Goal: Task Accomplishment & Management: Use online tool/utility

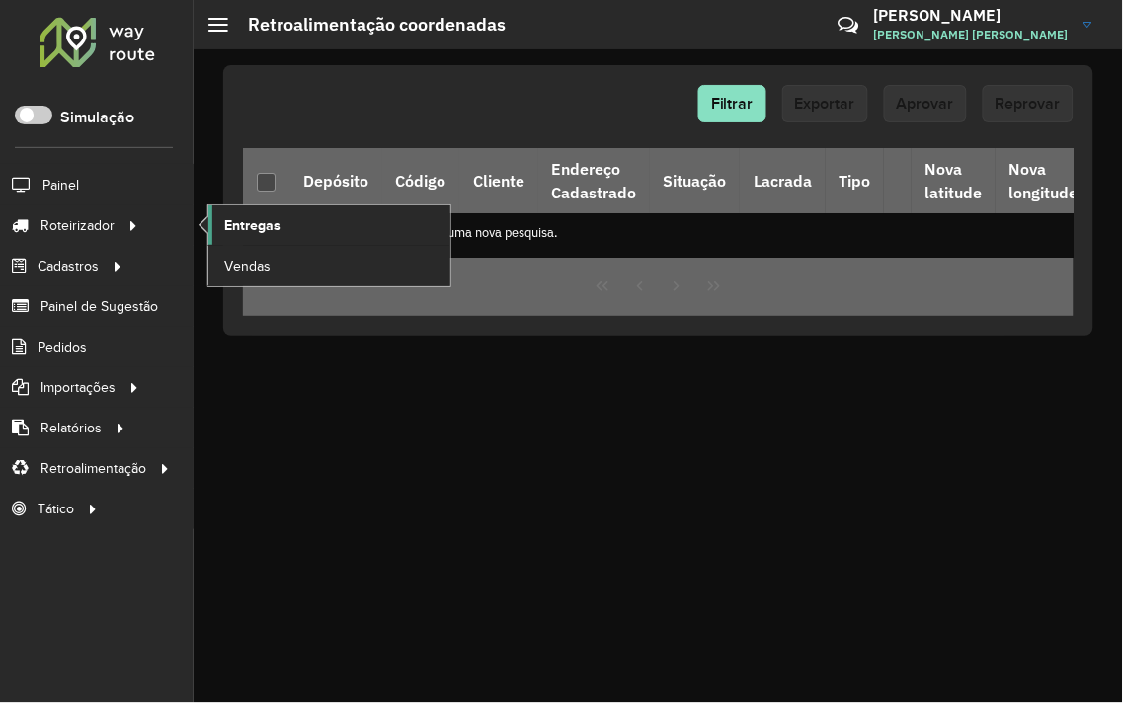
click at [280, 217] on link "Entregas" at bounding box center [329, 225] width 242 height 40
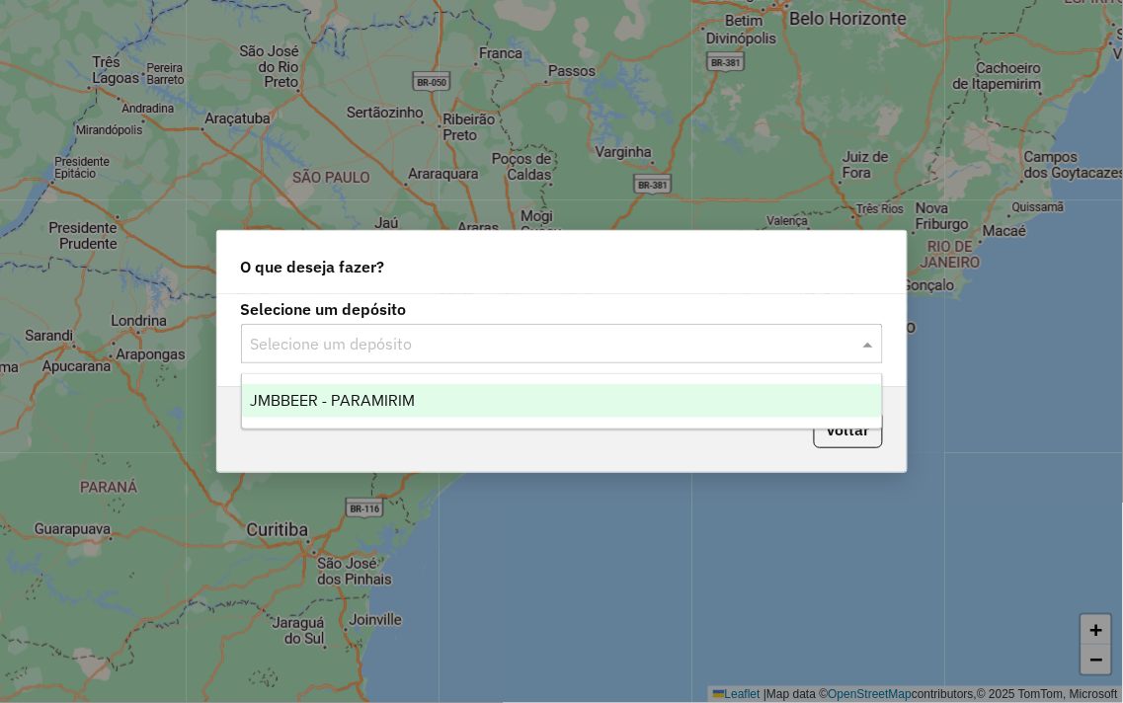
click at [382, 324] on div "Selecione um depósito" at bounding box center [562, 344] width 642 height 40
click at [420, 390] on div "JMBBEER - PARAMIRIM" at bounding box center [562, 401] width 640 height 34
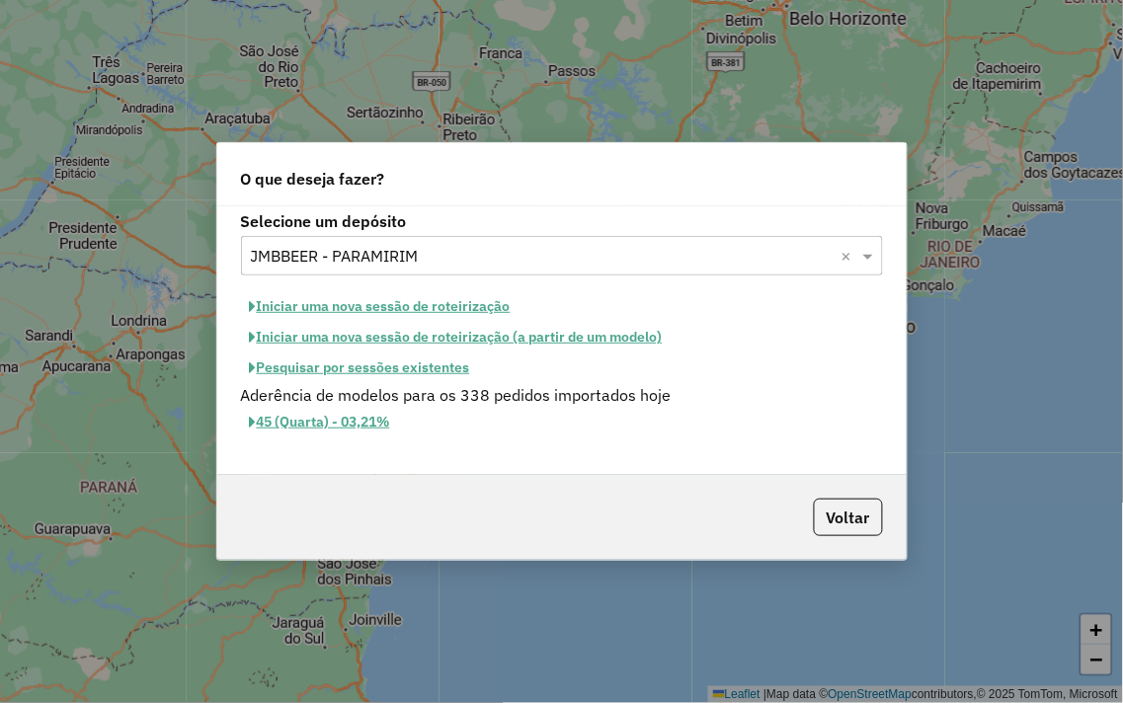
click at [397, 306] on button "Iniciar uma nova sessão de roteirização" at bounding box center [380, 306] width 278 height 31
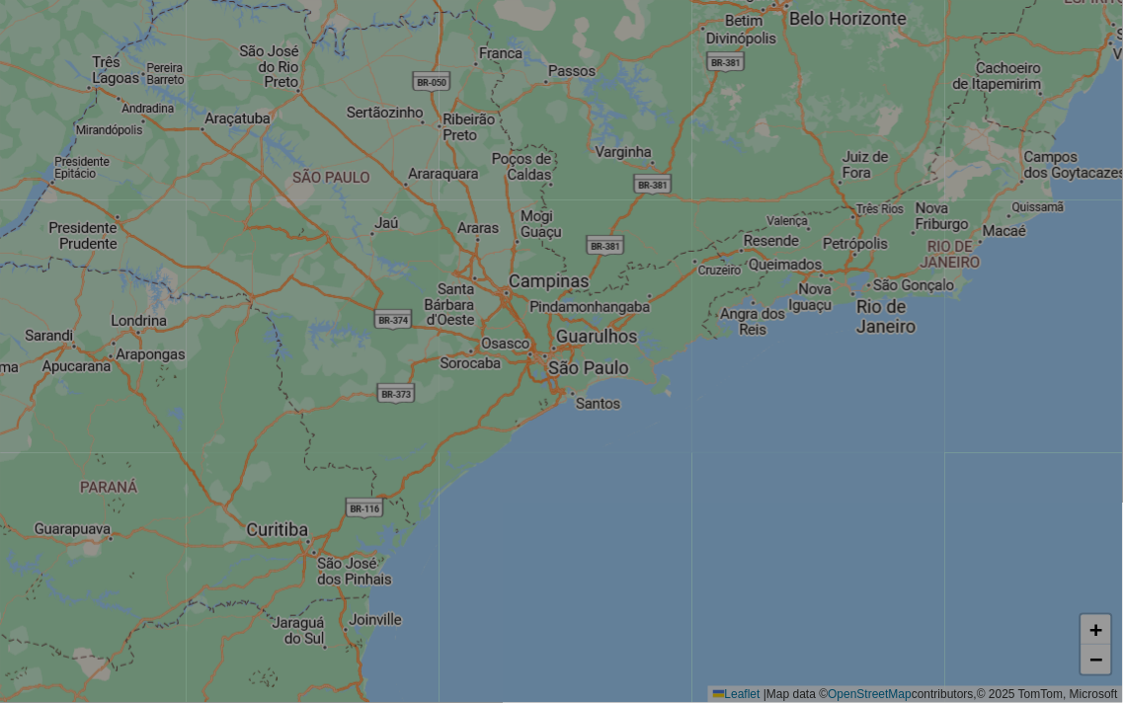
select select "*"
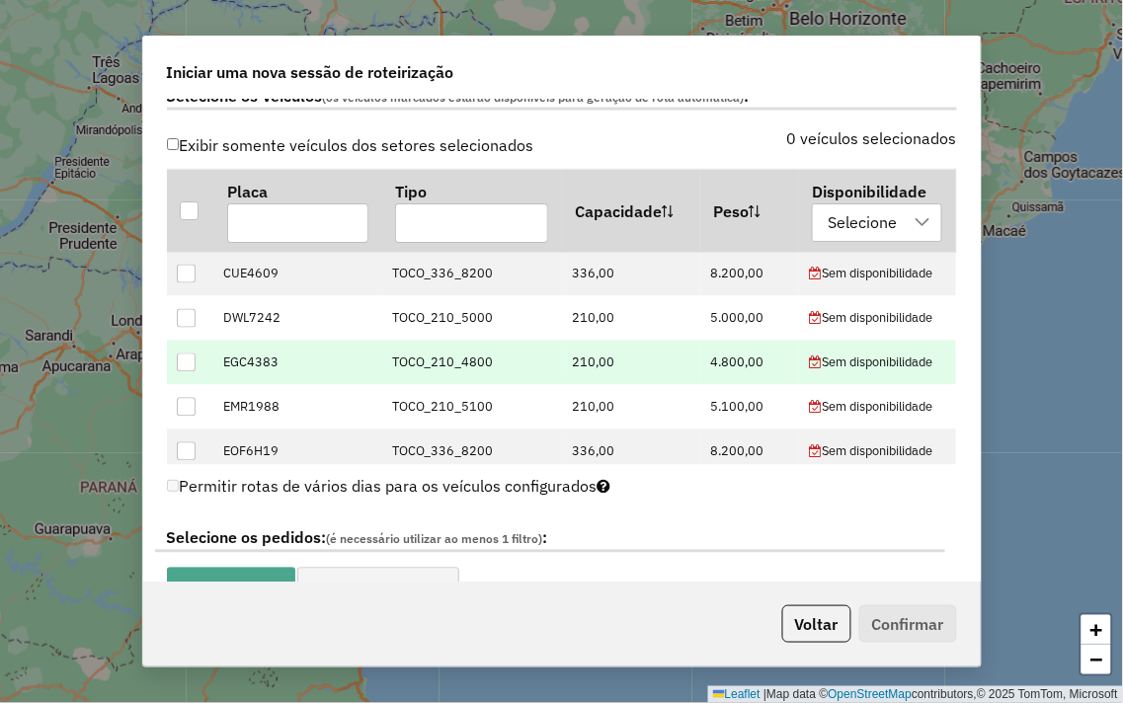
scroll to position [548, 0]
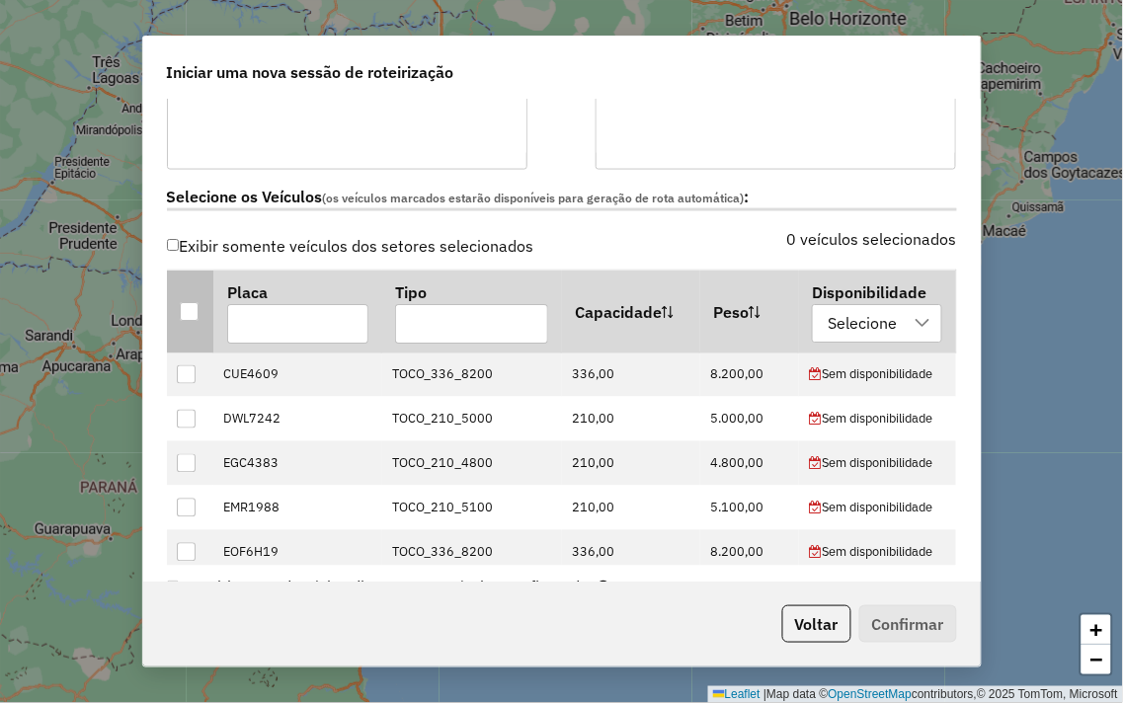
click at [184, 317] on div at bounding box center [189, 311] width 19 height 19
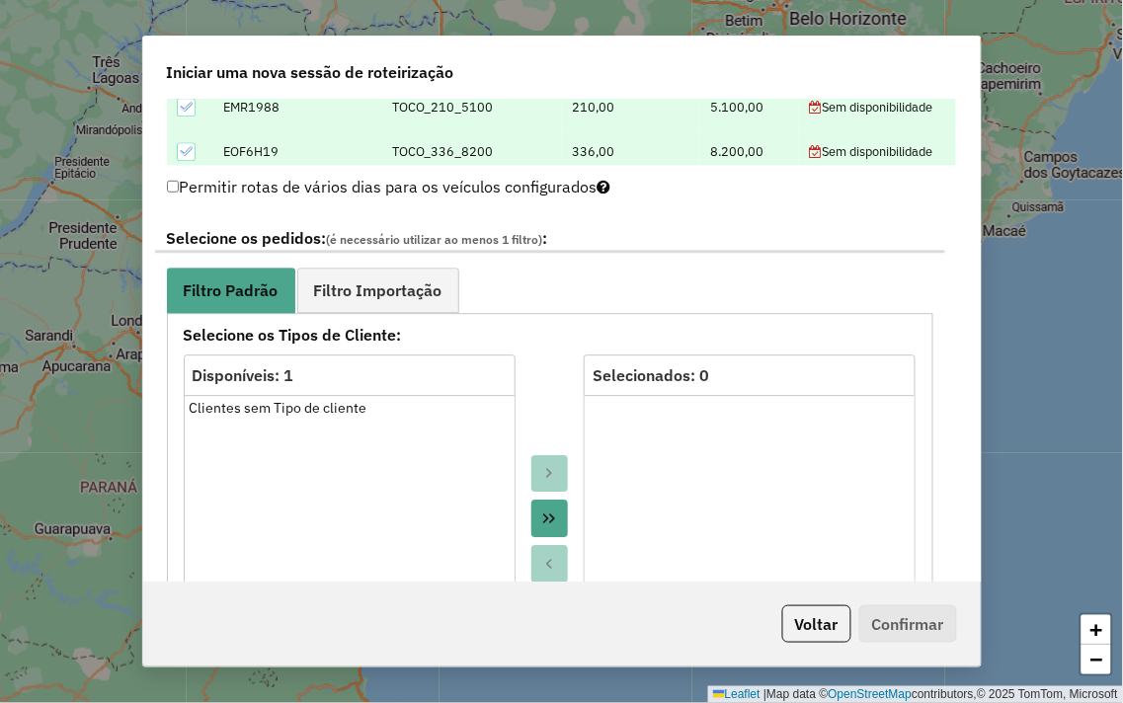
scroll to position [988, 0]
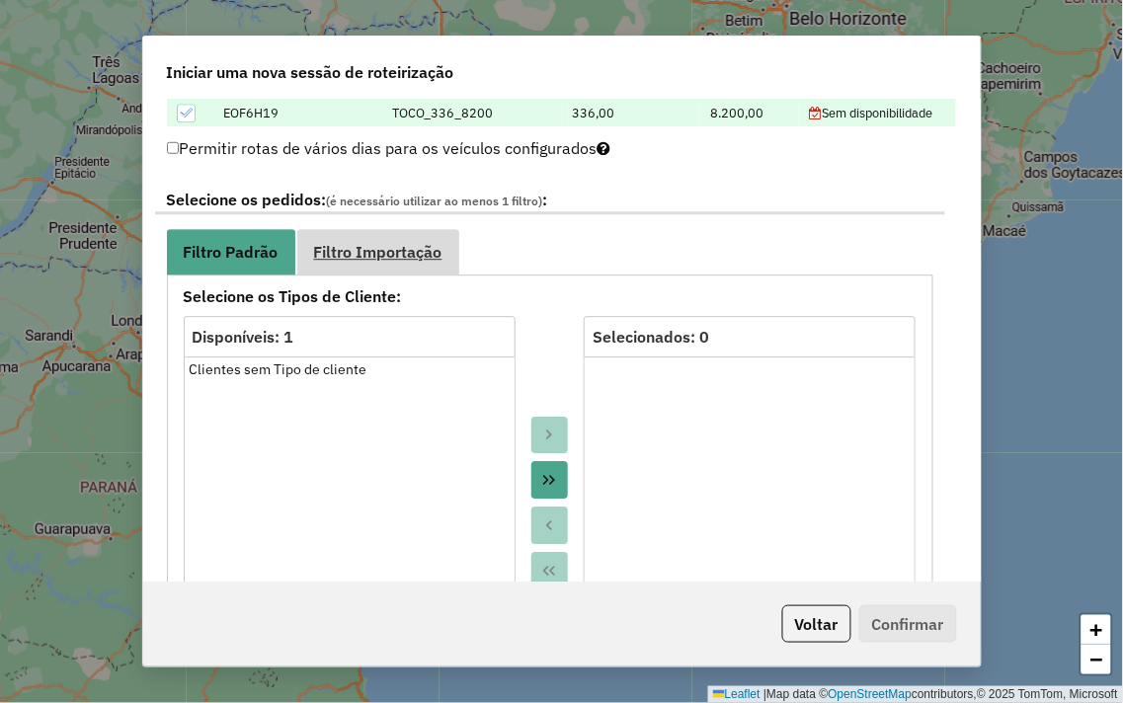
click at [348, 262] on link "Filtro Importação" at bounding box center [378, 251] width 162 height 44
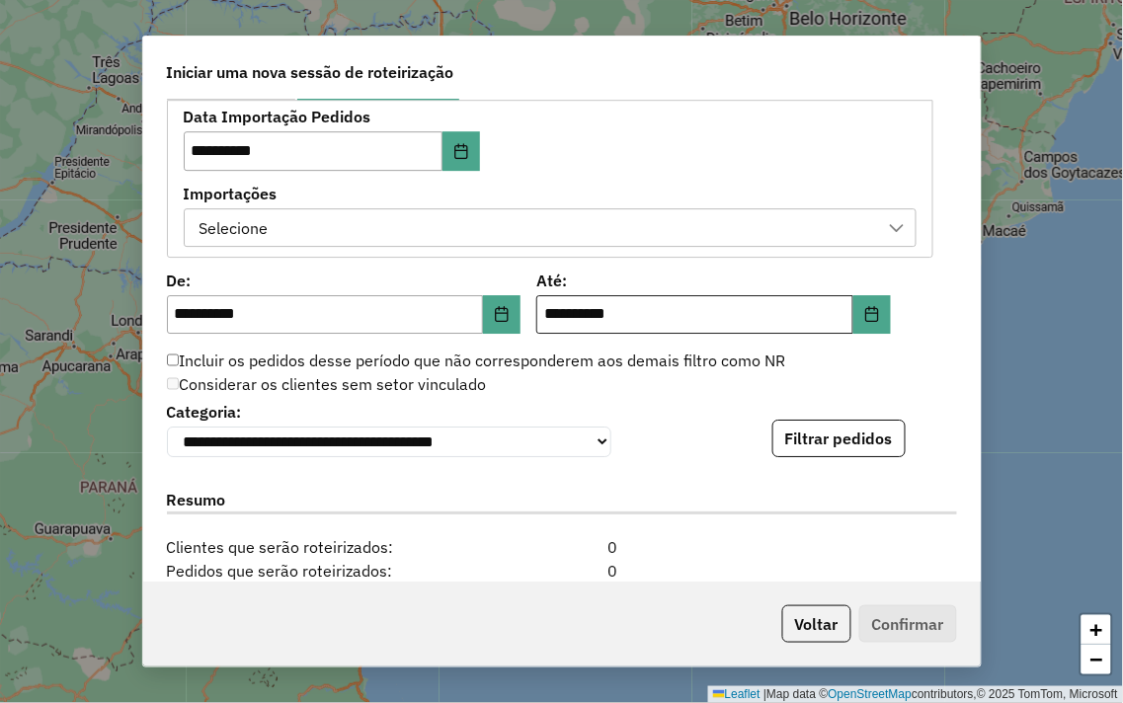
scroll to position [1207, 0]
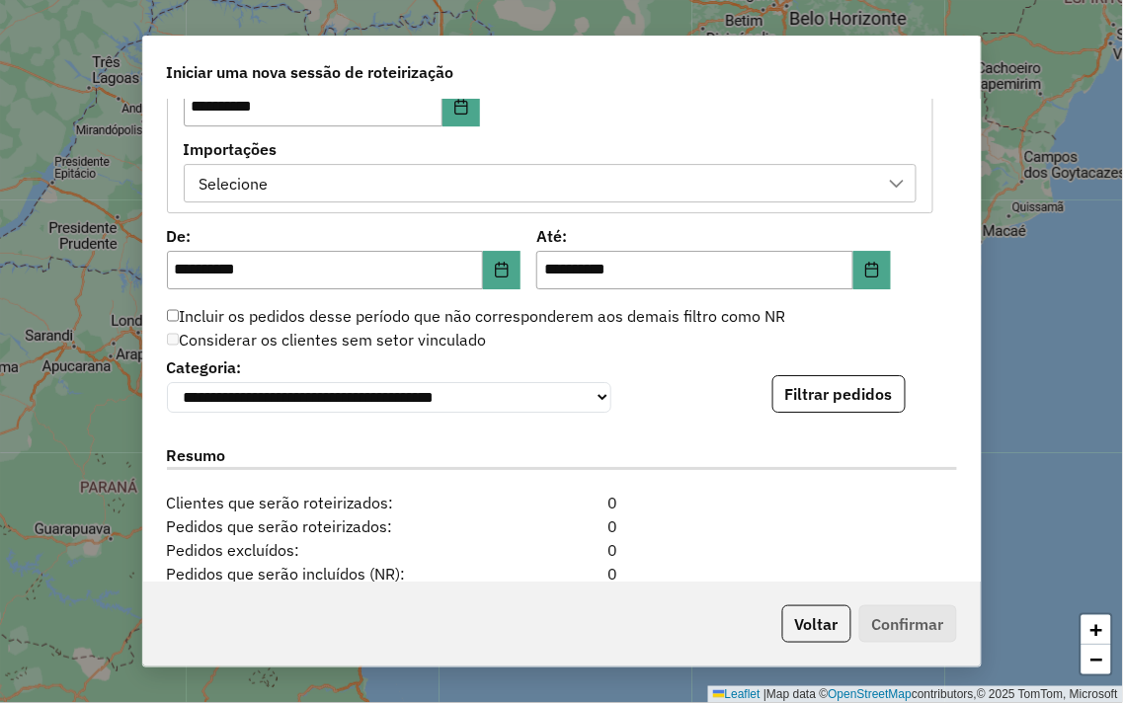
click at [467, 182] on div "Selecione" at bounding box center [535, 184] width 685 height 38
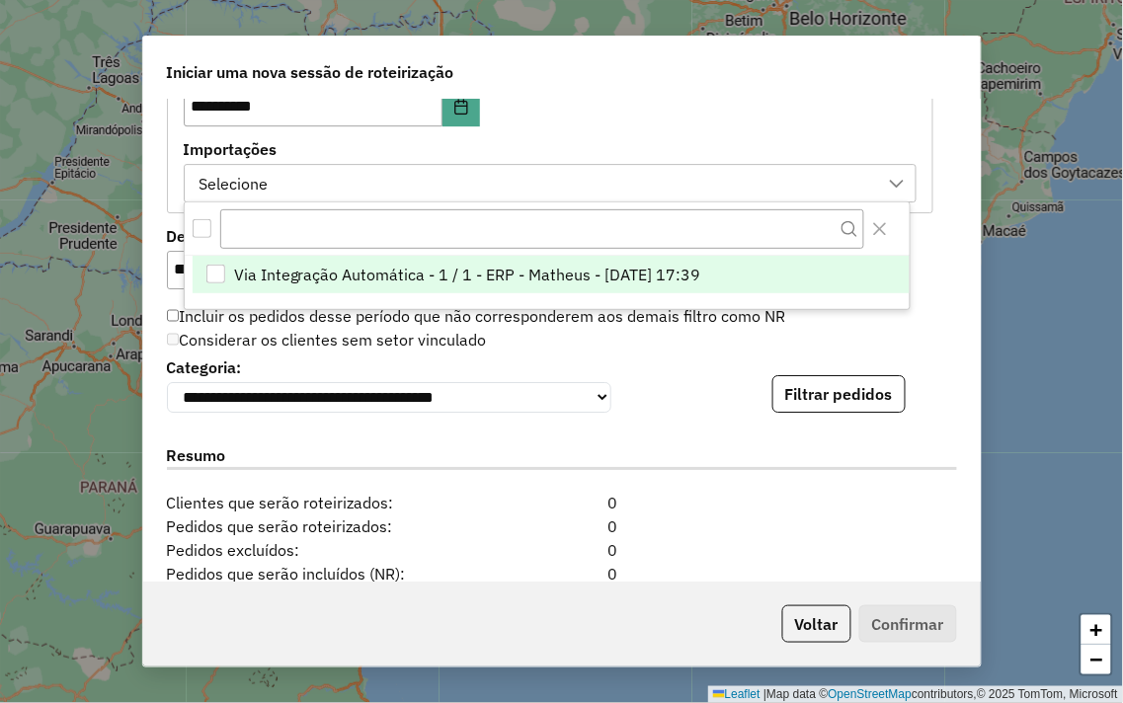
scroll to position [13, 89]
click at [462, 278] on span "Via Integração Automática - 1 / 1 - ERP - Matheus - 15/08/2025 17:39" at bounding box center [467, 275] width 467 height 24
click at [952, 309] on div "**********" at bounding box center [561, 341] width 837 height 483
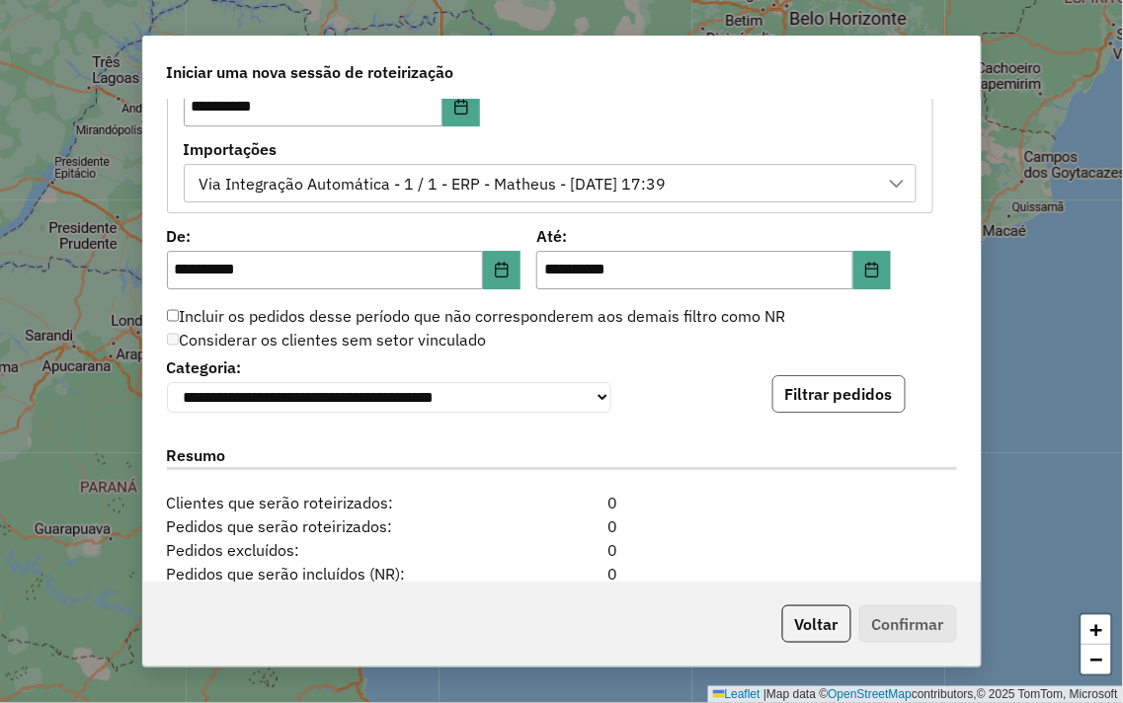
click at [873, 397] on button "Filtrar pedidos" at bounding box center [838, 394] width 133 height 38
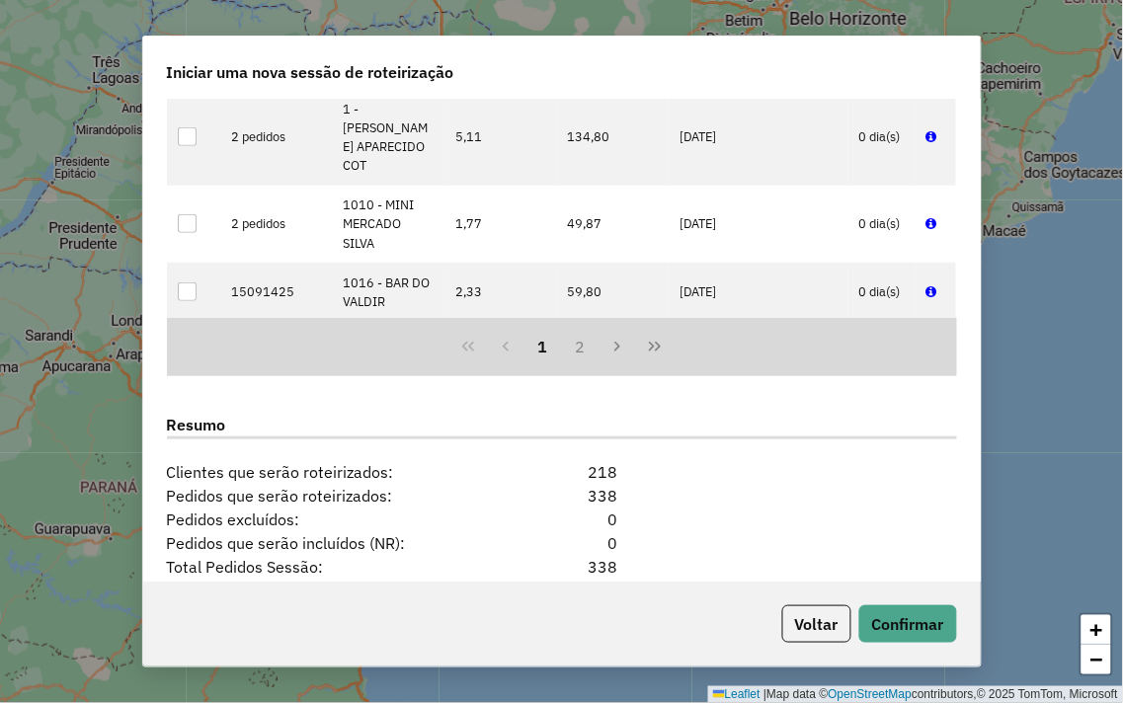
scroll to position [1851, 0]
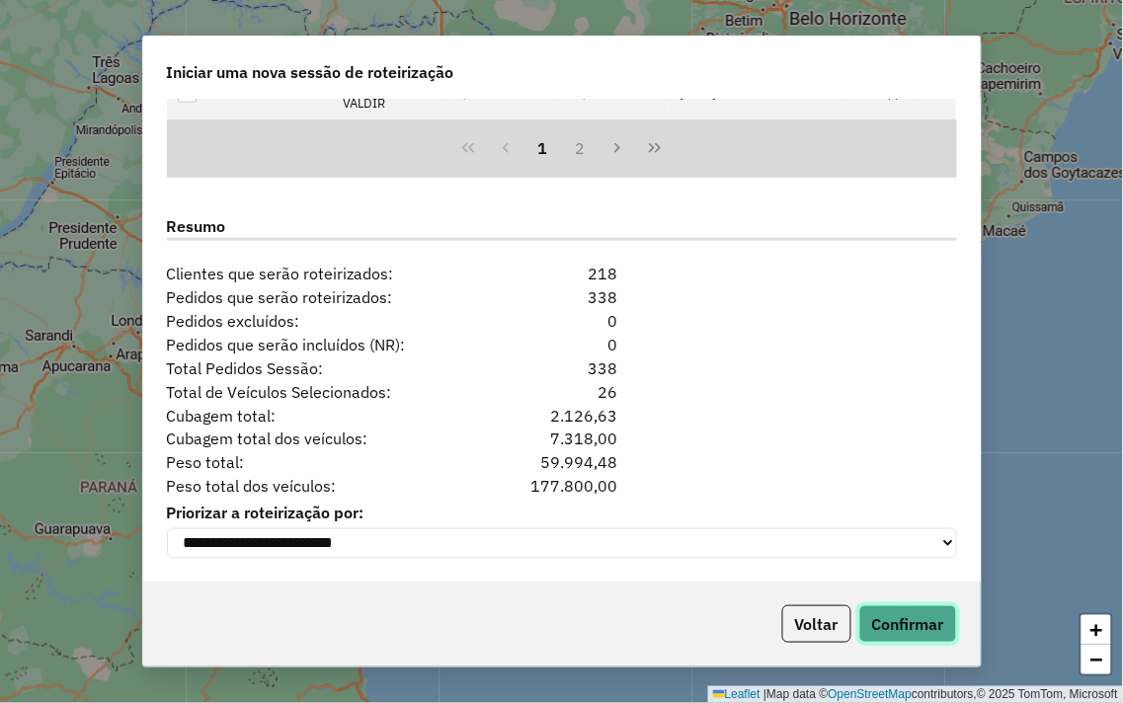
click at [906, 625] on button "Confirmar" at bounding box center [908, 624] width 98 height 38
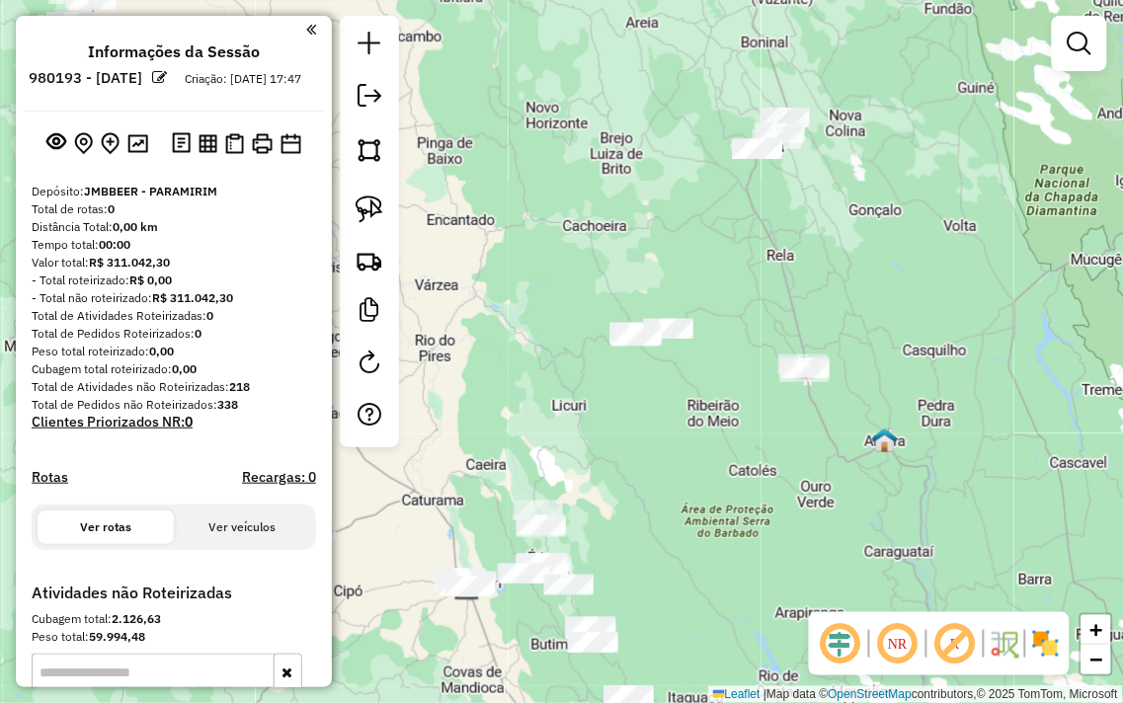
drag, startPoint x: 824, startPoint y: 248, endPoint x: 729, endPoint y: 485, distance: 255.3
click at [729, 485] on div "Janela de atendimento Grade de atendimento Capacidade Transportadoras Veículos …" at bounding box center [561, 351] width 1123 height 703
click at [367, 204] on img at bounding box center [370, 210] width 28 height 28
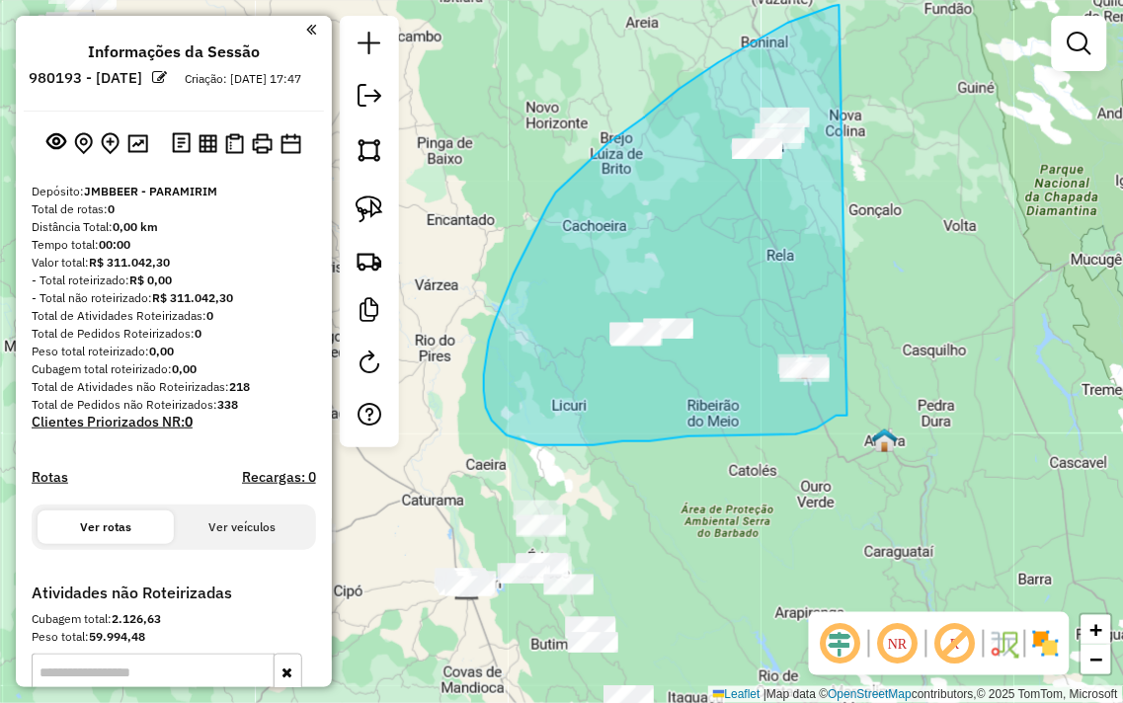
drag, startPoint x: 839, startPoint y: 5, endPoint x: 872, endPoint y: 409, distance: 405.2
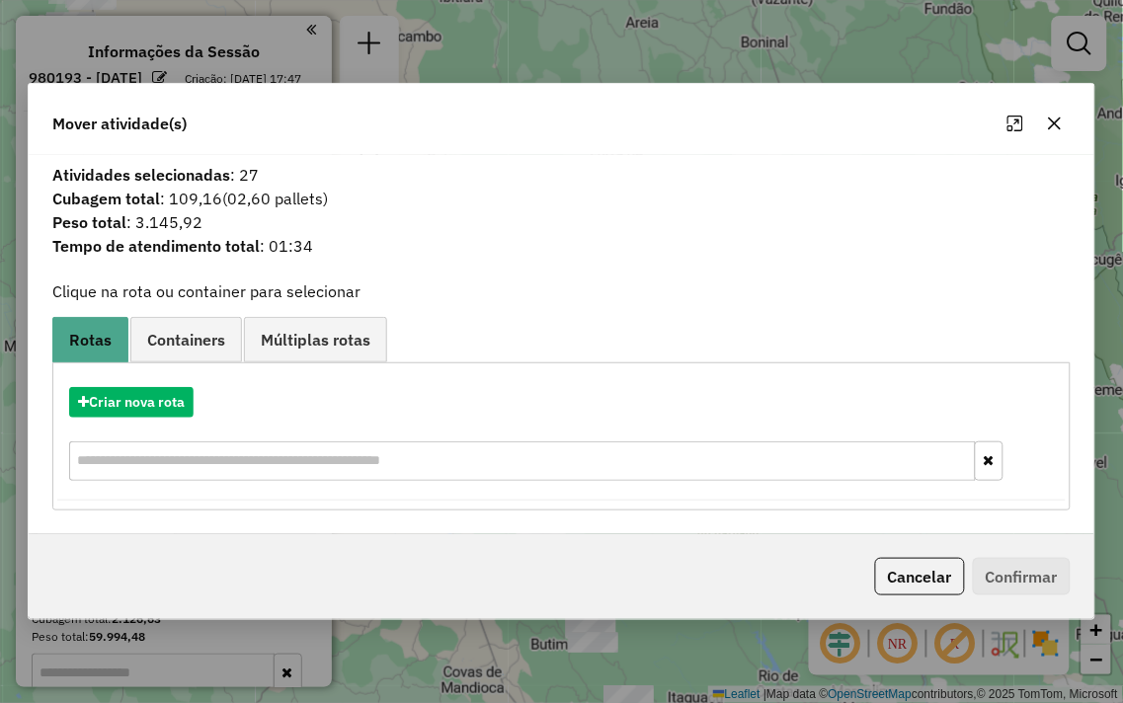
click at [1035, 120] on div at bounding box center [1034, 124] width 71 height 32
click at [1045, 122] on button "button" at bounding box center [1055, 124] width 32 height 32
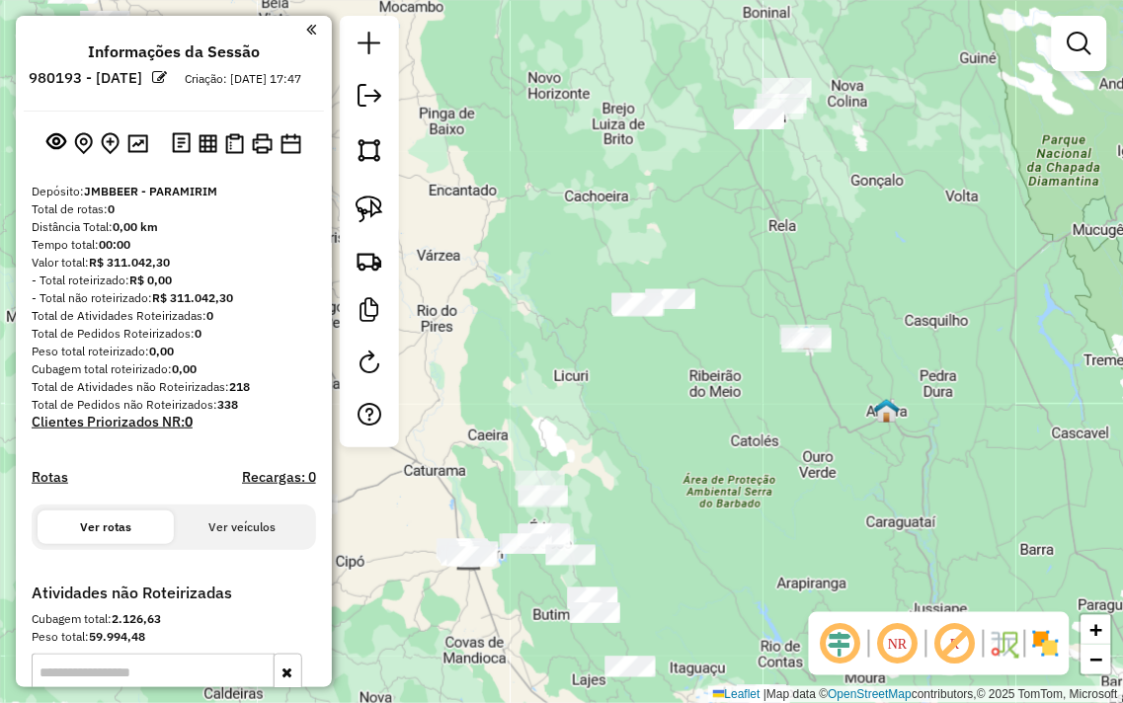
drag, startPoint x: 877, startPoint y: 402, endPoint x: 911, endPoint y: 138, distance: 265.8
click at [911, 138] on div "Janela de atendimento Grade de atendimento Capacidade Transportadoras Veículos …" at bounding box center [561, 351] width 1123 height 703
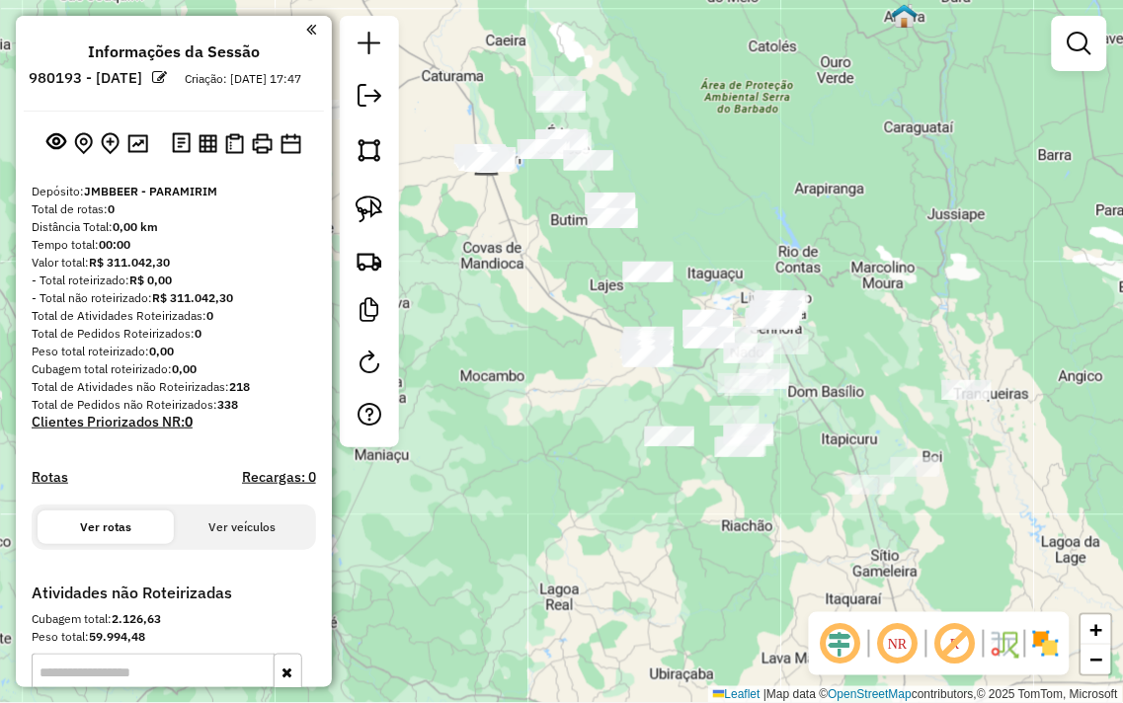
drag, startPoint x: 865, startPoint y: 333, endPoint x: 851, endPoint y: 172, distance: 161.6
click at [851, 172] on div "Janela de atendimento Grade de atendimento Capacidade Transportadoras Veículos …" at bounding box center [561, 351] width 1123 height 703
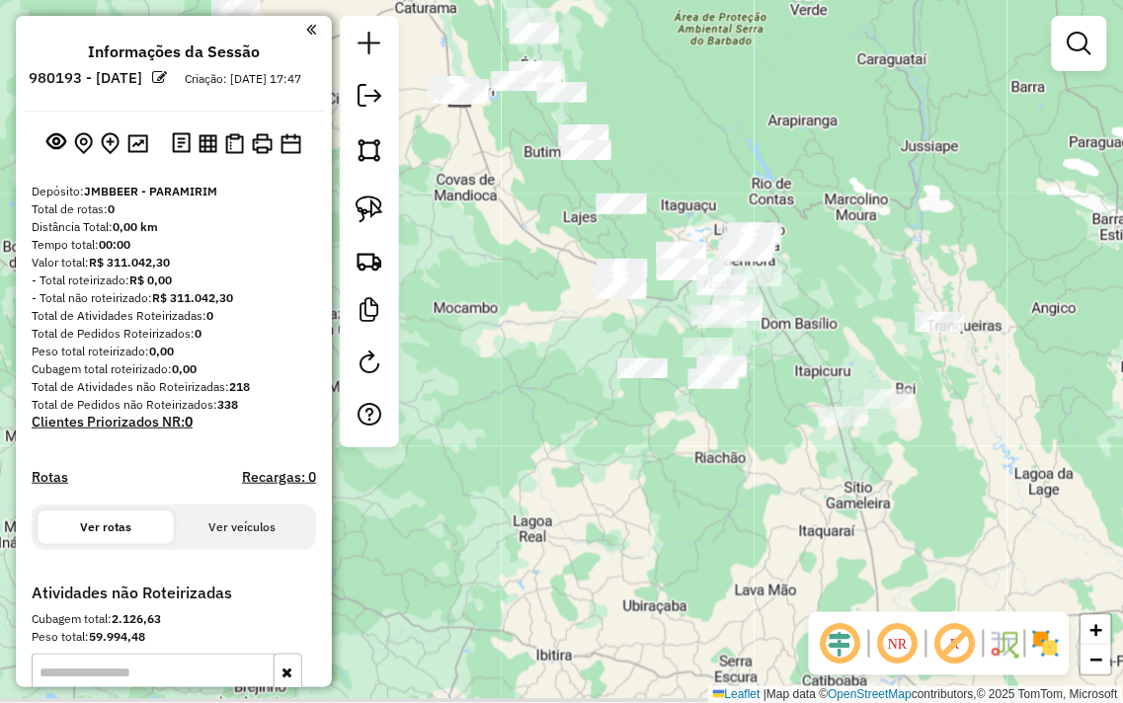
drag, startPoint x: 875, startPoint y: 273, endPoint x: 864, endPoint y: 245, distance: 29.7
click at [864, 244] on div "Janela de atendimento Grade de atendimento Capacidade Transportadoras Veículos …" at bounding box center [561, 351] width 1123 height 703
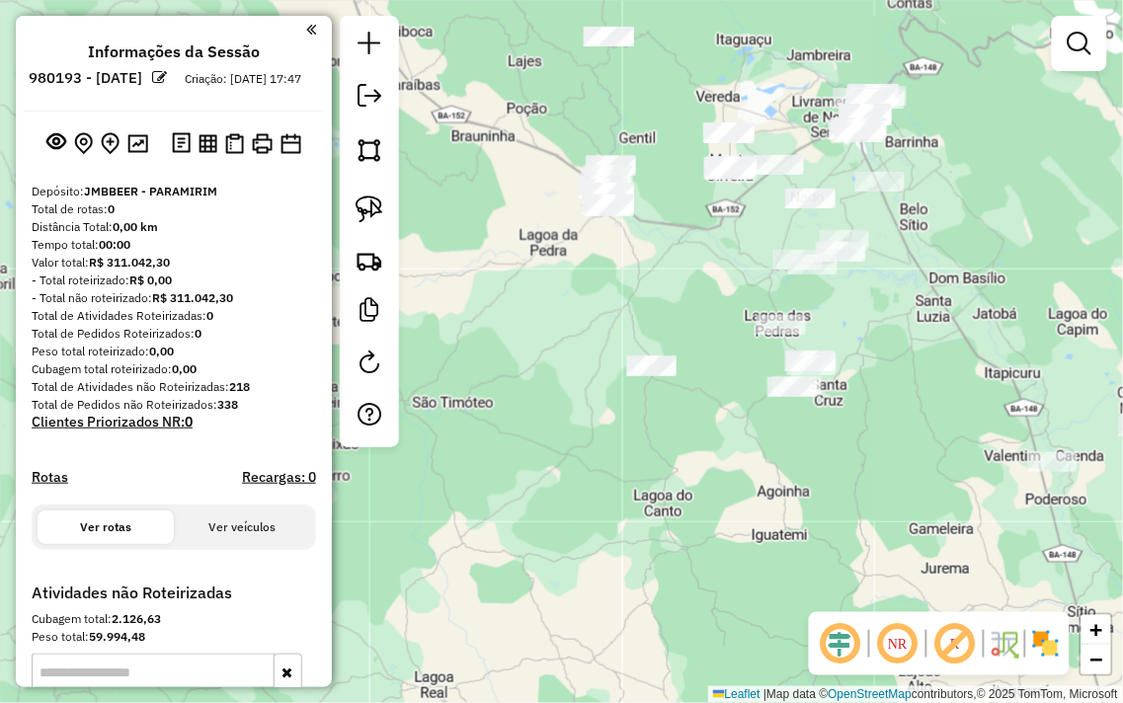
drag, startPoint x: 674, startPoint y: 312, endPoint x: 637, endPoint y: 312, distance: 36.5
click at [650, 312] on div "Janela de atendimento Grade de atendimento Capacidade Transportadoras Veículos …" at bounding box center [561, 351] width 1123 height 703
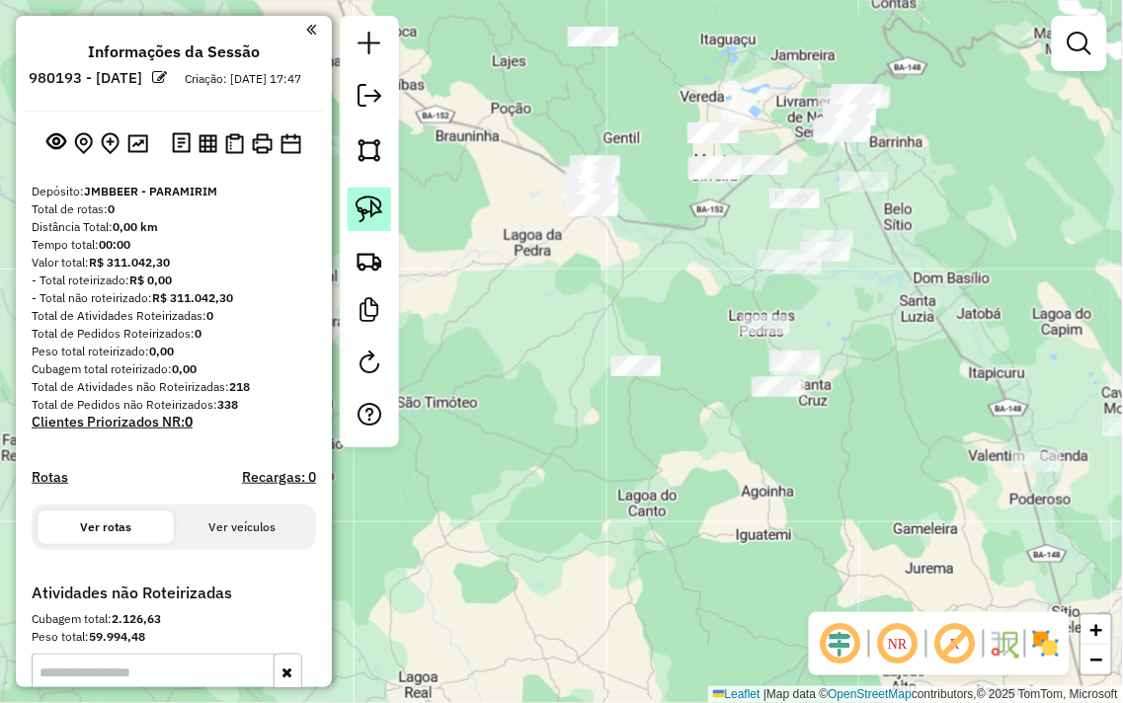
click at [351, 212] on link at bounding box center [369, 209] width 43 height 43
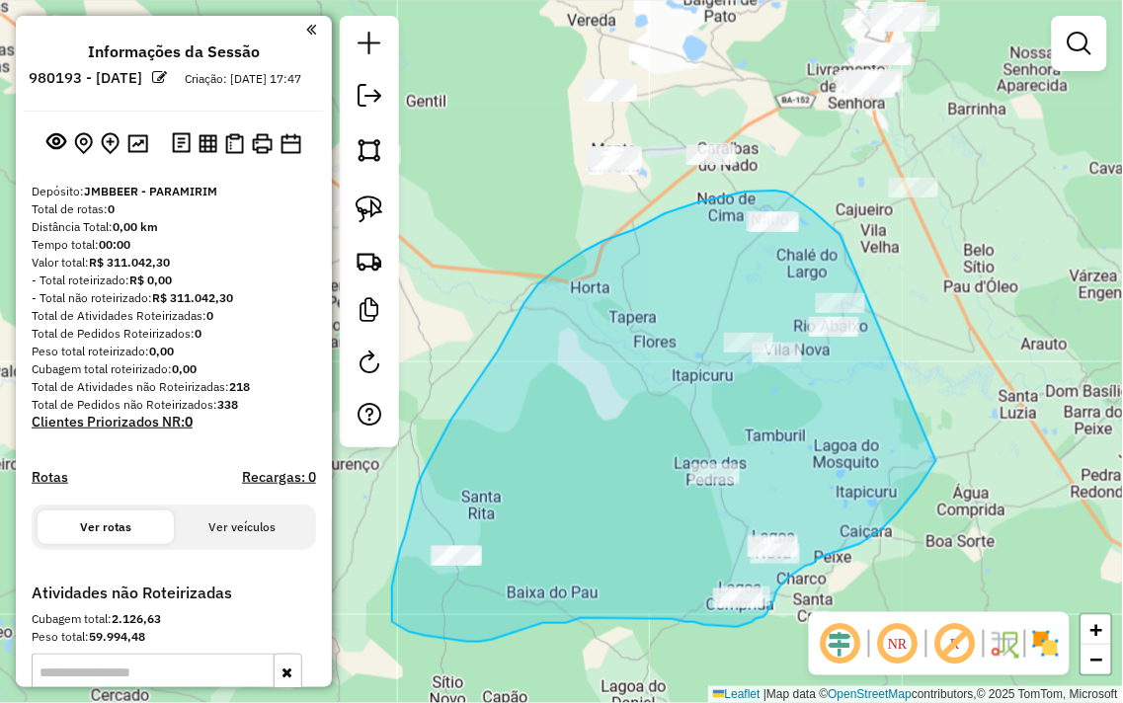
drag, startPoint x: 840, startPoint y: 235, endPoint x: 939, endPoint y: 456, distance: 242.3
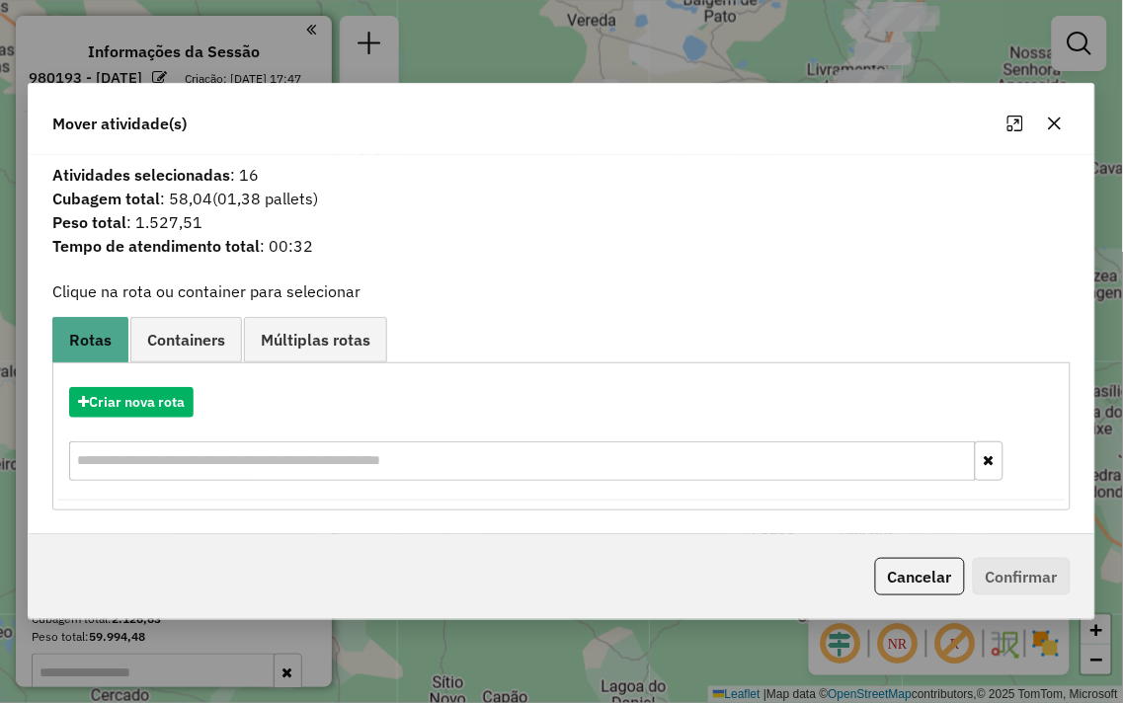
click at [1055, 120] on icon "button" at bounding box center [1055, 124] width 16 height 16
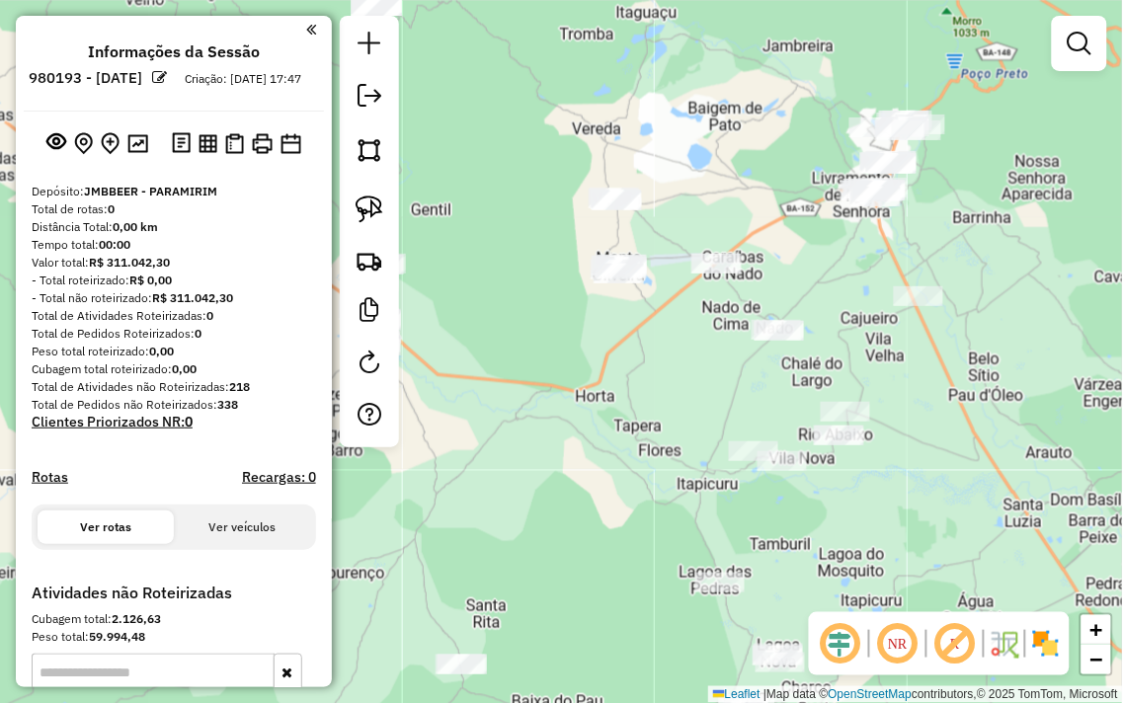
drag, startPoint x: 618, startPoint y: 200, endPoint x: 615, endPoint y: 435, distance: 234.1
click at [615, 435] on div "Janela de atendimento Grade de atendimento Capacidade Transportadoras Veículos …" at bounding box center [561, 351] width 1123 height 703
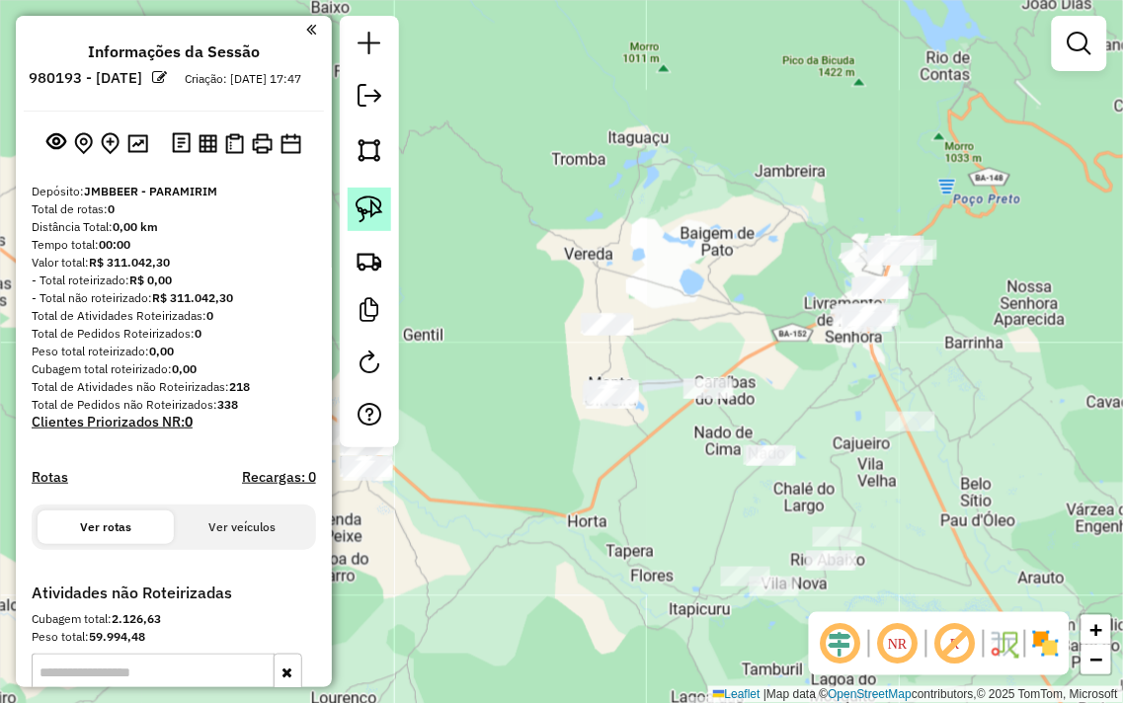
click at [373, 211] on img at bounding box center [370, 210] width 28 height 28
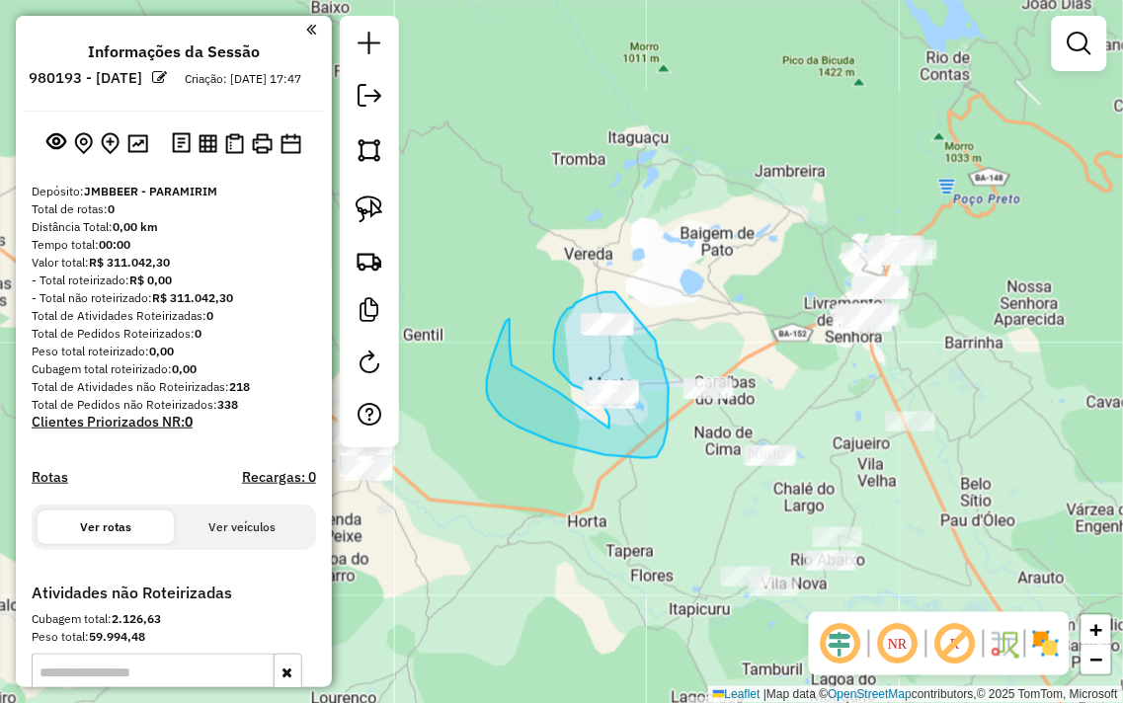
drag, startPoint x: 615, startPoint y: 292, endPoint x: 656, endPoint y: 341, distance: 63.1
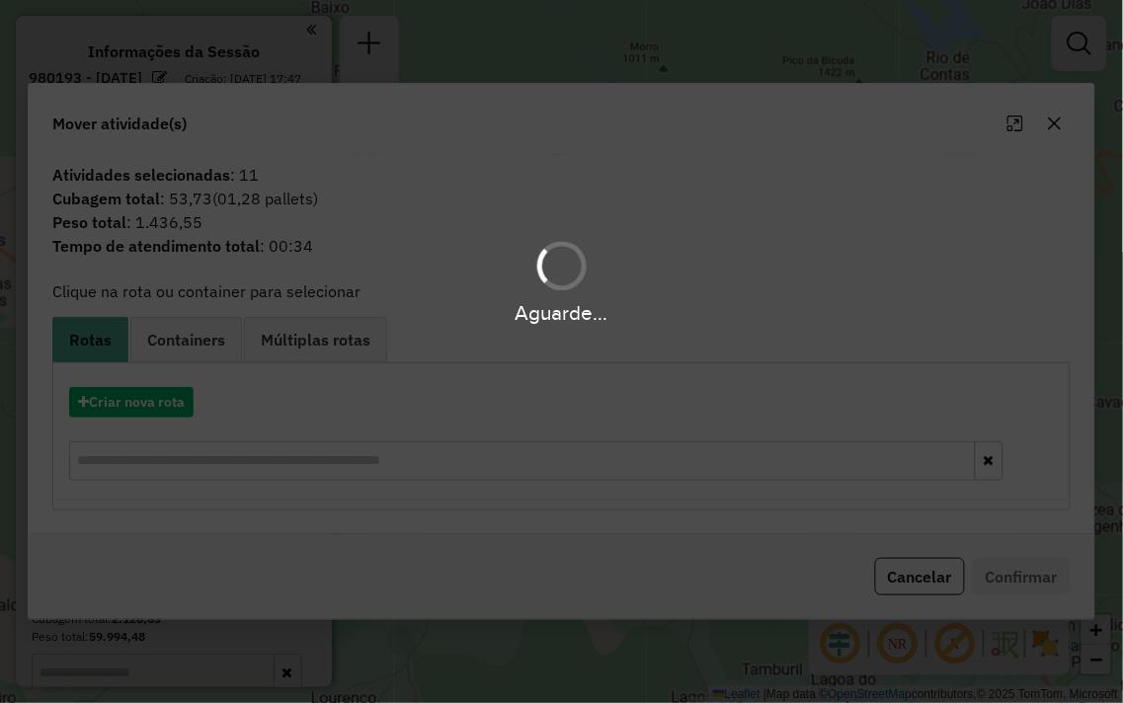
click at [1057, 126] on icon "button" at bounding box center [1055, 124] width 16 height 16
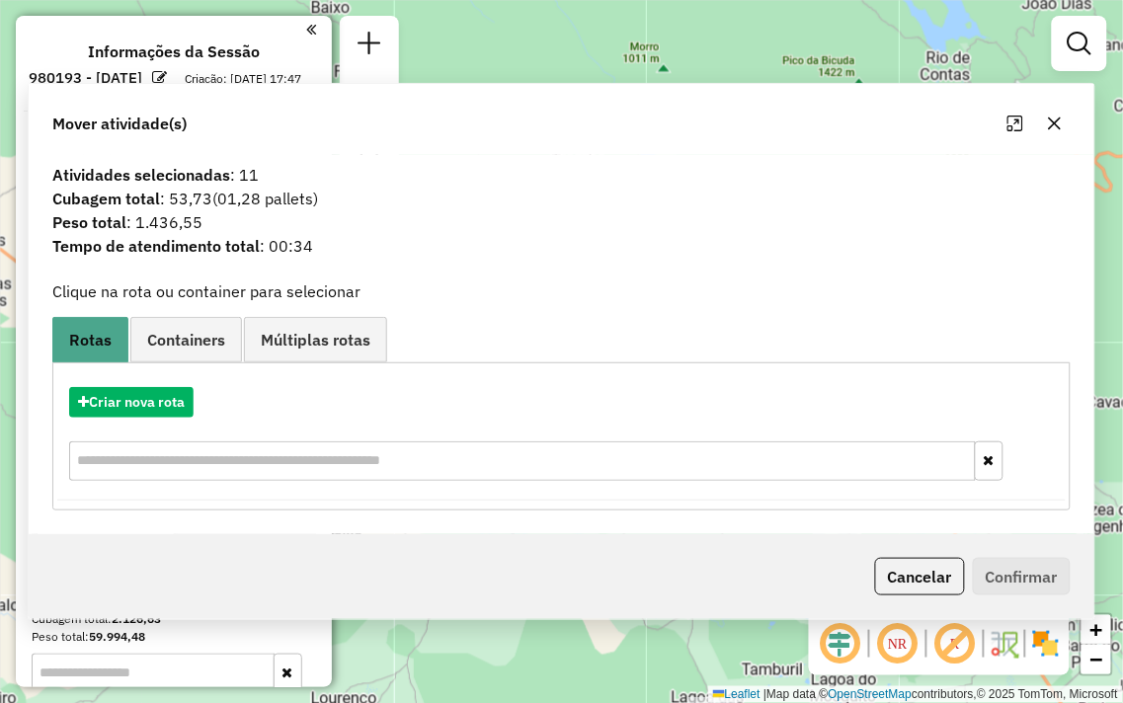
click at [1057, 126] on div "Janela de atendimento Grade de atendimento Capacidade Transportadoras Veículos …" at bounding box center [561, 351] width 1123 height 703
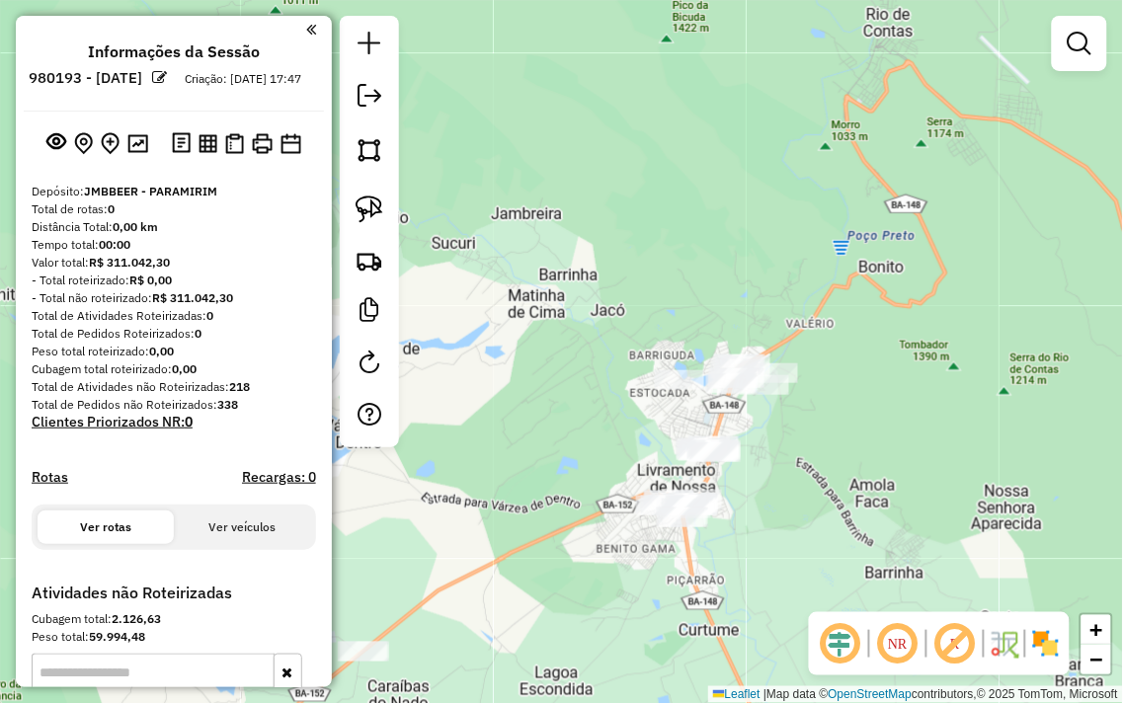
drag, startPoint x: 614, startPoint y: 225, endPoint x: 974, endPoint y: 119, distance: 374.7
click at [974, 119] on div "Janela de atendimento Grade de atendimento Capacidade Transportadoras Veículos …" at bounding box center [561, 351] width 1123 height 703
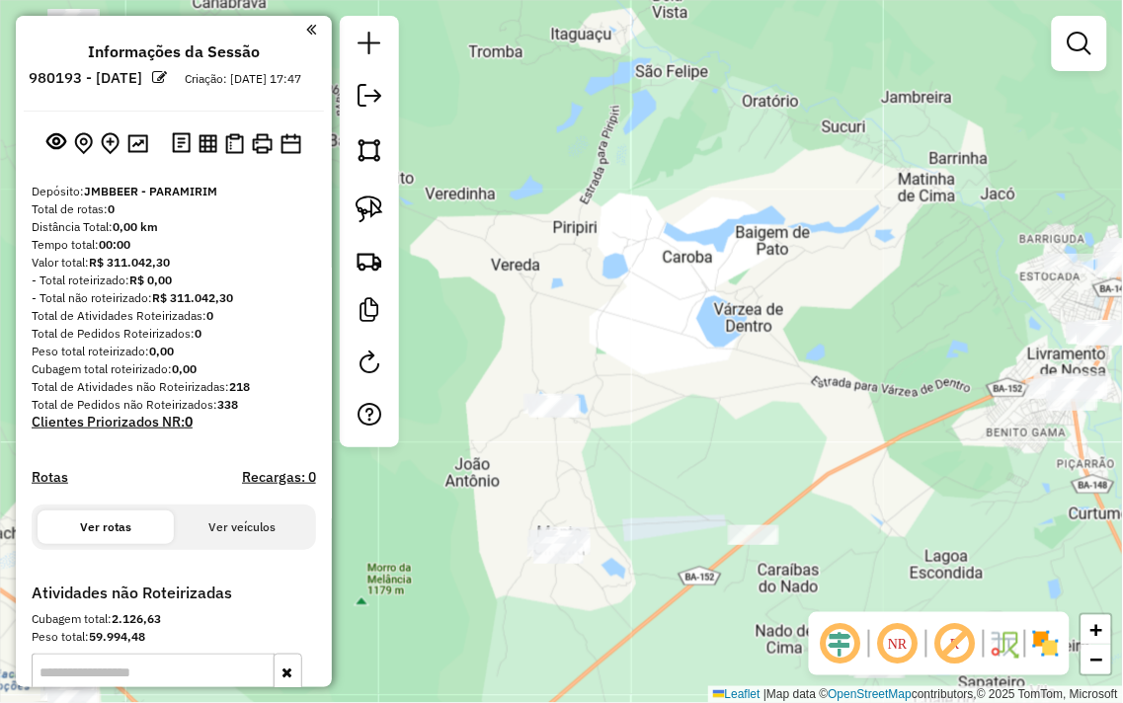
drag, startPoint x: 925, startPoint y: 237, endPoint x: 762, endPoint y: 253, distance: 163.7
click at [786, 253] on div "Janela de atendimento Grade de atendimento Capacidade Transportadoras Veículos …" at bounding box center [561, 351] width 1123 height 703
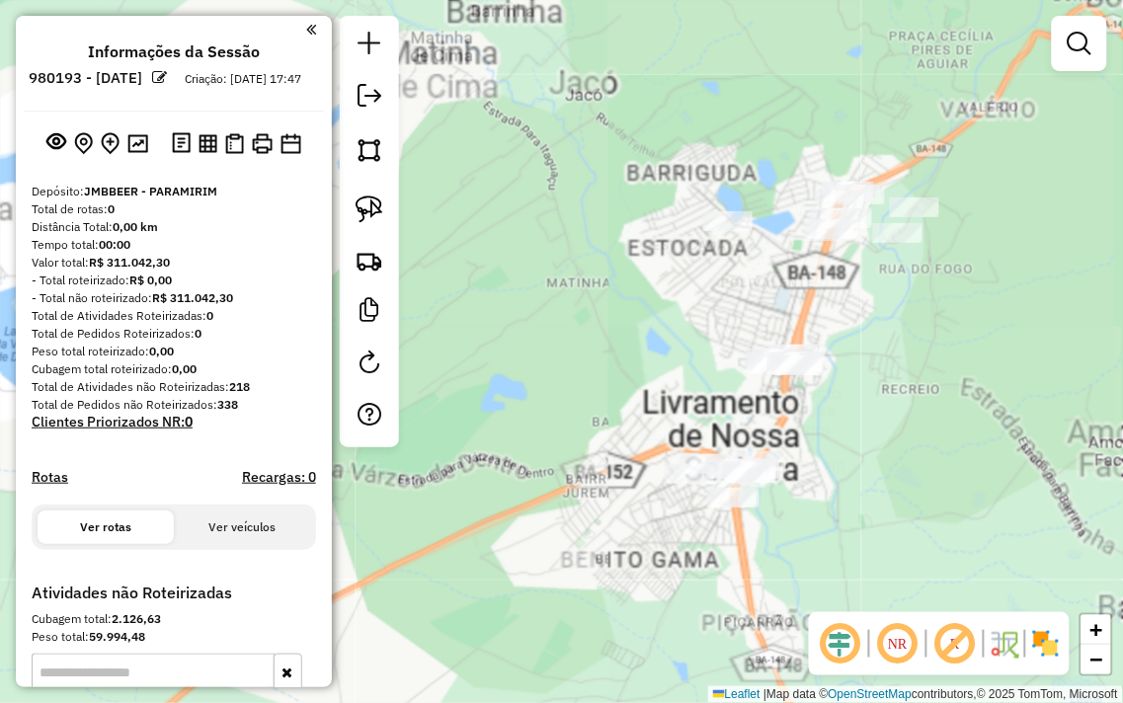
drag, startPoint x: 959, startPoint y: 352, endPoint x: 931, endPoint y: 343, distance: 29.0
click at [931, 343] on div "Janela de atendimento Grade de atendimento Capacidade Transportadoras Veículos …" at bounding box center [561, 351] width 1123 height 703
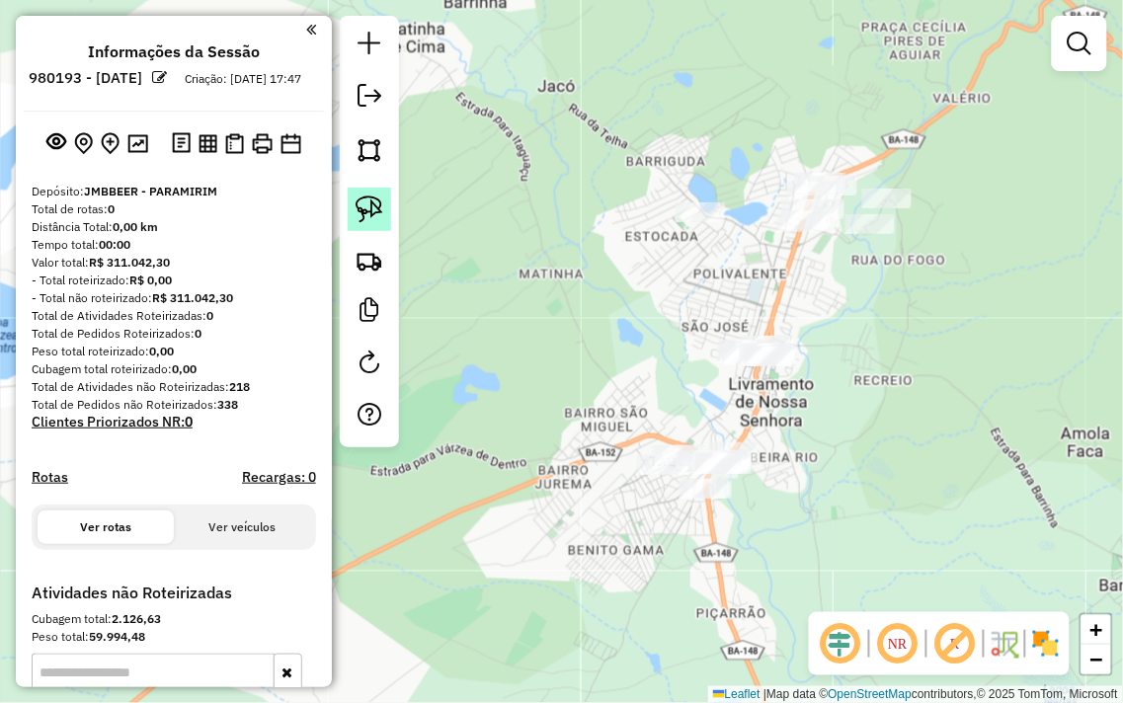
click at [367, 201] on img at bounding box center [370, 210] width 28 height 28
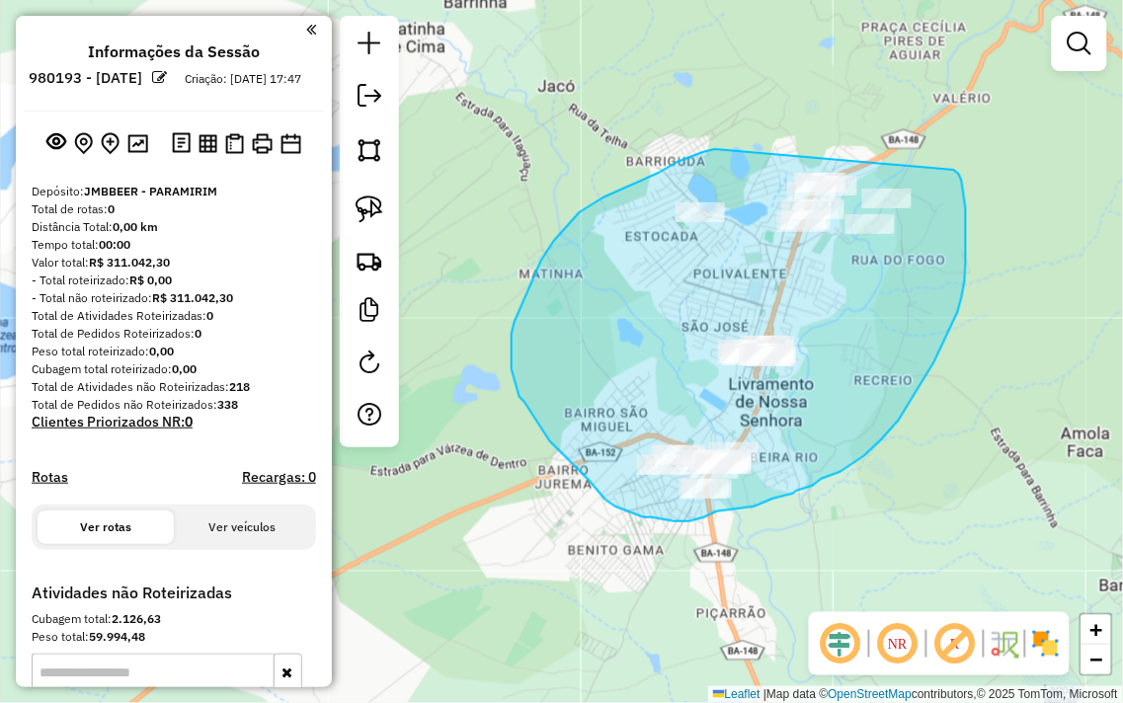
drag, startPoint x: 715, startPoint y: 149, endPoint x: 913, endPoint y: 145, distance: 198.5
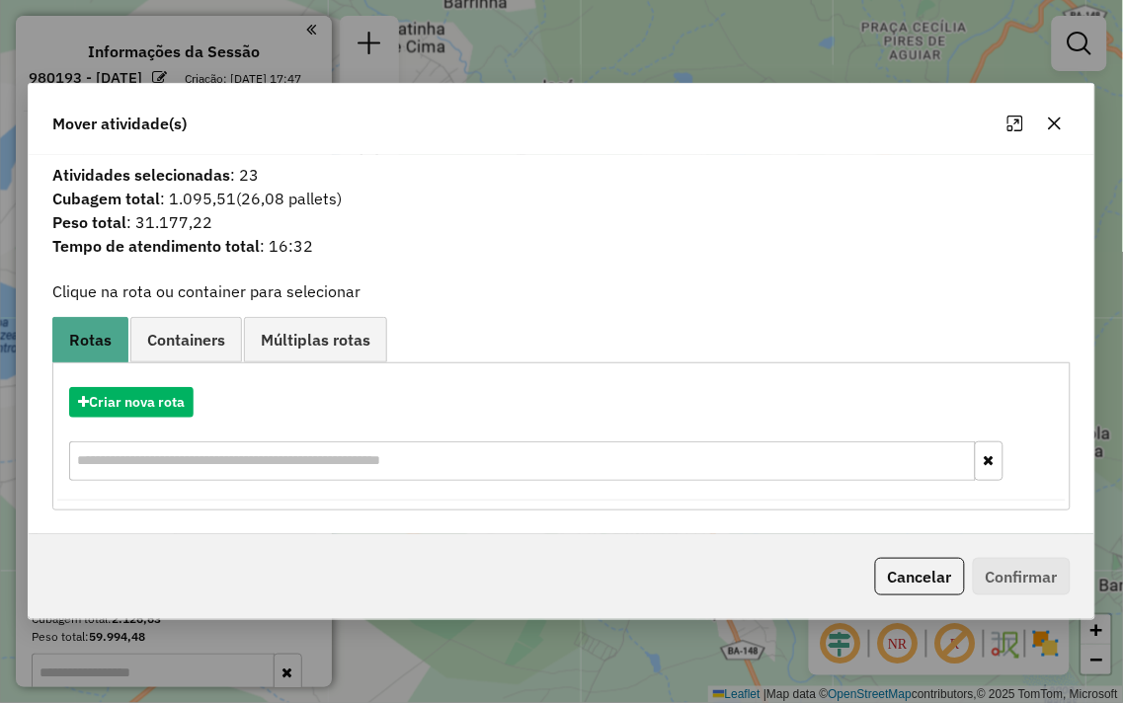
click at [1058, 124] on icon "button" at bounding box center [1055, 124] width 16 height 16
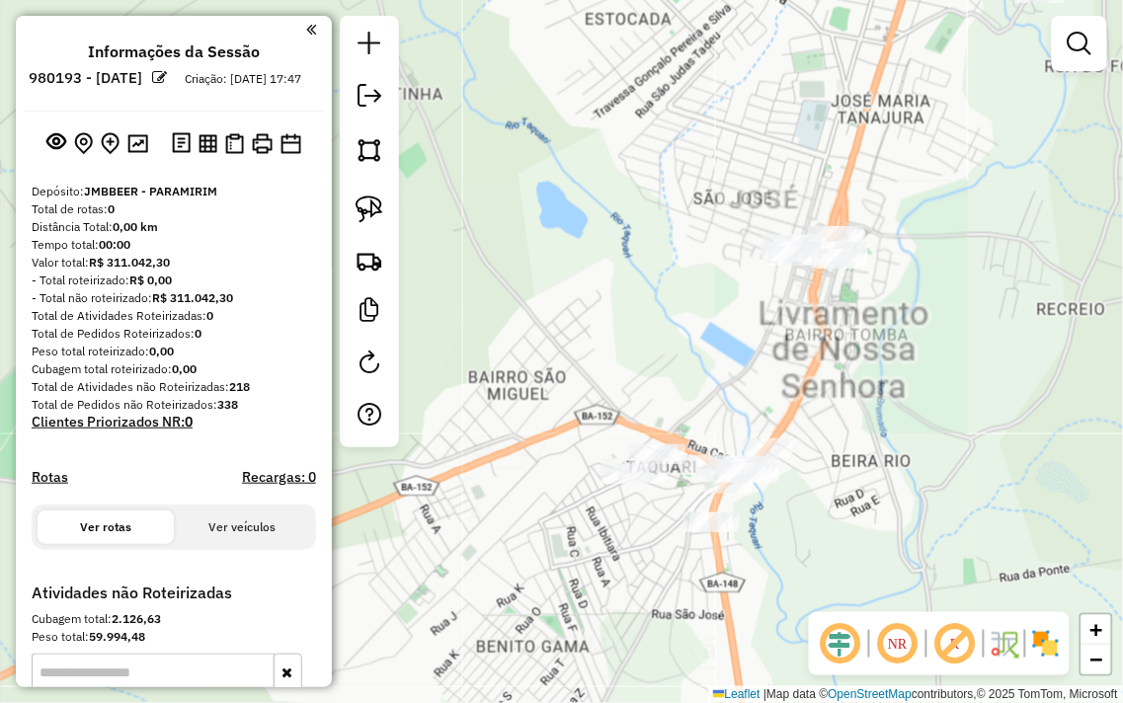
drag, startPoint x: 788, startPoint y: 373, endPoint x: 614, endPoint y: 607, distance: 291.5
click at [614, 607] on div "Janela de atendimento Grade de atendimento Capacidade Transportadoras Veículos …" at bounding box center [561, 351] width 1123 height 703
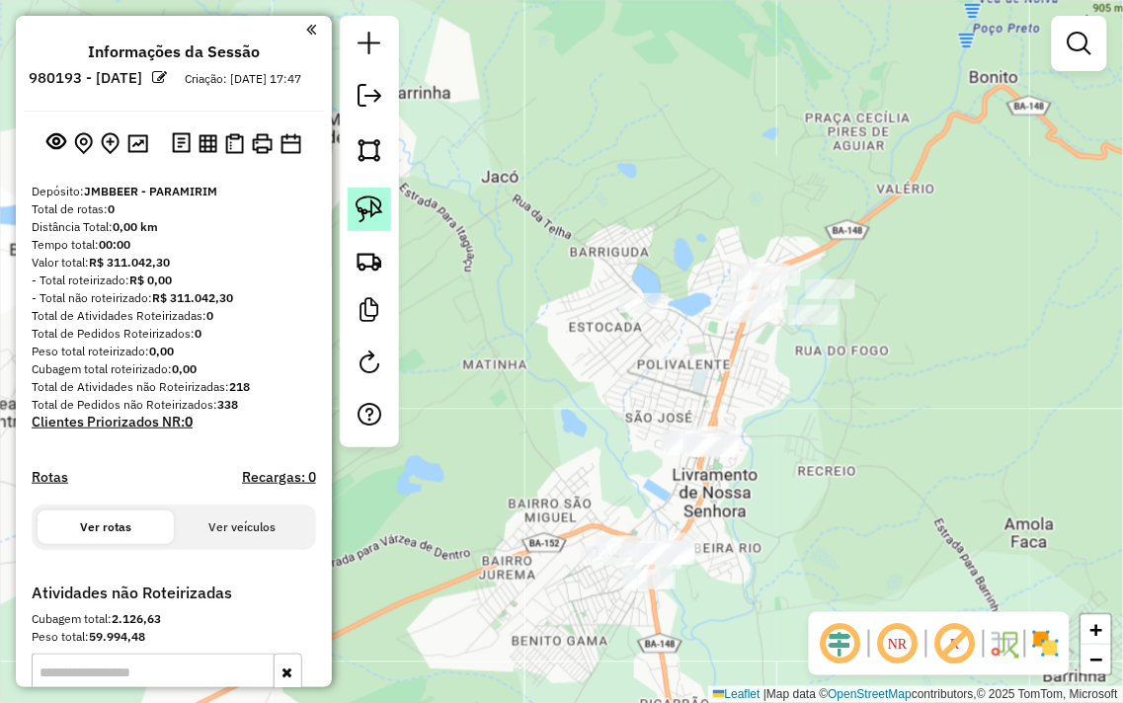
click at [356, 205] on img at bounding box center [370, 210] width 28 height 28
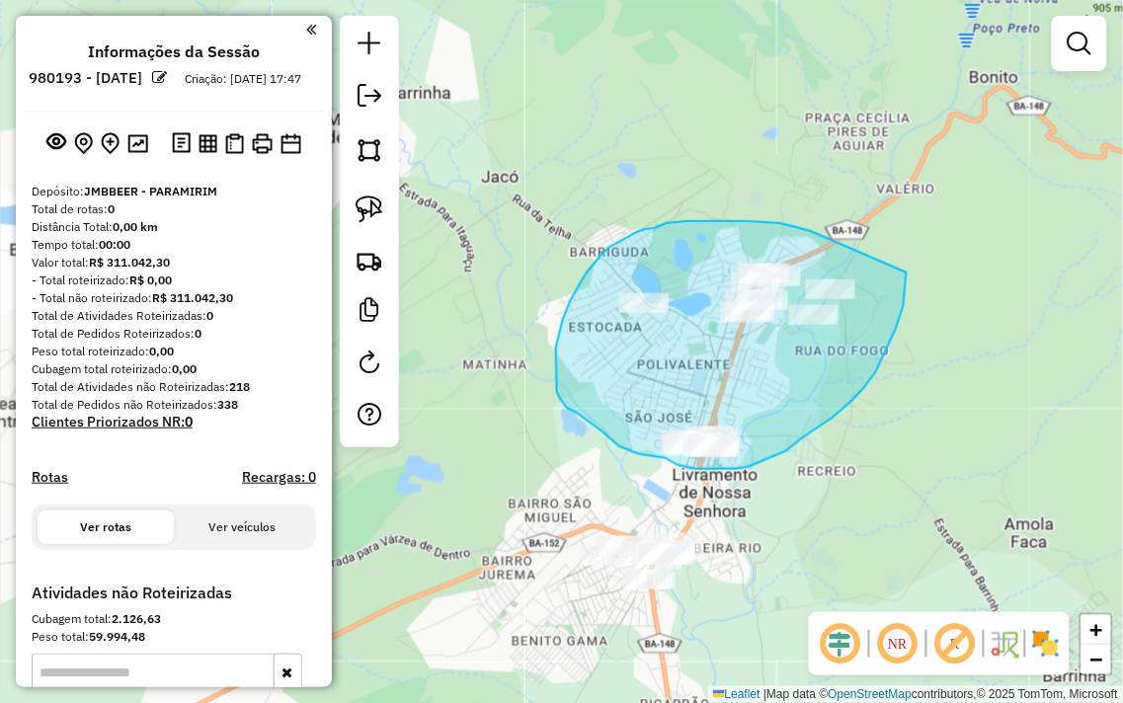
drag, startPoint x: 811, startPoint y: 231, endPoint x: 907, endPoint y: 247, distance: 97.1
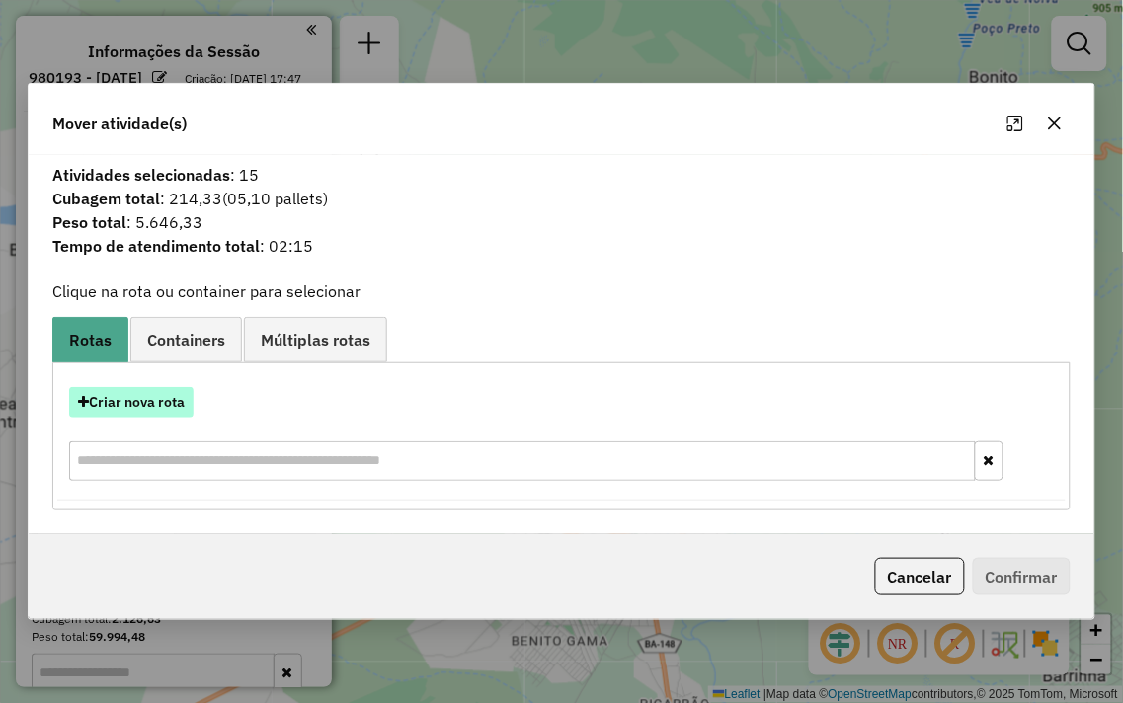
click at [109, 410] on button "Criar nova rota" at bounding box center [131, 402] width 124 height 31
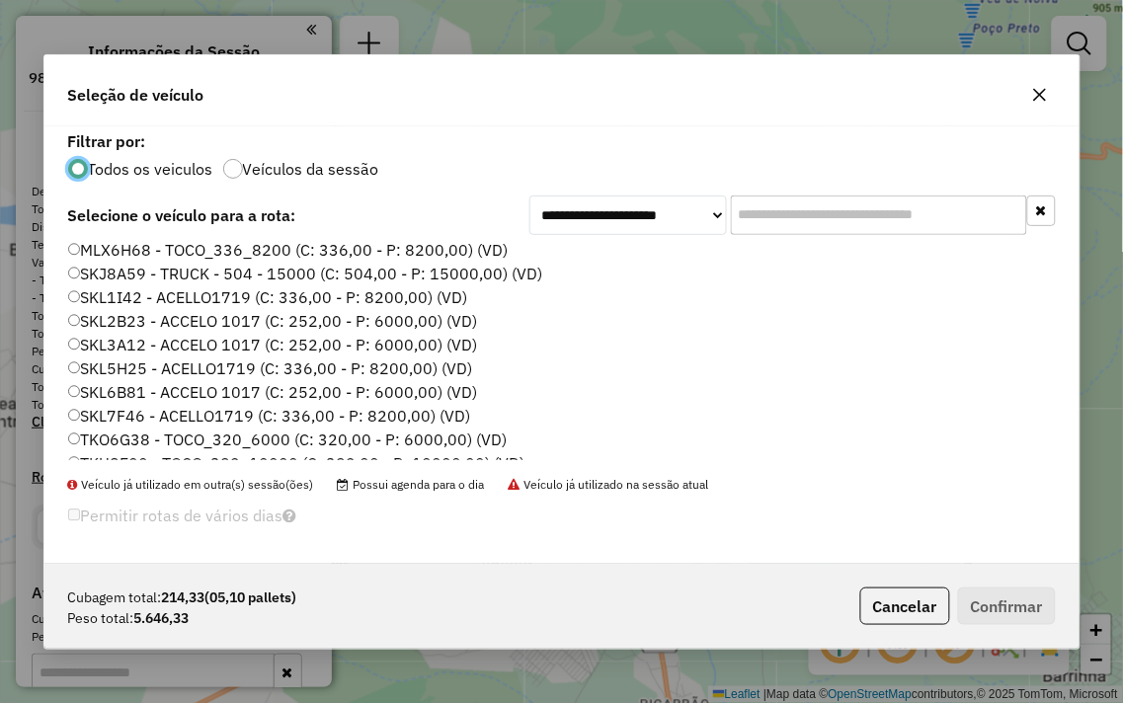
scroll to position [399, 0]
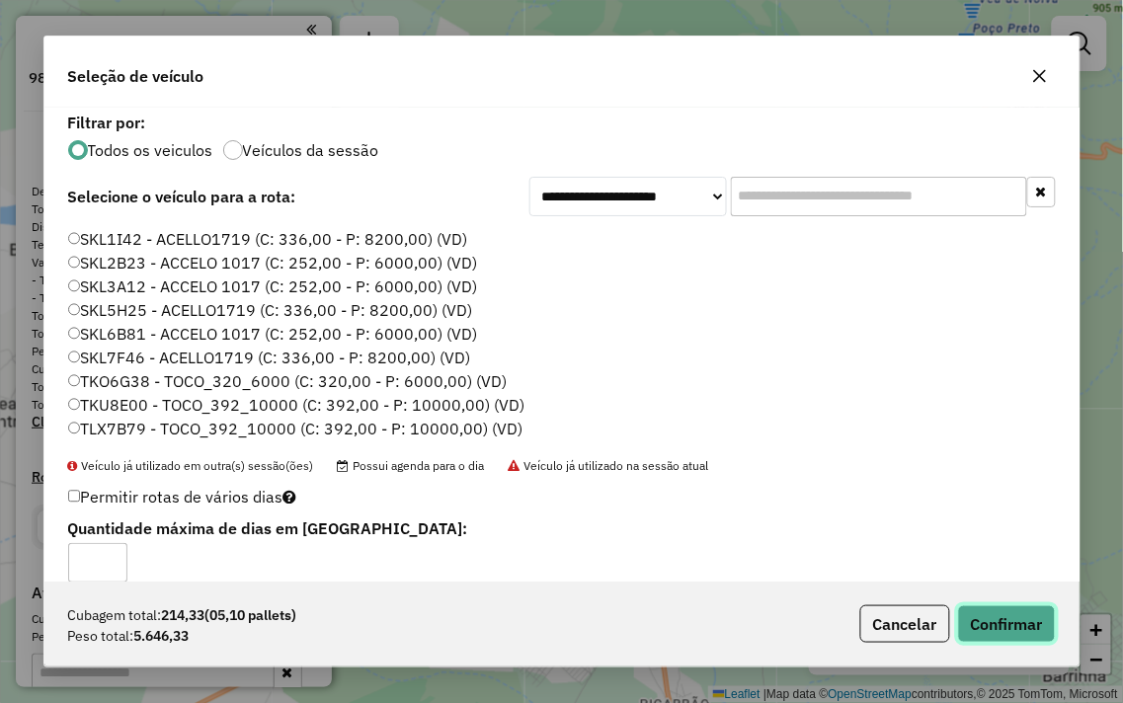
click at [1007, 624] on button "Confirmar" at bounding box center [1007, 624] width 98 height 38
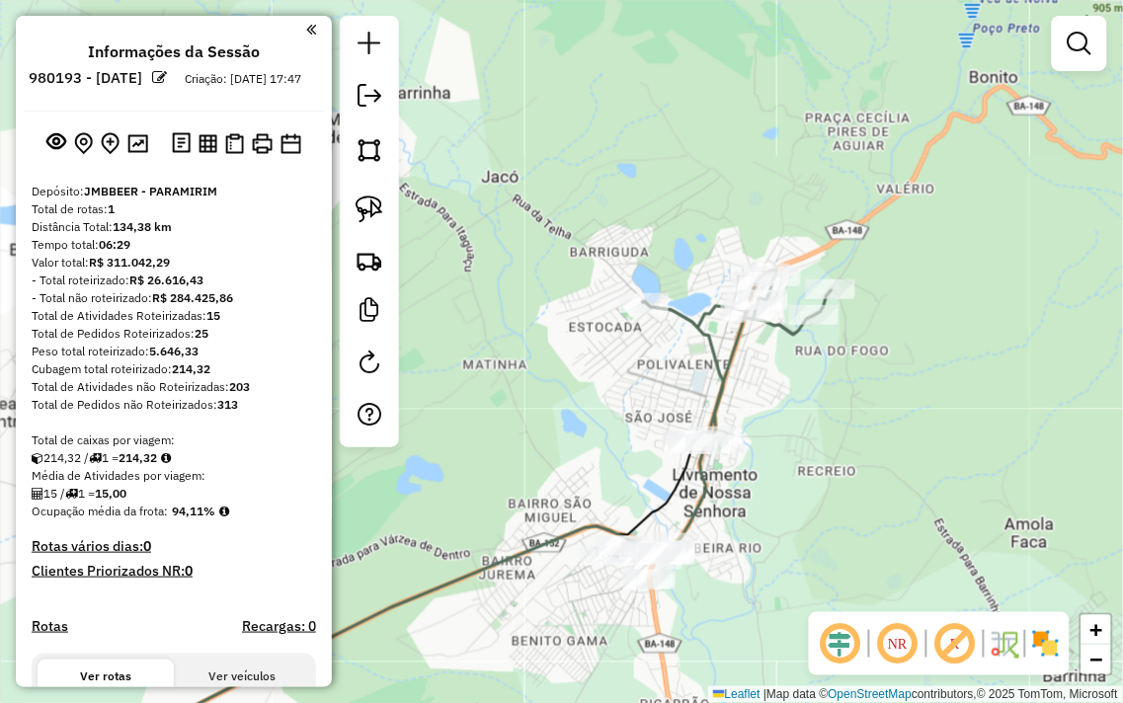
drag, startPoint x: 594, startPoint y: 389, endPoint x: 600, endPoint y: 219, distance: 170.0
click at [600, 219] on div "Janela de atendimento Grade de atendimento Capacidade Transportadoras Veículos …" at bounding box center [561, 351] width 1123 height 703
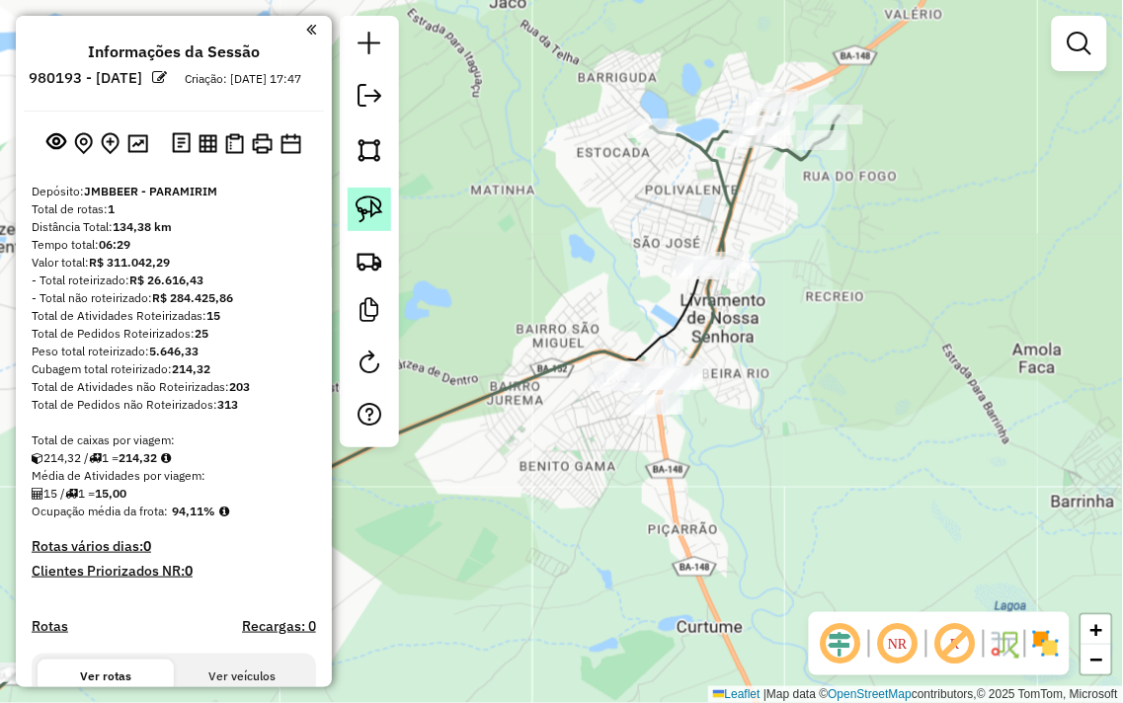
click at [372, 209] on img at bounding box center [370, 210] width 28 height 28
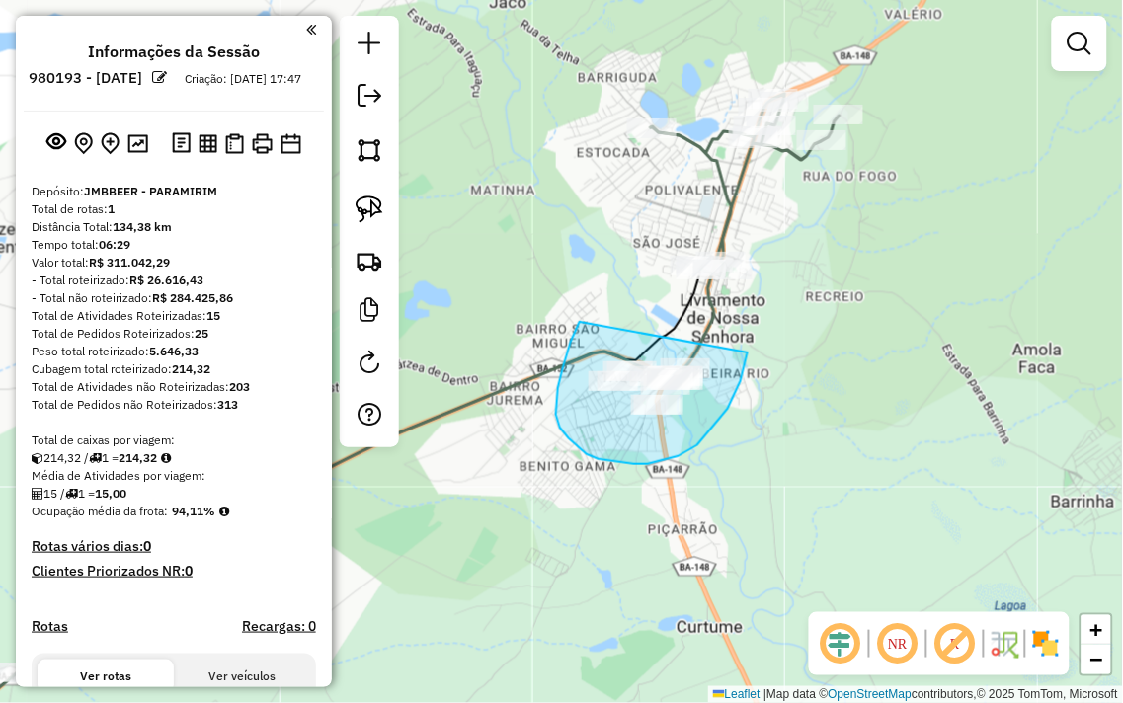
drag, startPoint x: 580, startPoint y: 322, endPoint x: 749, endPoint y: 346, distance: 170.5
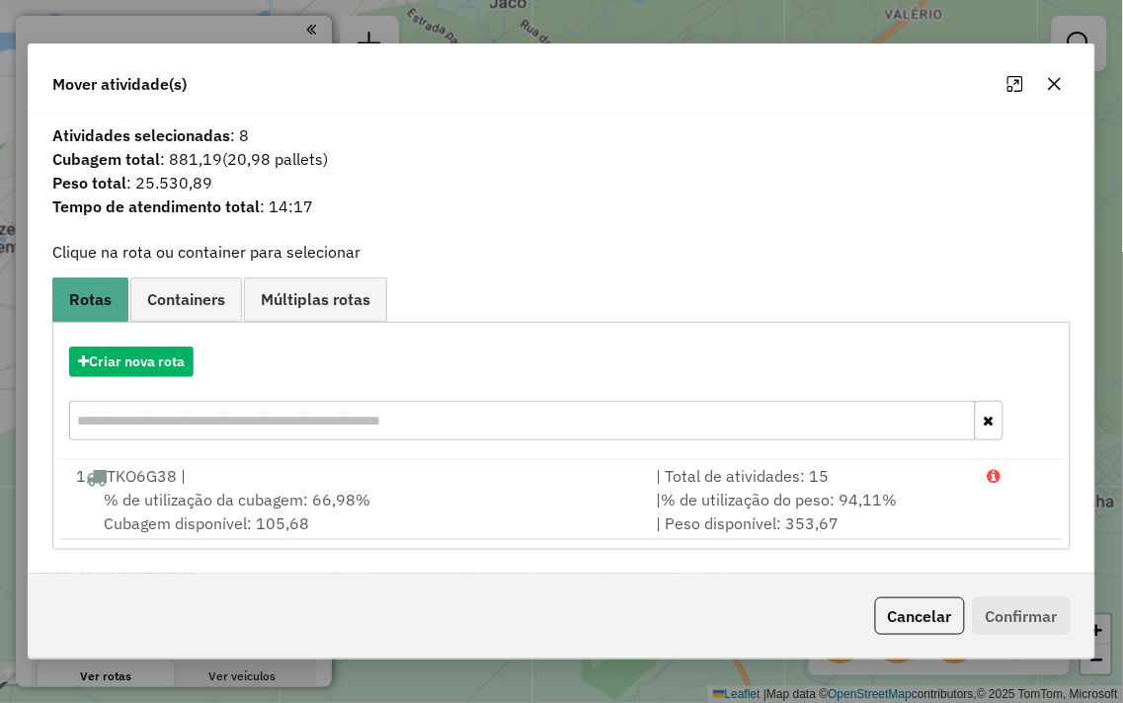
click at [1055, 83] on icon "button" at bounding box center [1054, 83] width 13 height 13
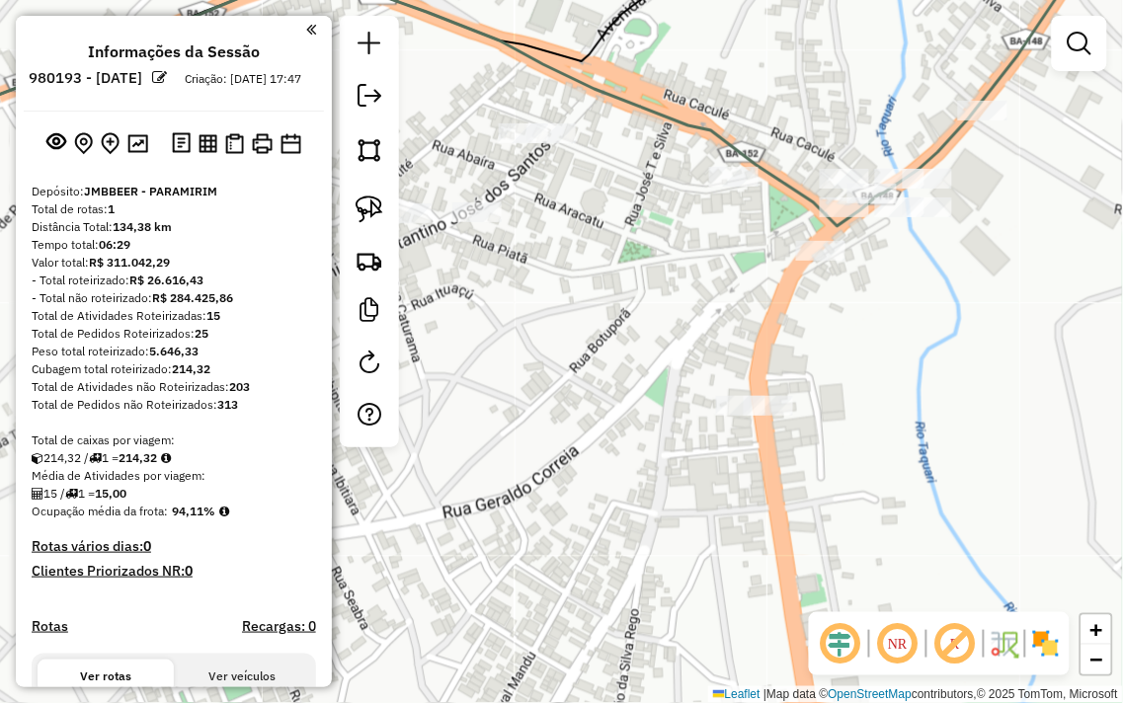
drag, startPoint x: 667, startPoint y: 309, endPoint x: 609, endPoint y: 356, distance: 73.7
click at [610, 354] on div "Janela de atendimento Grade de atendimento Capacidade Transportadoras Veículos …" at bounding box center [561, 351] width 1123 height 703
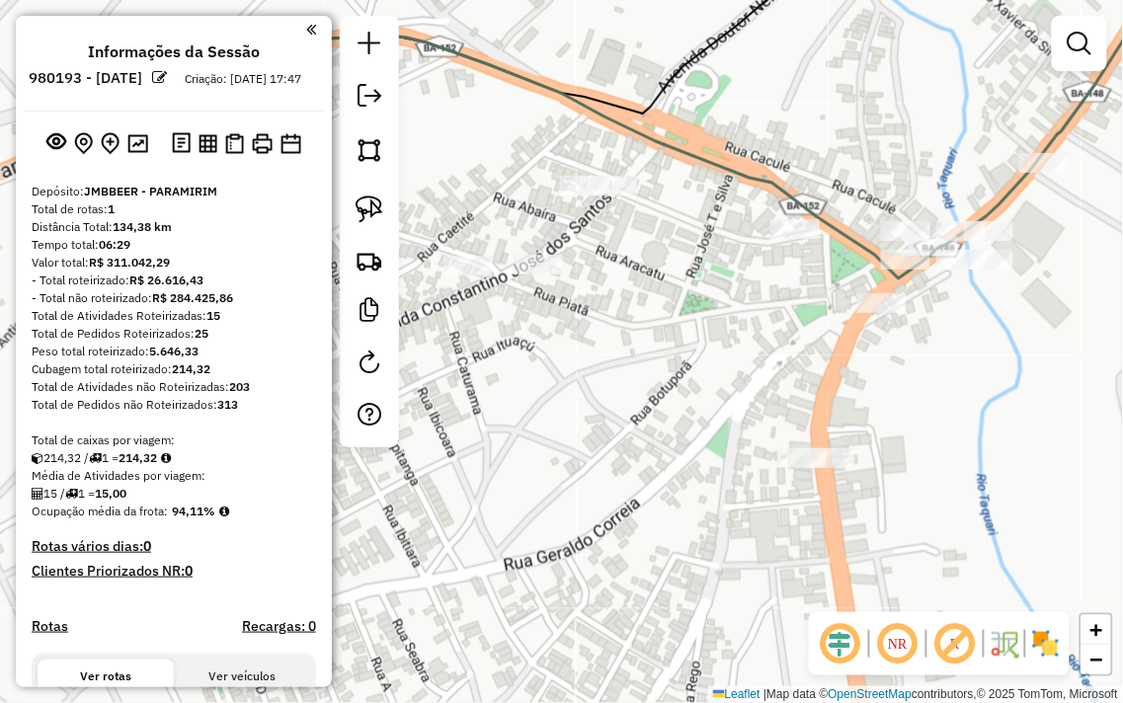
drag, startPoint x: 564, startPoint y: 337, endPoint x: 746, endPoint y: 310, distance: 183.7
click at [746, 310] on div "Janela de atendimento Grade de atendimento Capacidade Transportadoras Veículos …" at bounding box center [561, 351] width 1123 height 703
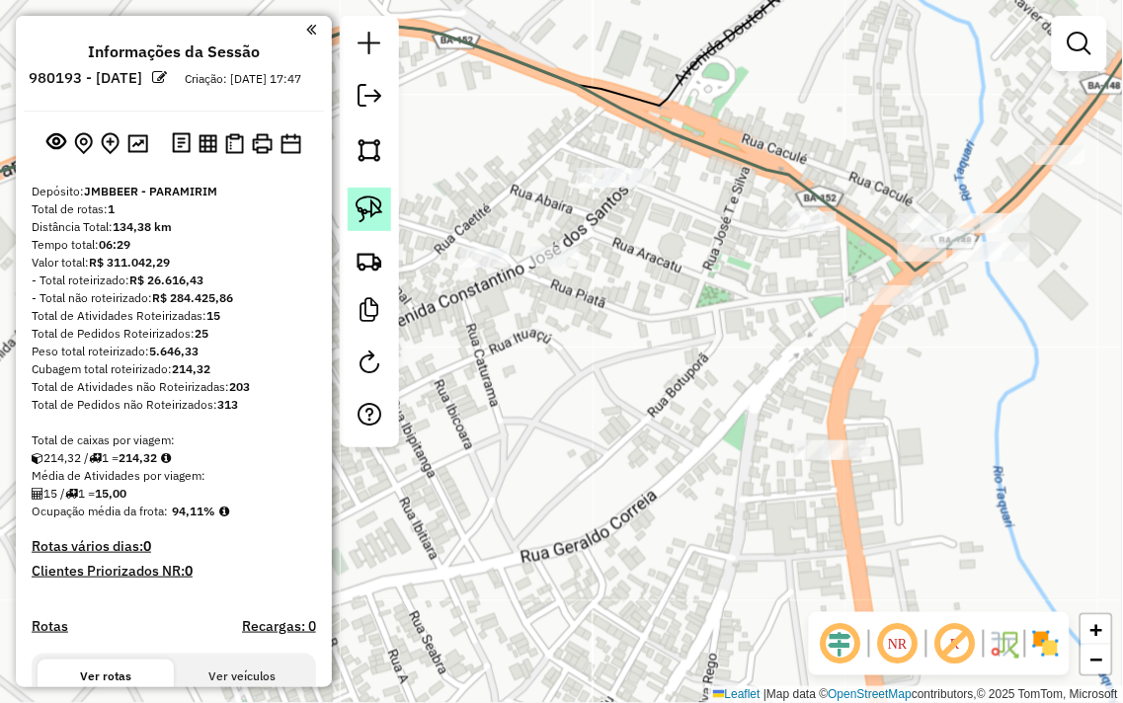
click at [361, 212] on img at bounding box center [370, 210] width 28 height 28
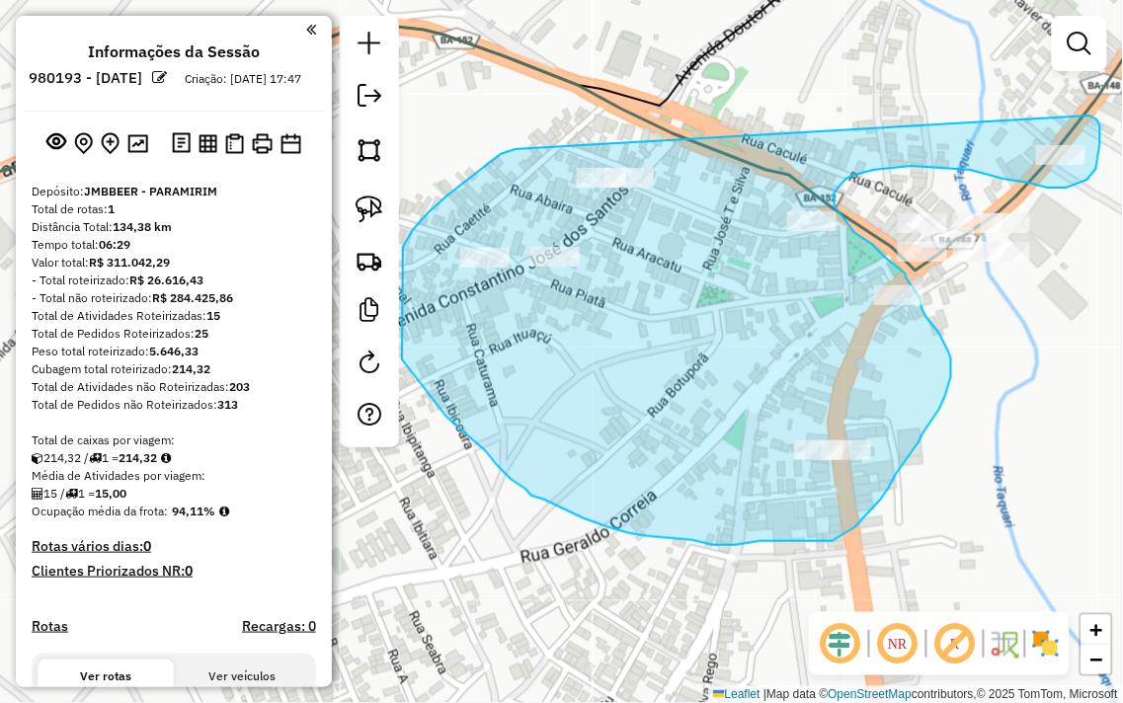
drag, startPoint x: 516, startPoint y: 149, endPoint x: 960, endPoint y: 74, distance: 450.7
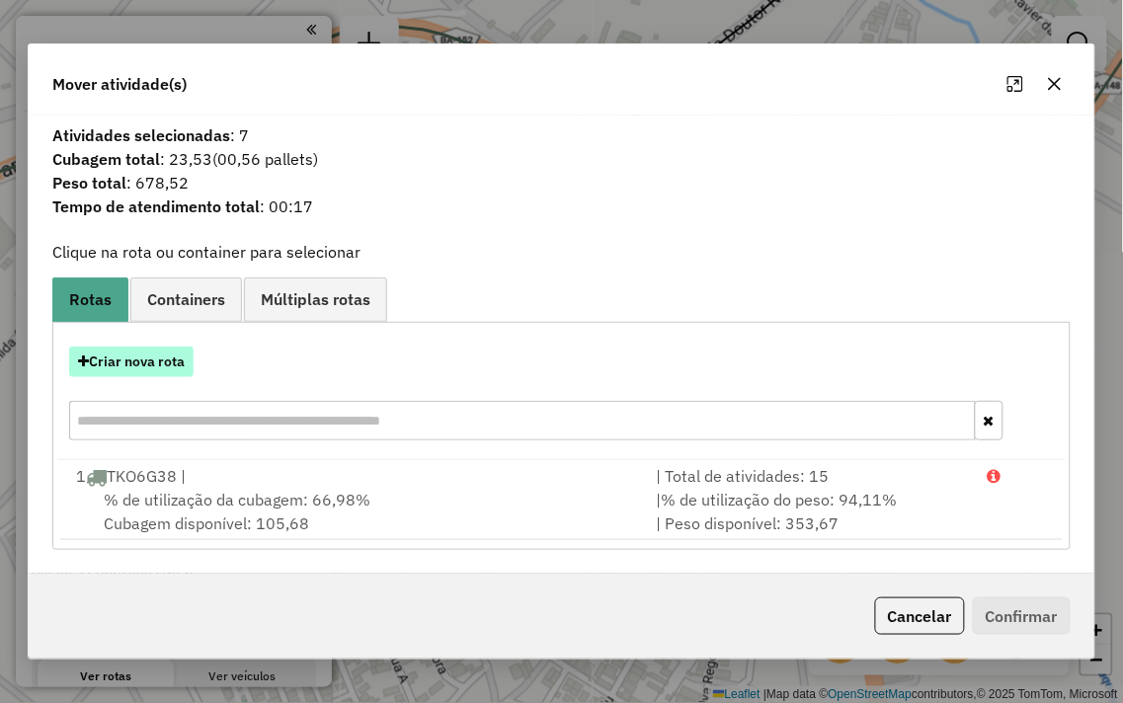
click at [115, 354] on button "Criar nova rota" at bounding box center [131, 362] width 124 height 31
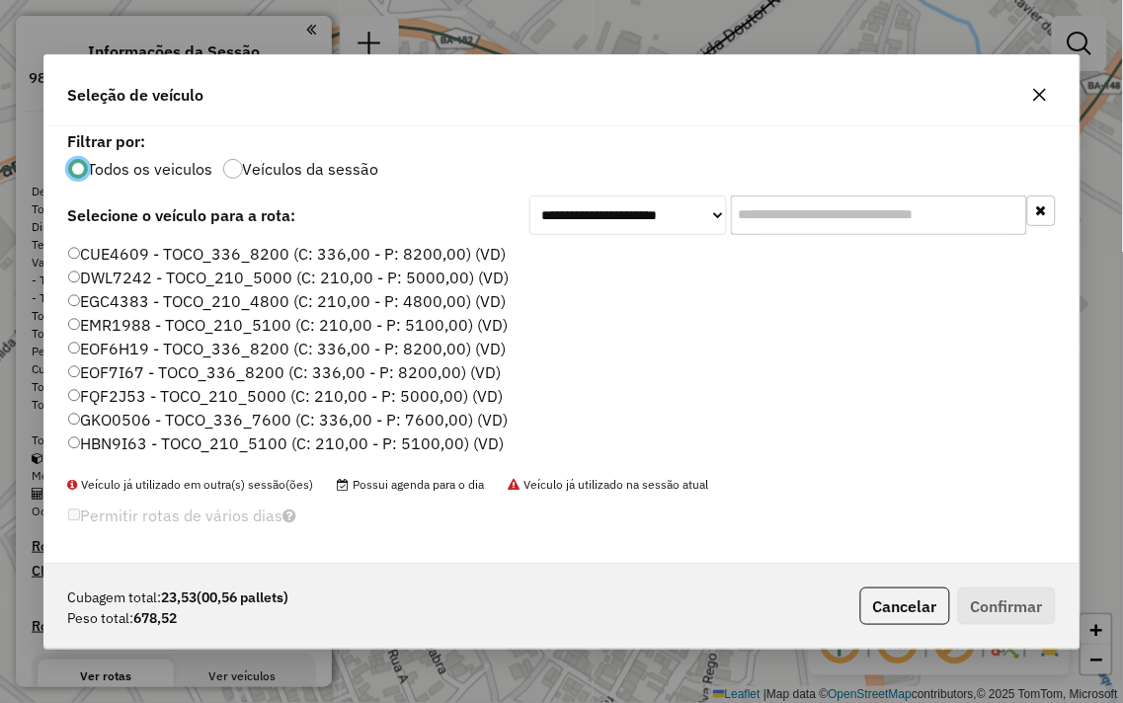
scroll to position [11, 5]
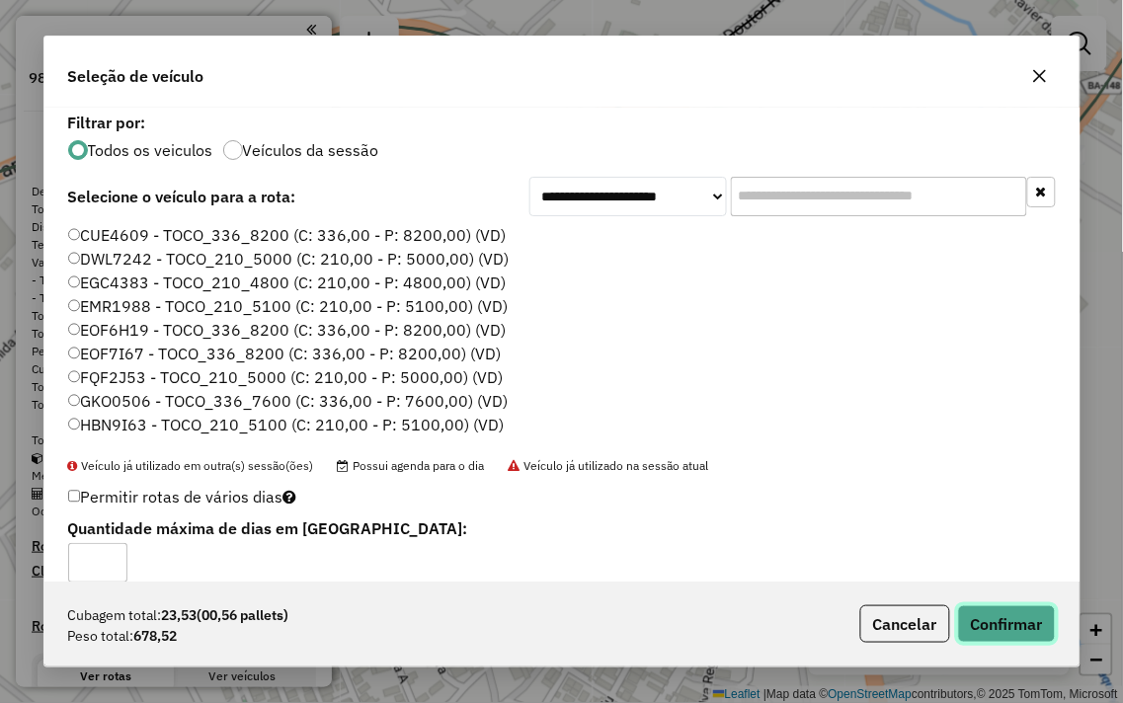
click at [1002, 625] on button "Confirmar" at bounding box center [1007, 624] width 98 height 38
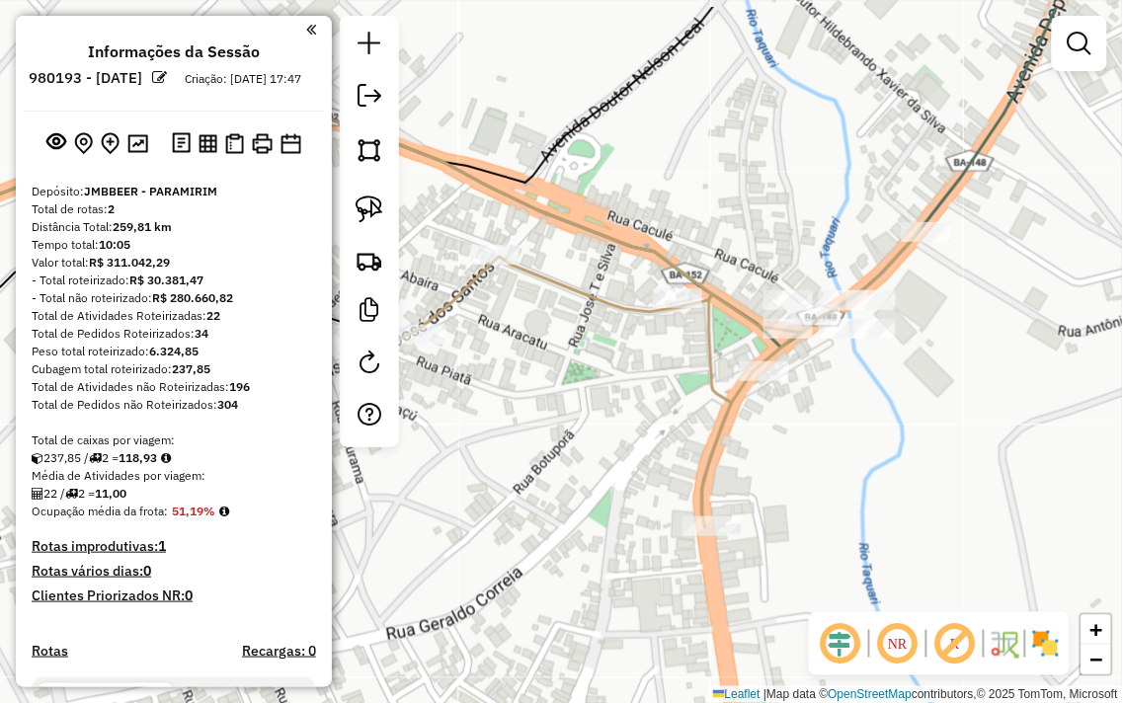
drag, startPoint x: 810, startPoint y: 320, endPoint x: 675, endPoint y: 397, distance: 154.8
click at [675, 397] on div "Janela de atendimento Grade de atendimento Capacidade Transportadoras Veículos …" at bounding box center [561, 351] width 1123 height 703
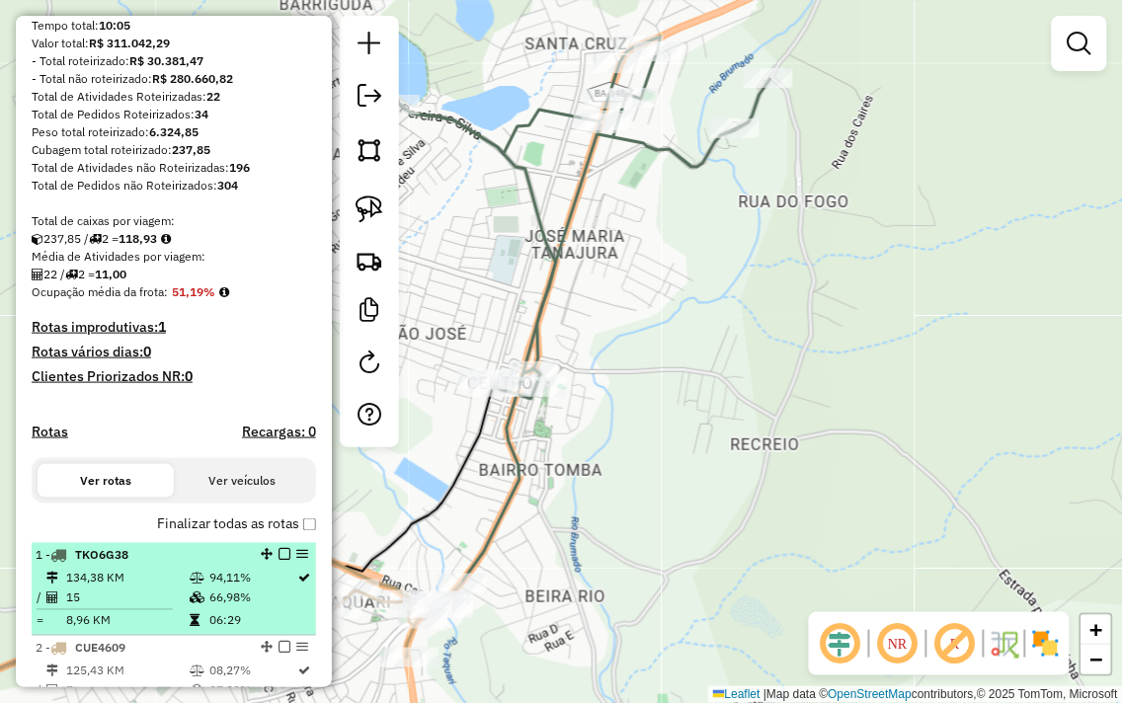
scroll to position [438, 0]
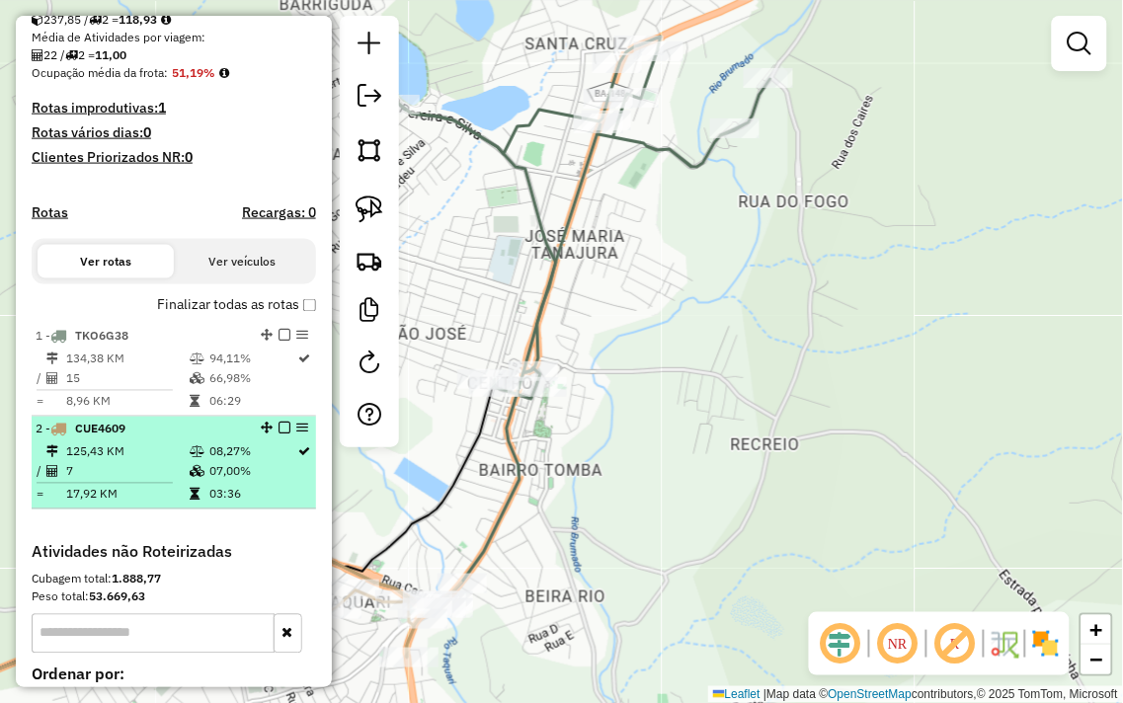
select select "**********"
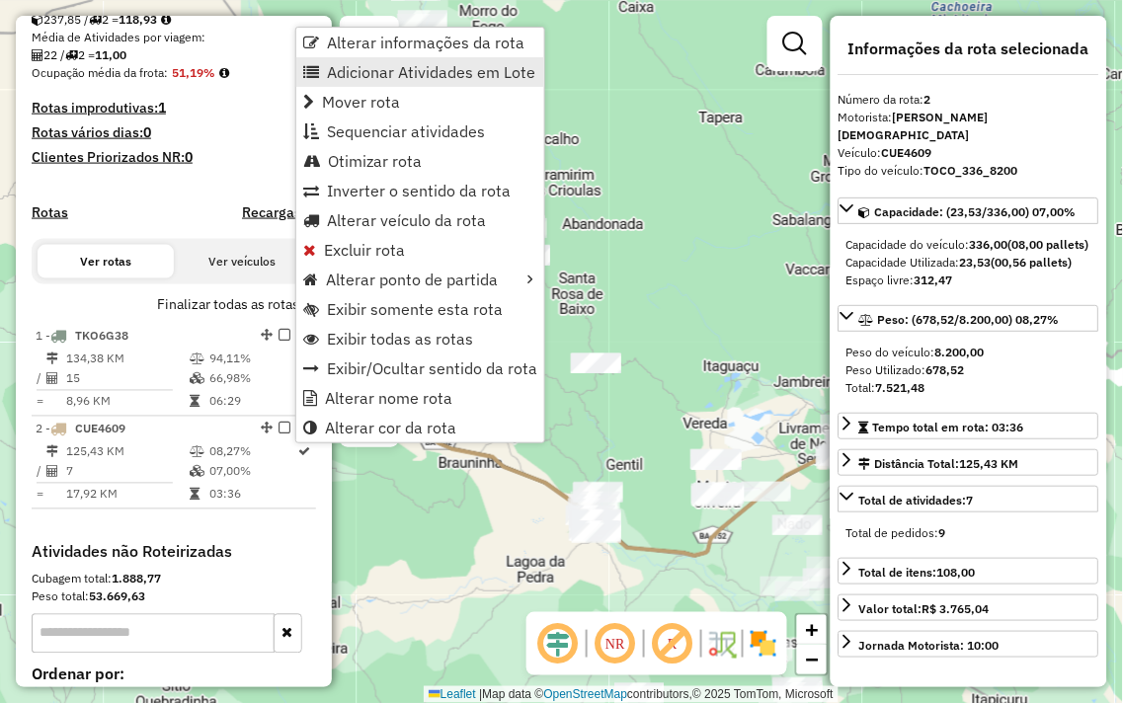
click at [410, 77] on span "Adicionar Atividades em Lote" at bounding box center [431, 72] width 208 height 16
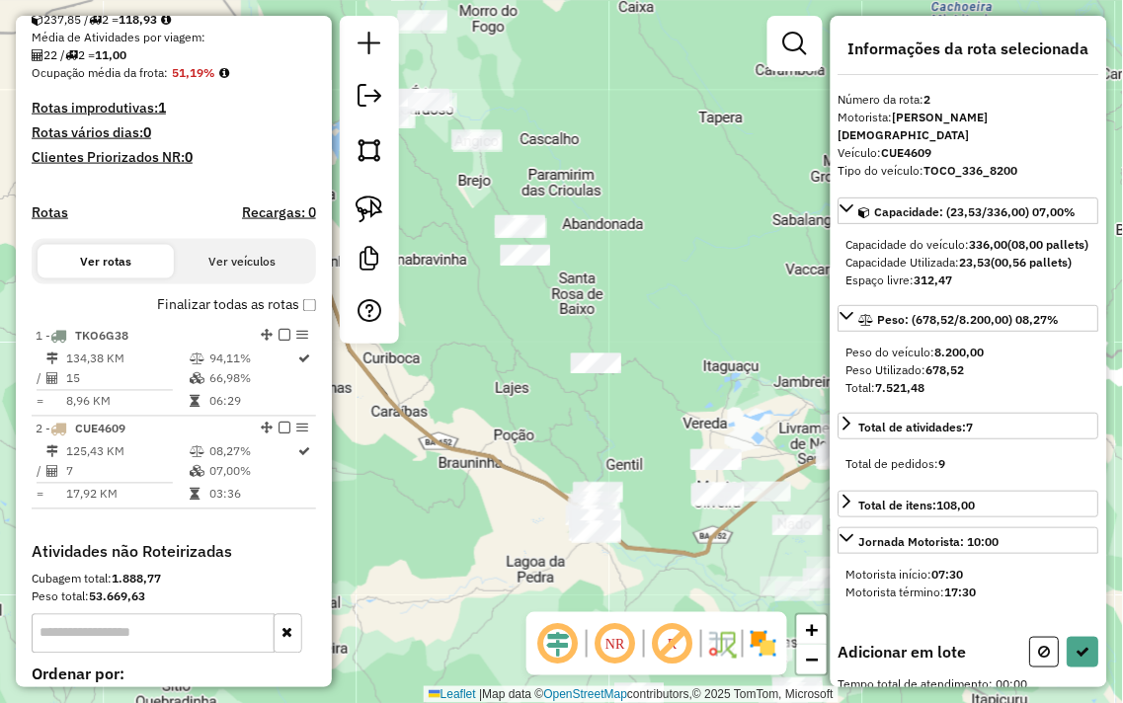
drag, startPoint x: 733, startPoint y: 281, endPoint x: 488, endPoint y: 222, distance: 252.0
click at [488, 222] on div "Janela de atendimento Grade de atendimento Capacidade Transportadoras Veículos …" at bounding box center [561, 351] width 1123 height 703
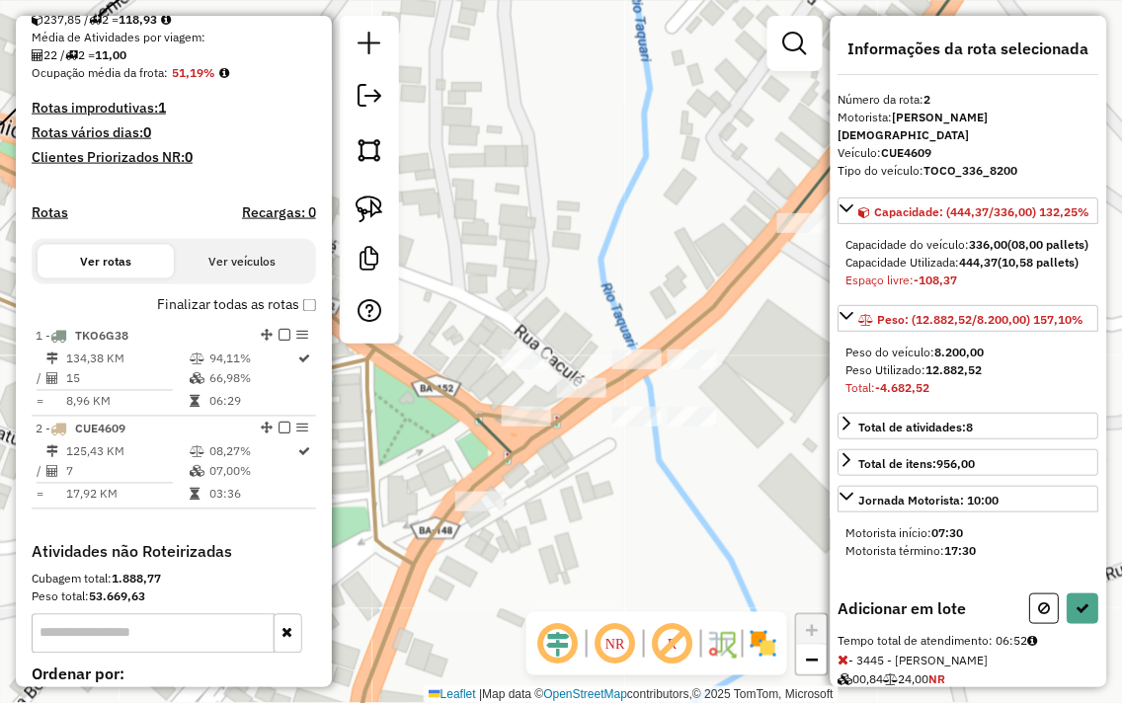
scroll to position [324, 0]
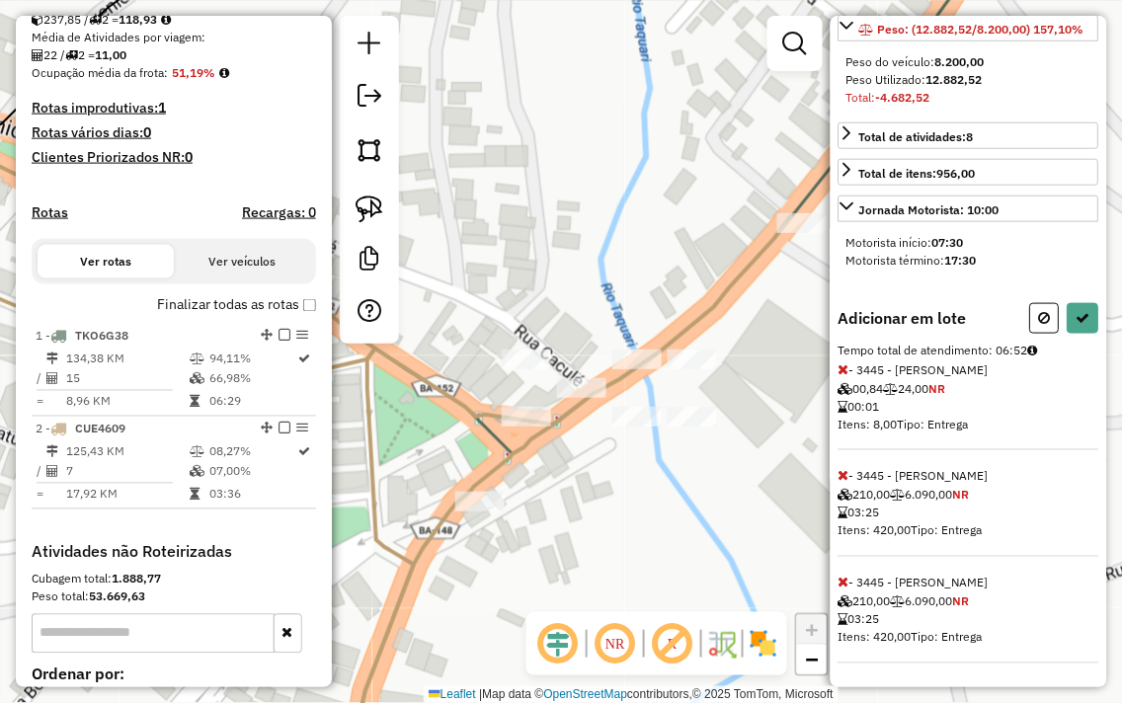
click at [843, 584] on icon at bounding box center [843, 583] width 11 height 14
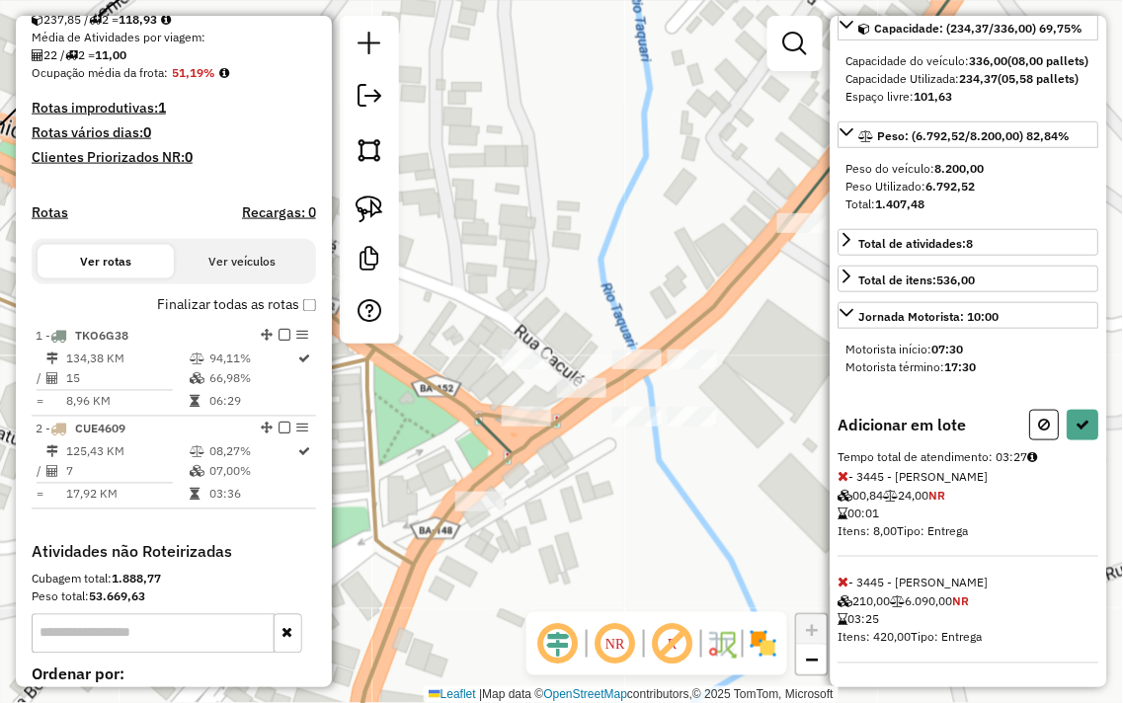
click at [721, 495] on div "Janela de atendimento Grade de atendimento Capacidade Transportadoras Veículos …" at bounding box center [561, 351] width 1123 height 703
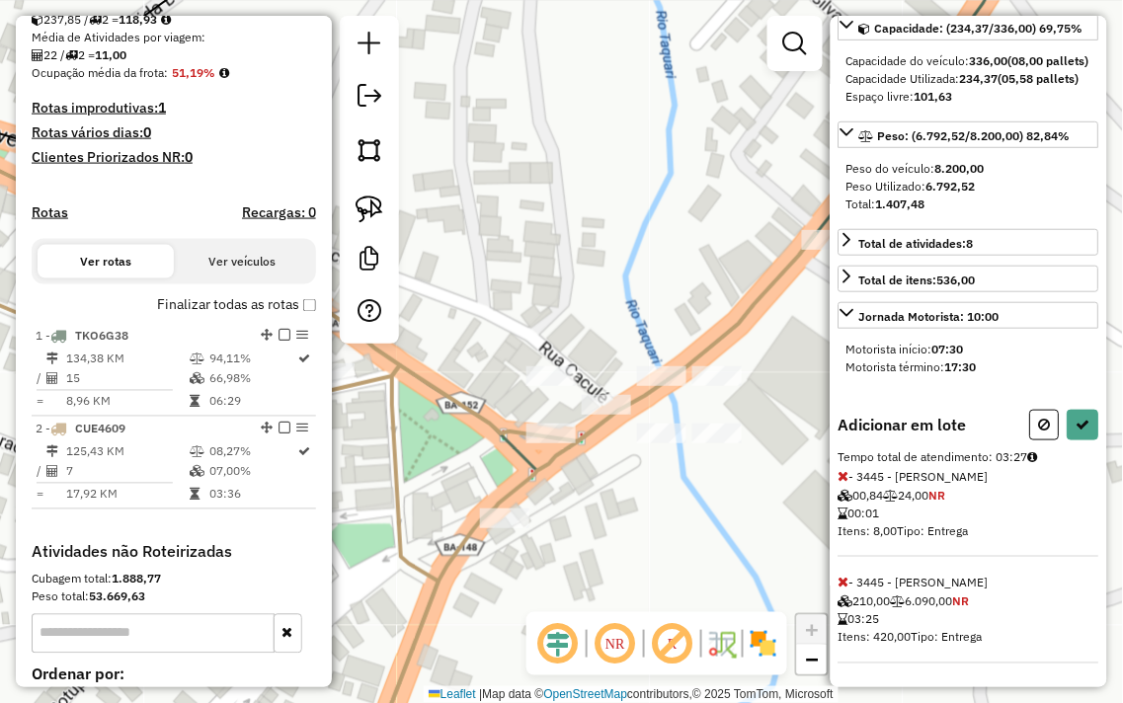
drag, startPoint x: 622, startPoint y: 511, endPoint x: 647, endPoint y: 527, distance: 29.9
click at [647, 527] on div "Janela de atendimento Grade de atendimento Capacidade Transportadoras Veículos …" at bounding box center [561, 351] width 1123 height 703
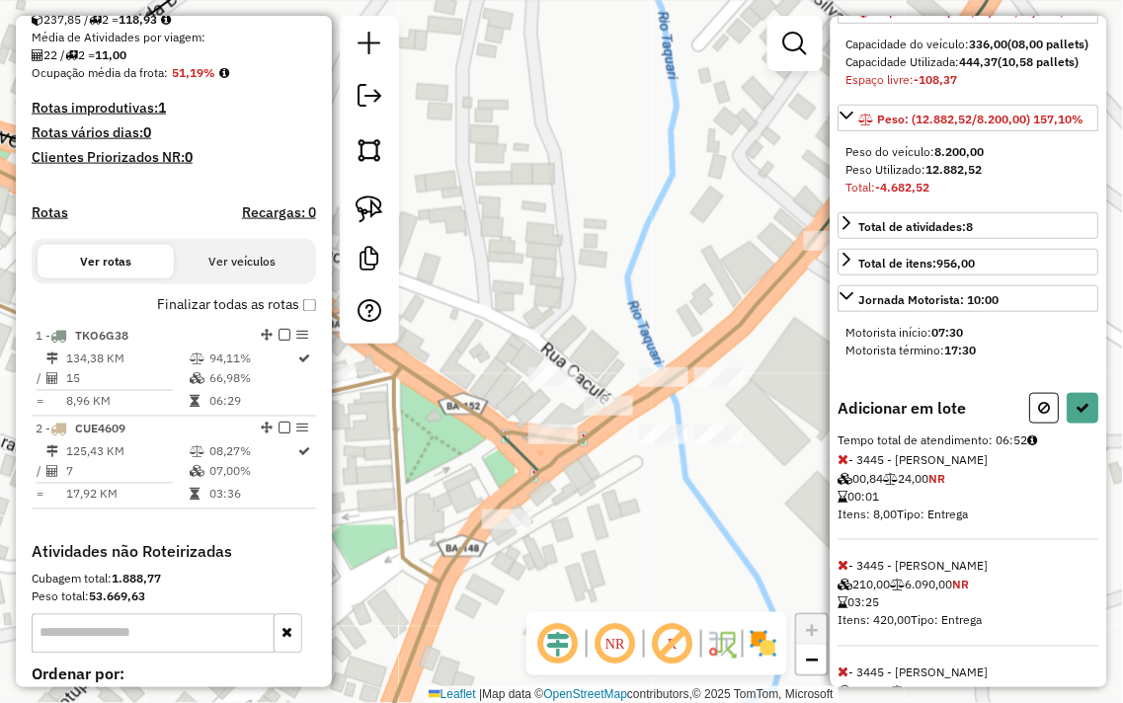
scroll to position [324, 0]
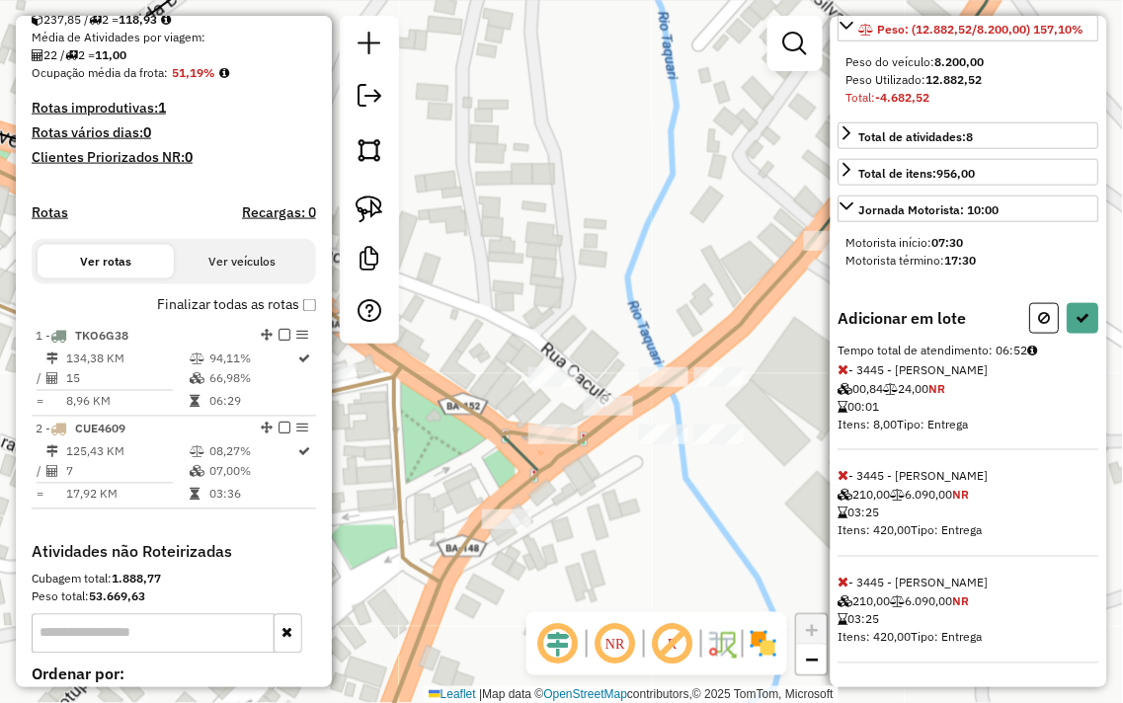
click at [842, 580] on icon at bounding box center [843, 583] width 11 height 14
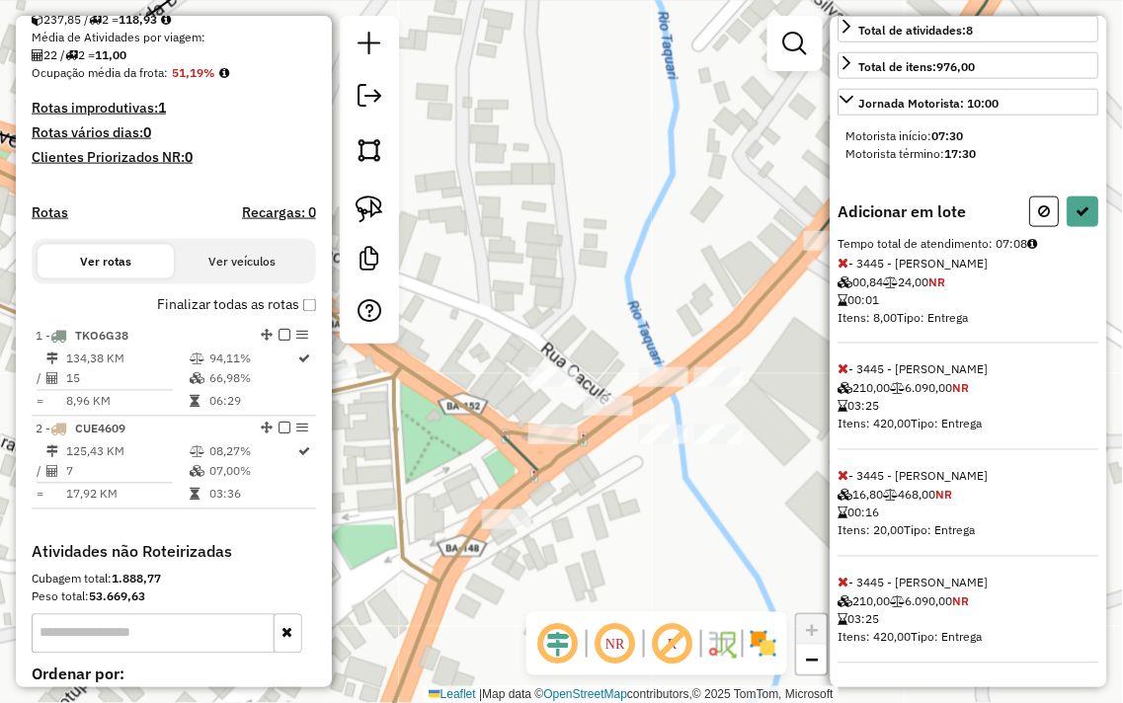
scroll to position [431, 0]
click at [842, 579] on icon at bounding box center [843, 583] width 11 height 14
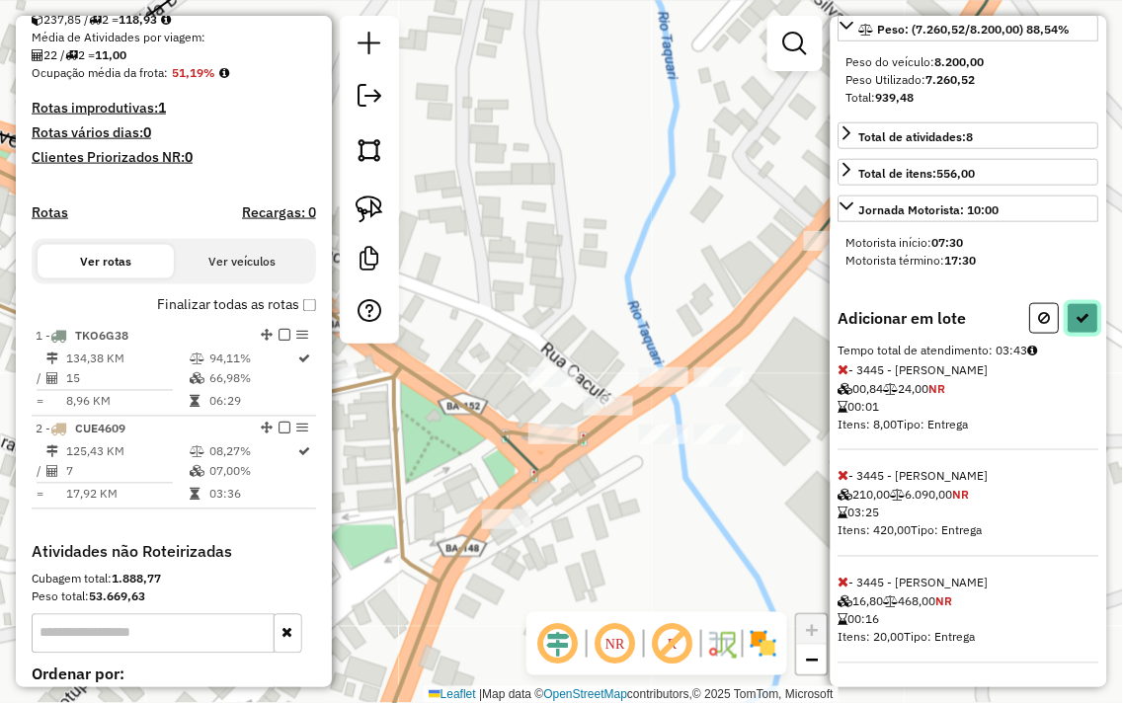
click at [1068, 318] on button at bounding box center [1084, 318] width 32 height 31
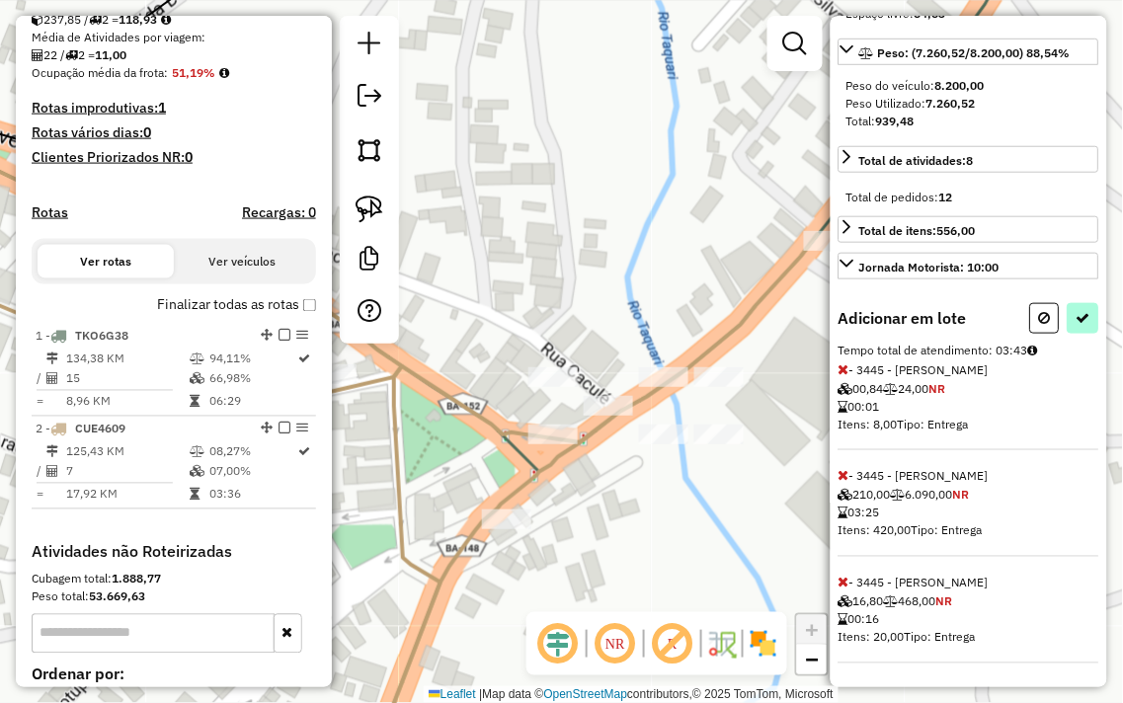
select select "**********"
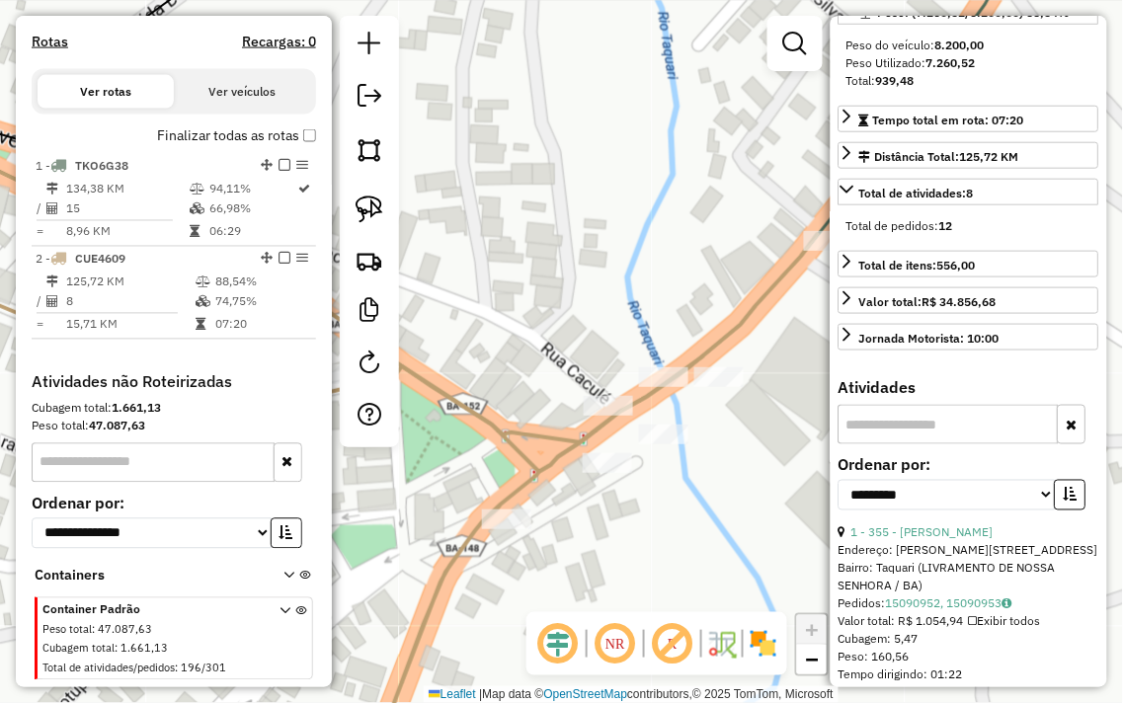
scroll to position [642, 0]
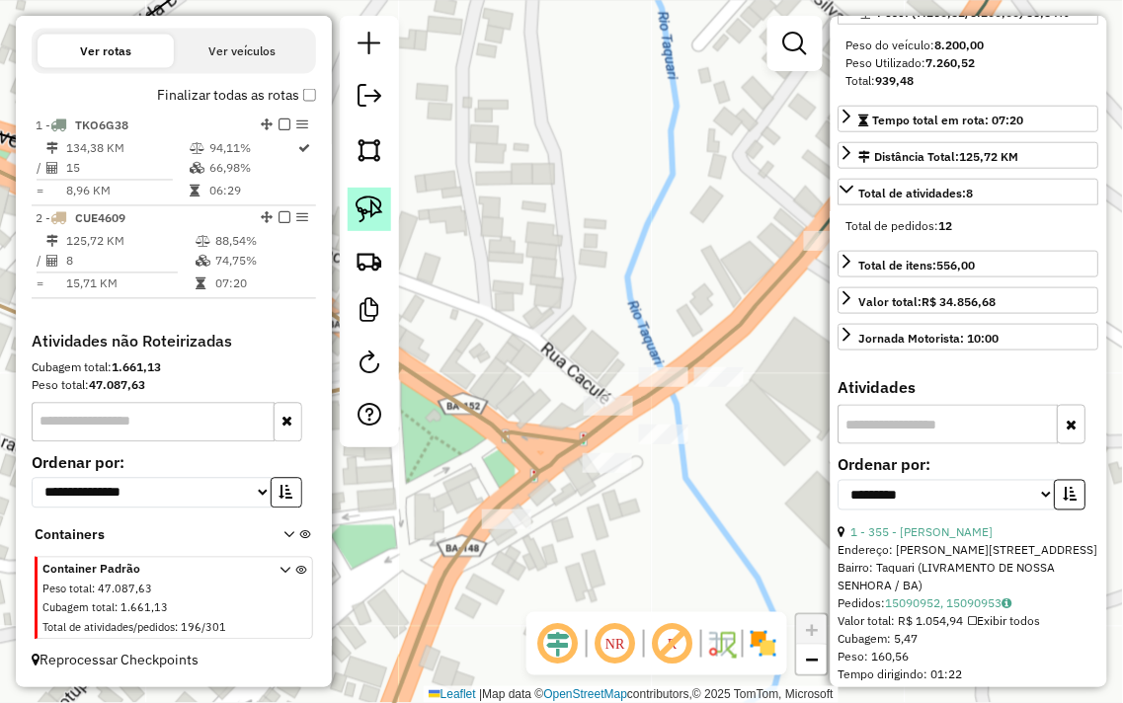
click at [375, 221] on img at bounding box center [370, 210] width 28 height 28
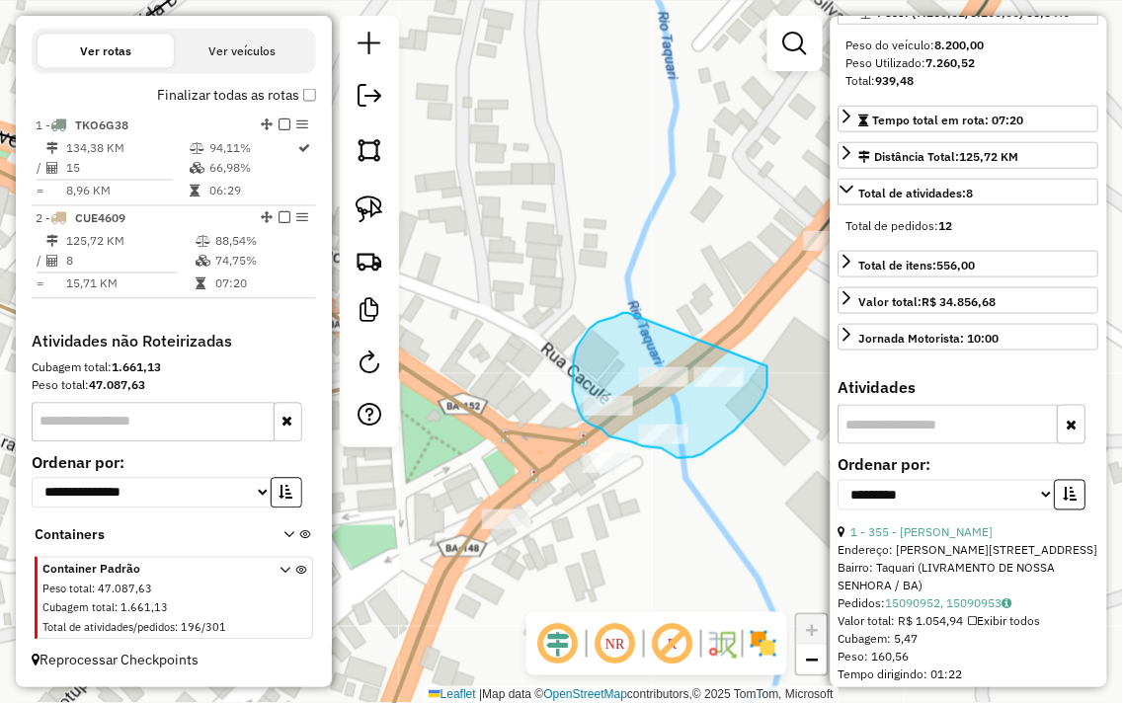
drag, startPoint x: 628, startPoint y: 313, endPoint x: 765, endPoint y: 343, distance: 140.4
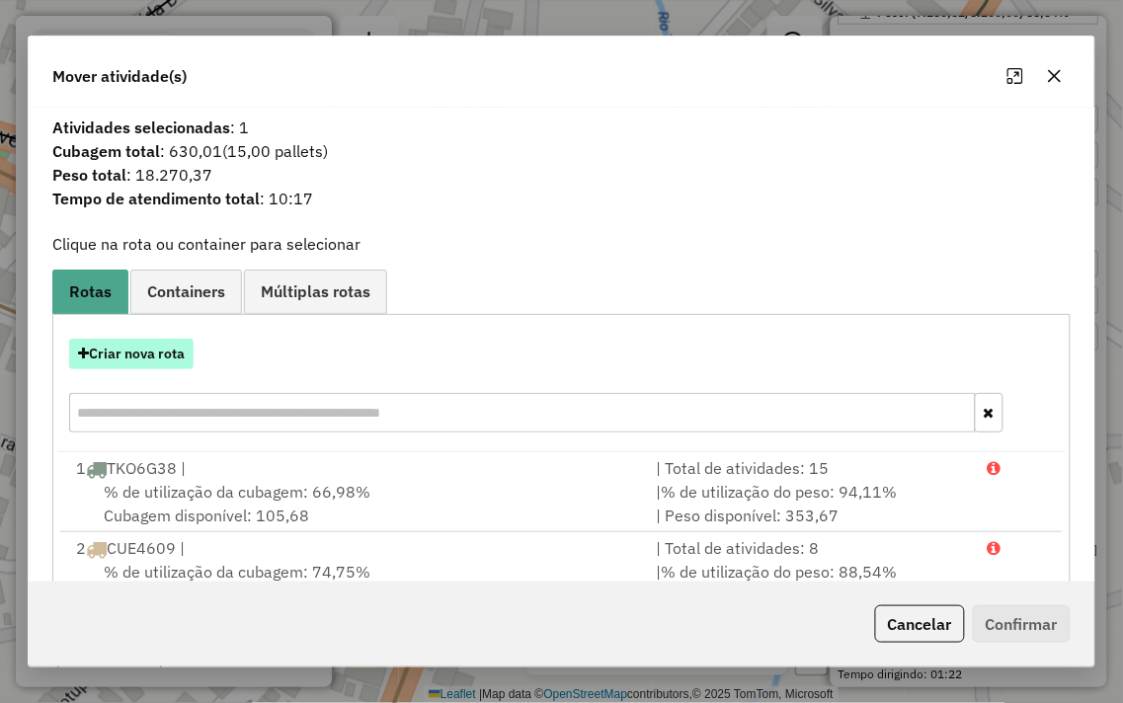
click at [178, 365] on button "Criar nova rota" at bounding box center [131, 354] width 124 height 31
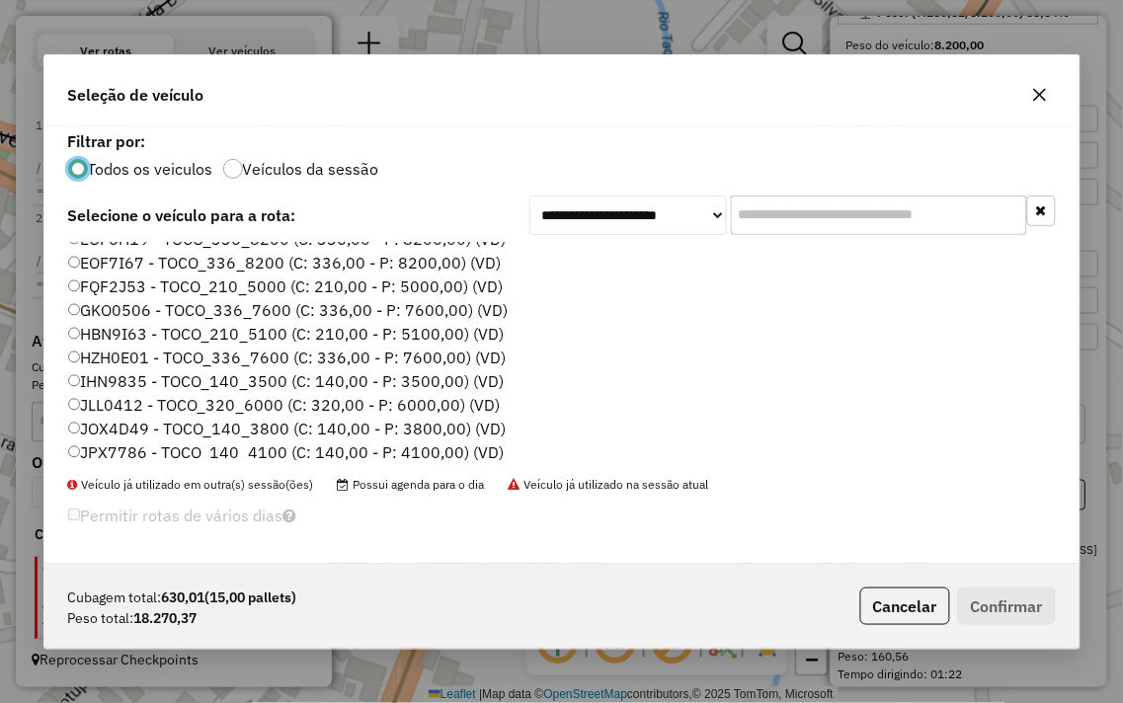
scroll to position [219, 0]
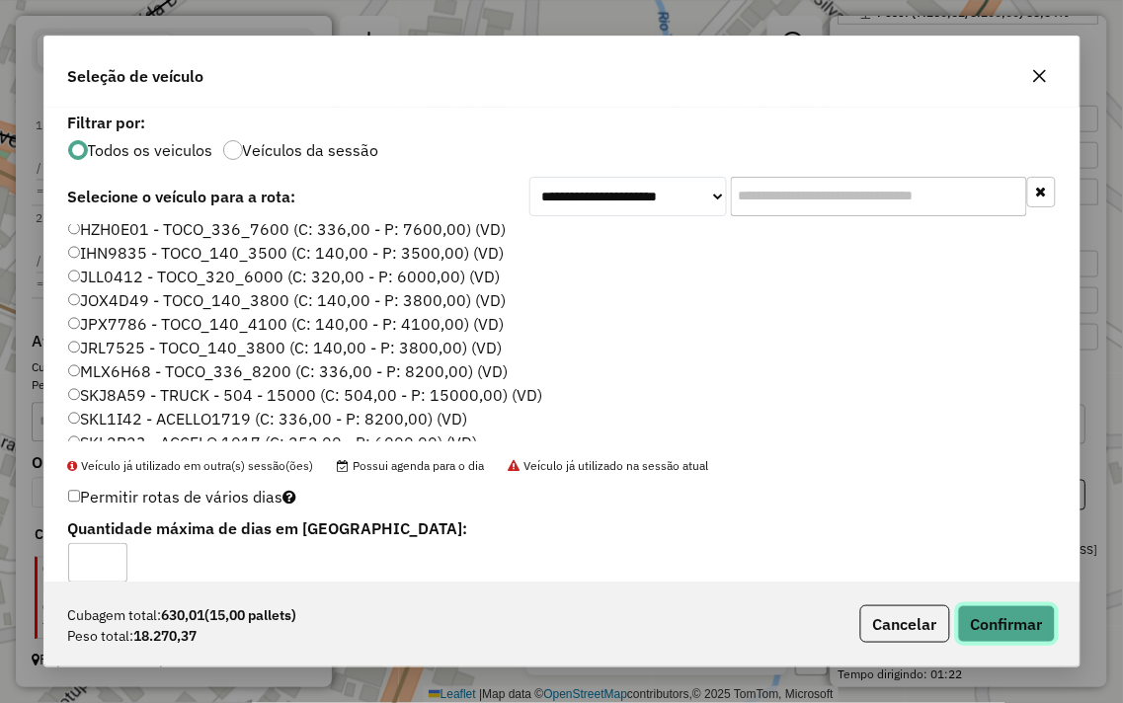
click at [1011, 617] on button "Confirmar" at bounding box center [1007, 624] width 98 height 38
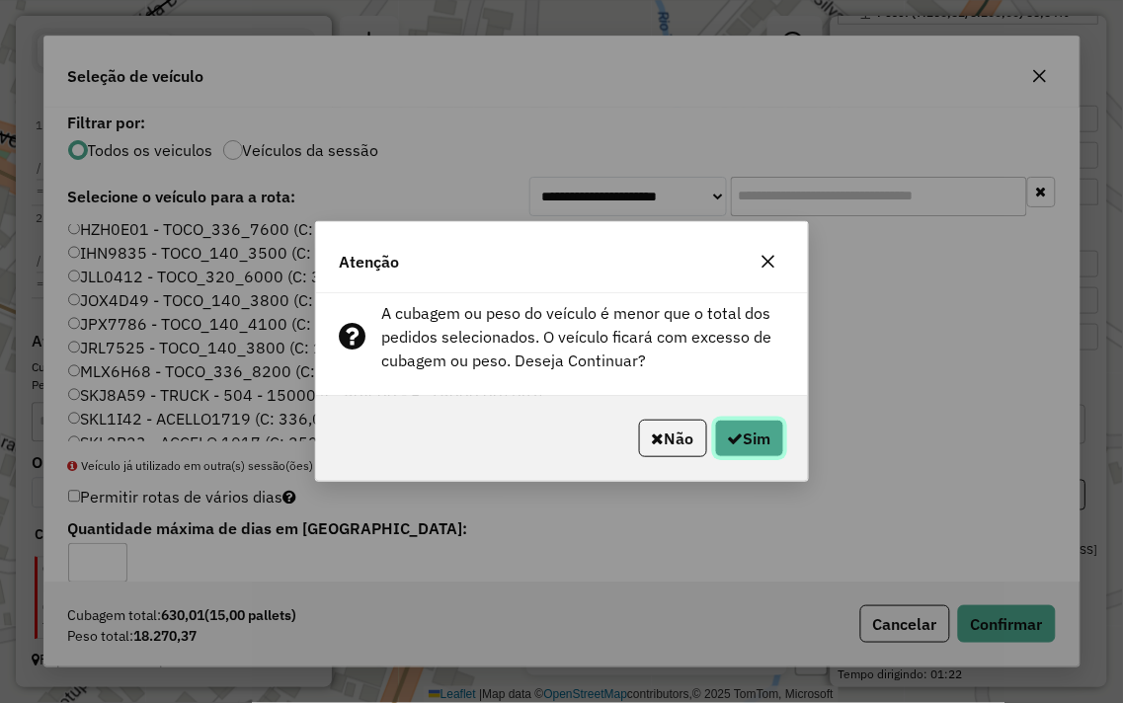
click at [745, 452] on button "Sim" at bounding box center [749, 439] width 69 height 38
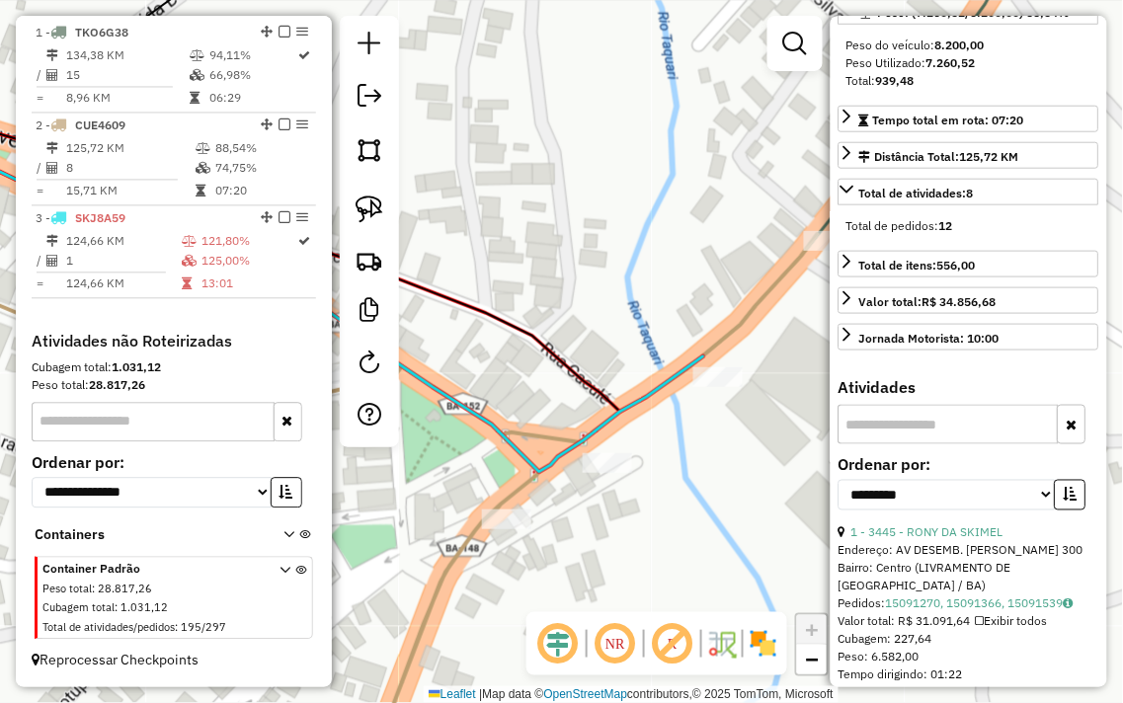
scroll to position [735, 0]
drag, startPoint x: 687, startPoint y: 307, endPoint x: 537, endPoint y: 358, distance: 158.7
click at [537, 358] on div "Janela de atendimento Grade de atendimento Capacidade Transportadoras Veículos …" at bounding box center [561, 351] width 1123 height 703
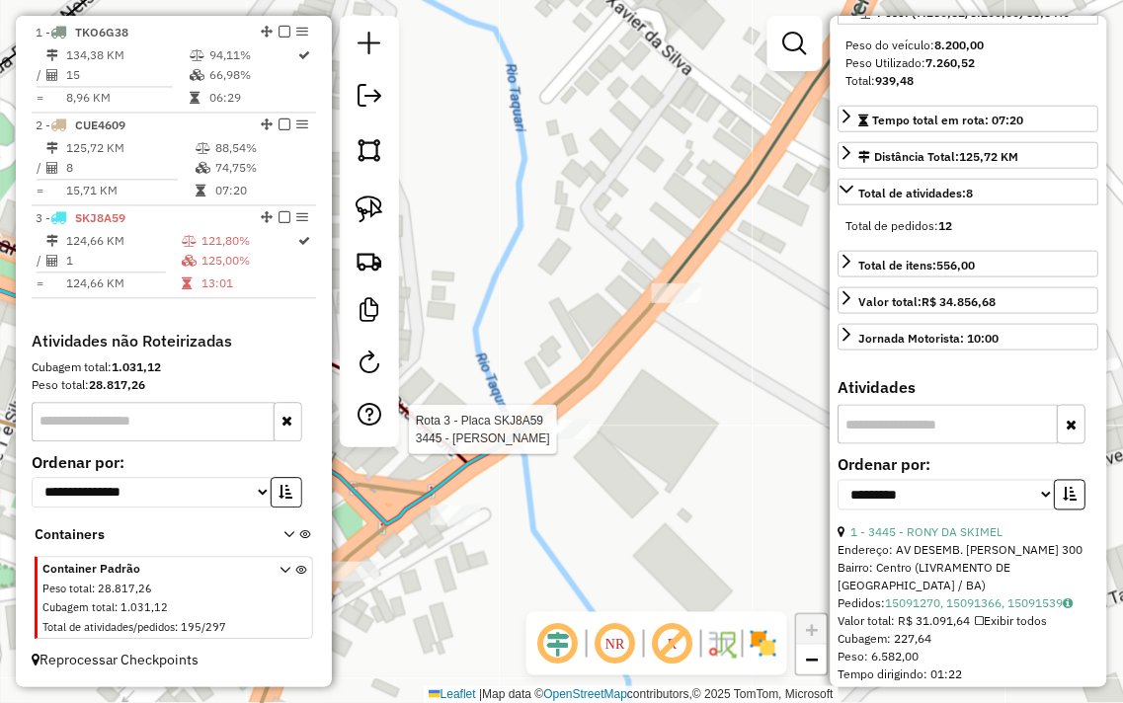
scroll to position [324, 0]
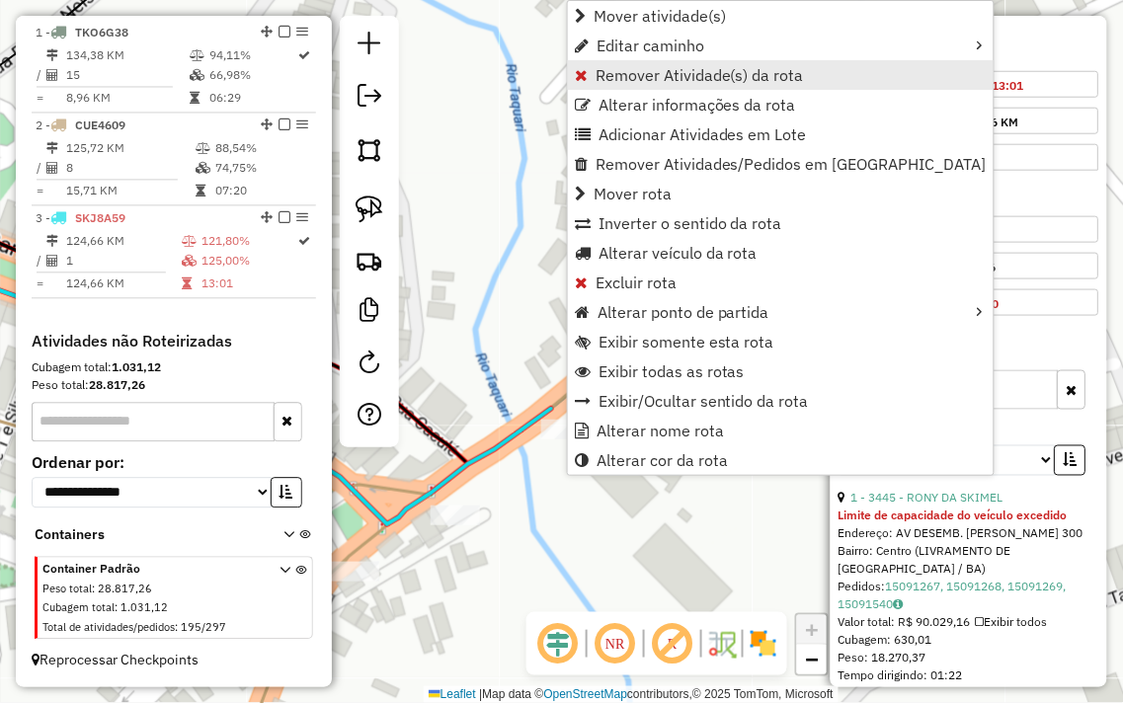
click at [638, 75] on span "Remover Atividade(s) da rota" at bounding box center [699, 75] width 208 height 16
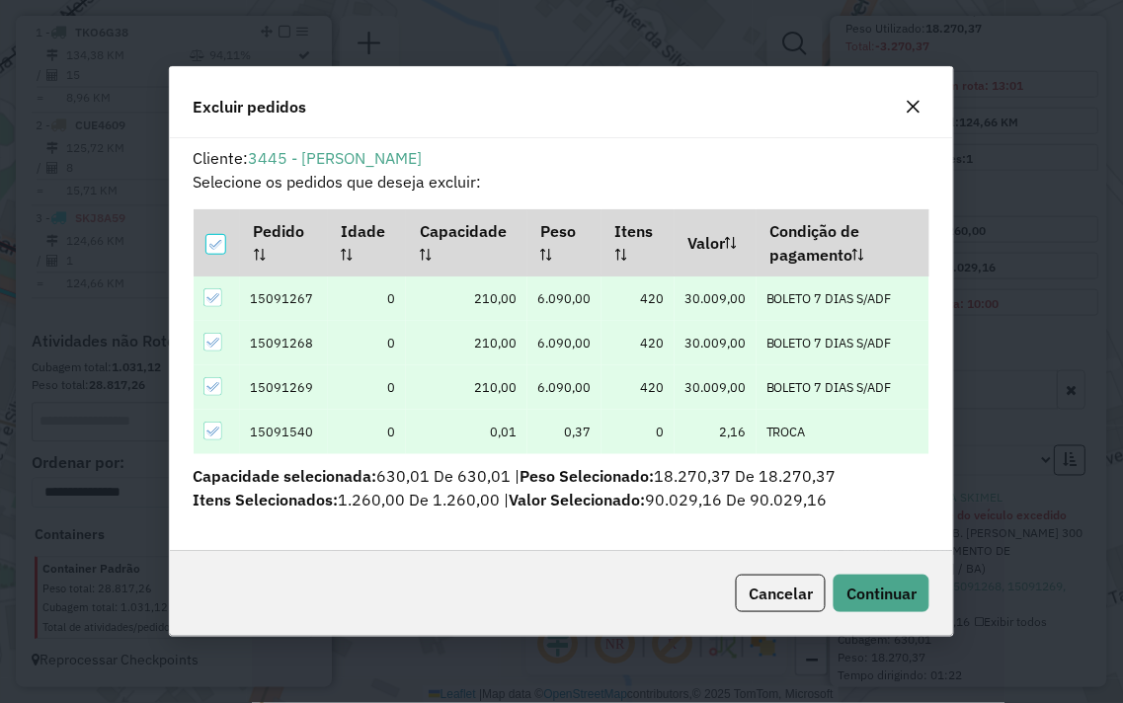
scroll to position [11, 5]
click at [212, 382] on icon at bounding box center [212, 387] width 14 height 14
click at [217, 240] on div at bounding box center [215, 244] width 19 height 19
click at [214, 299] on icon at bounding box center [212, 298] width 14 height 14
click at [210, 243] on div at bounding box center [215, 244] width 19 height 19
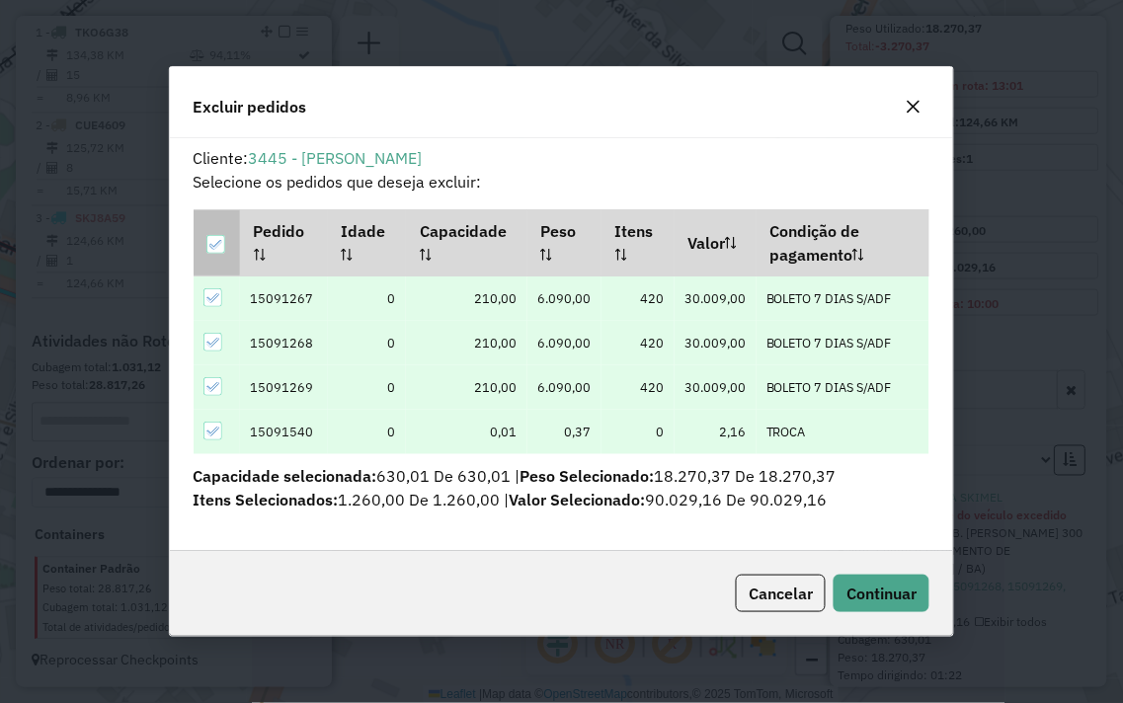
click at [211, 243] on icon at bounding box center [216, 245] width 14 height 14
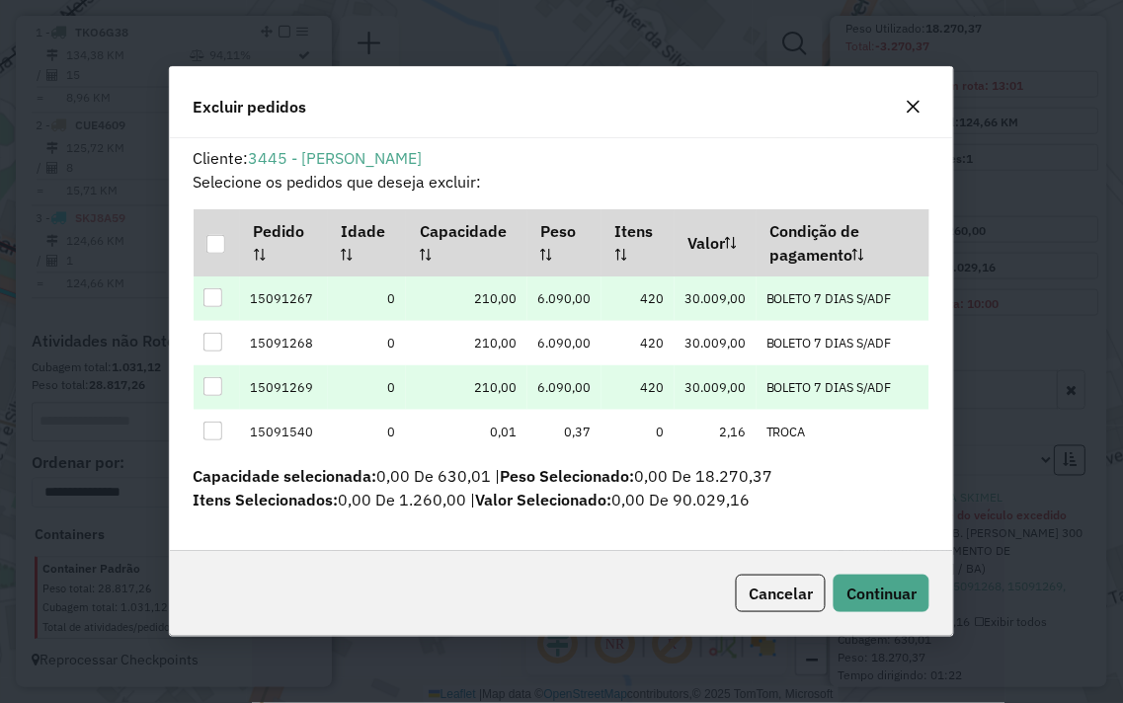
click at [210, 291] on div at bounding box center [212, 297] width 19 height 19
click at [896, 610] on button "Continuar" at bounding box center [882, 594] width 96 height 38
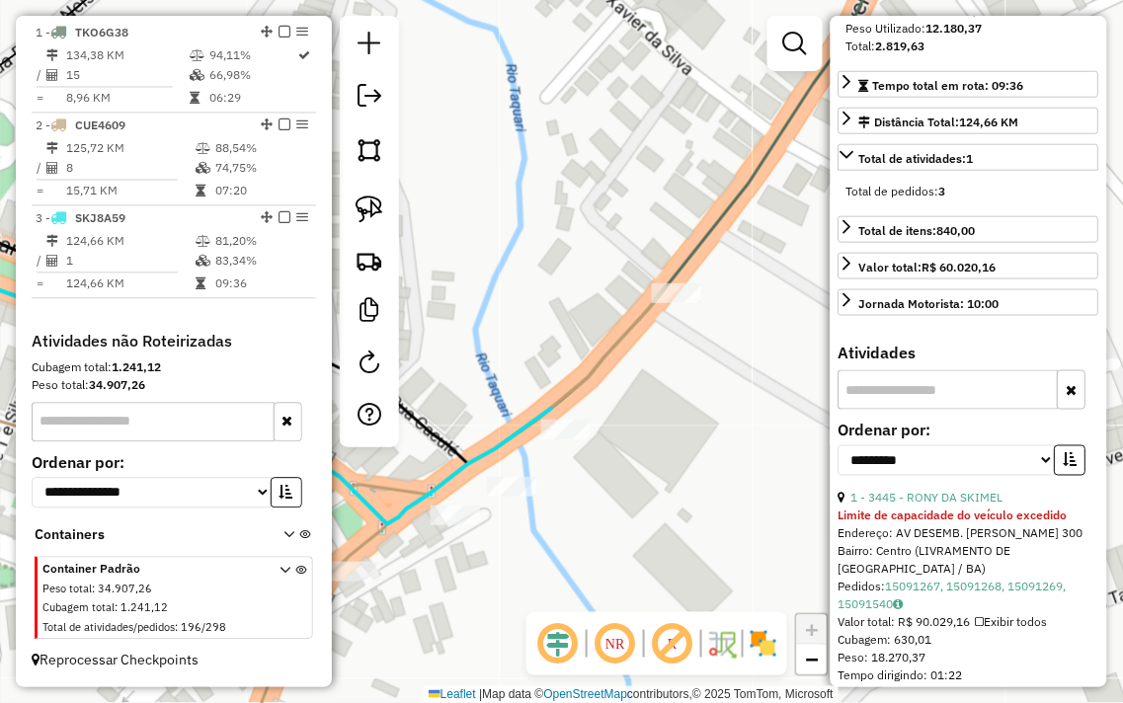
scroll to position [307, 0]
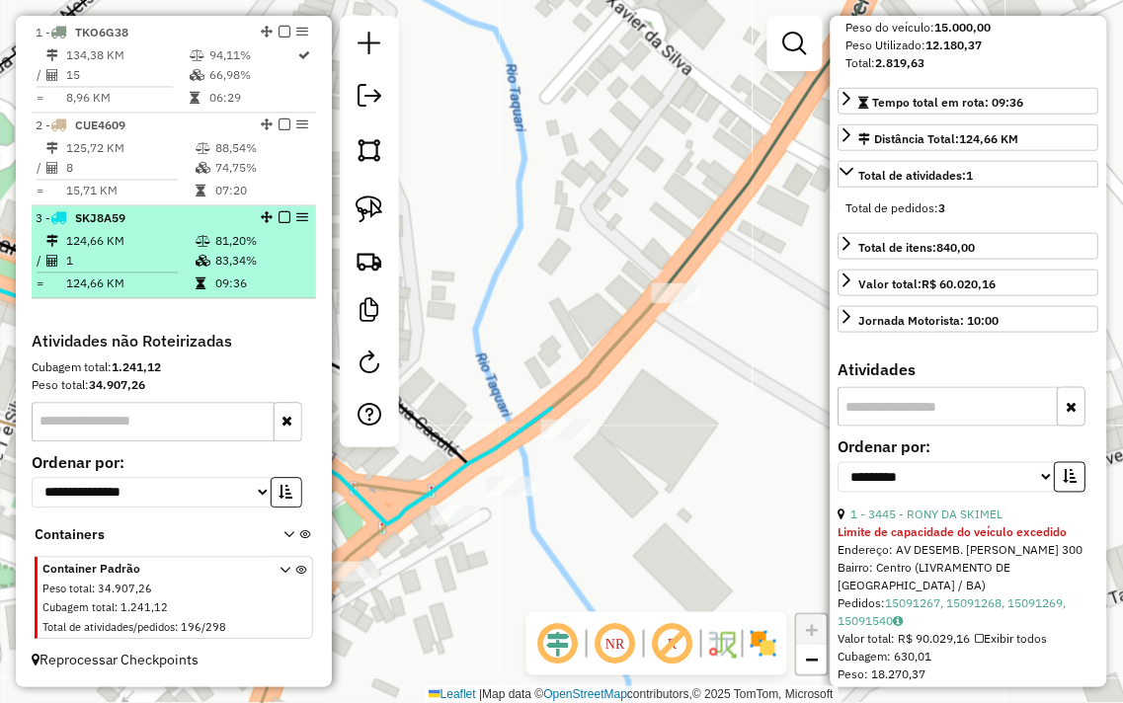
click at [238, 244] on td "81,20%" at bounding box center [261, 242] width 94 height 20
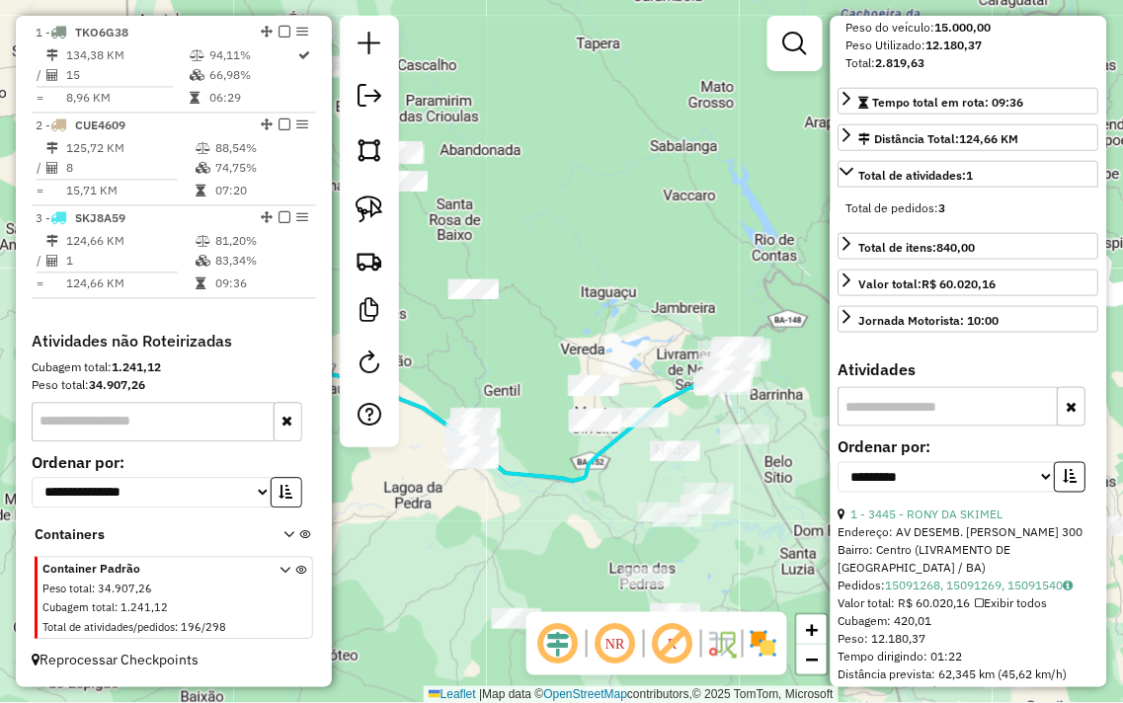
drag, startPoint x: 699, startPoint y: 301, endPoint x: 548, endPoint y: 212, distance: 175.3
click at [559, 217] on div "Janela de atendimento Grade de atendimento Capacidade Transportadoras Veículos …" at bounding box center [561, 351] width 1123 height 703
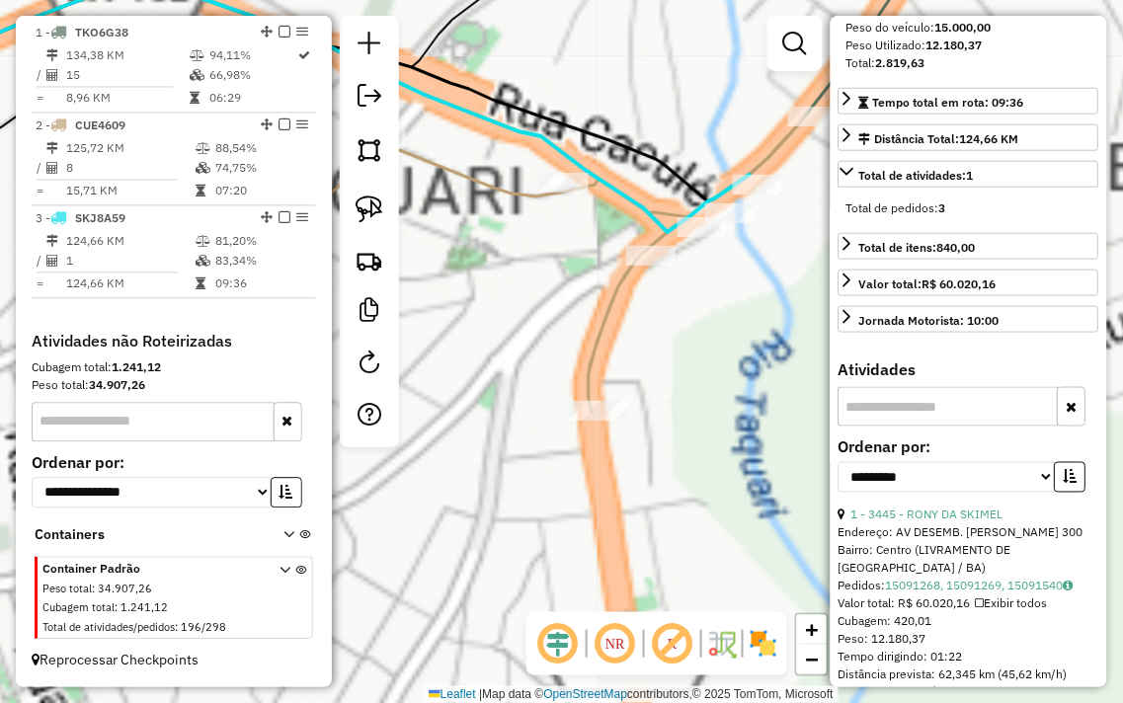
click at [708, 484] on div "Janela de atendimento Grade de atendimento Capacidade Transportadoras Veículos …" at bounding box center [561, 351] width 1123 height 703
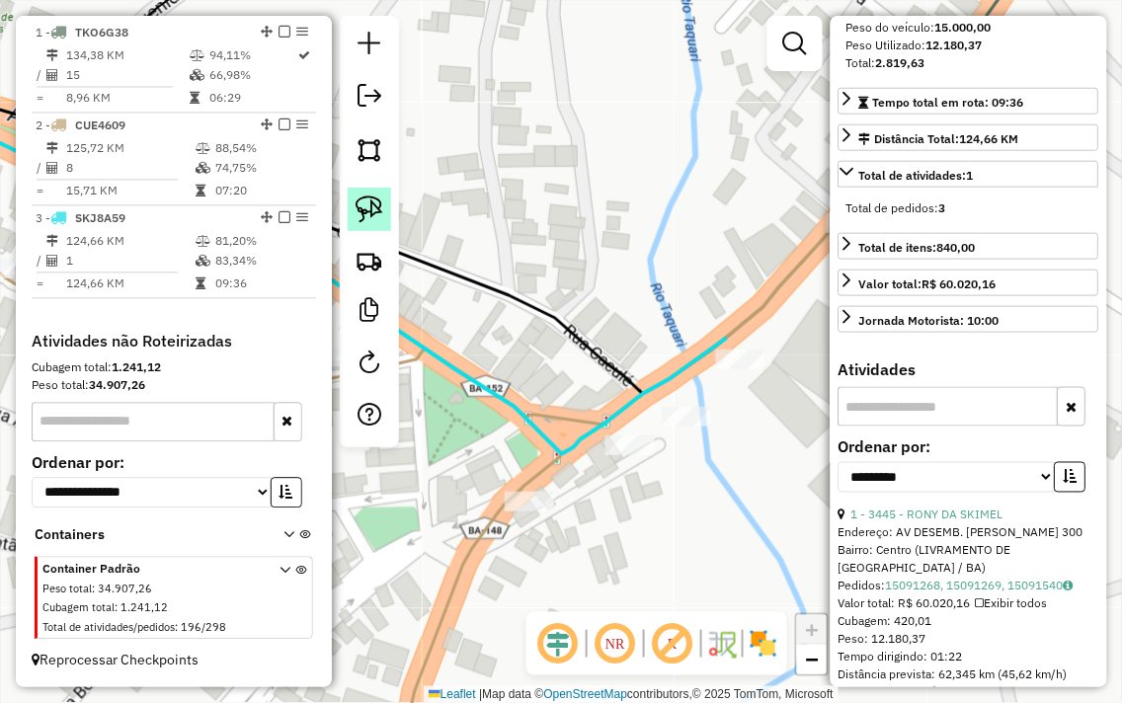
click at [357, 202] on img at bounding box center [370, 210] width 28 height 28
drag, startPoint x: 702, startPoint y: 401, endPoint x: 731, endPoint y: 423, distance: 35.9
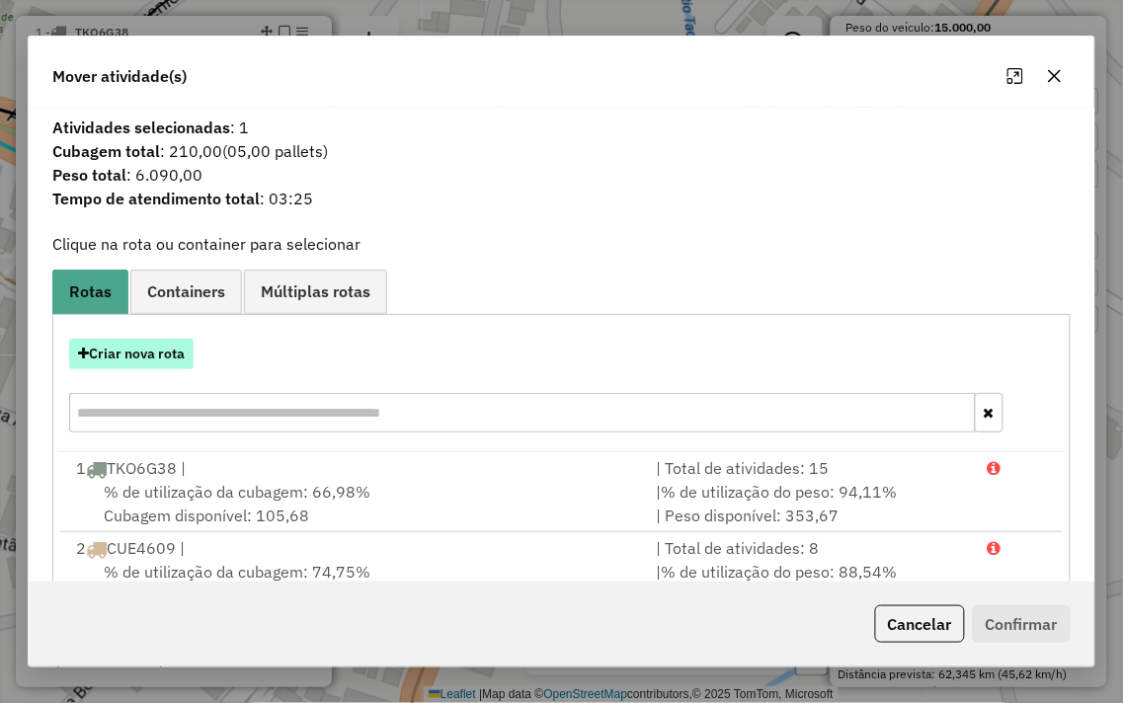
click at [149, 349] on button "Criar nova rota" at bounding box center [131, 354] width 124 height 31
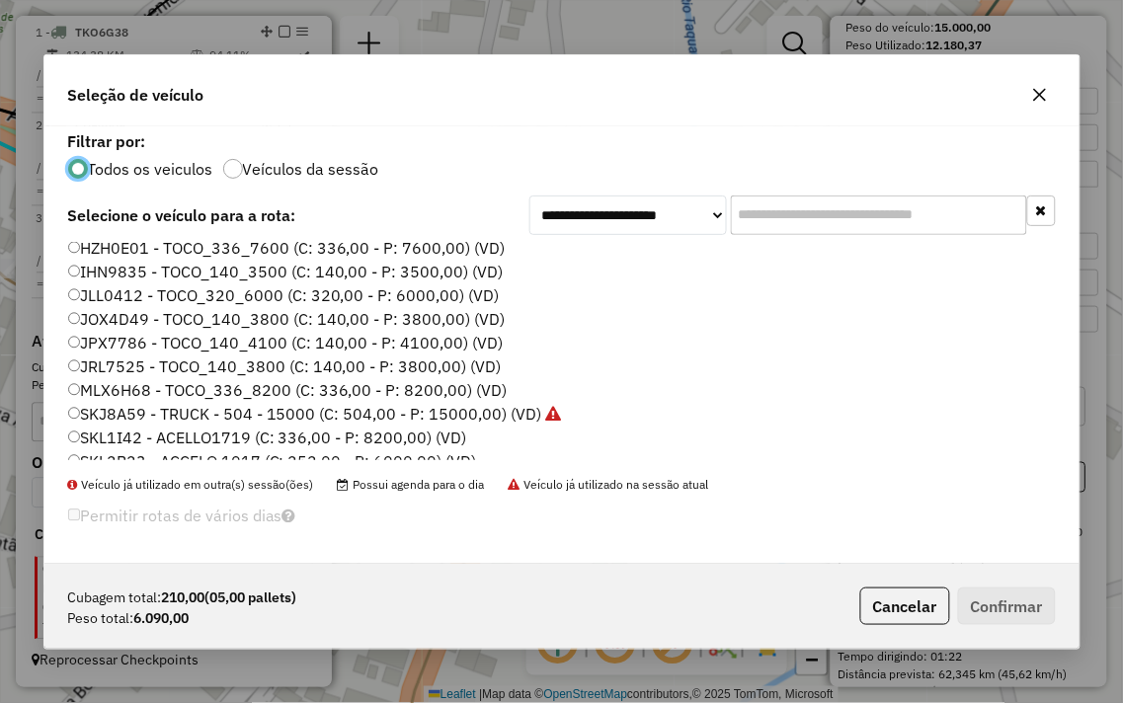
scroll to position [329, 0]
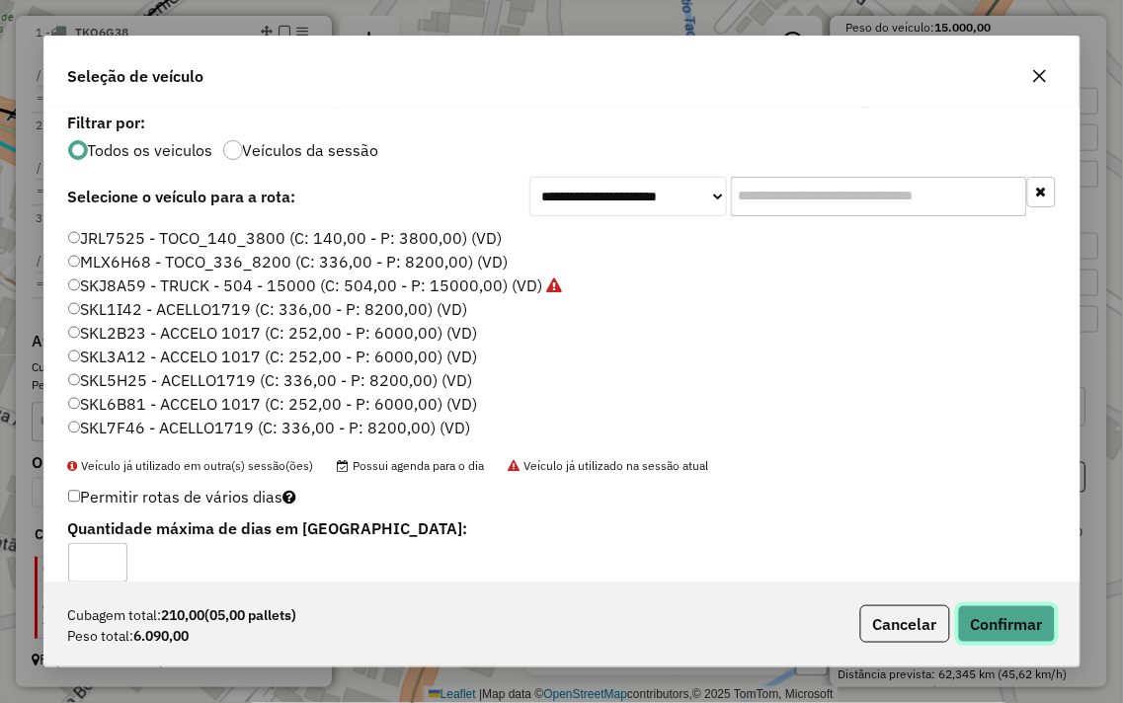
click at [1002, 618] on button "Confirmar" at bounding box center [1007, 624] width 98 height 38
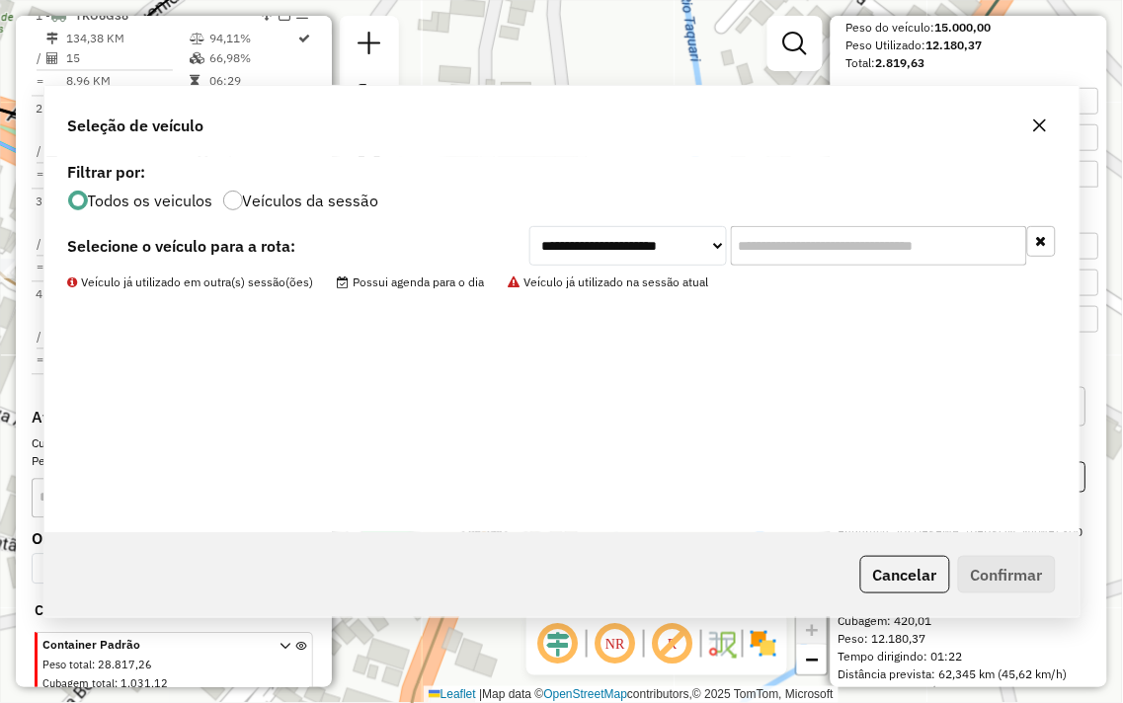
scroll to position [827, 0]
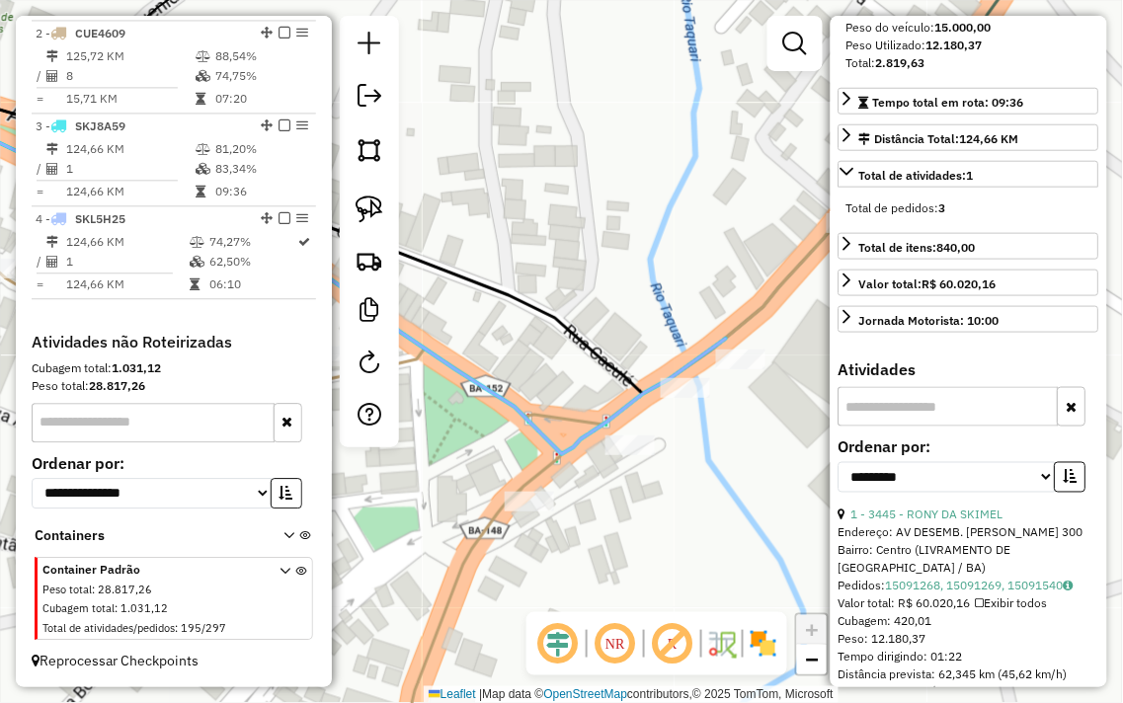
click at [663, 232] on div "Janela de atendimento Grade de atendimento Capacidade Transportadoras Veículos …" at bounding box center [561, 351] width 1123 height 703
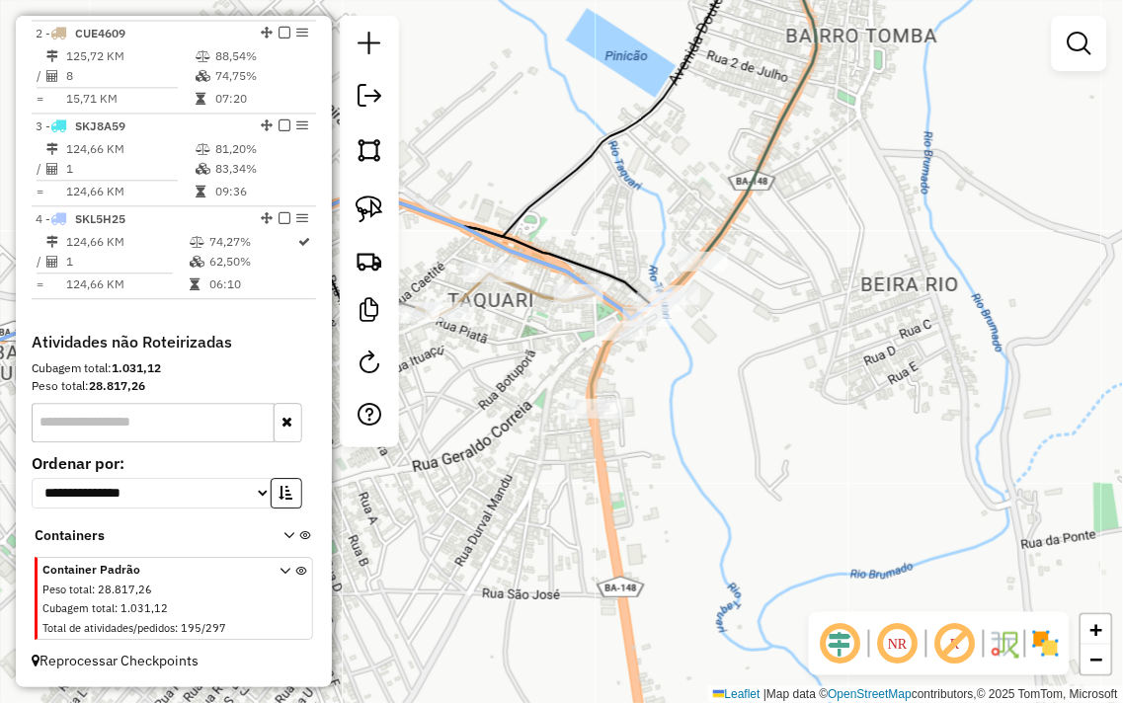
drag, startPoint x: 646, startPoint y: 410, endPoint x: 831, endPoint y: 340, distance: 197.5
click at [800, 354] on div "Janela de atendimento Grade de atendimento Capacidade Transportadoras Veículos …" at bounding box center [561, 351] width 1123 height 703
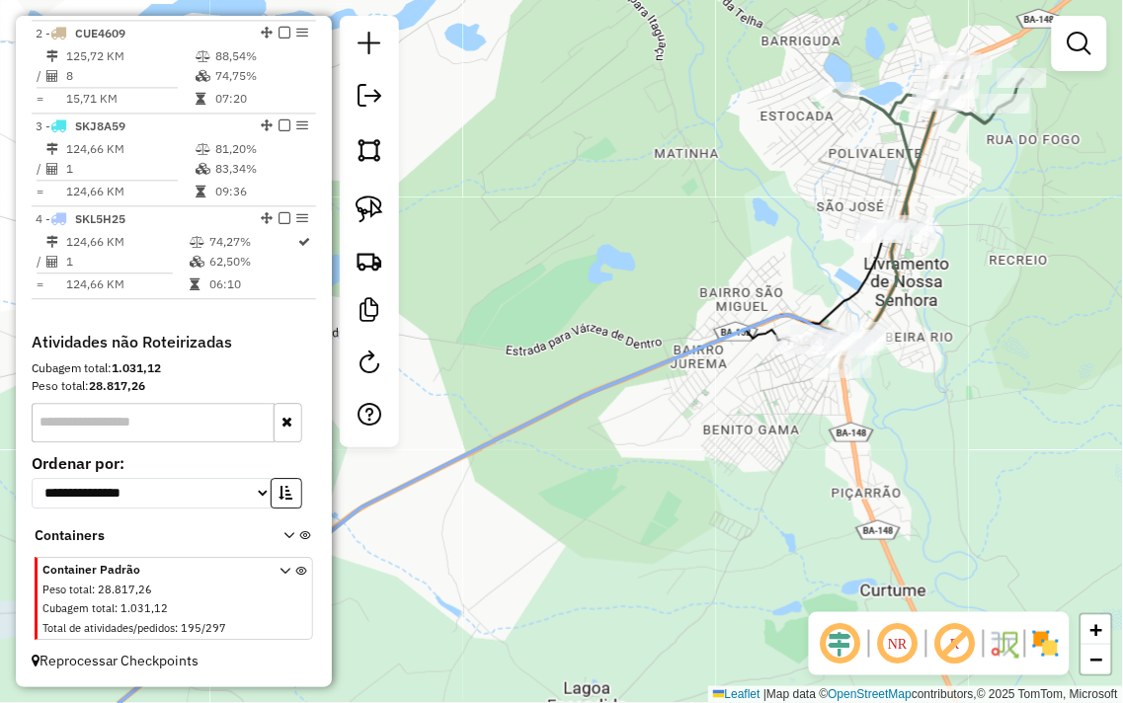
drag, startPoint x: 806, startPoint y: 464, endPoint x: 635, endPoint y: 183, distance: 329.3
click at [640, 192] on div "Janela de atendimento Grade de atendimento Capacidade Transportadoras Veículos …" at bounding box center [561, 351] width 1123 height 703
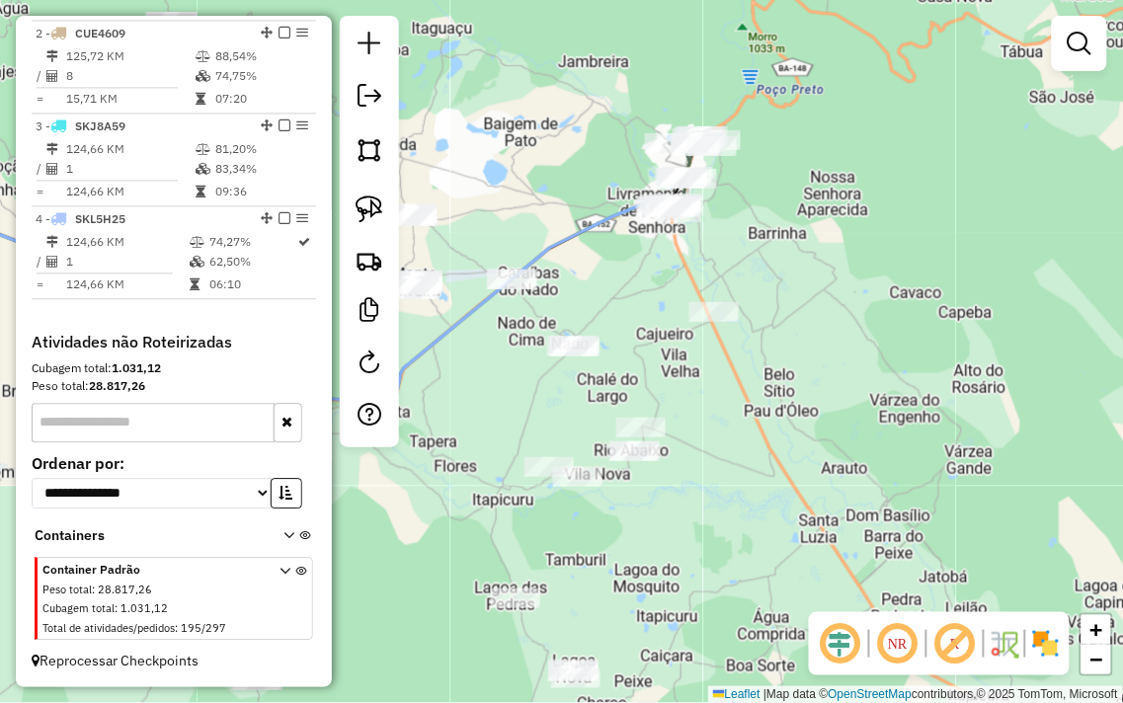
drag, startPoint x: 644, startPoint y: 290, endPoint x: 596, endPoint y: 257, distance: 58.1
click at [618, 263] on div "Janela de atendimento Grade de atendimento Capacidade Transportadoras Veículos …" at bounding box center [561, 351] width 1123 height 703
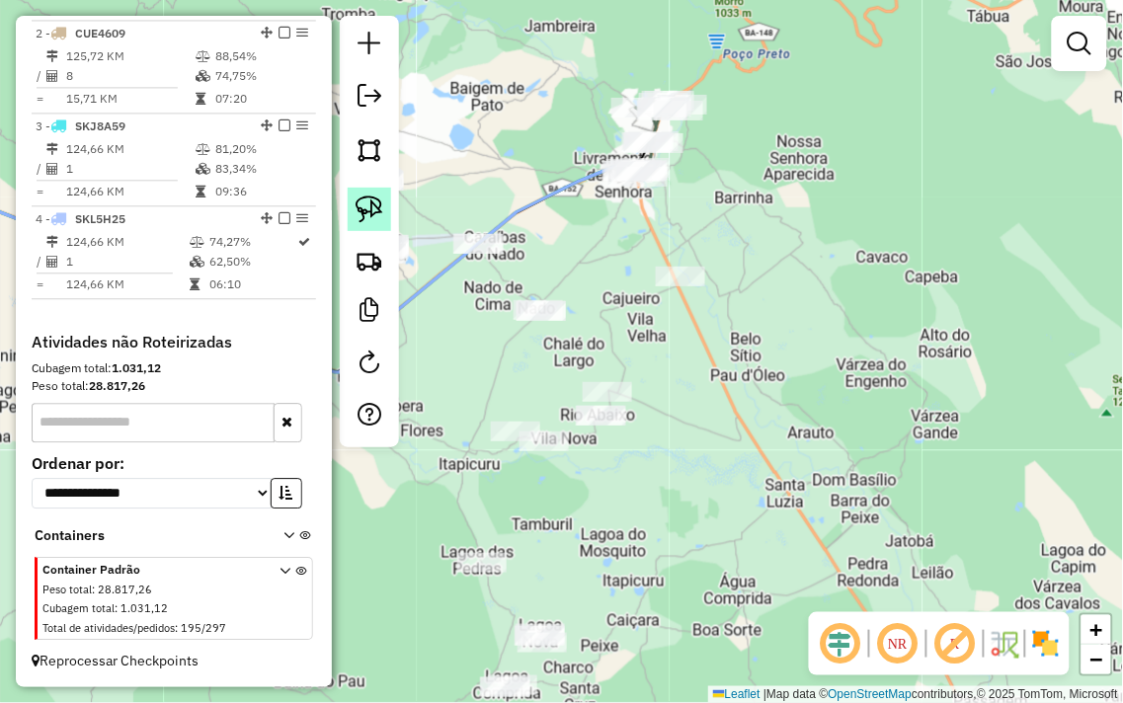
click at [385, 210] on link at bounding box center [369, 209] width 43 height 43
drag, startPoint x: 652, startPoint y: 237, endPoint x: 745, endPoint y: 284, distance: 104.2
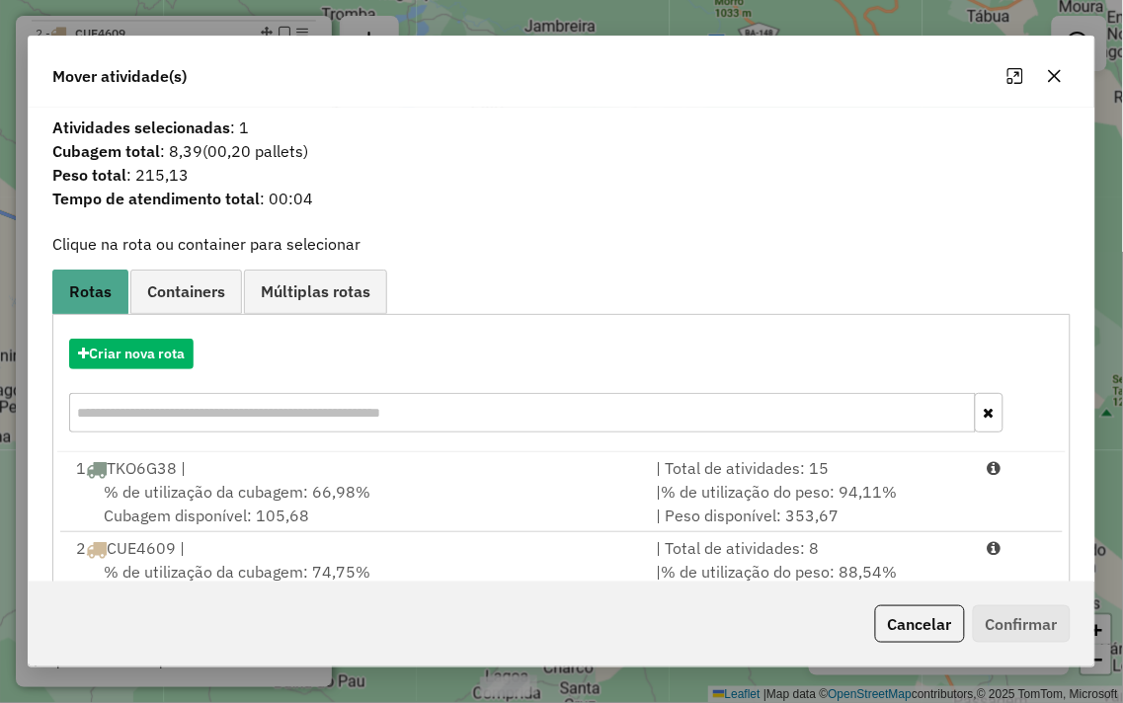
click at [1053, 68] on icon "button" at bounding box center [1055, 76] width 16 height 16
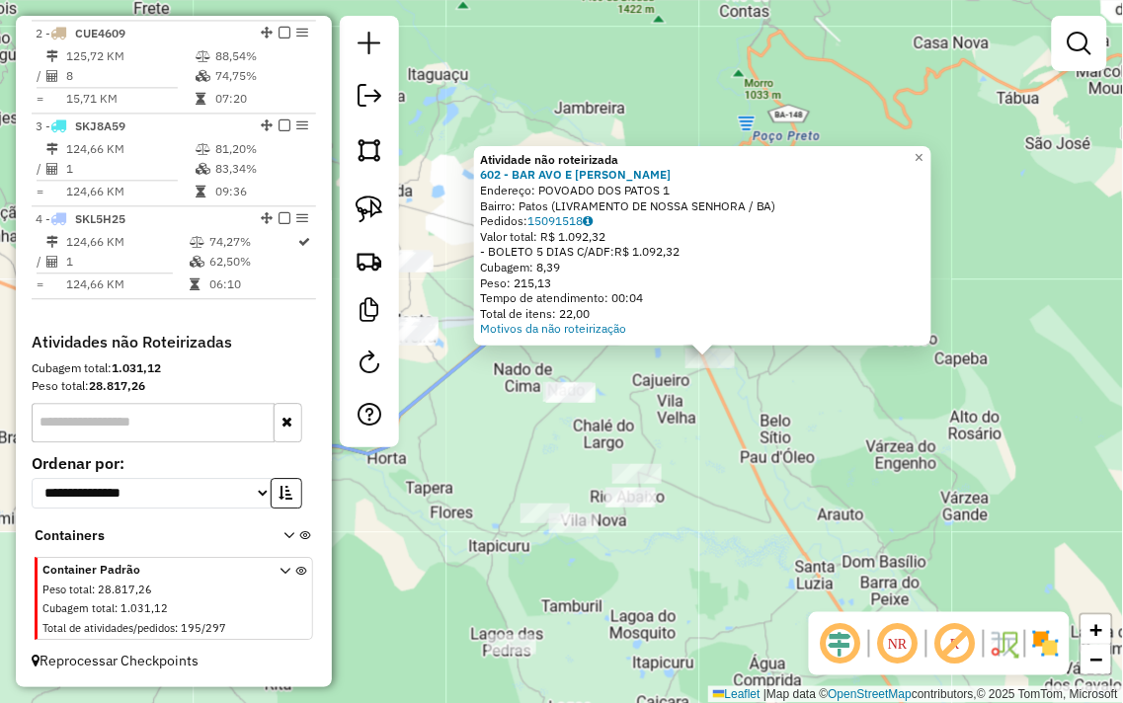
drag, startPoint x: 669, startPoint y: 391, endPoint x: 817, endPoint y: 398, distance: 148.3
click at [817, 398] on div "Atividade não roteirizada 602 - BAR AVO E NETO Endereço: POVOADO DOS PATOS 1 Ba…" at bounding box center [561, 351] width 1123 height 703
click at [812, 397] on div "Atividade não roteirizada 602 - BAR AVO E NETO Endereço: POVOADO DOS PATOS 1 Ba…" at bounding box center [561, 351] width 1123 height 703
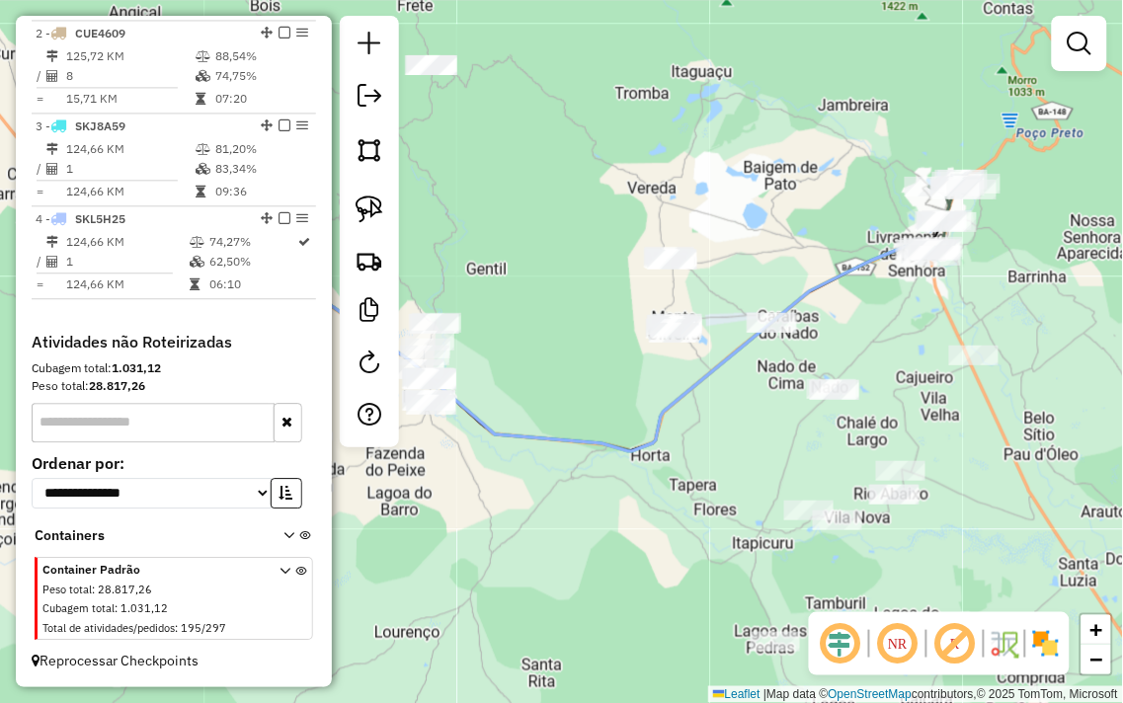
drag, startPoint x: 502, startPoint y: 423, endPoint x: 765, endPoint y: 420, distance: 263.7
click at [765, 420] on div "Janela de atendimento Grade de atendimento Capacidade Transportadoras Veículos …" at bounding box center [561, 351] width 1123 height 703
click at [371, 211] on img at bounding box center [370, 210] width 28 height 28
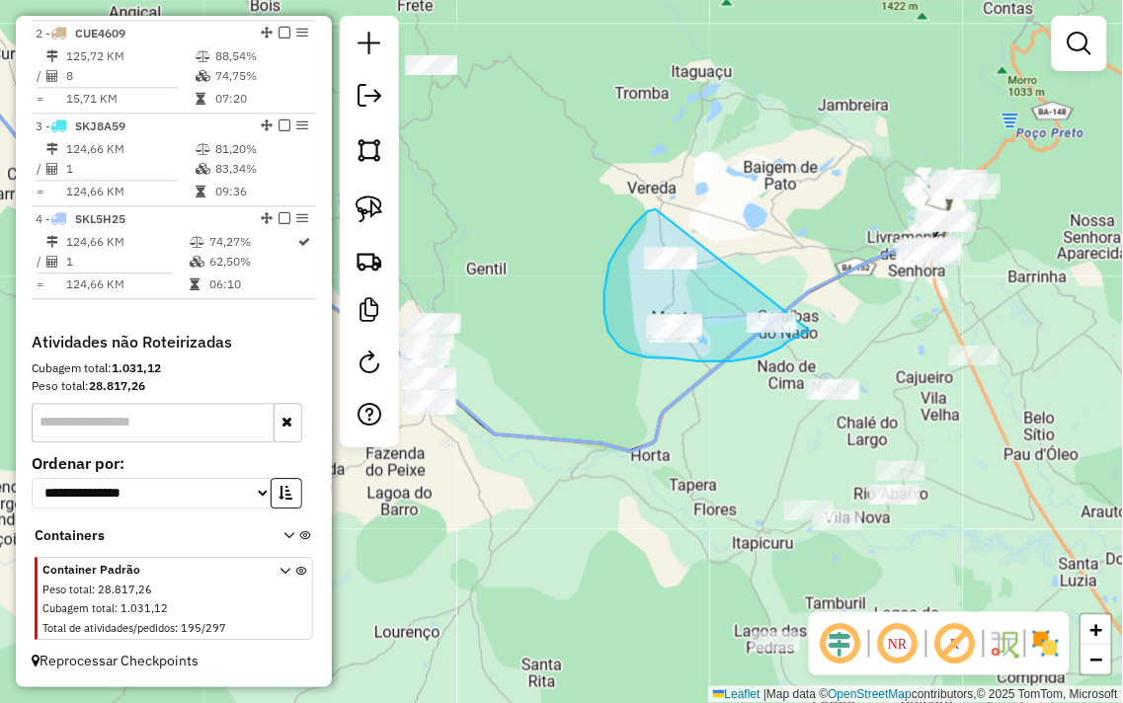
drag, startPoint x: 656, startPoint y: 209, endPoint x: 816, endPoint y: 300, distance: 184.0
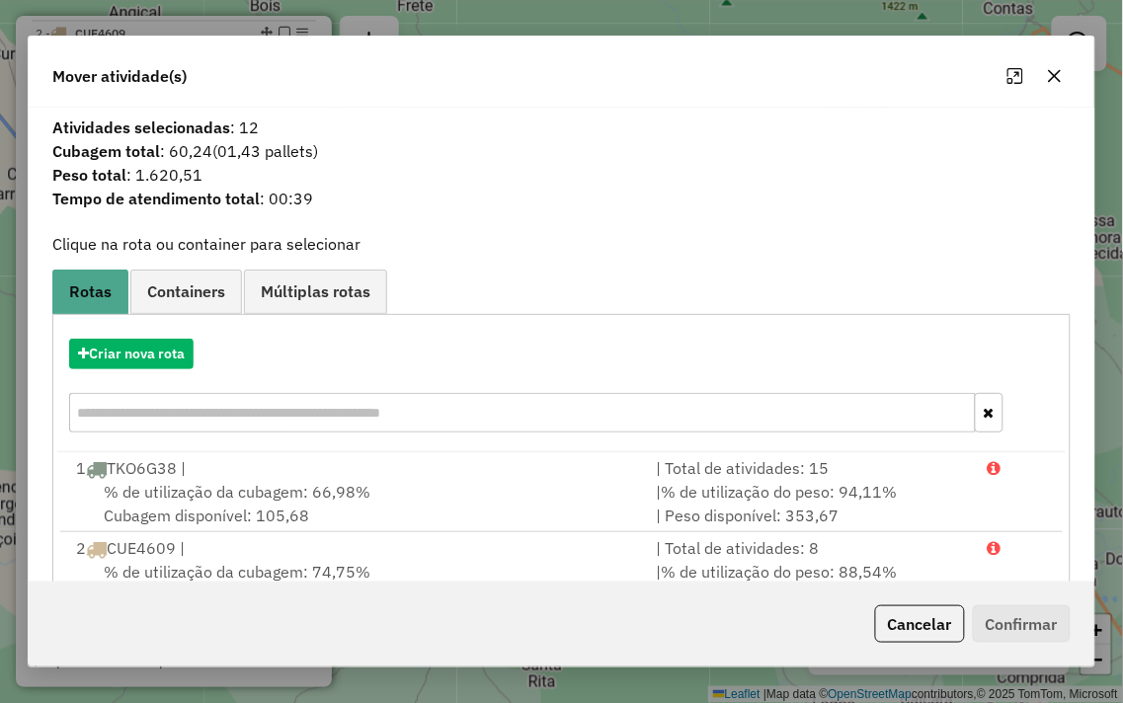
click at [1062, 75] on icon "button" at bounding box center [1055, 76] width 16 height 16
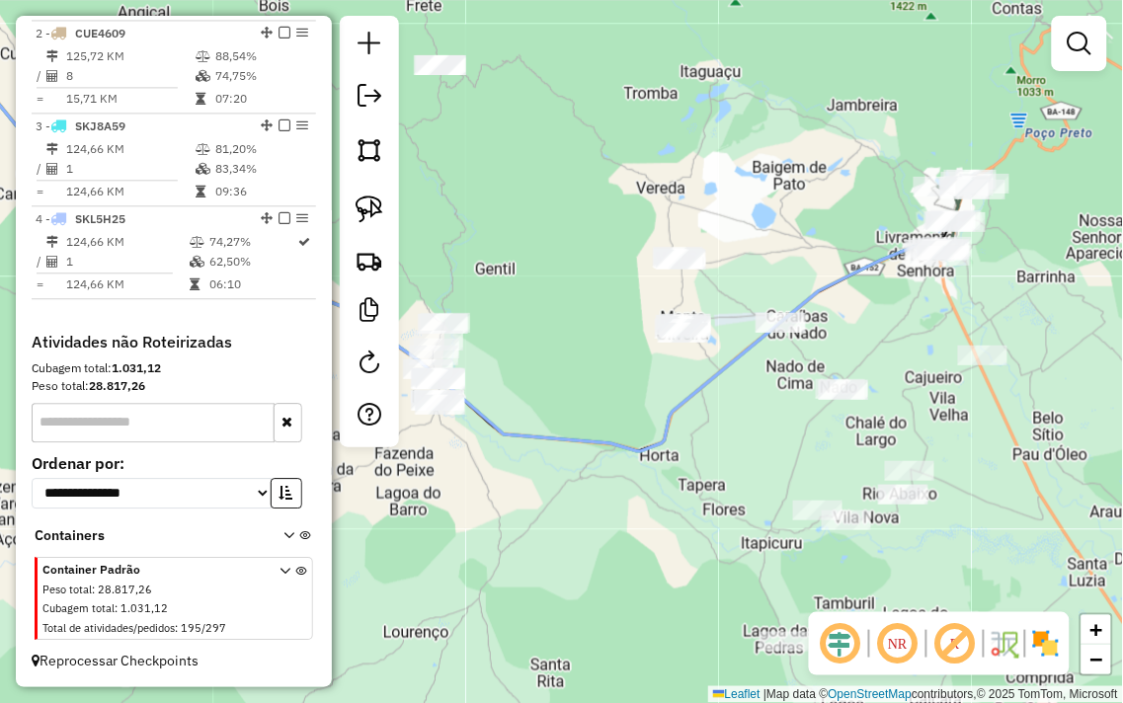
drag, startPoint x: 558, startPoint y: 287, endPoint x: 850, endPoint y: 280, distance: 292.4
click at [850, 280] on div "Janela de atendimento Grade de atendimento Capacidade Transportadoras Veículos …" at bounding box center [561, 351] width 1123 height 703
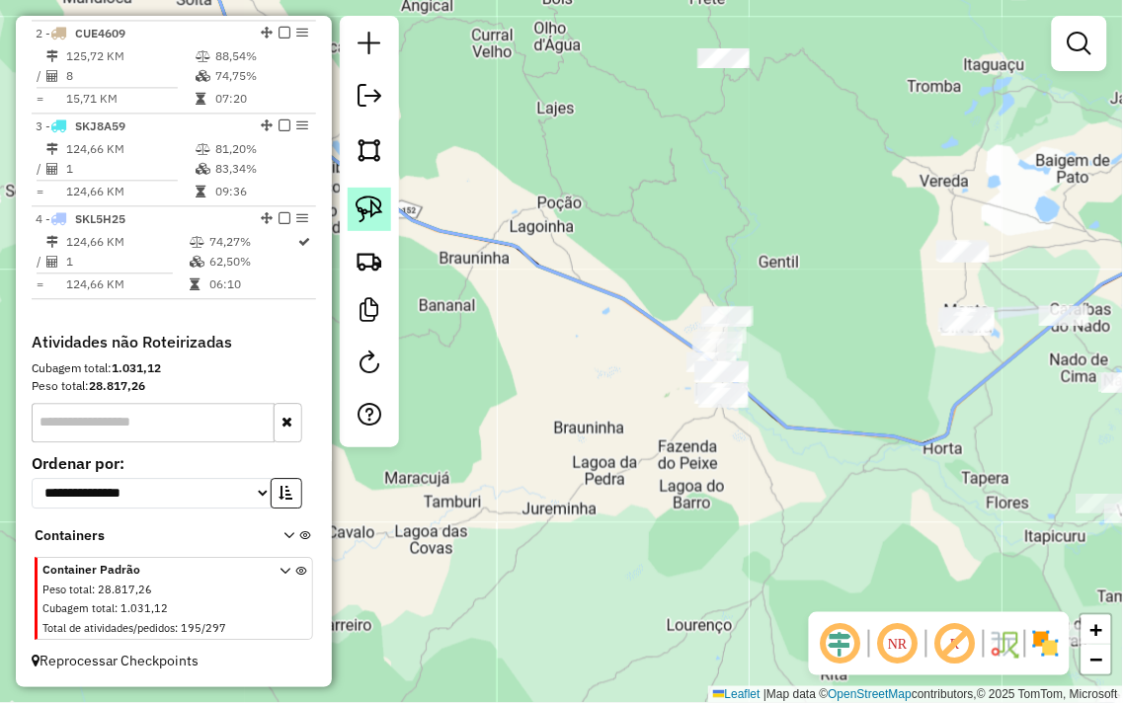
click at [370, 211] on img at bounding box center [370, 210] width 28 height 28
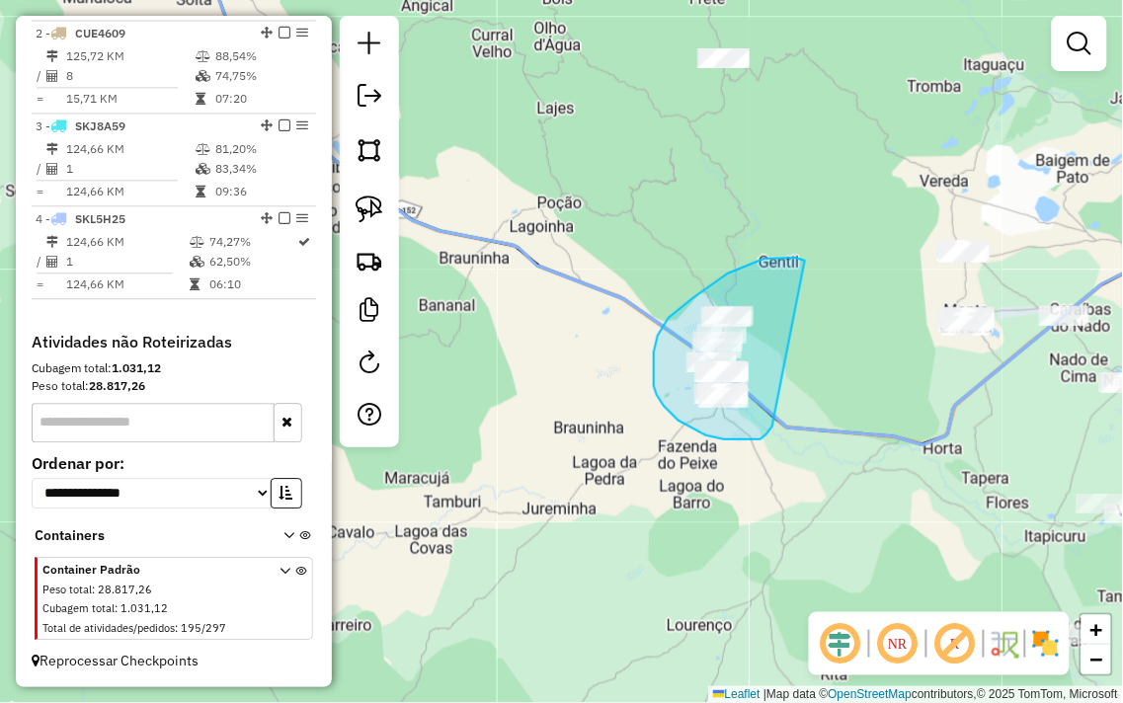
drag, startPoint x: 805, startPoint y: 261, endPoint x: 786, endPoint y: 405, distance: 145.4
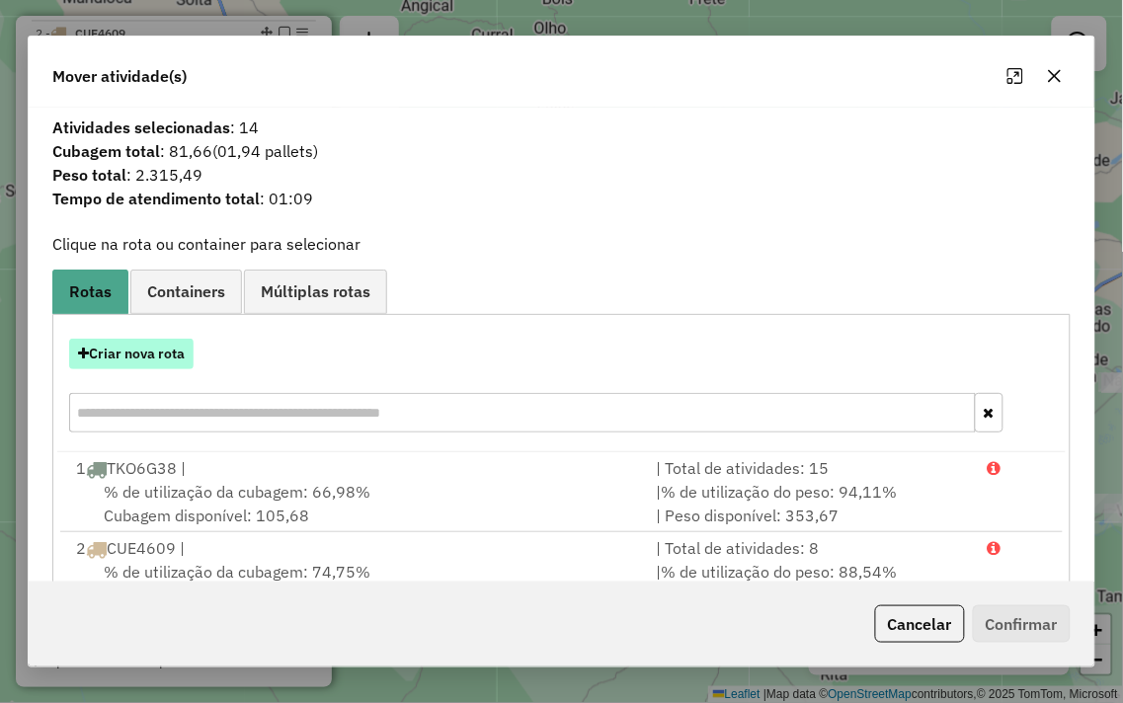
click at [122, 348] on button "Criar nova rota" at bounding box center [131, 354] width 124 height 31
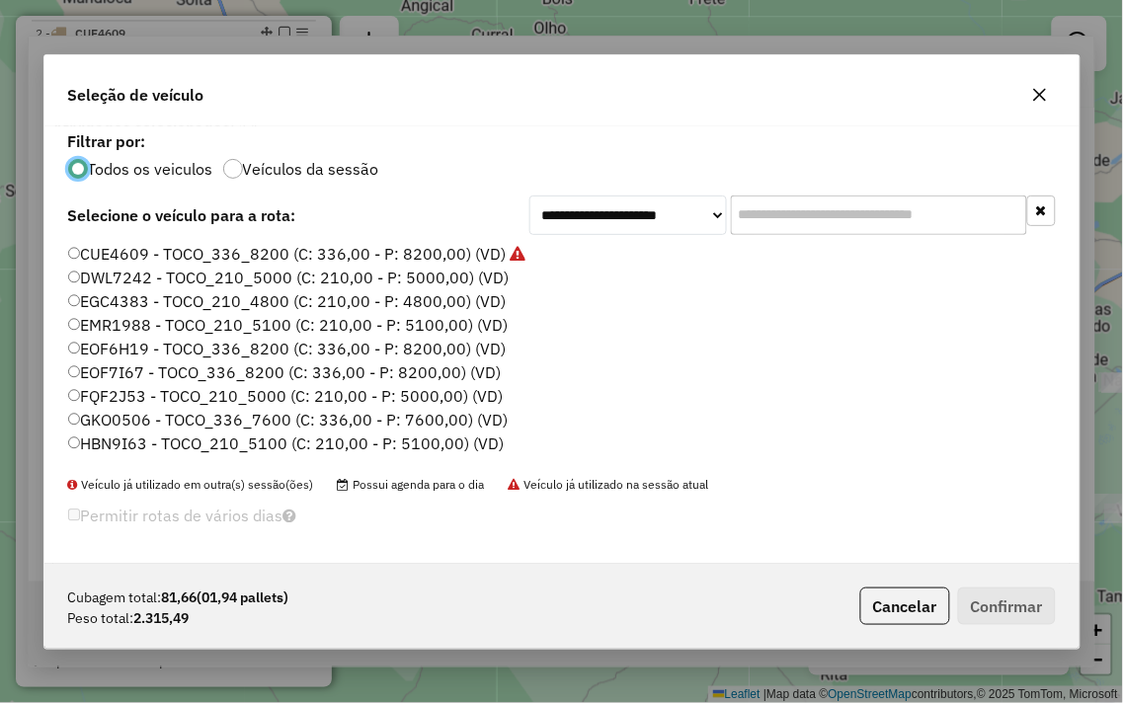
scroll to position [11, 5]
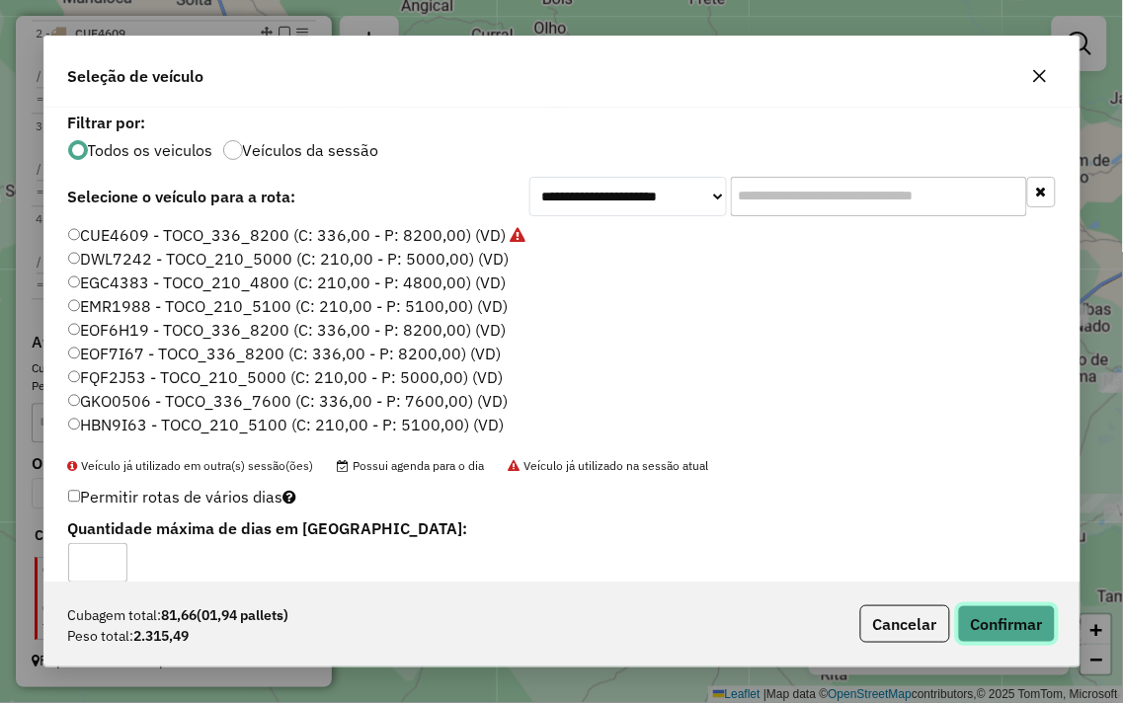
click at [1007, 622] on button "Confirmar" at bounding box center [1007, 624] width 98 height 38
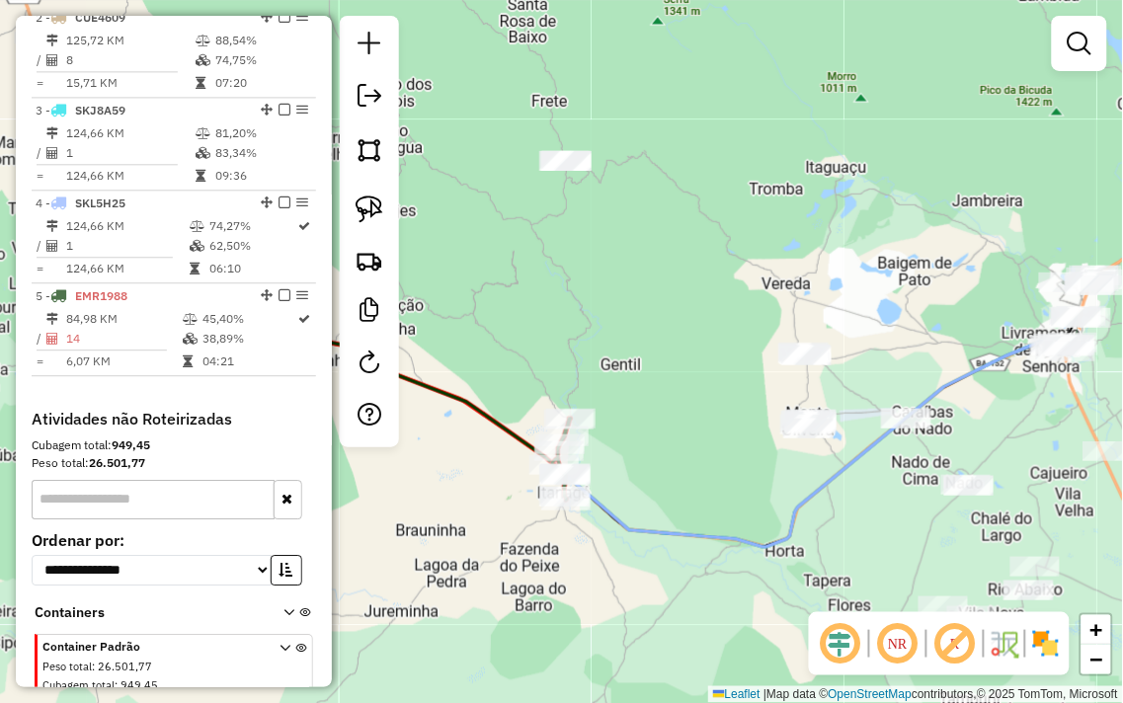
drag, startPoint x: 682, startPoint y: 239, endPoint x: 549, endPoint y: 347, distance: 171.4
click at [549, 347] on div "Janela de atendimento Grade de atendimento Capacidade Transportadoras Veículos …" at bounding box center [561, 351] width 1123 height 703
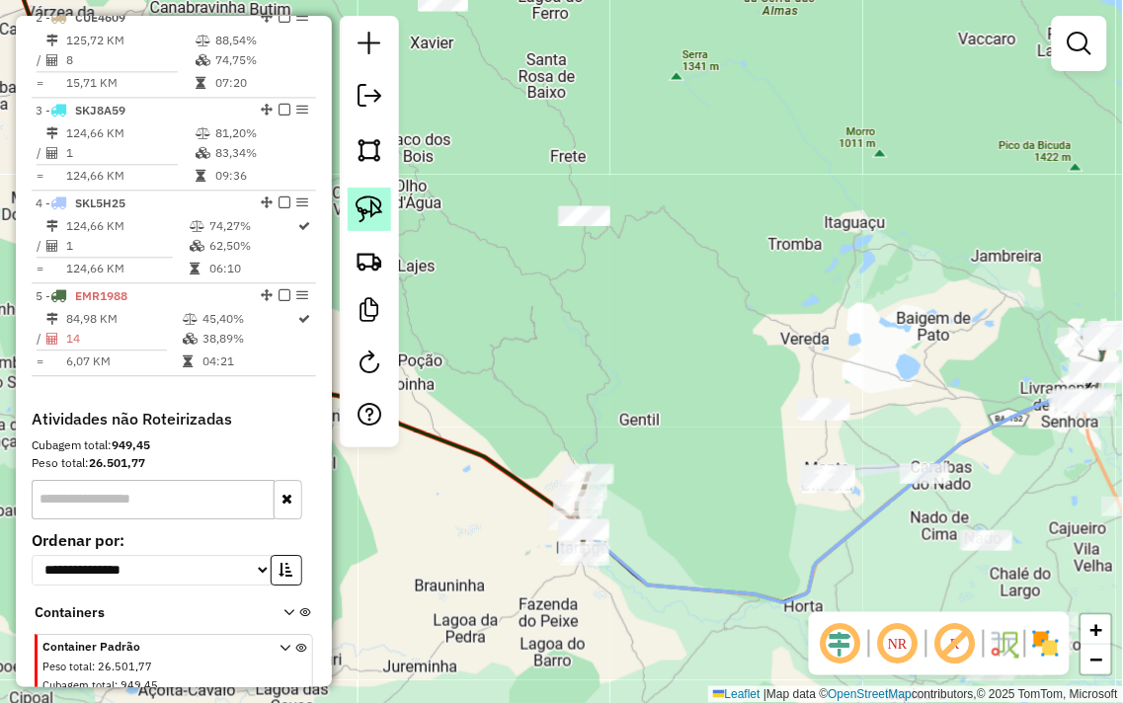
click at [363, 211] on img at bounding box center [370, 210] width 28 height 28
drag, startPoint x: 573, startPoint y: 165, endPoint x: 647, endPoint y: 198, distance: 80.9
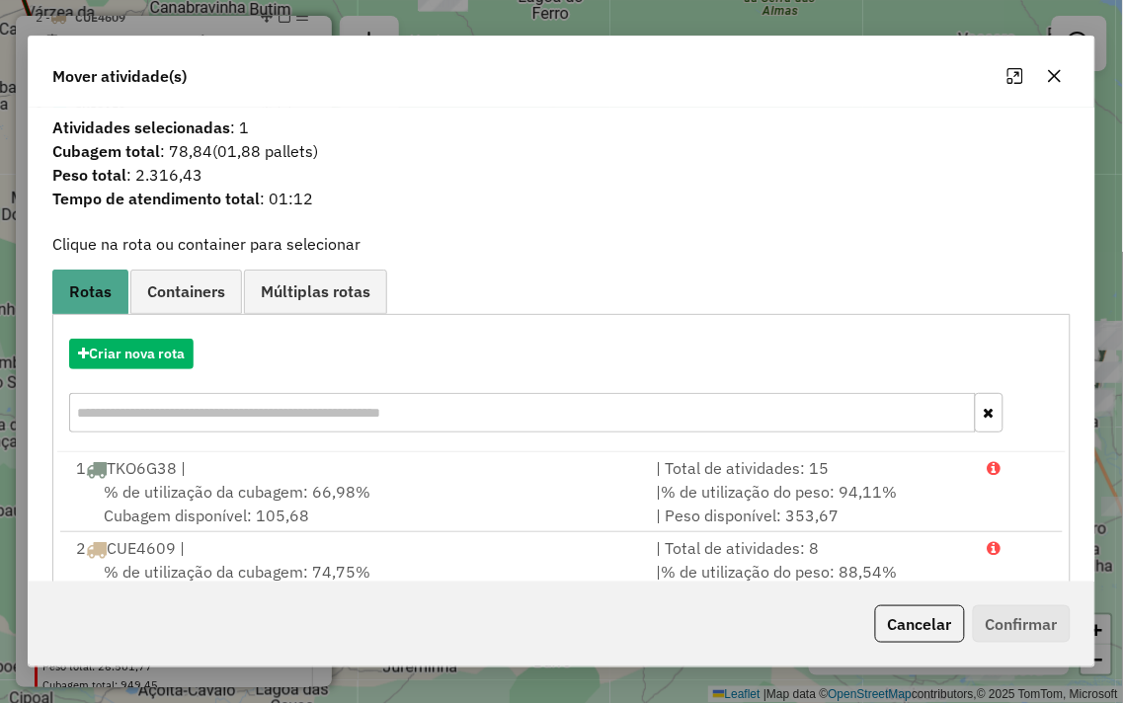
click at [1072, 72] on div "Mover atividade(s)" at bounding box center [561, 72] width 1065 height 71
click at [1061, 72] on icon "button" at bounding box center [1055, 76] width 16 height 16
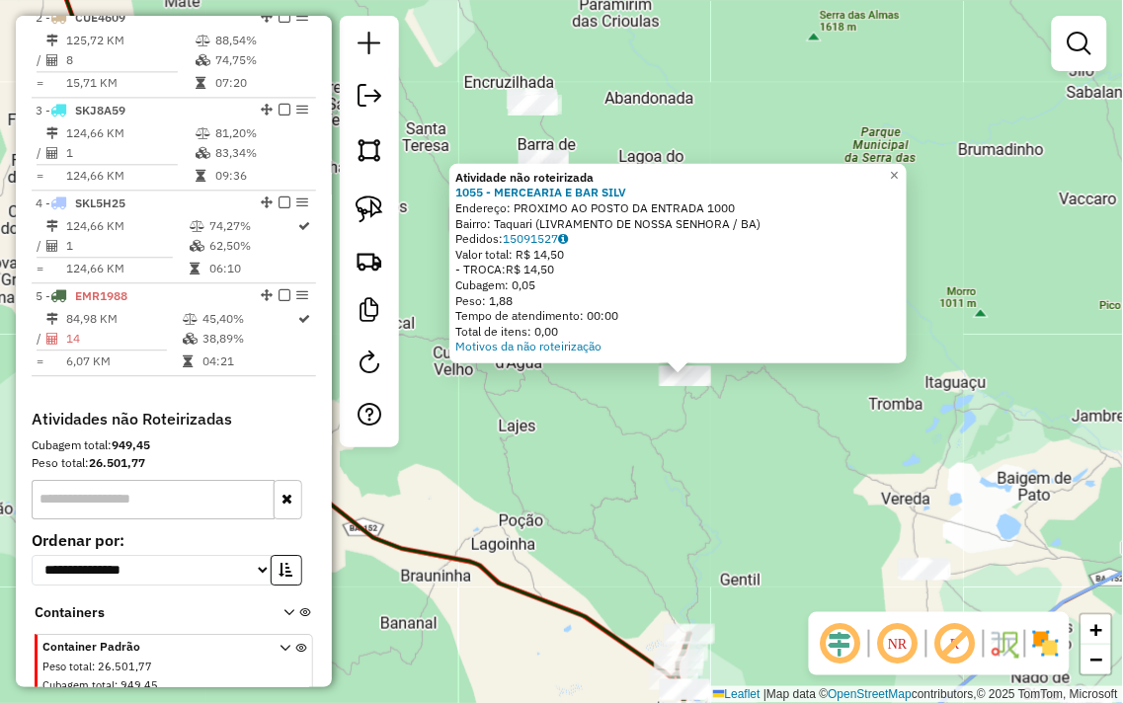
drag, startPoint x: 497, startPoint y: 372, endPoint x: 652, endPoint y: 385, distance: 155.6
click at [622, 397] on div "Atividade não roteirizada 1055 - MERCEARIA E BAR SILV Endereço: PROXIMO AO POST…" at bounding box center [561, 351] width 1123 height 703
click at [679, 422] on div "Atividade não roteirizada 1055 - MERCEARIA E BAR SILV Endereço: PROXIMO AO POST…" at bounding box center [561, 351] width 1123 height 703
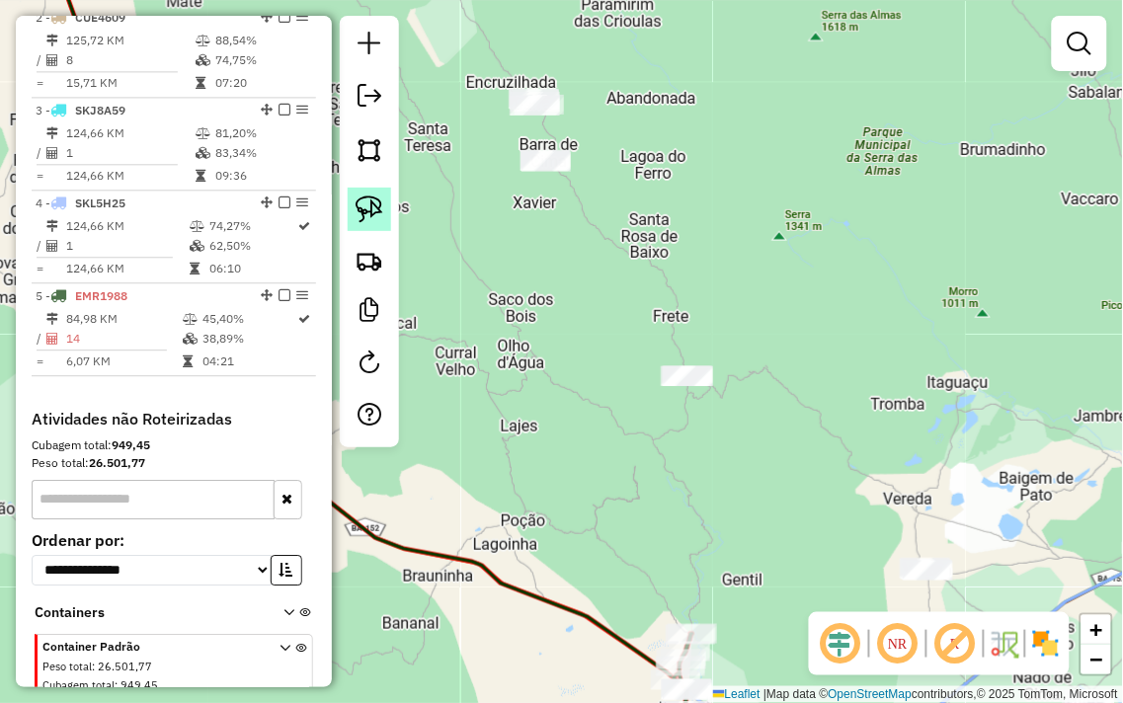
click at [369, 211] on img at bounding box center [370, 210] width 28 height 28
drag, startPoint x: 662, startPoint y: 336, endPoint x: 795, endPoint y: 361, distance: 135.8
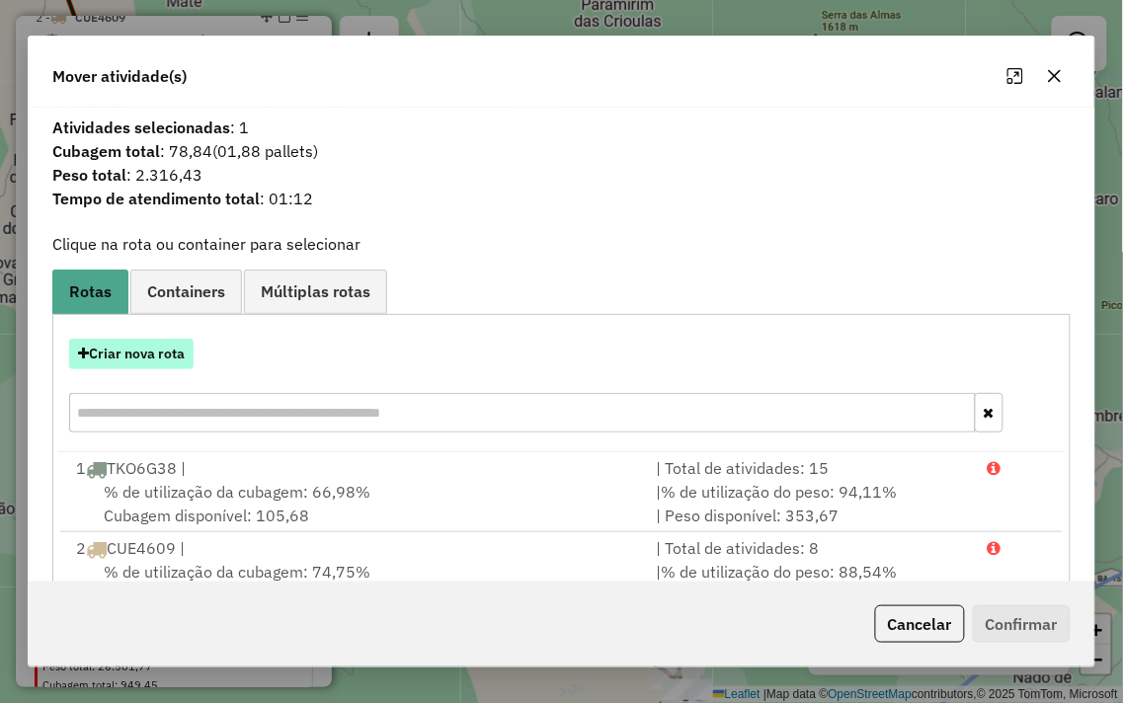
click at [113, 353] on button "Criar nova rota" at bounding box center [131, 354] width 124 height 31
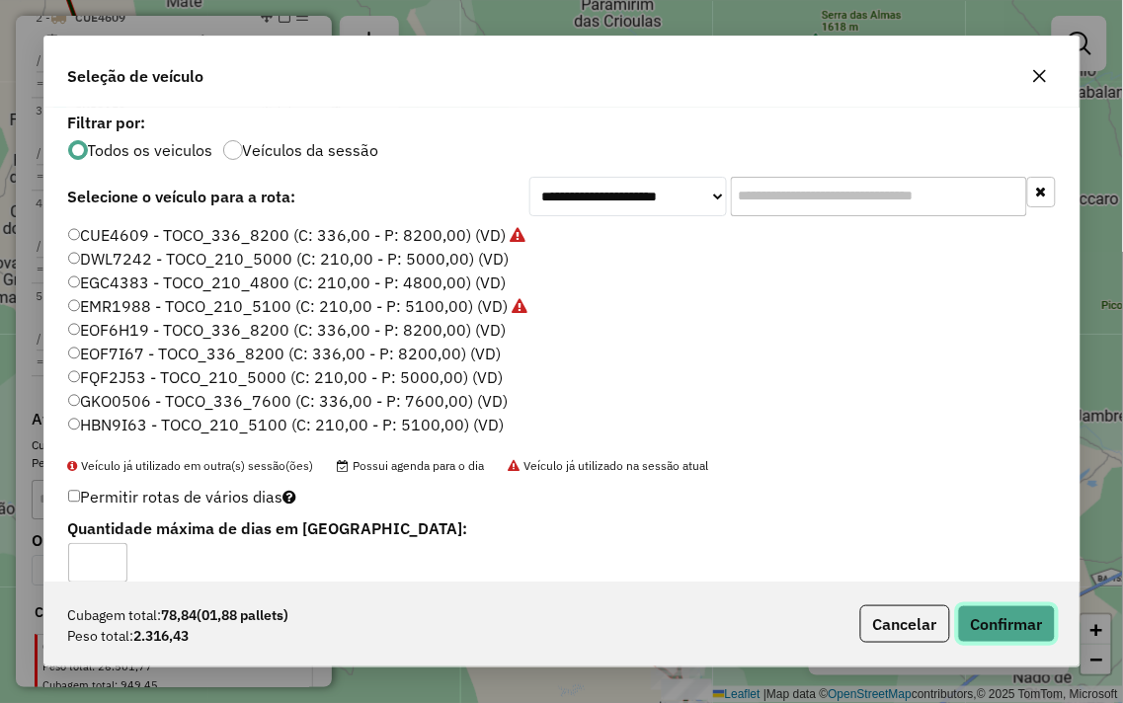
click at [1039, 638] on button "Confirmar" at bounding box center [1007, 624] width 98 height 38
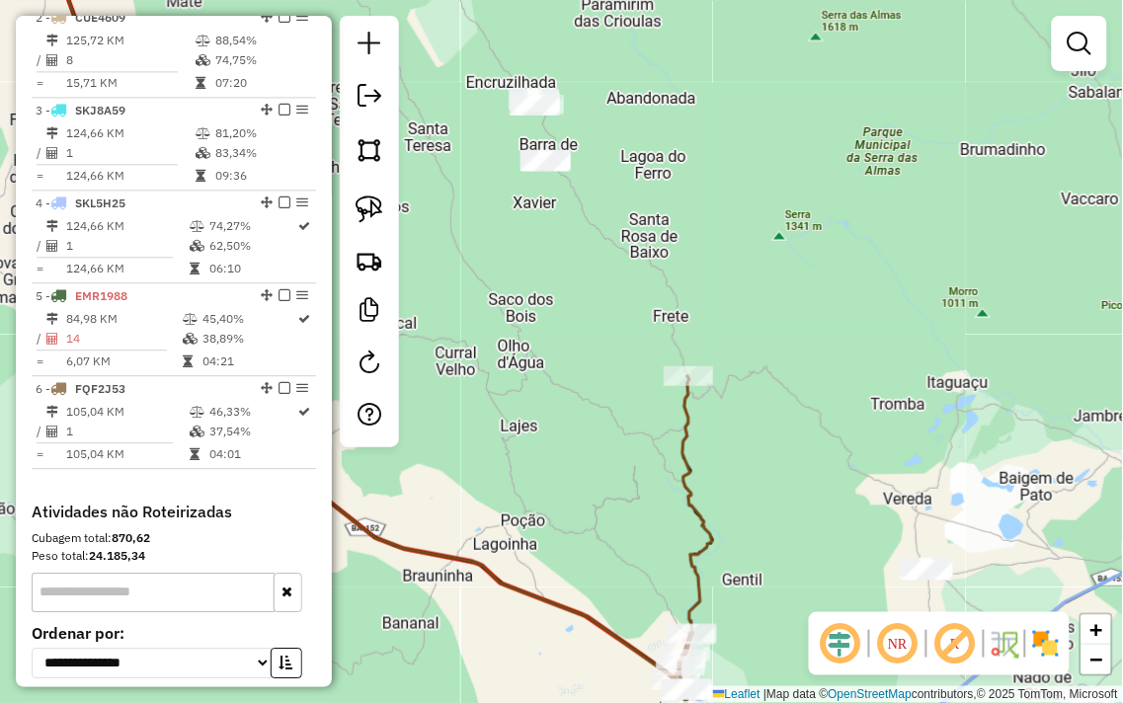
drag, startPoint x: 794, startPoint y: 385, endPoint x: 801, endPoint y: 168, distance: 217.4
click at [801, 168] on div "Janela de atendimento Grade de atendimento Capacidade Transportadoras Veículos …" at bounding box center [561, 351] width 1123 height 703
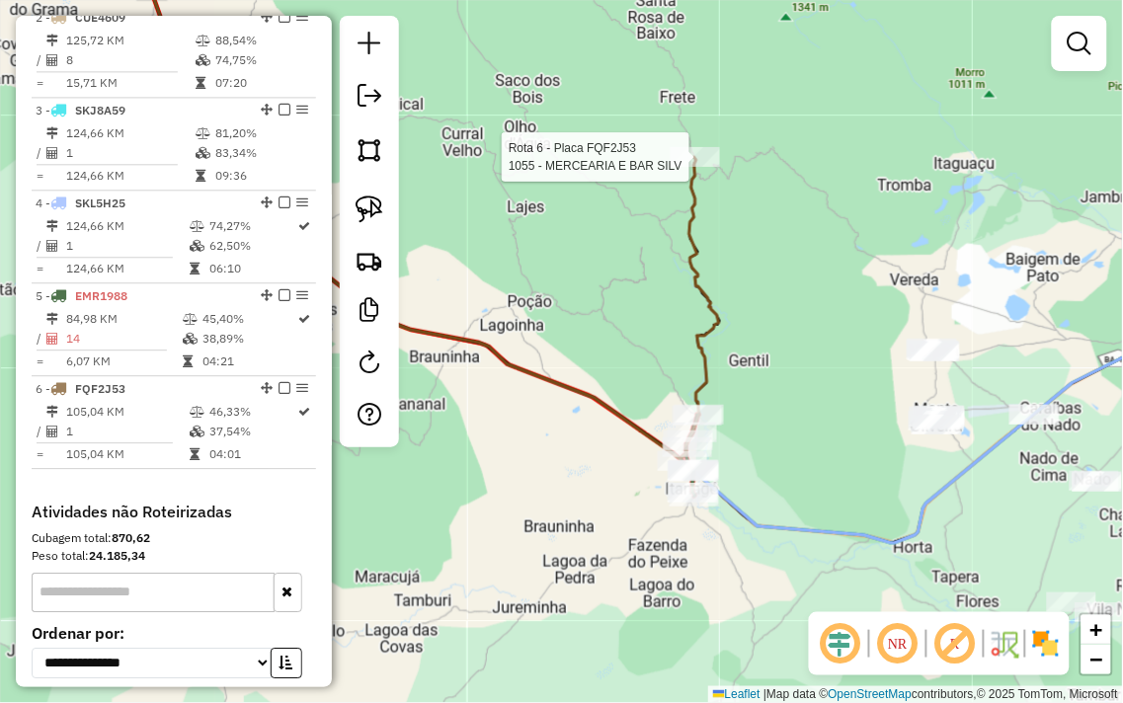
select select "**********"
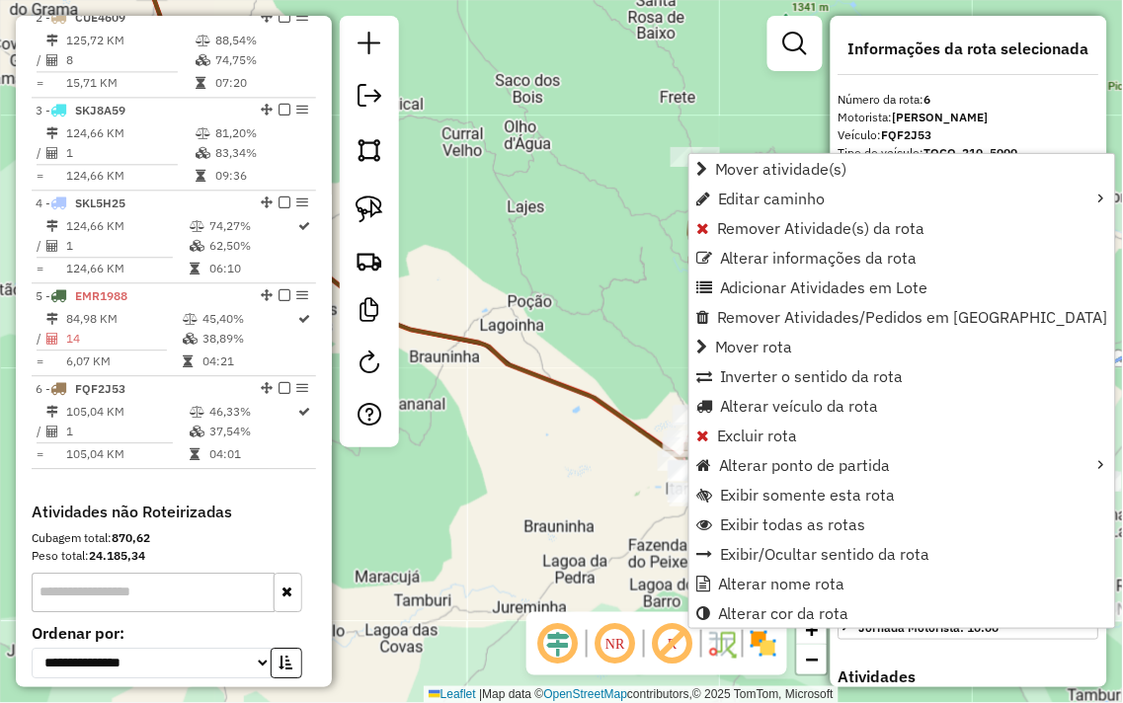
scroll to position [1012, 0]
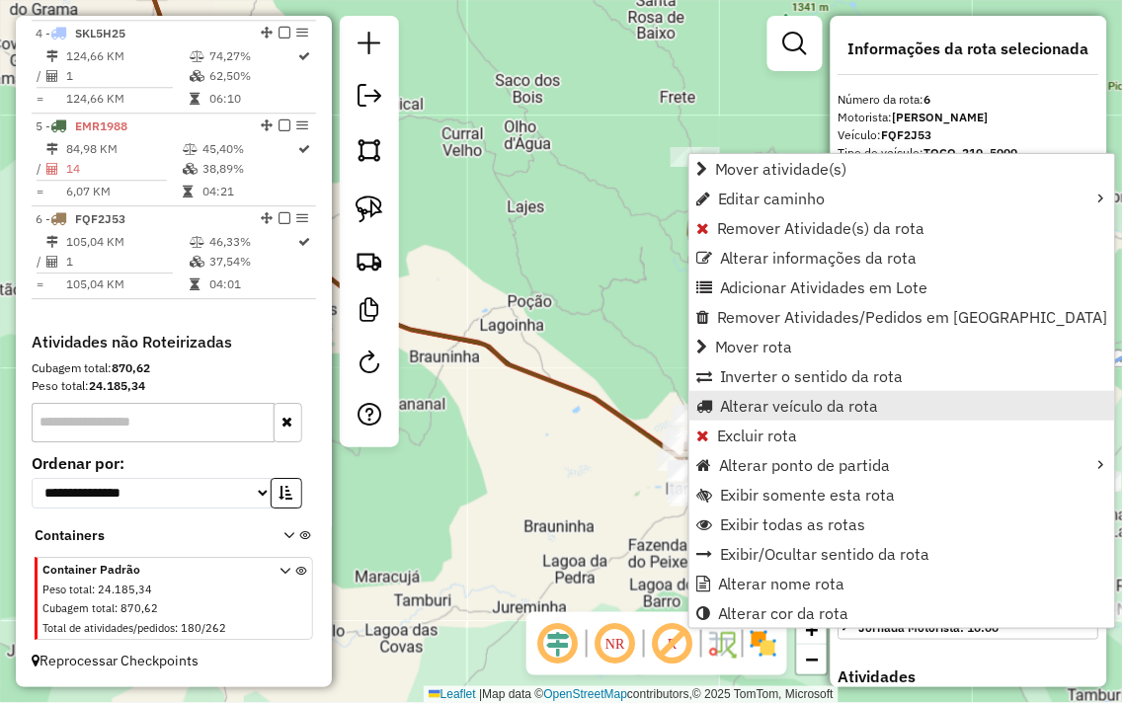
click at [757, 406] on span "Alterar veículo da rota" at bounding box center [799, 406] width 159 height 16
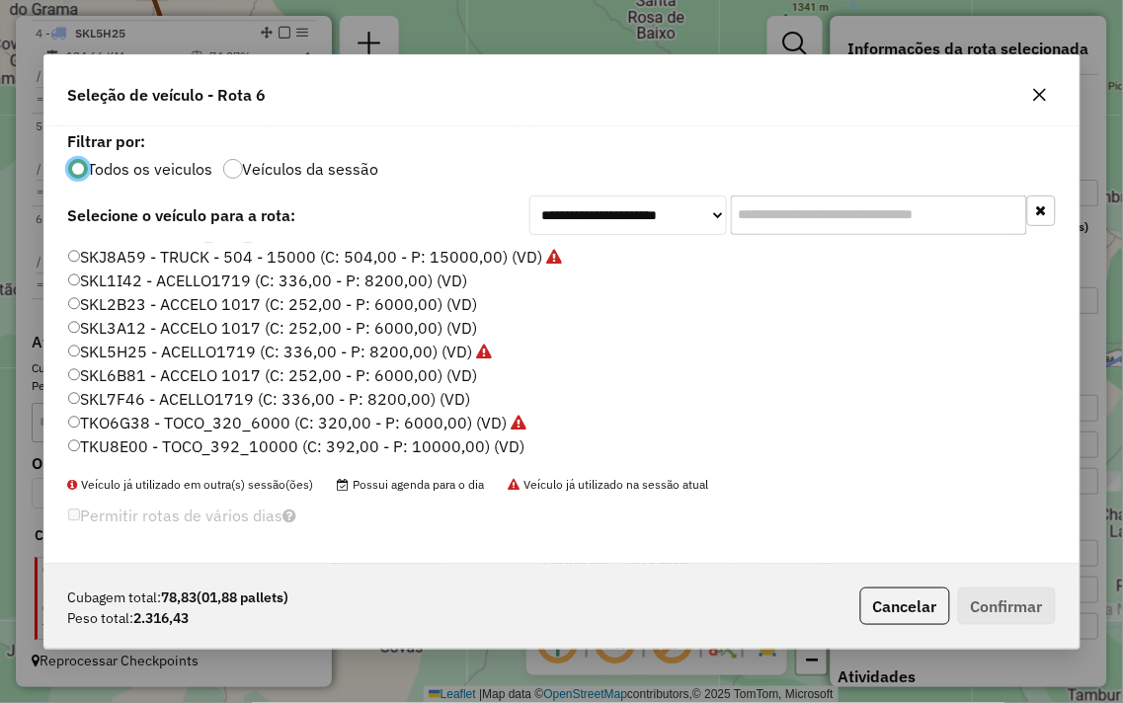
scroll to position [399, 0]
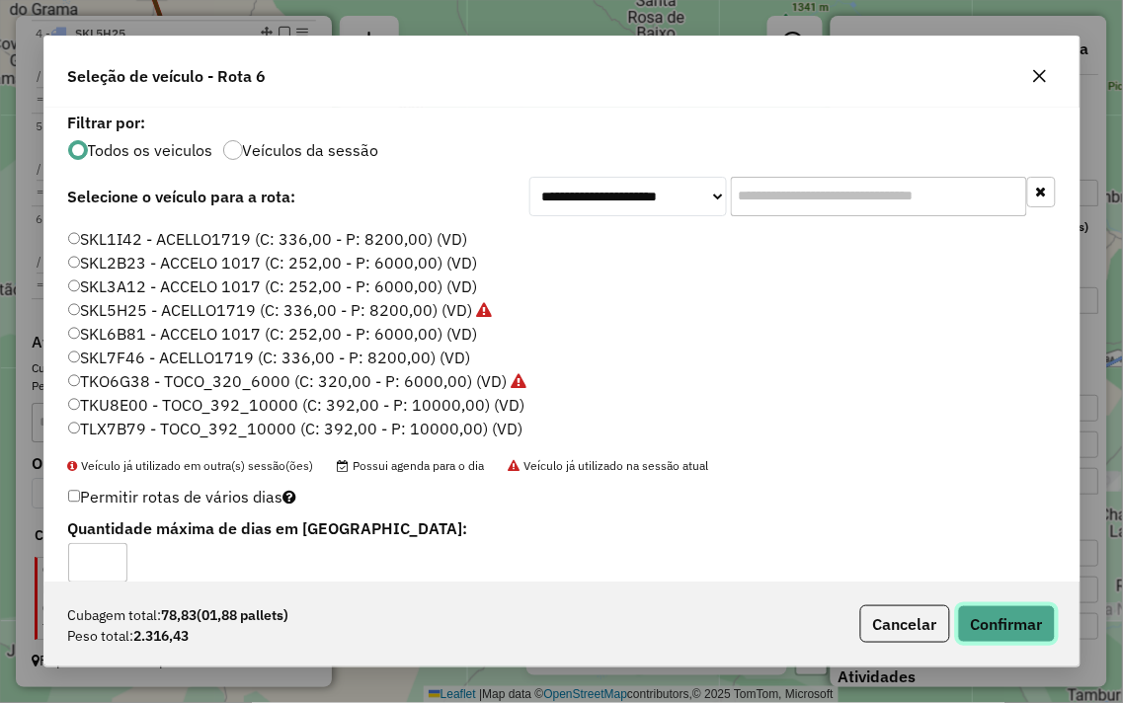
click at [1007, 622] on button "Confirmar" at bounding box center [1007, 624] width 98 height 38
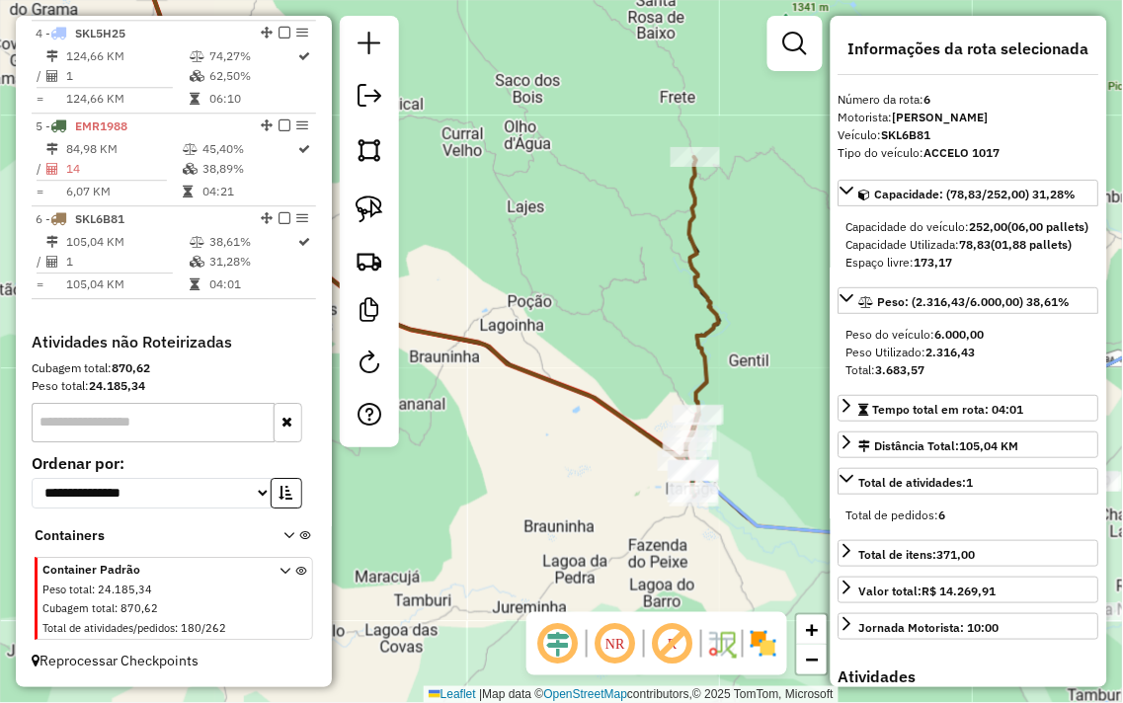
click at [595, 523] on div "Janela de atendimento Grade de atendimento Capacidade Transportadoras Veículos …" at bounding box center [561, 351] width 1123 height 703
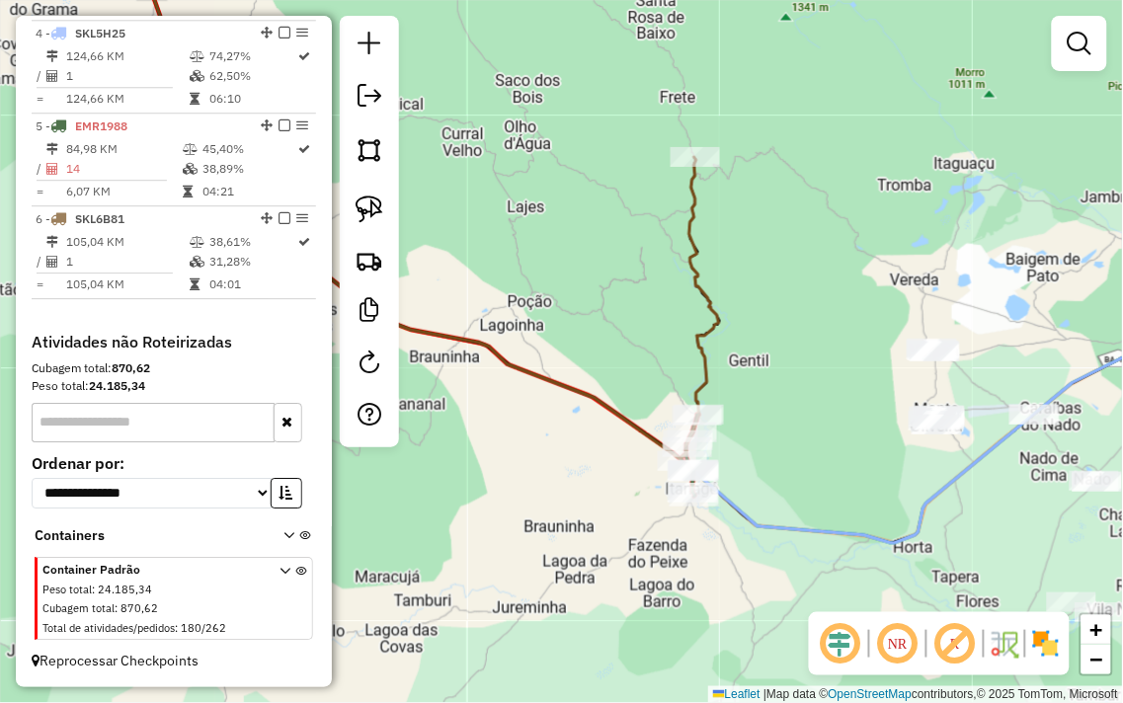
drag, startPoint x: 793, startPoint y: 455, endPoint x: 484, endPoint y: 403, distance: 313.5
click at [487, 403] on div "Janela de atendimento Grade de atendimento Capacidade Transportadoras Veículos …" at bounding box center [561, 351] width 1123 height 703
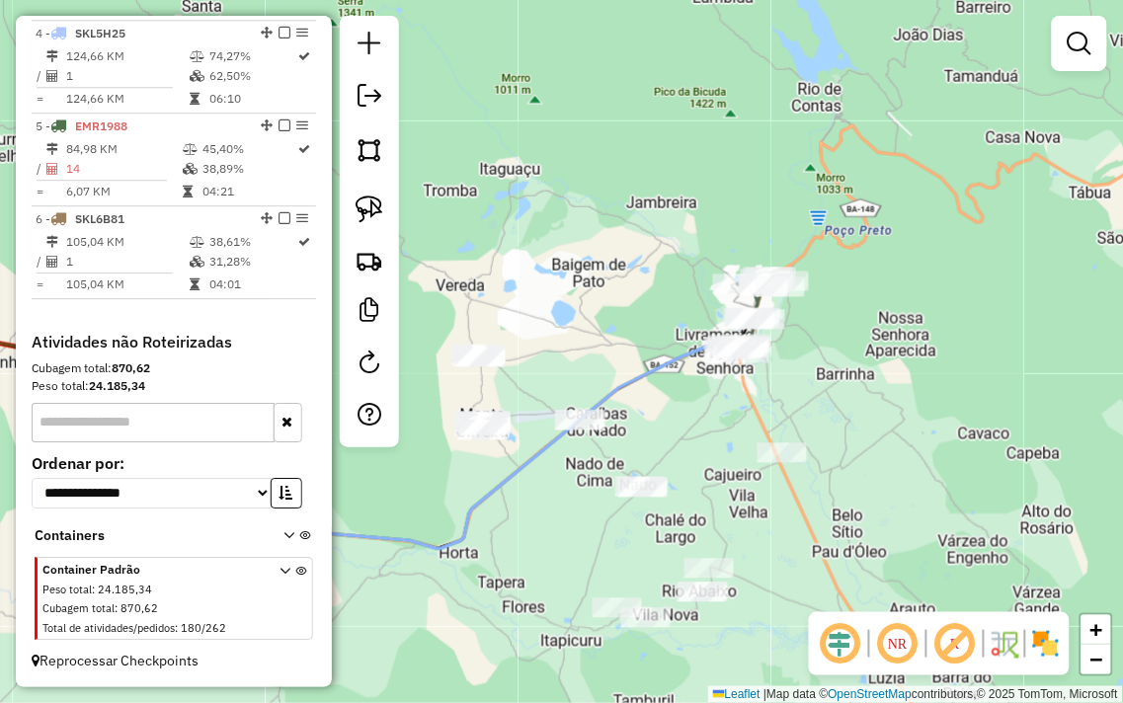
drag, startPoint x: 527, startPoint y: 408, endPoint x: 499, endPoint y: 477, distance: 74.8
click at [499, 477] on icon at bounding box center [304, 412] width 882 height 276
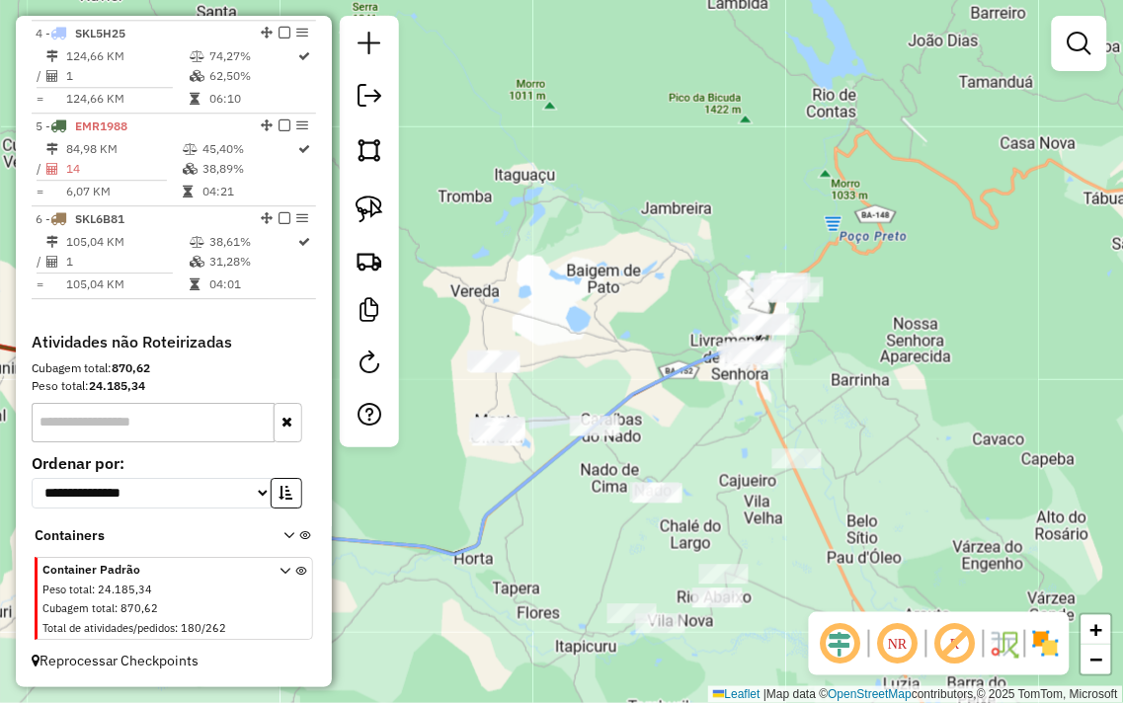
drag, startPoint x: 566, startPoint y: 495, endPoint x: 585, endPoint y: 500, distance: 19.4
click at [585, 500] on div "Janela de atendimento Grade de atendimento Capacidade Transportadoras Veículos …" at bounding box center [561, 351] width 1123 height 703
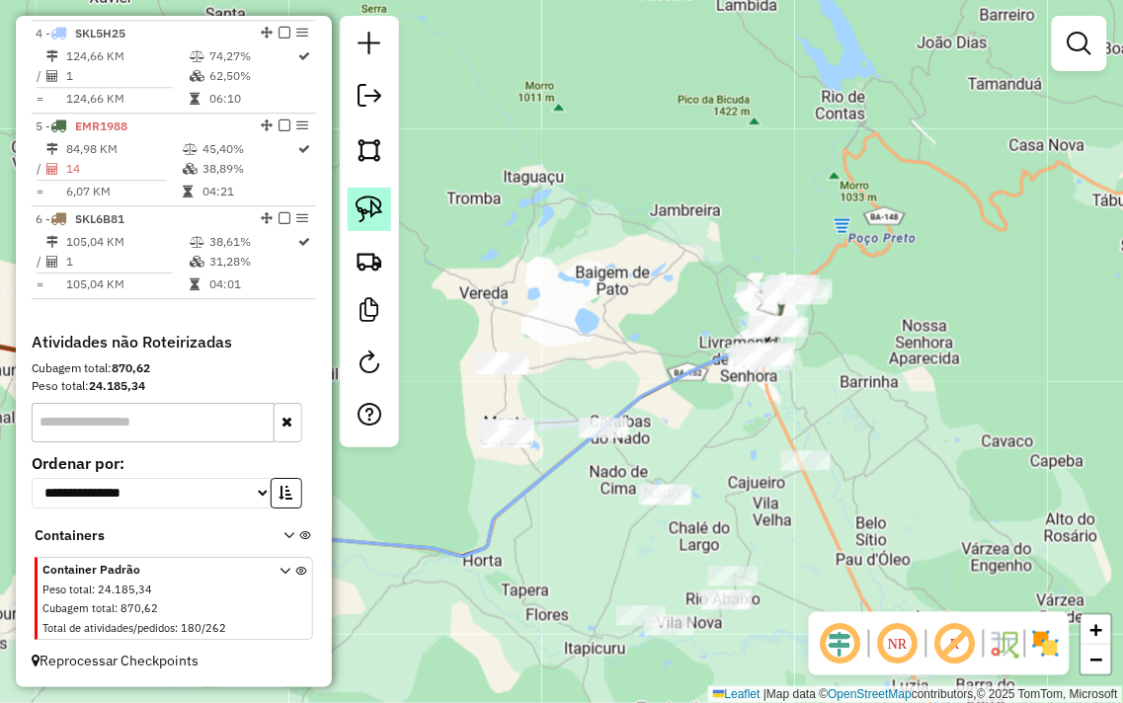
click at [359, 221] on img at bounding box center [370, 210] width 28 height 28
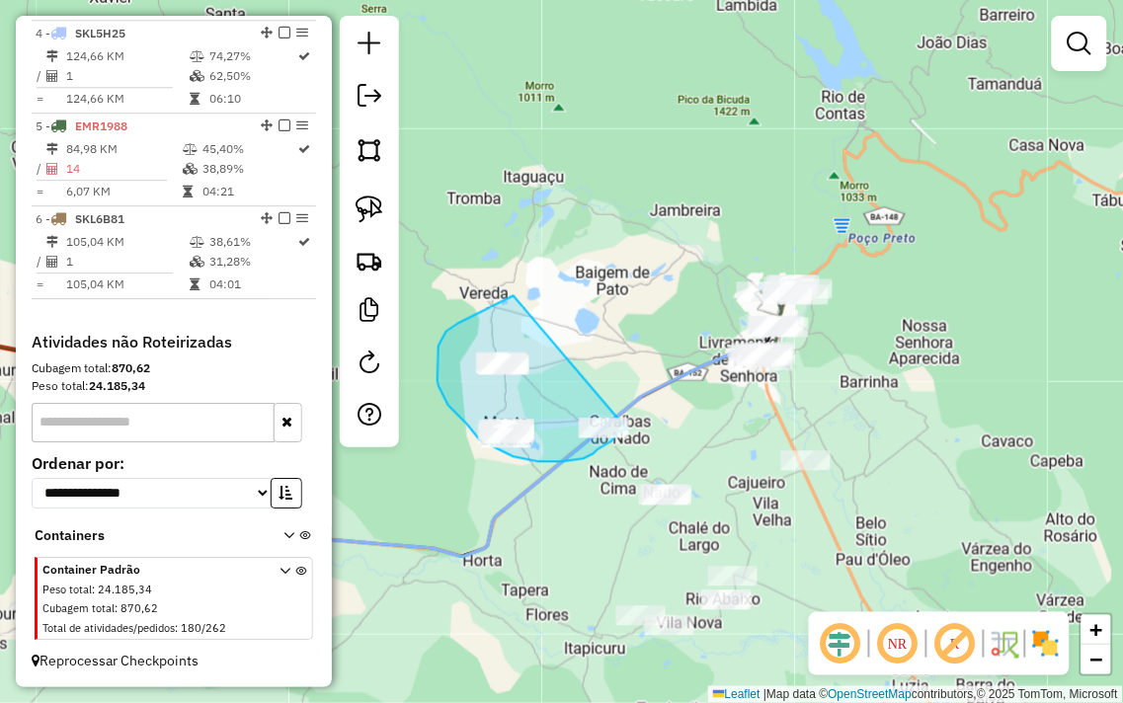
drag, startPoint x: 514, startPoint y: 296, endPoint x: 634, endPoint y: 425, distance: 176.1
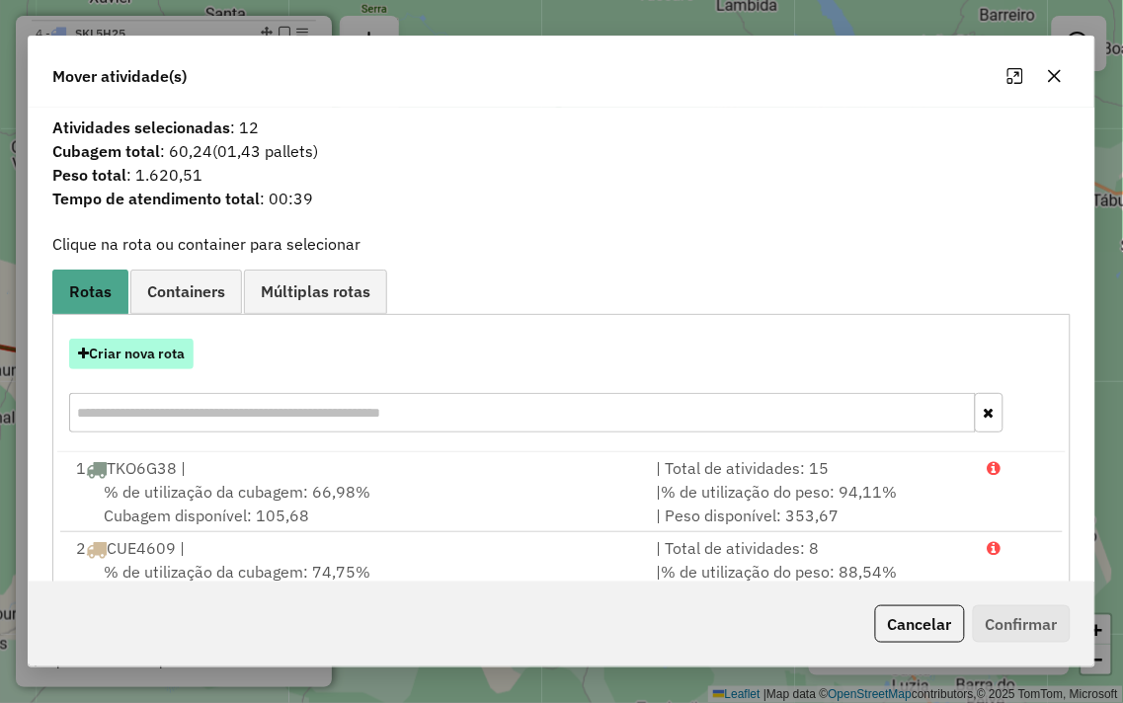
click at [171, 344] on button "Criar nova rota" at bounding box center [131, 354] width 124 height 31
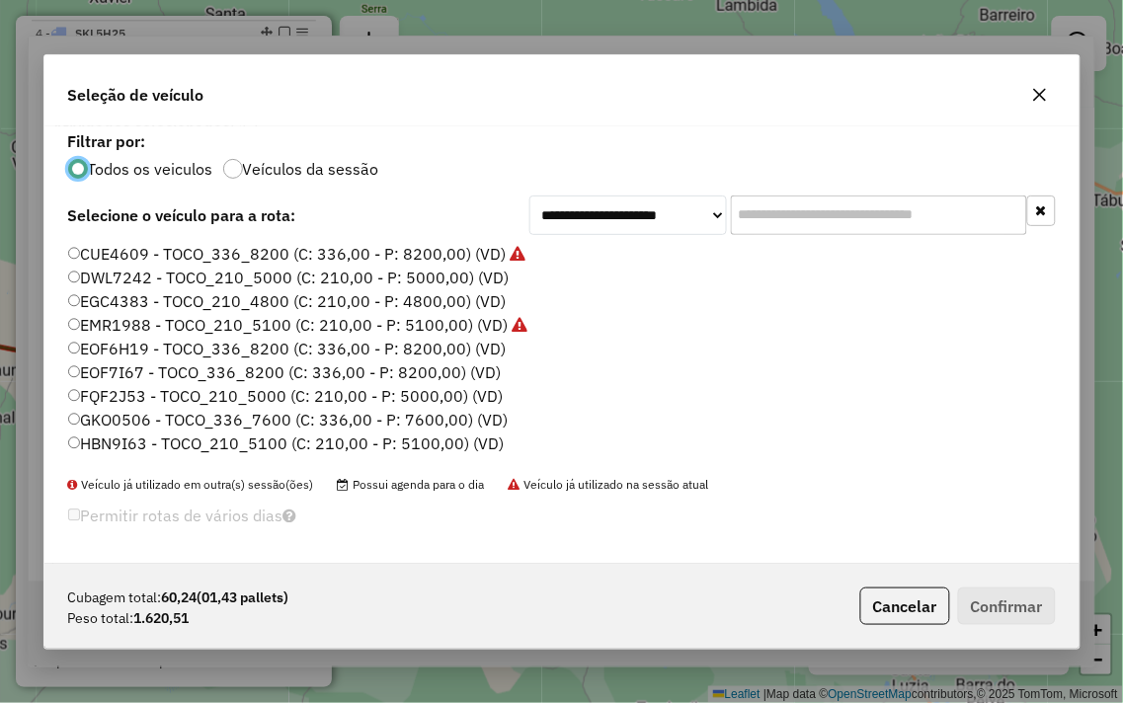
scroll to position [11, 5]
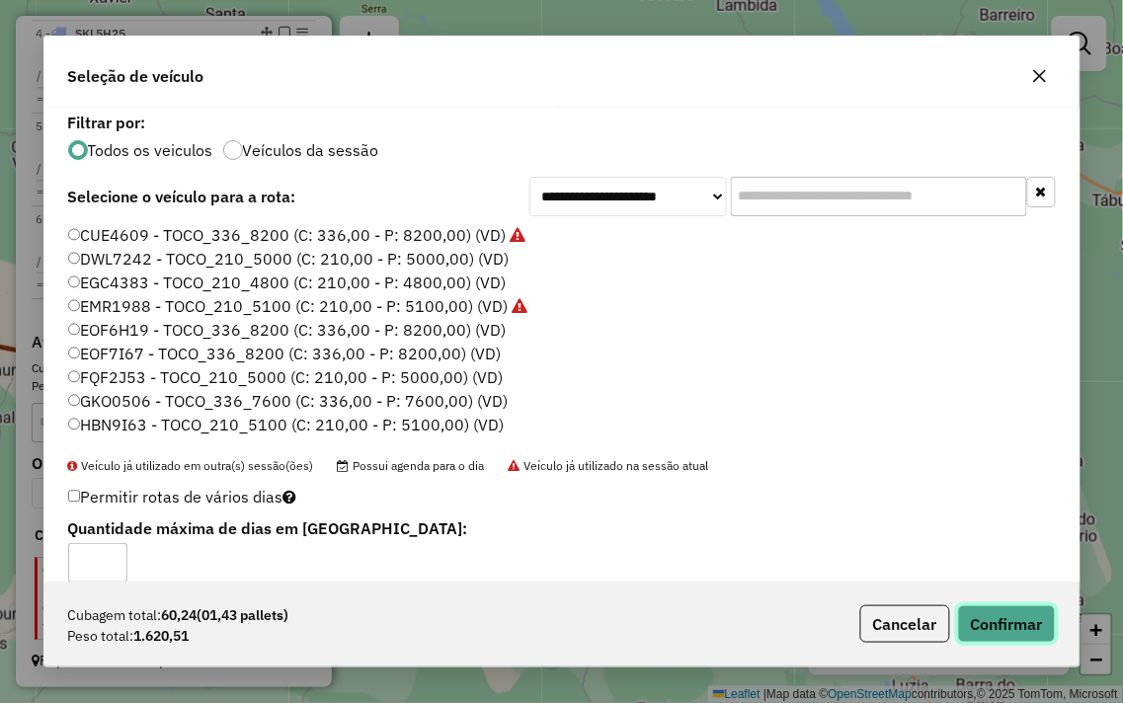
click at [999, 629] on button "Confirmar" at bounding box center [1007, 624] width 98 height 38
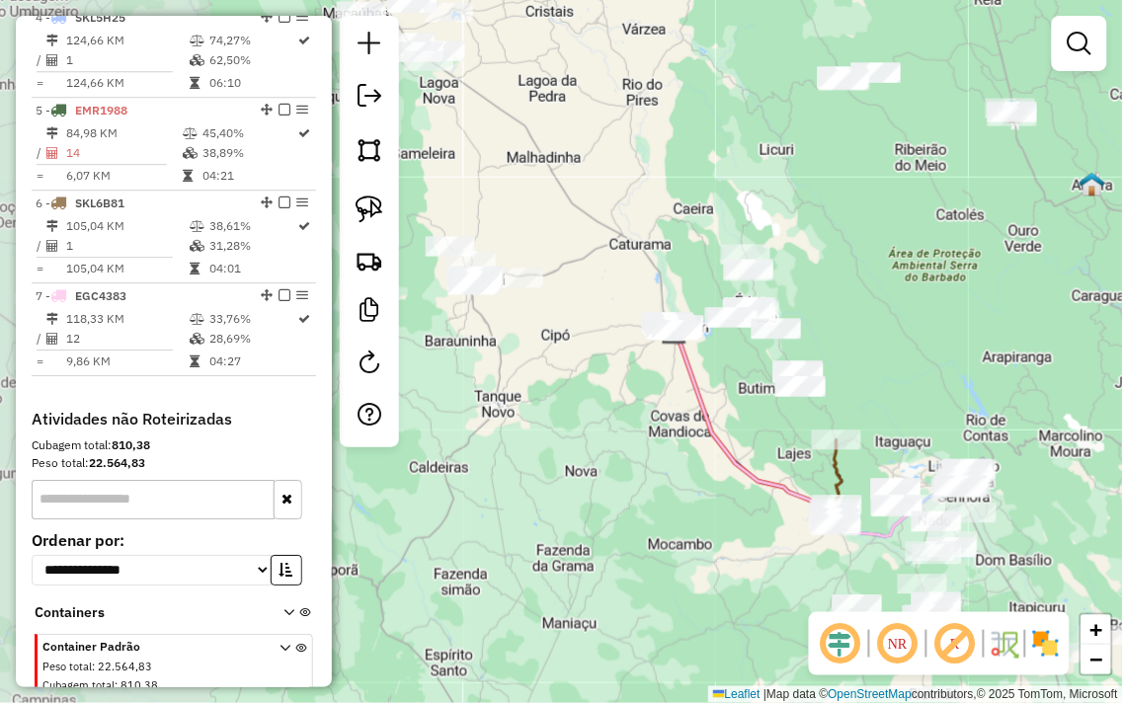
drag, startPoint x: 642, startPoint y: 350, endPoint x: 926, endPoint y: 392, distance: 287.6
click at [926, 392] on div "Janela de atendimento Grade de atendimento Capacidade Transportadoras Veículos …" at bounding box center [561, 351] width 1123 height 703
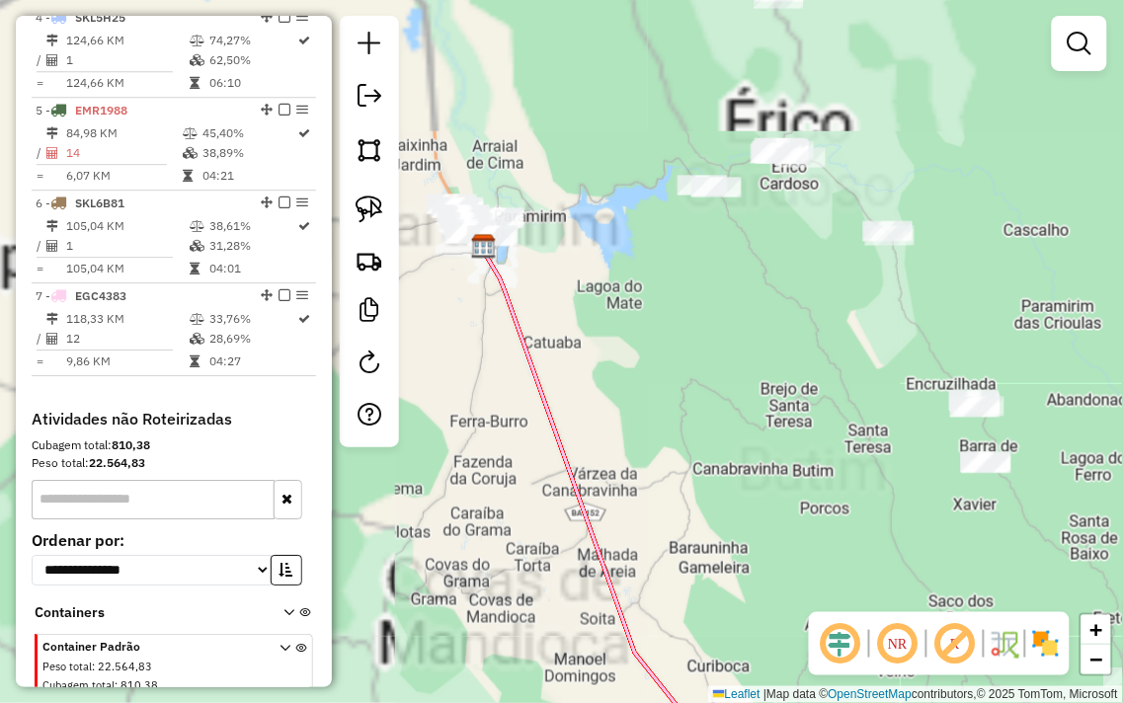
drag, startPoint x: 764, startPoint y: 377, endPoint x: 715, endPoint y: 376, distance: 49.4
click at [715, 376] on div "Janela de atendimento Grade de atendimento Capacidade Transportadoras Veículos …" at bounding box center [561, 351] width 1123 height 703
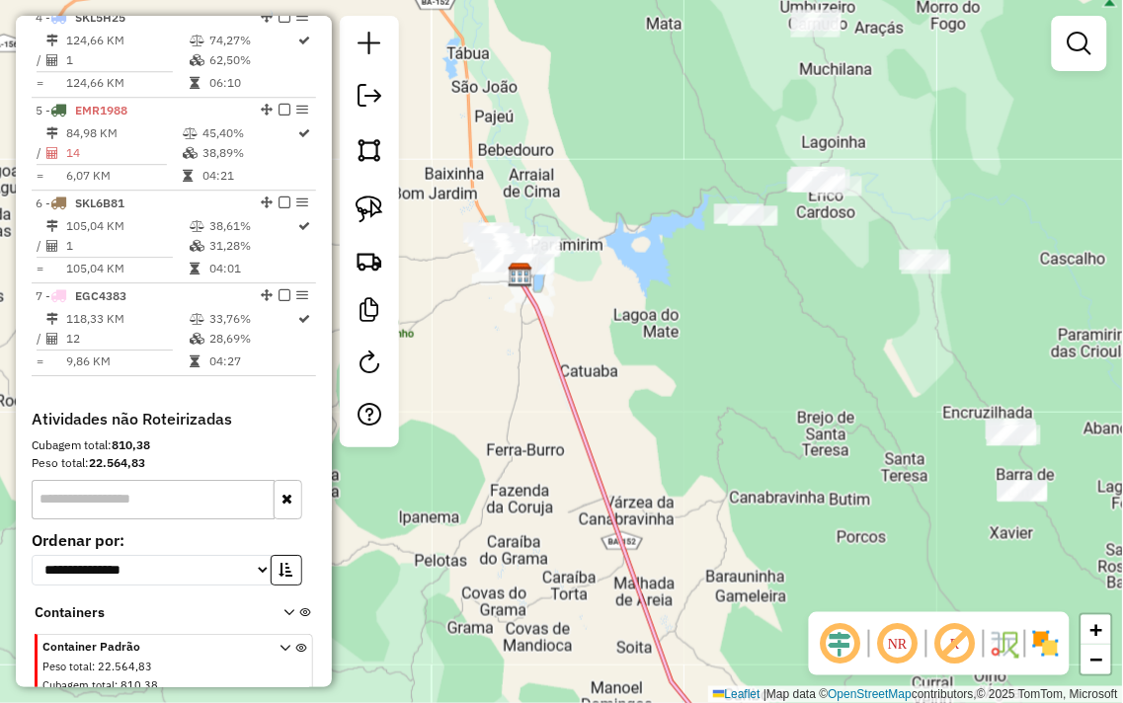
drag, startPoint x: 520, startPoint y: 279, endPoint x: 630, endPoint y: 319, distance: 116.5
click at [630, 319] on div "Janela de atendimento Grade de atendimento Capacidade Transportadoras Veículos …" at bounding box center [561, 351] width 1123 height 703
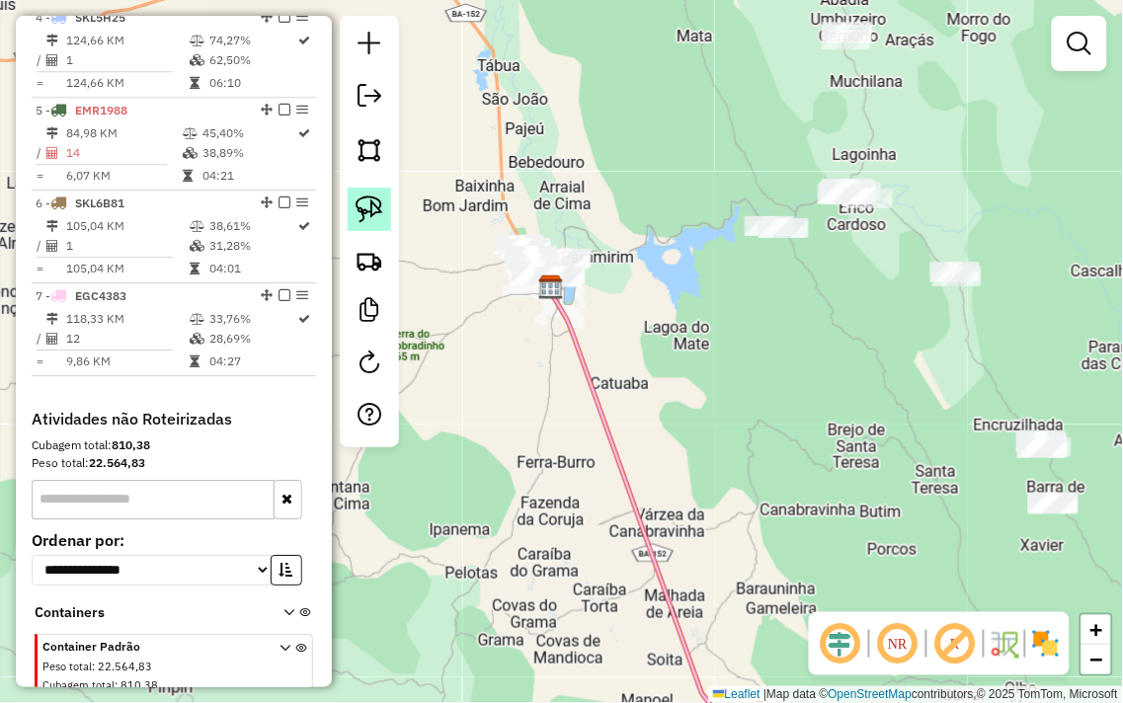
click at [356, 208] on img at bounding box center [370, 210] width 28 height 28
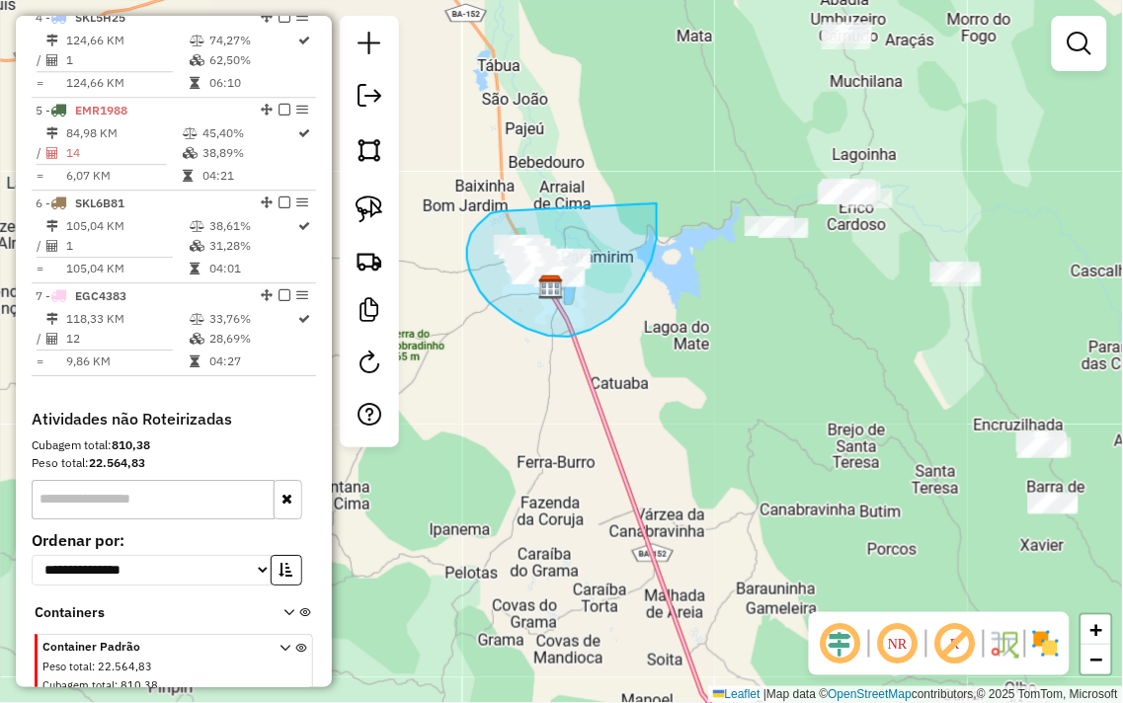
drag, startPoint x: 501, startPoint y: 211, endPoint x: 655, endPoint y: 198, distance: 154.6
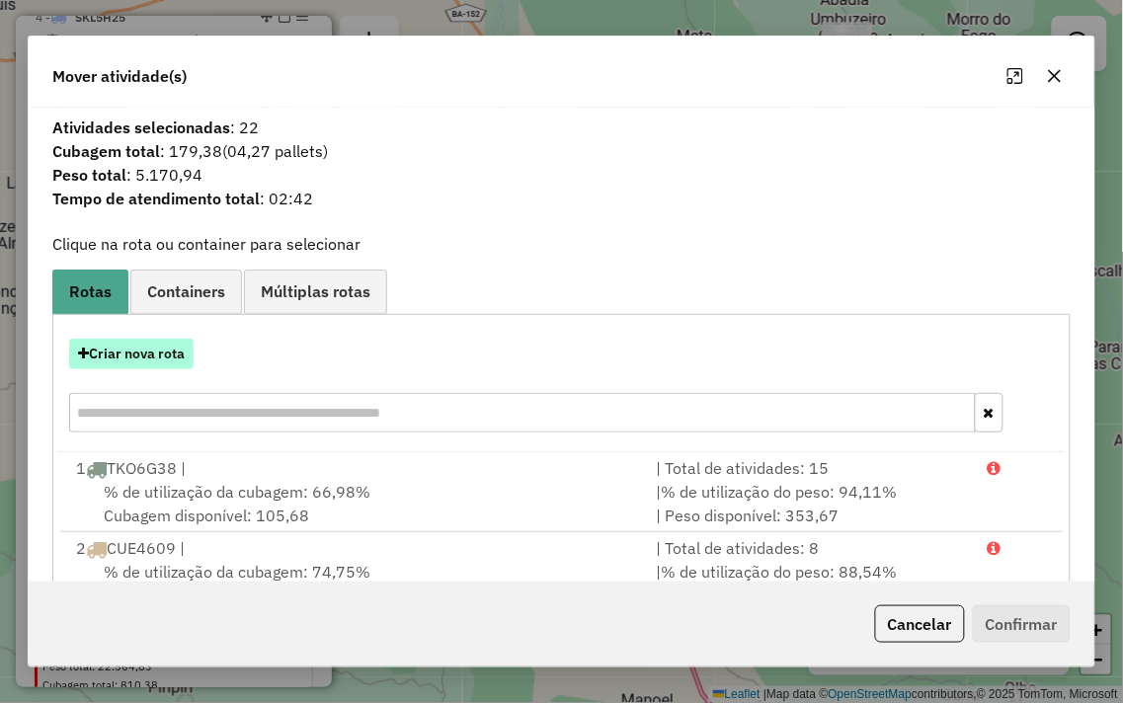
click at [99, 356] on button "Criar nova rota" at bounding box center [131, 354] width 124 height 31
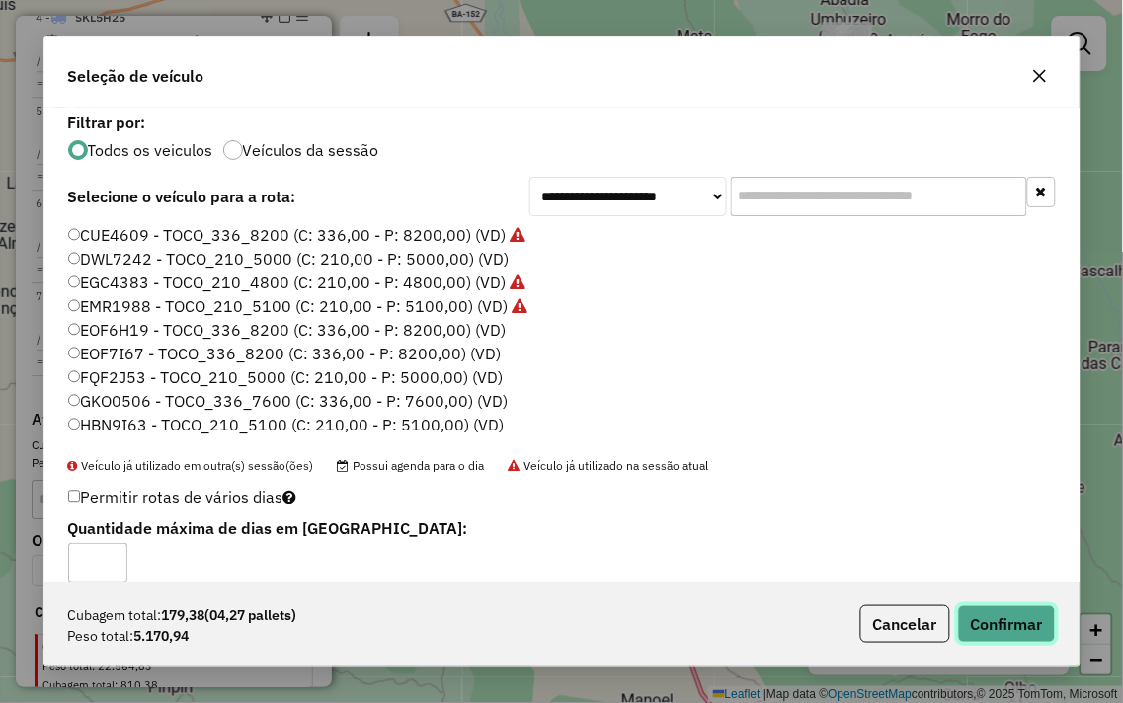
click at [981, 614] on button "Confirmar" at bounding box center [1007, 624] width 98 height 38
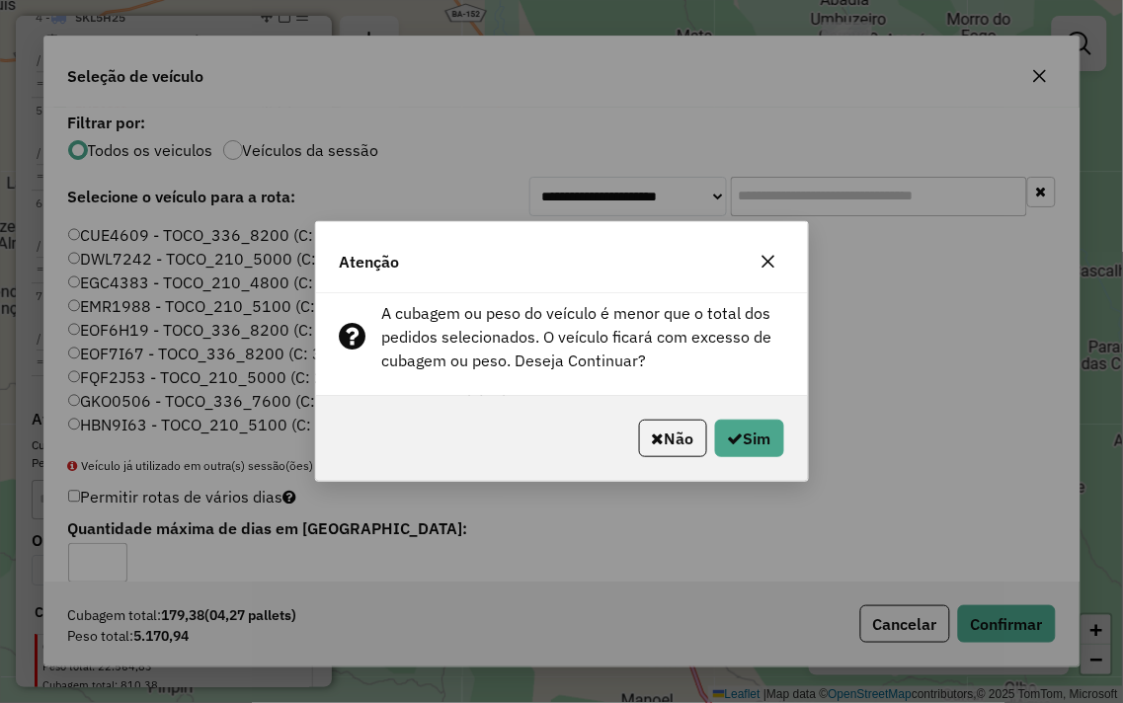
click at [763, 257] on icon "button" at bounding box center [767, 262] width 13 height 13
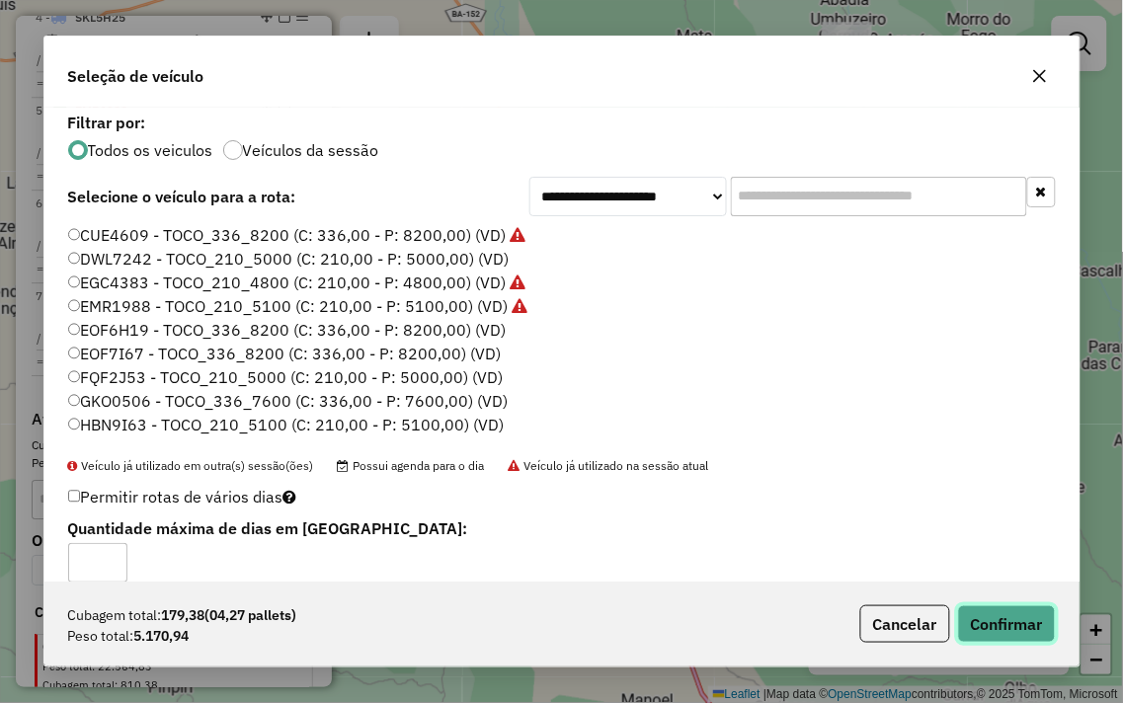
click at [989, 619] on button "Confirmar" at bounding box center [1007, 624] width 98 height 38
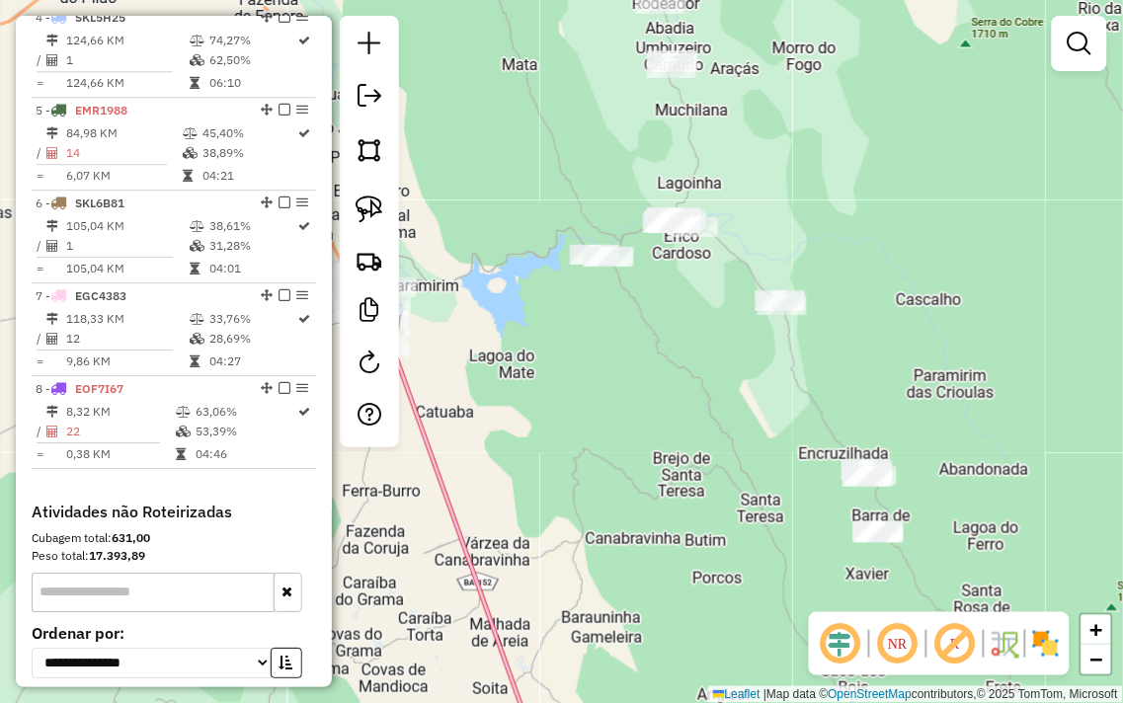
drag, startPoint x: 843, startPoint y: 343, endPoint x: 665, endPoint y: 398, distance: 187.1
click at [665, 398] on div "Janela de atendimento Grade de atendimento Capacidade Transportadoras Veículos …" at bounding box center [561, 351] width 1123 height 703
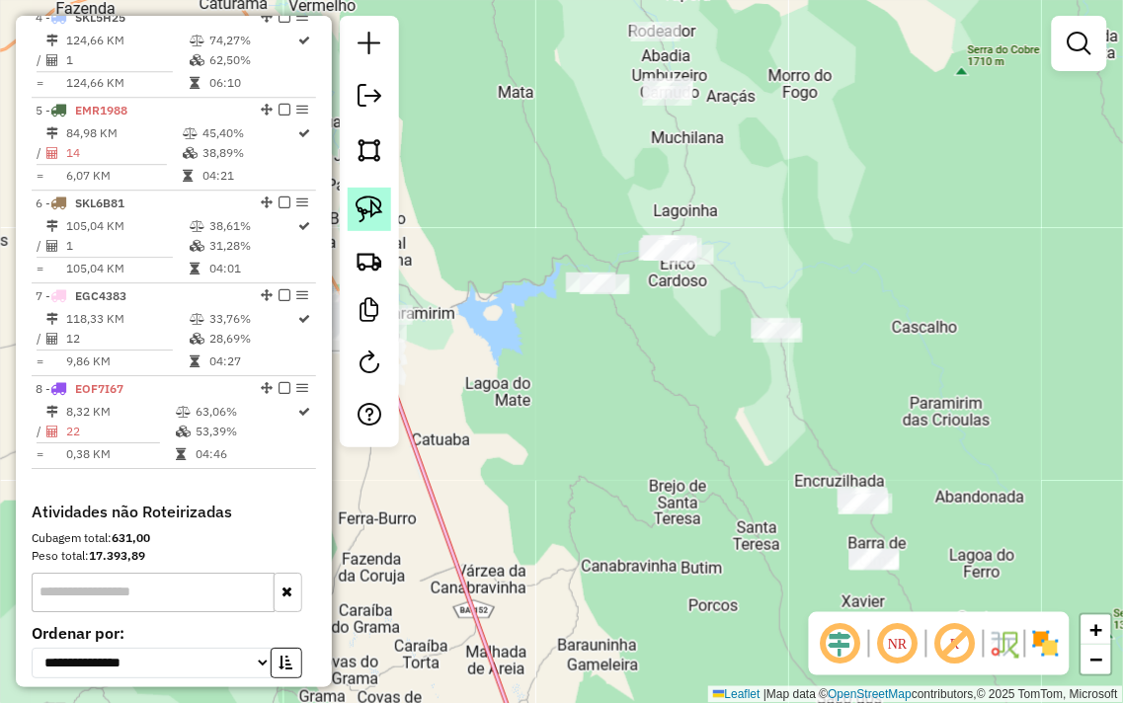
click at [371, 214] on img at bounding box center [370, 210] width 28 height 28
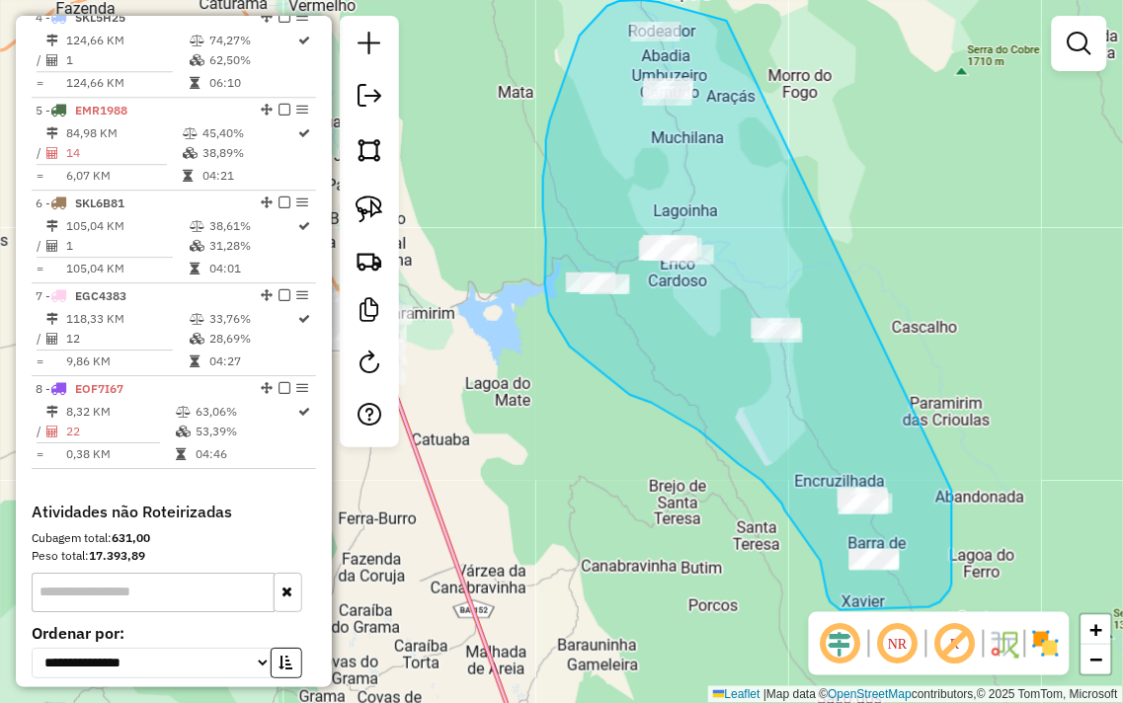
drag, startPoint x: 727, startPoint y: 21, endPoint x: 952, endPoint y: 491, distance: 521.2
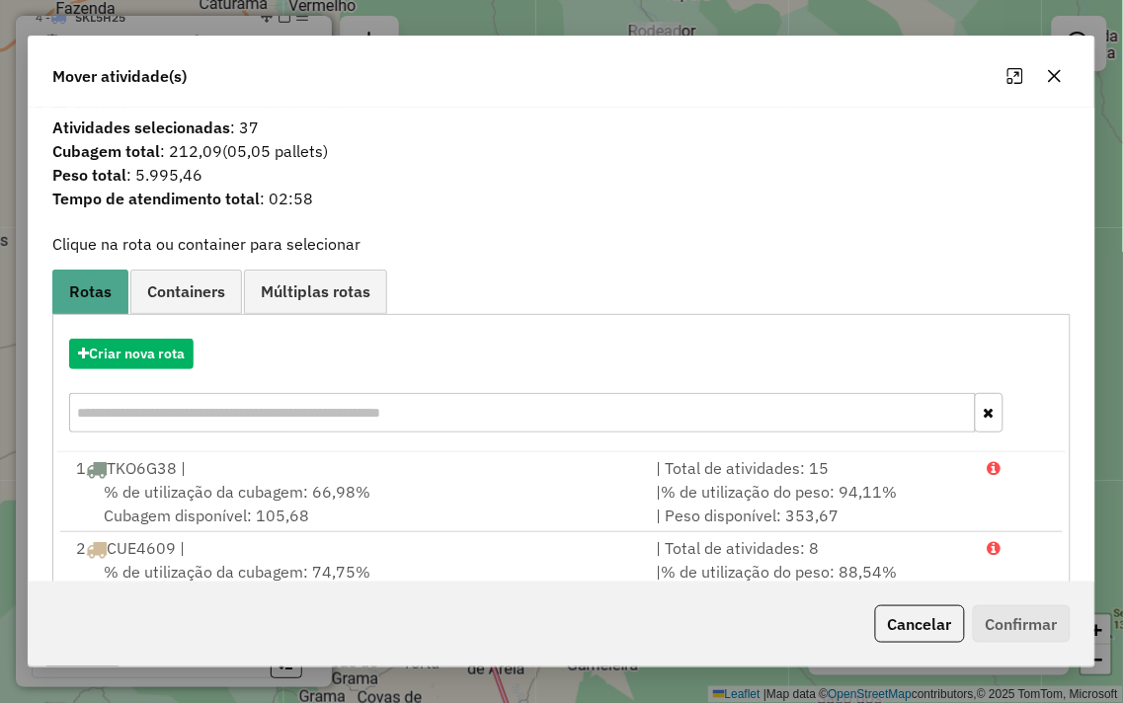
click at [1044, 74] on button "button" at bounding box center [1055, 76] width 32 height 32
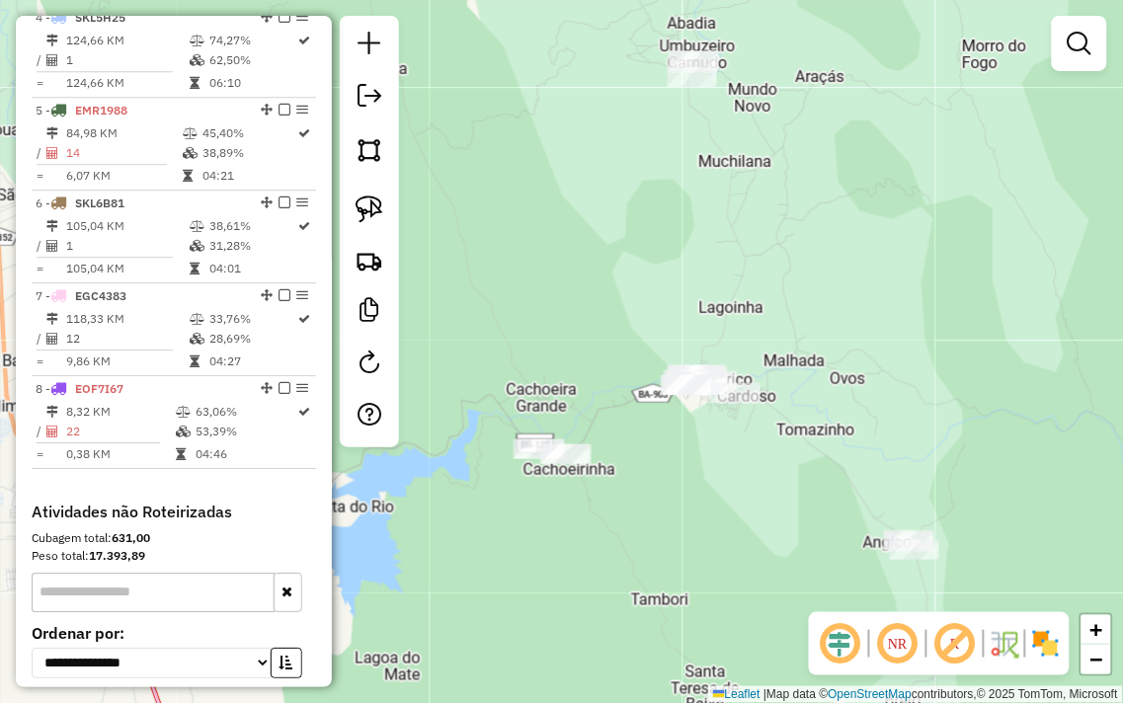
drag, startPoint x: 575, startPoint y: 255, endPoint x: 665, endPoint y: 395, distance: 166.6
click at [664, 393] on div "Janela de atendimento Grade de atendimento Capacidade Transportadoras Veículos …" at bounding box center [561, 351] width 1123 height 703
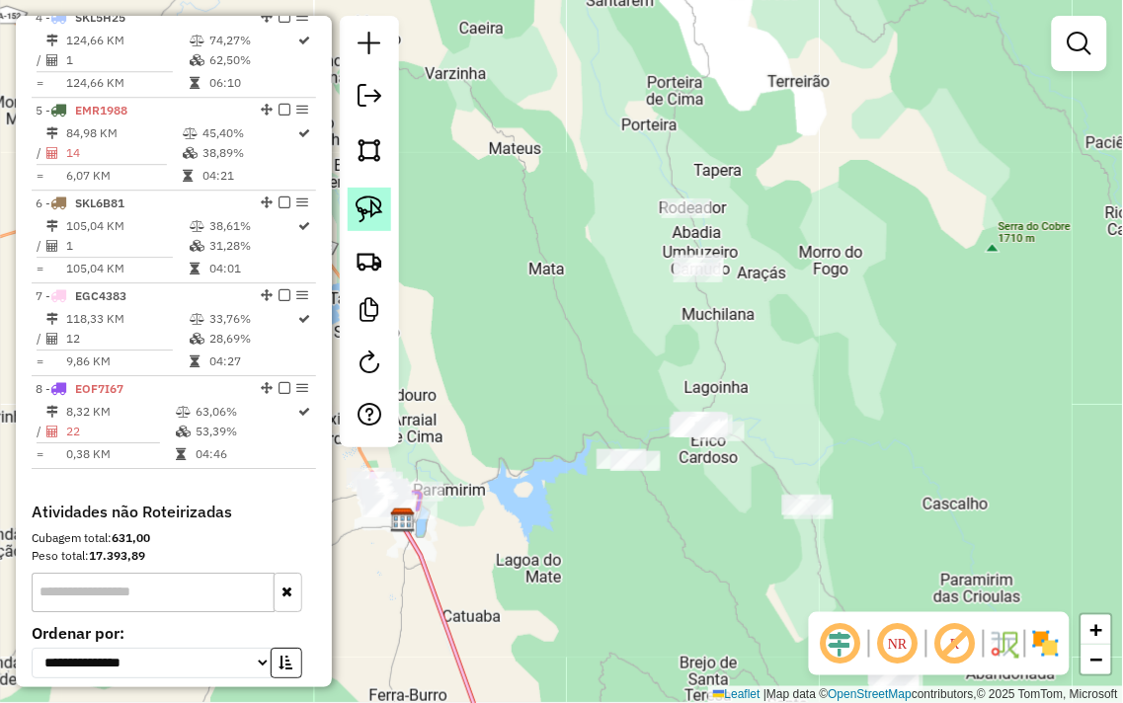
click at [375, 214] on img at bounding box center [370, 210] width 28 height 28
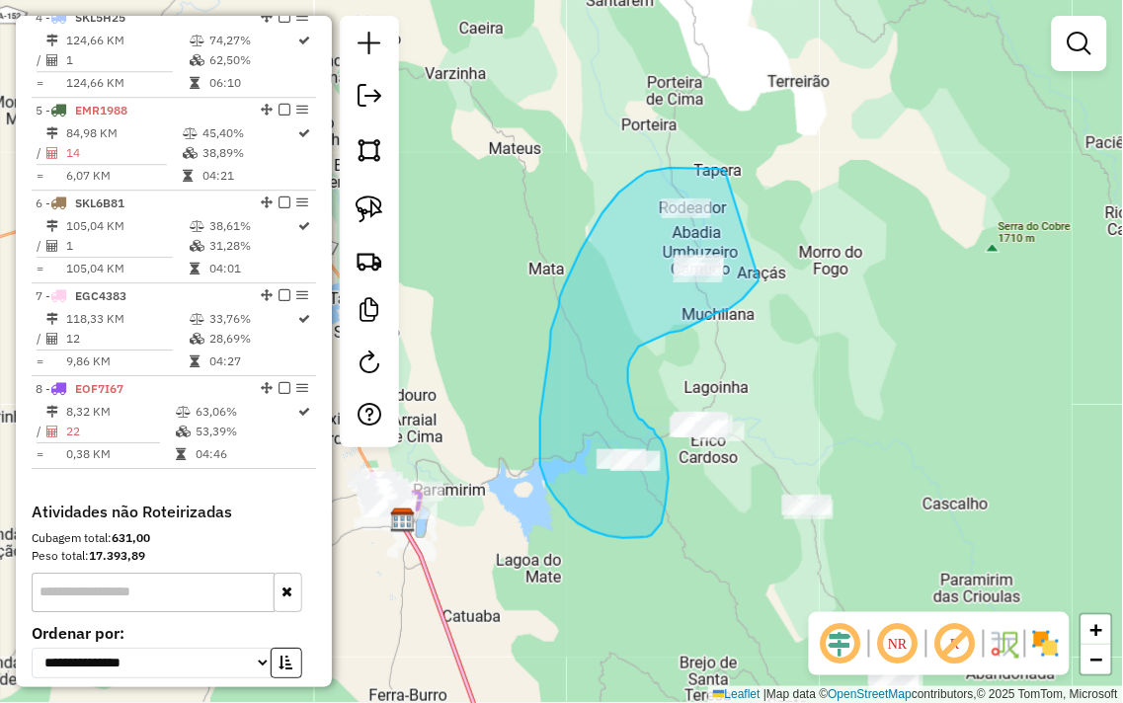
drag, startPoint x: 726, startPoint y: 173, endPoint x: 762, endPoint y: 265, distance: 98.8
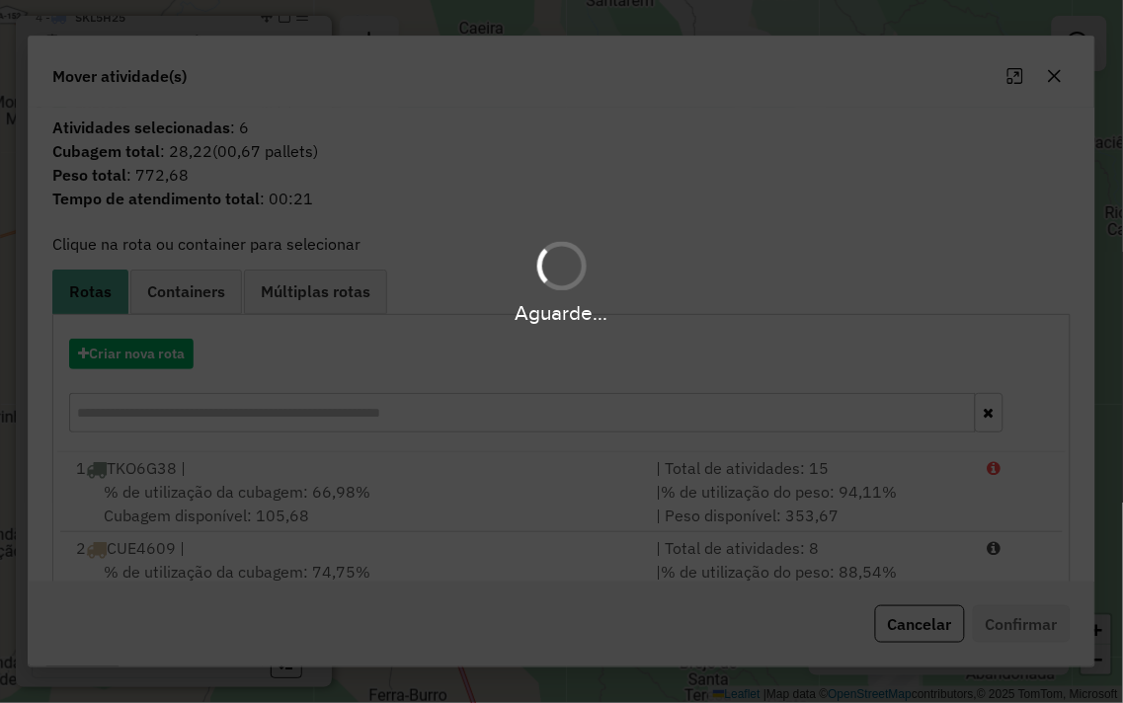
click at [164, 365] on hb-app "Aguarde... Pop-up bloqueado! Seu navegador bloqueou automáticamente a abertura …" at bounding box center [561, 351] width 1123 height 703
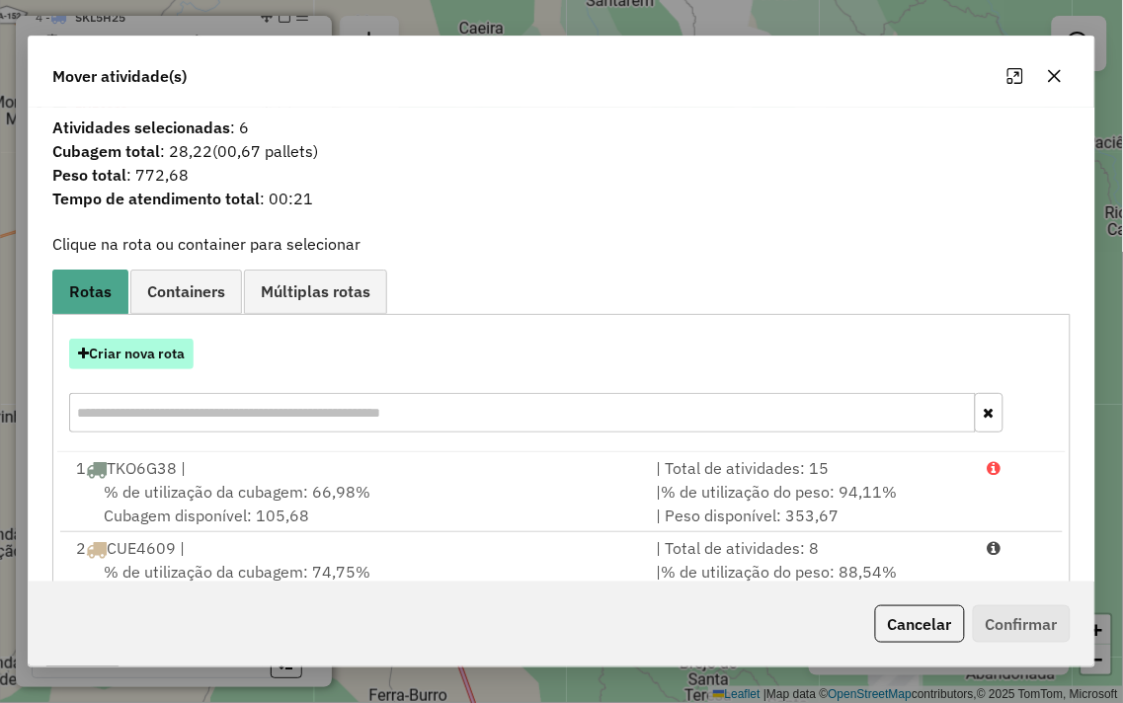
click at [143, 356] on button "Criar nova rota" at bounding box center [131, 354] width 124 height 31
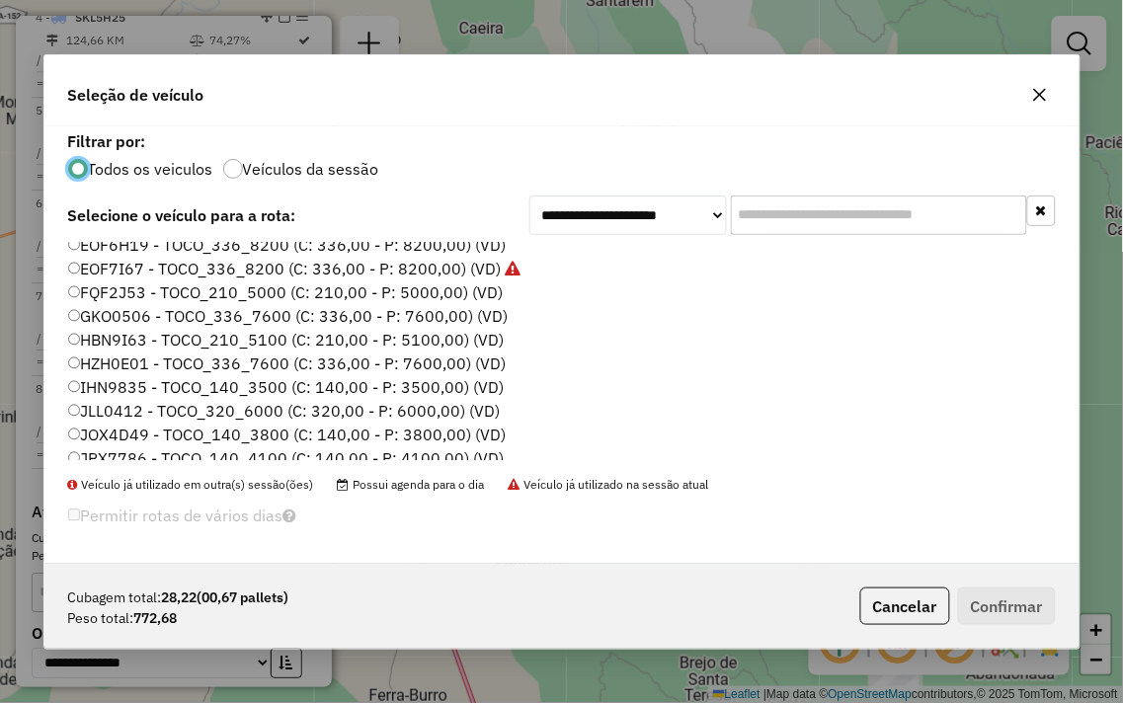
scroll to position [219, 0]
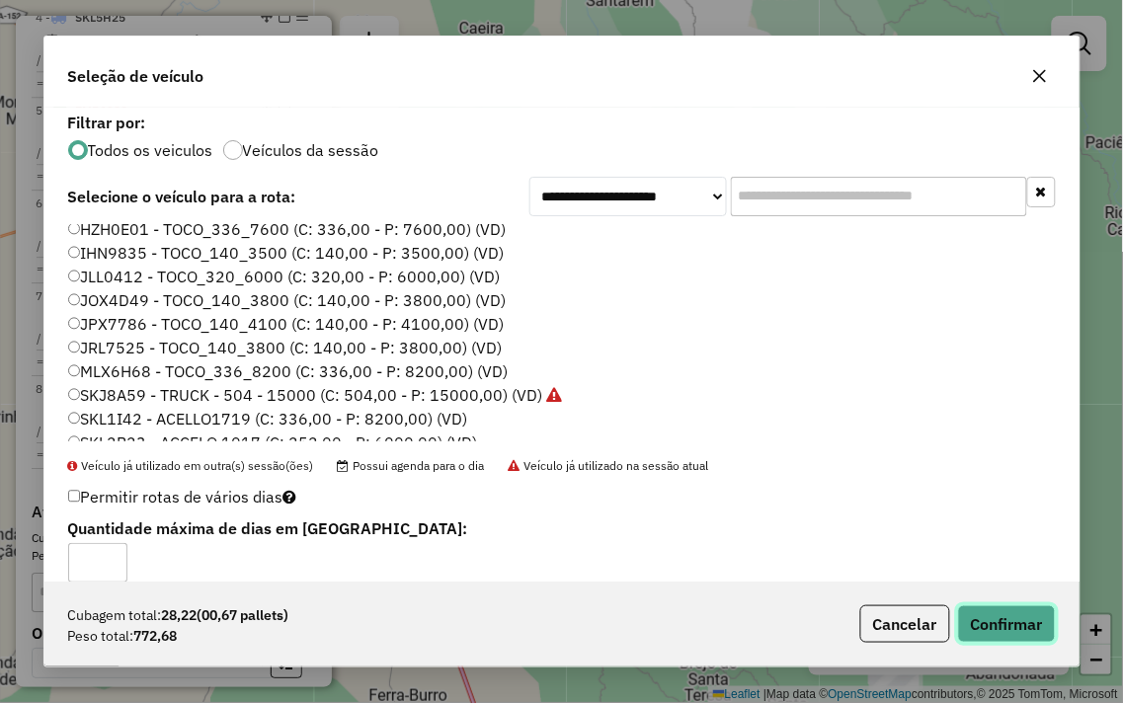
click at [1004, 629] on button "Confirmar" at bounding box center [1007, 624] width 98 height 38
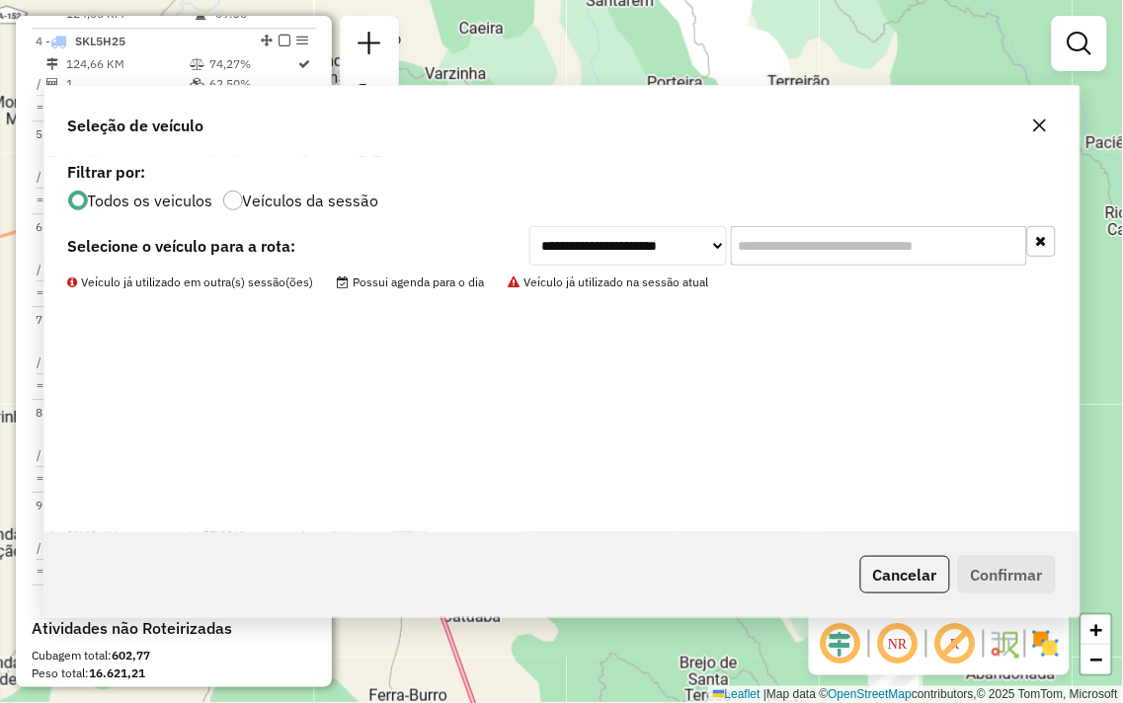
scroll to position [1037, 0]
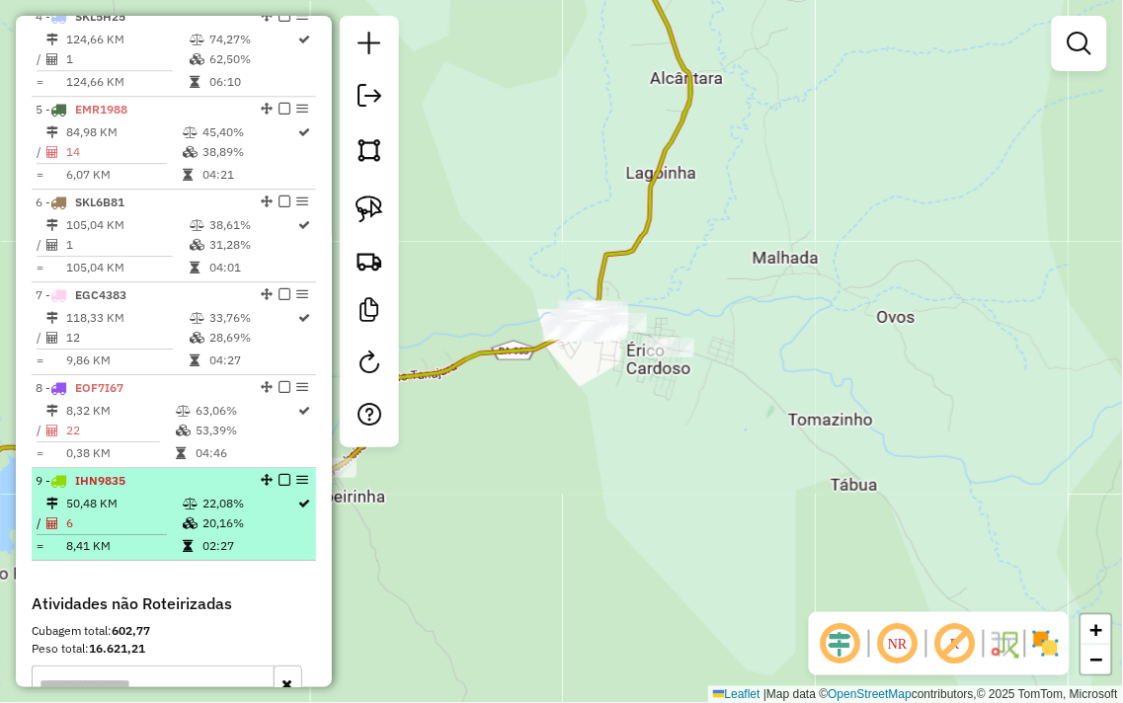
select select "**********"
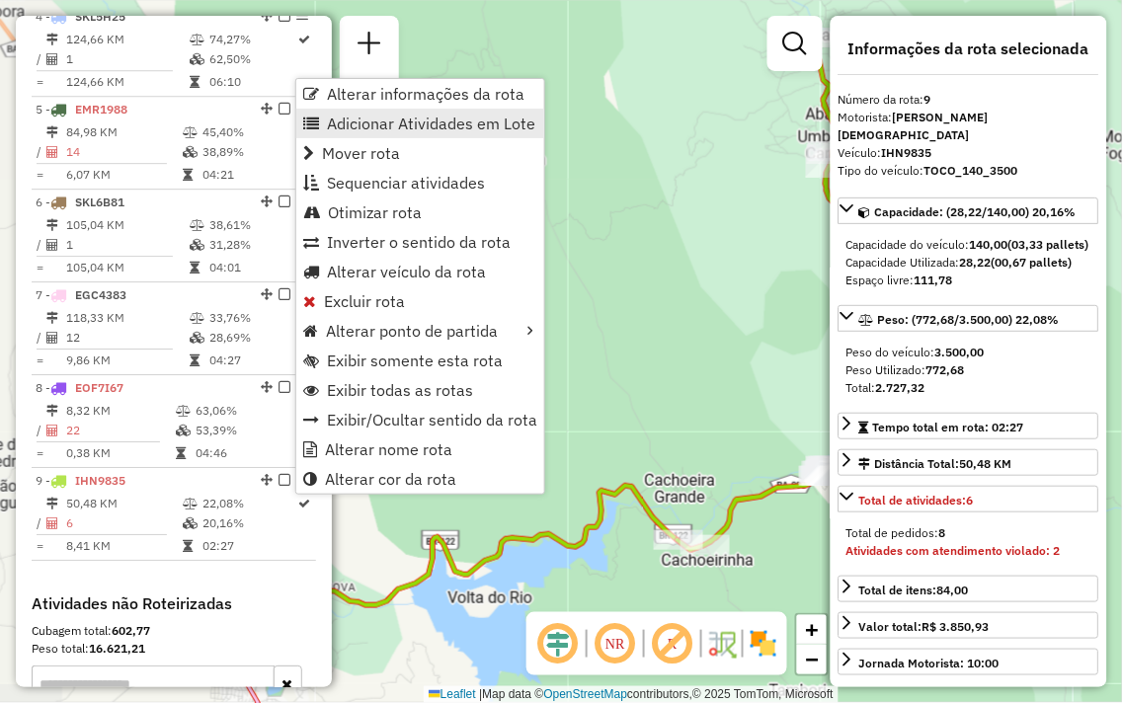
click at [416, 119] on span "Adicionar Atividades em Lote" at bounding box center [431, 124] width 208 height 16
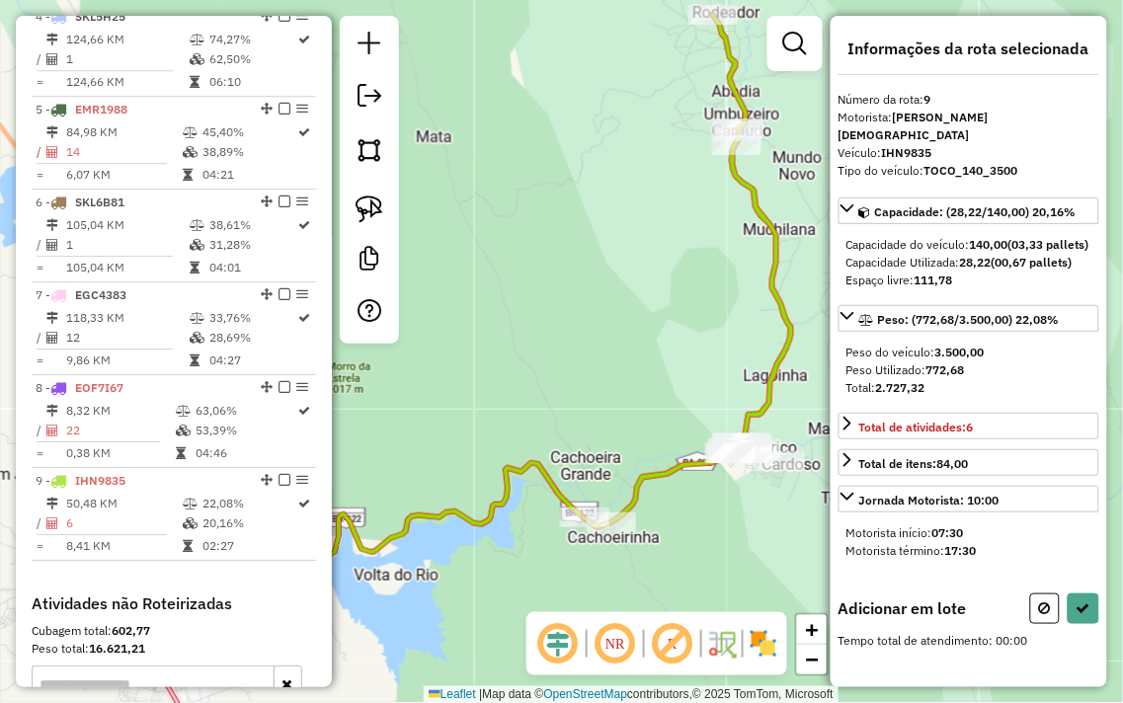
drag, startPoint x: 628, startPoint y: 316, endPoint x: 540, endPoint y: 336, distance: 90.1
click at [549, 303] on div "Janela de atendimento Grade de atendimento Capacidade Transportadoras Veículos …" at bounding box center [561, 351] width 1123 height 703
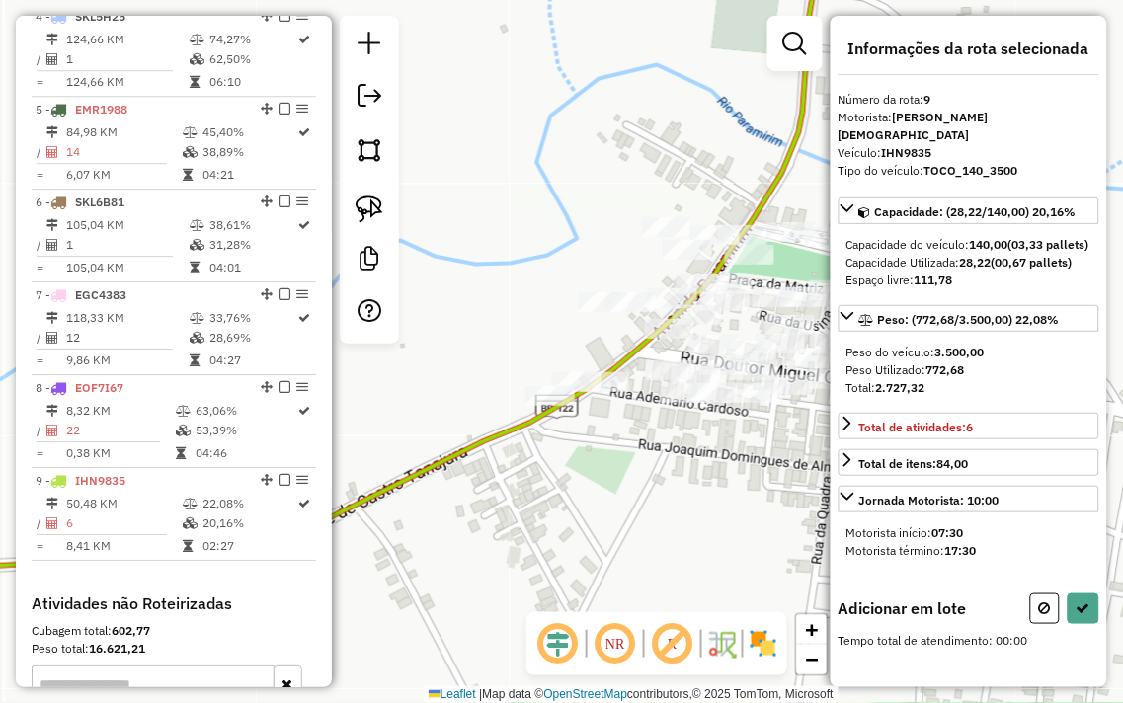
drag, startPoint x: 628, startPoint y: 229, endPoint x: 467, endPoint y: 234, distance: 161.0
click at [467, 234] on div "Janela de atendimento Grade de atendimento Capacidade Transportadoras Veículos …" at bounding box center [561, 351] width 1123 height 703
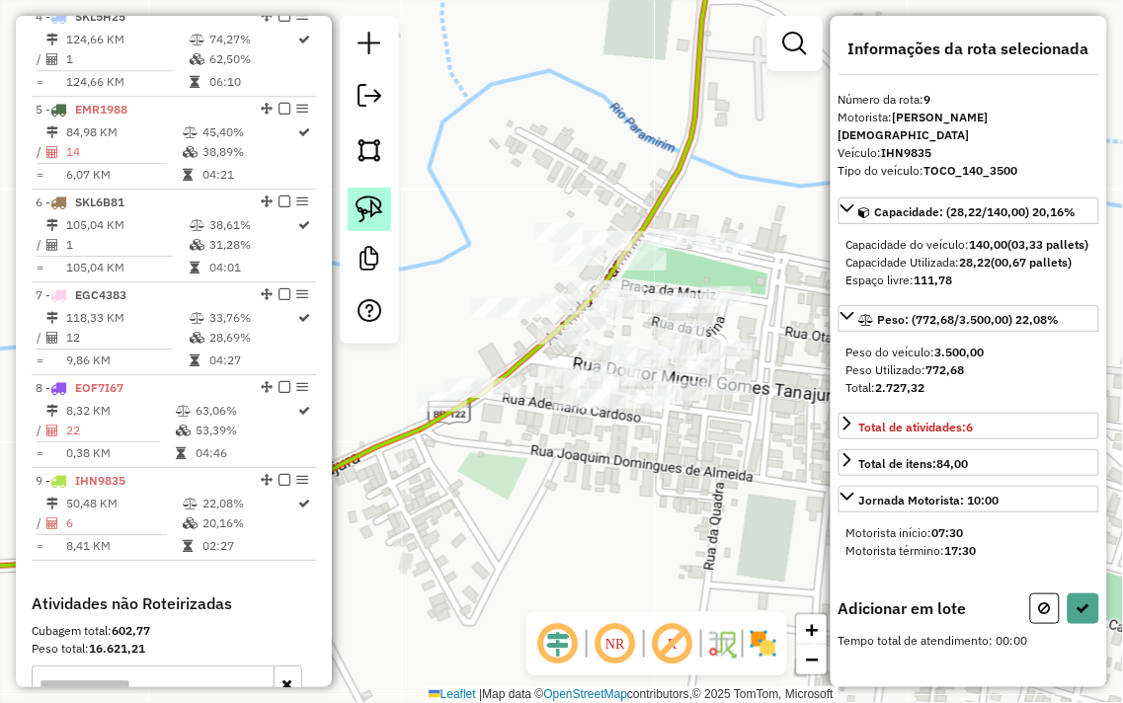
click at [367, 204] on img at bounding box center [370, 210] width 28 height 28
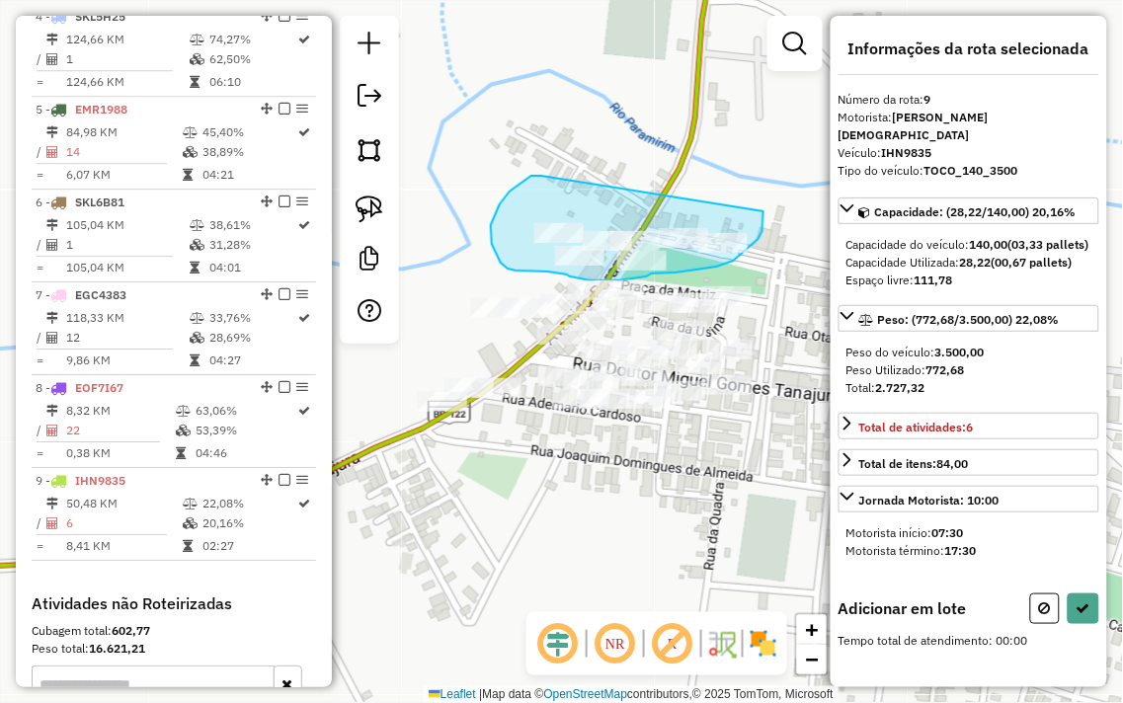
drag, startPoint x: 536, startPoint y: 175, endPoint x: 761, endPoint y: 201, distance: 226.7
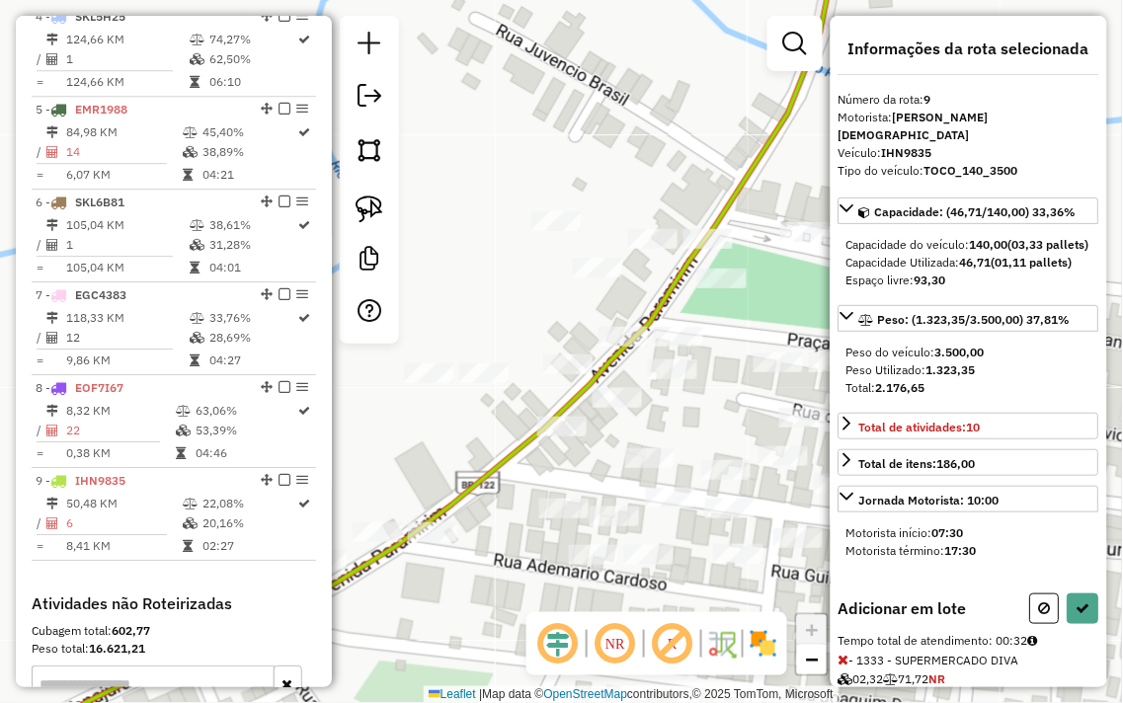
drag, startPoint x: 477, startPoint y: 318, endPoint x: 539, endPoint y: 300, distance: 64.7
click at [570, 303] on div "Janela de atendimento Grade de atendimento Capacidade Transportadoras Veículos …" at bounding box center [561, 351] width 1123 height 703
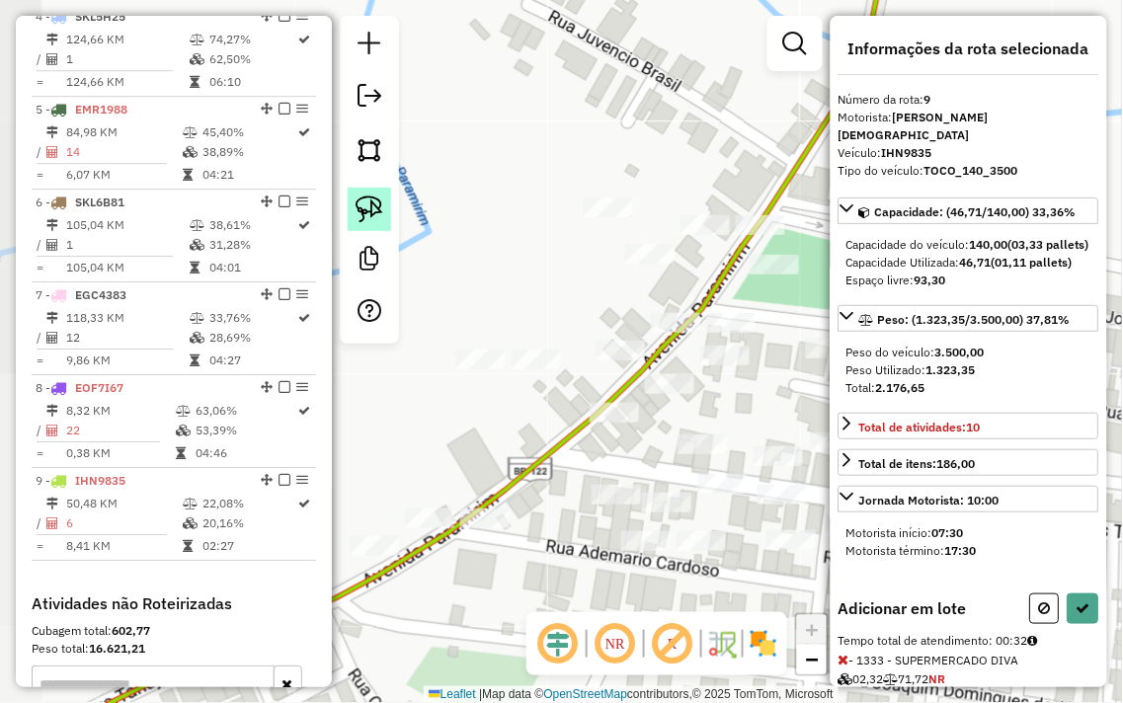
click at [379, 204] on img at bounding box center [370, 210] width 28 height 28
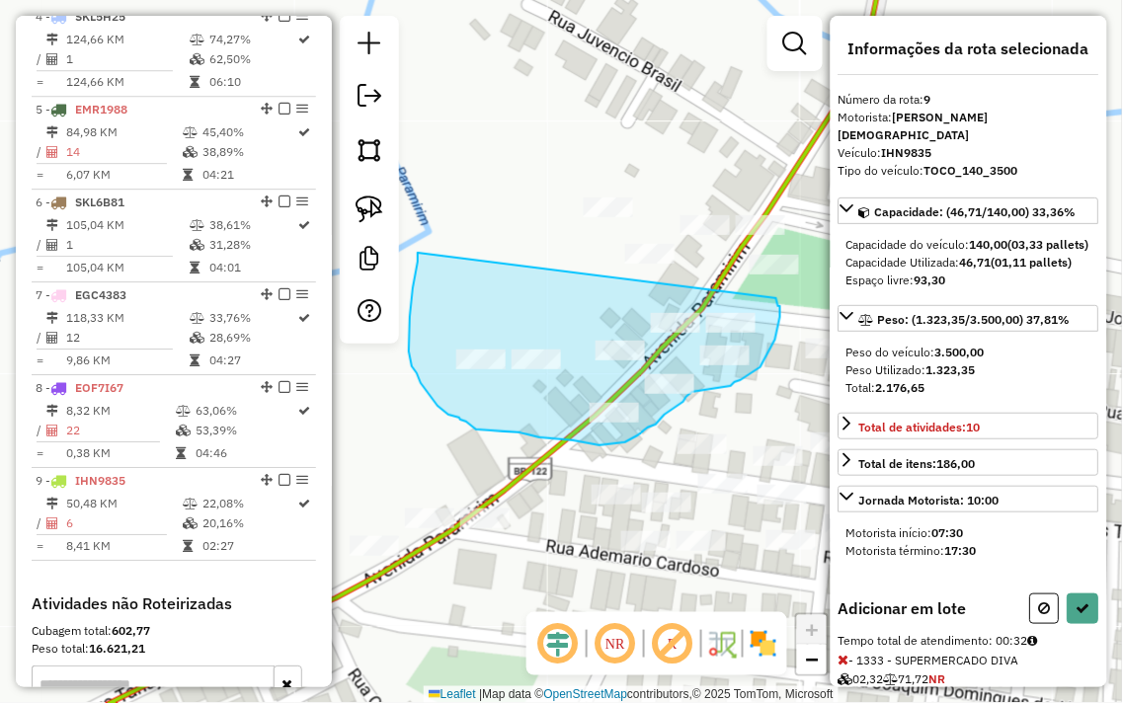
drag, startPoint x: 418, startPoint y: 253, endPoint x: 776, endPoint y: 298, distance: 361.4
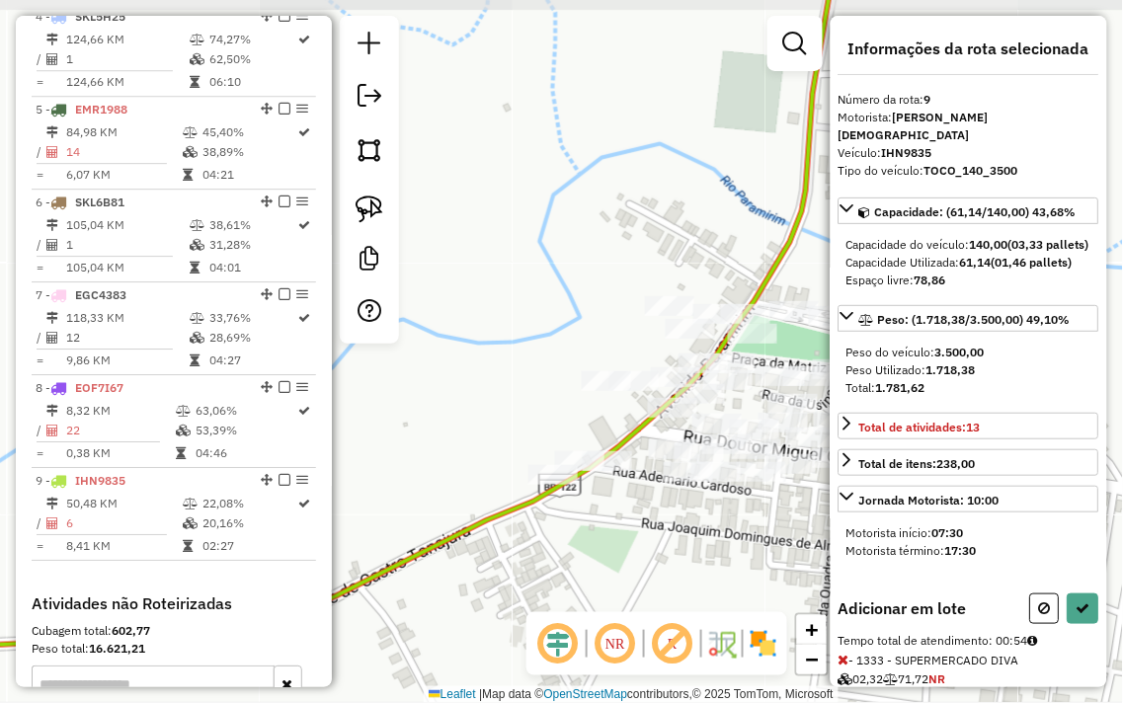
drag, startPoint x: 612, startPoint y: 509, endPoint x: 642, endPoint y: 481, distance: 40.5
click at [642, 481] on div "Janela de atendimento Grade de atendimento Capacidade Transportadoras Veículos …" at bounding box center [561, 351] width 1123 height 703
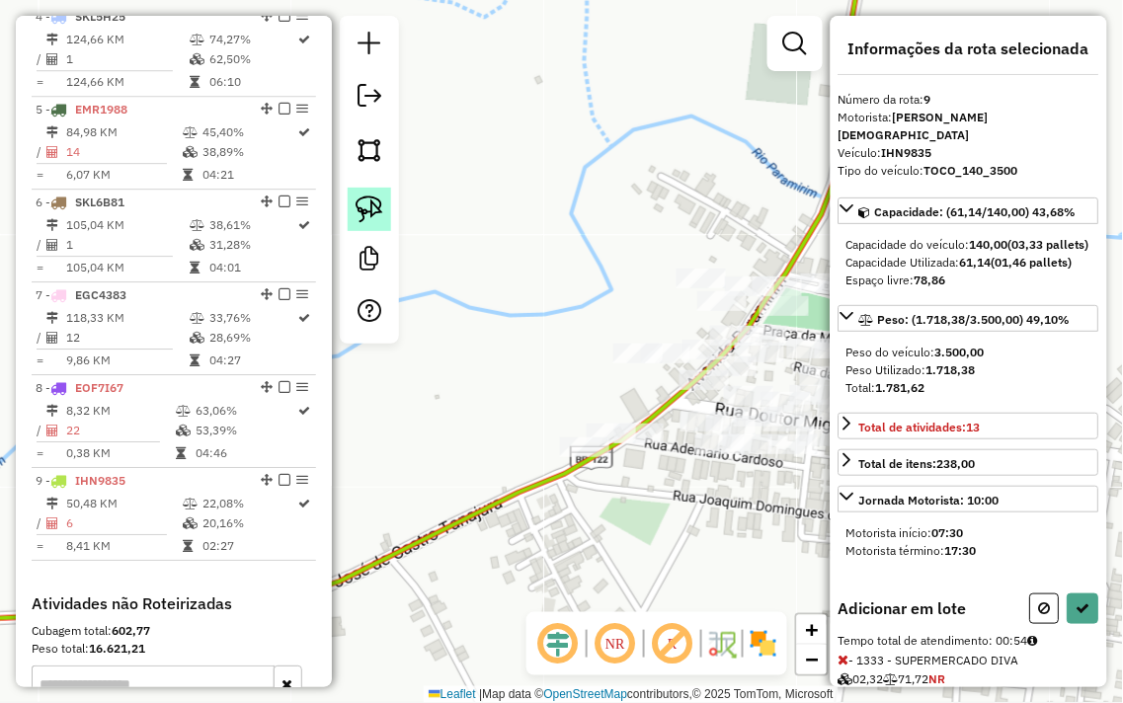
click at [363, 199] on img at bounding box center [370, 210] width 28 height 28
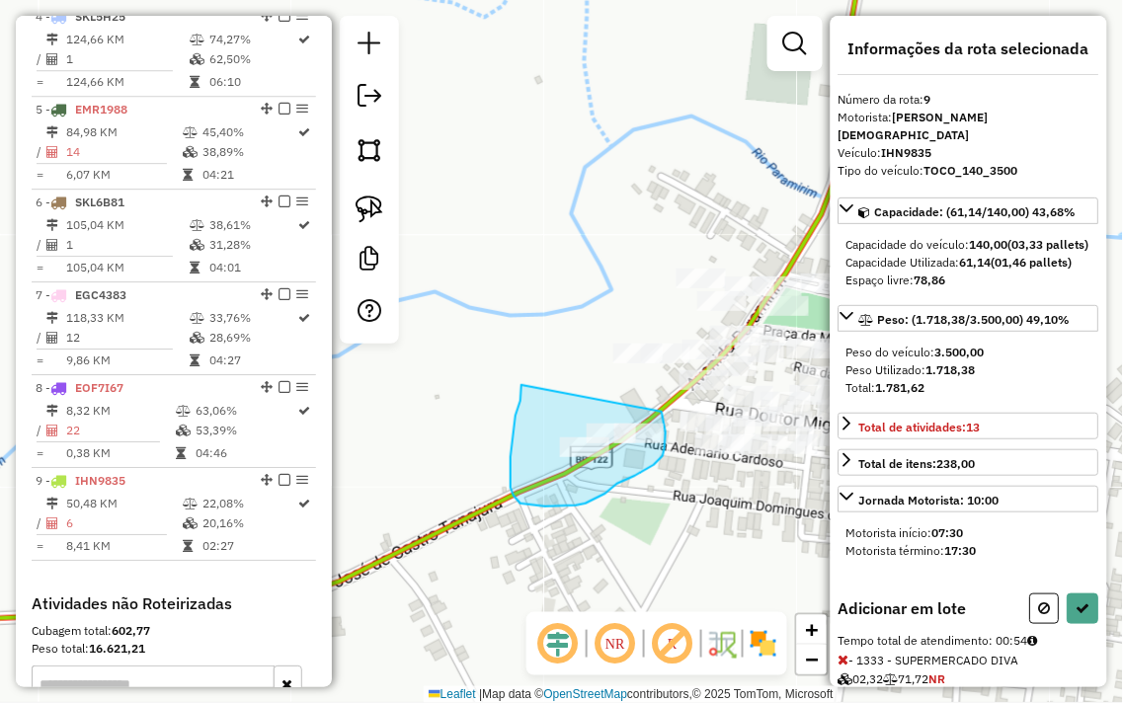
drag, startPoint x: 521, startPoint y: 391, endPoint x: 662, endPoint y: 411, distance: 141.6
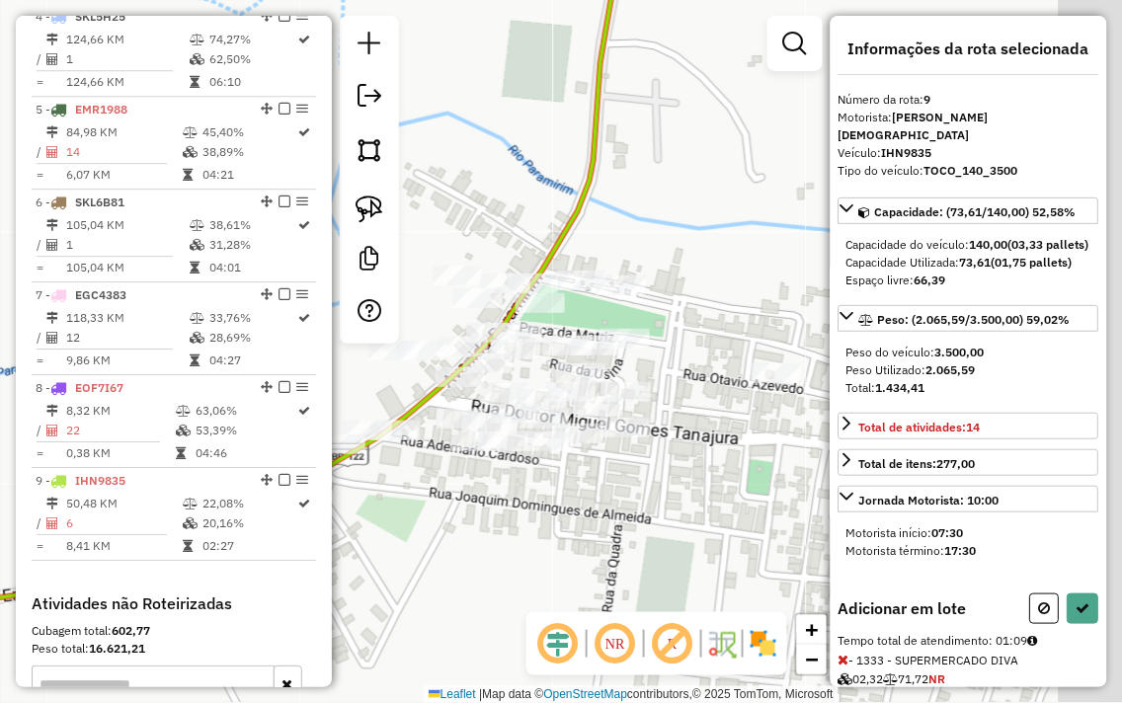
drag, startPoint x: 622, startPoint y: 517, endPoint x: 377, endPoint y: 514, distance: 244.9
click at [377, 514] on div "Janela de atendimento Grade de atendimento Capacidade Transportadoras Veículos …" at bounding box center [561, 351] width 1123 height 703
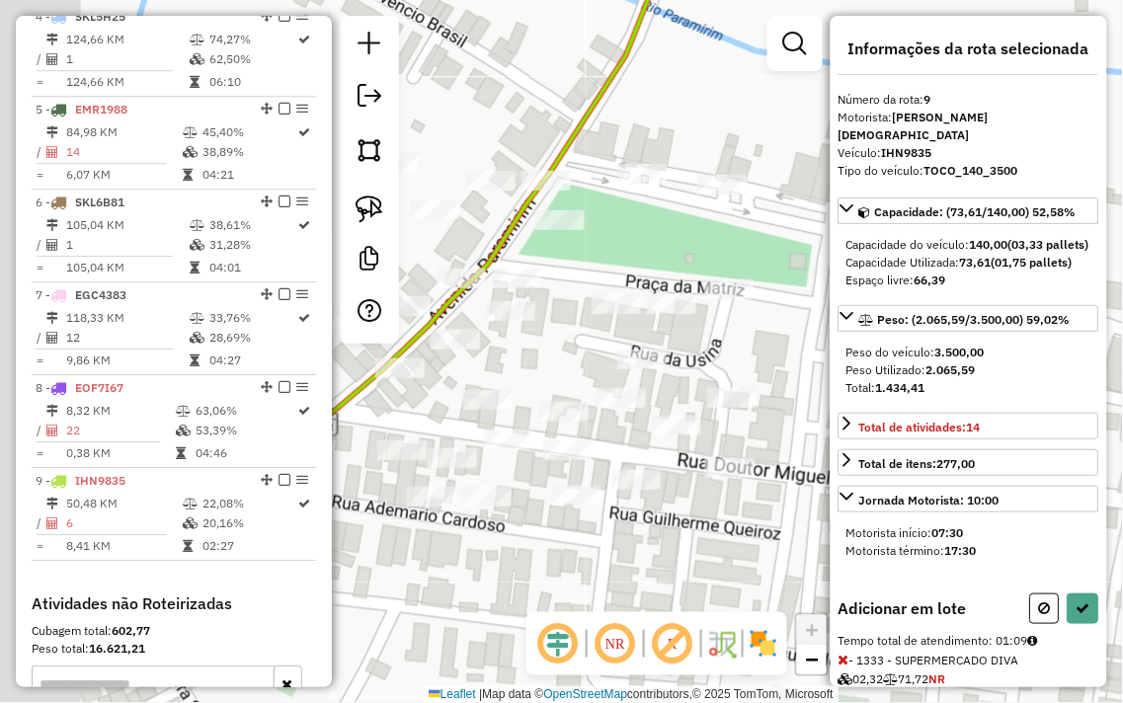
drag, startPoint x: 646, startPoint y: 329, endPoint x: 798, endPoint y: 342, distance: 152.6
click at [798, 342] on div "Janela de atendimento Grade de atendimento Capacidade Transportadoras Veículos …" at bounding box center [561, 351] width 1123 height 703
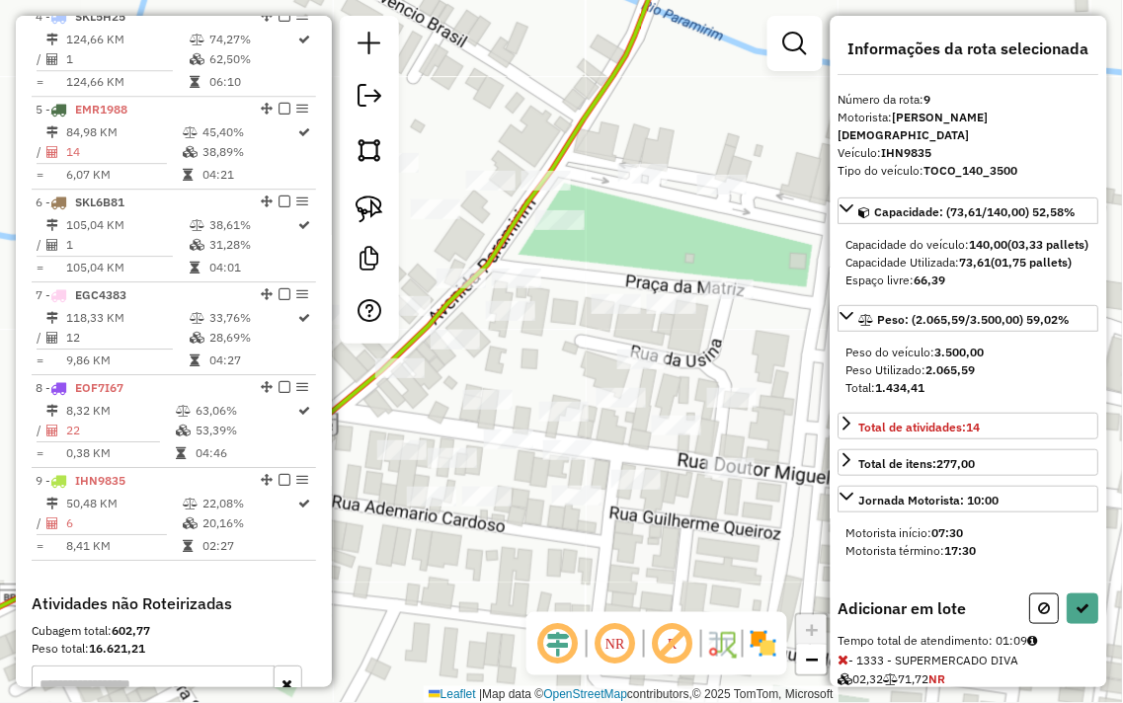
click at [346, 202] on div at bounding box center [369, 180] width 59 height 328
click at [356, 201] on img at bounding box center [370, 210] width 28 height 28
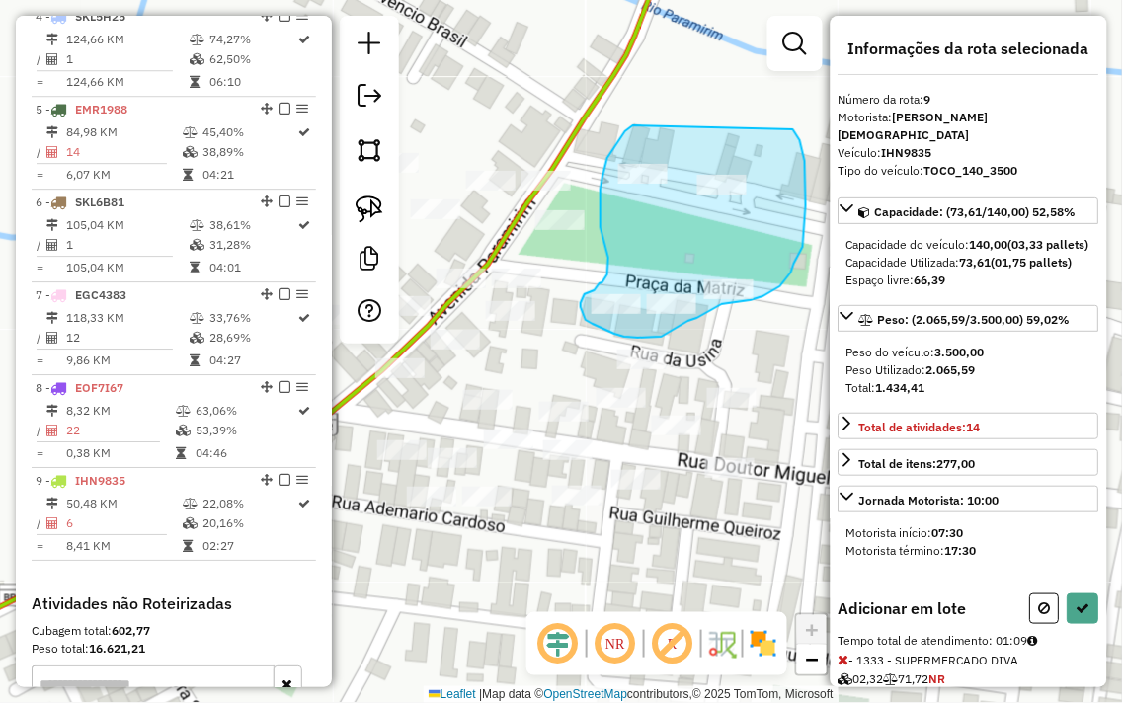
drag, startPoint x: 633, startPoint y: 125, endPoint x: 792, endPoint y: 129, distance: 159.0
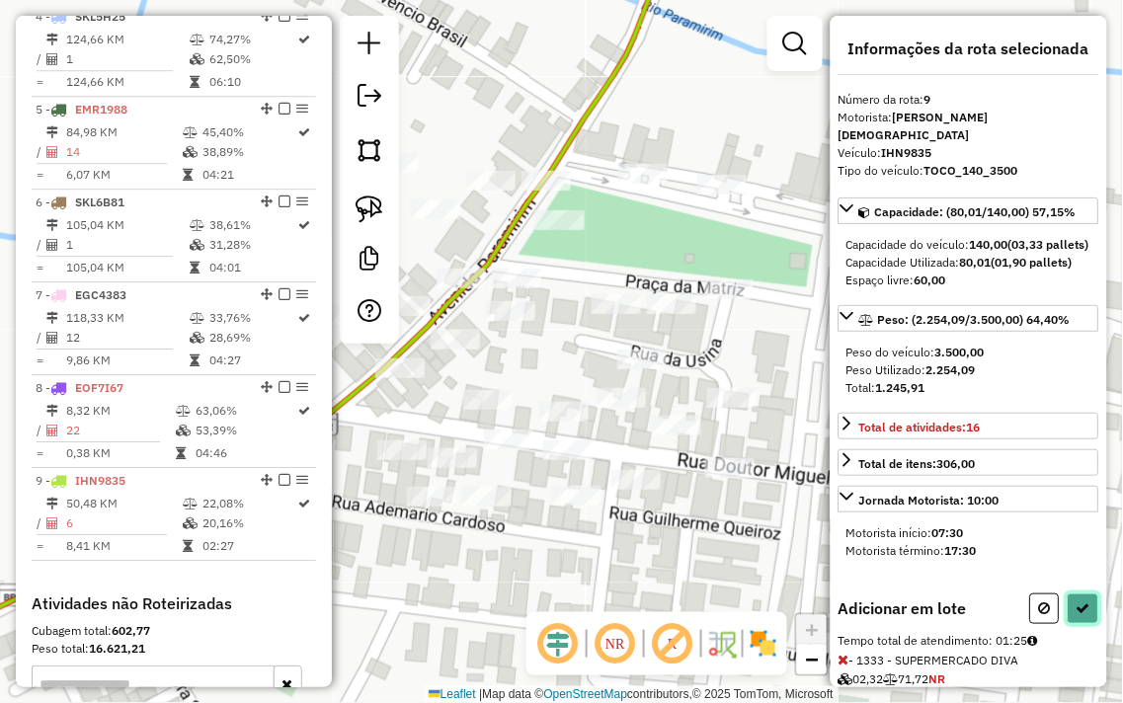
click at [1079, 615] on icon at bounding box center [1083, 608] width 14 height 14
select select "**********"
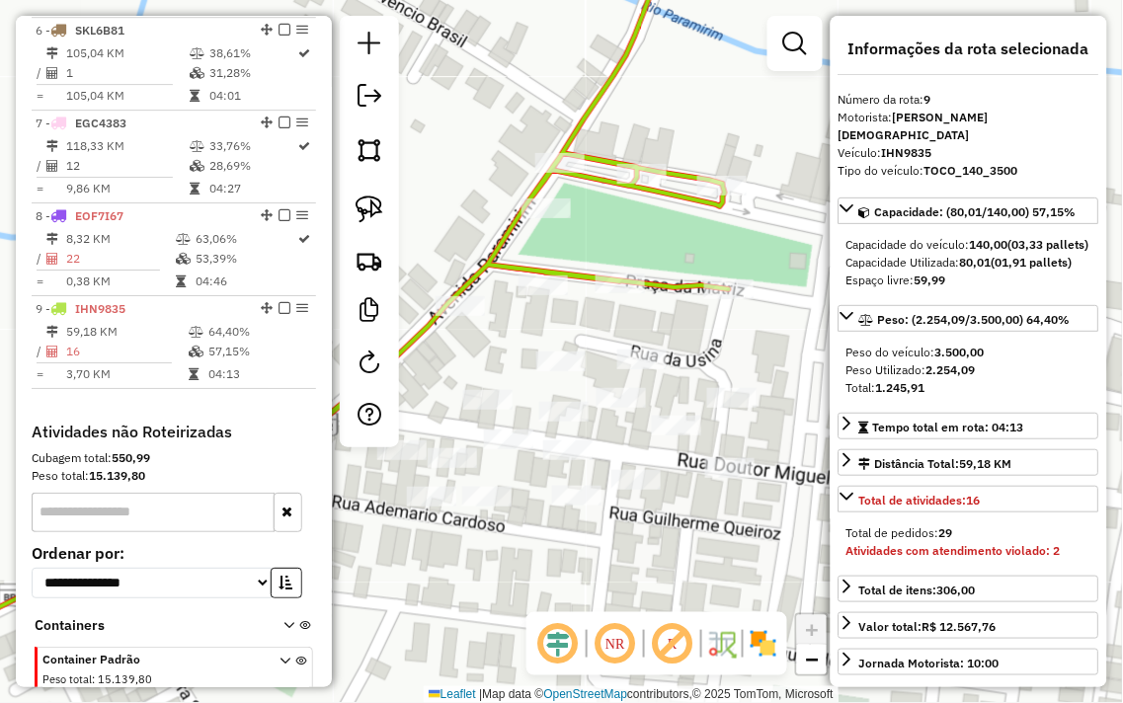
scroll to position [1291, 0]
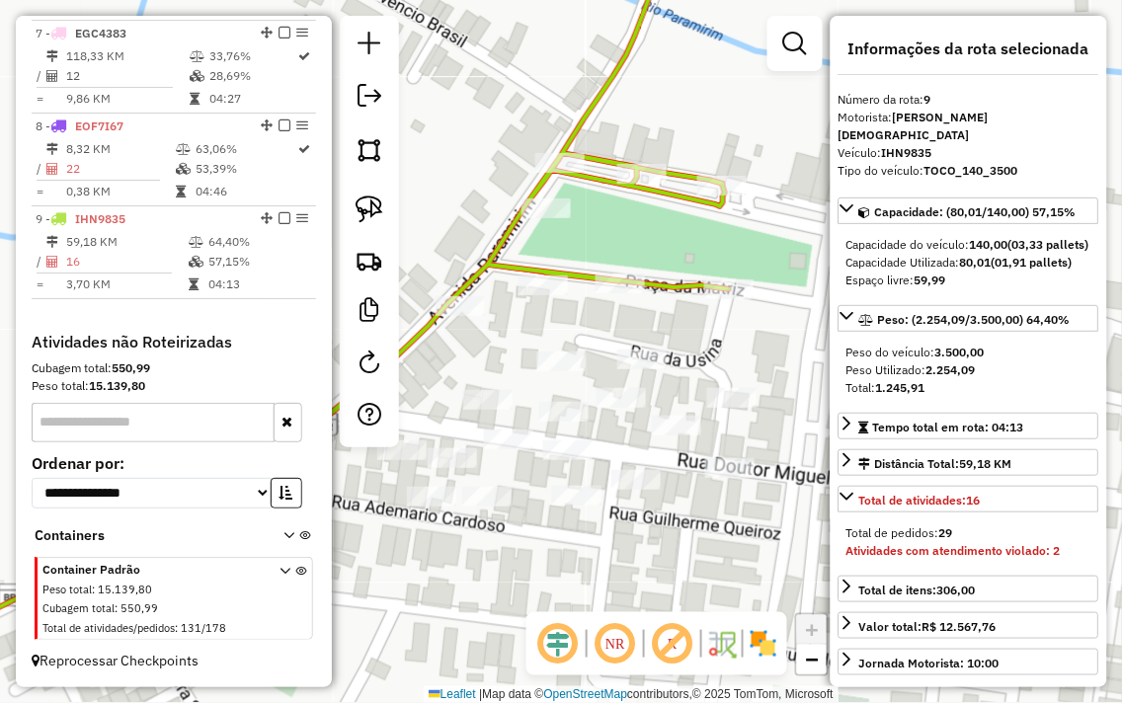
click at [668, 558] on div "Janela de atendimento Grade de atendimento Capacidade Transportadoras Veículos …" at bounding box center [561, 351] width 1123 height 703
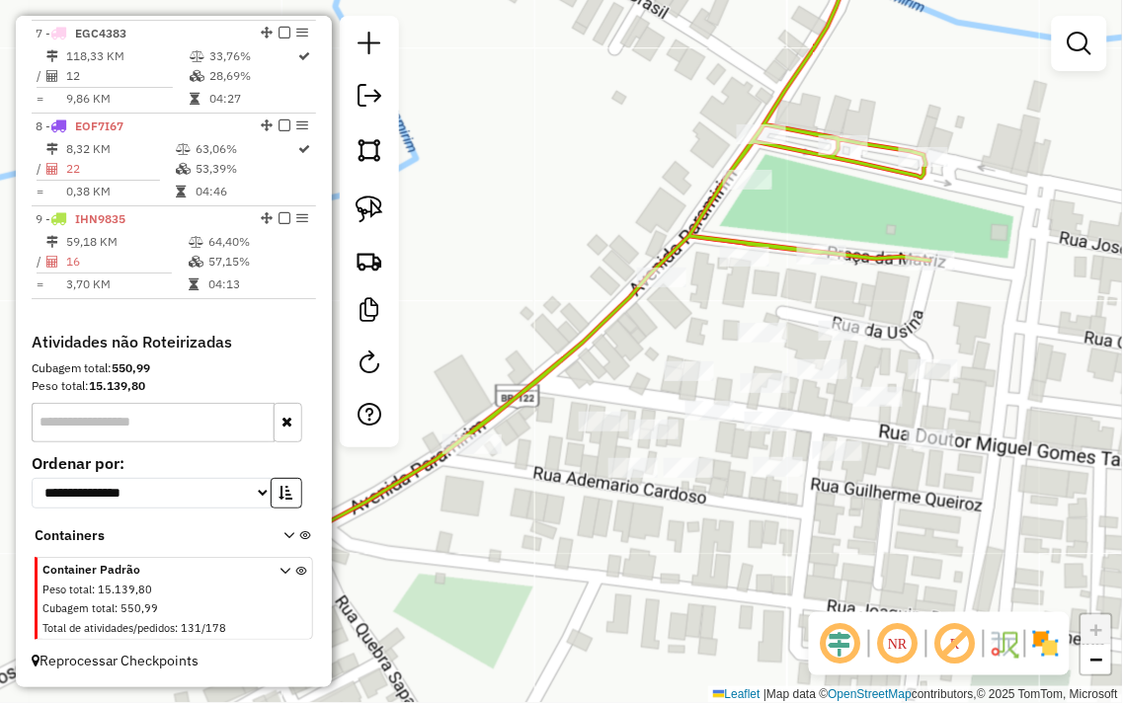
drag, startPoint x: 595, startPoint y: 555, endPoint x: 774, endPoint y: 507, distance: 186.1
click at [774, 507] on div "Janela de atendimento Grade de atendimento Capacidade Transportadoras Veículos …" at bounding box center [561, 351] width 1123 height 703
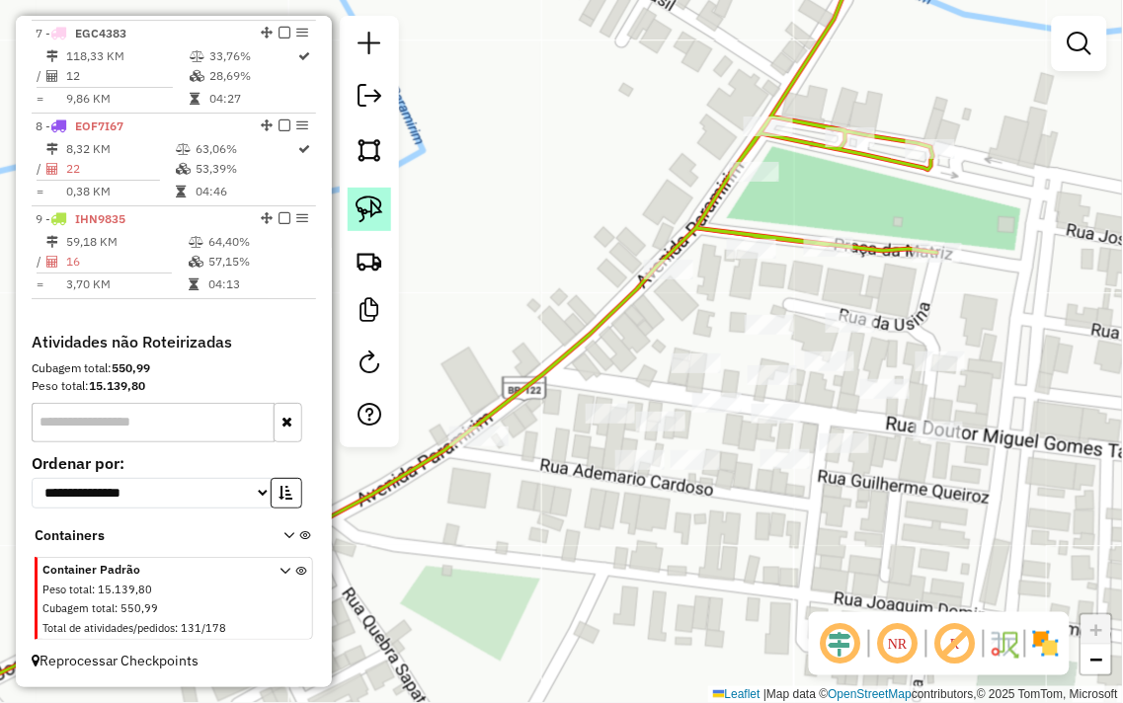
click at [359, 214] on img at bounding box center [370, 210] width 28 height 28
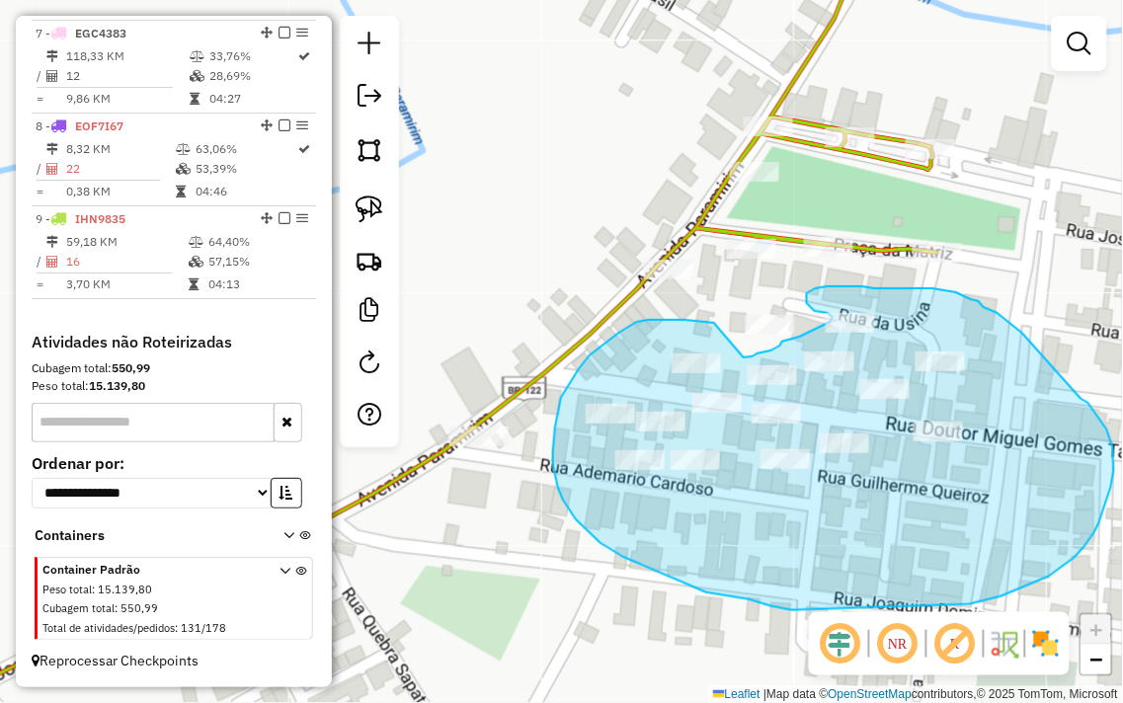
drag, startPoint x: 714, startPoint y: 323, endPoint x: 744, endPoint y: 357, distance: 45.5
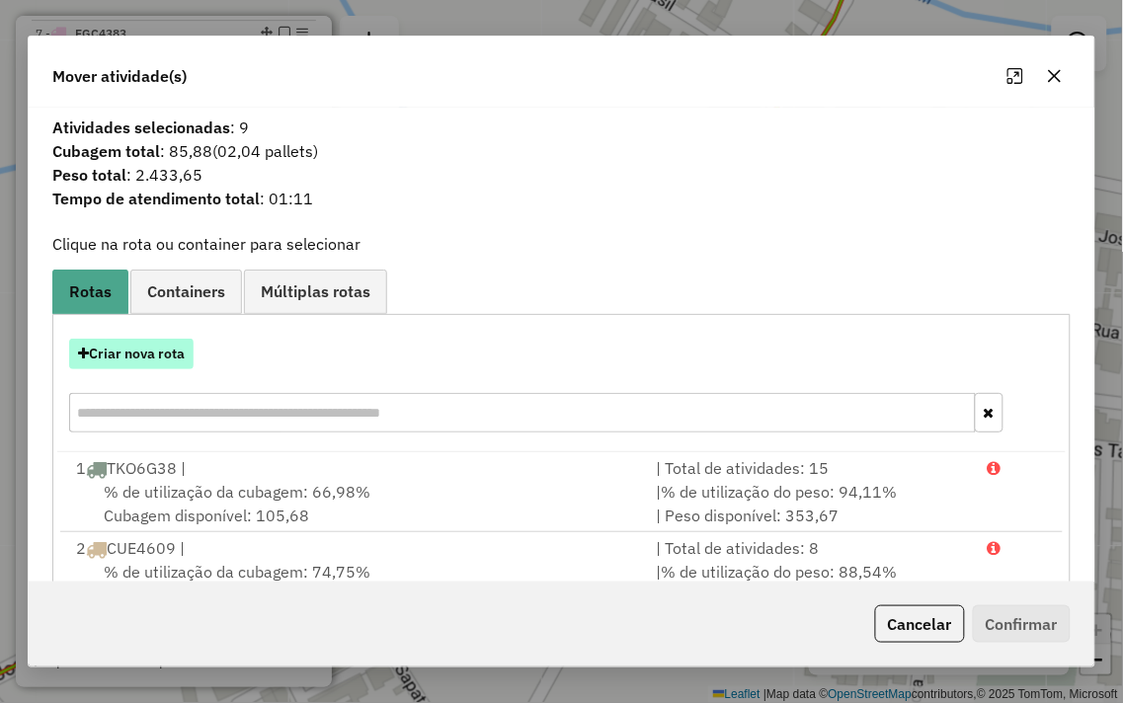
click at [132, 362] on button "Criar nova rota" at bounding box center [131, 354] width 124 height 31
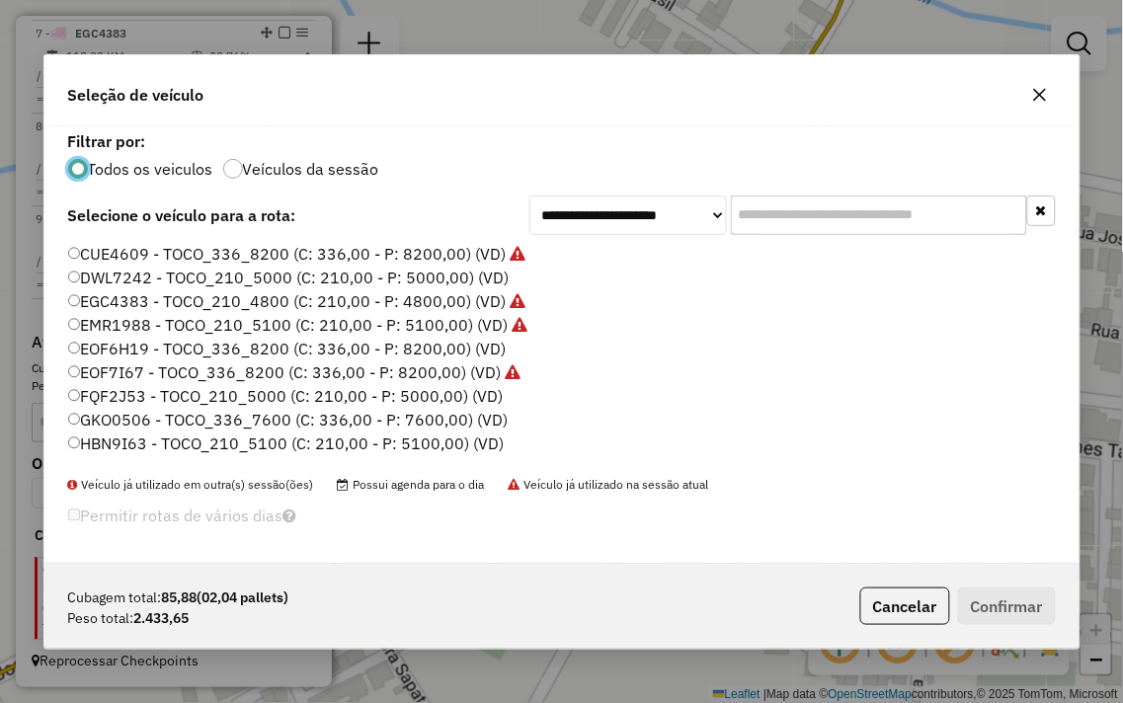
scroll to position [11, 5]
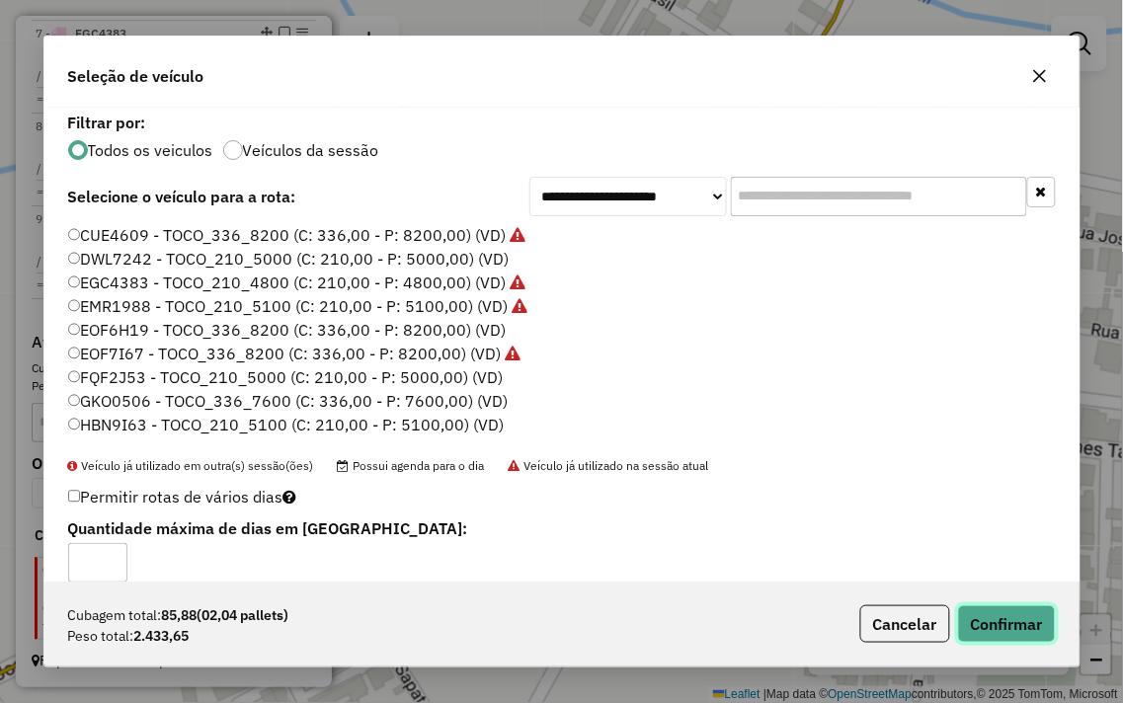
click at [1004, 607] on button "Confirmar" at bounding box center [1007, 624] width 98 height 38
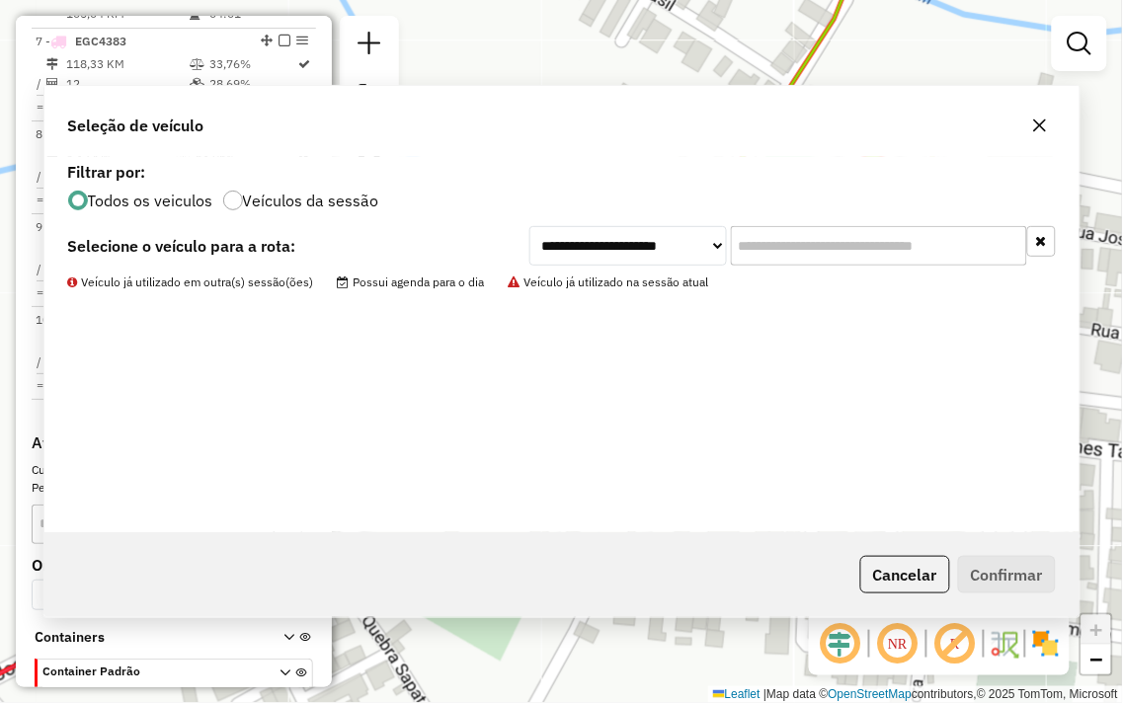
scroll to position [1316, 0]
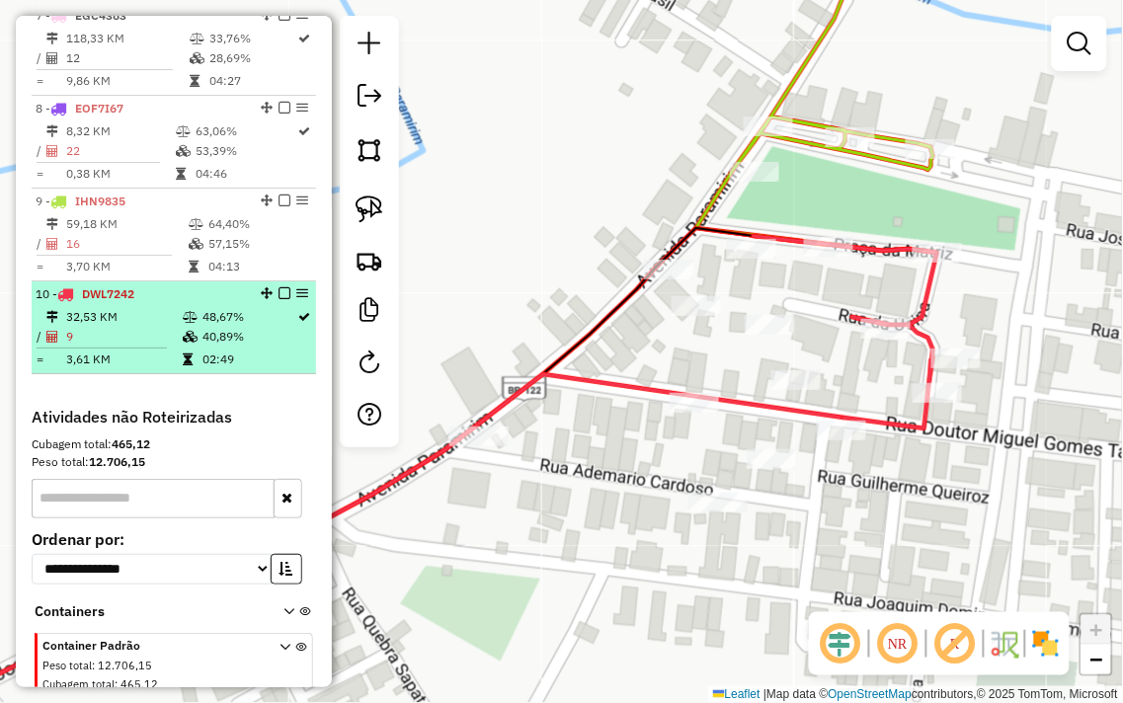
select select "**********"
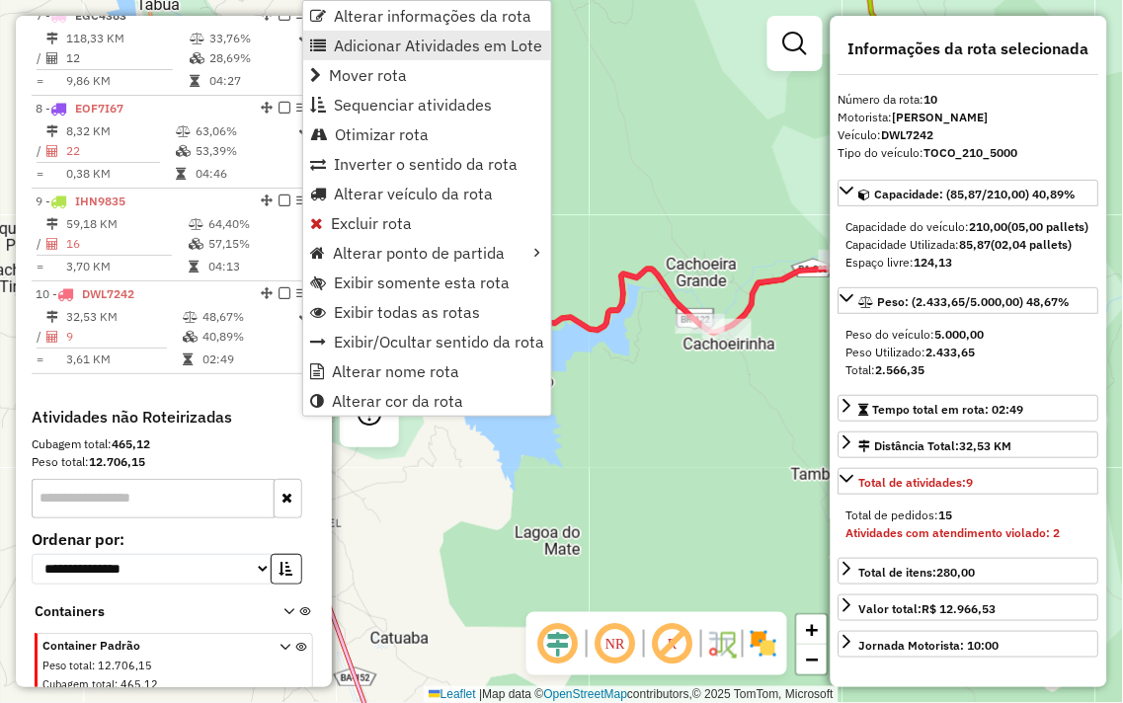
click at [363, 51] on span "Adicionar Atividades em Lote" at bounding box center [438, 46] width 208 height 16
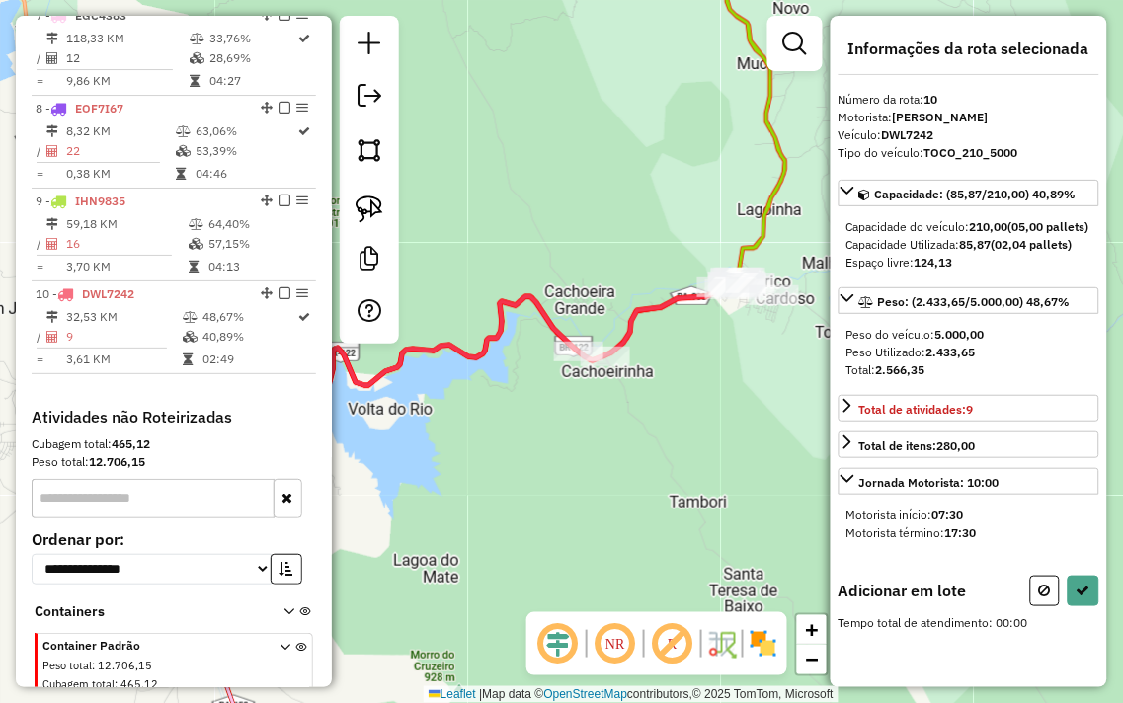
drag, startPoint x: 574, startPoint y: 379, endPoint x: 458, endPoint y: 430, distance: 126.0
click at [421, 420] on div "Janela de atendimento Grade de atendimento Capacidade Transportadoras Veículos …" at bounding box center [561, 351] width 1123 height 703
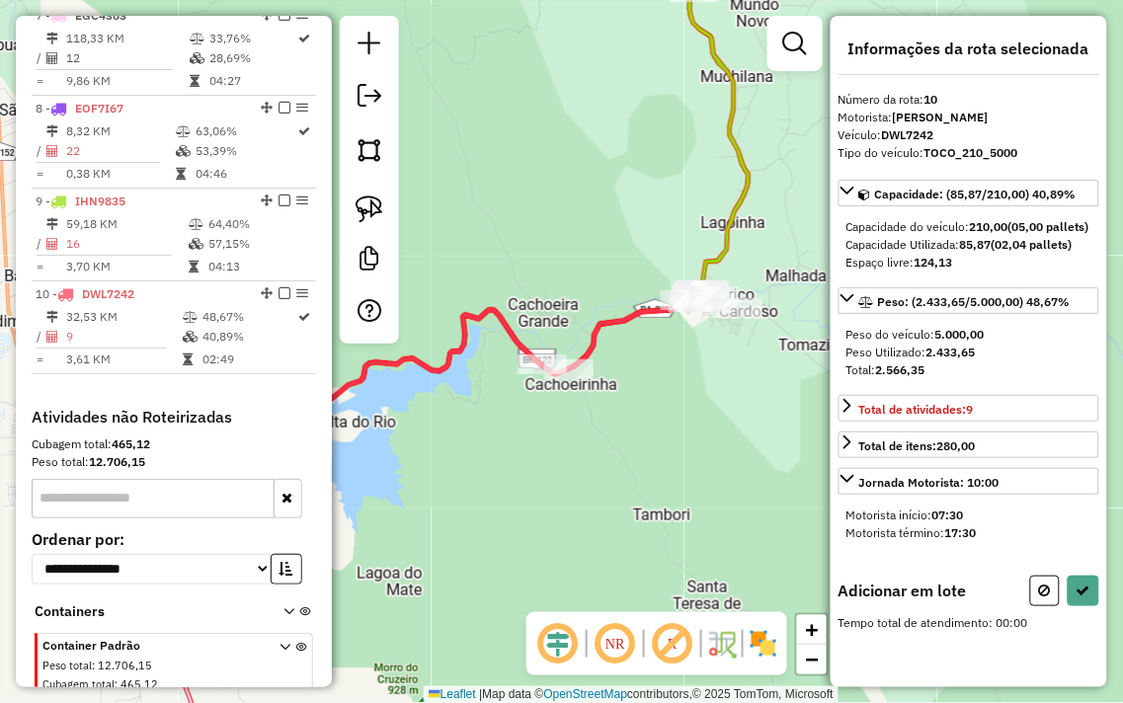
drag, startPoint x: 662, startPoint y: 449, endPoint x: 512, endPoint y: 431, distance: 151.3
click at [516, 433] on div "Janela de atendimento Grade de atendimento Capacidade Transportadoras Veículos …" at bounding box center [561, 351] width 1123 height 703
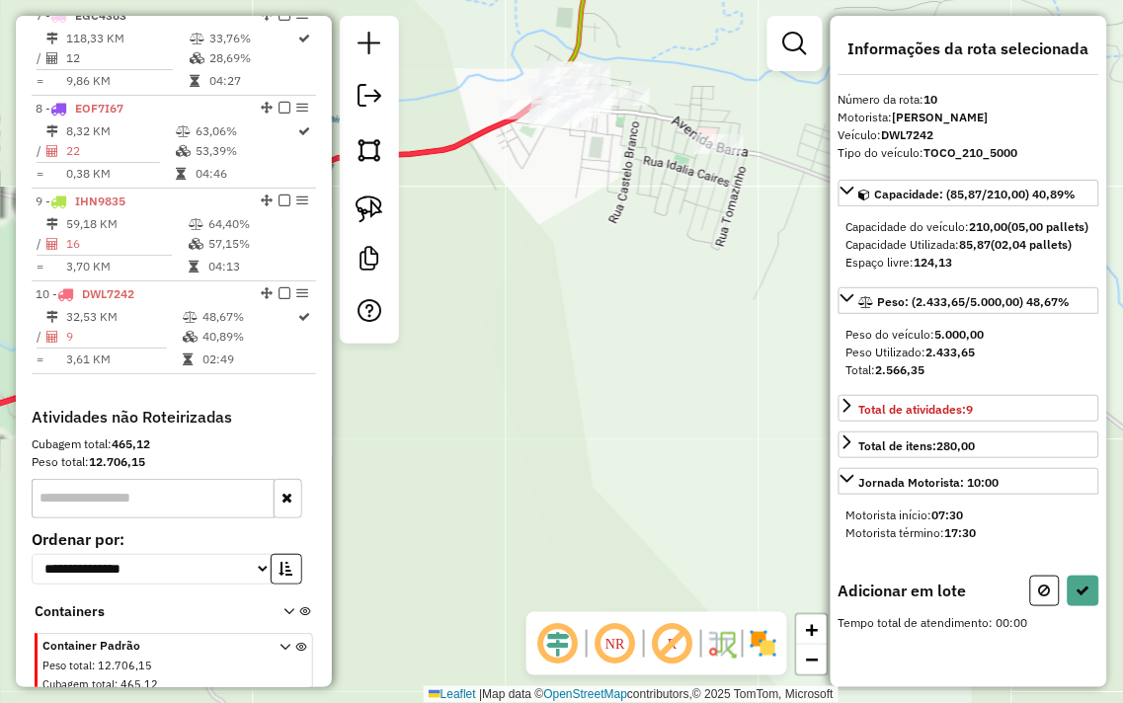
drag, startPoint x: 605, startPoint y: 254, endPoint x: 472, endPoint y: 556, distance: 330.3
click at [474, 556] on div "Janela de atendimento Grade de atendimento Capacidade Transportadoras Veículos …" at bounding box center [561, 351] width 1123 height 703
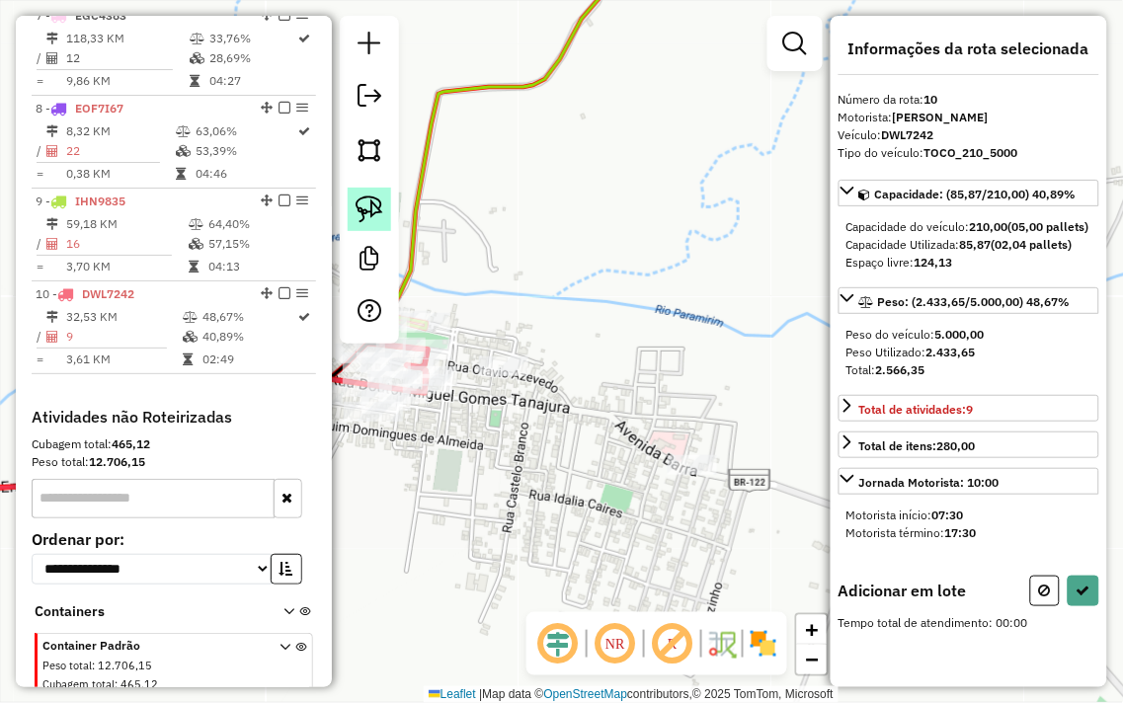
click at [372, 204] on img at bounding box center [370, 210] width 28 height 28
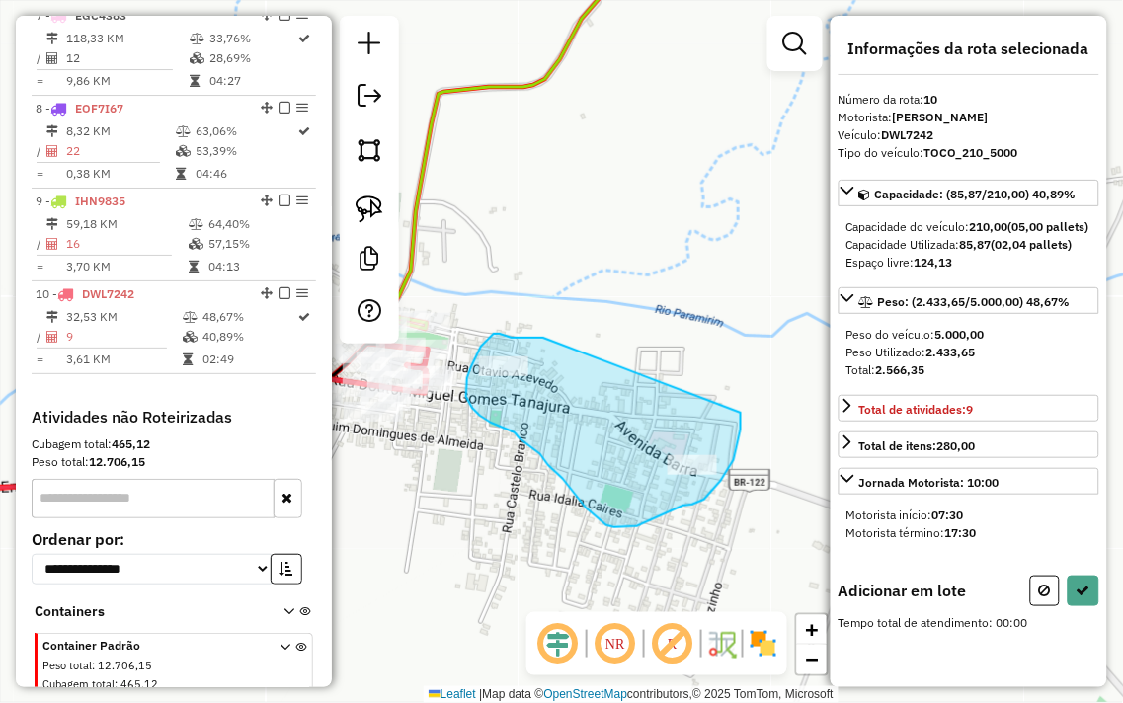
drag, startPoint x: 543, startPoint y: 338, endPoint x: 741, endPoint y: 401, distance: 207.4
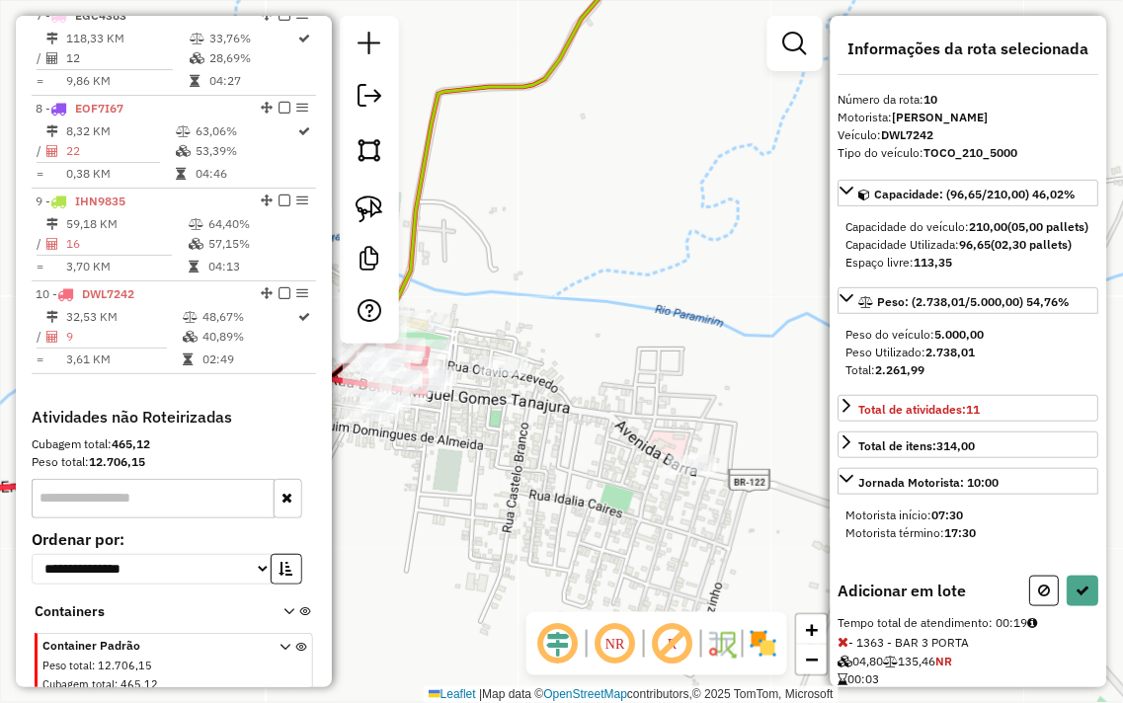
click at [474, 449] on div "Janela de atendimento Grade de atendimento Capacidade Transportadoras Veículos …" at bounding box center [561, 351] width 1123 height 703
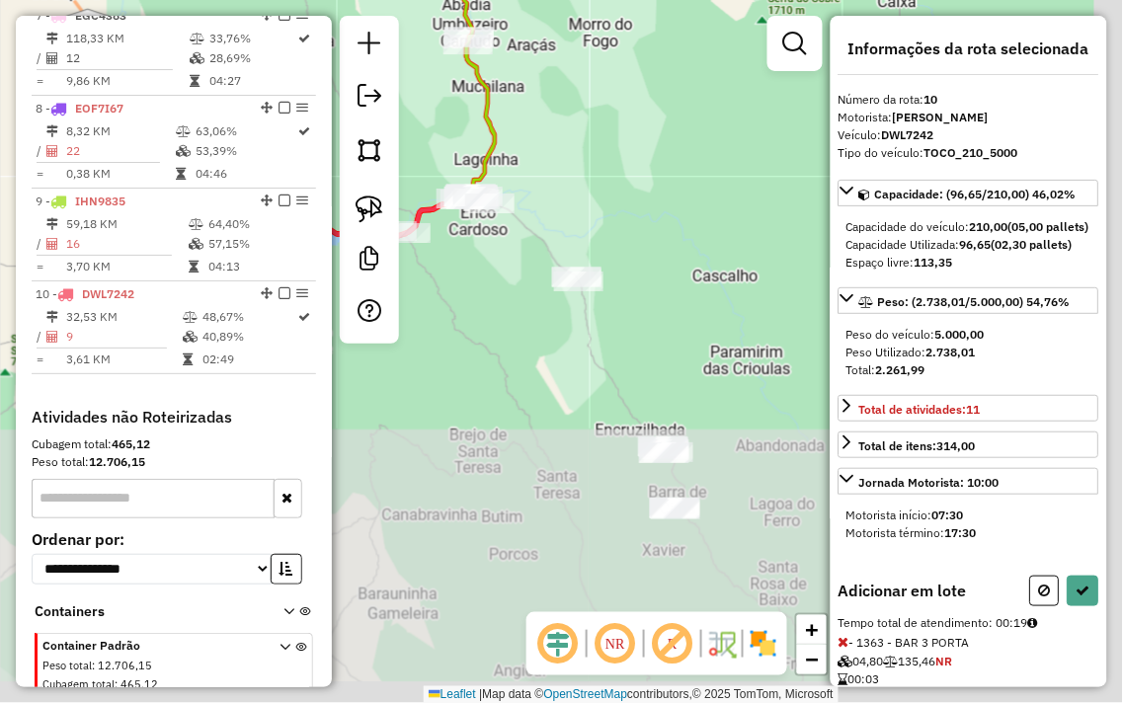
drag, startPoint x: 668, startPoint y: 512, endPoint x: 555, endPoint y: 163, distance: 366.3
click at [553, 110] on div "Janela de atendimento Grade de atendimento Capacidade Transportadoras Veículos …" at bounding box center [561, 351] width 1123 height 703
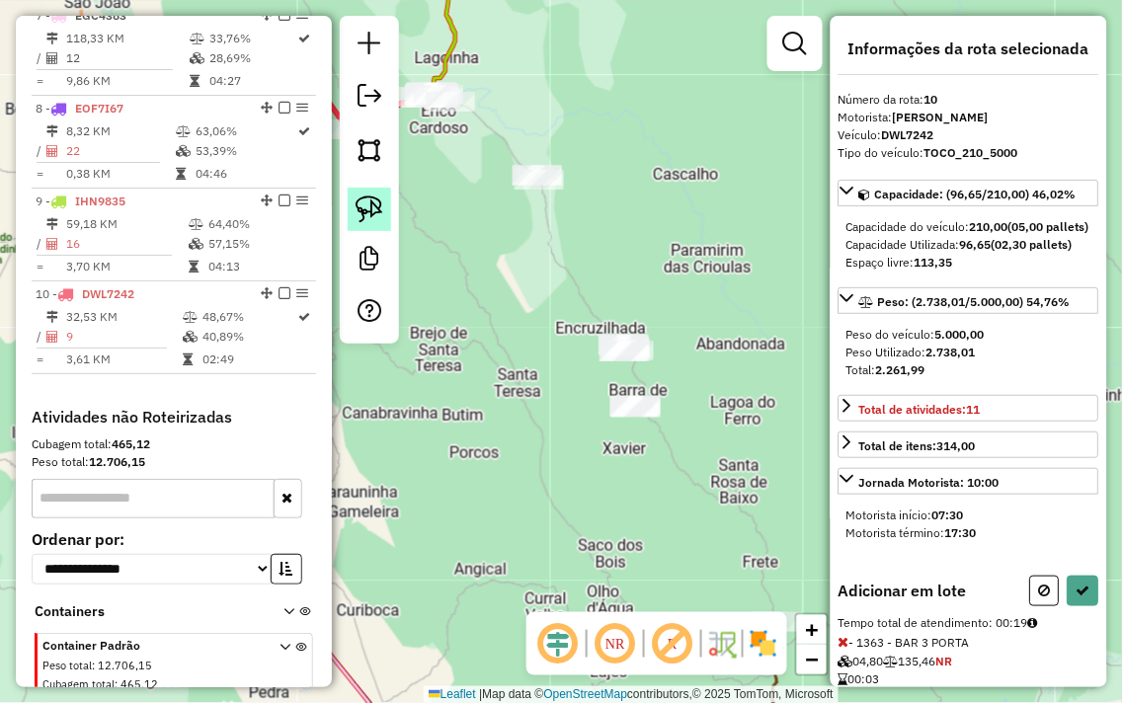
click at [368, 212] on img at bounding box center [370, 210] width 28 height 28
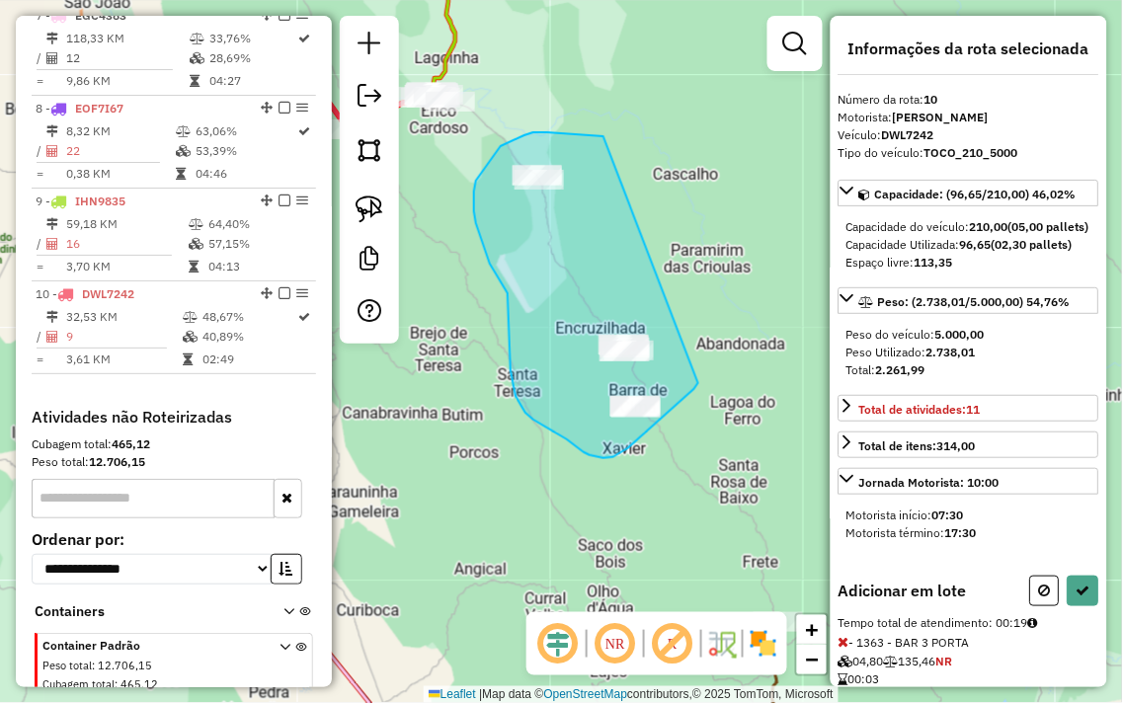
drag, startPoint x: 603, startPoint y: 136, endPoint x: 713, endPoint y: 278, distance: 179.6
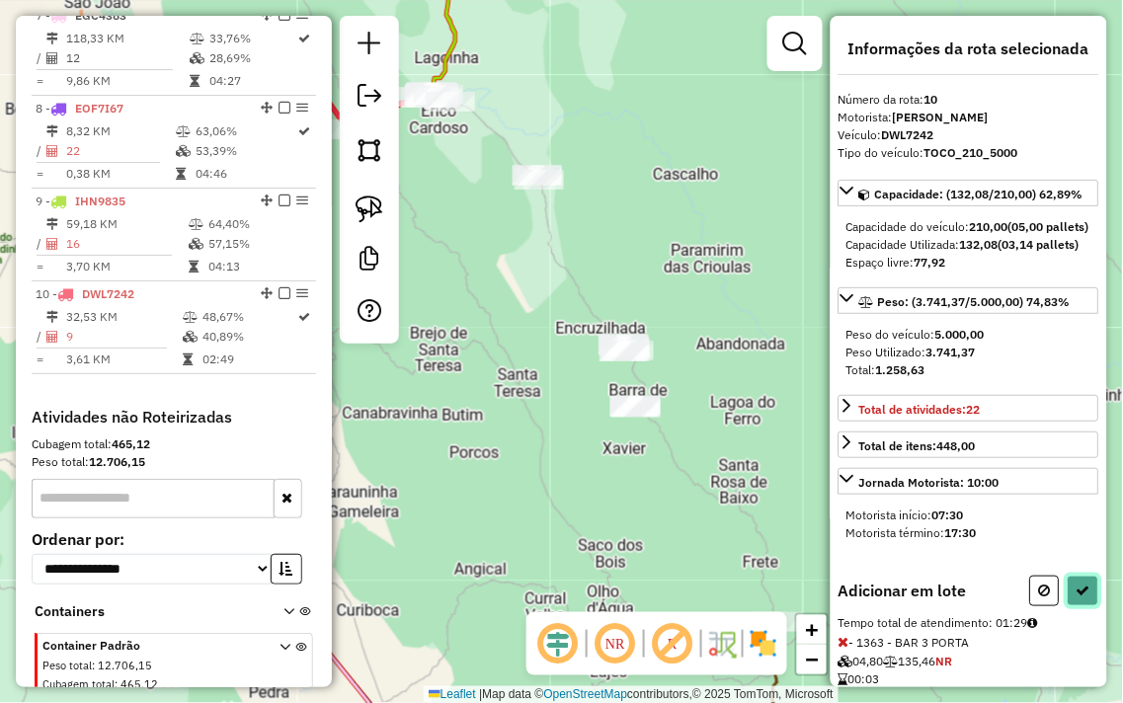
click at [1076, 597] on icon at bounding box center [1083, 591] width 14 height 14
select select "**********"
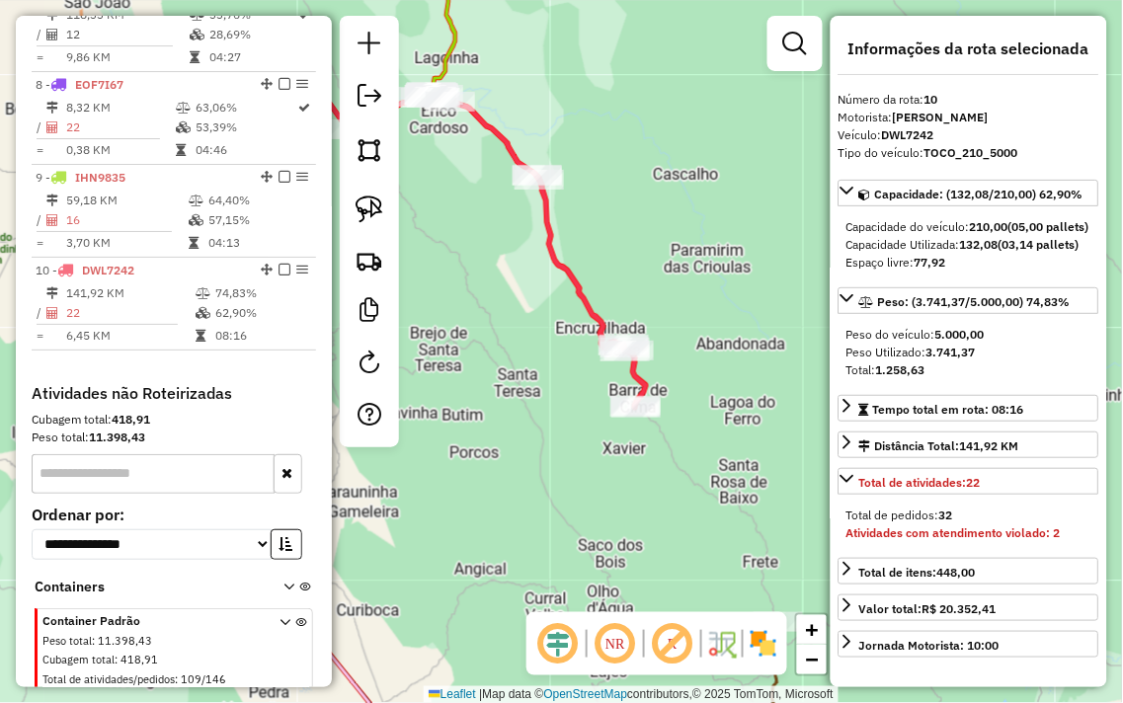
scroll to position [1385, 0]
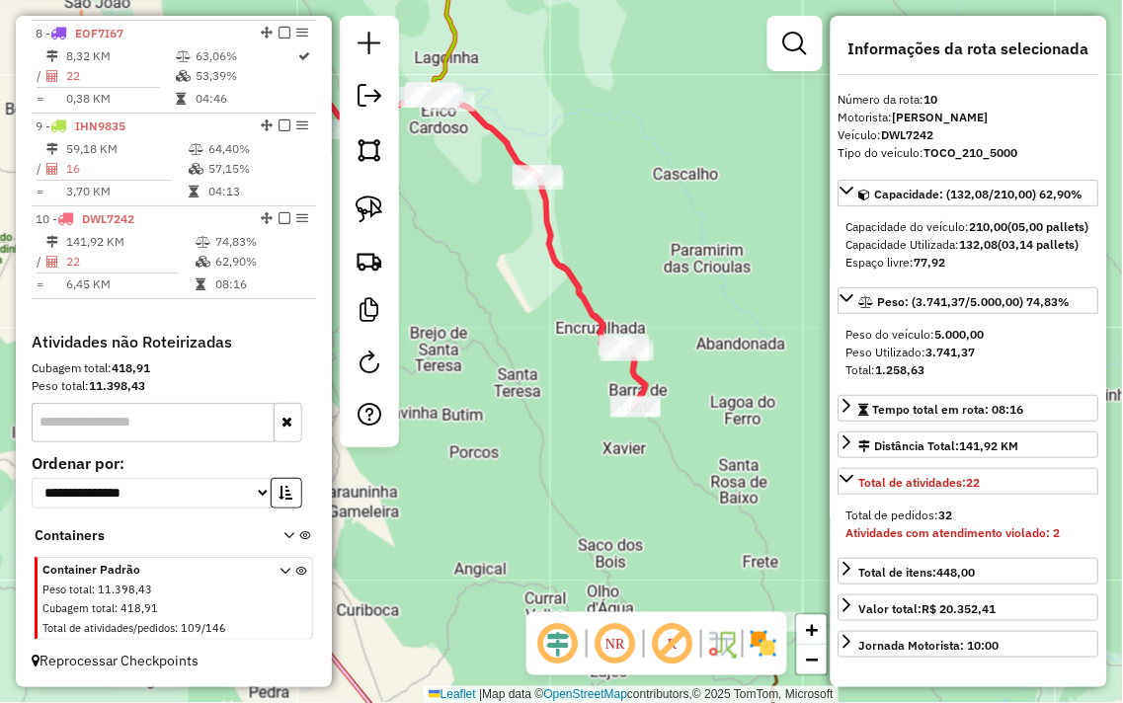
drag, startPoint x: 293, startPoint y: 114, endPoint x: 557, endPoint y: 8, distance: 284.1
click at [557, 8] on div "Janela de atendimento Grade de atendimento Capacidade Transportadoras Veículos …" at bounding box center [561, 351] width 1123 height 703
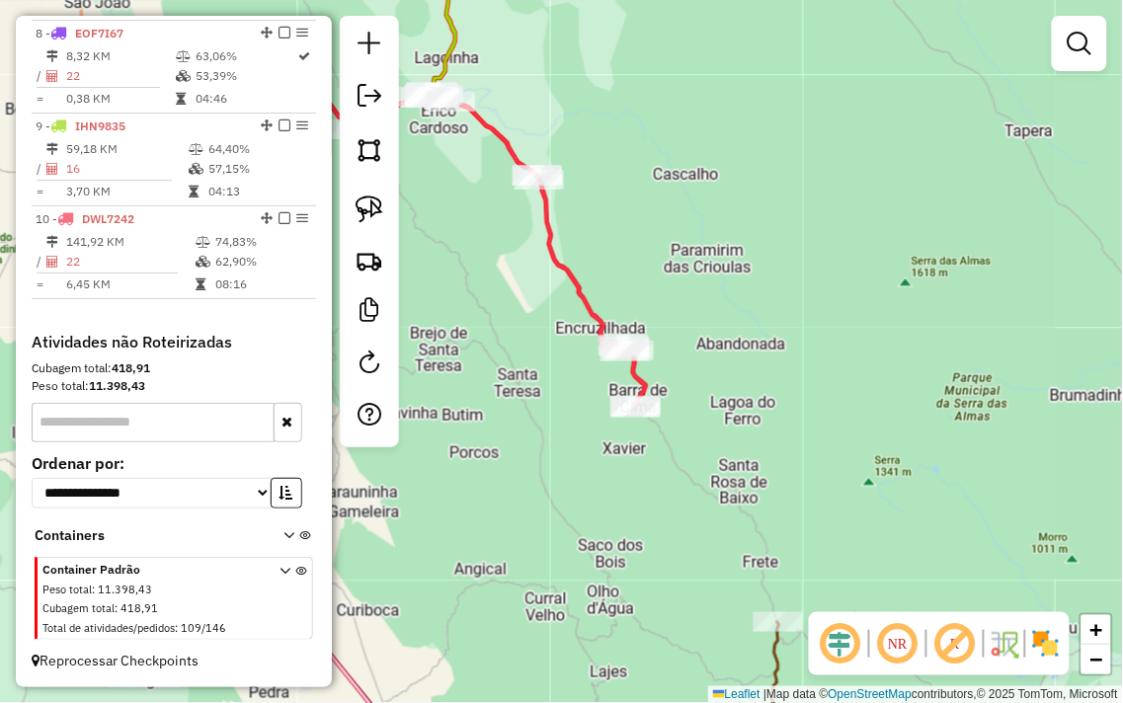
drag, startPoint x: 301, startPoint y: 116, endPoint x: 556, endPoint y: 66, distance: 259.5
click at [556, 66] on div "Janela de atendimento Grade de atendimento Capacidade Transportadoras Veículos …" at bounding box center [561, 351] width 1123 height 703
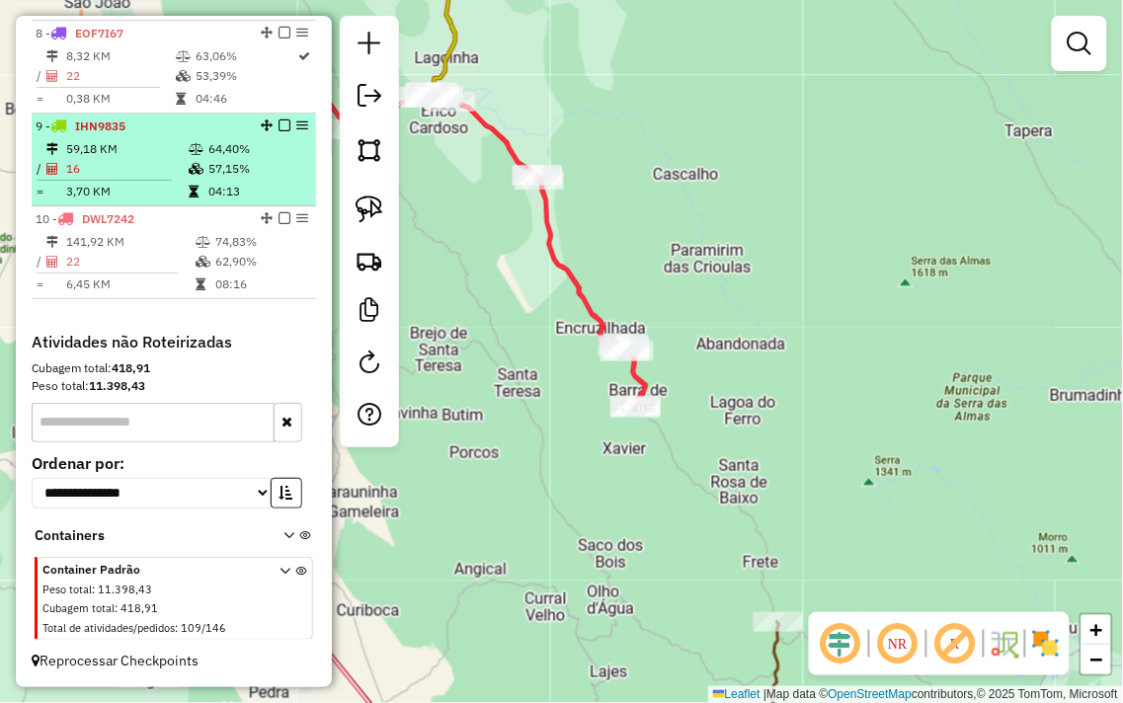
select select "**********"
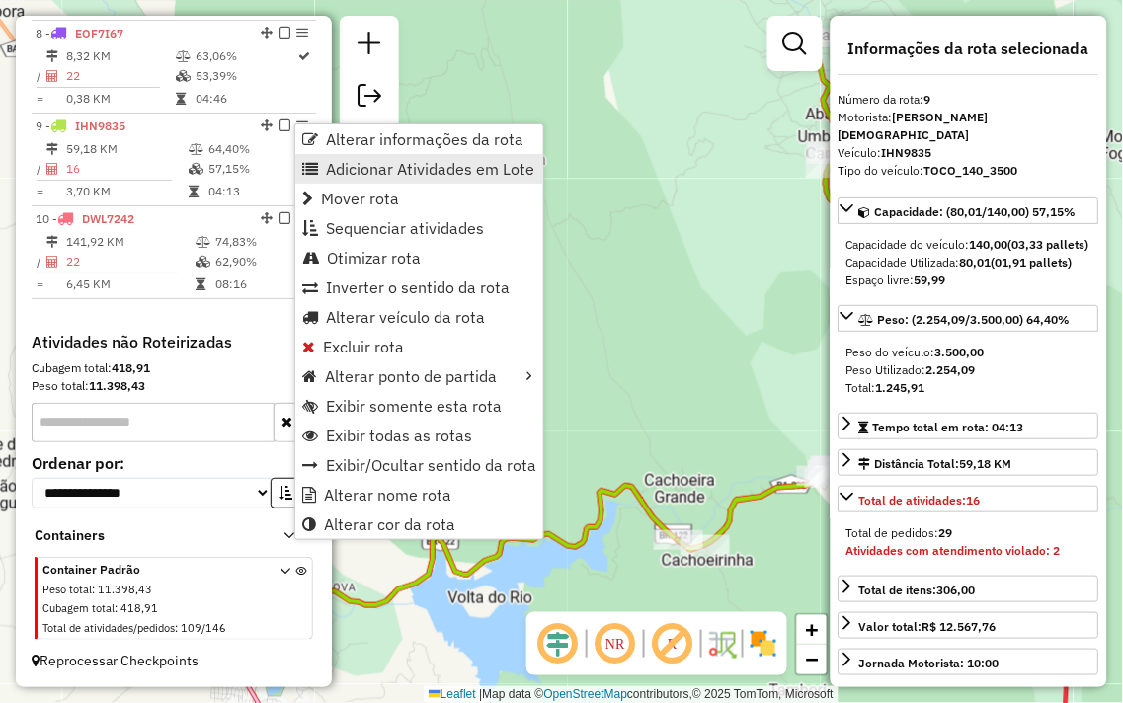
click at [389, 171] on span "Adicionar Atividades em Lote" at bounding box center [430, 169] width 208 height 16
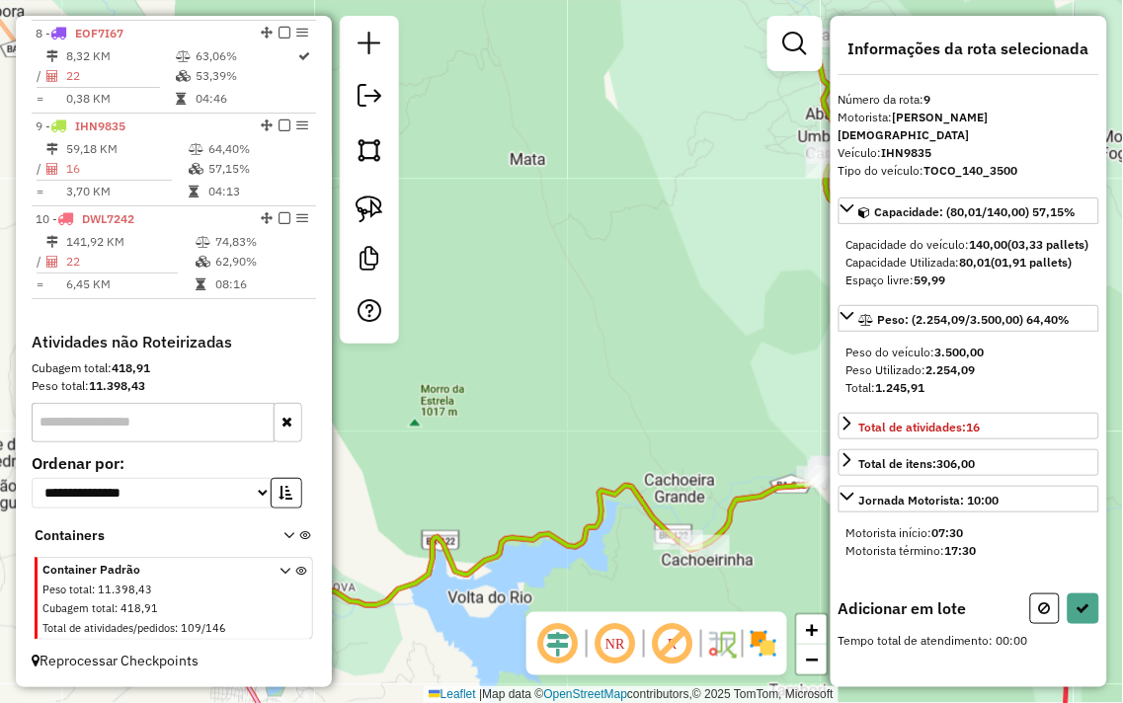
drag, startPoint x: 474, startPoint y: 271, endPoint x: 455, endPoint y: 268, distance: 19.0
click at [464, 269] on div "Janela de atendimento Grade de atendimento Capacidade Transportadoras Veículos …" at bounding box center [561, 351] width 1123 height 703
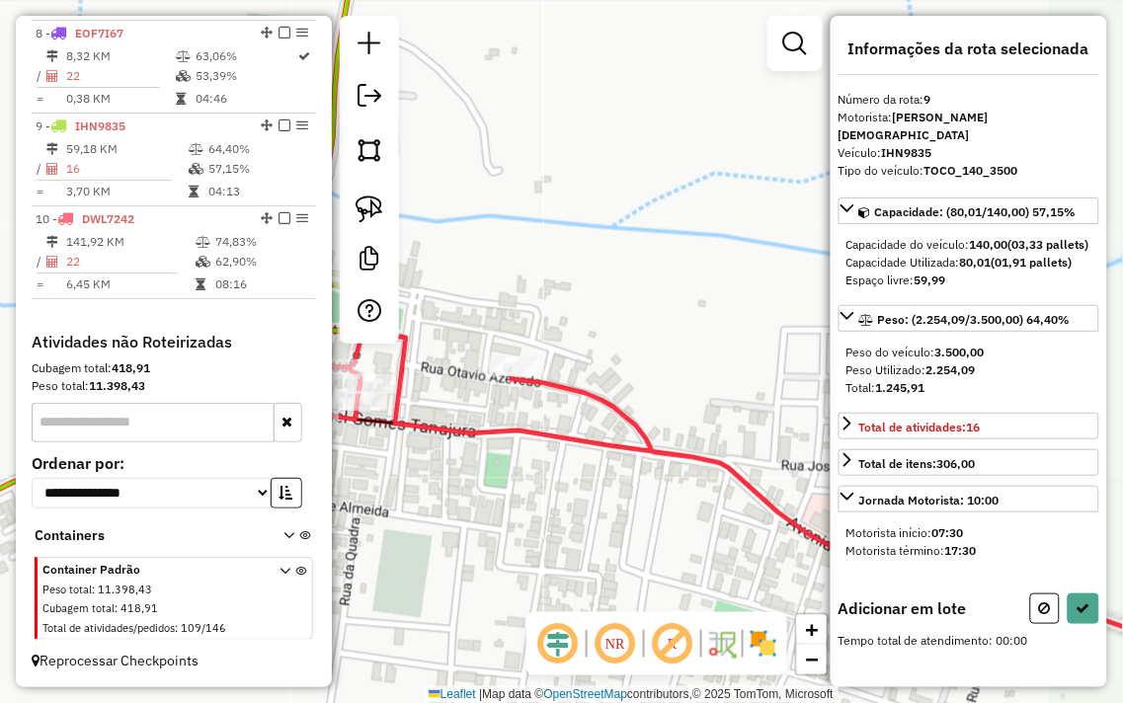
drag, startPoint x: 550, startPoint y: 247, endPoint x: 640, endPoint y: 252, distance: 90.0
click at [640, 252] on div "Janela de atendimento Grade de atendimento Capacidade Transportadoras Veículos …" at bounding box center [561, 351] width 1123 height 703
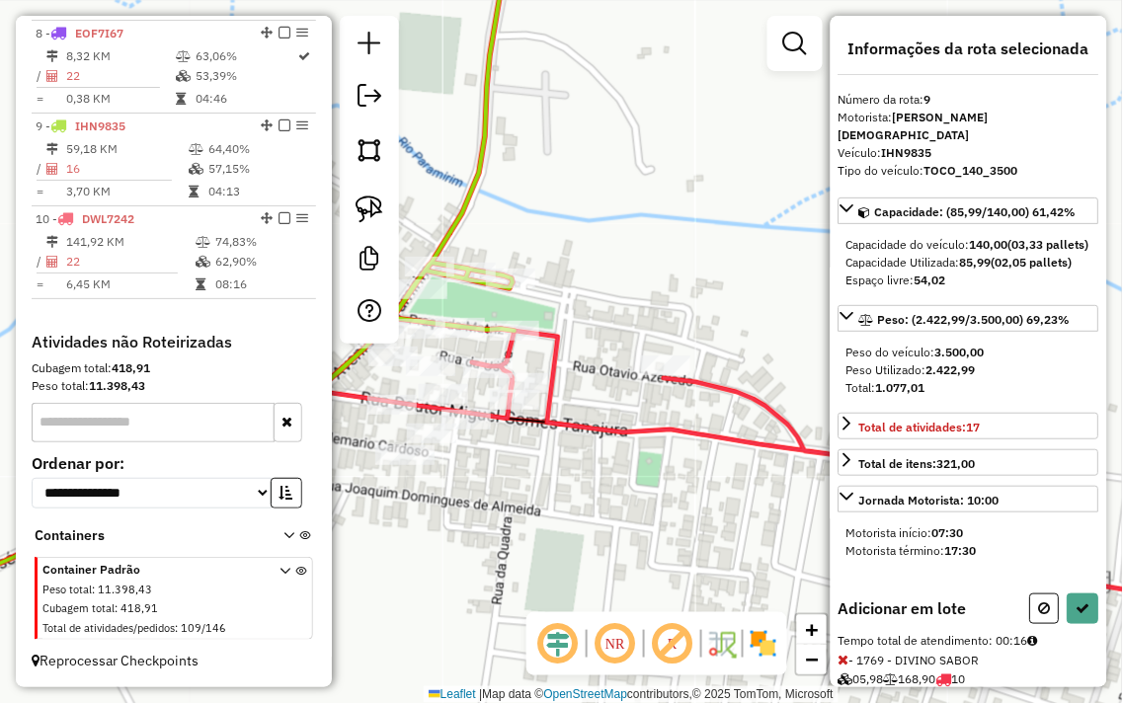
drag, startPoint x: 531, startPoint y: 512, endPoint x: 606, endPoint y: 502, distance: 75.7
click at [595, 505] on div "Janela de atendimento Grade de atendimento Capacidade Transportadoras Veículos …" at bounding box center [561, 351] width 1123 height 703
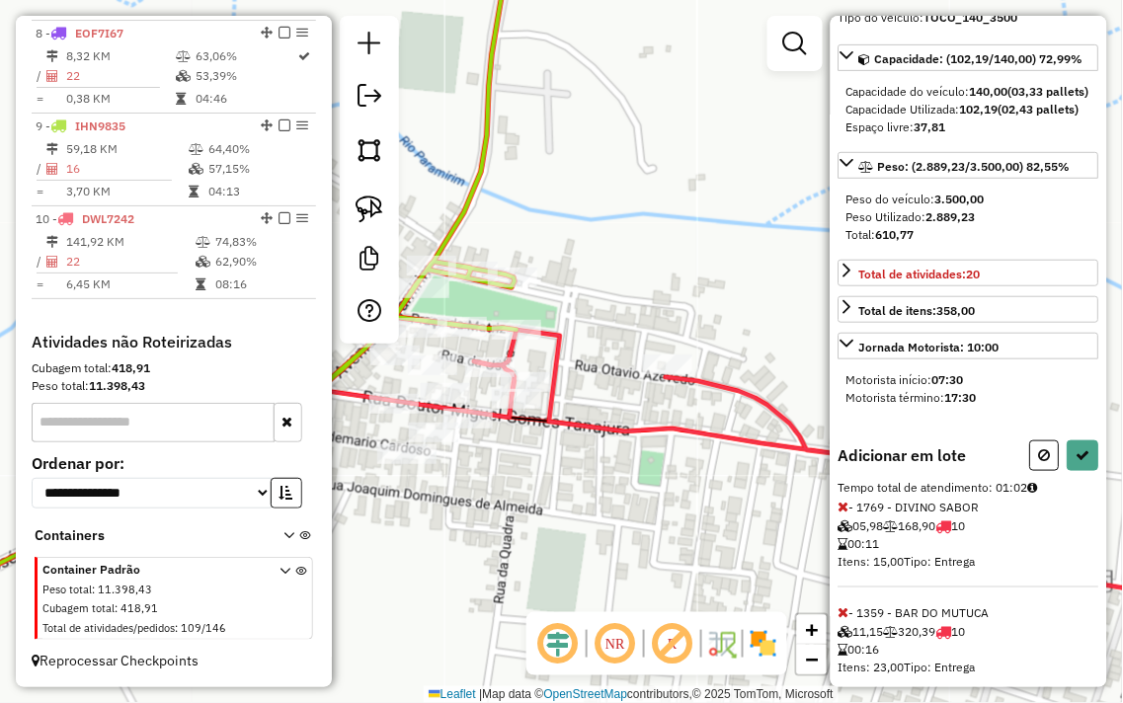
scroll to position [413, 0]
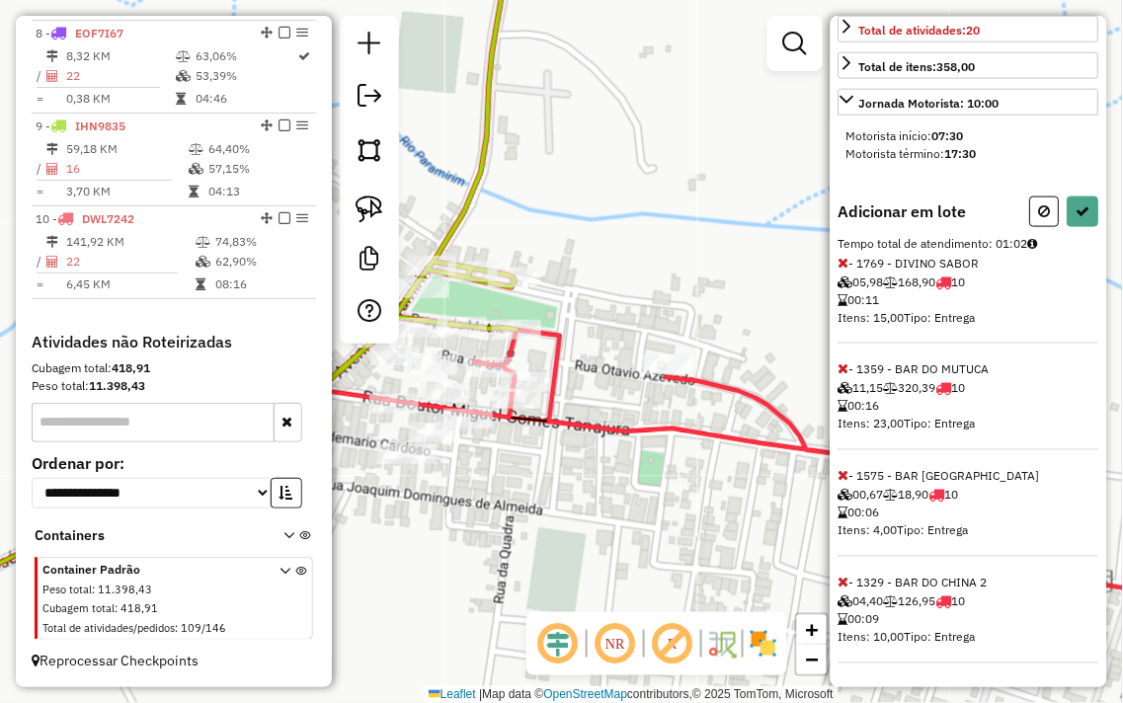
click at [850, 584] on span "- 1329 - BAR DO CHINA 2 04,40 126,95 10 00:09 Itens: 10,00 Tipo: Entrega" at bounding box center [968, 620] width 261 height 88
click at [851, 583] on span "- 1329 - BAR DO CHINA 2 04,40 126,95 10 00:09 Itens: 10,00 Tipo: Entrega" at bounding box center [968, 620] width 261 height 88
click at [836, 369] on div "Informações da rota selecionada Número da rota: 9 Motorista: Arlito Evangelista…" at bounding box center [969, 352] width 277 height 672
click at [841, 371] on icon at bounding box center [843, 369] width 11 height 14
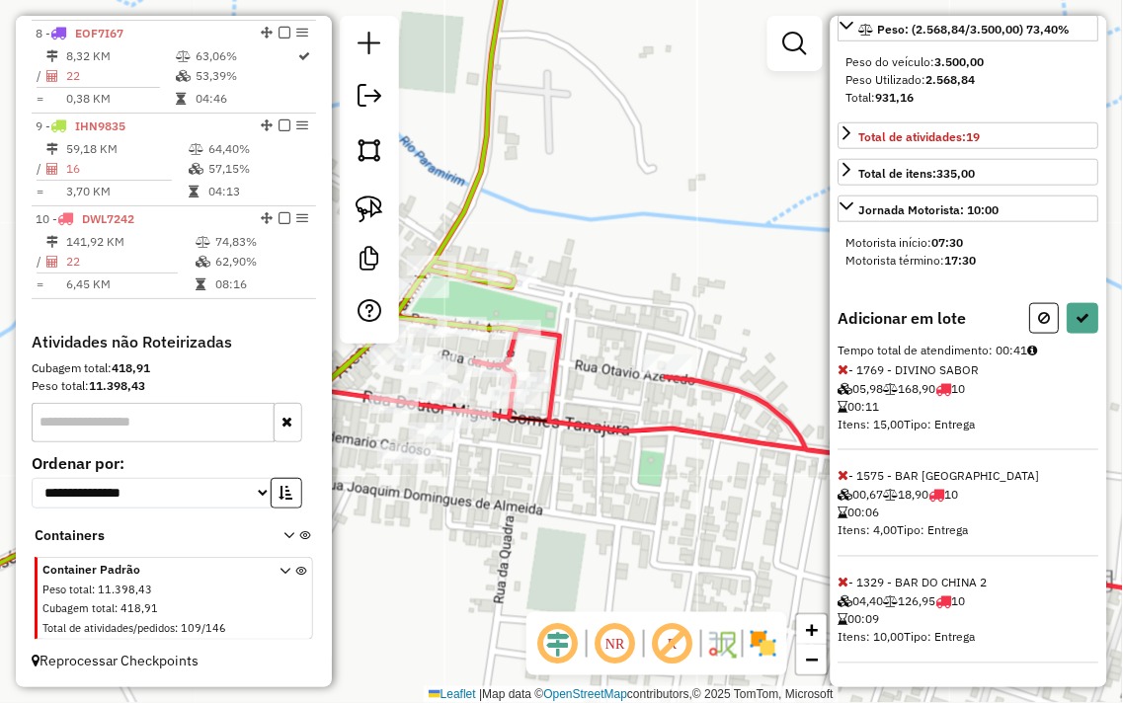
scroll to position [289, 0]
click at [1076, 321] on icon at bounding box center [1083, 319] width 14 height 14
select select "**********"
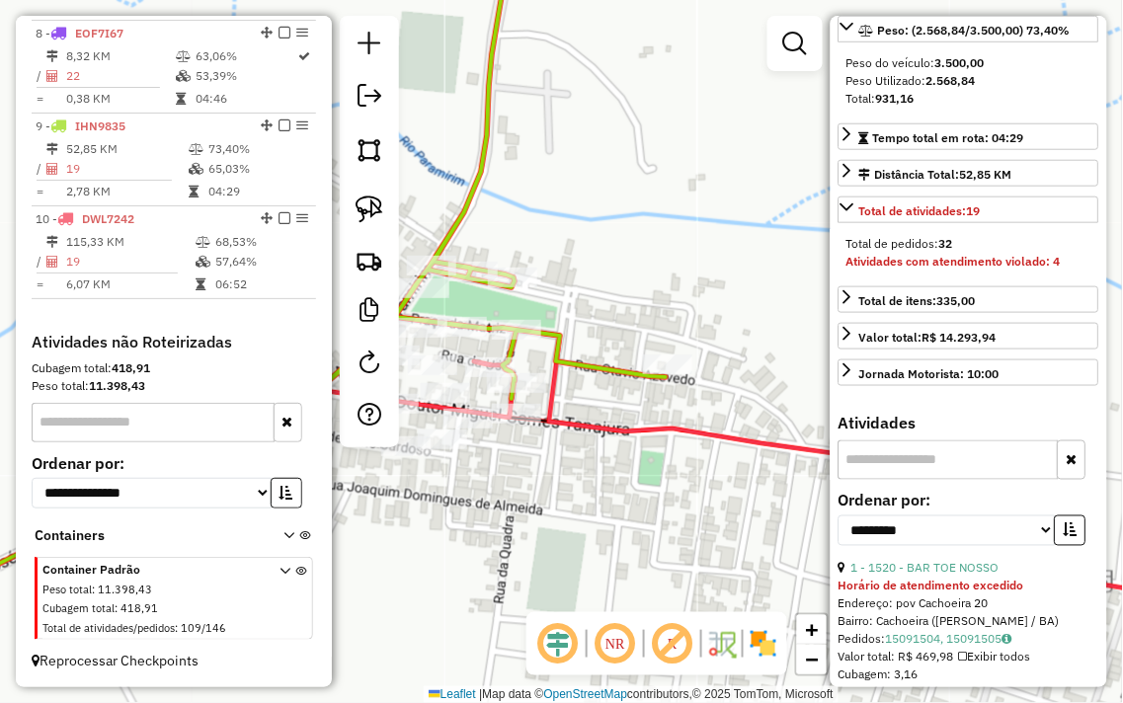
click at [616, 124] on div "Janela de atendimento Grade de atendimento Capacidade Transportadoras Veículos …" at bounding box center [561, 351] width 1123 height 703
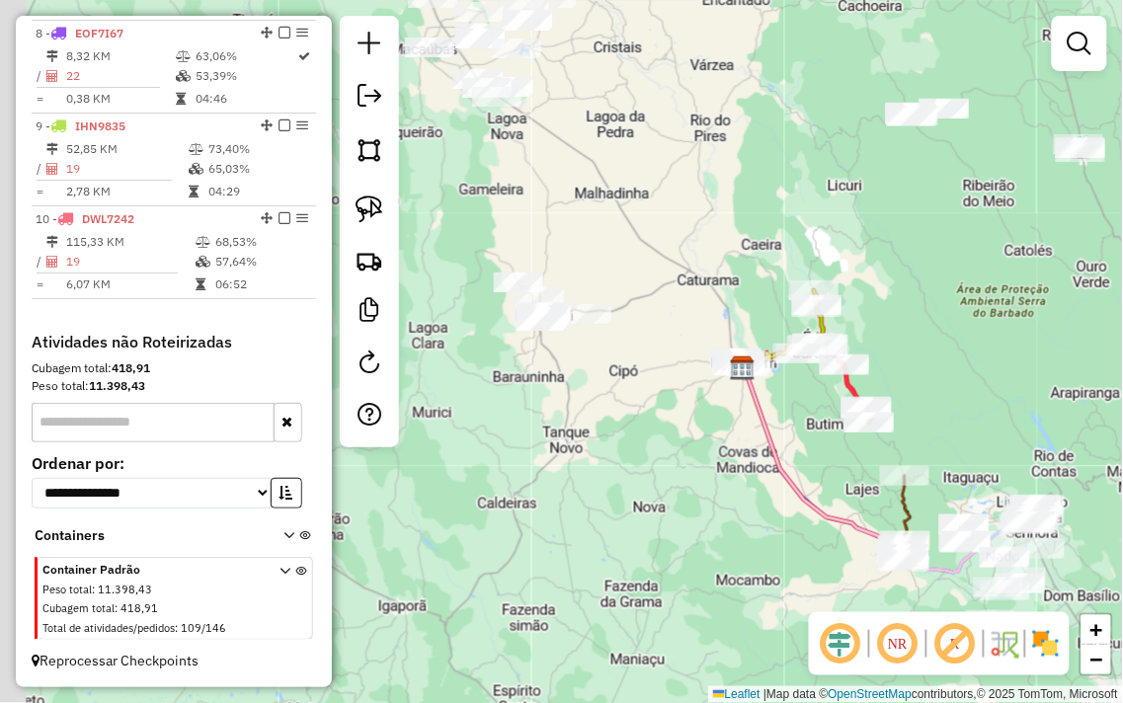
drag, startPoint x: 527, startPoint y: 198, endPoint x: 735, endPoint y: 281, distance: 223.7
click at [751, 253] on div "Janela de atendimento Grade de atendimento Capacidade Transportadoras Veículos …" at bounding box center [561, 351] width 1123 height 703
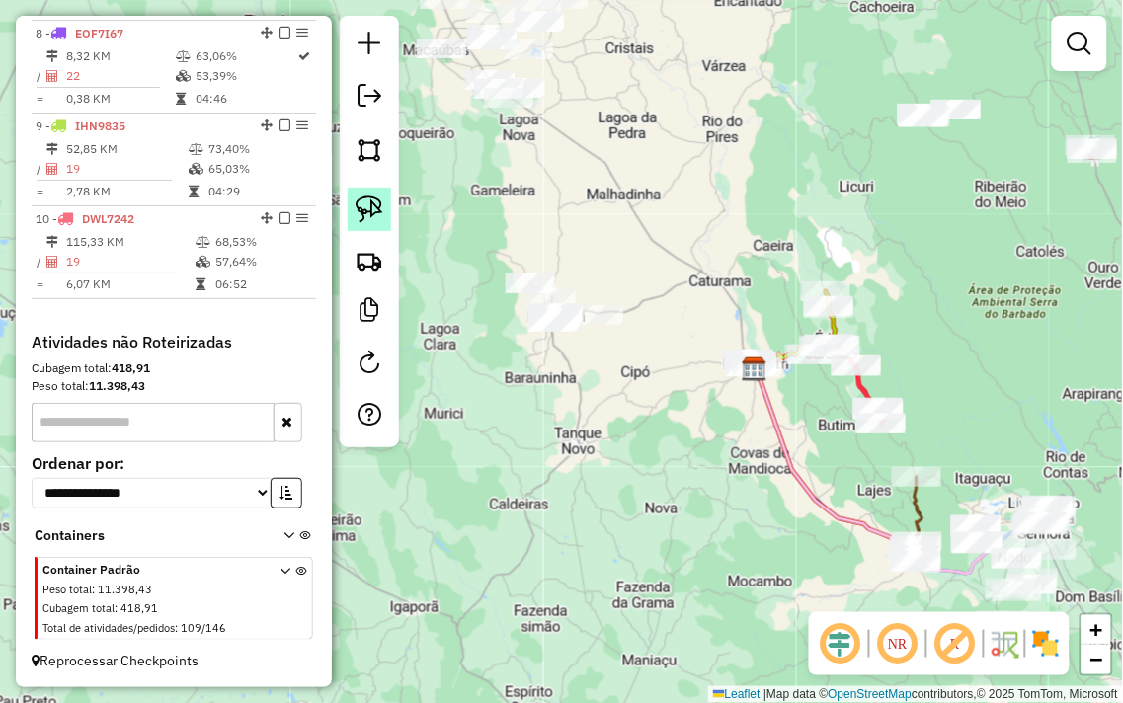
click at [357, 204] on img at bounding box center [370, 210] width 28 height 28
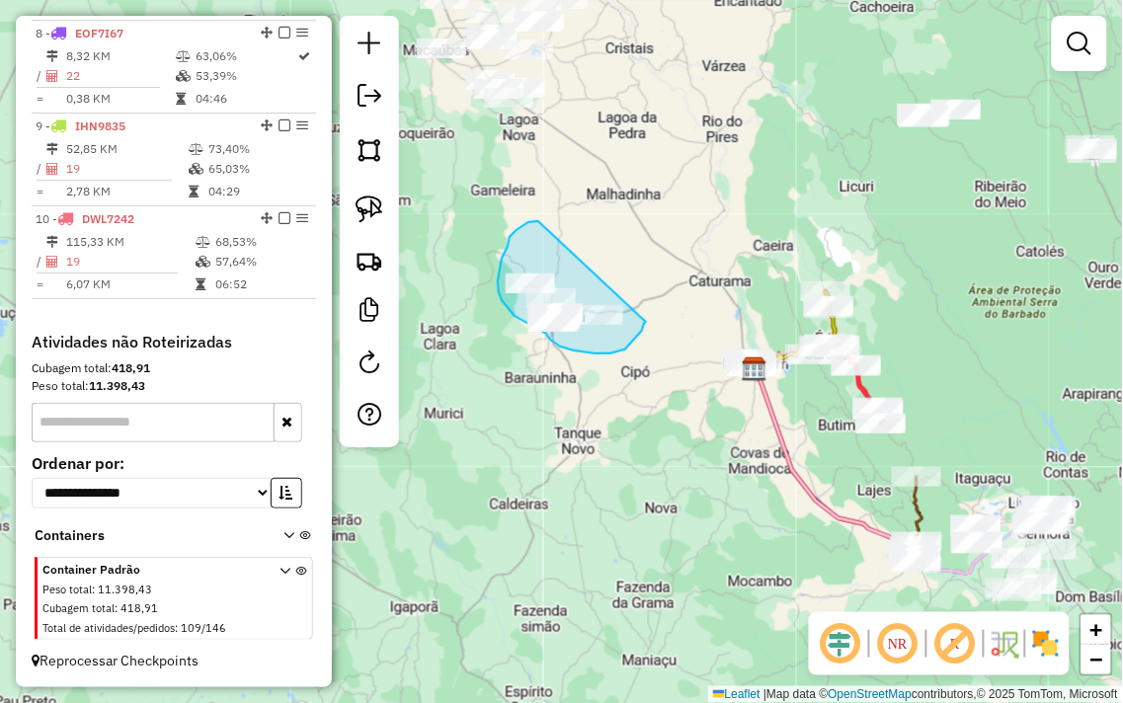
drag, startPoint x: 535, startPoint y: 222, endPoint x: 646, endPoint y: 322, distance: 148.9
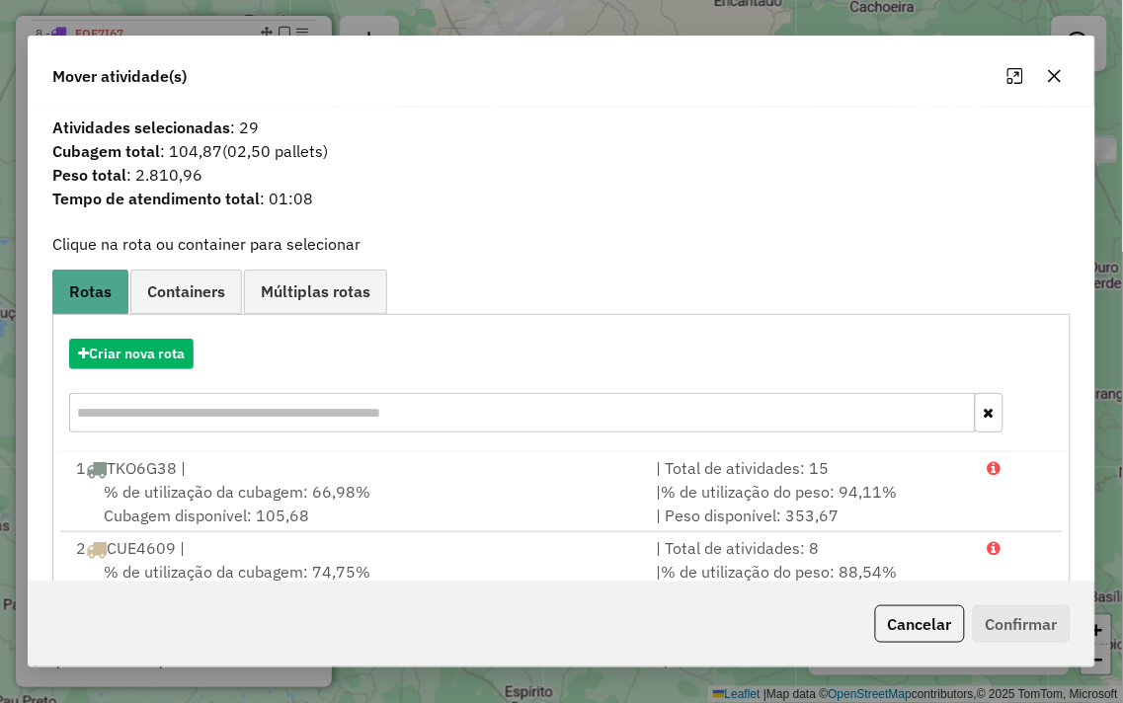
click at [1045, 76] on button "button" at bounding box center [1055, 76] width 32 height 32
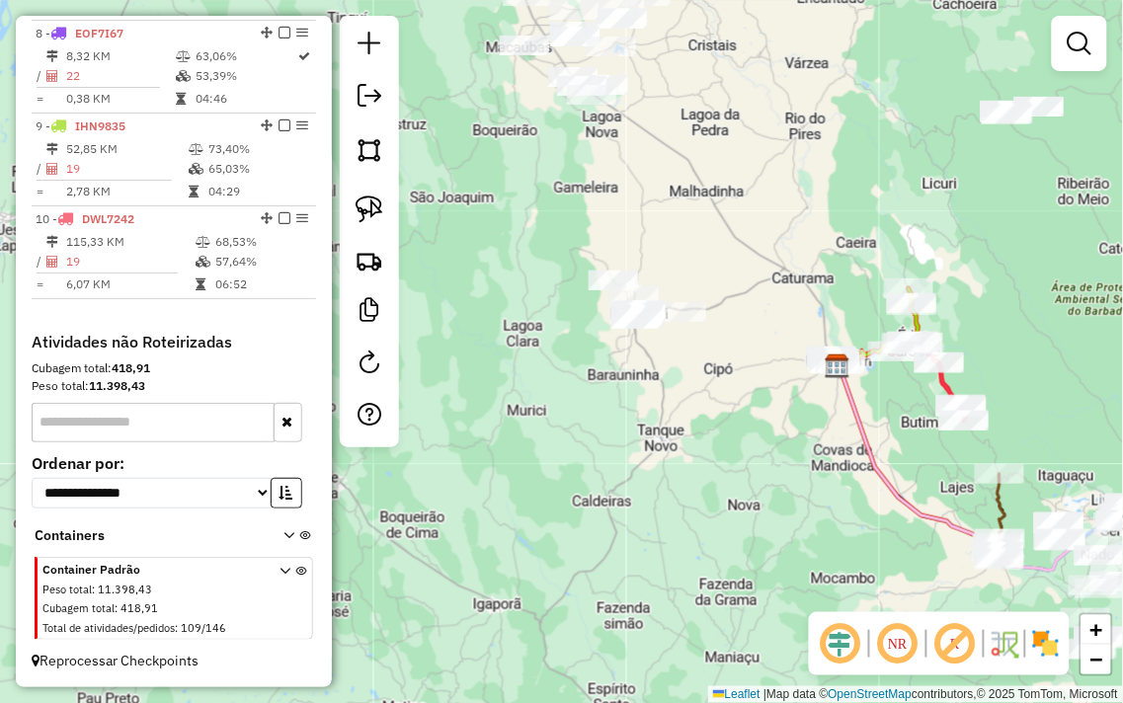
drag, startPoint x: 598, startPoint y: 230, endPoint x: 684, endPoint y: 225, distance: 86.1
click at [682, 227] on div "Janela de atendimento Grade de atendimento Capacidade Transportadoras Veículos …" at bounding box center [561, 351] width 1123 height 703
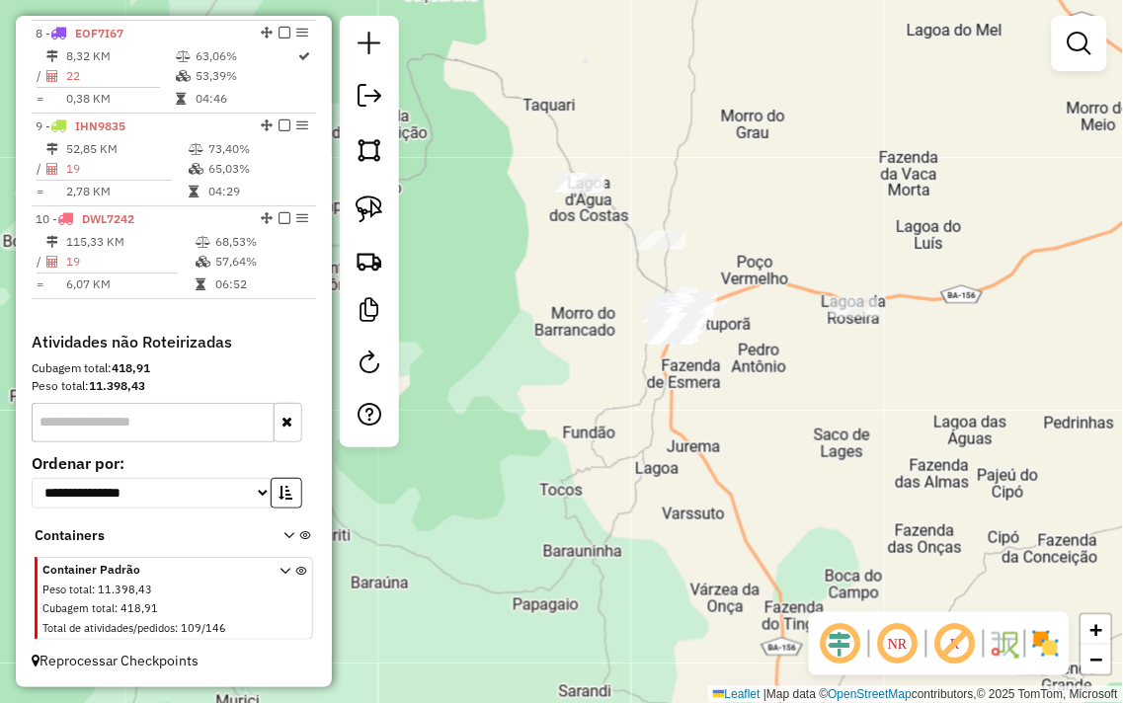
drag, startPoint x: 470, startPoint y: 291, endPoint x: 675, endPoint y: 478, distance: 276.8
click at [672, 478] on div "Janela de atendimento Grade de atendimento Capacidade Transportadoras Veículos …" at bounding box center [561, 351] width 1123 height 703
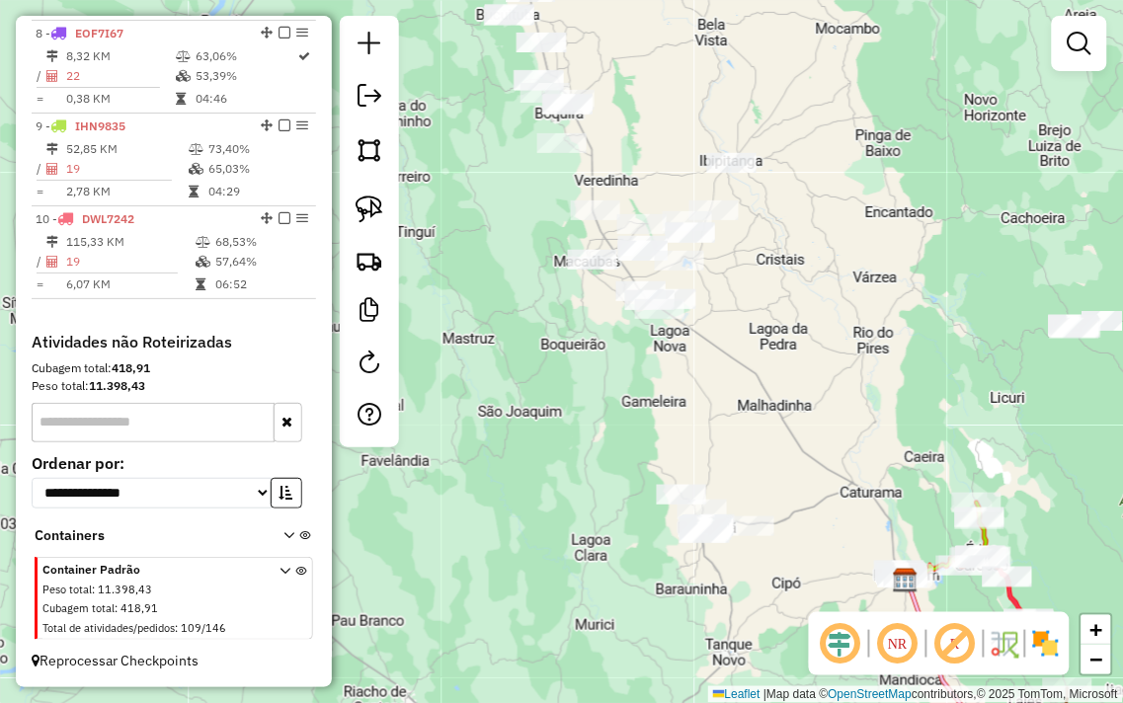
drag, startPoint x: 673, startPoint y: 255, endPoint x: 726, endPoint y: 416, distance: 169.6
click at [726, 416] on div "Janela de atendimento Grade de atendimento Capacidade Transportadoras Veículos …" at bounding box center [561, 351] width 1123 height 703
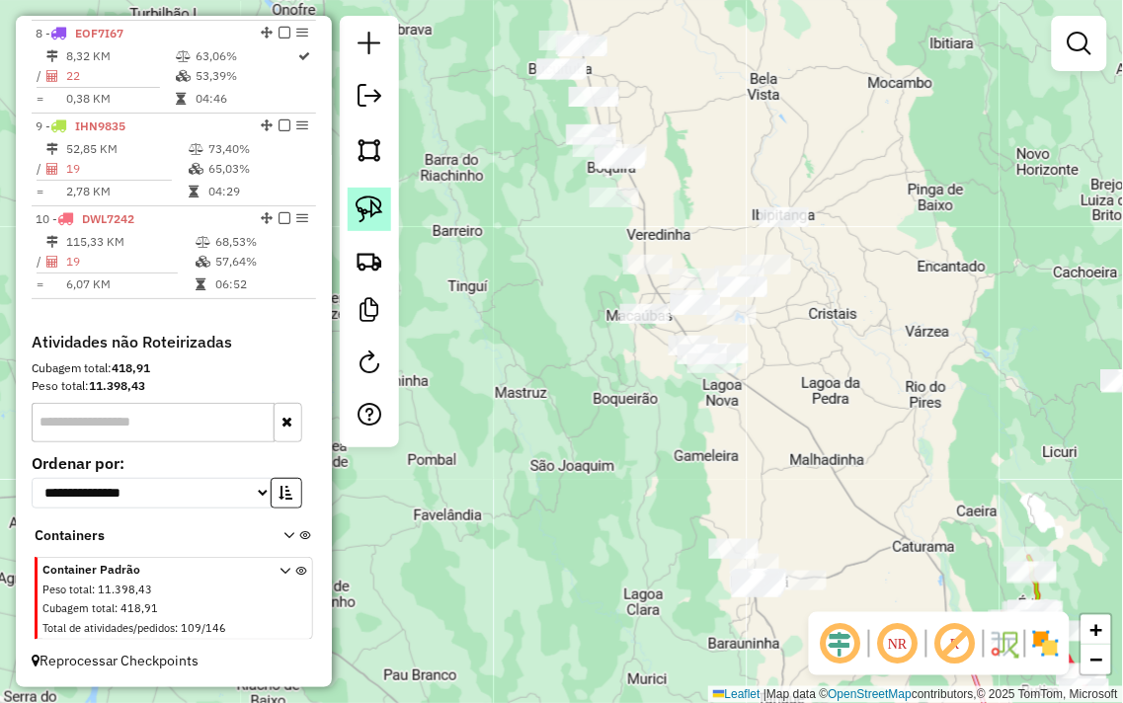
click at [370, 212] on img at bounding box center [370, 210] width 28 height 28
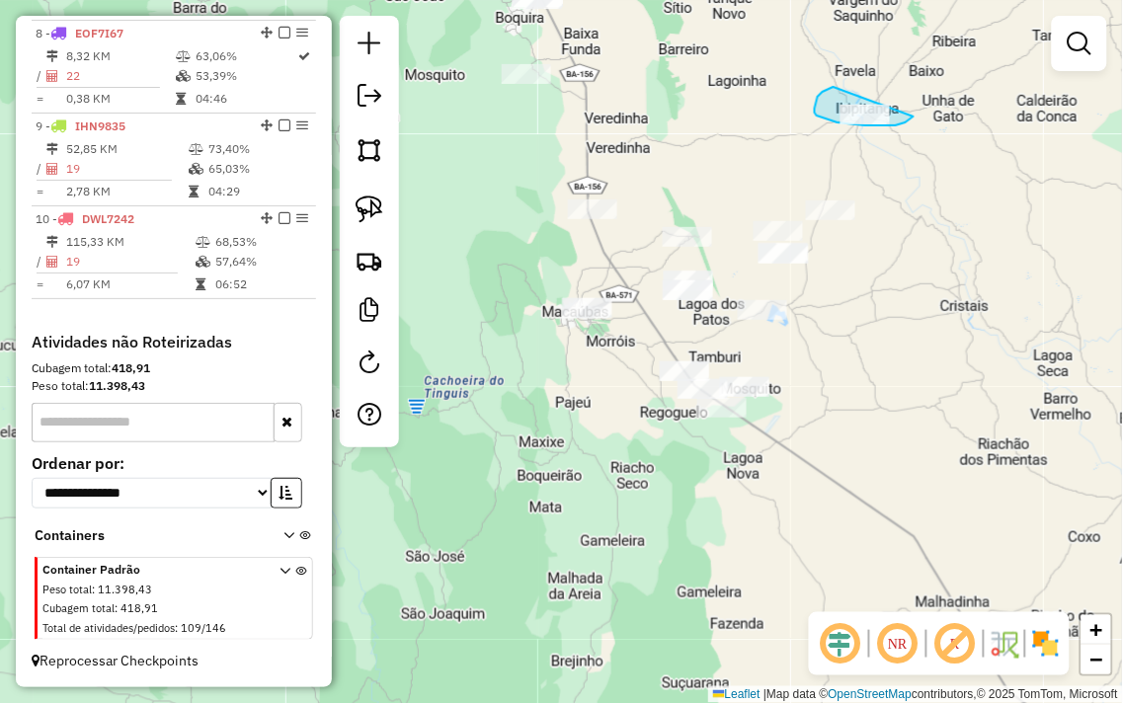
drag, startPoint x: 816, startPoint y: 105, endPoint x: 923, endPoint y: 87, distance: 109.1
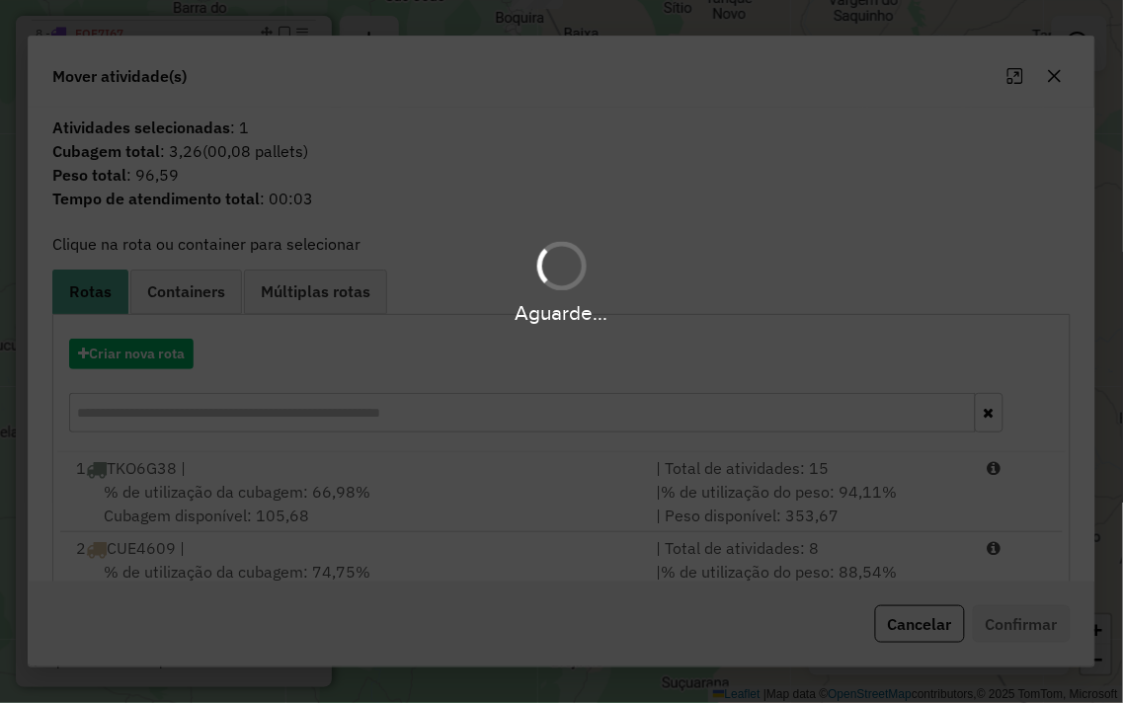
click at [1068, 74] on div "Aguarde..." at bounding box center [561, 351] width 1123 height 703
click at [1057, 72] on div "Aguarde..." at bounding box center [561, 351] width 1123 height 703
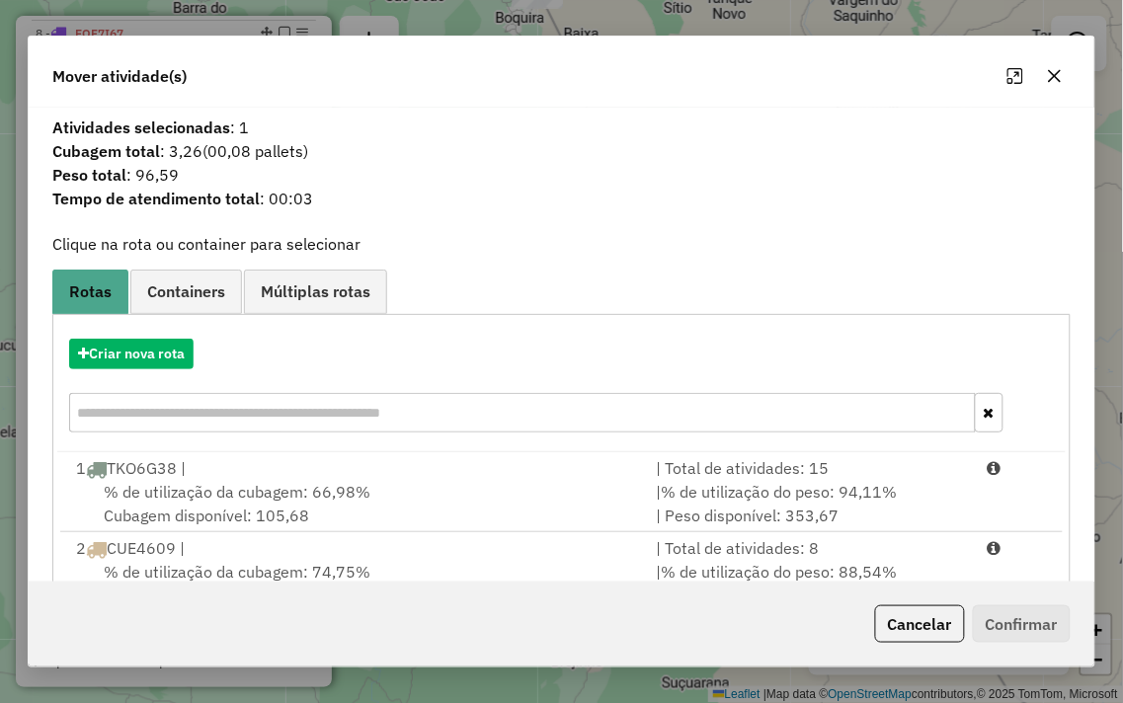
click at [1057, 72] on icon "button" at bounding box center [1055, 76] width 16 height 16
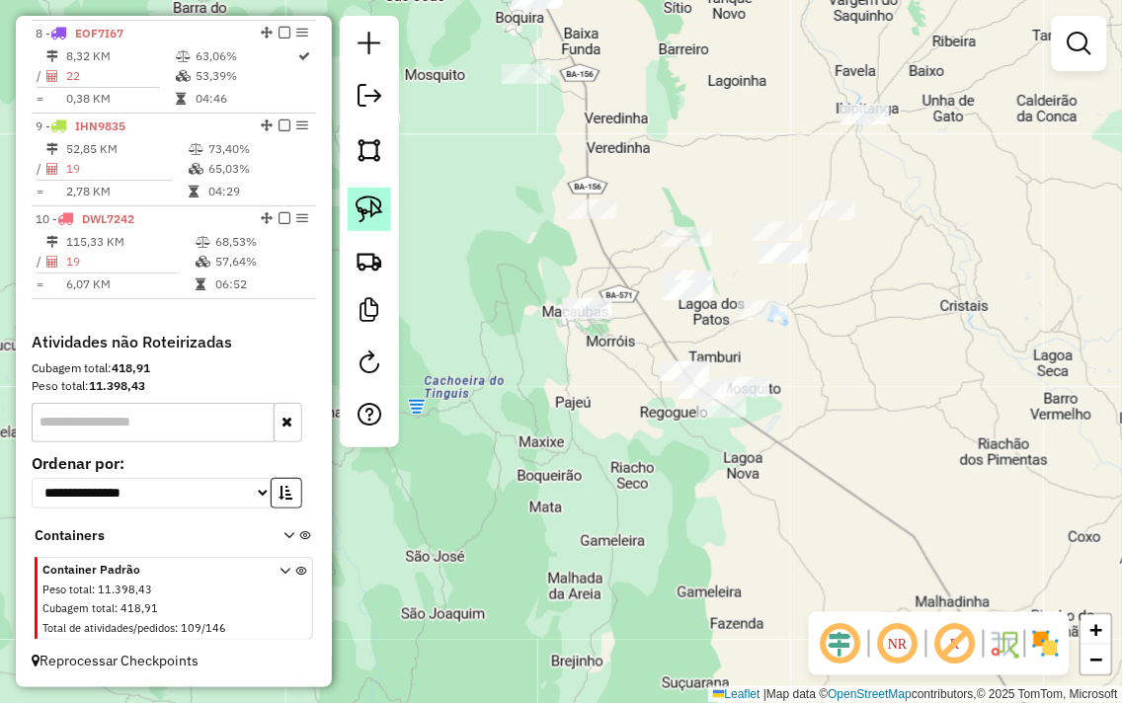
click at [363, 203] on img at bounding box center [370, 210] width 28 height 28
drag, startPoint x: 541, startPoint y: 273, endPoint x: 635, endPoint y: 293, distance: 96.1
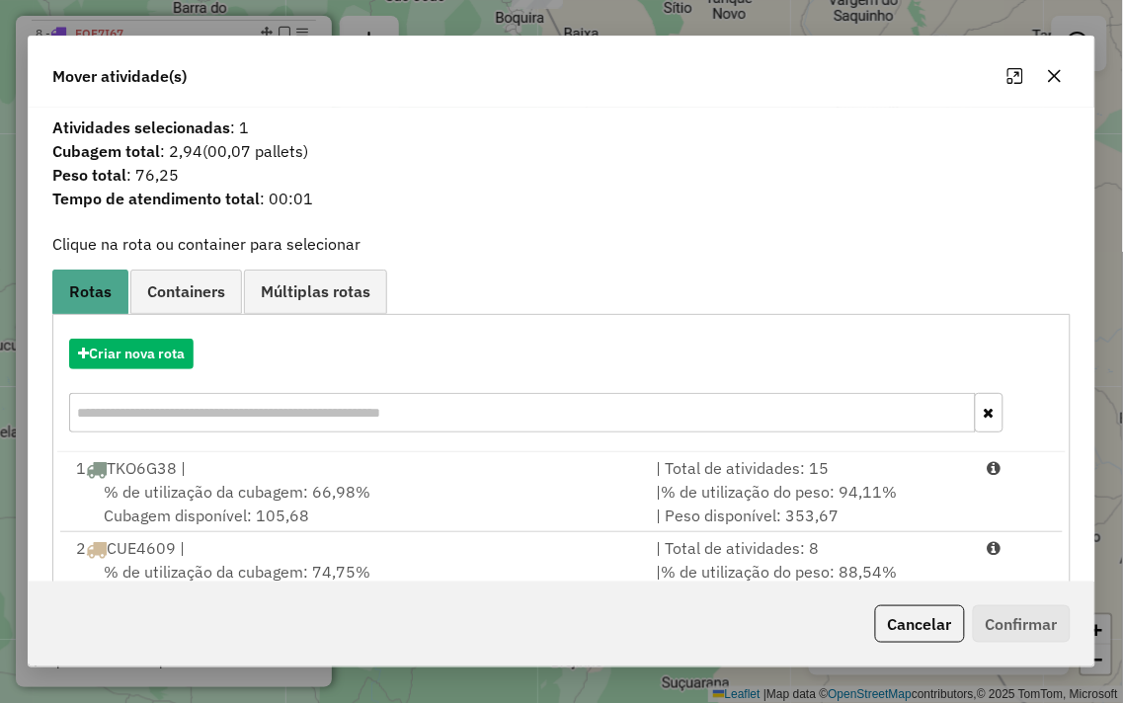
click at [1054, 77] on icon "button" at bounding box center [1055, 76] width 16 height 16
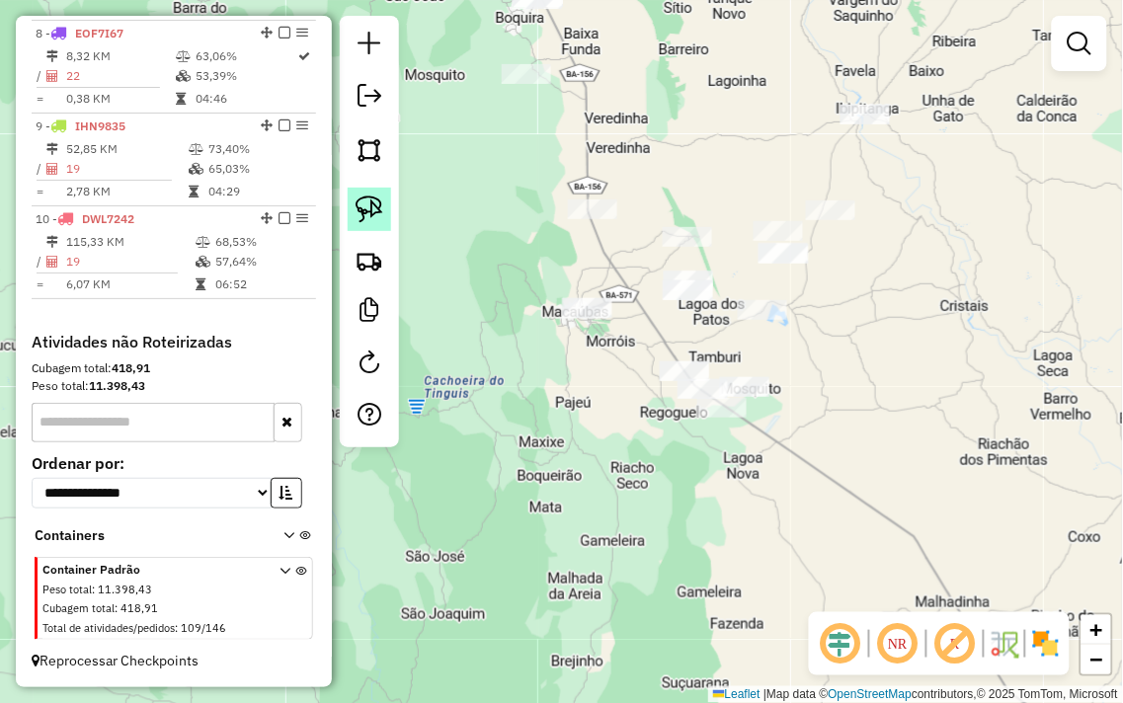
click at [361, 213] on img at bounding box center [370, 210] width 28 height 28
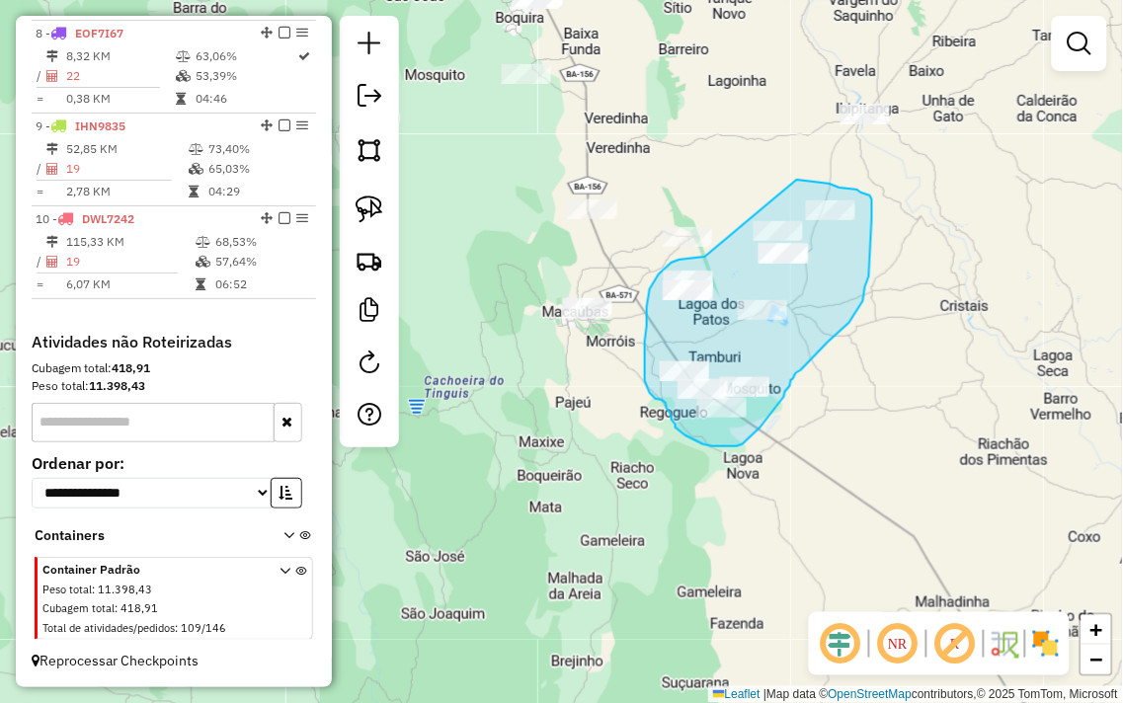
drag, startPoint x: 705, startPoint y: 257, endPoint x: 797, endPoint y: 180, distance: 119.9
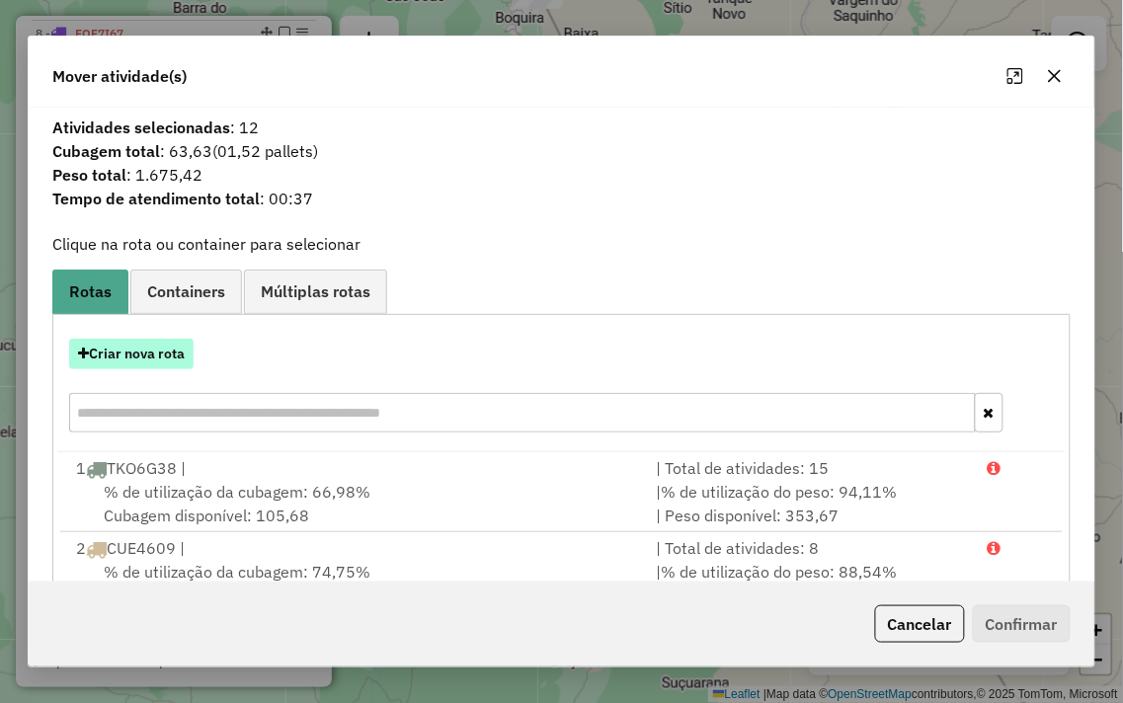
click at [96, 357] on button "Criar nova rota" at bounding box center [131, 354] width 124 height 31
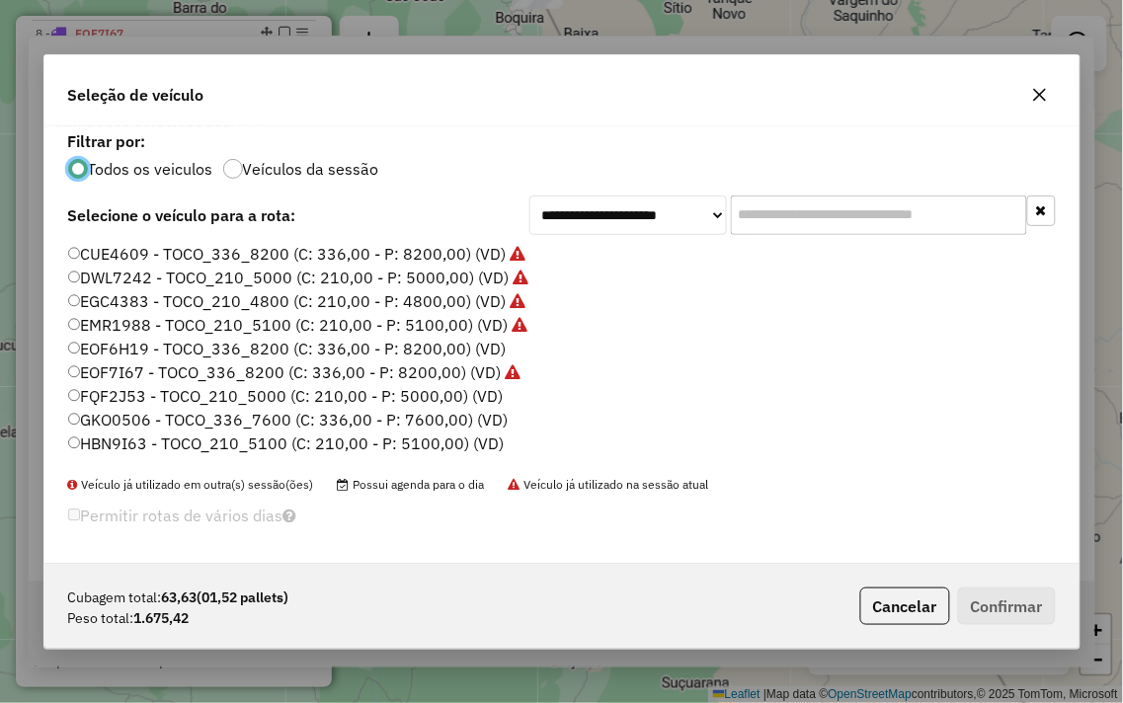
scroll to position [11, 5]
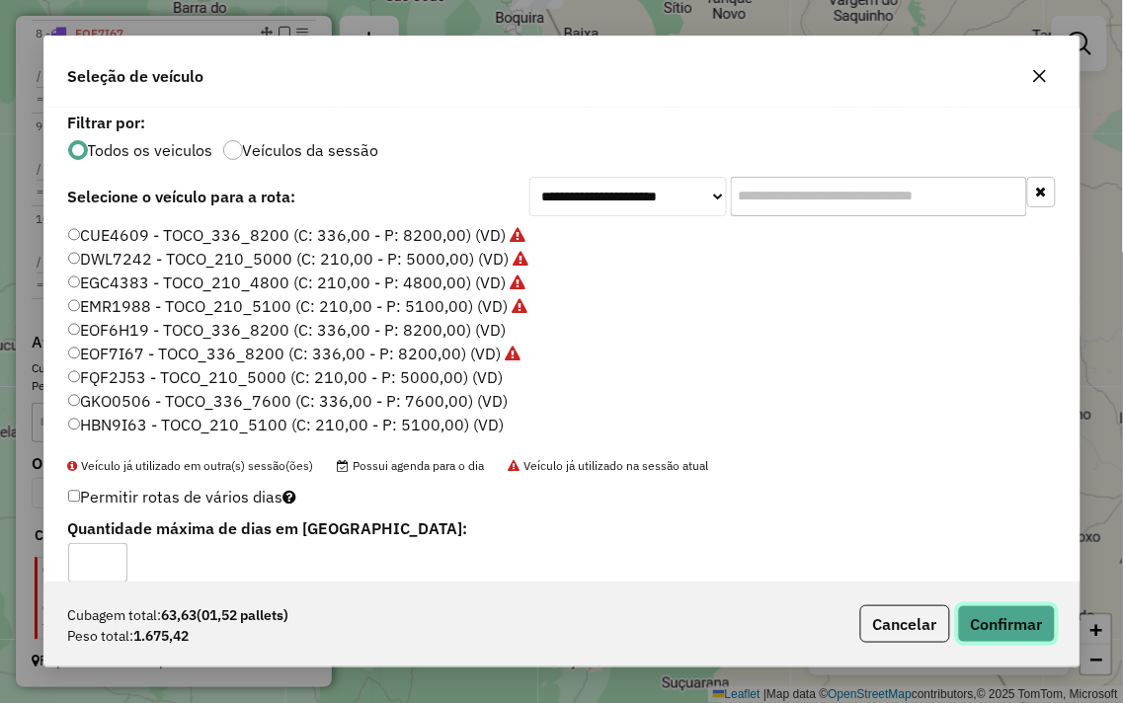
click at [1011, 635] on button "Confirmar" at bounding box center [1007, 624] width 98 height 38
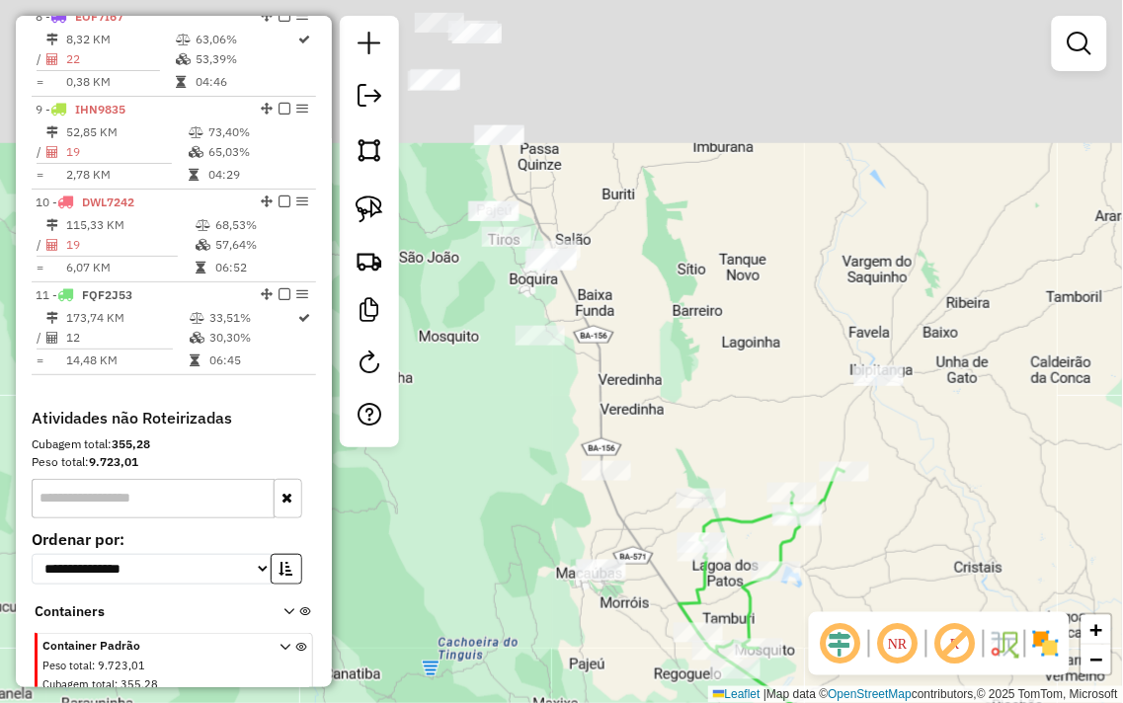
drag, startPoint x: 613, startPoint y: 372, endPoint x: 645, endPoint y: 648, distance: 277.3
click at [643, 663] on div "Janela de atendimento Grade de atendimento Capacidade Transportadoras Veículos …" at bounding box center [561, 351] width 1123 height 703
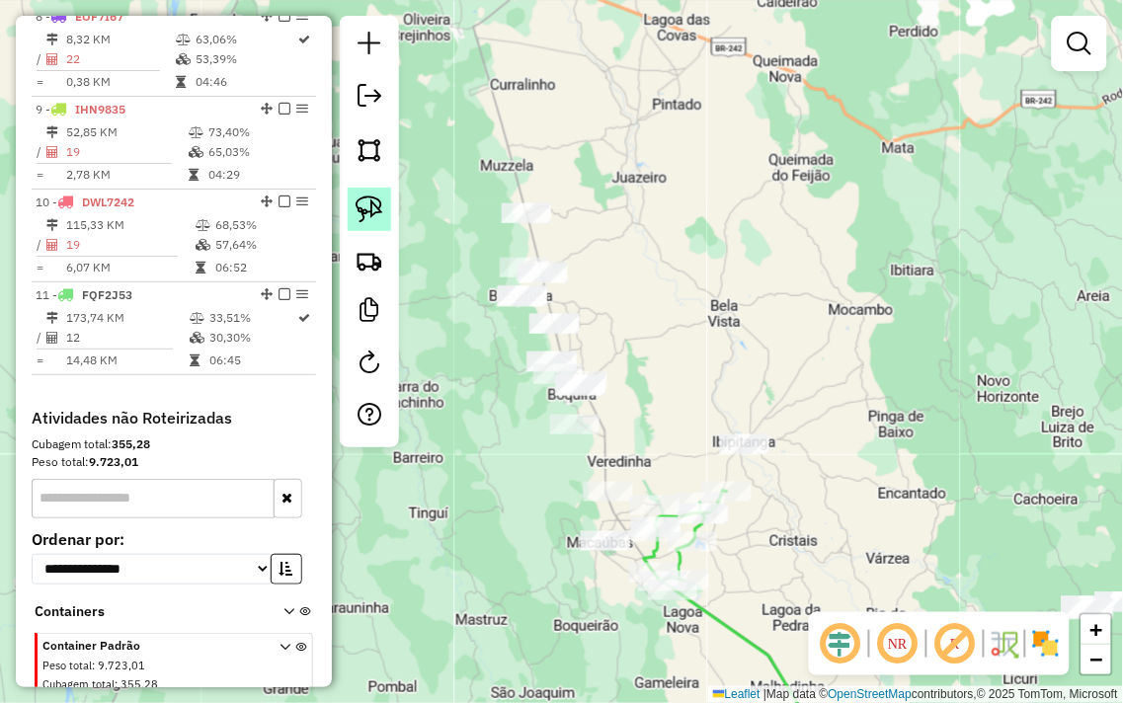
click at [367, 205] on img at bounding box center [370, 210] width 28 height 28
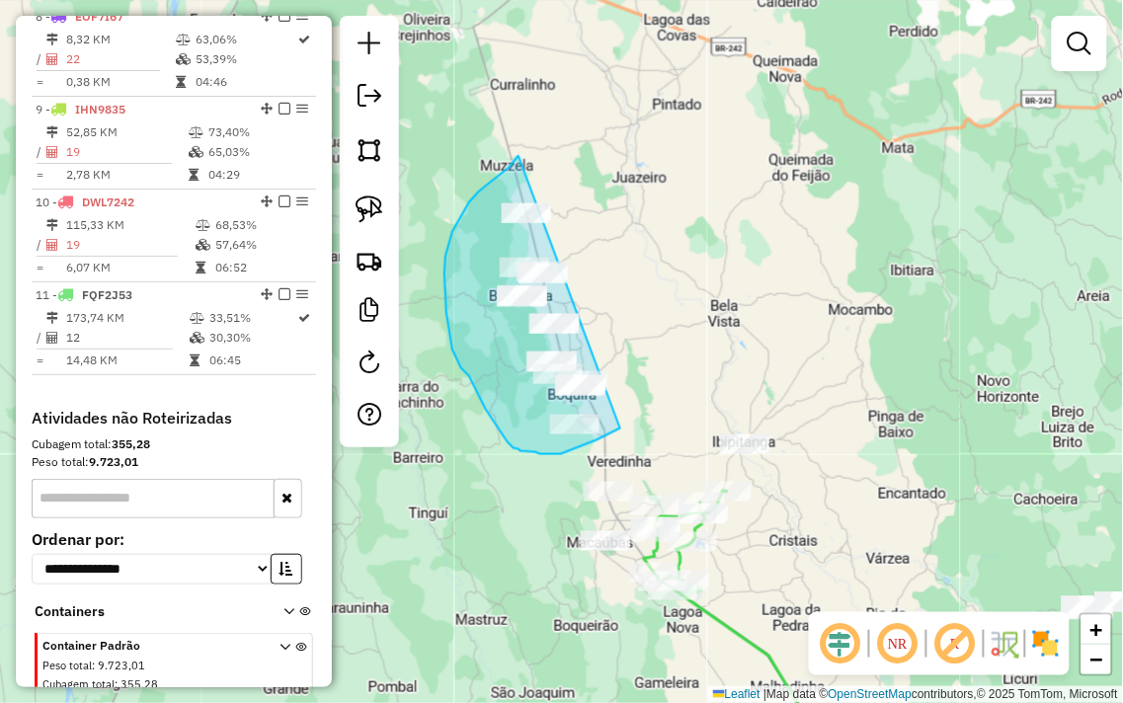
drag, startPoint x: 518, startPoint y: 156, endPoint x: 630, endPoint y: 193, distance: 117.4
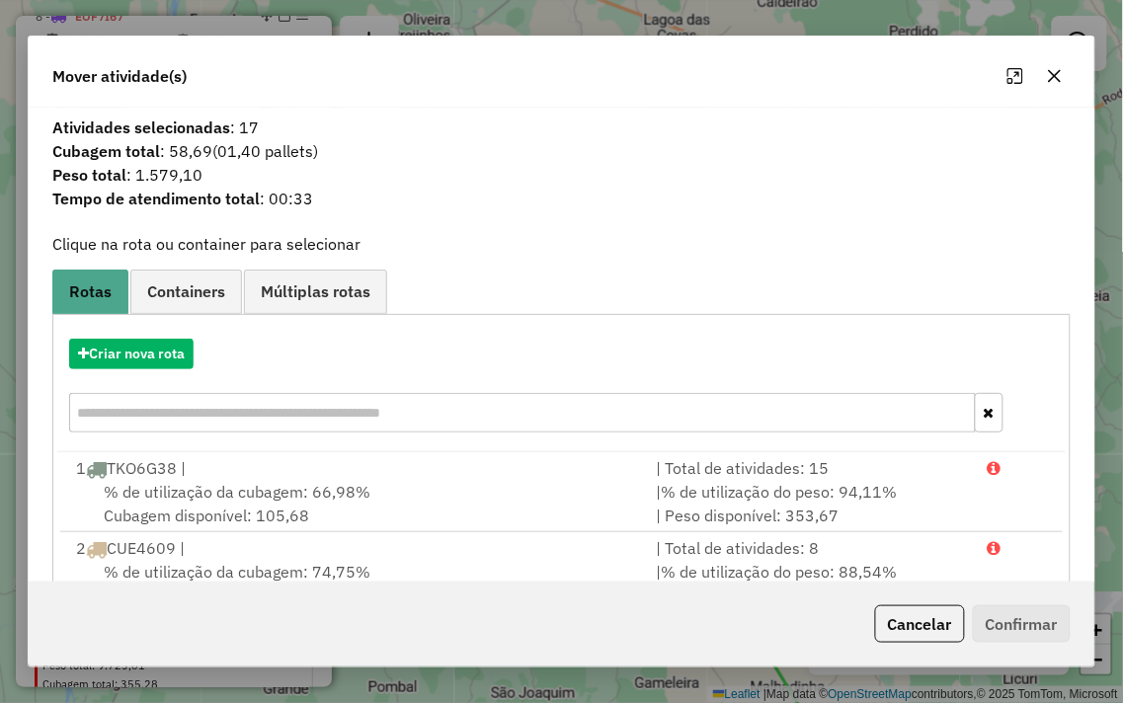
click at [1058, 75] on icon "button" at bounding box center [1055, 76] width 16 height 16
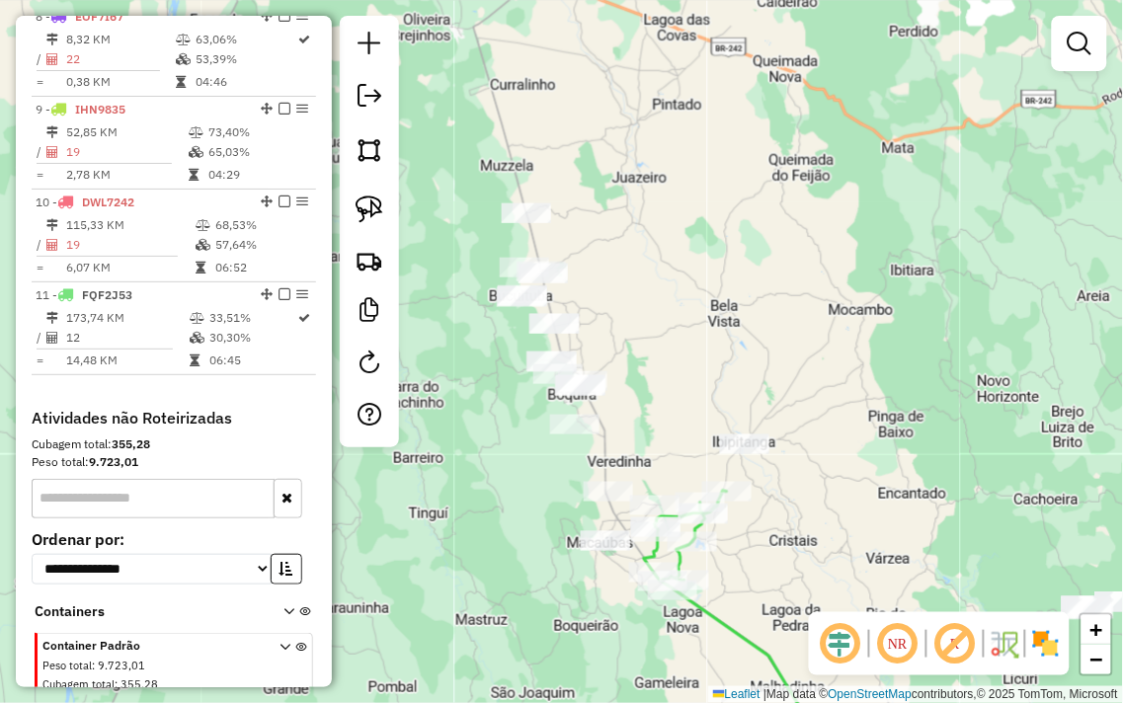
drag, startPoint x: 823, startPoint y: 437, endPoint x: 823, endPoint y: 207, distance: 229.1
click at [823, 207] on div "Janela de atendimento Grade de atendimento Capacidade Transportadoras Veículos …" at bounding box center [561, 351] width 1123 height 703
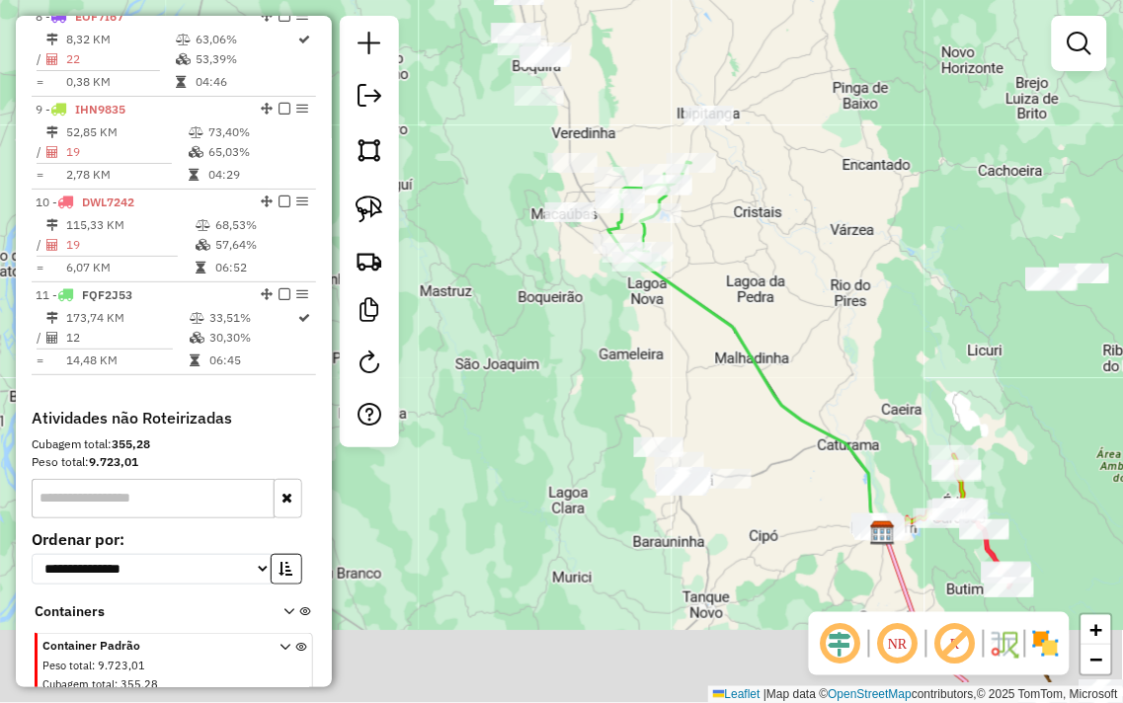
drag, startPoint x: 738, startPoint y: 447, endPoint x: 699, endPoint y: 342, distance: 112.5
click at [699, 342] on div "Janela de atendimento Grade de atendimento Capacidade Transportadoras Veículos …" at bounding box center [561, 351] width 1123 height 703
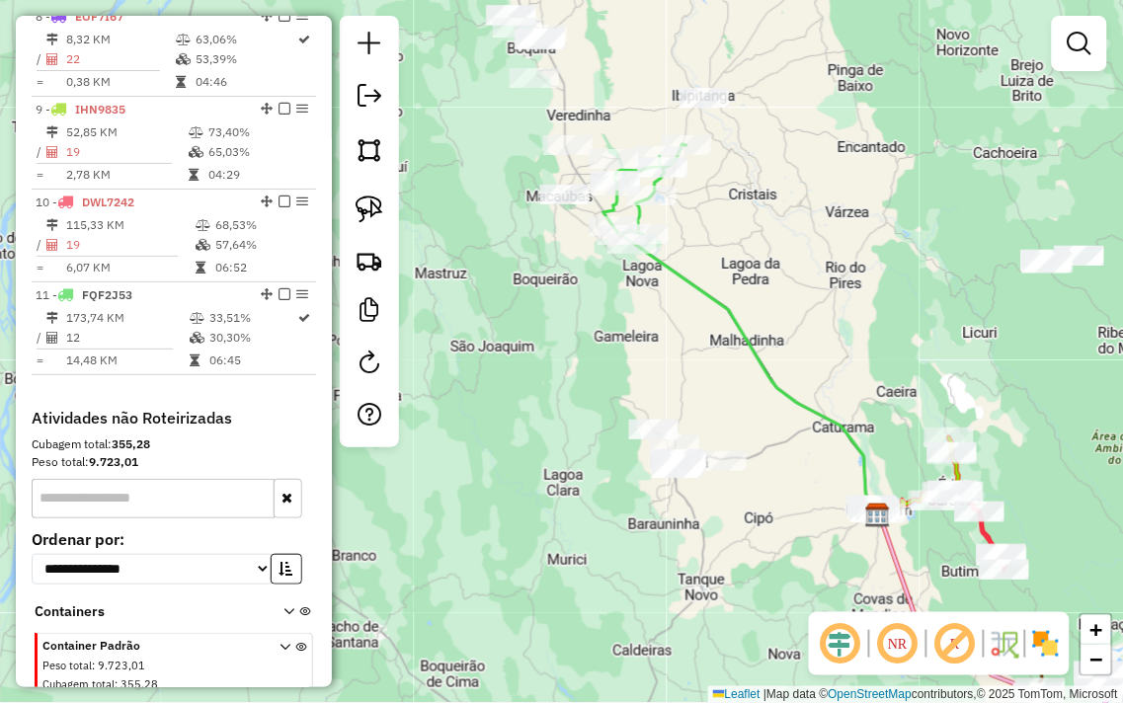
drag, startPoint x: 695, startPoint y: 383, endPoint x: 684, endPoint y: 283, distance: 100.3
click at [684, 283] on div "Janela de atendimento Grade de atendimento Capacidade Transportadoras Veículos …" at bounding box center [561, 351] width 1123 height 703
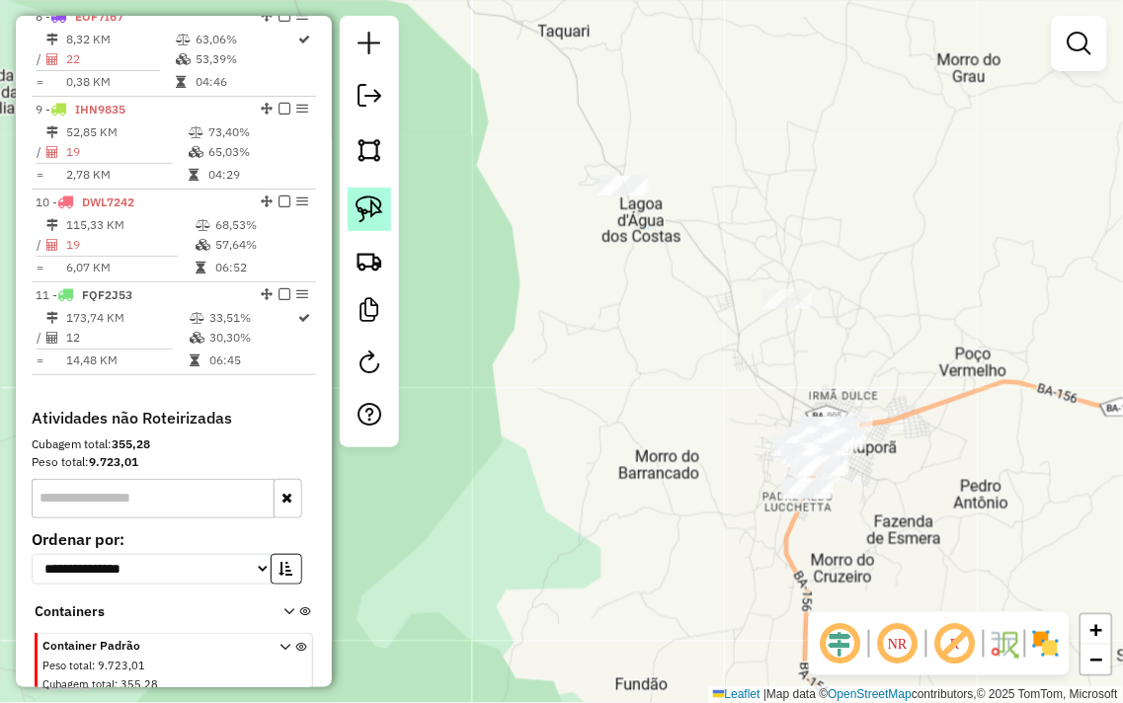
click at [371, 204] on img at bounding box center [370, 210] width 28 height 28
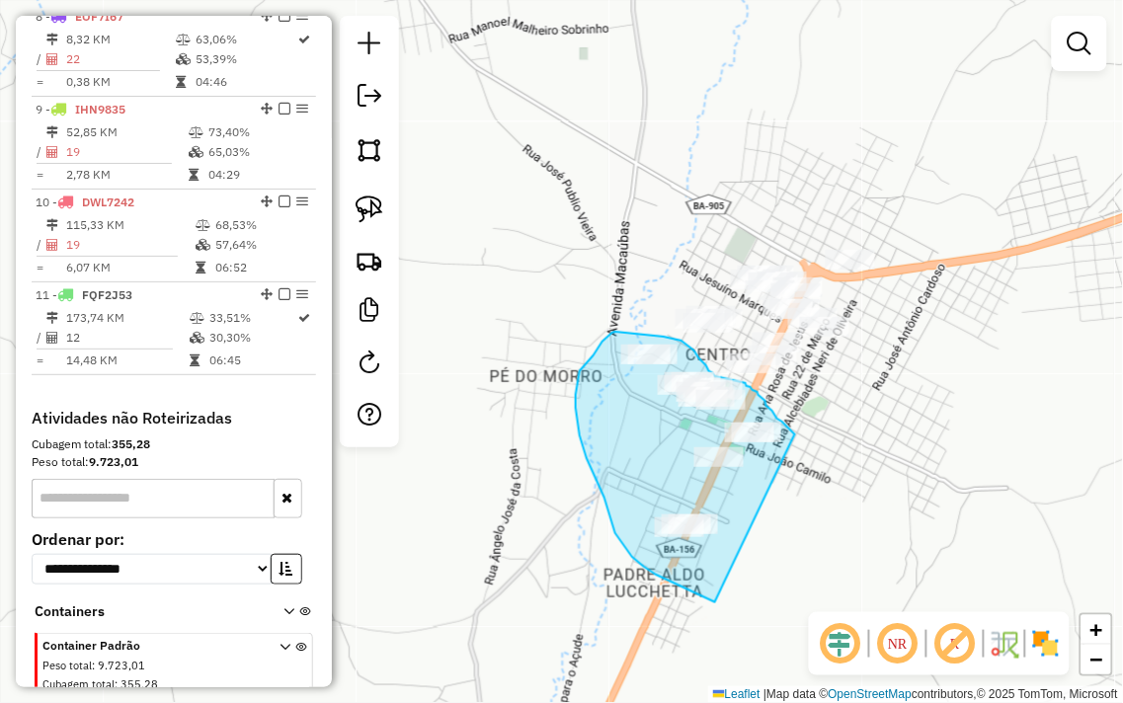
drag, startPoint x: 795, startPoint y: 435, endPoint x: 837, endPoint y: 520, distance: 95.8
click at [837, 520] on div "Janela de atendimento Grade de atendimento Capacidade Transportadoras Veículos …" at bounding box center [561, 351] width 1123 height 703
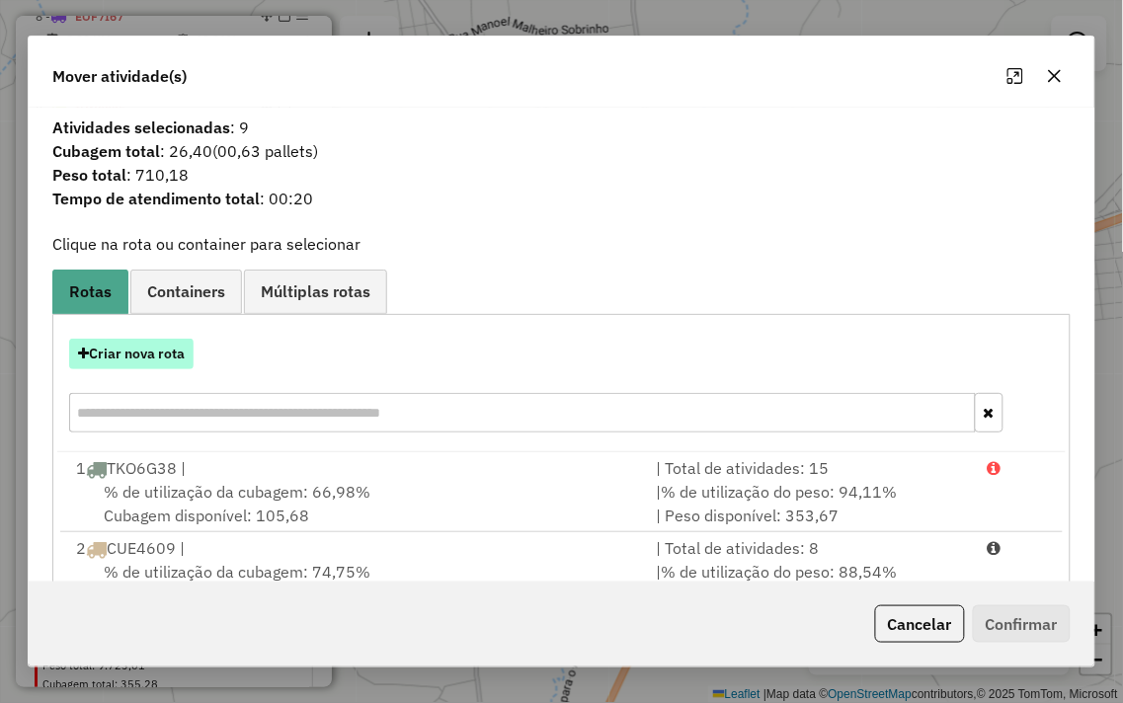
click at [114, 339] on button "Criar nova rota" at bounding box center [131, 354] width 124 height 31
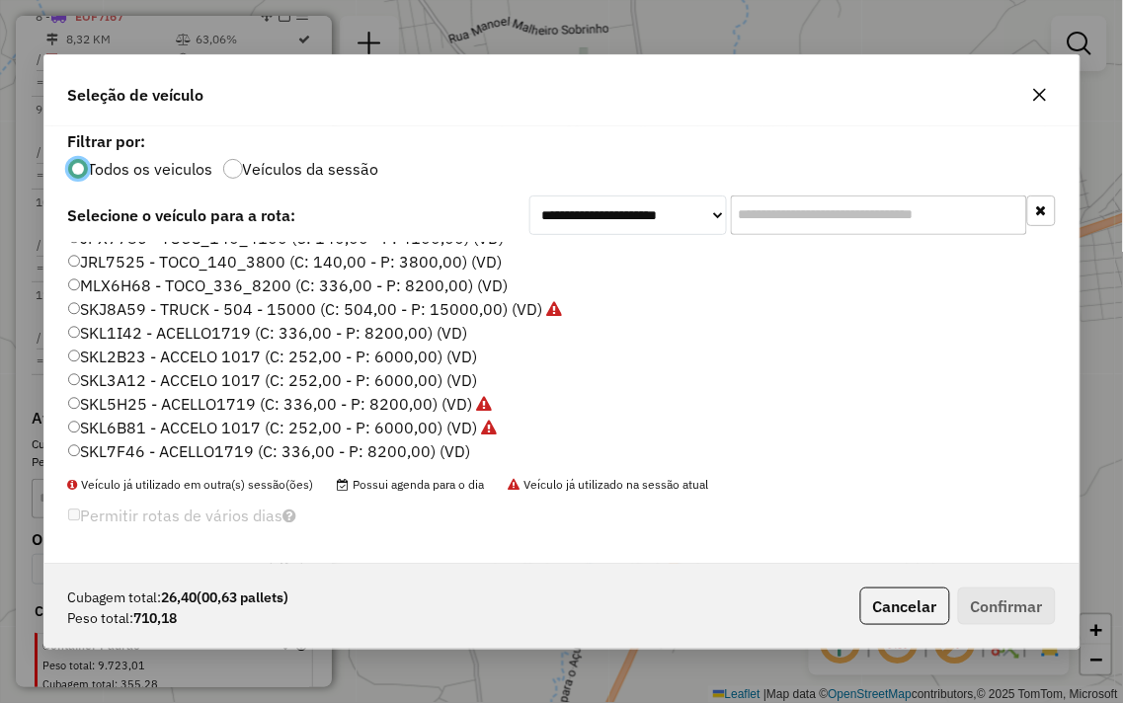
scroll to position [329, 0]
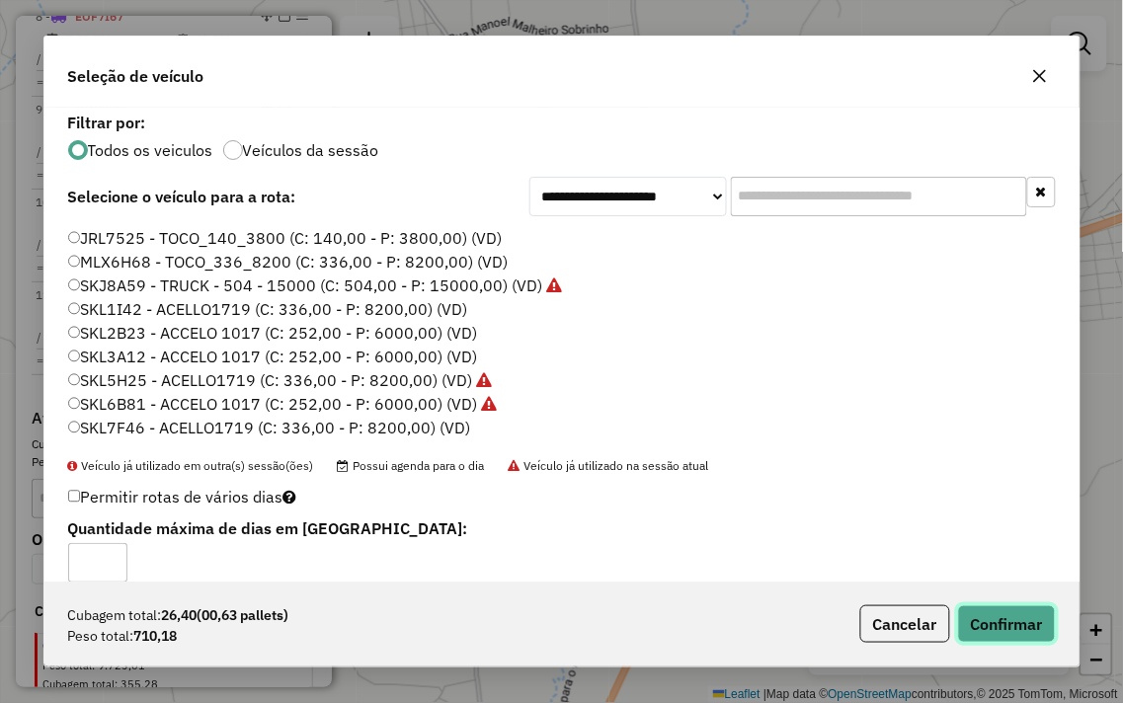
click at [969, 619] on button "Confirmar" at bounding box center [1007, 624] width 98 height 38
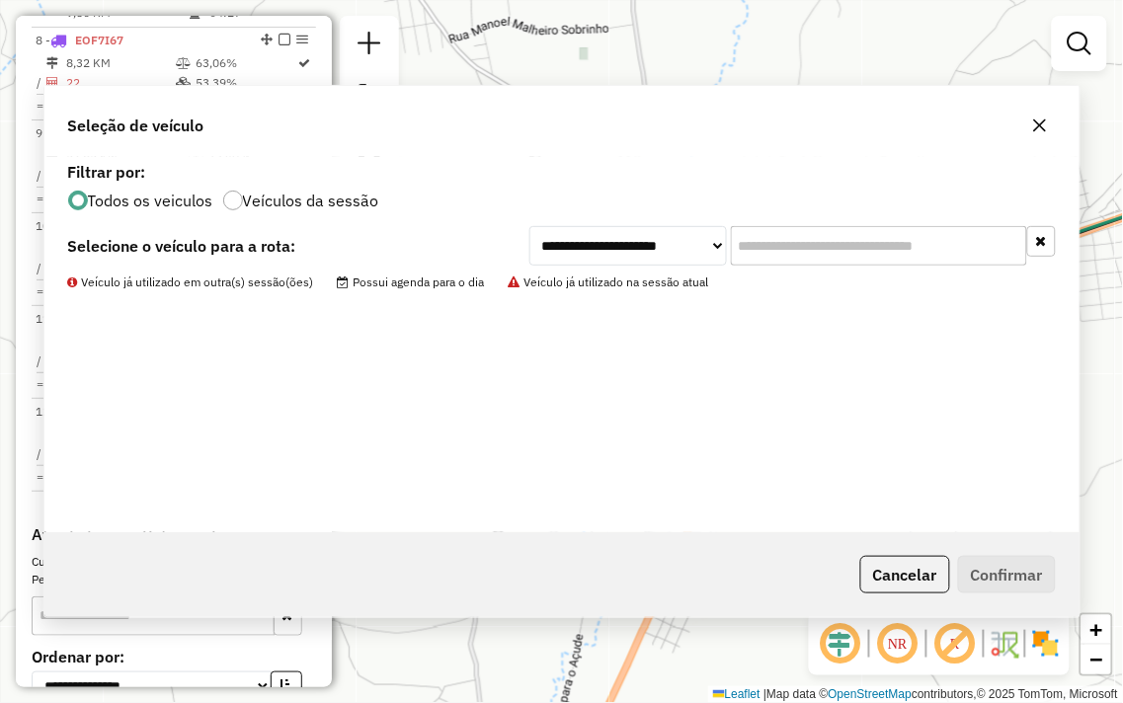
scroll to position [1408, 0]
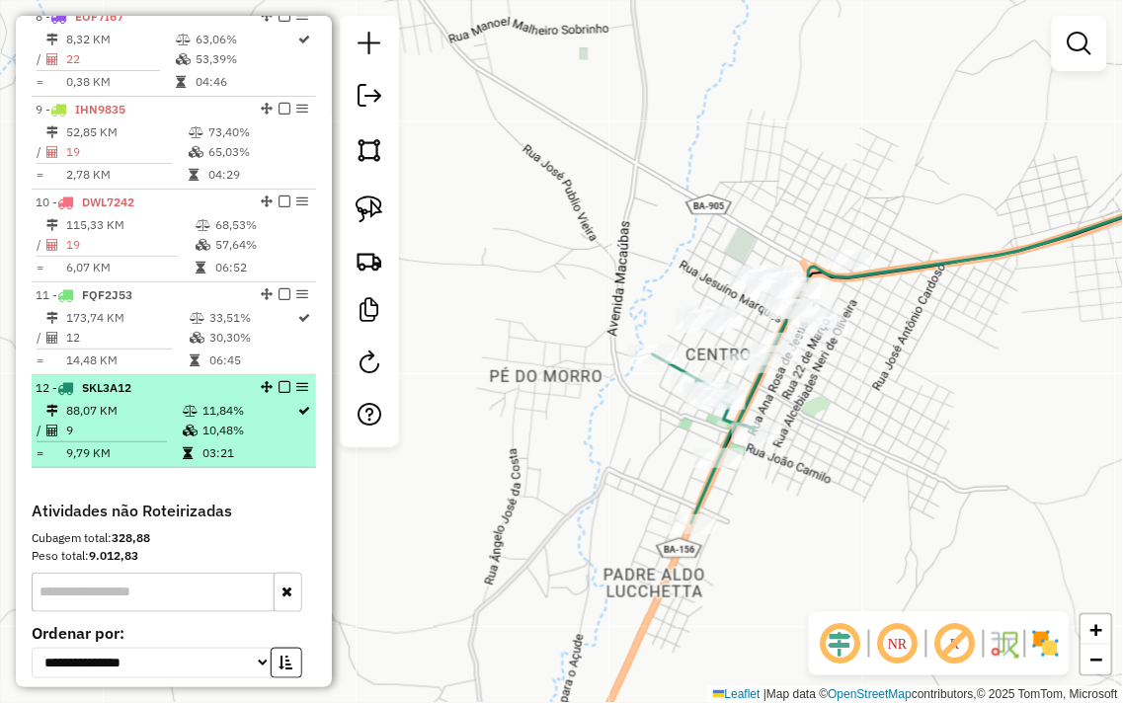
select select "**********"
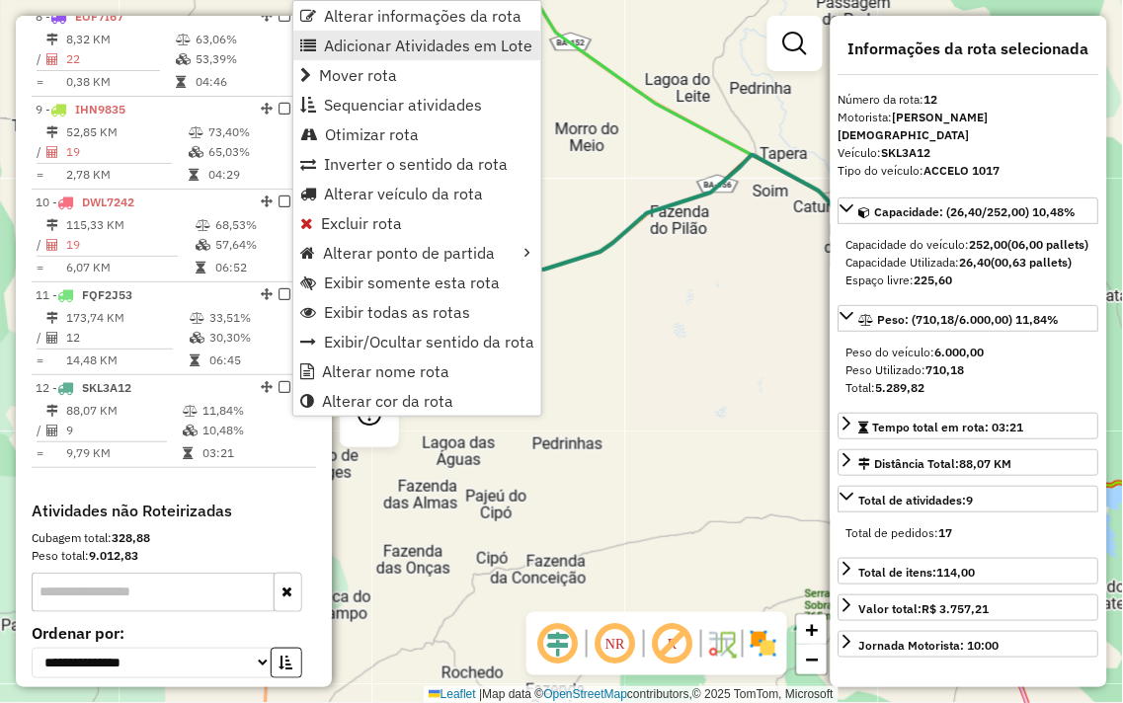
click at [369, 52] on span "Adicionar Atividades em Lote" at bounding box center [428, 46] width 208 height 16
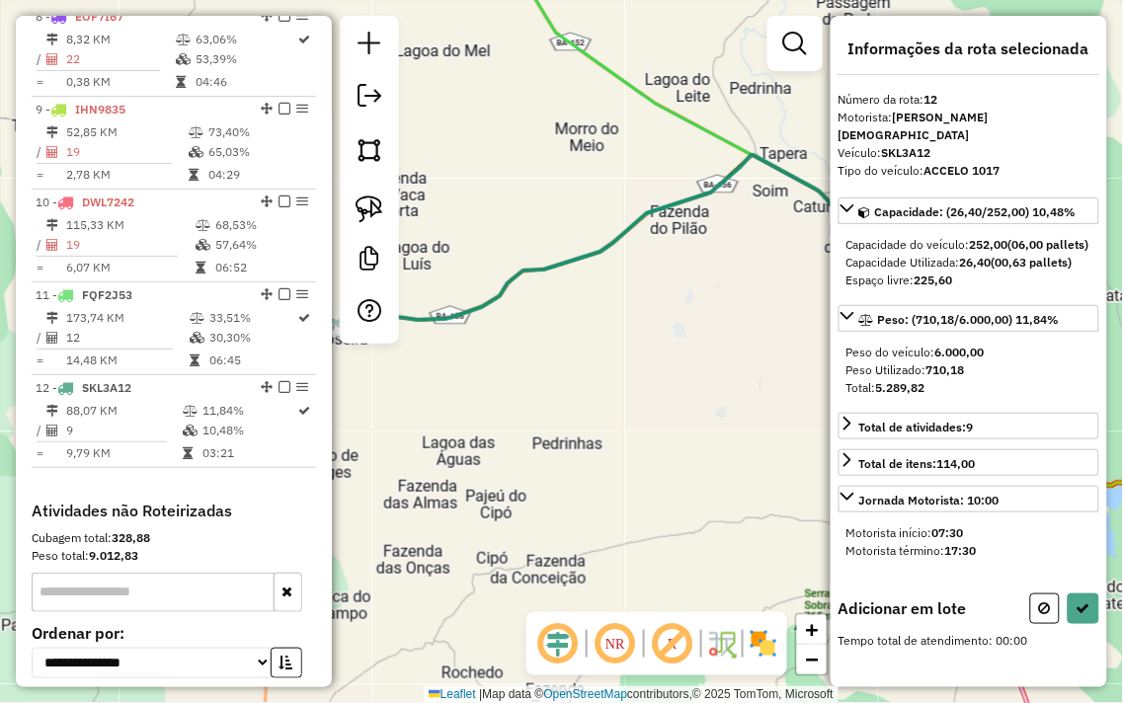
drag, startPoint x: 636, startPoint y: 431, endPoint x: 976, endPoint y: 439, distance: 339.8
click at [975, 439] on hb-router-mapa "Informações da Sessão 980193 - 16/08/2025 Criação: 15/08/2025 17:47 Depósito: J…" at bounding box center [561, 351] width 1123 height 703
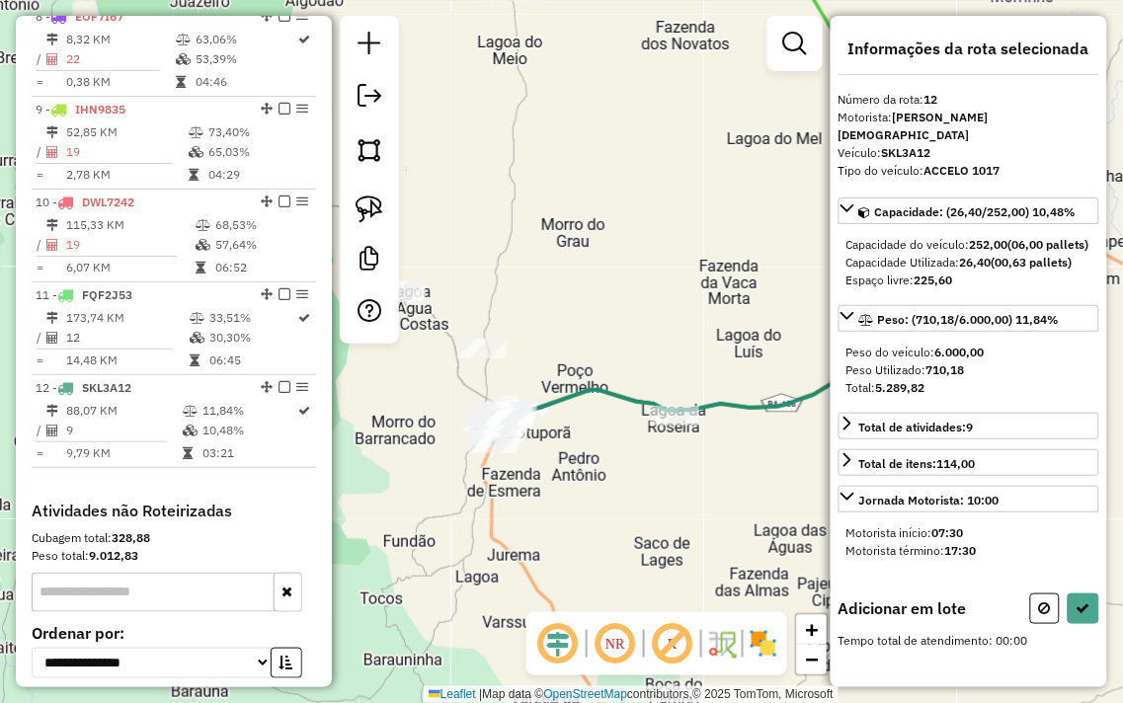
drag, startPoint x: 617, startPoint y: 484, endPoint x: 441, endPoint y: 487, distance: 175.8
click at [510, 485] on div "Janela de atendimento Grade de atendimento Capacidade Transportadoras Veículos …" at bounding box center [561, 351] width 1123 height 703
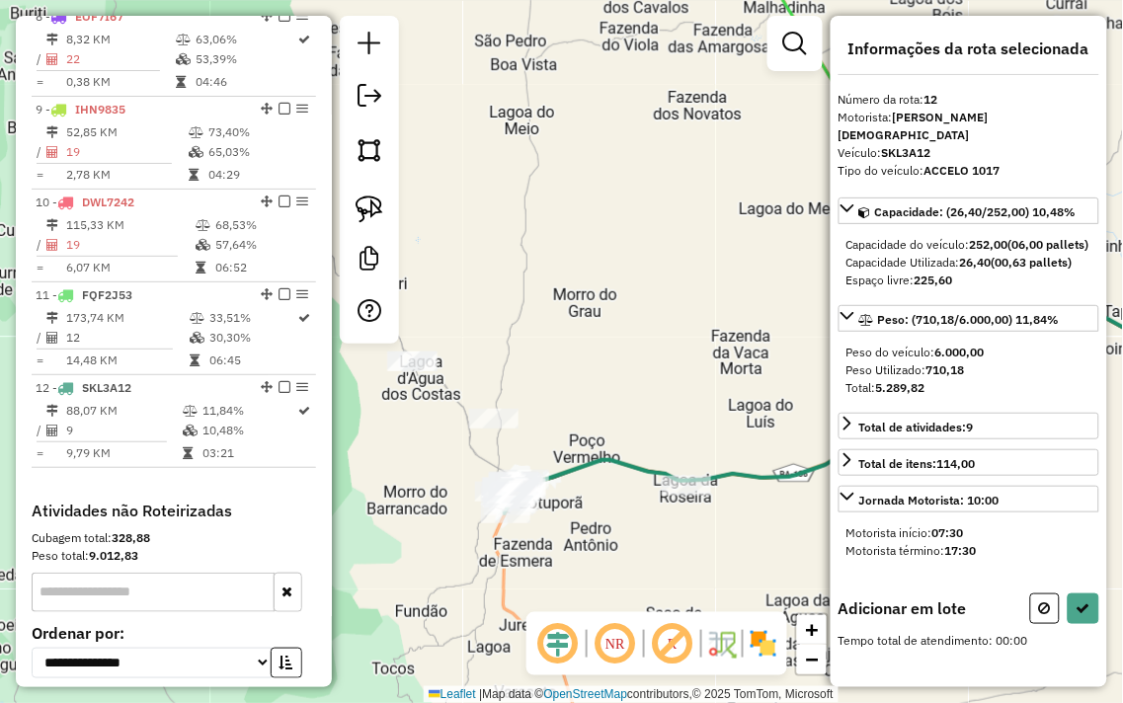
drag, startPoint x: 512, startPoint y: 377, endPoint x: 578, endPoint y: 411, distance: 74.2
click at [581, 410] on div "Janela de atendimento Grade de atendimento Capacidade Transportadoras Veículos …" at bounding box center [561, 351] width 1123 height 703
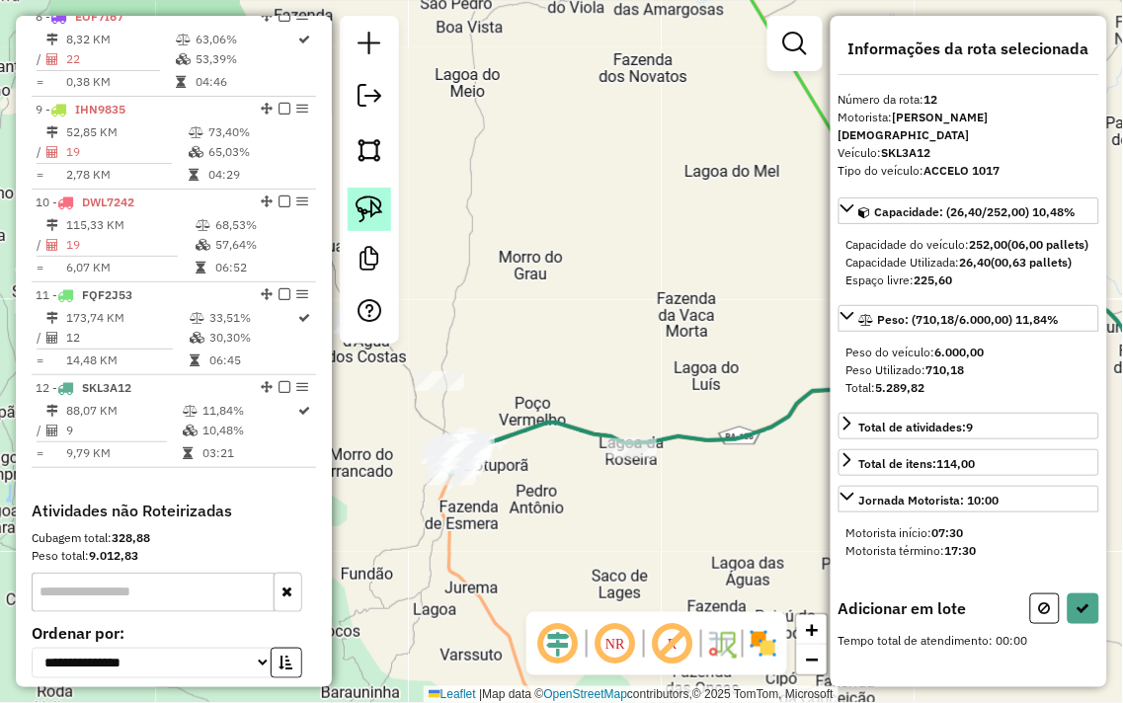
click at [368, 213] on img at bounding box center [370, 210] width 28 height 28
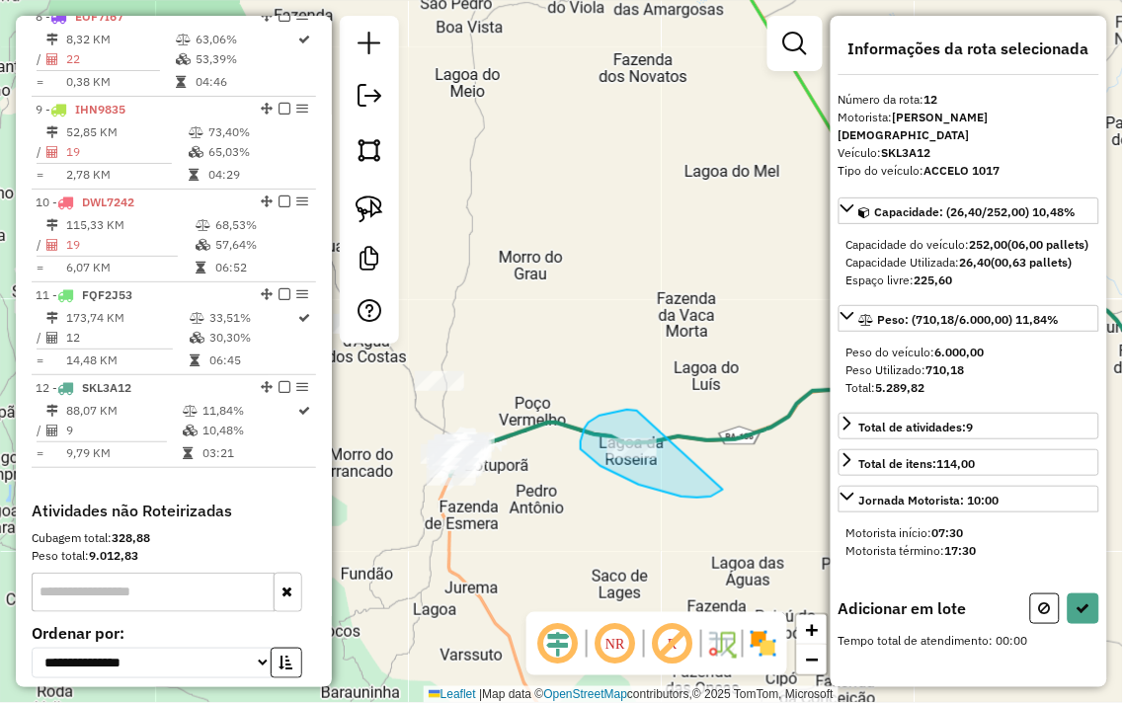
drag, startPoint x: 637, startPoint y: 411, endPoint x: 757, endPoint y: 441, distance: 124.3
click at [757, 441] on div "Janela de atendimento Grade de atendimento Capacidade Transportadoras Veículos …" at bounding box center [561, 351] width 1123 height 703
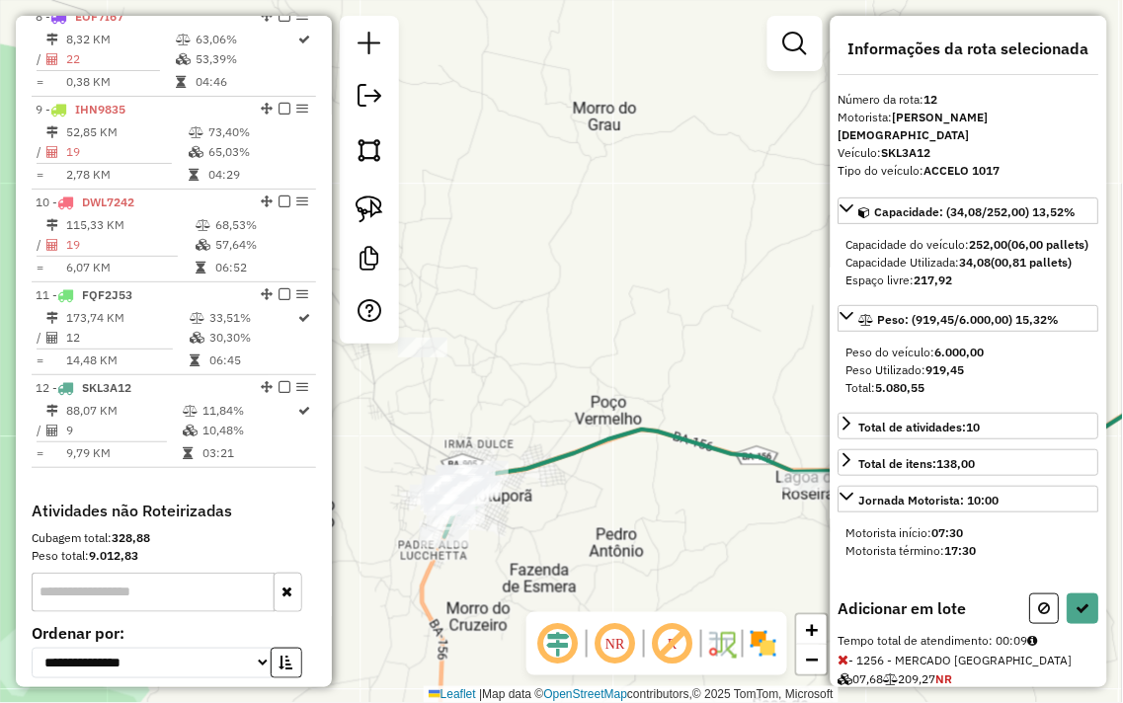
drag, startPoint x: 471, startPoint y: 417, endPoint x: 508, endPoint y: 257, distance: 164.1
click at [508, 257] on div "Janela de atendimento Grade de atendimento Capacidade Transportadoras Veículos …" at bounding box center [561, 351] width 1123 height 703
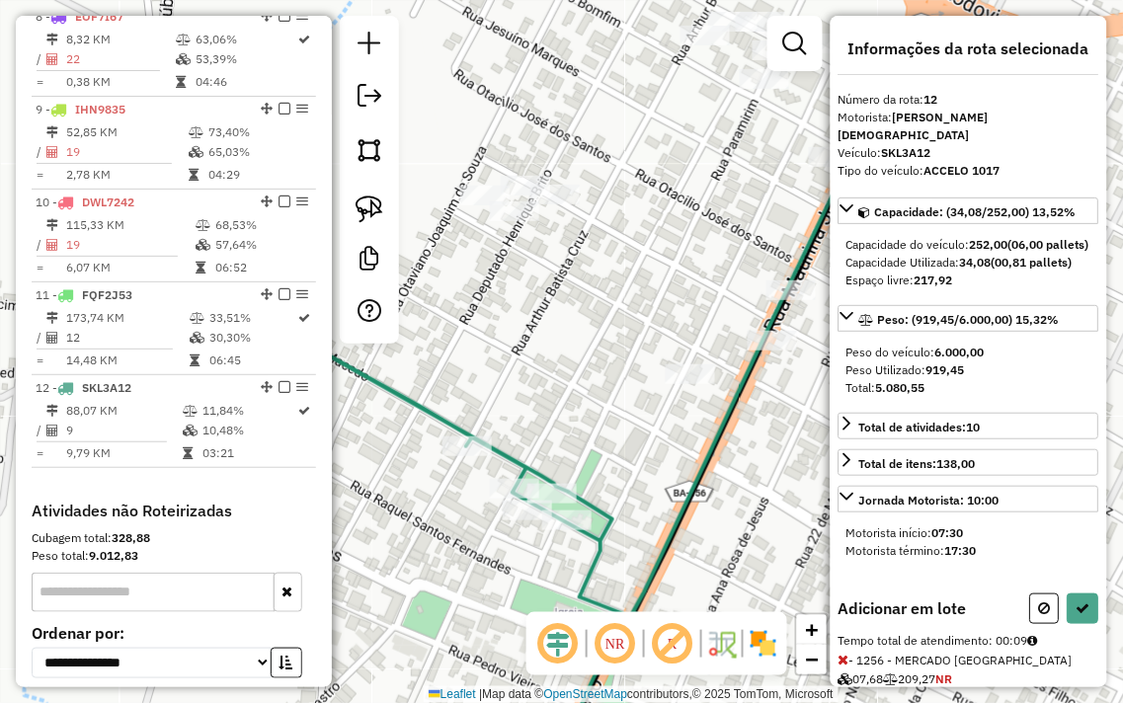
drag, startPoint x: 575, startPoint y: 173, endPoint x: 494, endPoint y: 272, distance: 127.7
click at [547, 337] on div "Janela de atendimento Grade de atendimento Capacidade Transportadoras Veículos …" at bounding box center [561, 351] width 1123 height 703
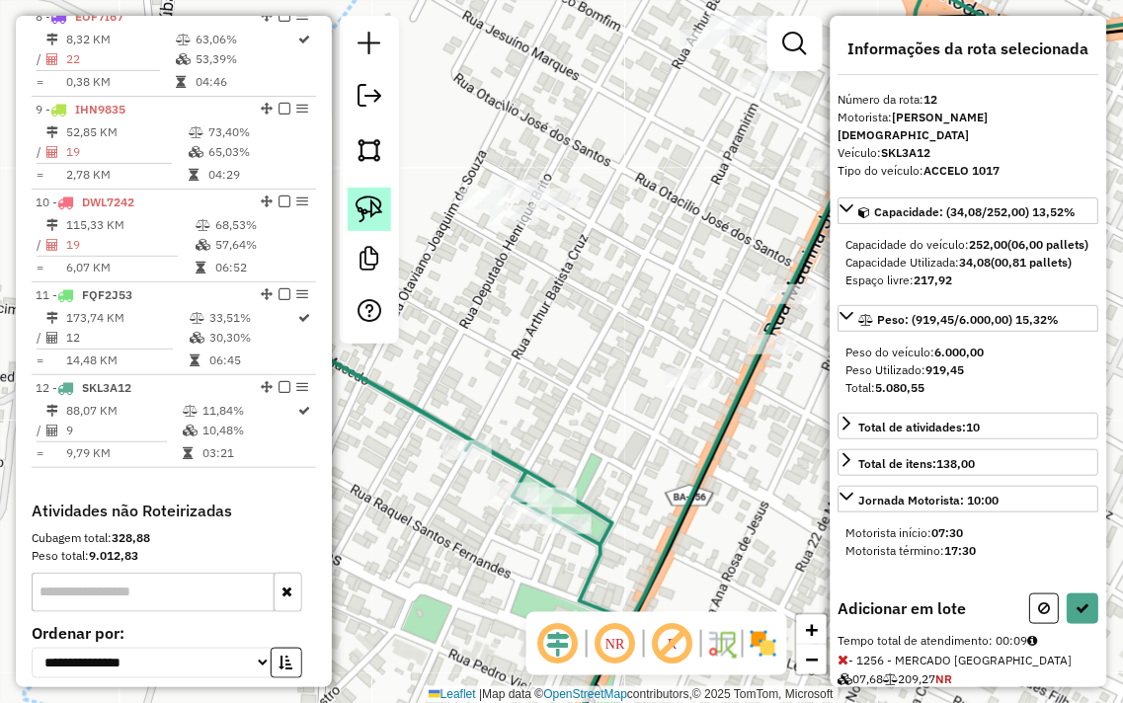
click at [373, 207] on img at bounding box center [370, 210] width 28 height 28
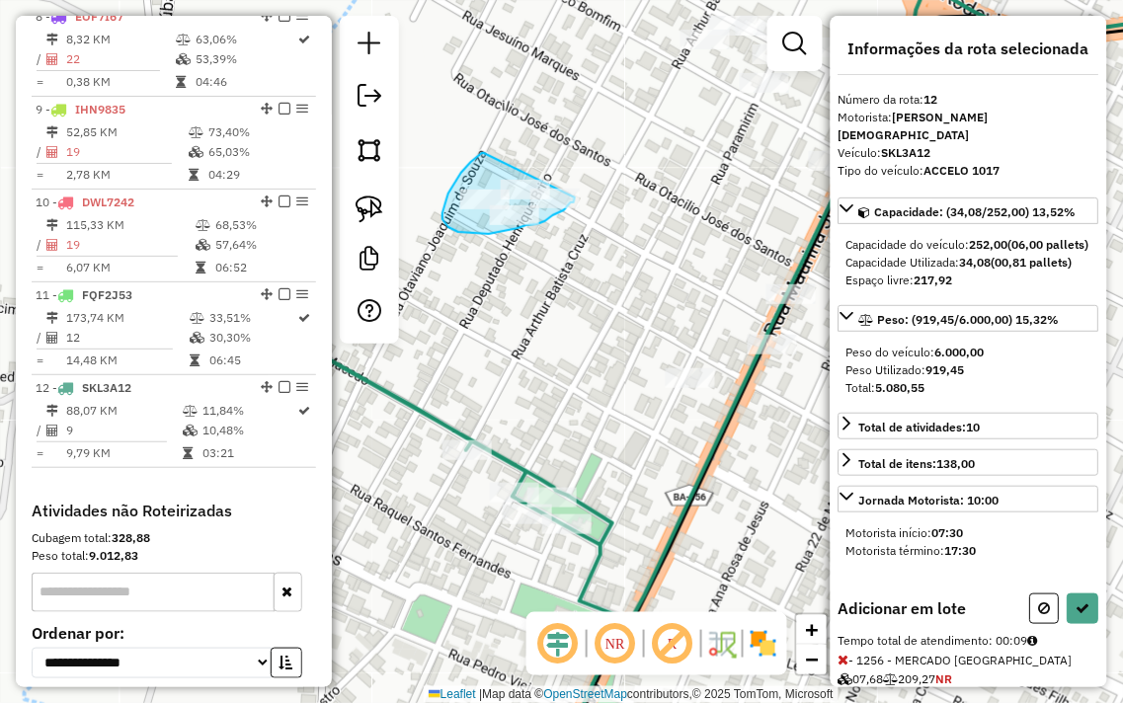
drag, startPoint x: 482, startPoint y: 153, endPoint x: 584, endPoint y: 162, distance: 102.1
drag, startPoint x: 546, startPoint y: 310, endPoint x: 482, endPoint y: 272, distance: 74.9
click at [482, 272] on div "Janela de atendimento Grade de atendimento Capacidade Transportadoras Veículos …" at bounding box center [561, 351] width 1123 height 703
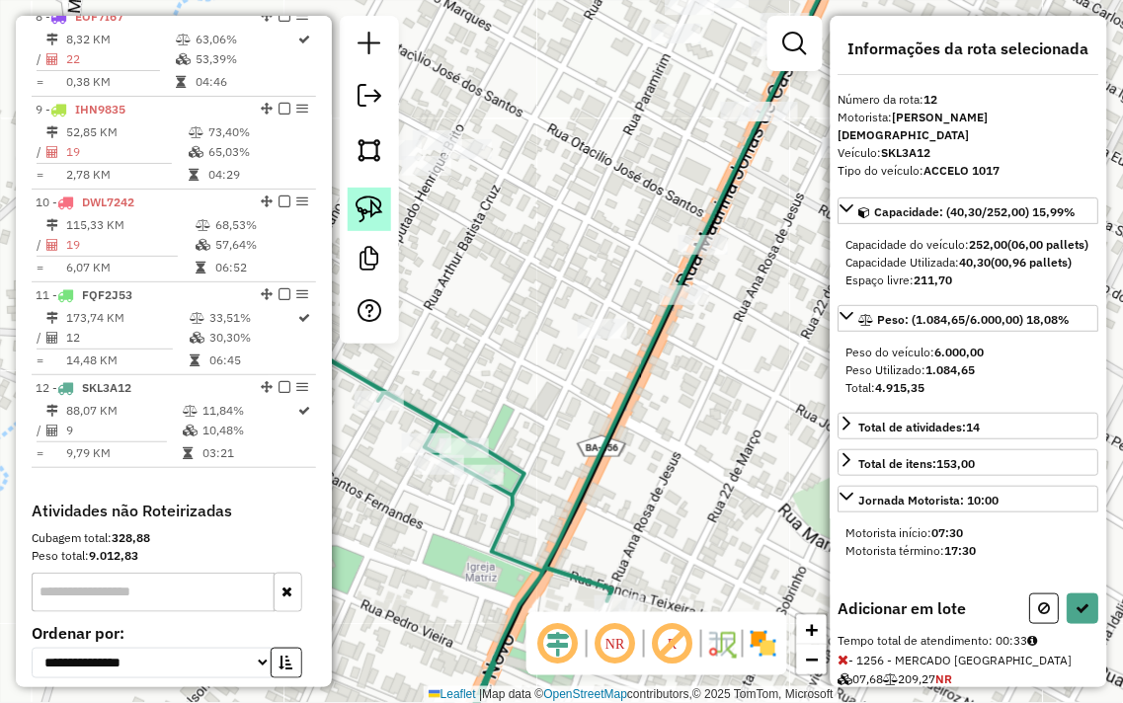
click at [368, 210] on img at bounding box center [370, 210] width 28 height 28
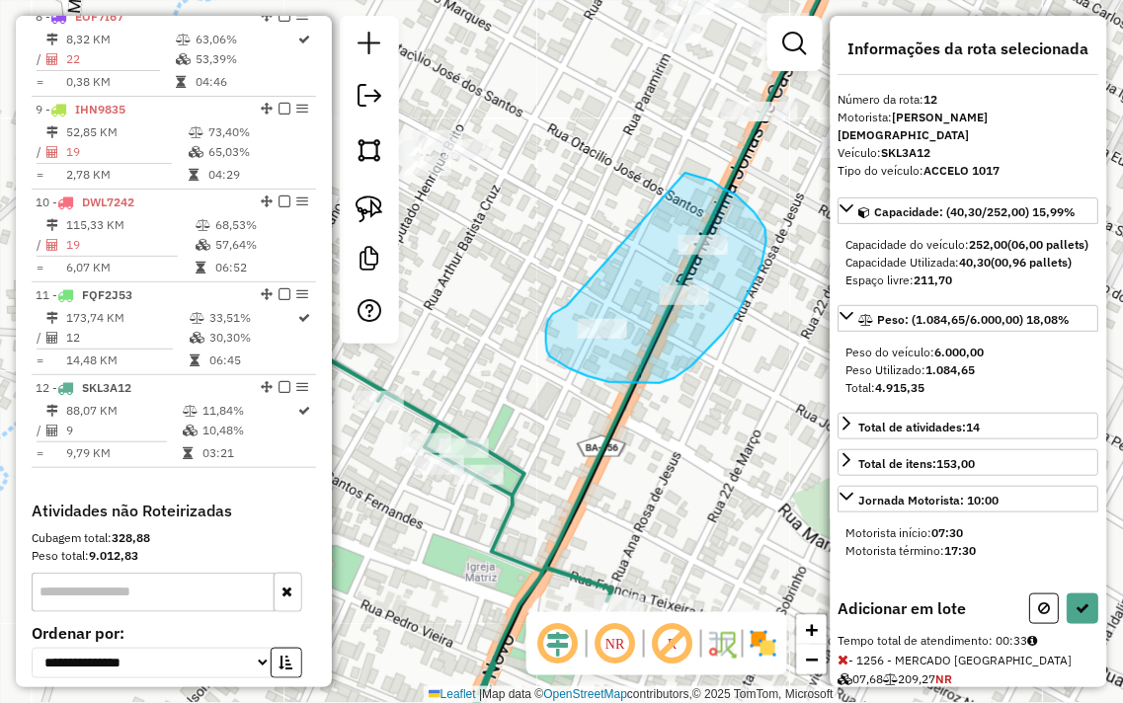
drag, startPoint x: 567, startPoint y: 306, endPoint x: 685, endPoint y: 173, distance: 178.4
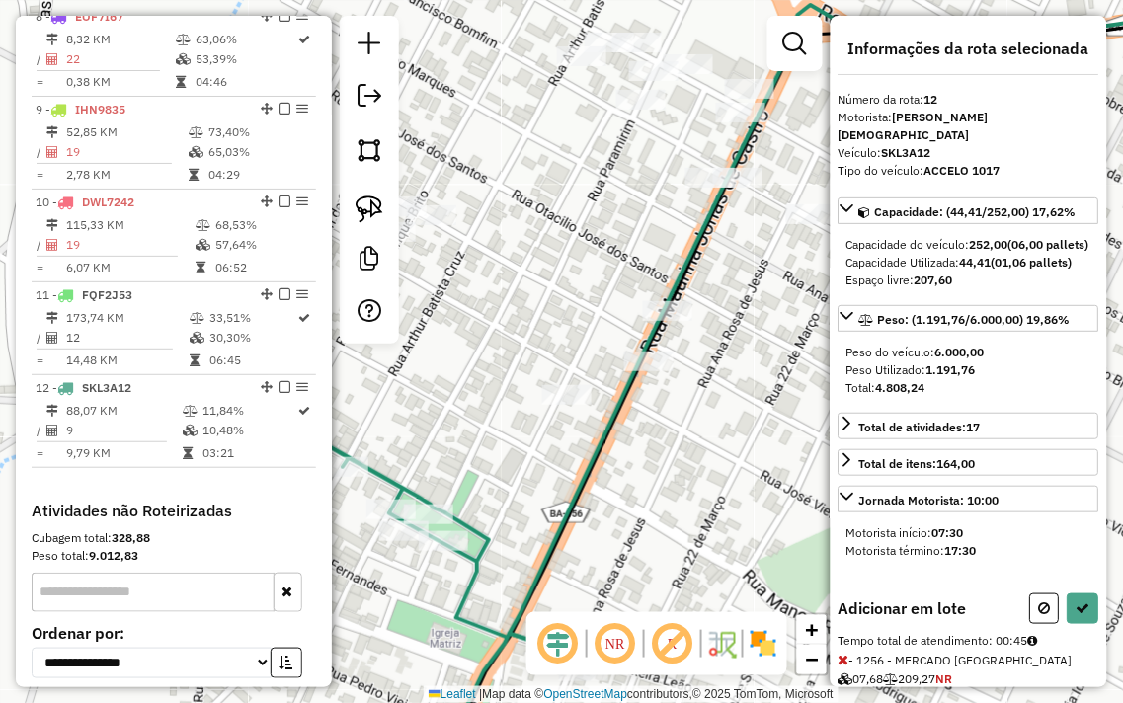
drag, startPoint x: 636, startPoint y: 189, endPoint x: 518, endPoint y: 426, distance: 264.6
click at [517, 425] on div "Janela de atendimento Grade de atendimento Capacidade Transportadoras Veículos …" at bounding box center [561, 351] width 1123 height 703
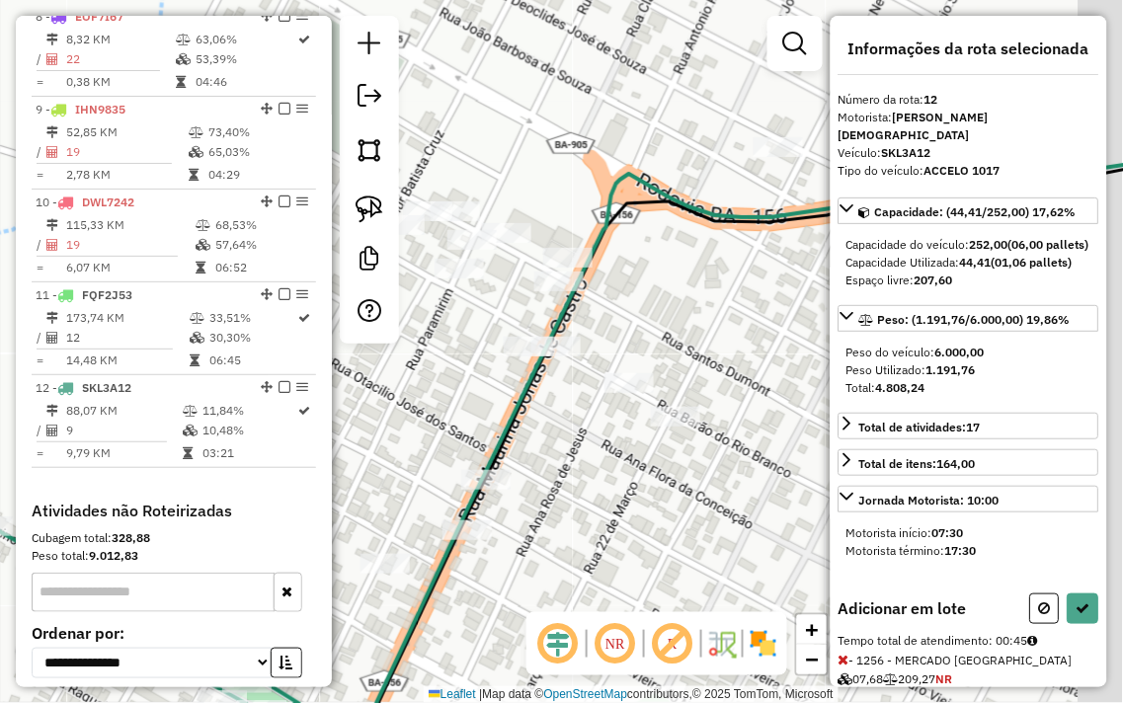
drag, startPoint x: 625, startPoint y: 436, endPoint x: 560, endPoint y: 432, distance: 65.3
click at [560, 432] on div "Janela de atendimento Grade de atendimento Capacidade Transportadoras Veículos …" at bounding box center [561, 351] width 1123 height 703
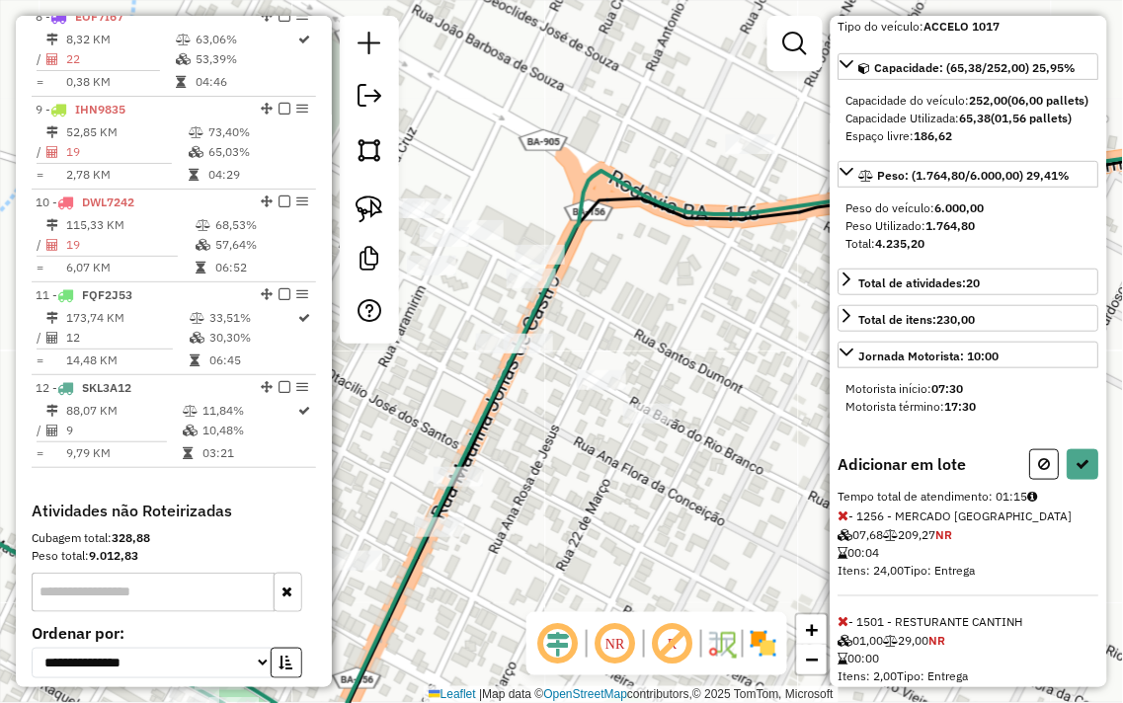
scroll to position [329, 0]
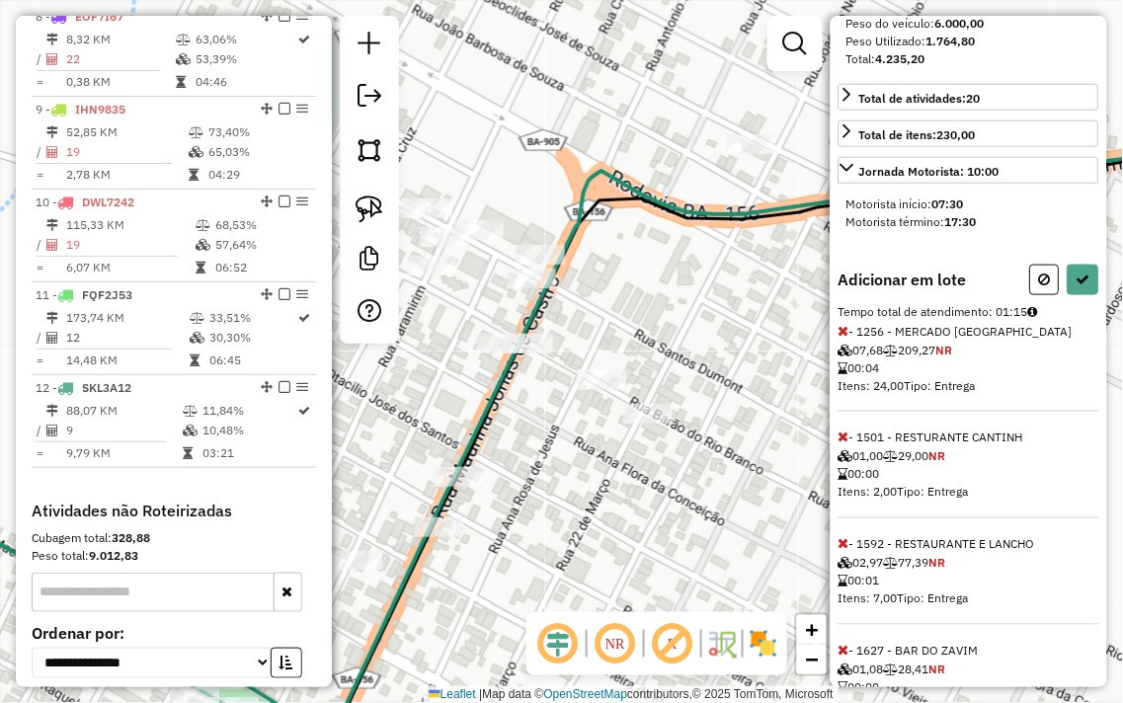
click at [844, 437] on icon at bounding box center [843, 438] width 11 height 14
click at [1076, 279] on icon at bounding box center [1083, 280] width 14 height 14
select select "**********"
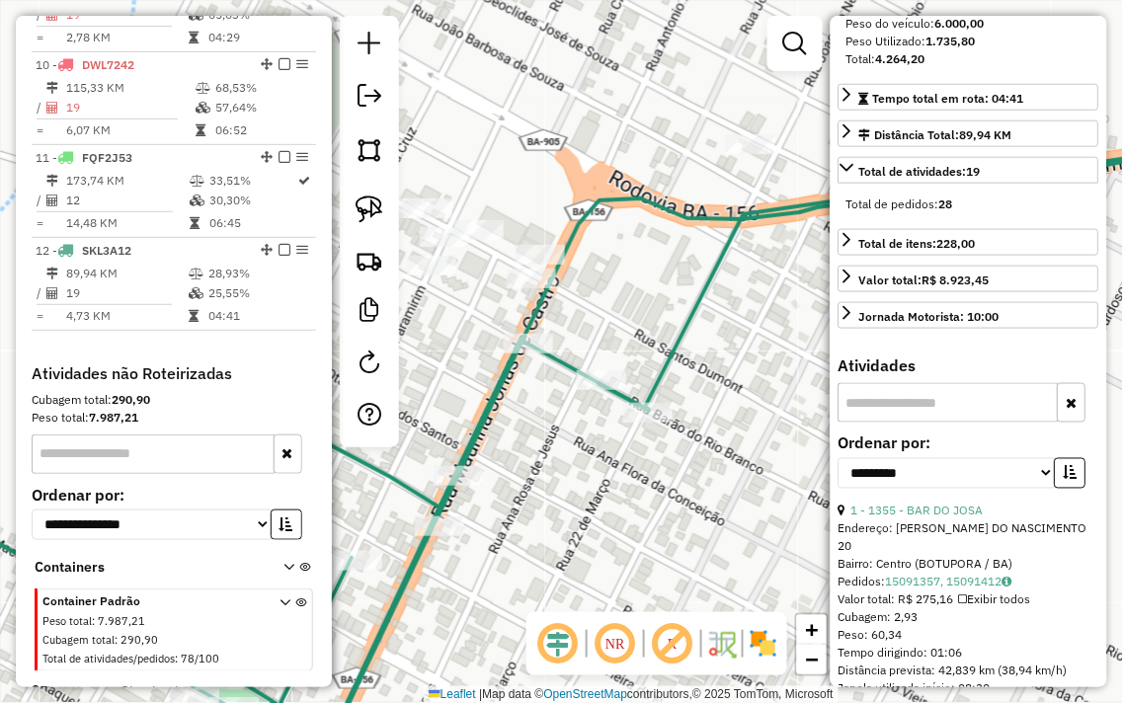
scroll to position [1570, 0]
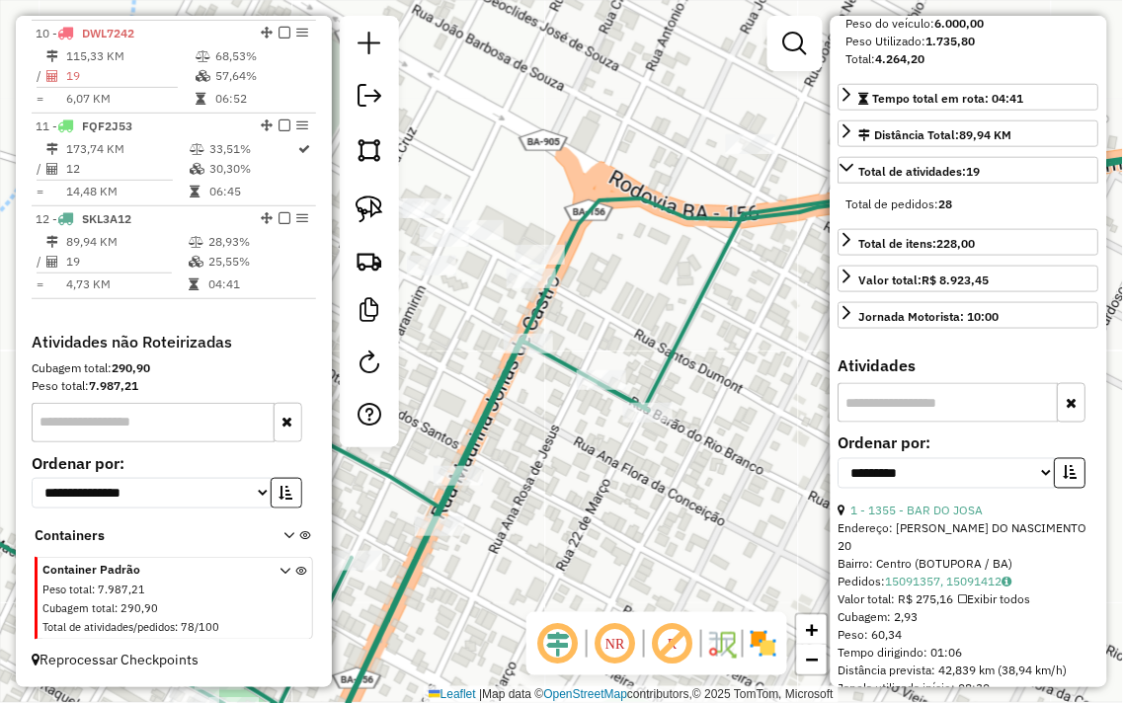
click at [777, 411] on div "Janela de atendimento Grade de atendimento Capacidade Transportadoras Veículos …" at bounding box center [561, 351] width 1123 height 703
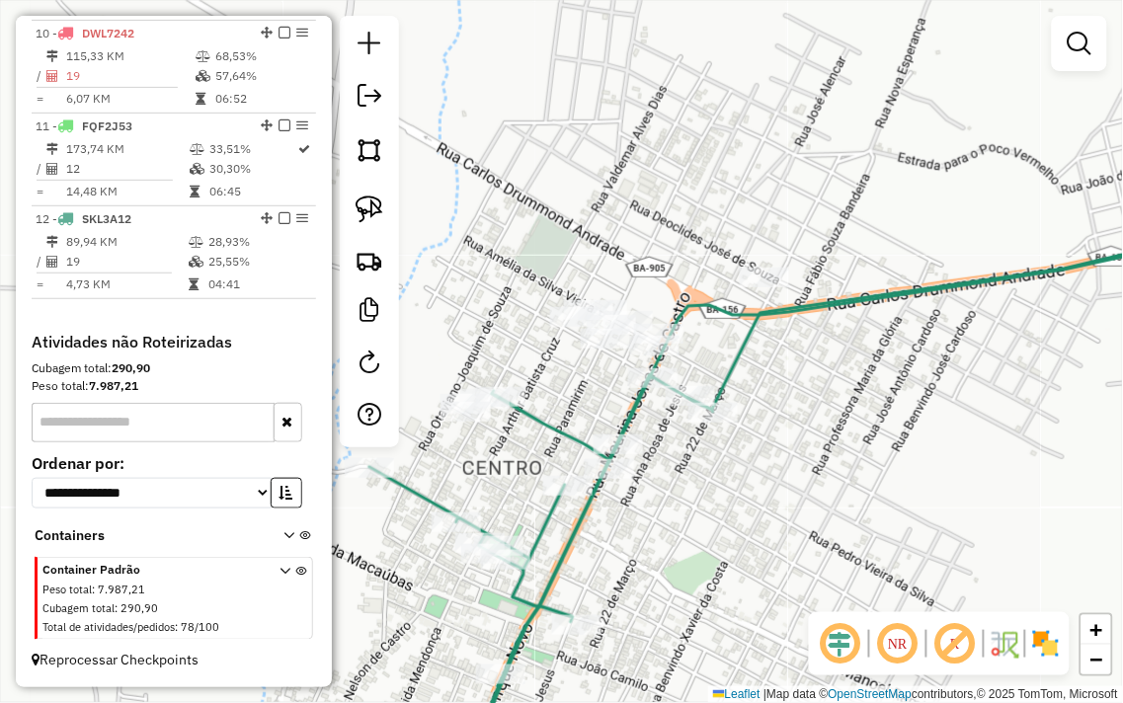
drag, startPoint x: 477, startPoint y: 240, endPoint x: 520, endPoint y: 222, distance: 46.9
click at [520, 222] on div "Janela de atendimento Grade de atendimento Capacidade Transportadoras Veículos …" at bounding box center [561, 351] width 1123 height 703
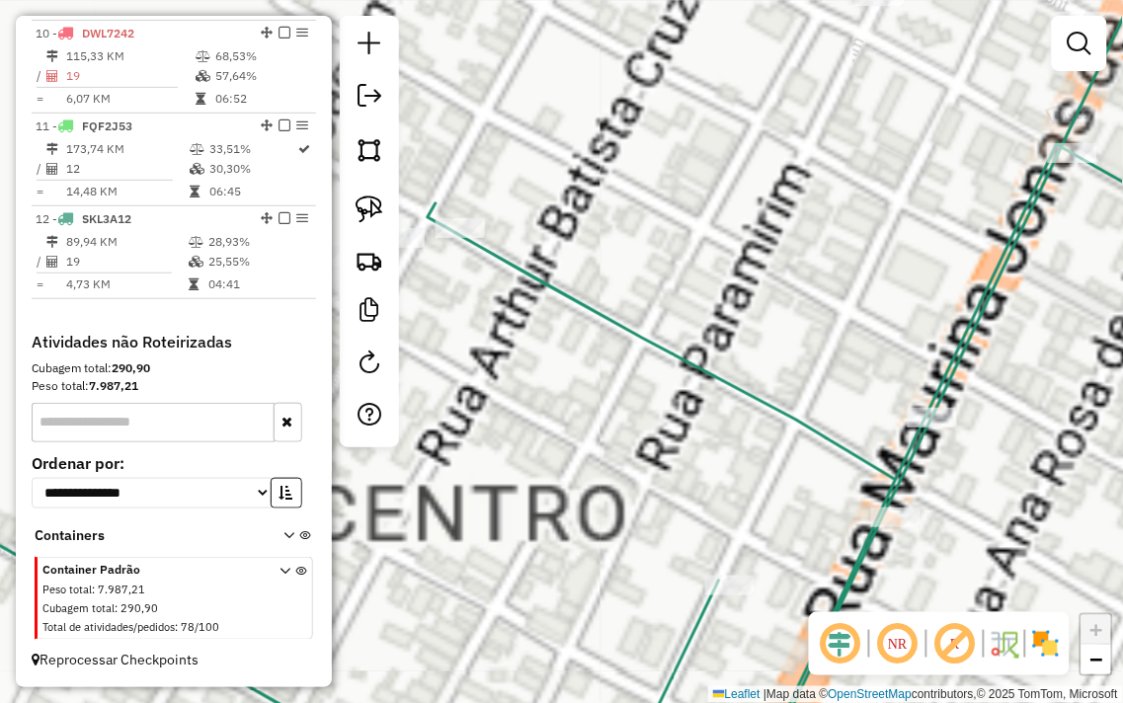
drag, startPoint x: 516, startPoint y: 386, endPoint x: 814, endPoint y: 466, distance: 308.8
click at [821, 471] on div "Janela de atendimento Grade de atendimento Capacidade Transportadoras Veículos …" at bounding box center [561, 351] width 1123 height 703
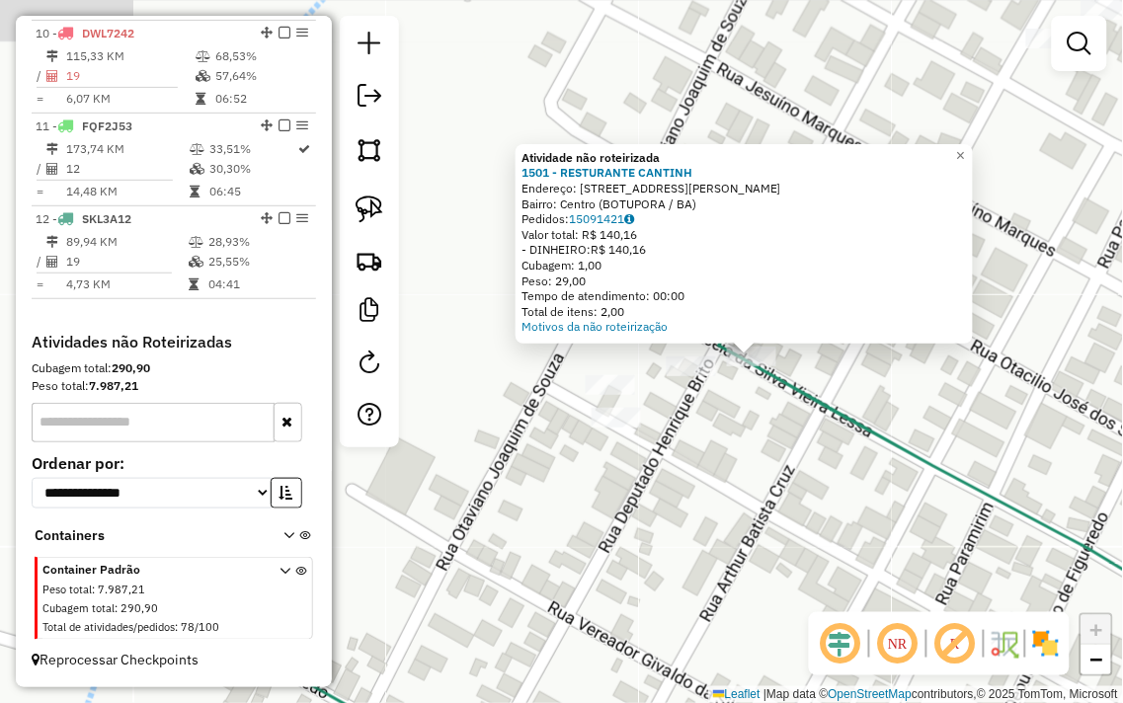
drag, startPoint x: 619, startPoint y: 412, endPoint x: 804, endPoint y: 416, distance: 184.7
click at [804, 416] on div "Atividade não roteirizada 1501 - RESTURANTE CANTINH Endereço: rua Henrique cruz…" at bounding box center [561, 351] width 1123 height 703
click at [709, 417] on div "Atividade não roteirizada 1501 - RESTURANTE CANTINH Endereço: rua Henrique cruz…" at bounding box center [561, 351] width 1123 height 703
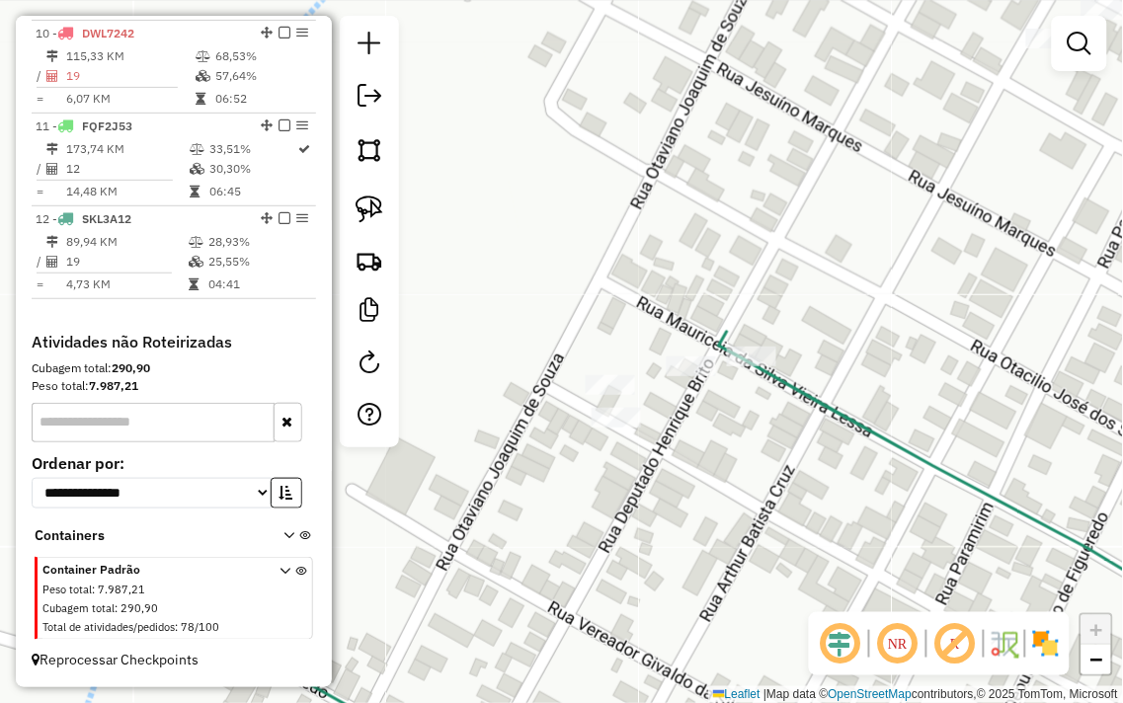
drag, startPoint x: 758, startPoint y: 423, endPoint x: 696, endPoint y: 488, distance: 90.1
click at [696, 491] on div "Rota 12 - Placa SKL3A12 1592 - RESTAURANTE E LANCHO Janela de atendimento Grade…" at bounding box center [561, 351] width 1123 height 703
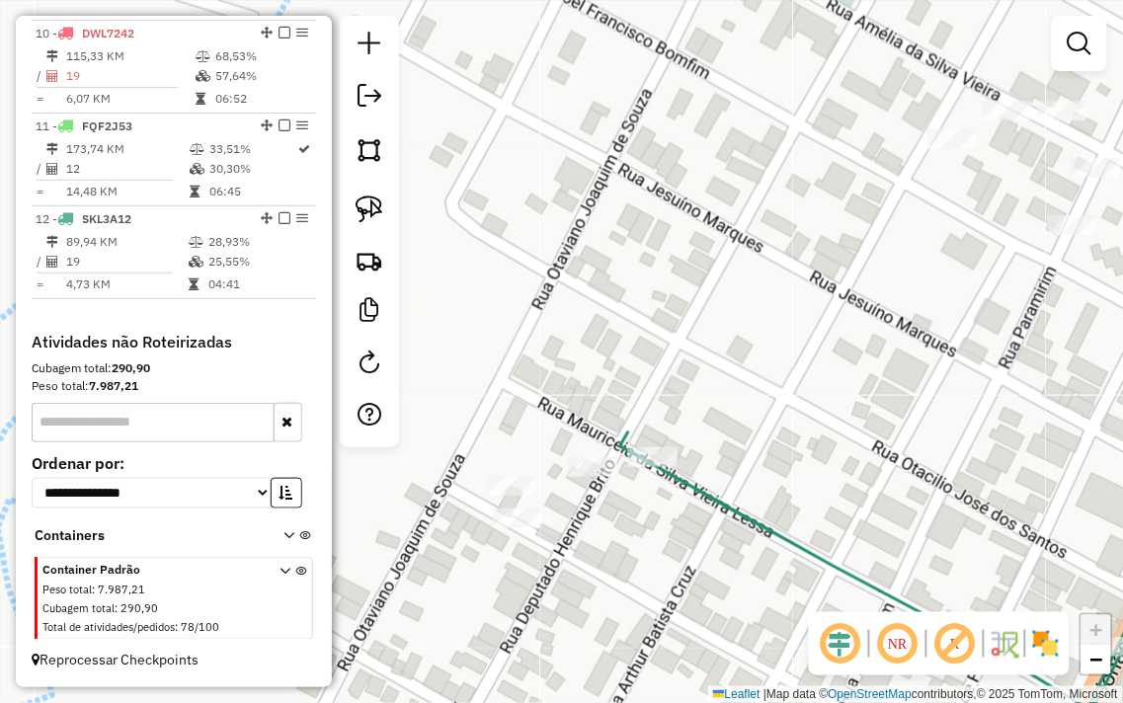
drag, startPoint x: 839, startPoint y: 324, endPoint x: 650, endPoint y: 462, distance: 234.7
click at [650, 462] on div "Janela de atendimento Grade de atendimento Capacidade Transportadoras Veículos …" at bounding box center [561, 351] width 1123 height 703
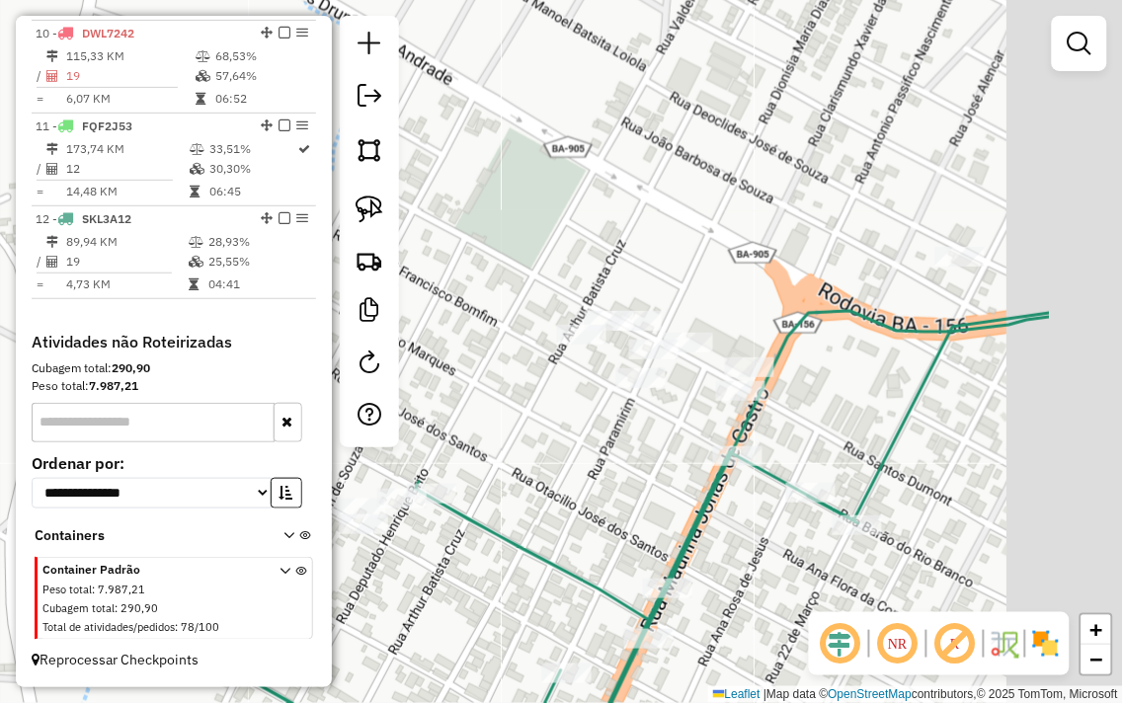
drag, startPoint x: 852, startPoint y: 458, endPoint x: 666, endPoint y: 445, distance: 187.1
click at [666, 445] on div "Janela de atendimento Grade de atendimento Capacidade Transportadoras Veículos …" at bounding box center [561, 351] width 1123 height 703
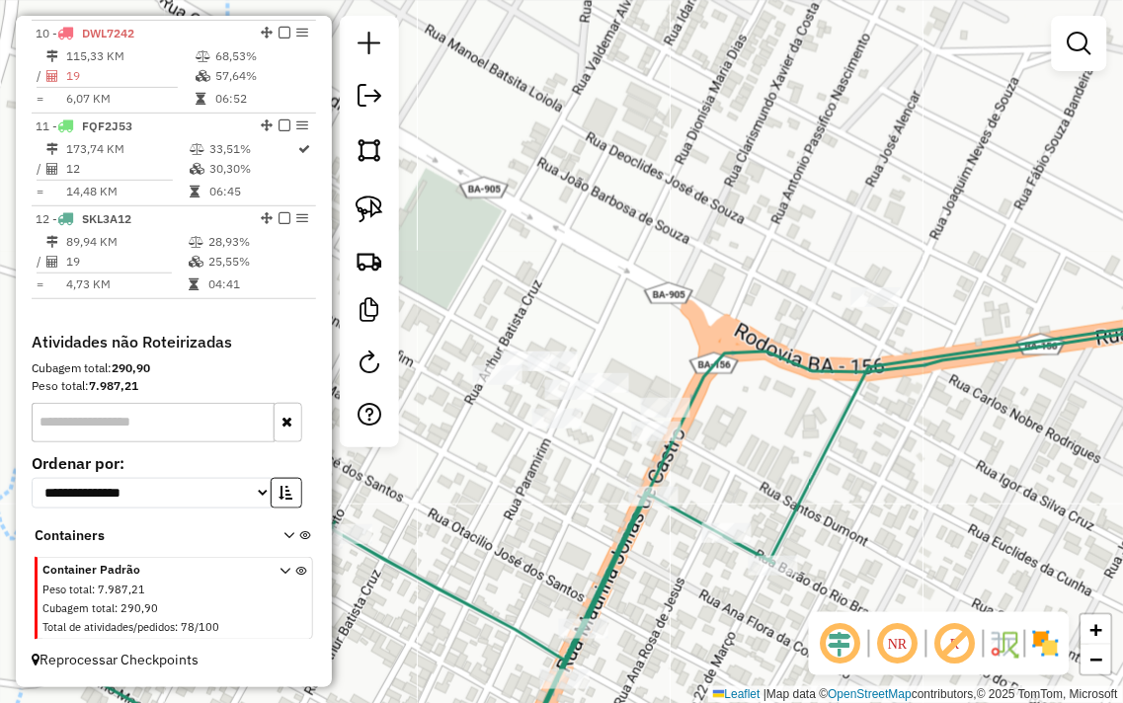
drag, startPoint x: 610, startPoint y: 258, endPoint x: 526, endPoint y: 296, distance: 92.4
click at [526, 298] on div "Janela de atendimento Grade de atendimento Capacidade Transportadoras Veículos …" at bounding box center [561, 351] width 1123 height 703
click at [383, 208] on link at bounding box center [369, 209] width 43 height 43
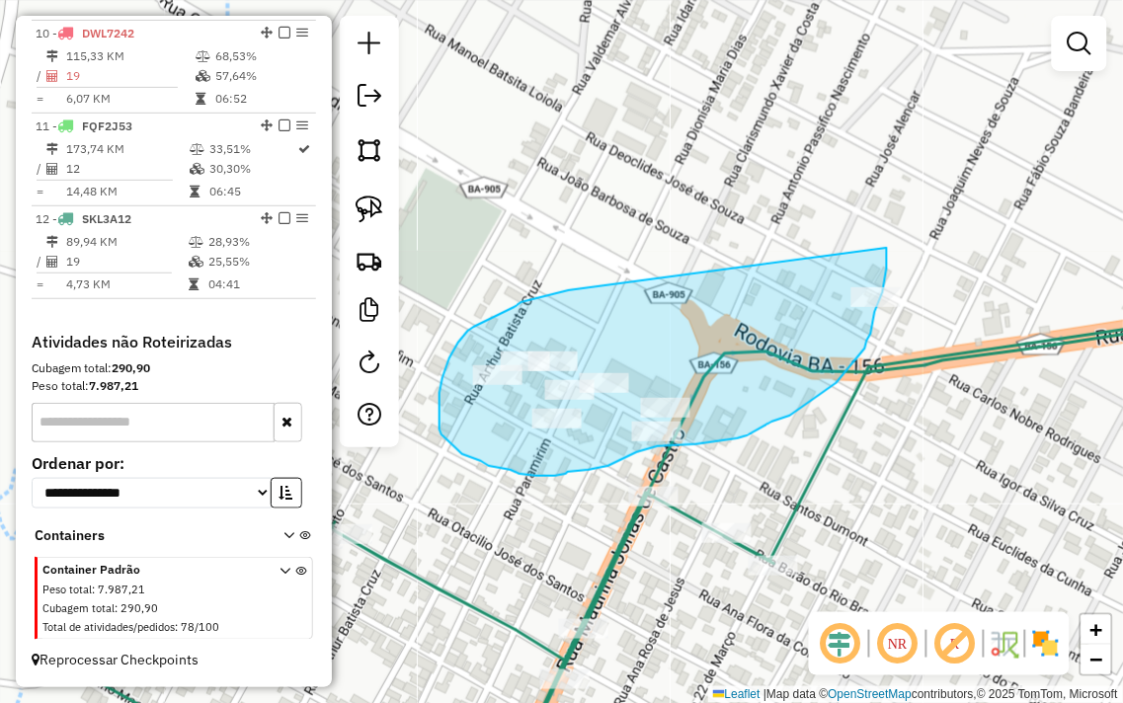
drag, startPoint x: 569, startPoint y: 290, endPoint x: 882, endPoint y: 215, distance: 321.9
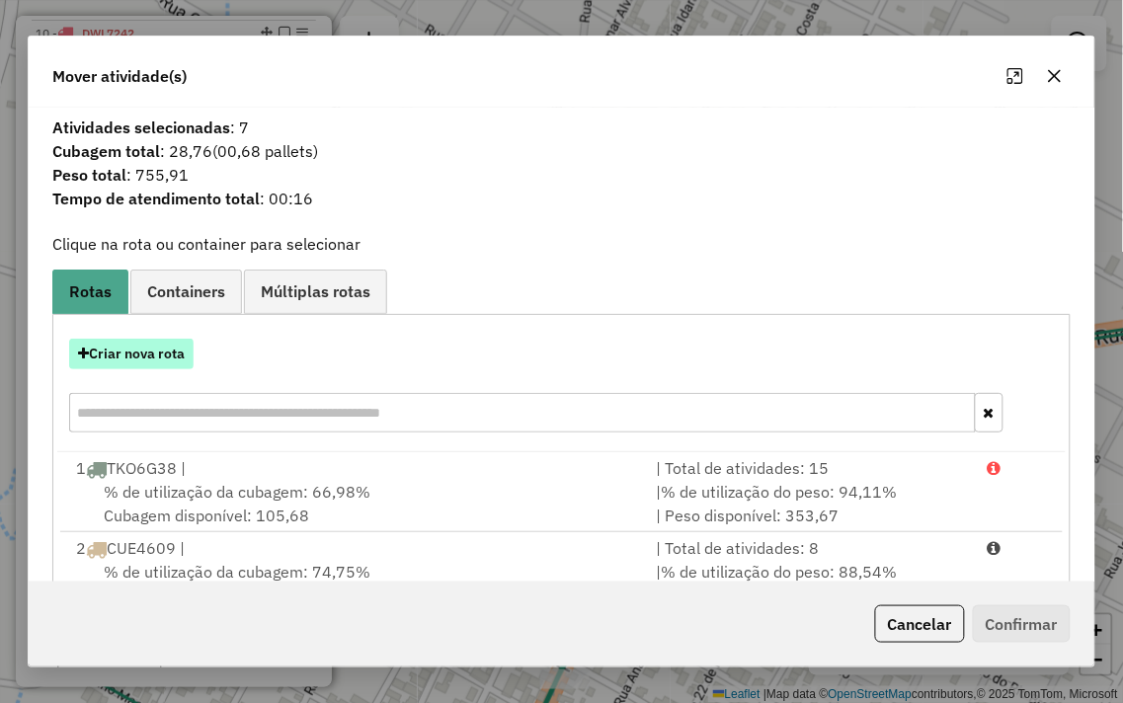
click at [173, 352] on button "Criar nova rota" at bounding box center [131, 354] width 124 height 31
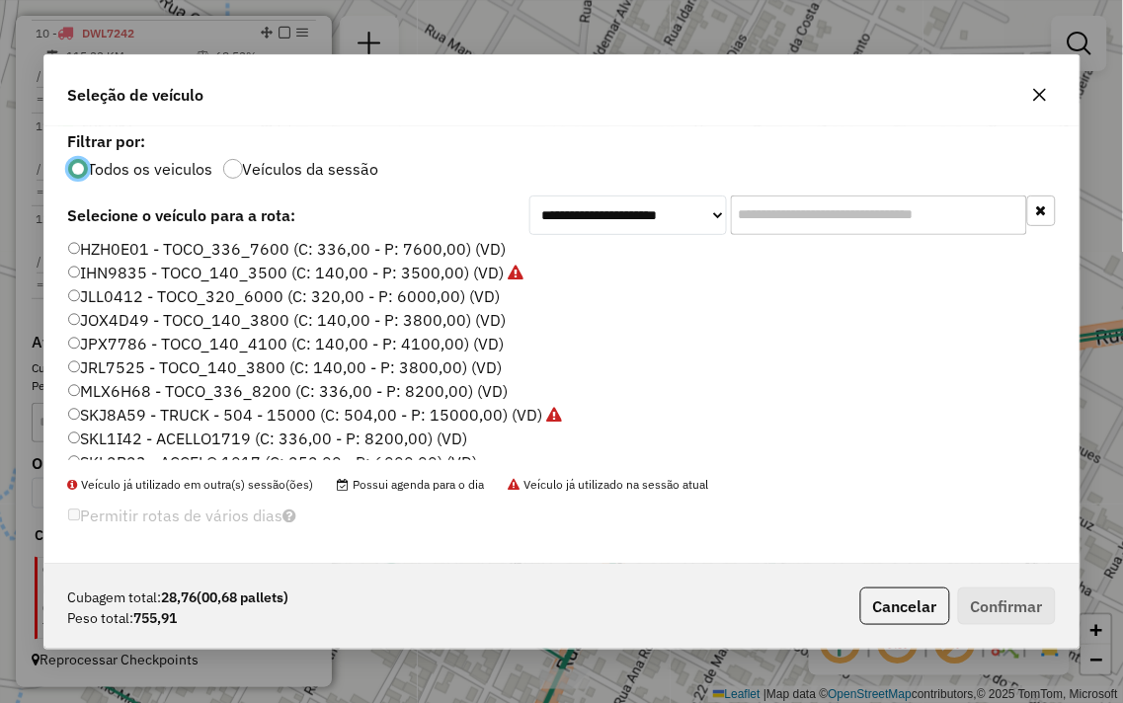
scroll to position [219, 0]
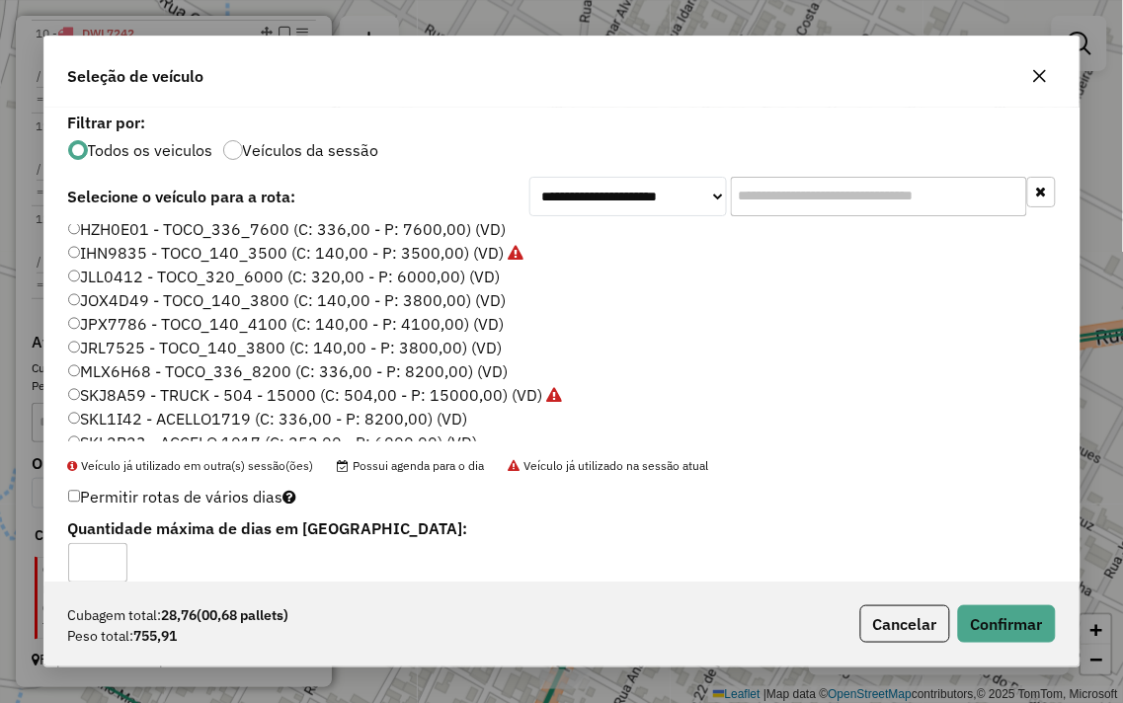
click at [973, 596] on div "Cubagem total: 28,76 (00,68 pallets) Peso total: 755,91 Cancelar Confirmar" at bounding box center [561, 624] width 1035 height 85
click at [1001, 620] on button "Confirmar" at bounding box center [1007, 624] width 98 height 38
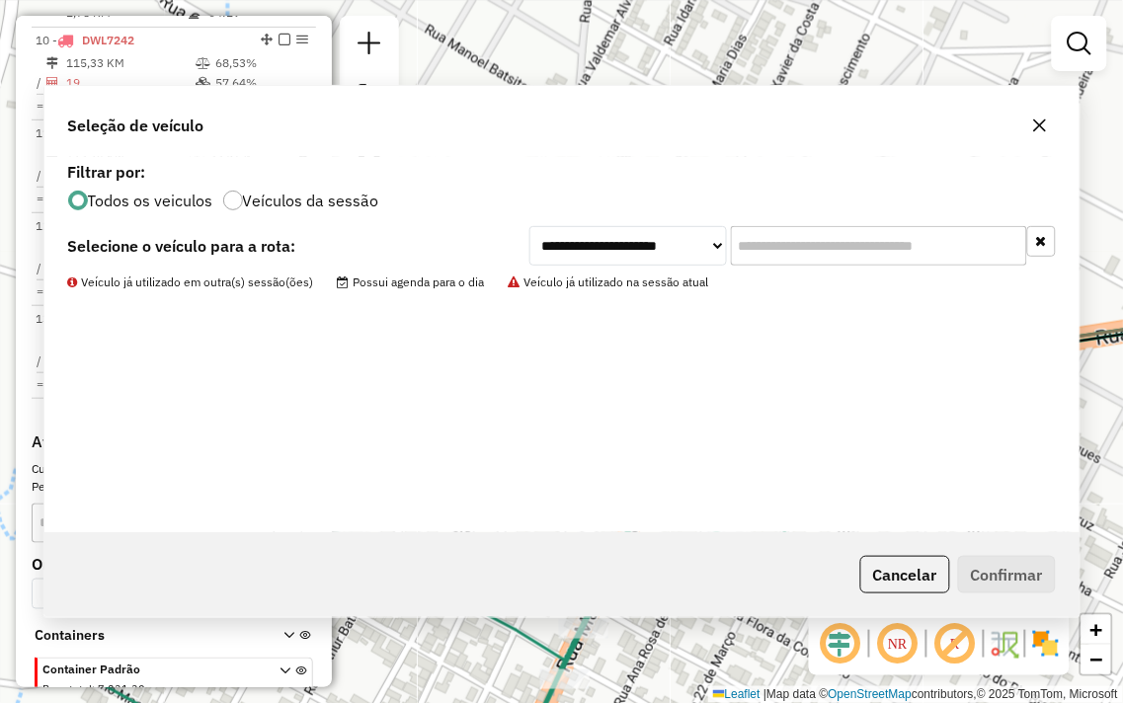
scroll to position [1501, 0]
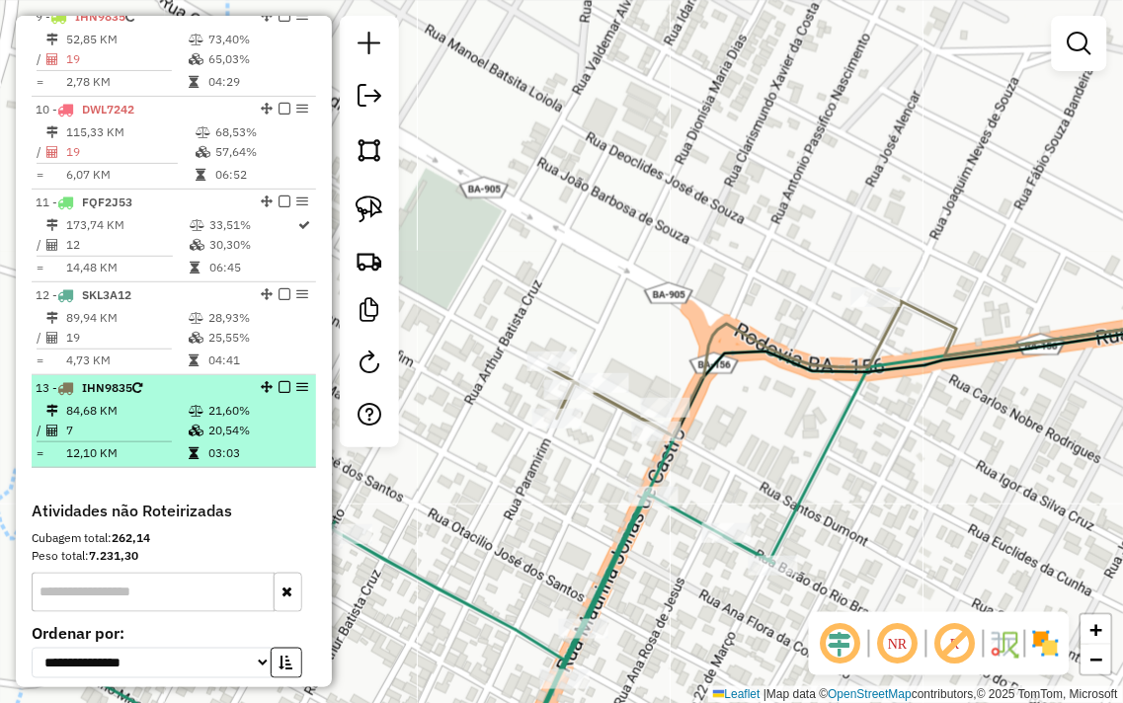
select select "**********"
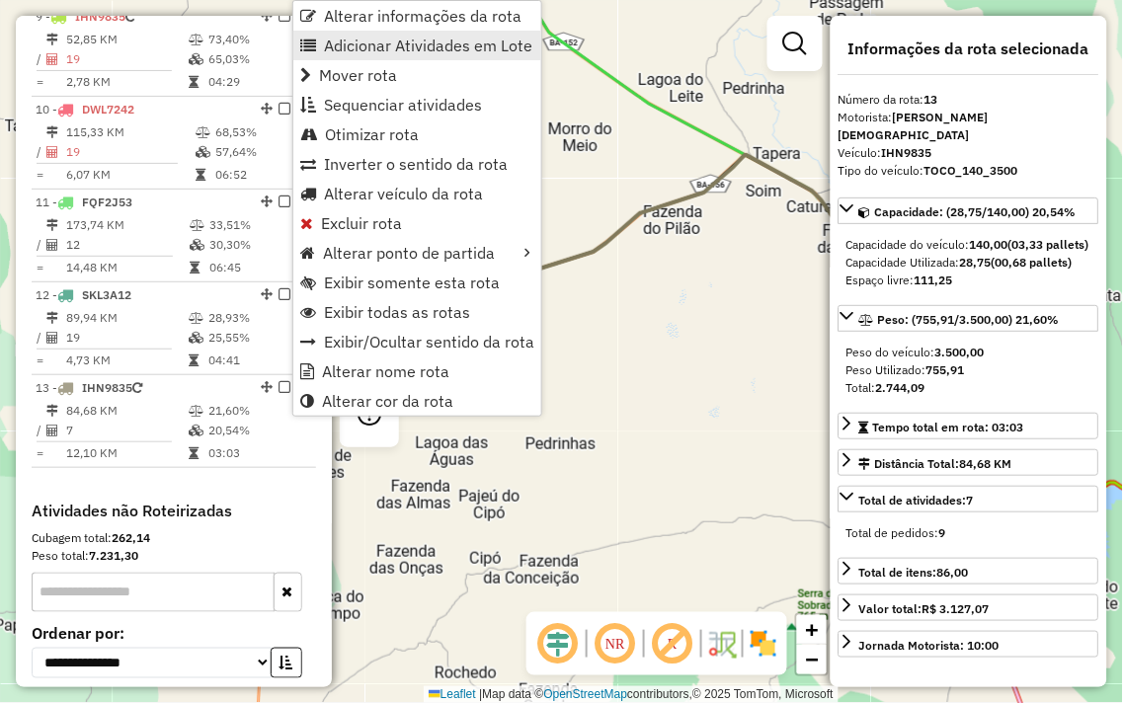
click at [357, 47] on span "Adicionar Atividades em Lote" at bounding box center [428, 46] width 208 height 16
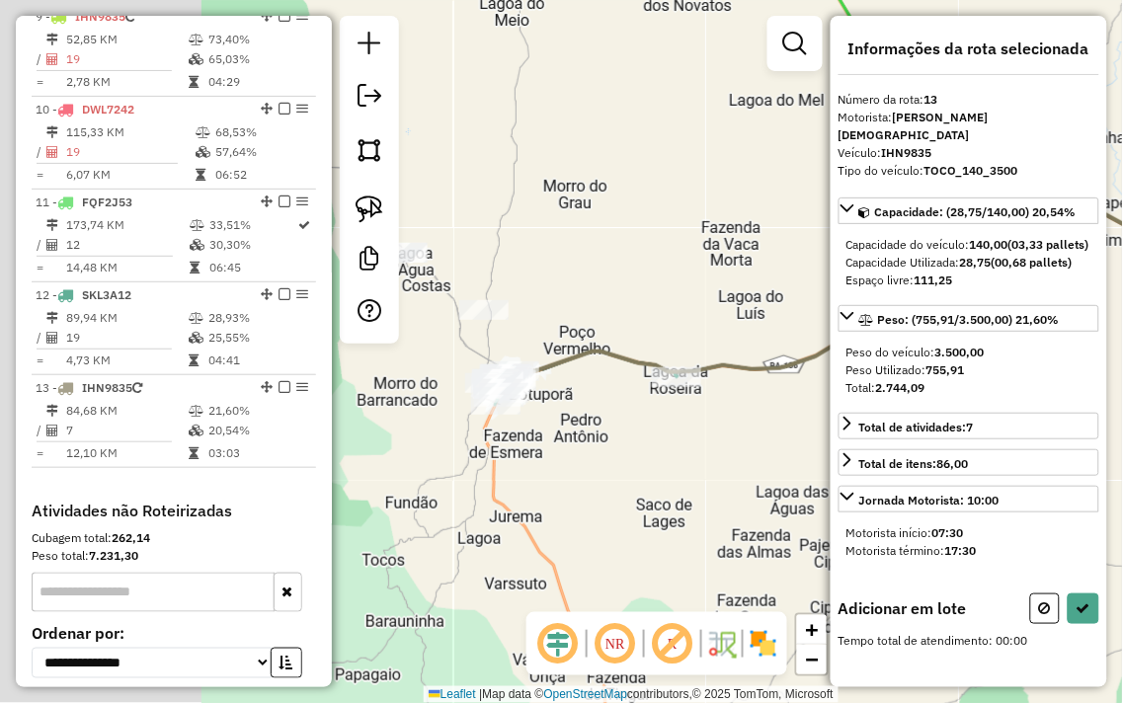
drag, startPoint x: 754, startPoint y: 477, endPoint x: 834, endPoint y: 482, distance: 80.1
click at [834, 482] on hb-router-mapa "Informações da Sessão 980193 - 16/08/2025 Criação: 15/08/2025 17:47 Depósito: J…" at bounding box center [561, 351] width 1123 height 703
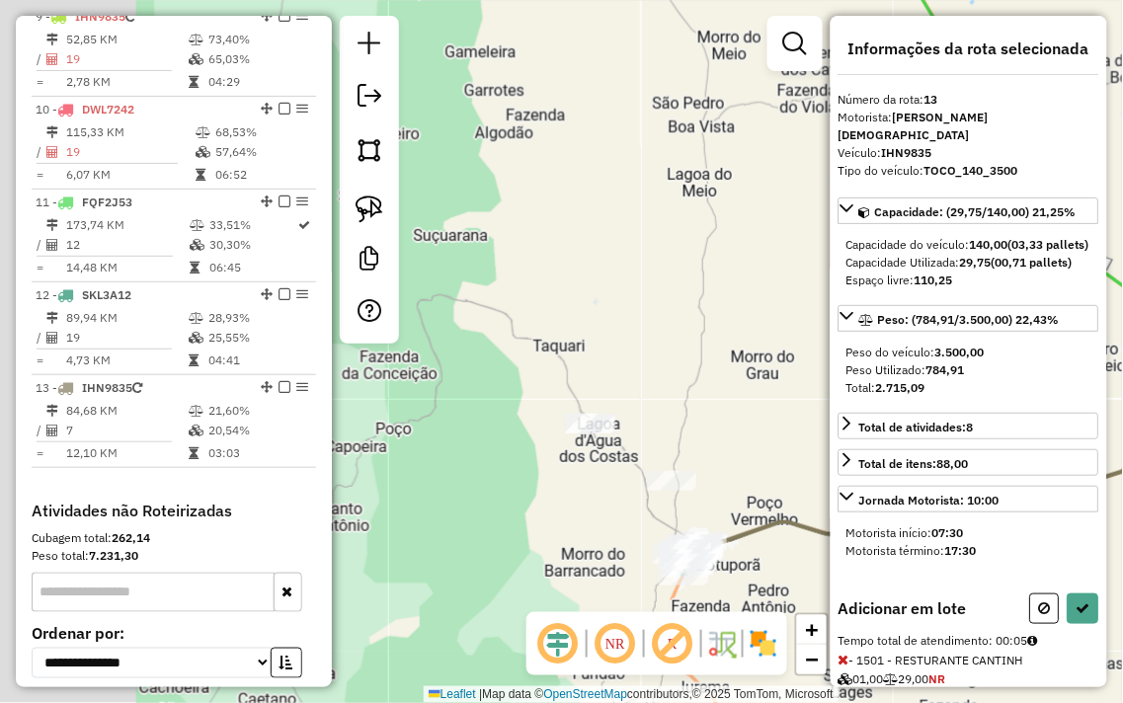
drag, startPoint x: 579, startPoint y: 405, endPoint x: 675, endPoint y: 401, distance: 95.9
click at [813, 420] on div "Janela de atendimento Grade de atendimento Capacidade Transportadoras Veículos …" at bounding box center [561, 351] width 1123 height 703
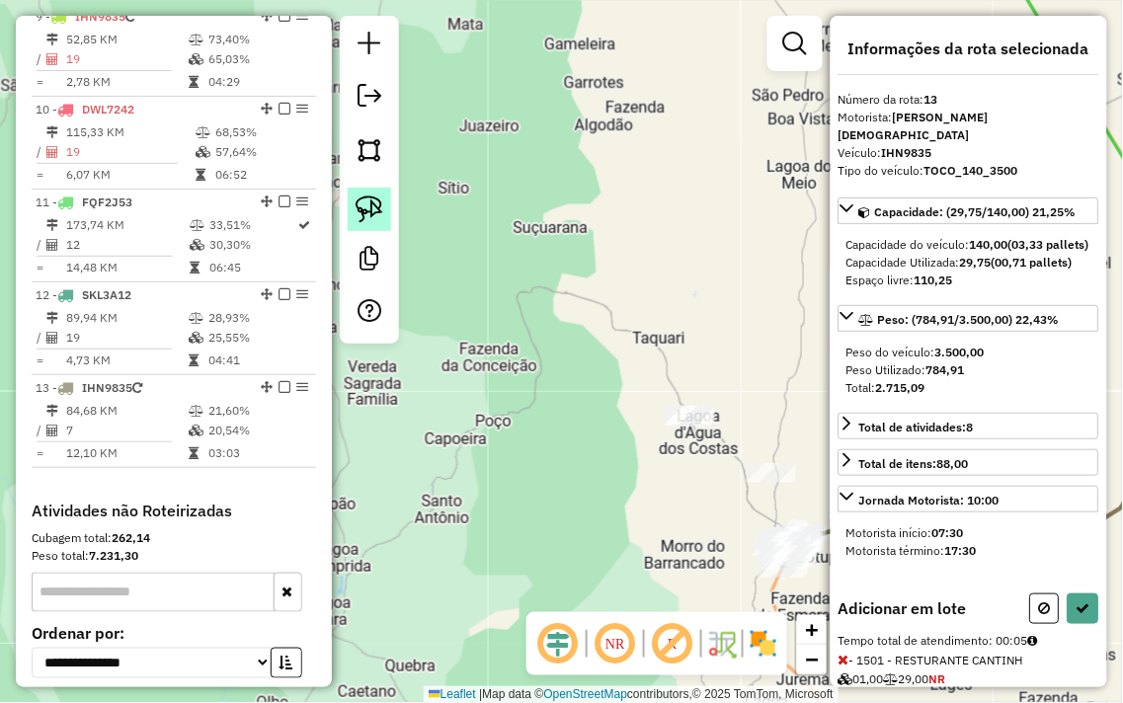
click at [357, 191] on link at bounding box center [369, 209] width 43 height 43
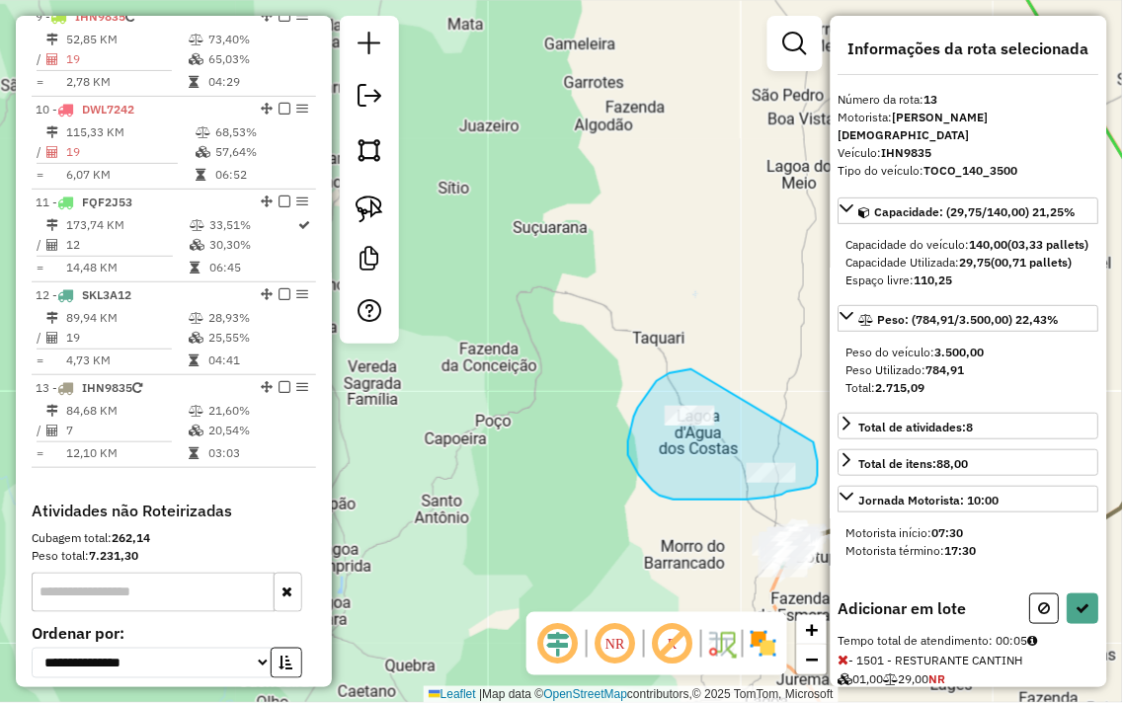
drag, startPoint x: 675, startPoint y: 372, endPoint x: 805, endPoint y: 427, distance: 140.3
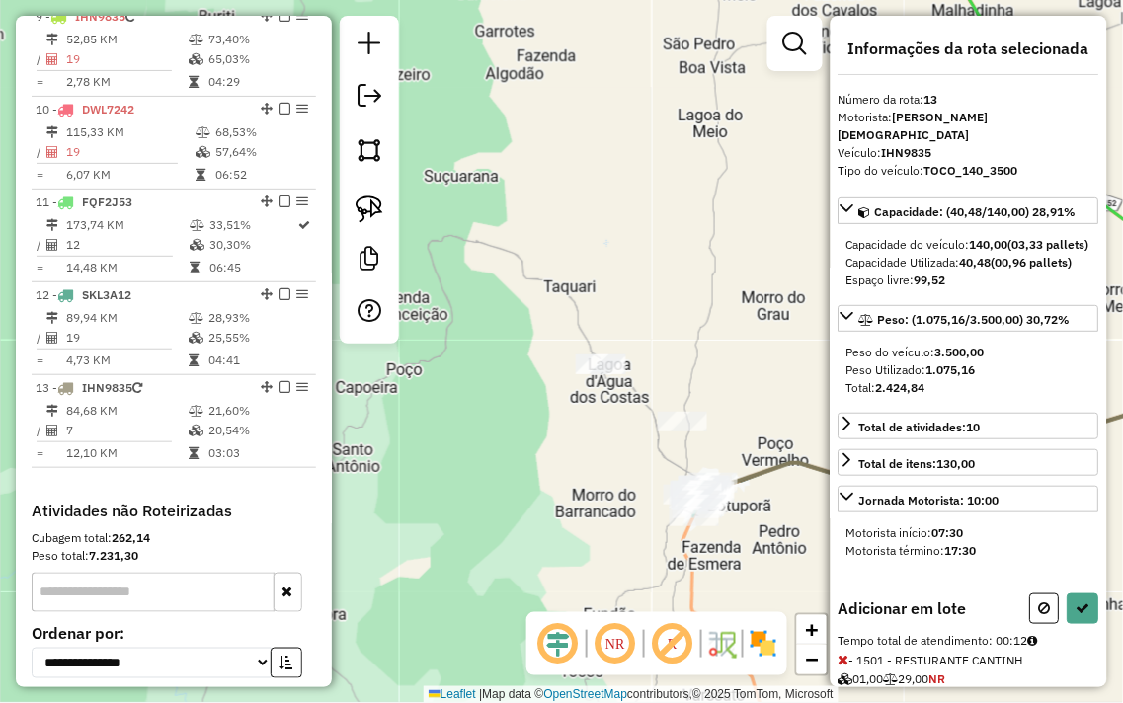
drag, startPoint x: 780, startPoint y: 398, endPoint x: 590, endPoint y: 311, distance: 209.5
click at [583, 281] on div "Janela de atendimento Grade de atendimento Capacidade Transportadoras Veículos …" at bounding box center [561, 351] width 1123 height 703
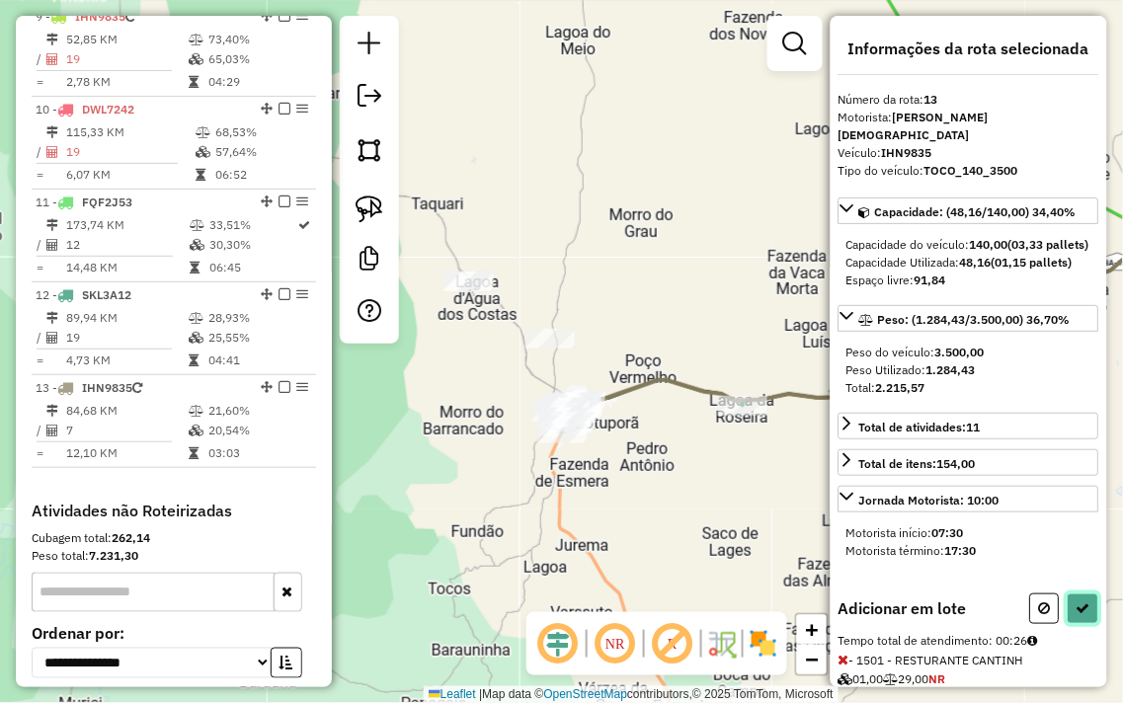
click at [1084, 614] on icon at bounding box center [1083, 608] width 14 height 14
select select "**********"
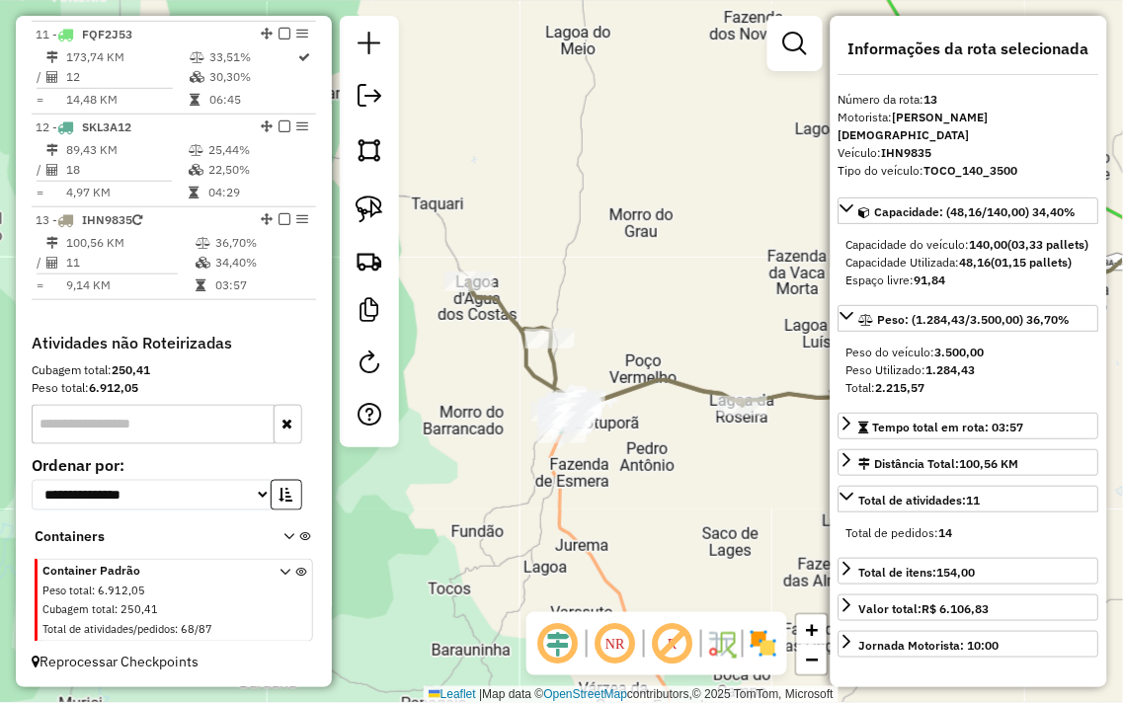
scroll to position [1687, 0]
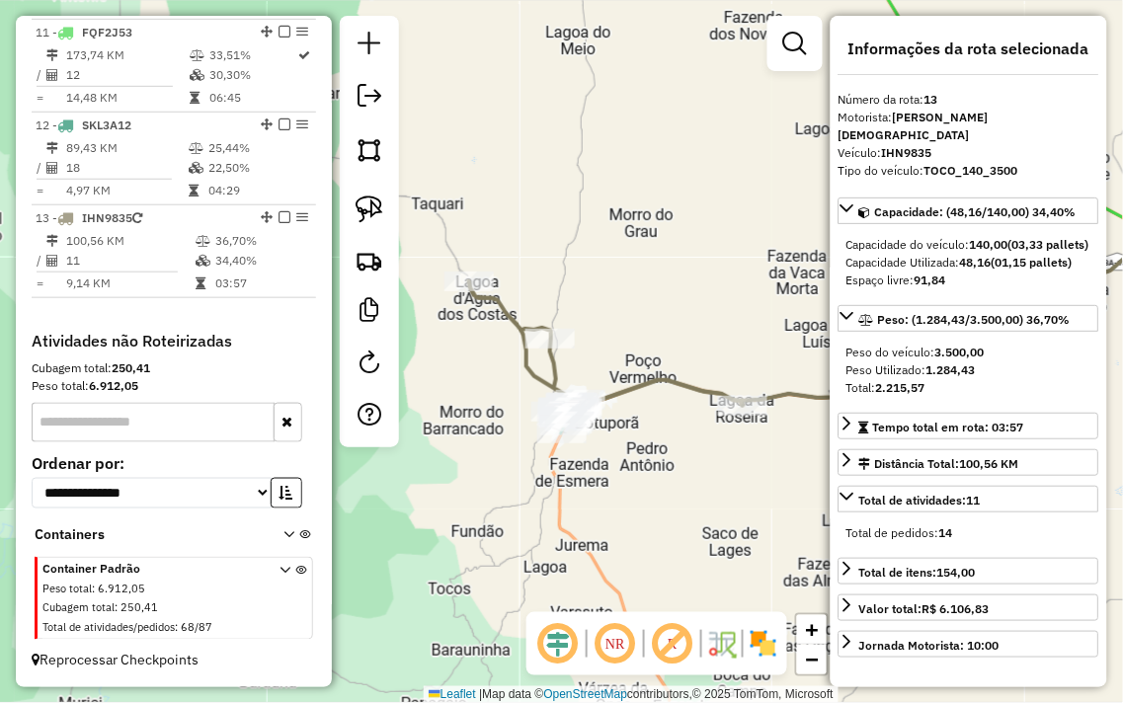
click at [670, 194] on div "Janela de atendimento Grade de atendimento Capacidade Transportadoras Veículos …" at bounding box center [561, 351] width 1123 height 703
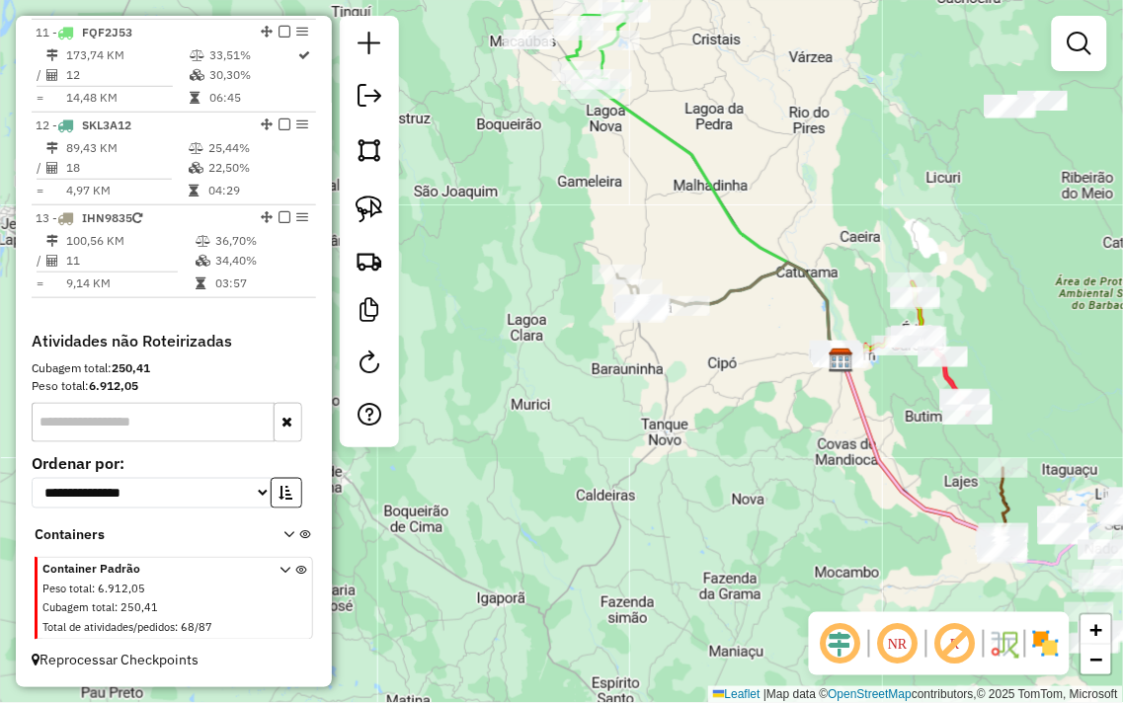
drag, startPoint x: 804, startPoint y: 387, endPoint x: 635, endPoint y: 369, distance: 169.8
click at [636, 369] on div "Janela de atendimento Grade de atendimento Capacidade Transportadoras Veículos …" at bounding box center [561, 351] width 1123 height 703
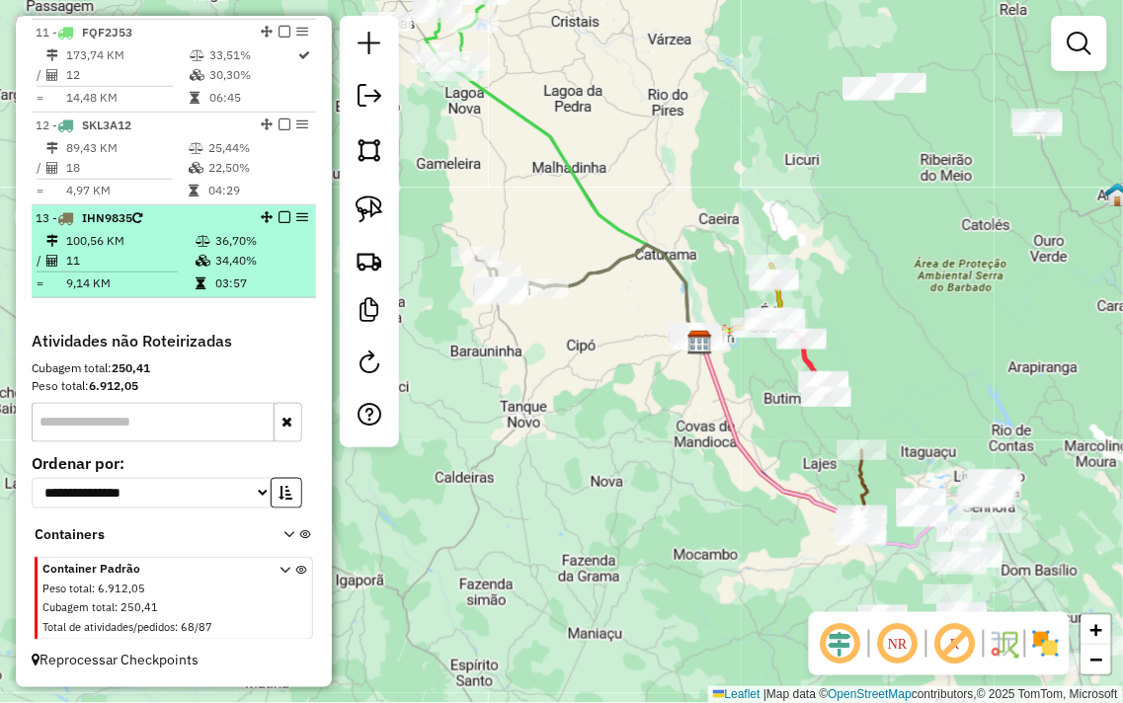
select select "**********"
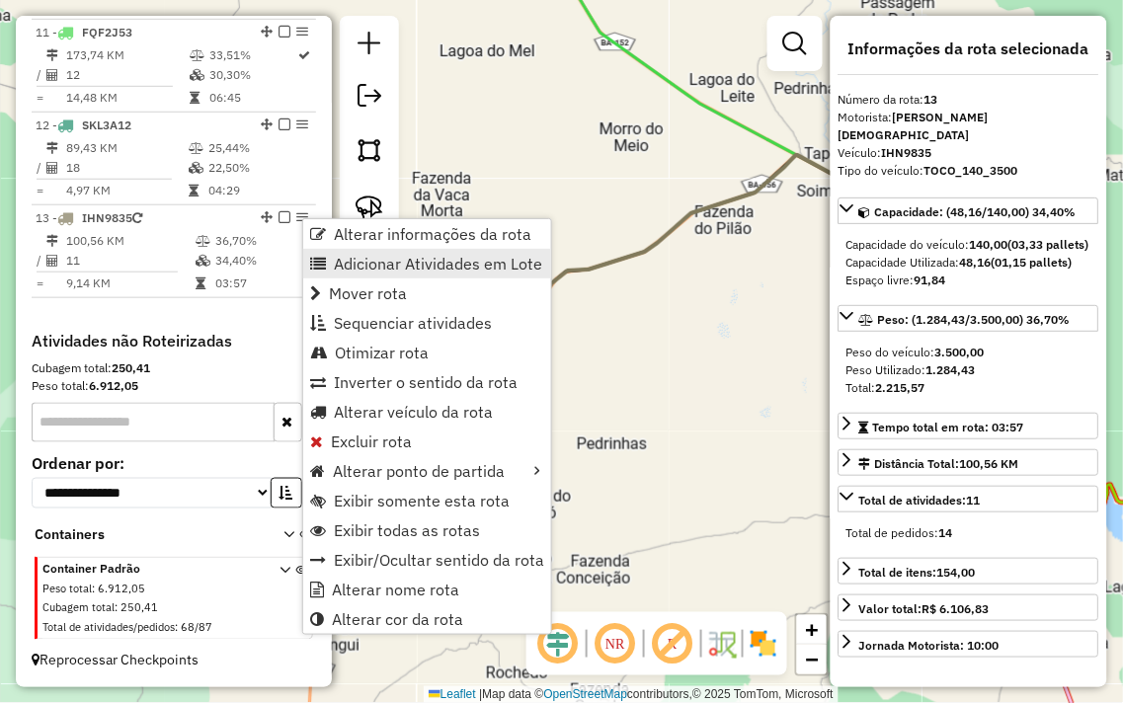
click at [449, 257] on span "Adicionar Atividades em Lote" at bounding box center [438, 264] width 208 height 16
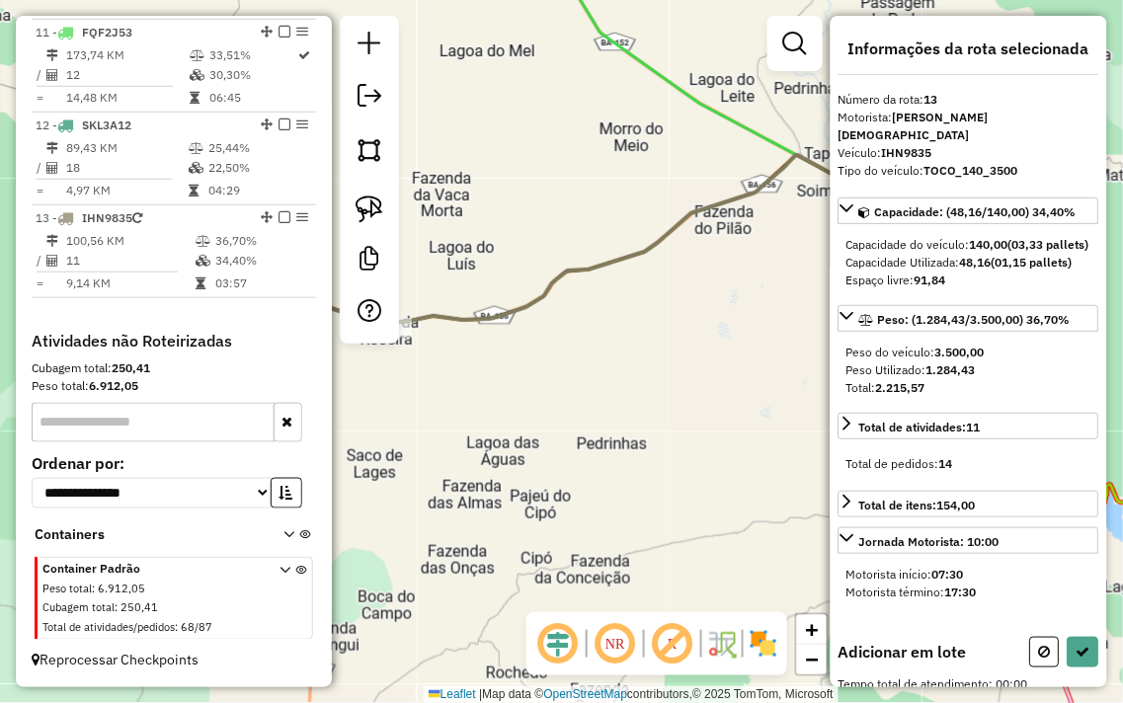
drag, startPoint x: 650, startPoint y: 349, endPoint x: 415, endPoint y: 339, distance: 235.2
click at [409, 340] on div "Janela de atendimento Grade de atendimento Capacidade Transportadoras Veículos …" at bounding box center [561, 351] width 1123 height 703
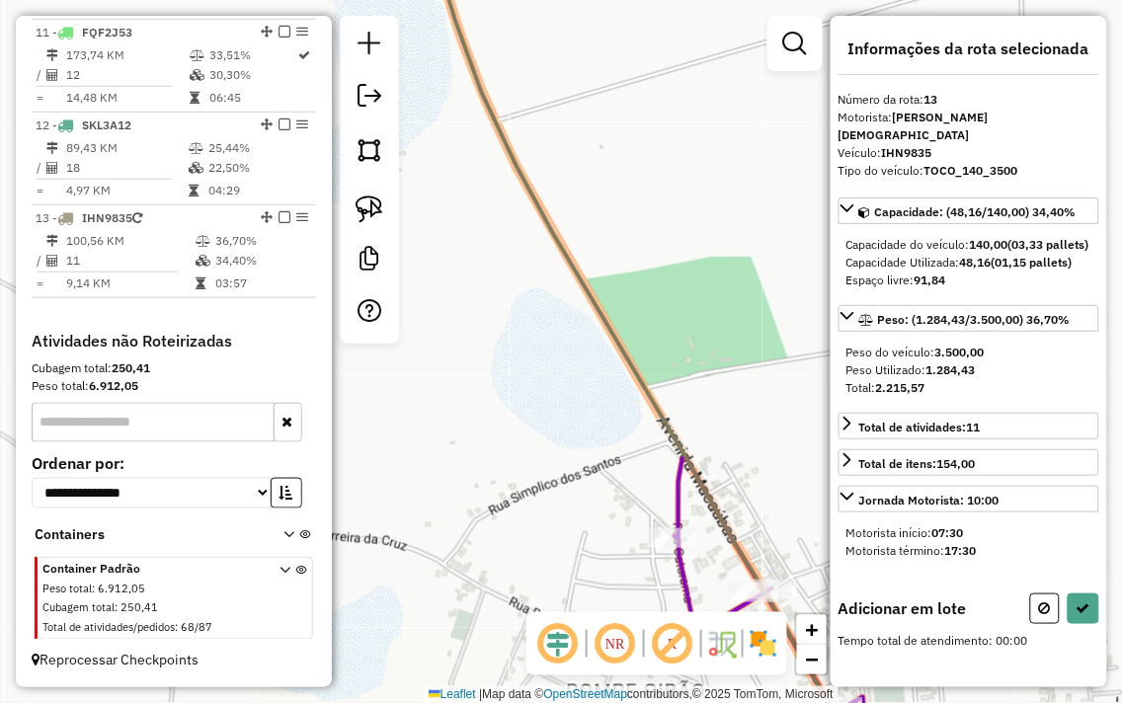
drag, startPoint x: 777, startPoint y: 484, endPoint x: 620, endPoint y: 329, distance: 220.7
click at [622, 332] on div "Janela de atendimento Grade de atendimento Capacidade Transportadoras Veículos …" at bounding box center [561, 351] width 1123 height 703
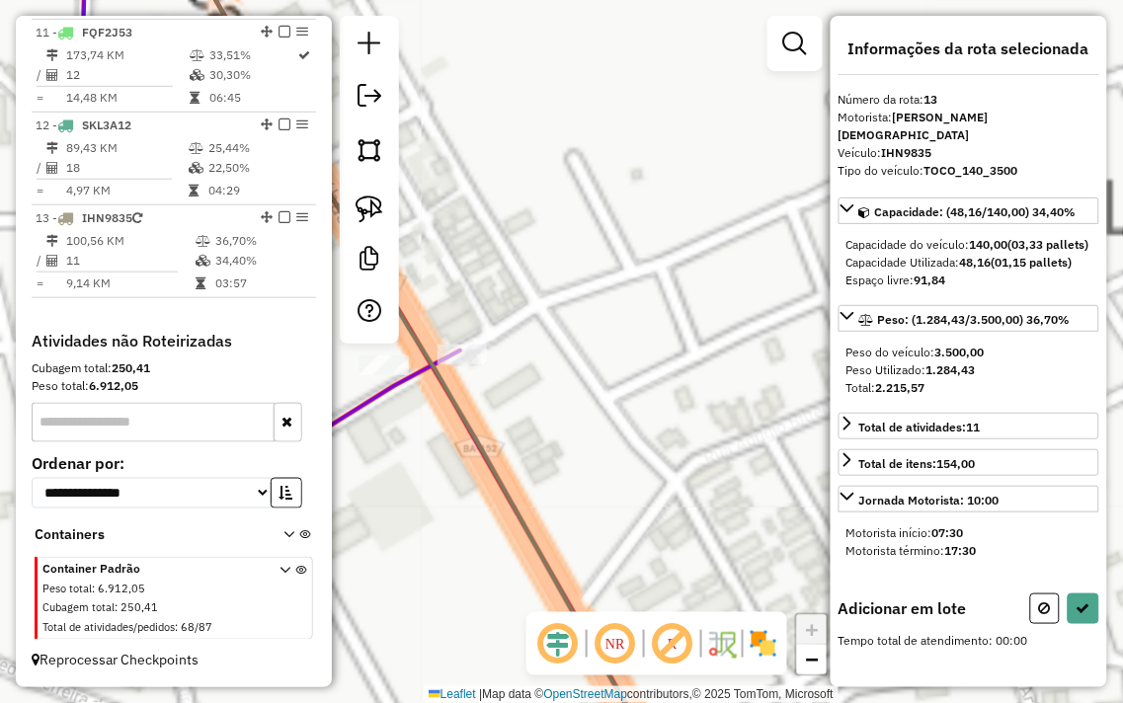
drag, startPoint x: 554, startPoint y: 357, endPoint x: 725, endPoint y: 390, distance: 173.9
click at [725, 390] on div "Janela de atendimento Grade de atendimento Capacidade Transportadoras Veículos …" at bounding box center [561, 351] width 1123 height 703
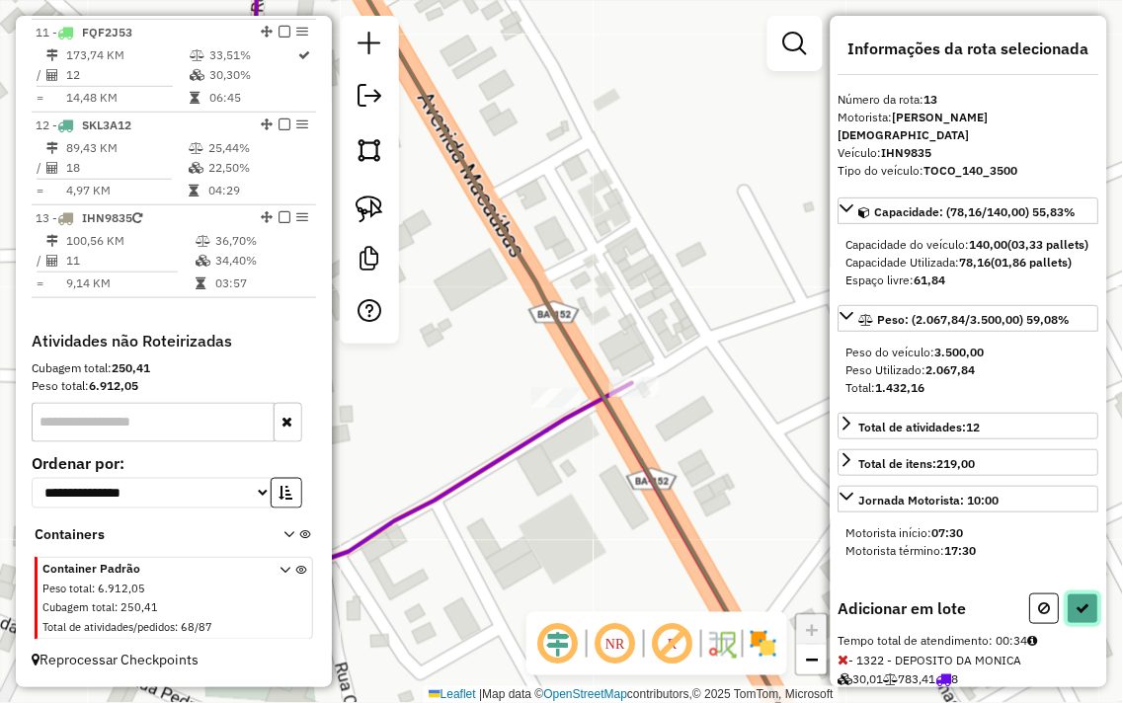
click at [1076, 605] on icon at bounding box center [1083, 608] width 14 height 14
select select "**********"
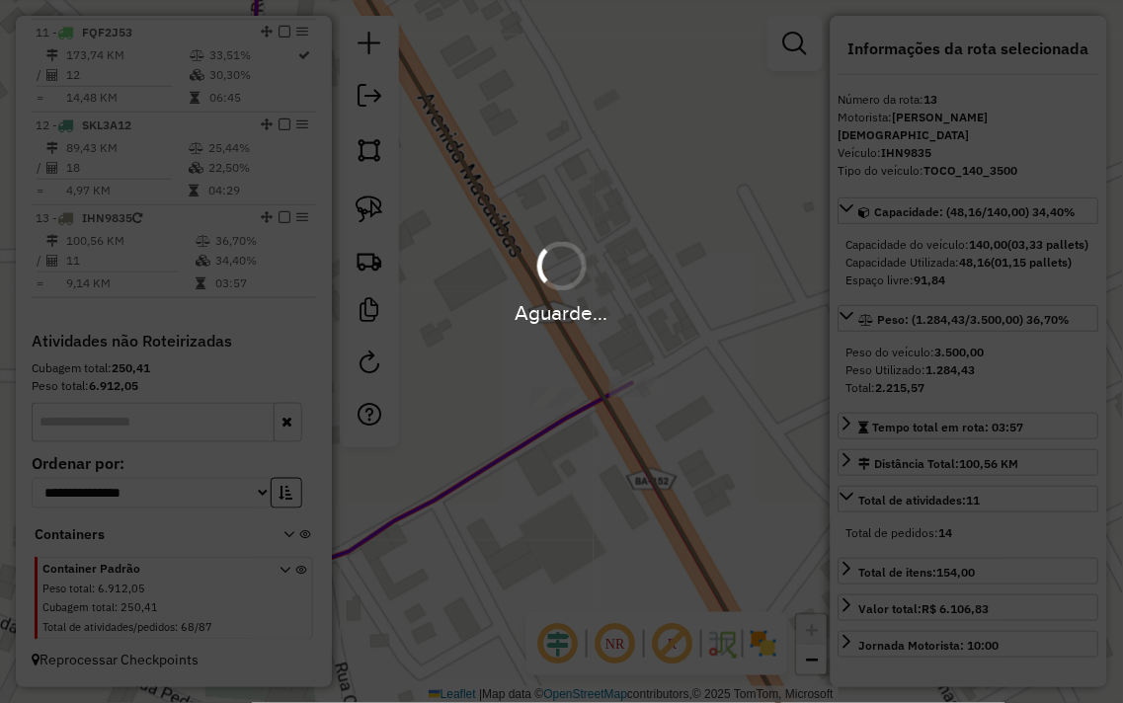
scroll to position [1662, 0]
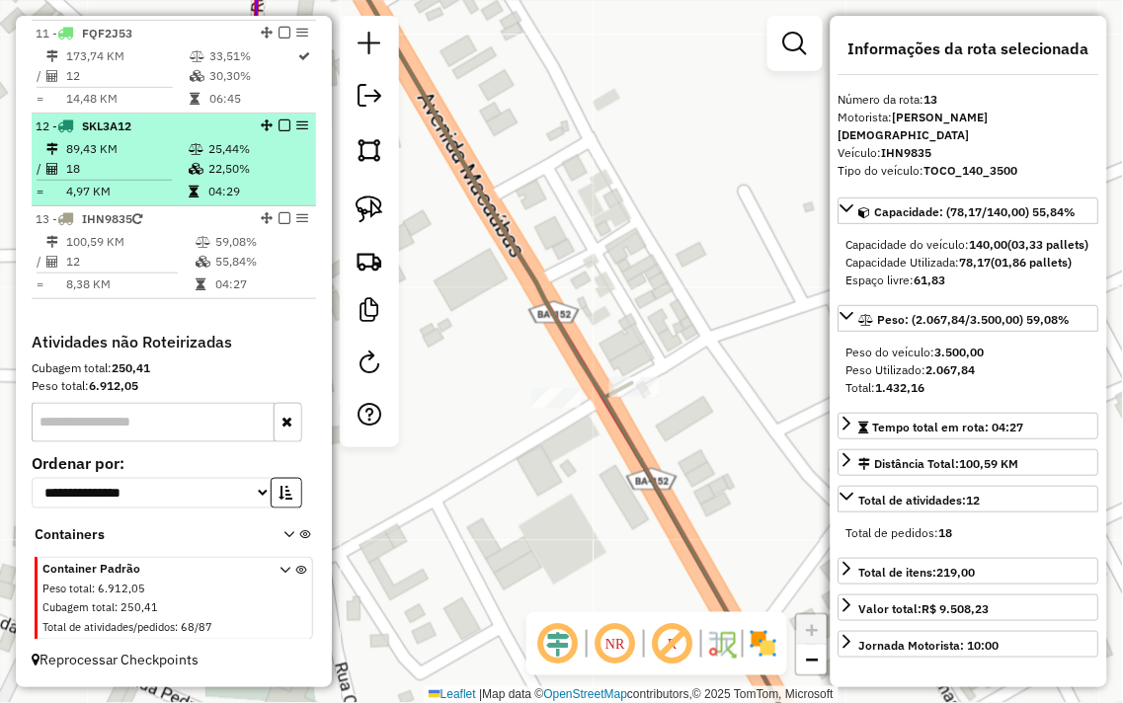
click at [229, 161] on td "22,50%" at bounding box center [257, 169] width 100 height 20
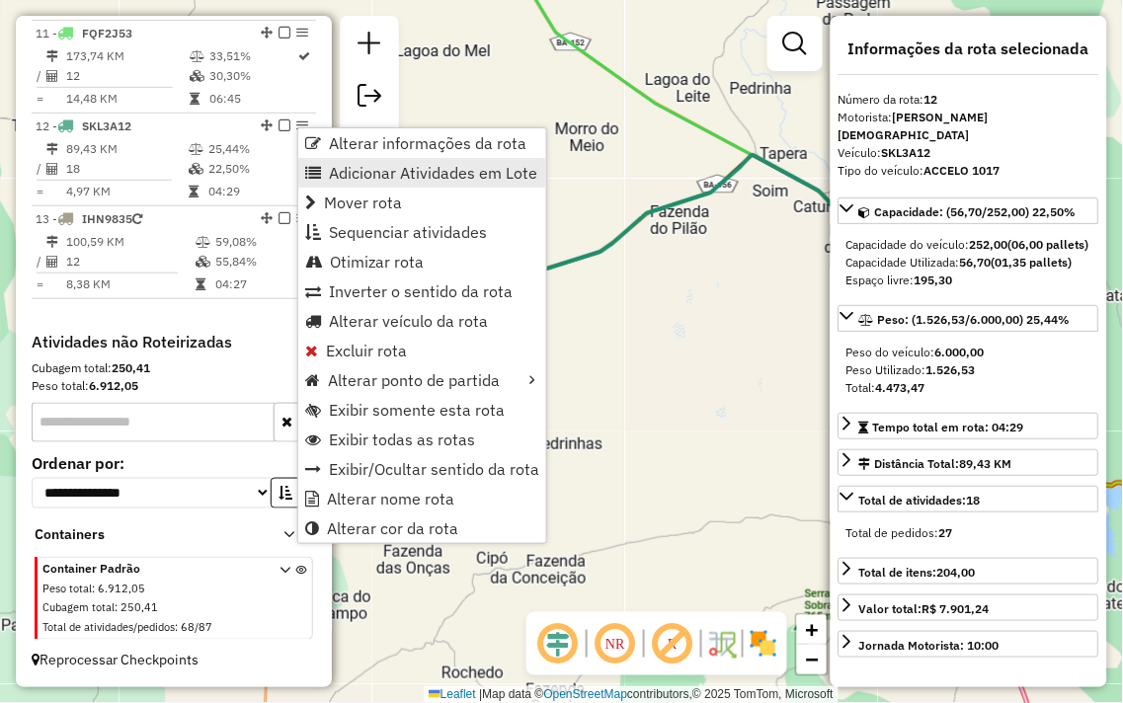
click at [396, 176] on span "Adicionar Atividades em Lote" at bounding box center [433, 173] width 208 height 16
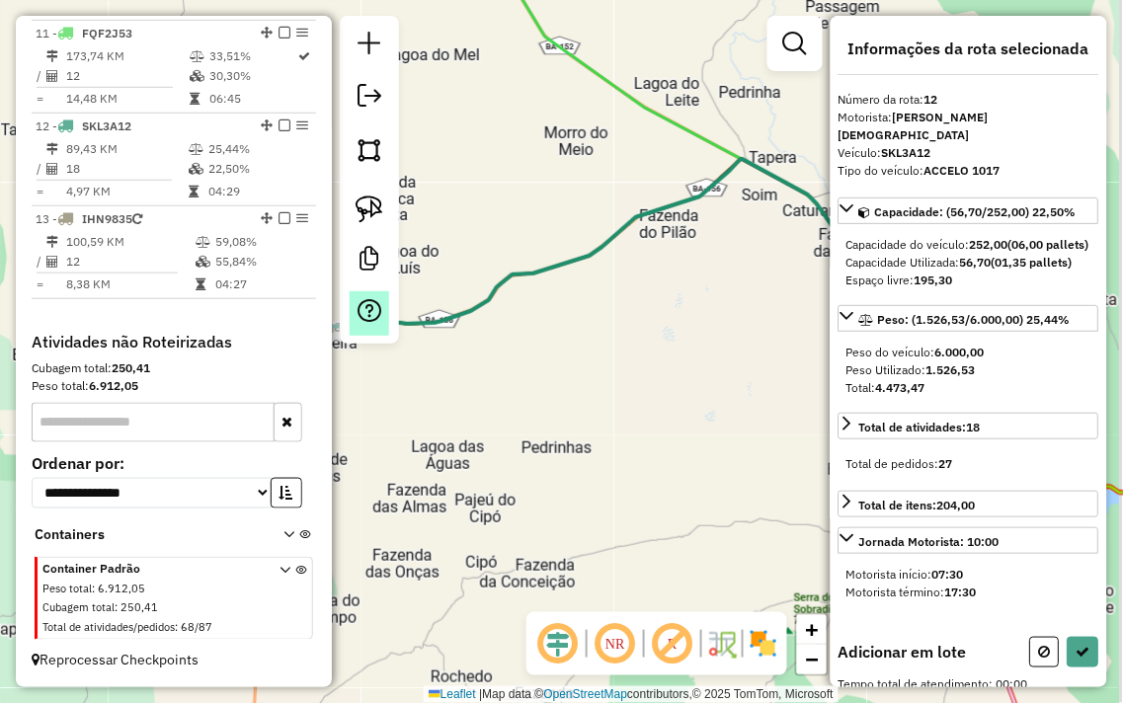
drag, startPoint x: 645, startPoint y: 290, endPoint x: 366, endPoint y: 333, distance: 281.7
click at [366, 329] on hb-router-mapa "Informações da Sessão 980193 - 16/08/2025 Criação: 15/08/2025 17:47 Depósito: J…" at bounding box center [561, 351] width 1123 height 703
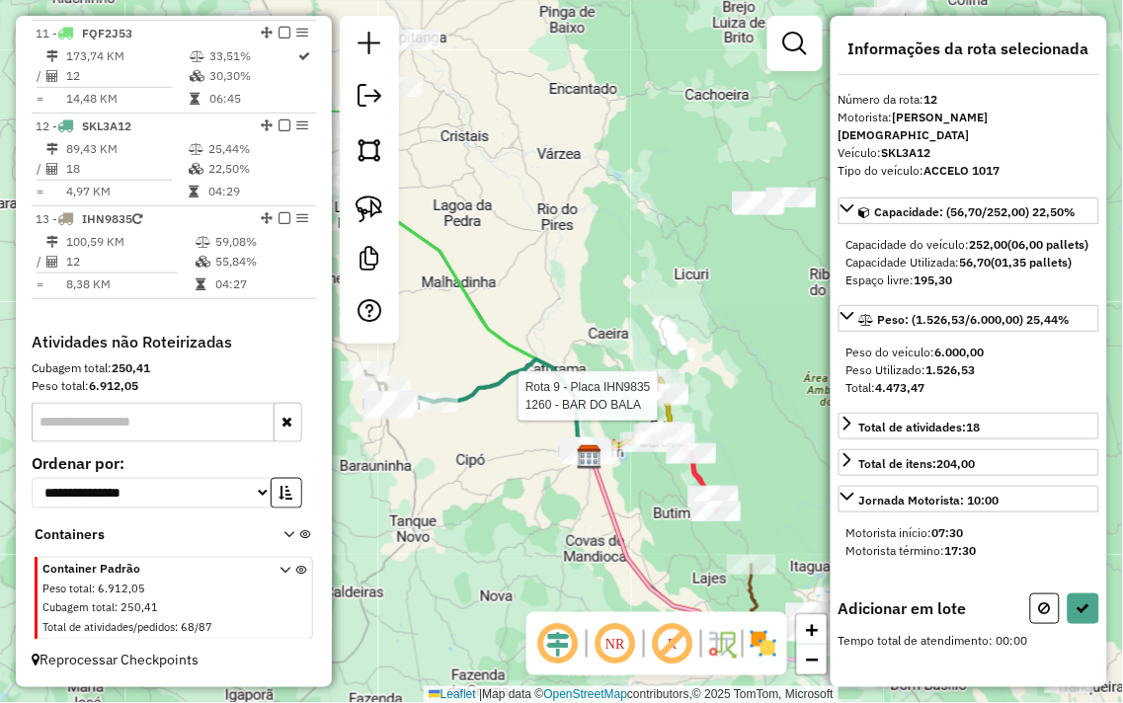
click at [639, 402] on div at bounding box center [663, 396] width 49 height 20
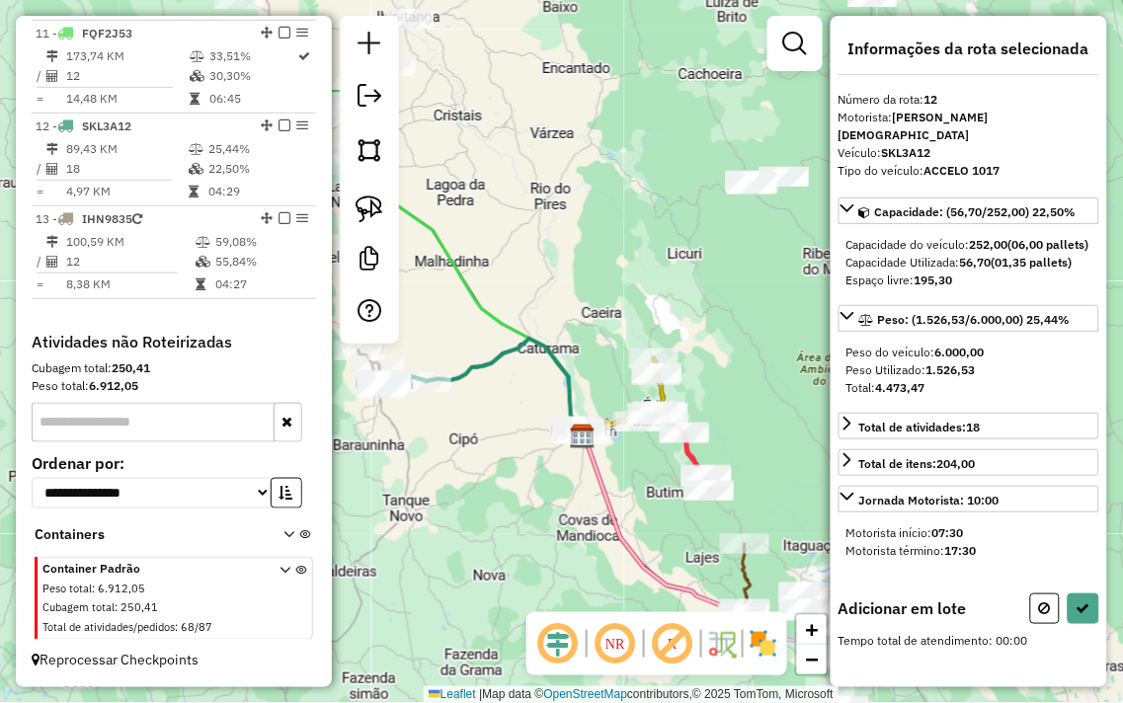
drag, startPoint x: 602, startPoint y: 403, endPoint x: 578, endPoint y: 338, distance: 69.7
click at [578, 339] on div "Janela de atendimento Grade de atendimento Capacidade Transportadoras Veículos …" at bounding box center [561, 351] width 1123 height 703
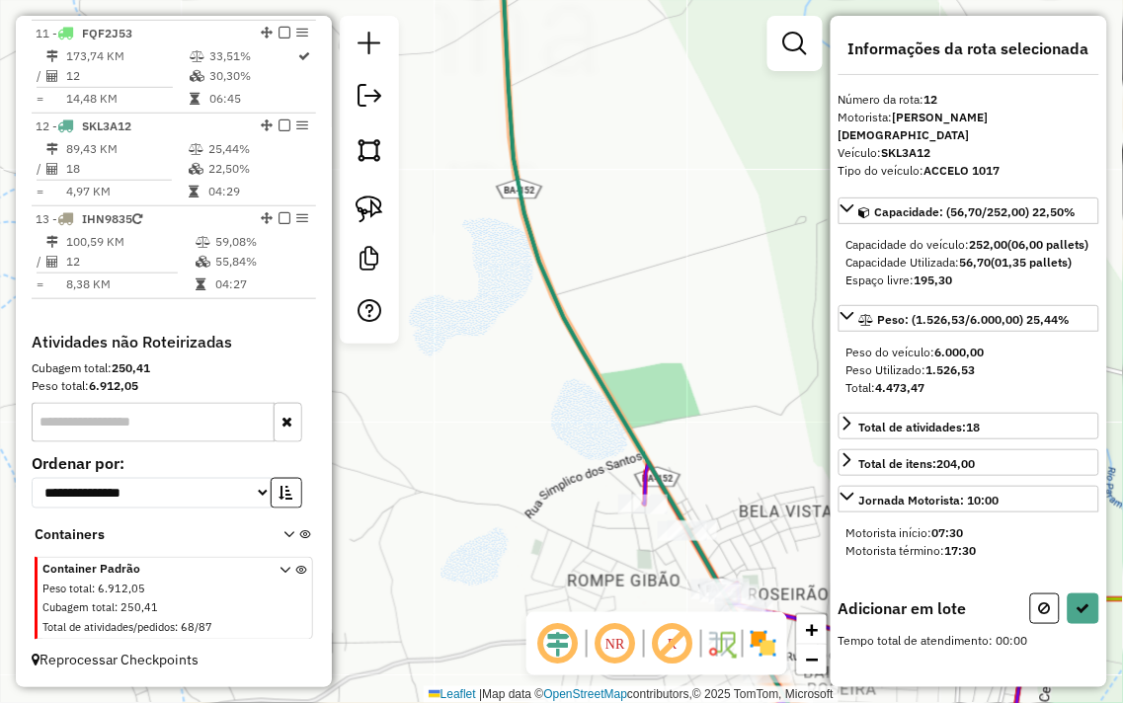
drag, startPoint x: 618, startPoint y: 244, endPoint x: 580, endPoint y: 161, distance: 91.5
click at [593, 186] on div "Janela de atendimento Grade de atendimento Capacidade Transportadoras Veículos …" at bounding box center [561, 351] width 1123 height 703
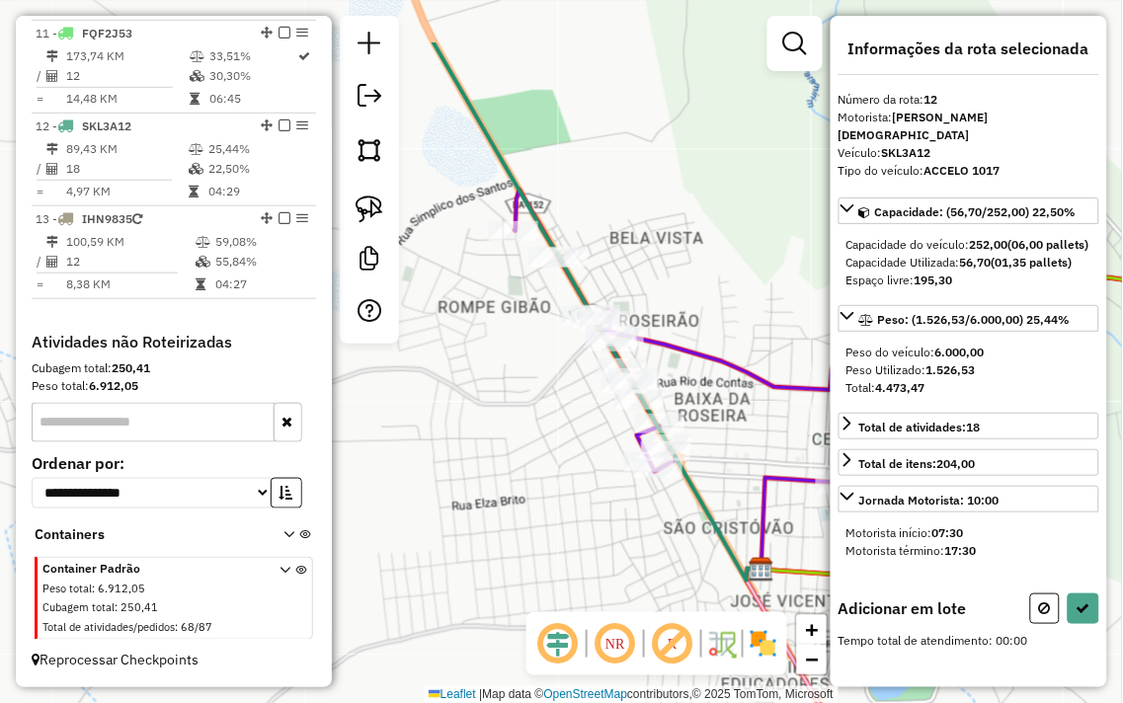
drag, startPoint x: 479, startPoint y: 234, endPoint x: 541, endPoint y: 341, distance: 123.5
click at [541, 341] on div "Janela de atendimento Grade de atendimento Capacidade Transportadoras Veículos …" at bounding box center [561, 351] width 1123 height 703
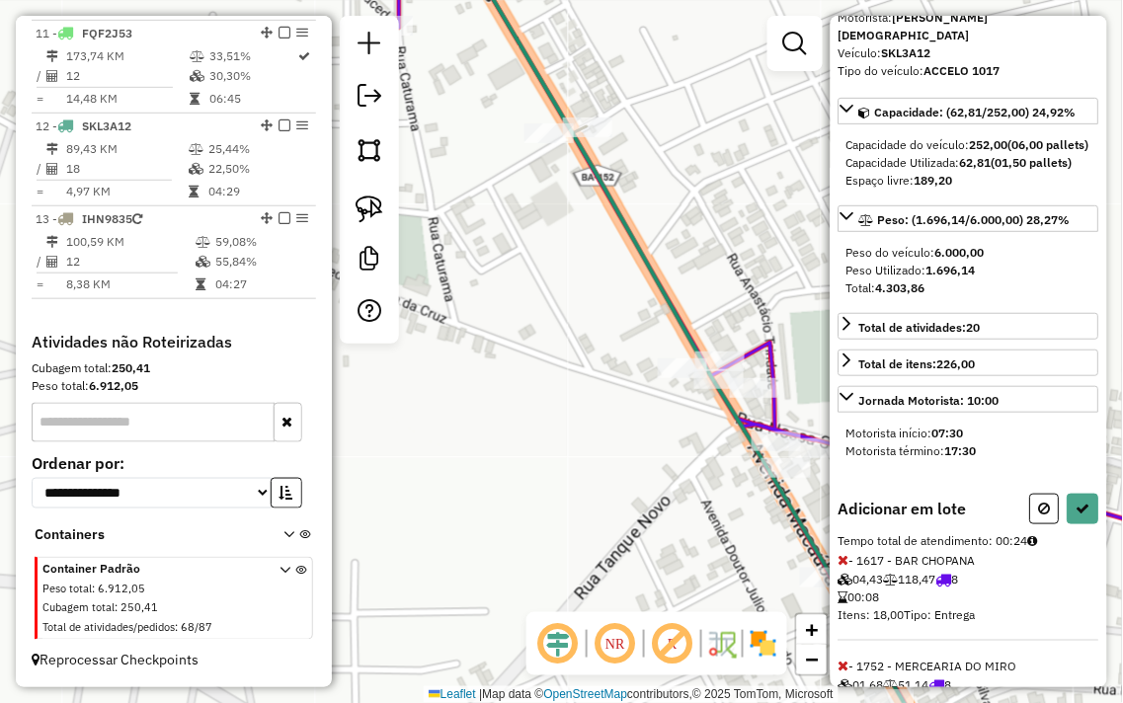
scroll to position [182, 0]
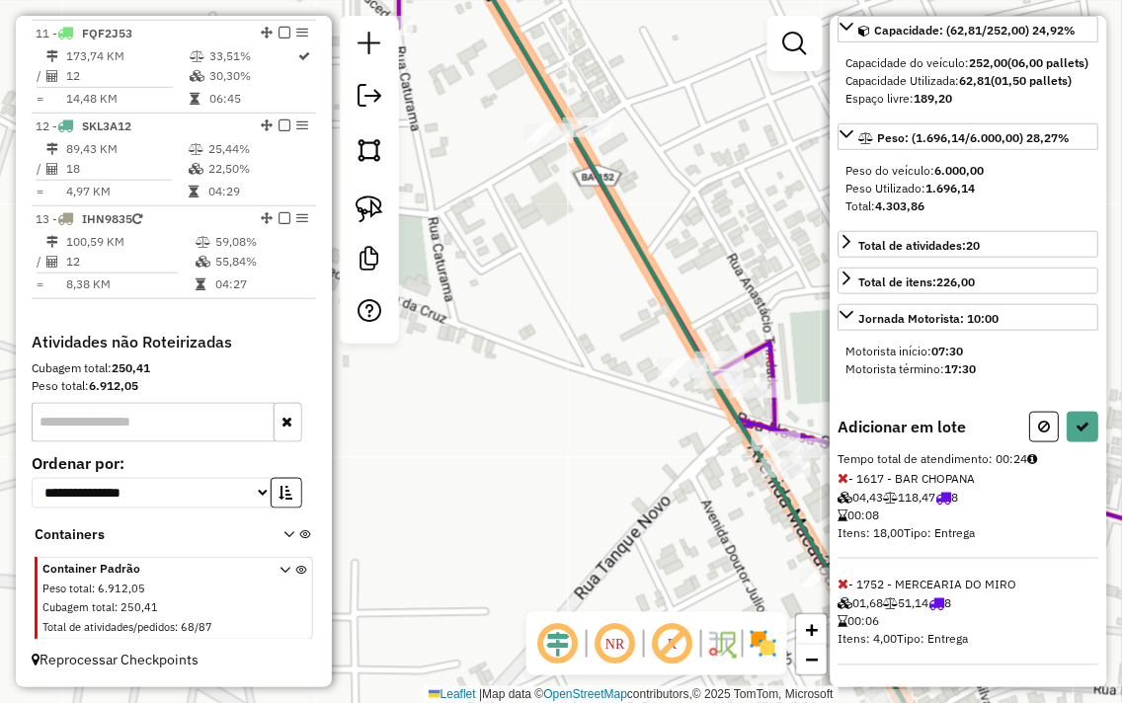
click at [845, 586] on icon at bounding box center [843, 585] width 11 height 14
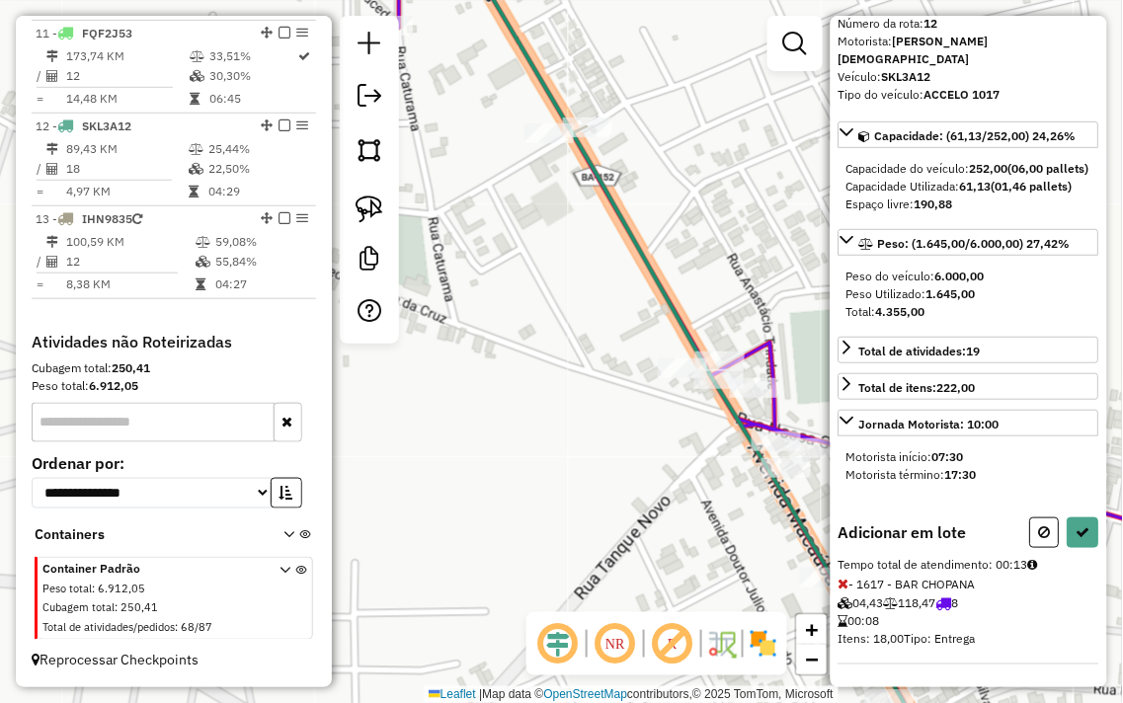
click at [845, 586] on icon at bounding box center [843, 584] width 11 height 14
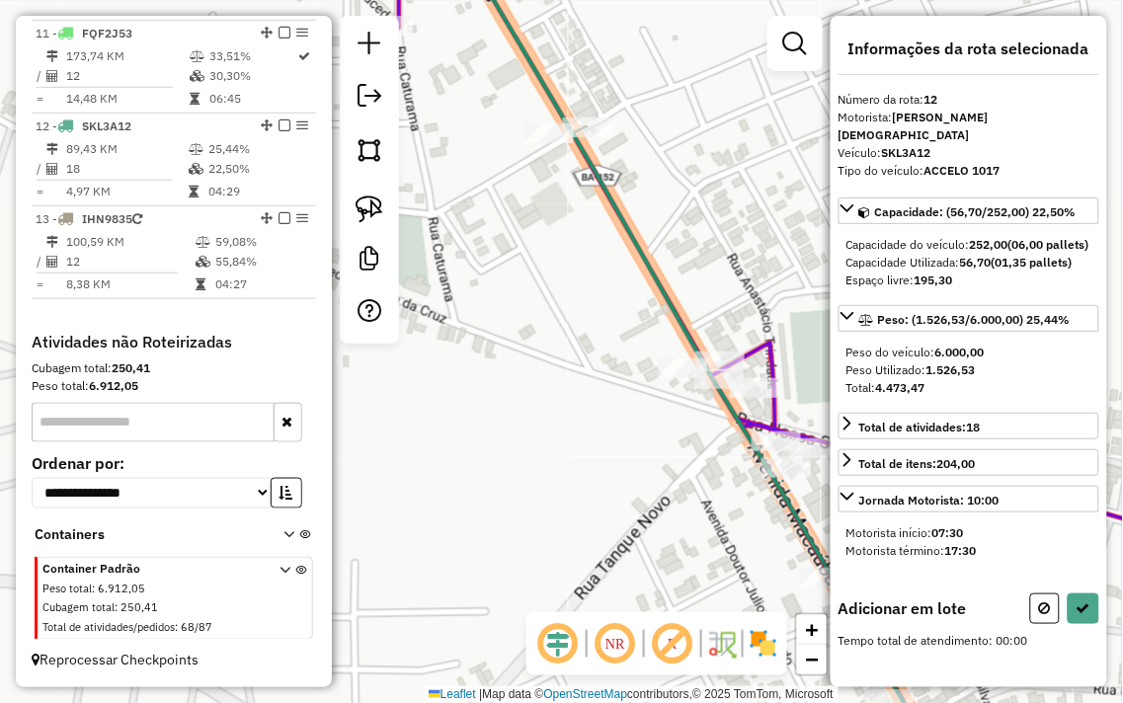
scroll to position [0, 0]
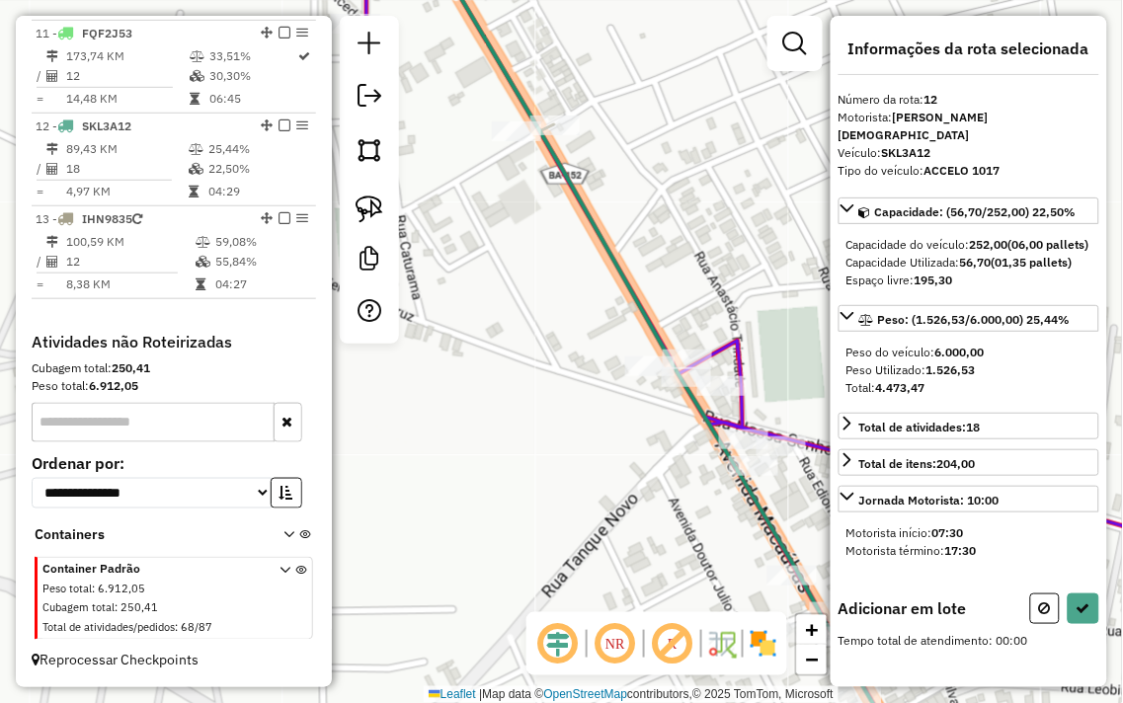
drag, startPoint x: 673, startPoint y: 474, endPoint x: 568, endPoint y: 467, distance: 104.9
click at [576, 472] on div "Janela de atendimento Grade de atendimento Capacidade Transportadoras Veículos …" at bounding box center [561, 351] width 1123 height 703
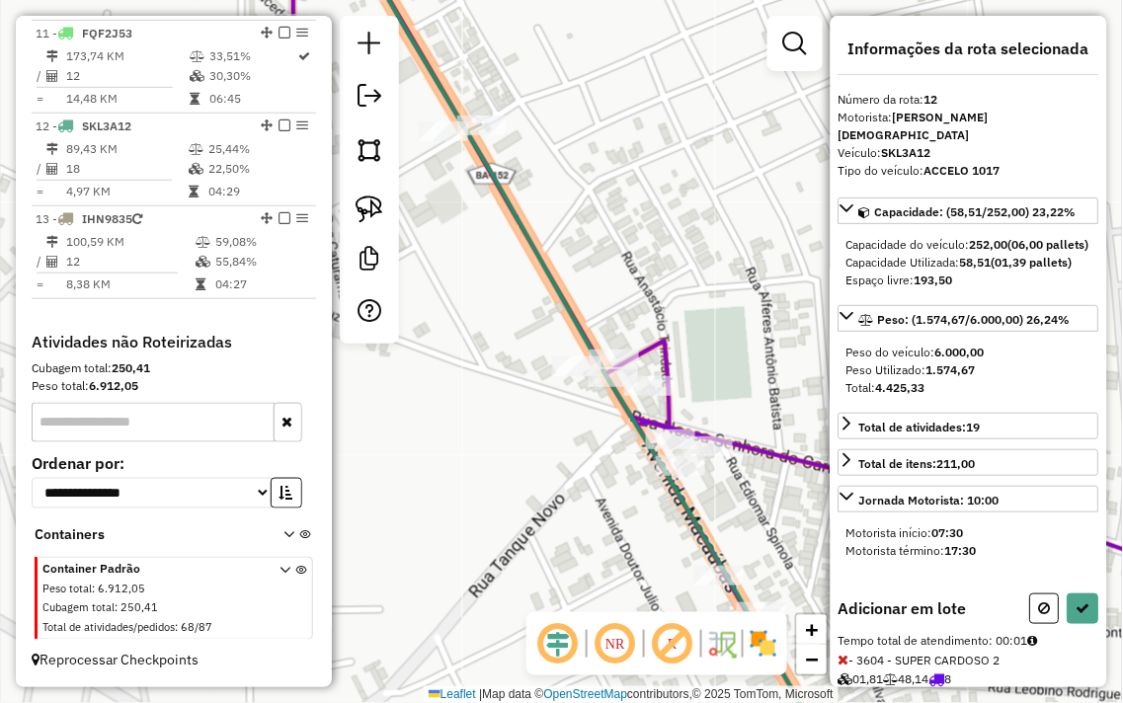
click at [844, 663] on icon at bounding box center [843, 660] width 11 height 14
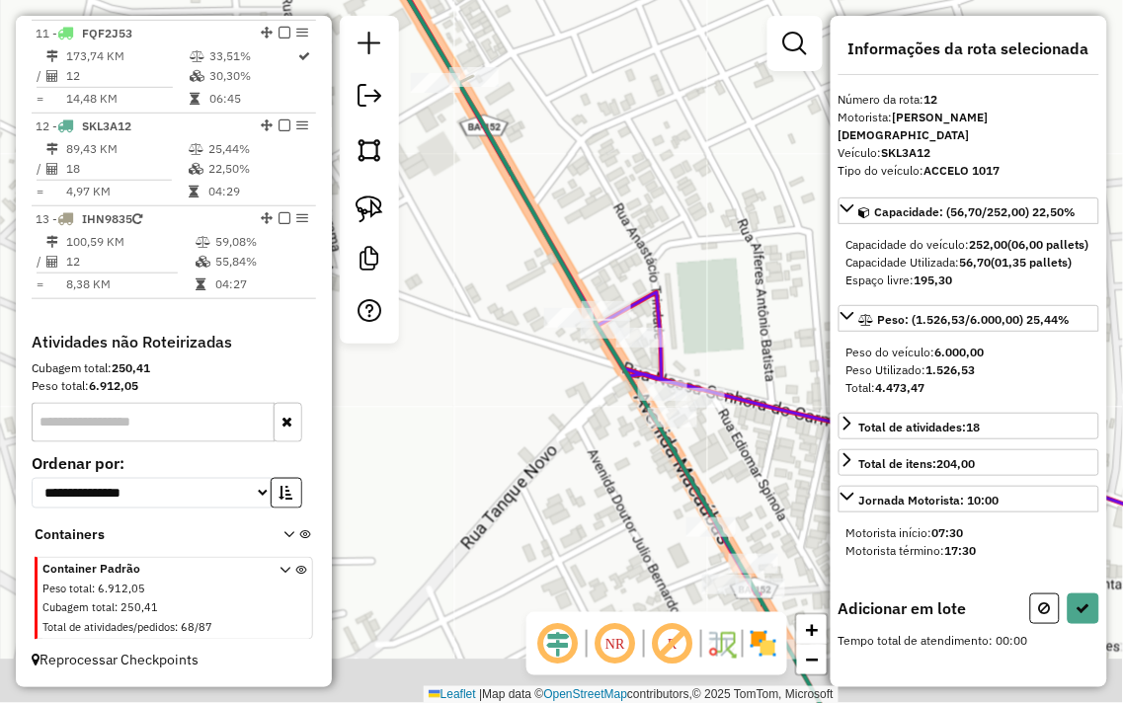
drag, startPoint x: 737, startPoint y: 468, endPoint x: 717, endPoint y: 267, distance: 202.4
click at [719, 278] on div "Janela de atendimento Grade de atendimento Capacidade Transportadoras Veículos …" at bounding box center [561, 351] width 1123 height 703
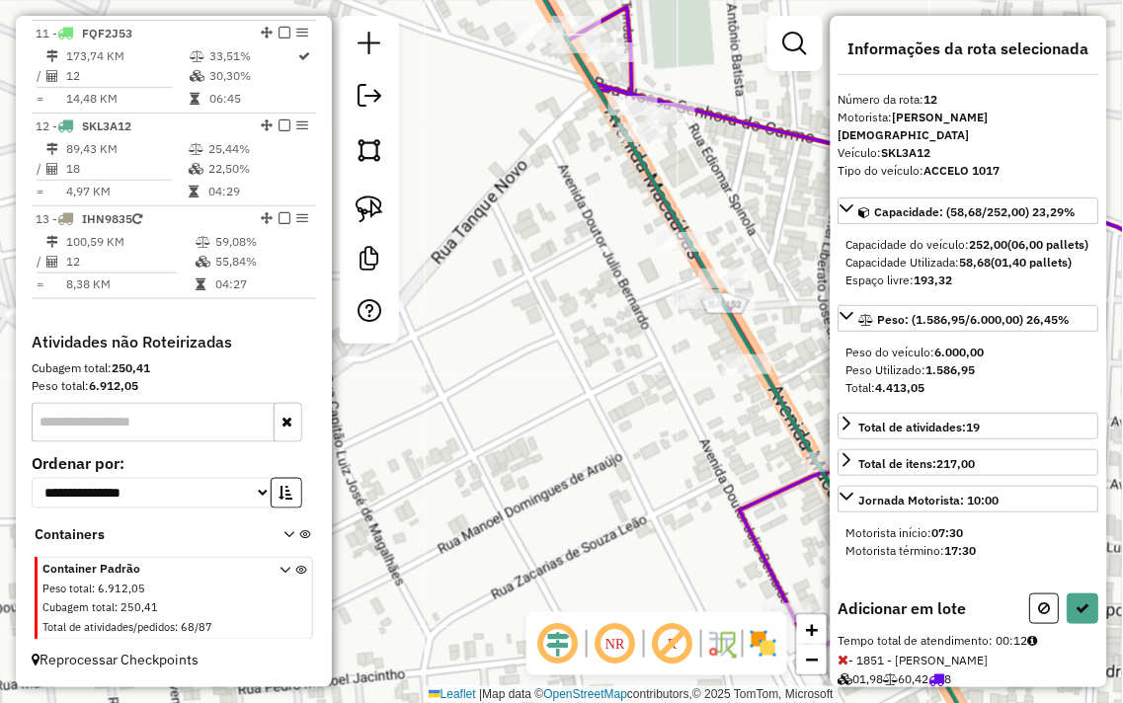
drag, startPoint x: 849, startPoint y: 660, endPoint x: 846, endPoint y: 649, distance: 11.3
click at [849, 662] on icon at bounding box center [843, 660] width 11 height 14
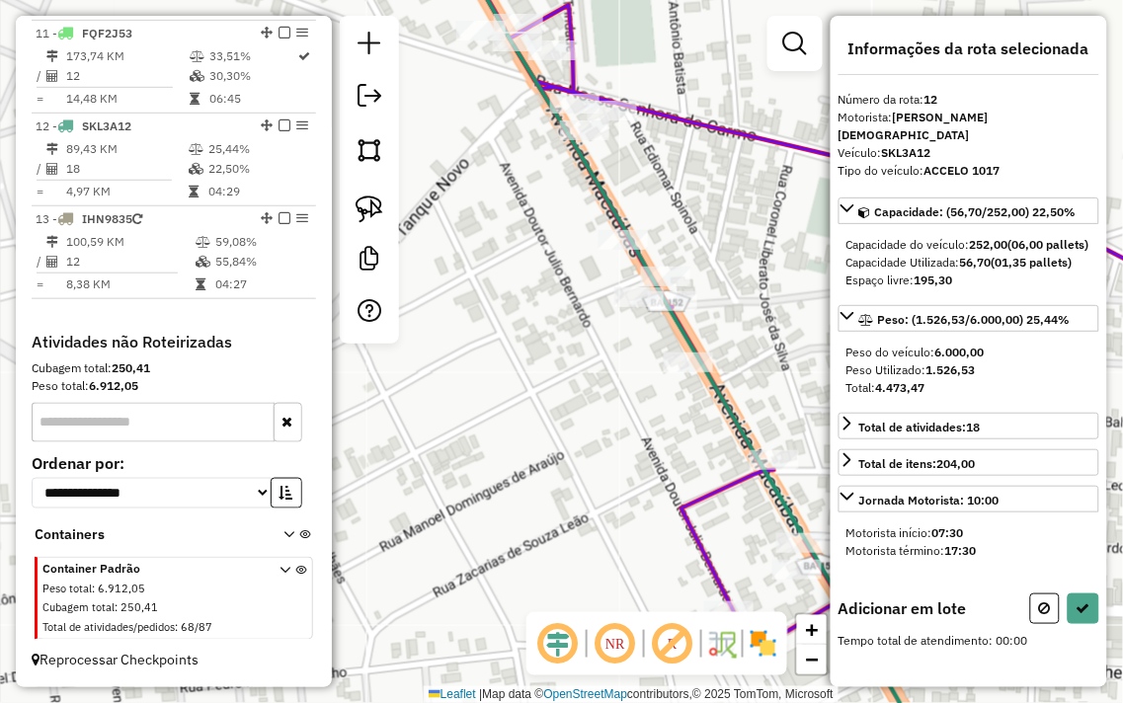
drag, startPoint x: 726, startPoint y: 389, endPoint x: 564, endPoint y: 383, distance: 162.1
click at [571, 389] on icon at bounding box center [693, 349] width 492 height 843
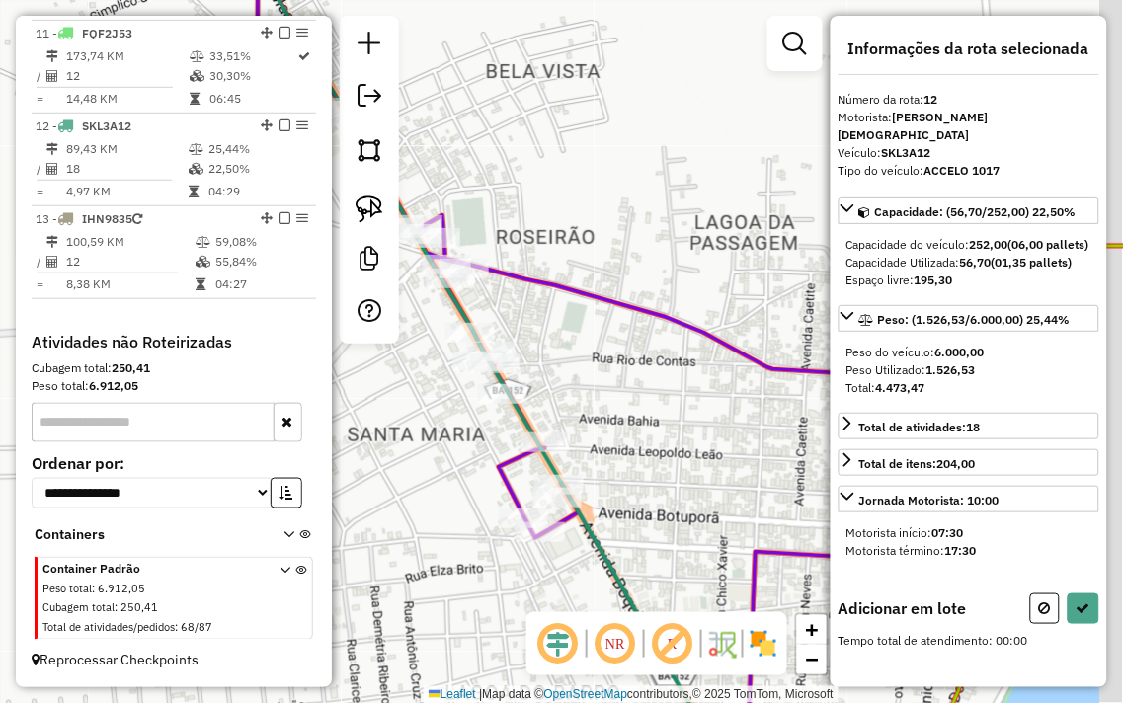
drag, startPoint x: 619, startPoint y: 410, endPoint x: 489, endPoint y: 438, distance: 133.5
click at [489, 438] on div "Janela de atendimento Grade de atendimento Capacidade Transportadoras Veículos …" at bounding box center [561, 351] width 1123 height 703
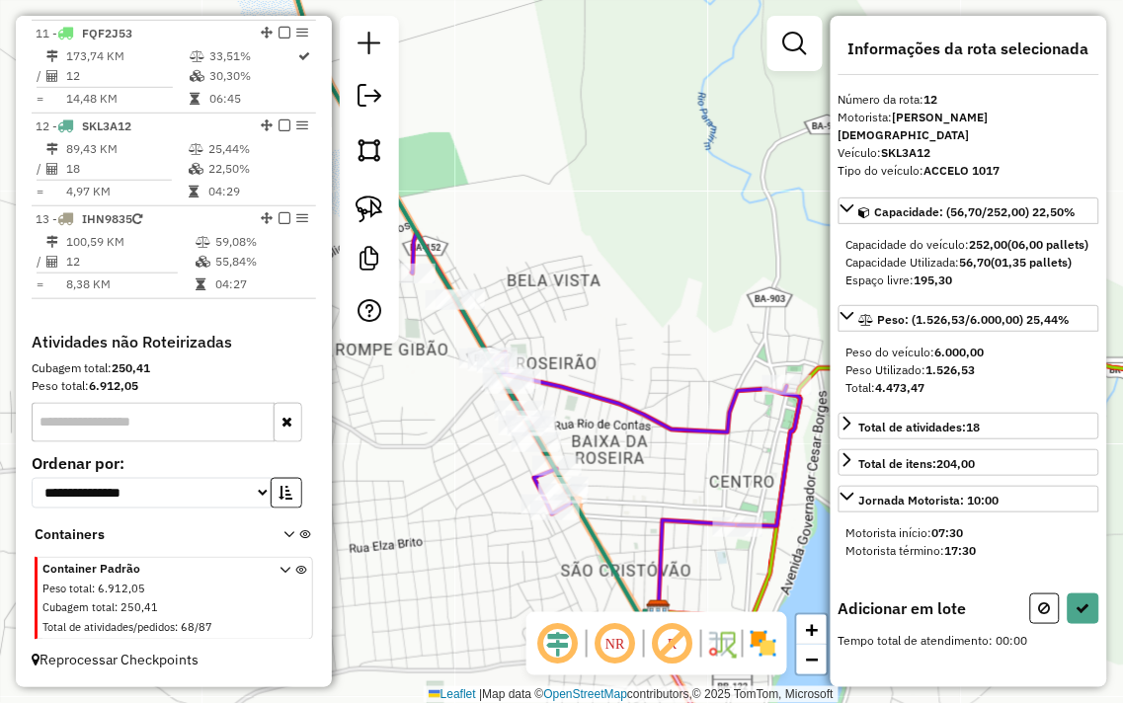
drag, startPoint x: 681, startPoint y: 466, endPoint x: 581, endPoint y: 271, distance: 220.0
click at [581, 271] on div "Janela de atendimento Grade de atendimento Capacidade Transportadoras Veículos …" at bounding box center [561, 351] width 1123 height 703
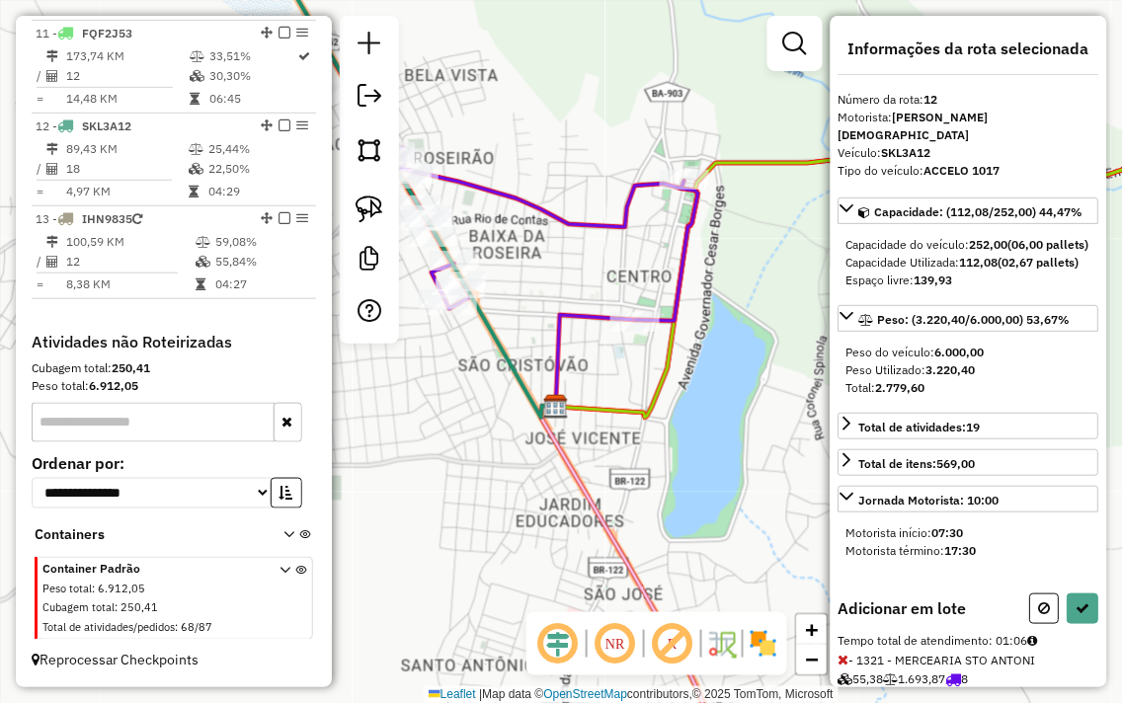
scroll to position [93, 0]
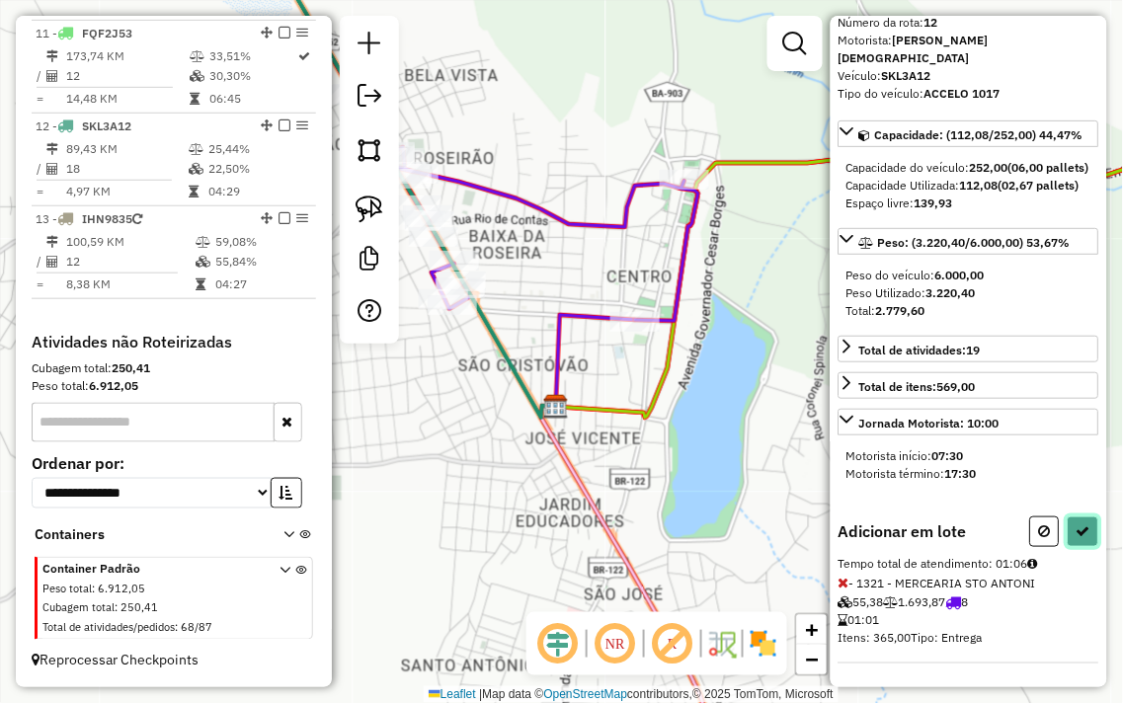
click at [1076, 537] on icon at bounding box center [1083, 531] width 14 height 14
select select "**********"
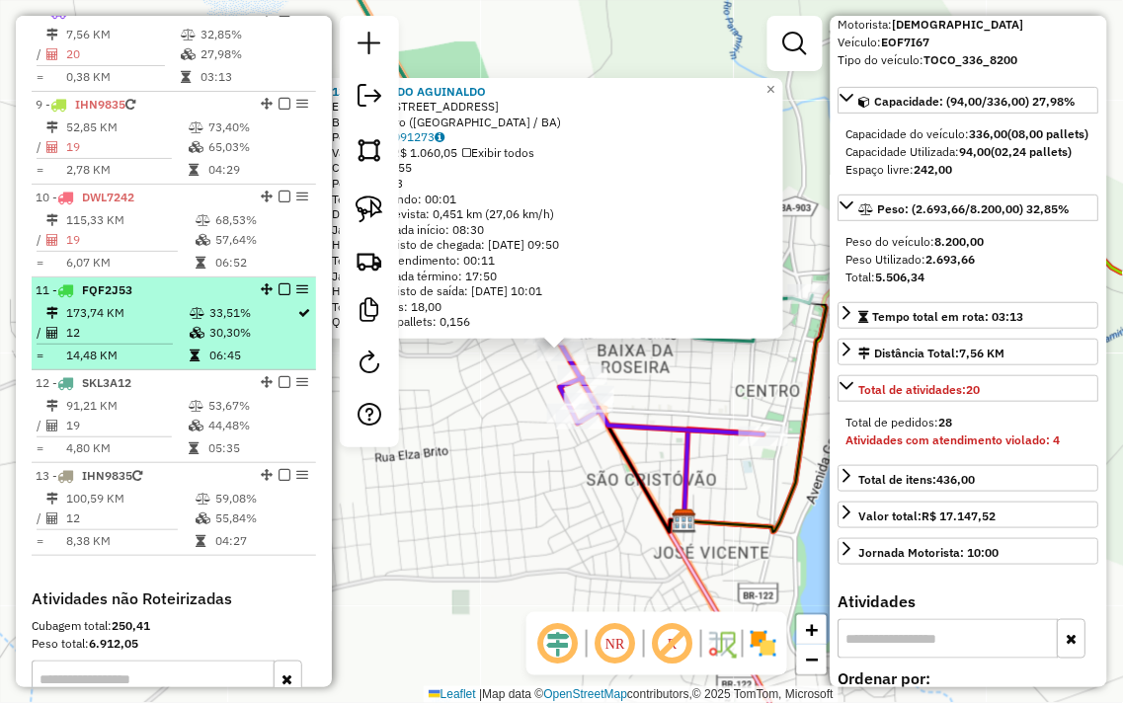
scroll to position [1304, 0]
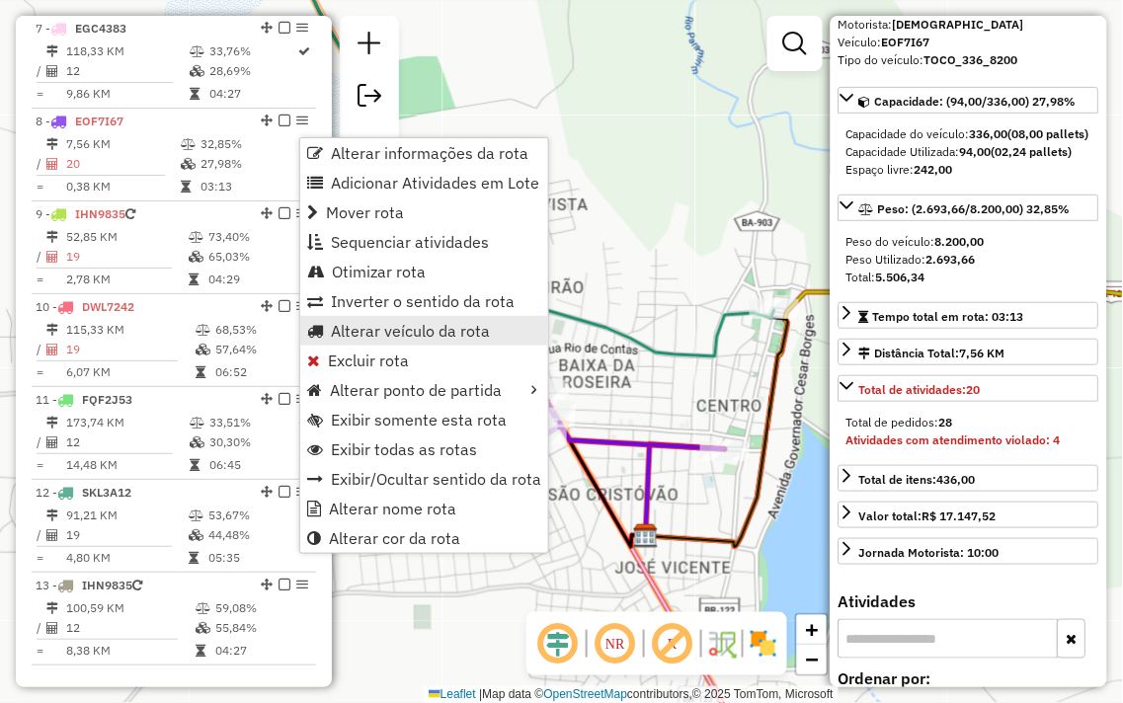
click at [382, 326] on span "Alterar veículo da rota" at bounding box center [410, 331] width 159 height 16
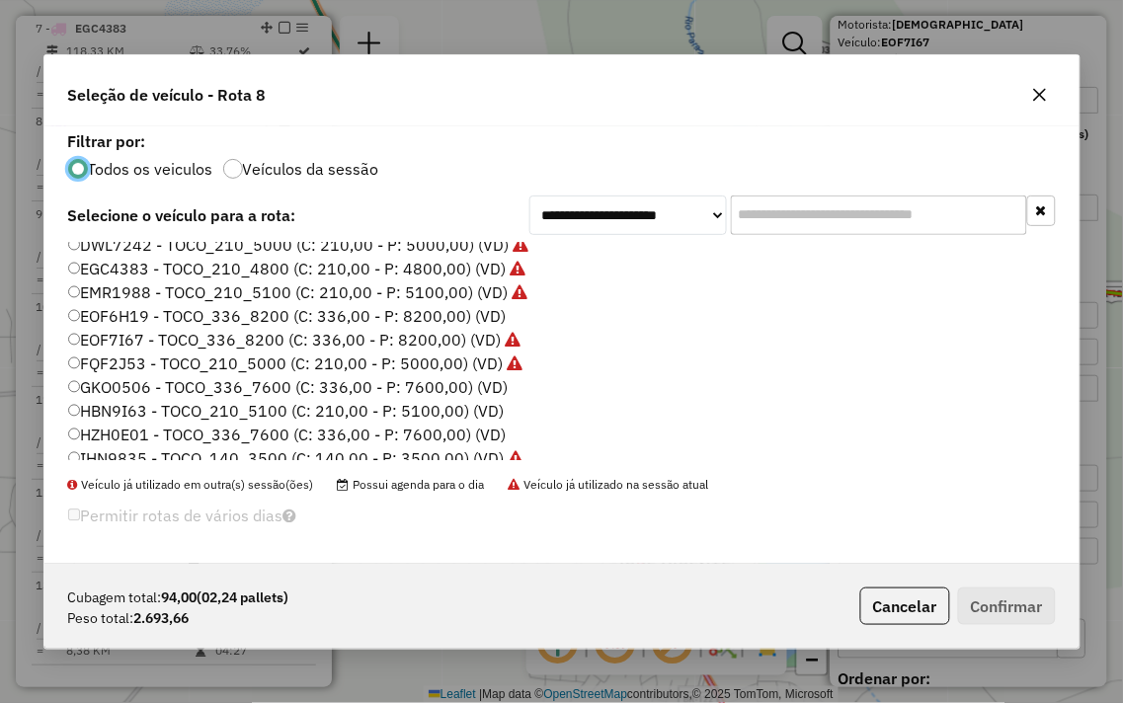
scroll to position [0, 0]
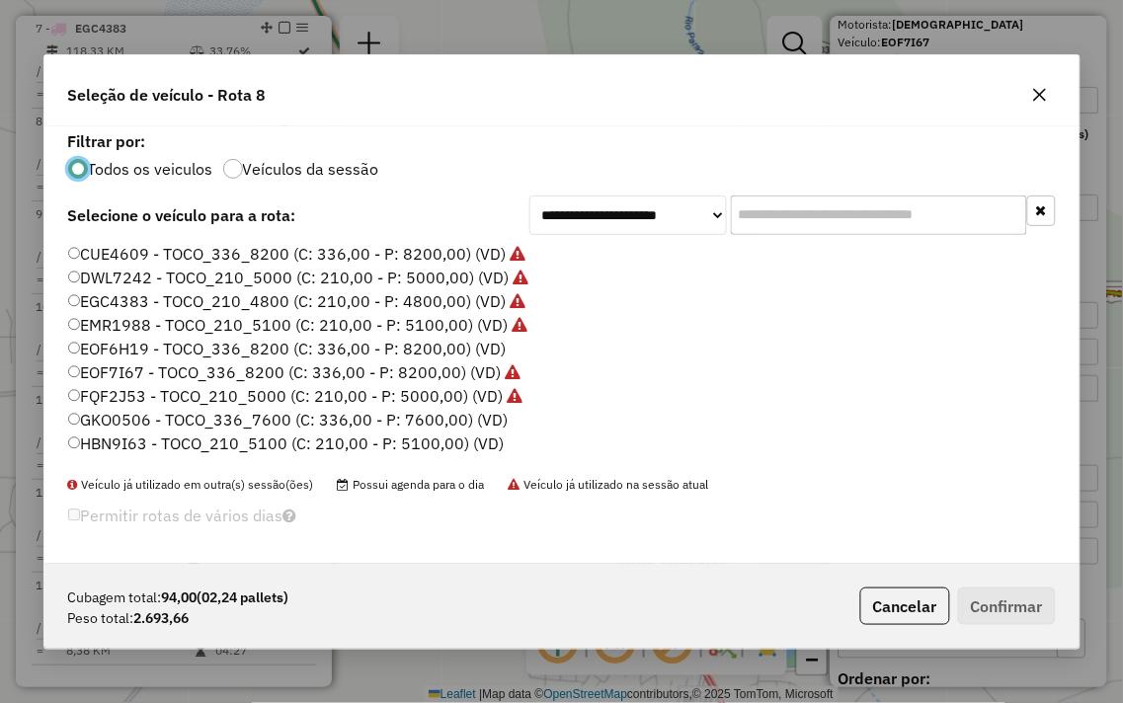
click at [1035, 89] on icon "button" at bounding box center [1040, 95] width 16 height 16
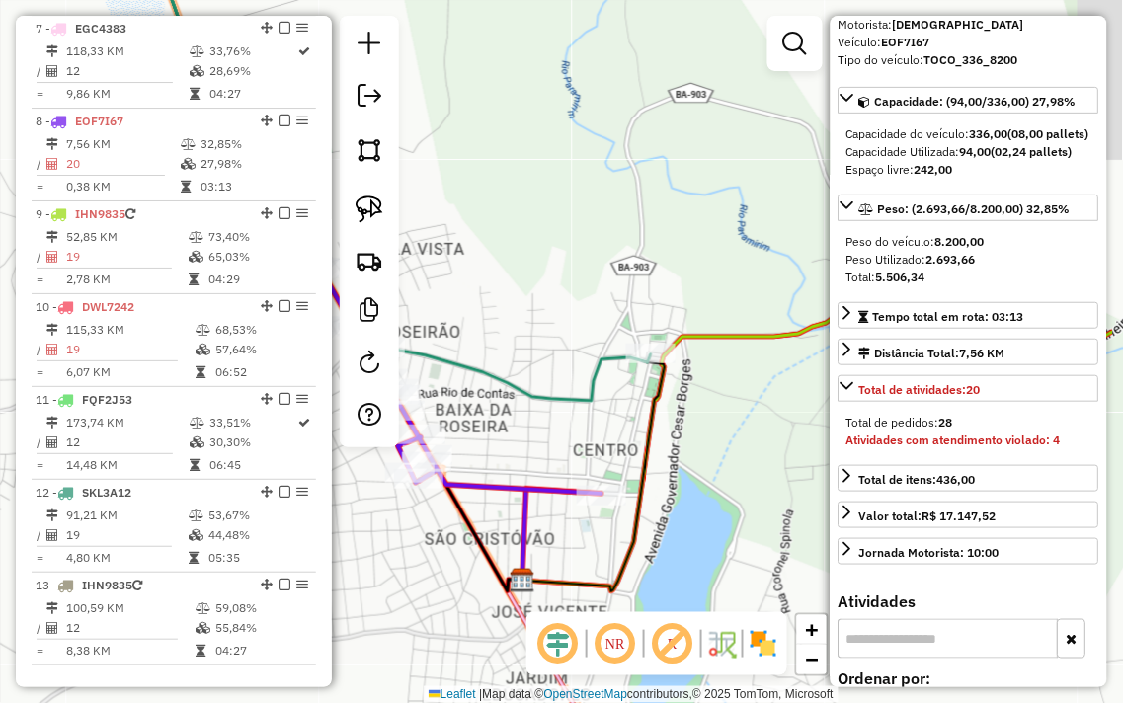
drag, startPoint x: 655, startPoint y: 294, endPoint x: 516, endPoint y: 360, distance: 154.2
click at [516, 360] on div "Janela de atendimento Grade de atendimento Capacidade Transportadoras Veículos …" at bounding box center [561, 351] width 1123 height 703
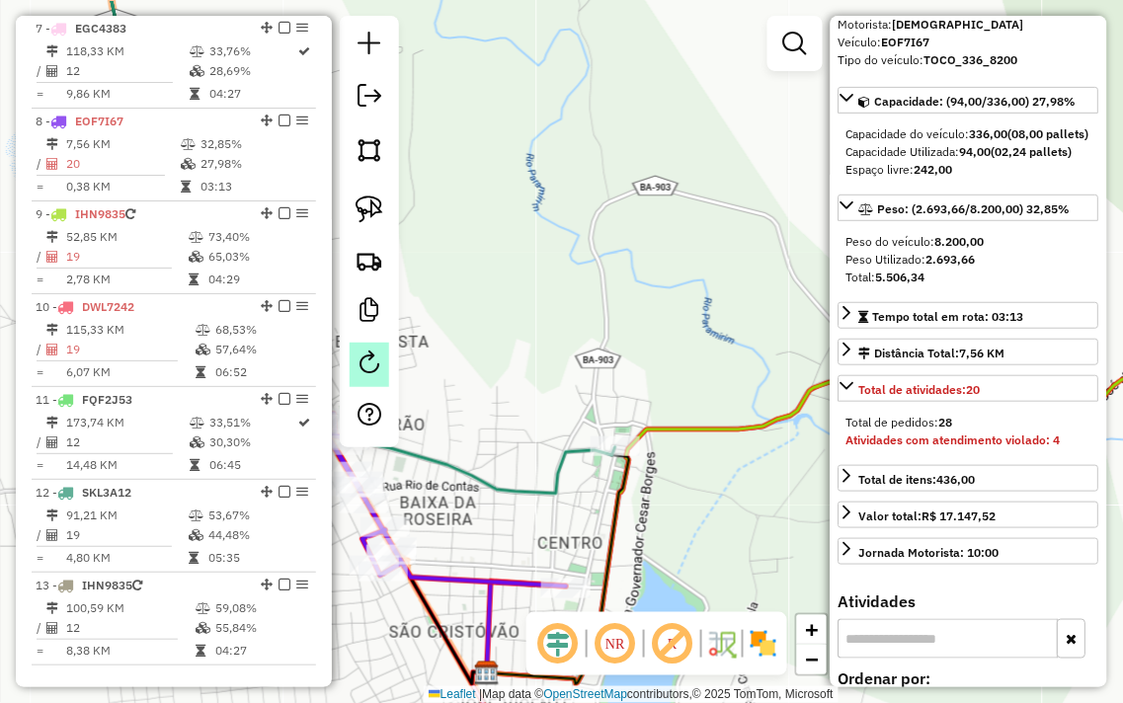
drag, startPoint x: 526, startPoint y: 262, endPoint x: 361, endPoint y: 376, distance: 200.8
click at [407, 386] on div "Janela de atendimento Grade de atendimento Capacidade Transportadoras Veículos …" at bounding box center [561, 351] width 1123 height 703
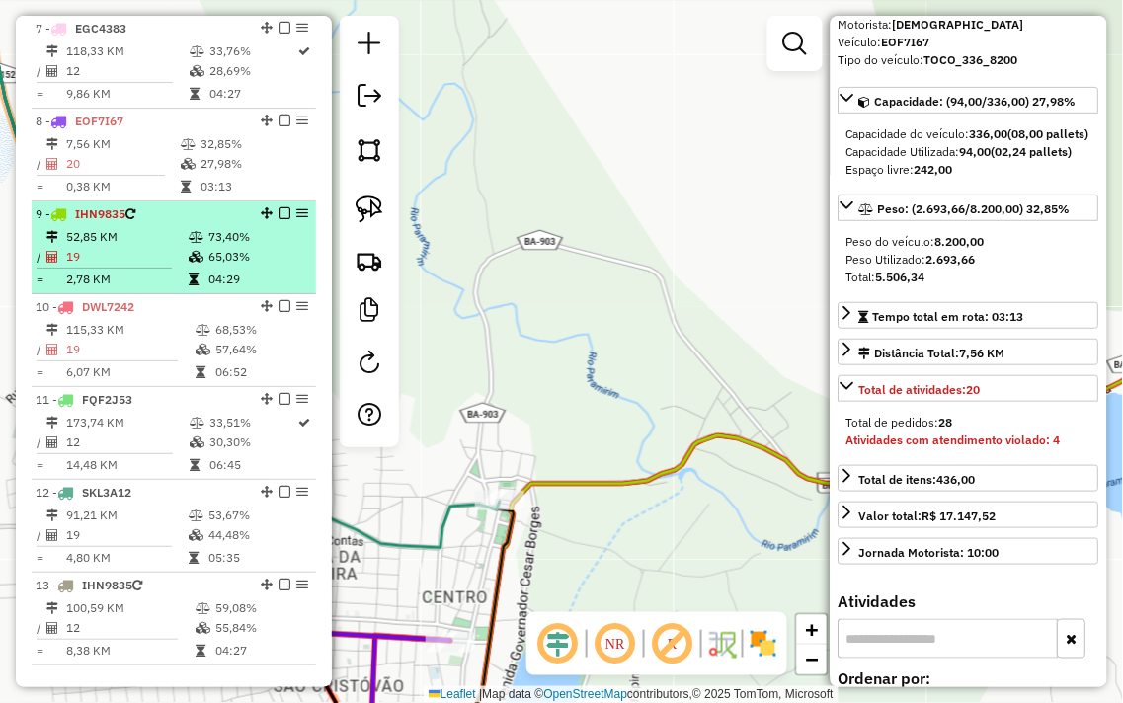
click at [287, 267] on td "65,03%" at bounding box center [257, 257] width 100 height 20
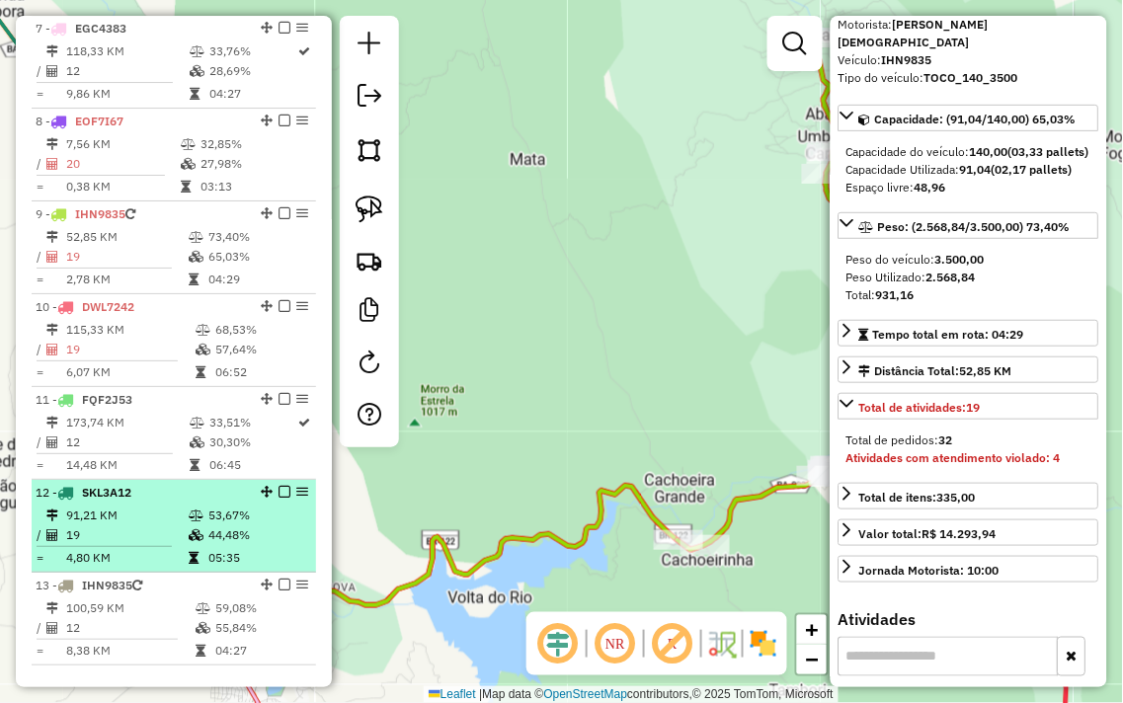
click at [274, 525] on td "53,67%" at bounding box center [257, 516] width 100 height 20
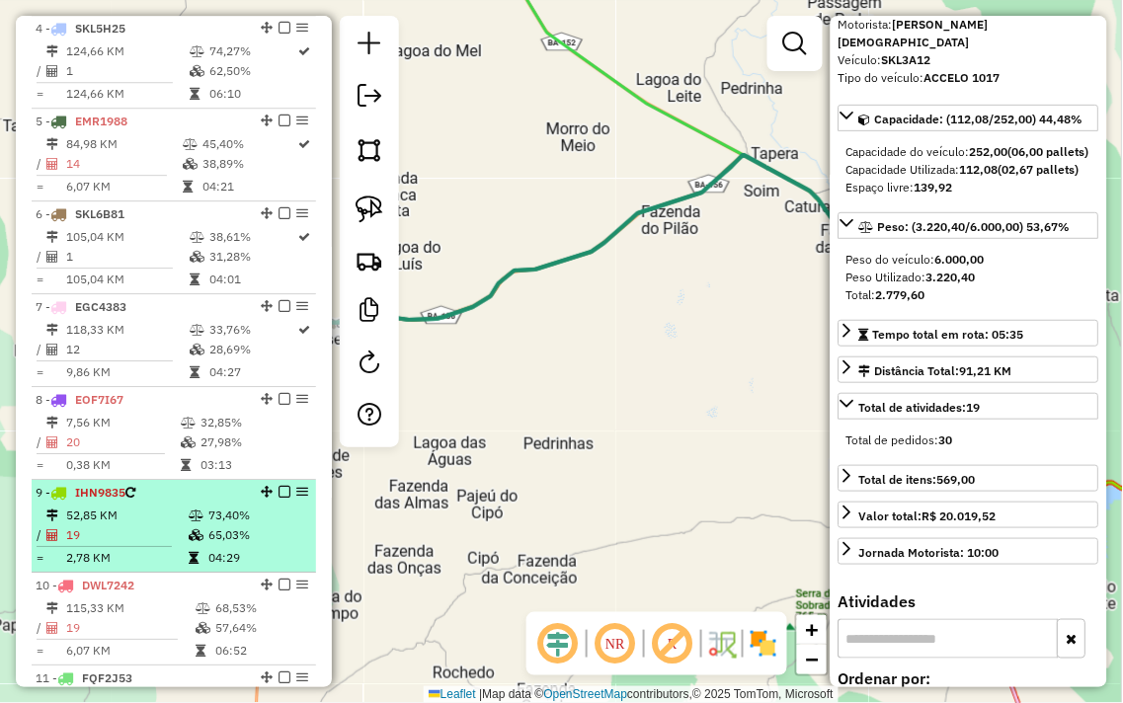
scroll to position [974, 0]
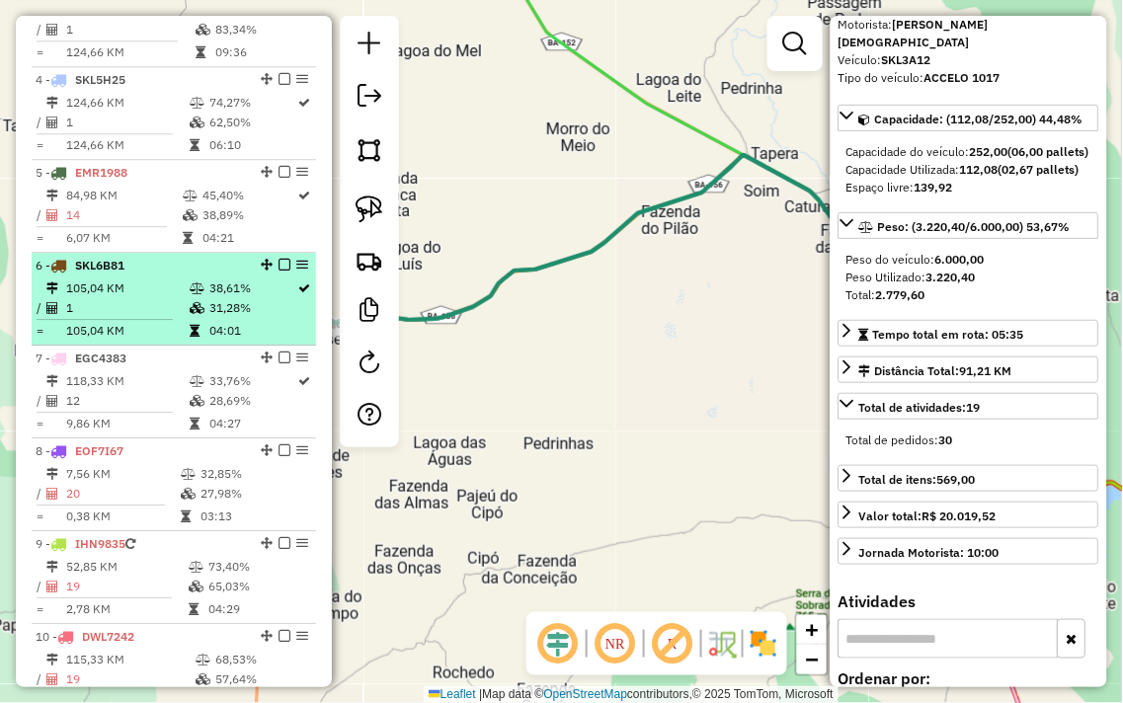
click at [241, 318] on td "31,28%" at bounding box center [252, 308] width 89 height 20
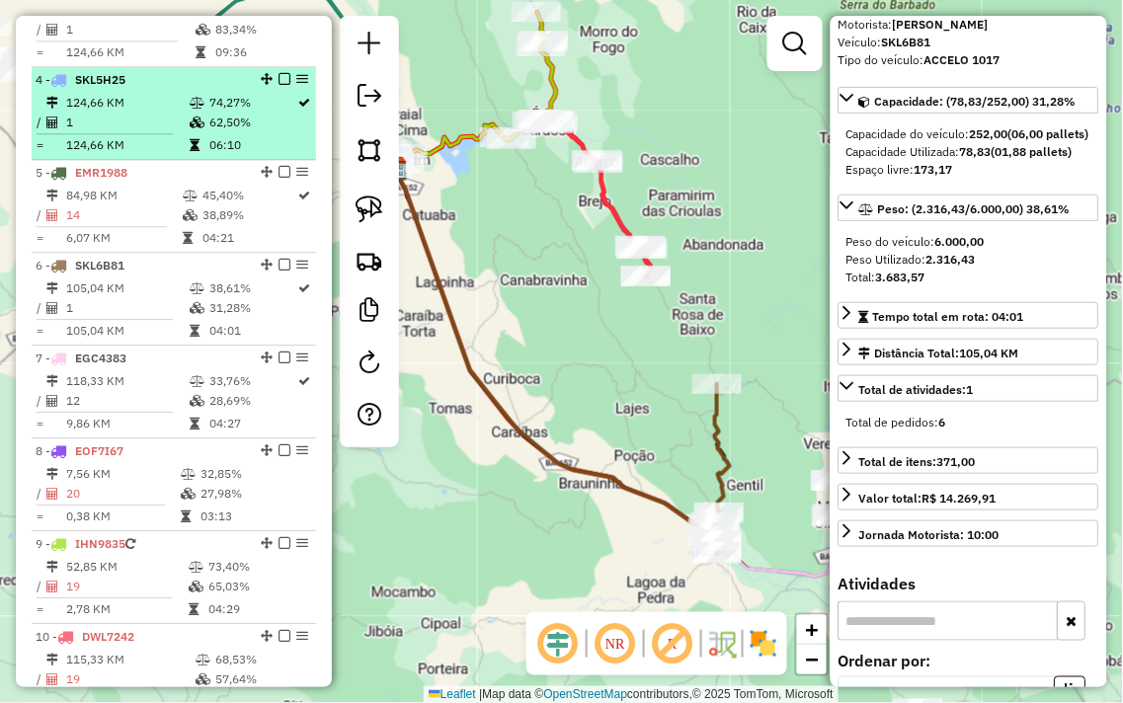
click at [217, 110] on td "74,27%" at bounding box center [252, 103] width 89 height 20
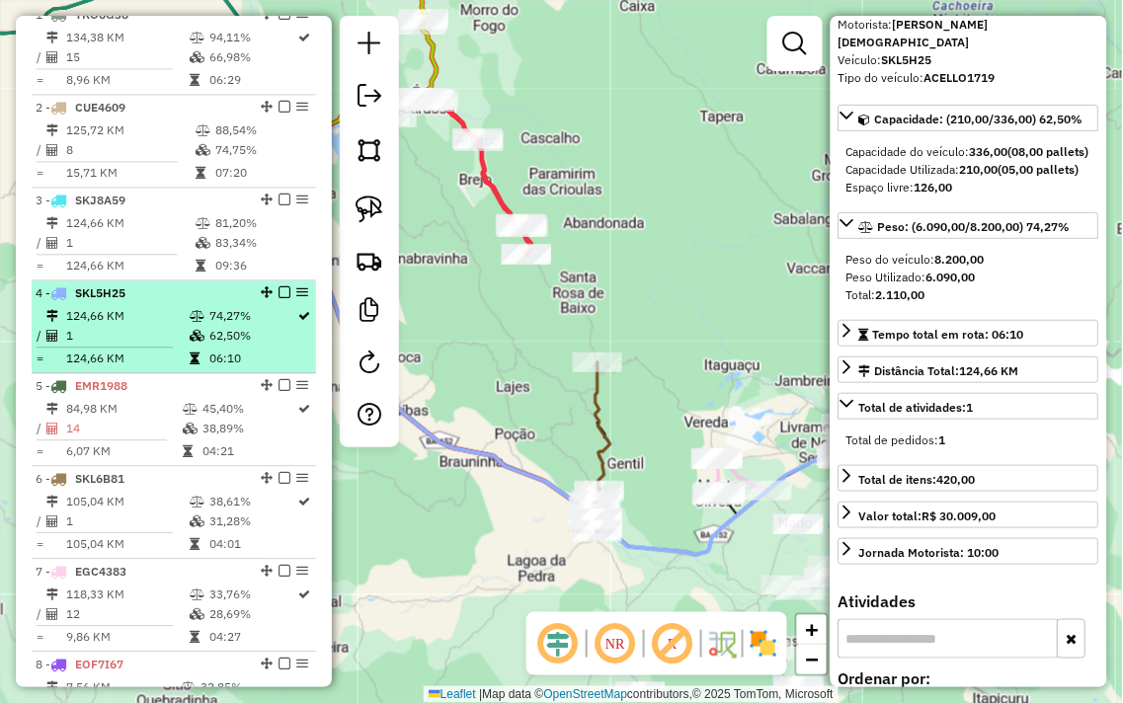
scroll to position [754, 0]
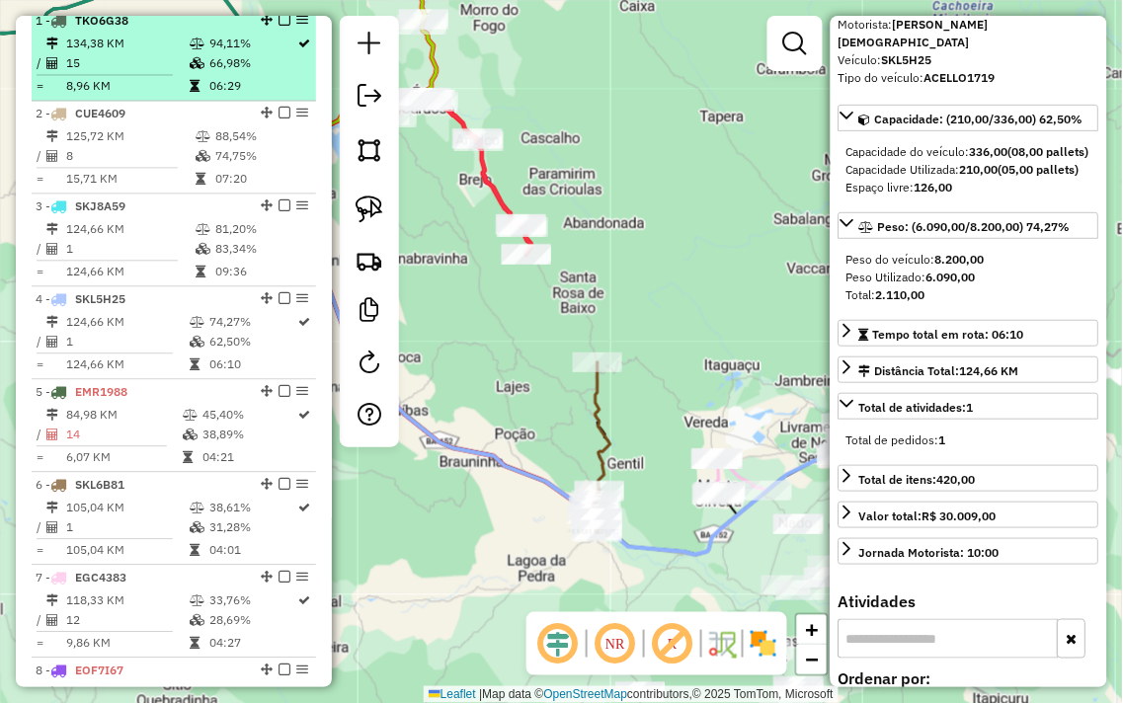
click at [208, 53] on td "94,11%" at bounding box center [252, 44] width 89 height 20
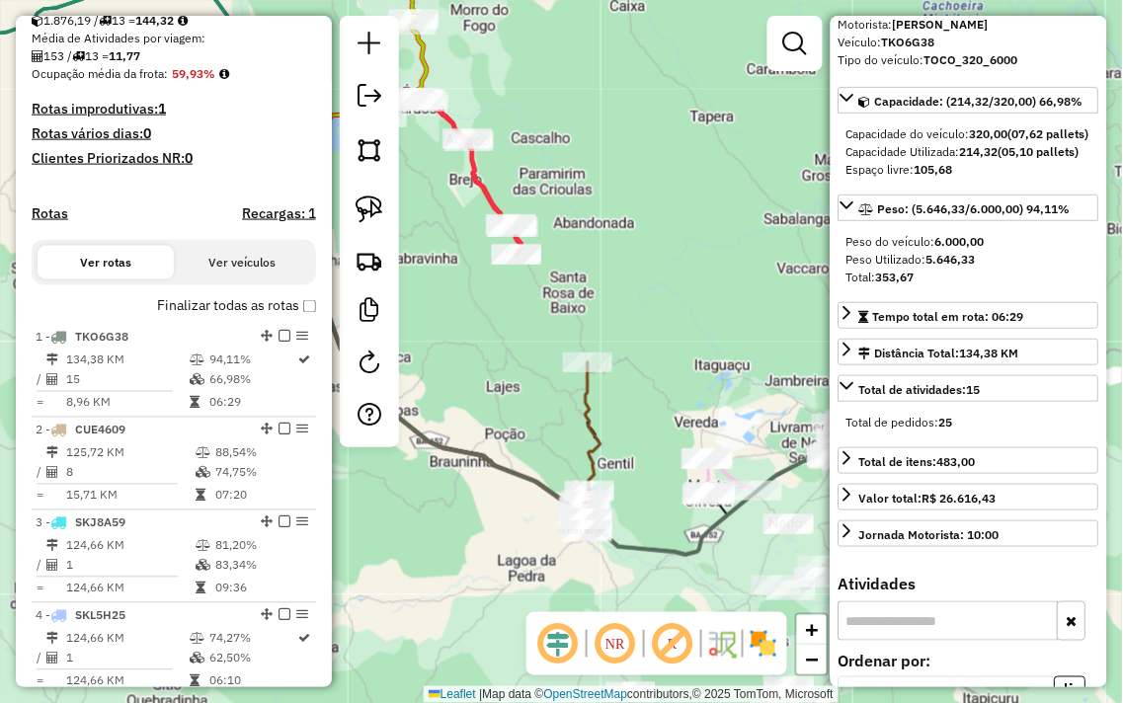
scroll to position [426, 0]
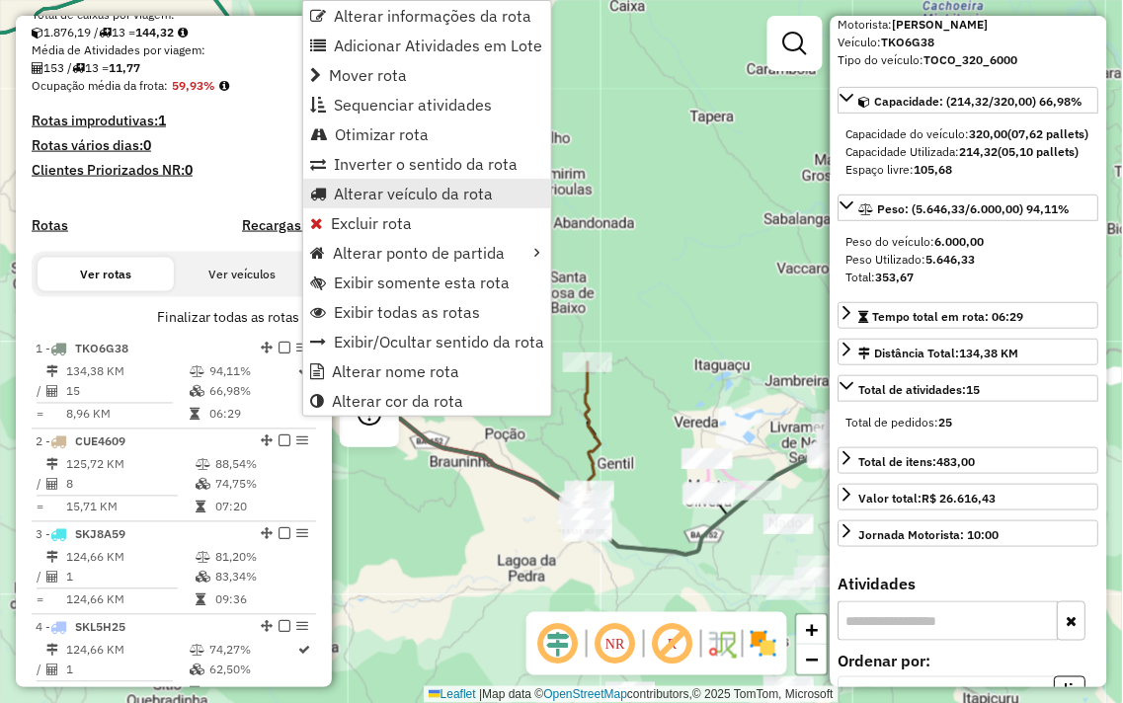
click at [471, 186] on span "Alterar veículo da rota" at bounding box center [413, 194] width 159 height 16
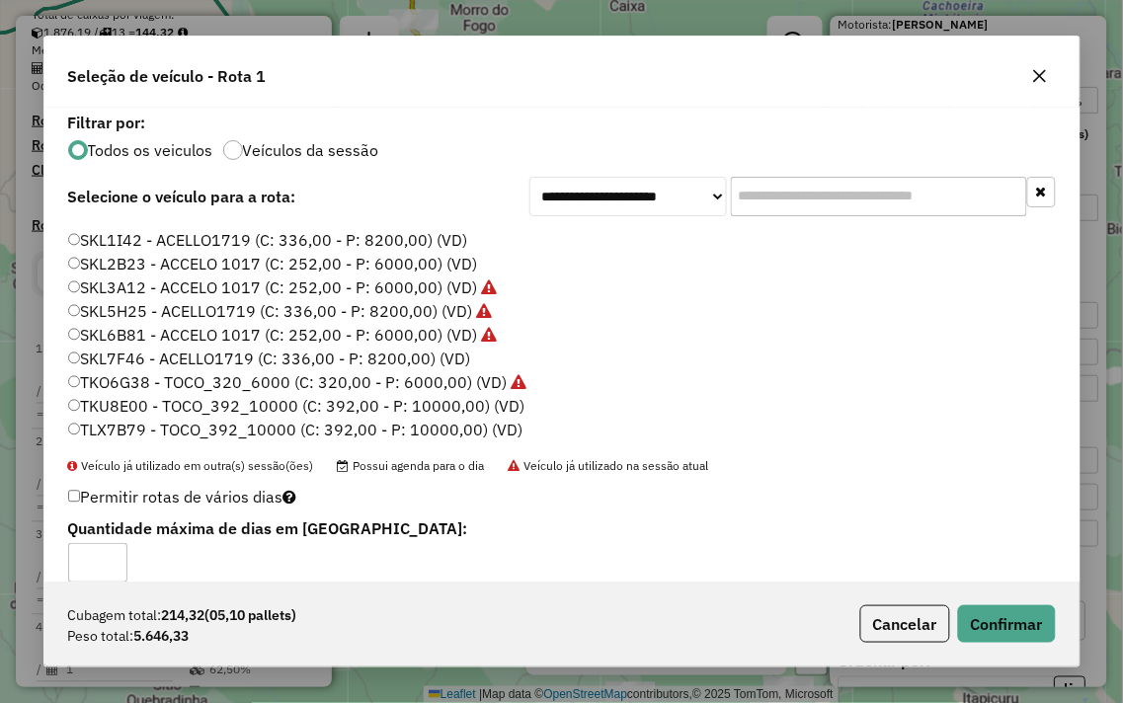
scroll to position [399, 0]
click at [81, 423] on label "TLX7B79 - TOCO_392_10000 (C: 392,00 - P: 10000,00) (VD)" at bounding box center [295, 429] width 455 height 24
click at [1044, 633] on button "Confirmar" at bounding box center [1007, 624] width 98 height 38
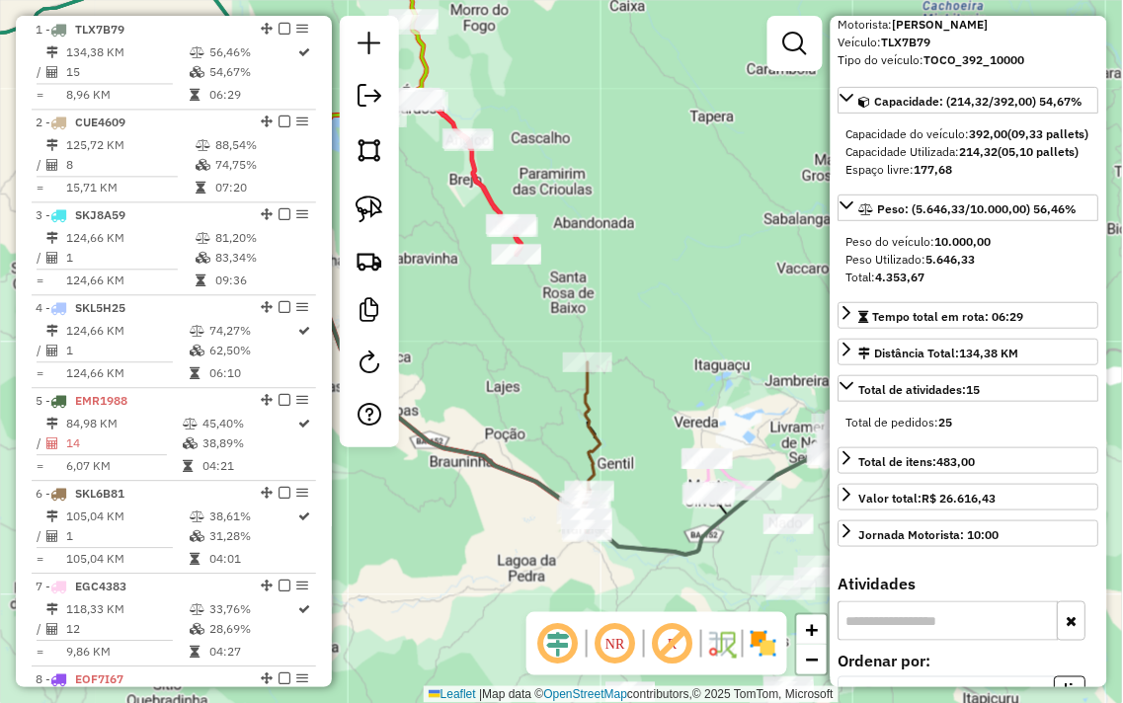
scroll to position [763, 0]
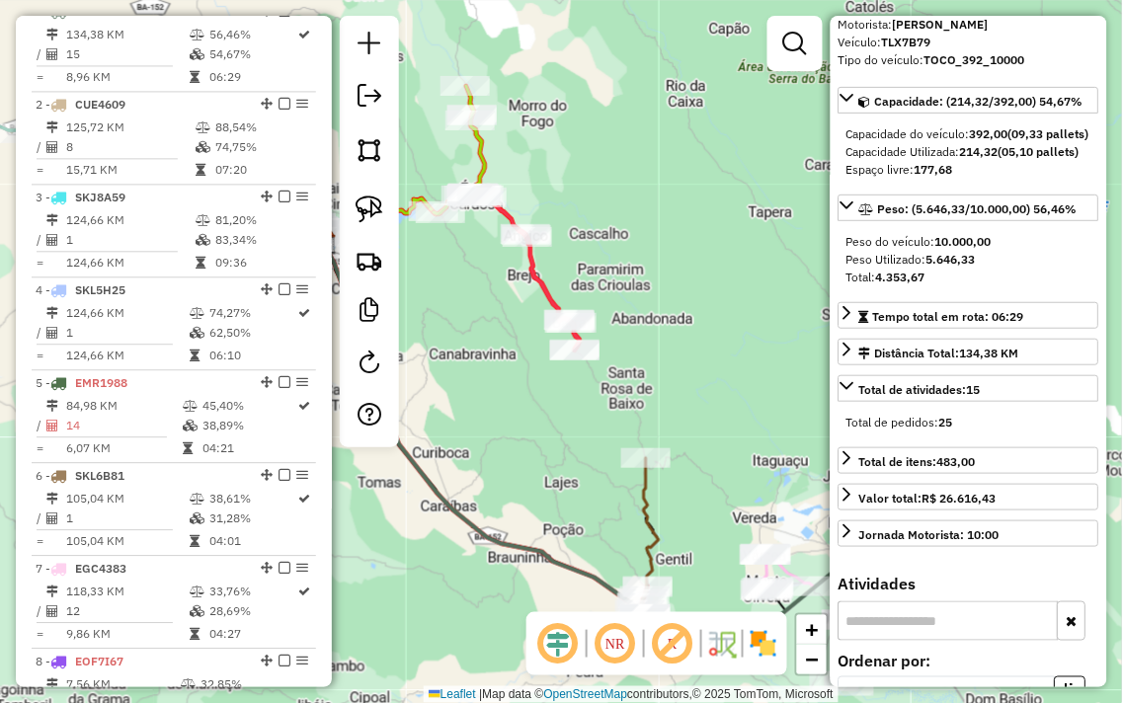
drag, startPoint x: 695, startPoint y: 349, endPoint x: 755, endPoint y: 447, distance: 115.7
click at [755, 446] on div "Janela de atendimento Grade de atendimento Capacidade Transportadoras Veículos …" at bounding box center [561, 351] width 1123 height 703
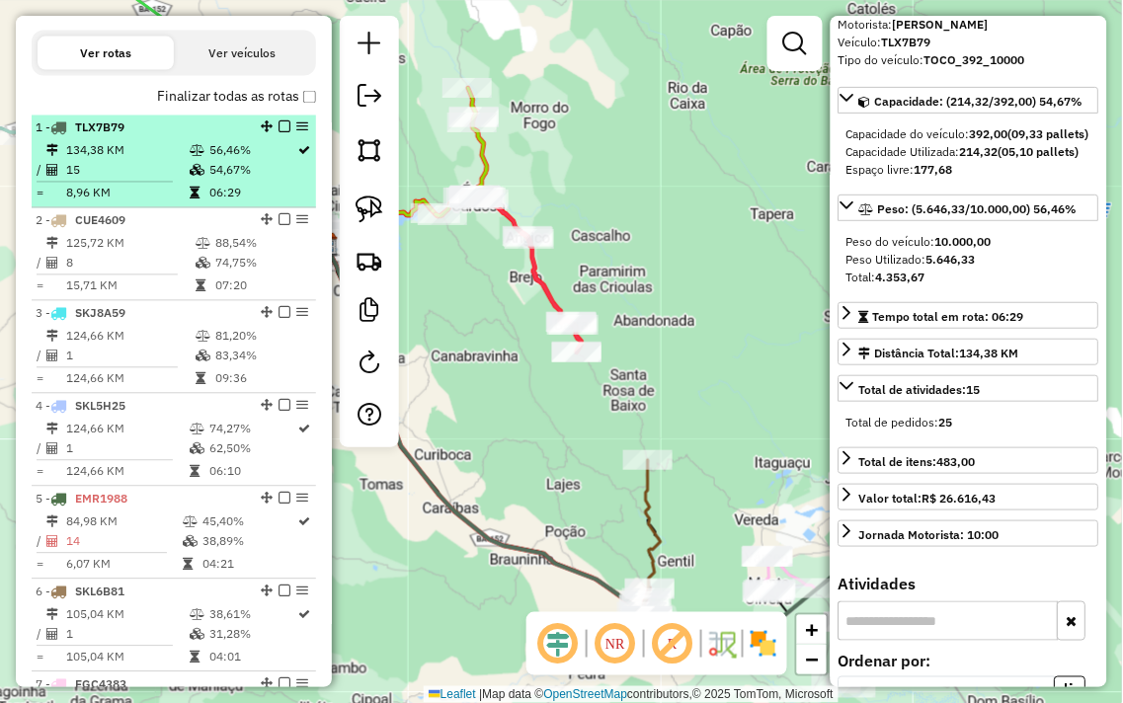
scroll to position [544, 0]
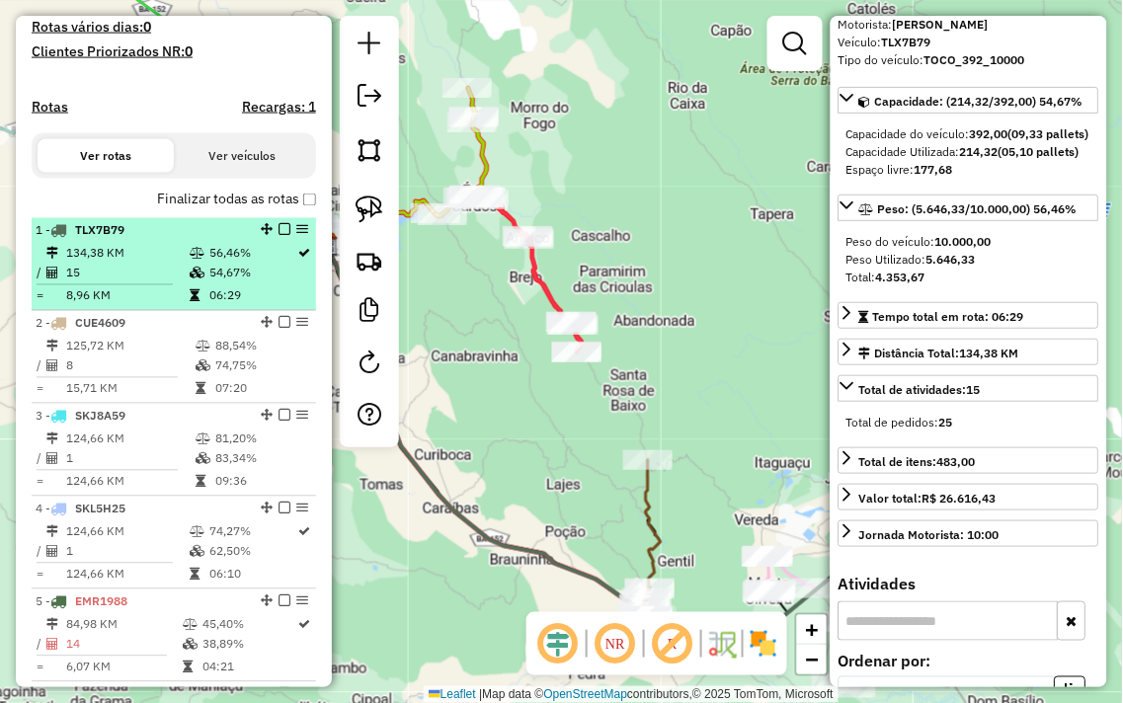
click at [193, 279] on icon at bounding box center [197, 274] width 15 height 12
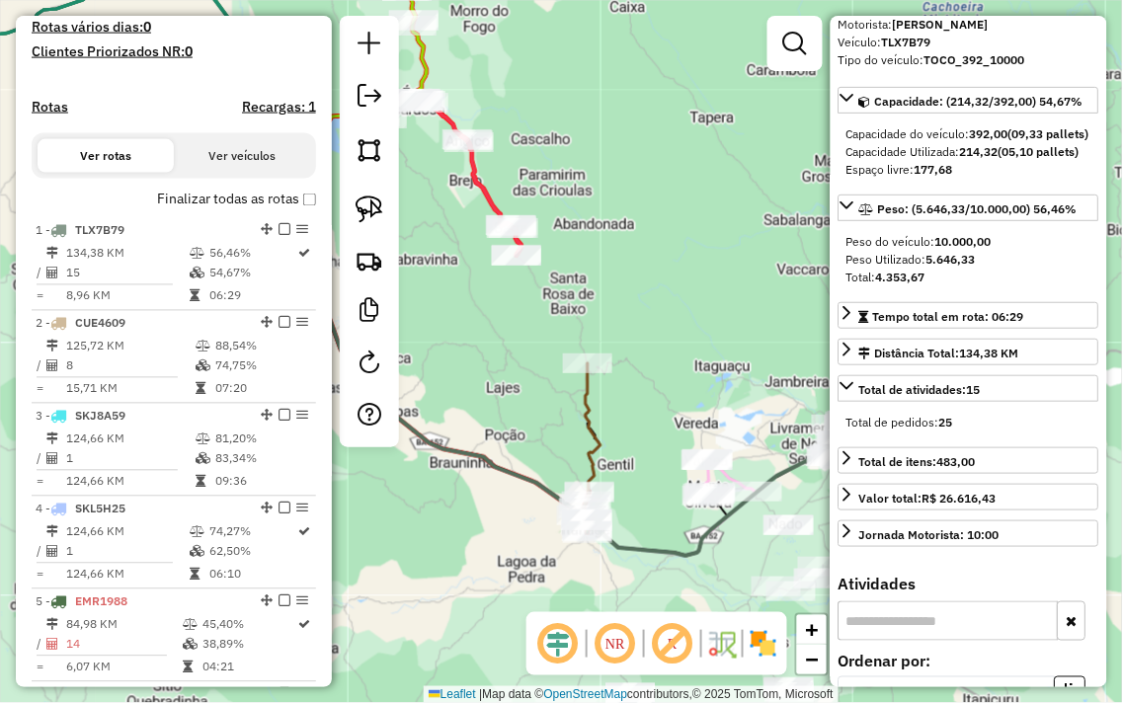
drag, startPoint x: 684, startPoint y: 407, endPoint x: 743, endPoint y: 297, distance: 124.1
click at [743, 297] on div "Janela de atendimento Grade de atendimento Capacidade Transportadoras Veículos …" at bounding box center [561, 351] width 1123 height 703
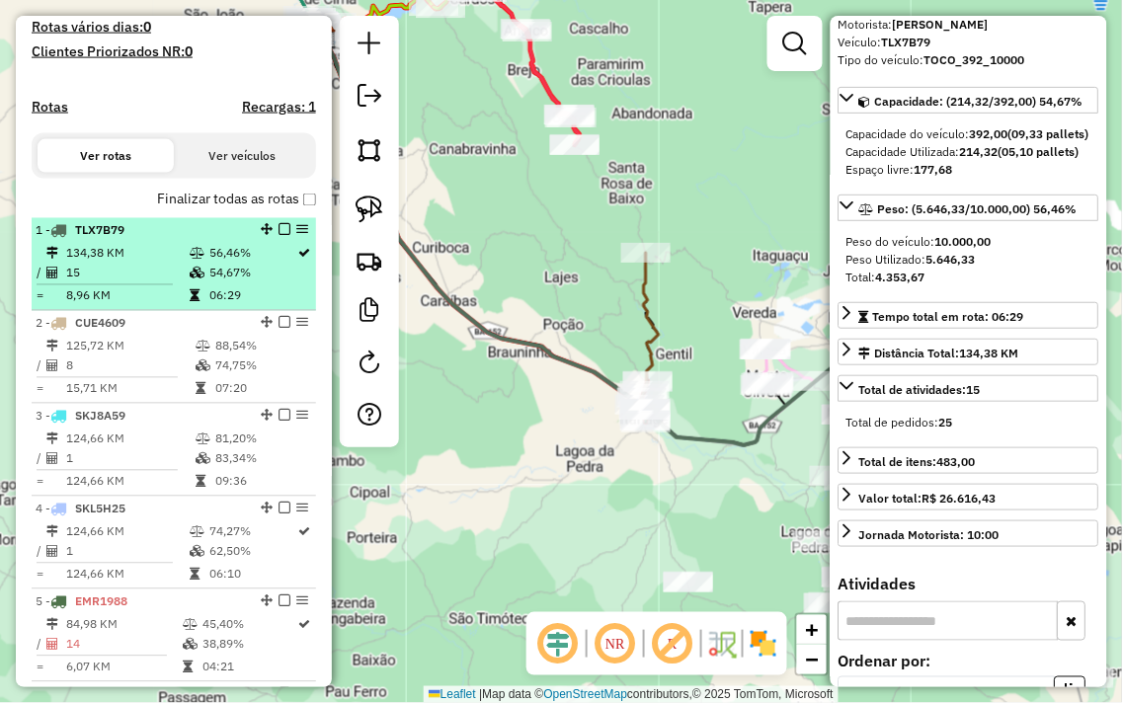
click at [218, 264] on td "56,46%" at bounding box center [252, 254] width 89 height 20
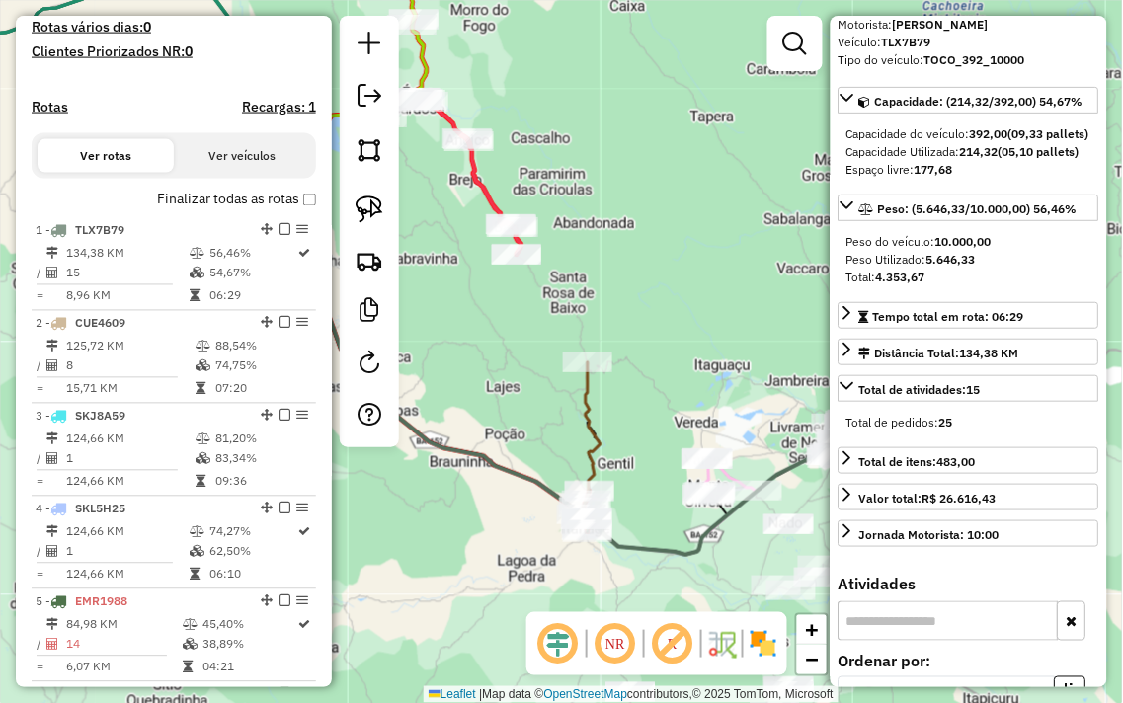
drag, startPoint x: 722, startPoint y: 362, endPoint x: 699, endPoint y: 357, distance: 23.2
click at [704, 358] on div "Rota 6 - Placa SKL6B81 1055 - MERCEARIA E BAR SILV Janela de atendimento Grade …" at bounding box center [561, 351] width 1123 height 703
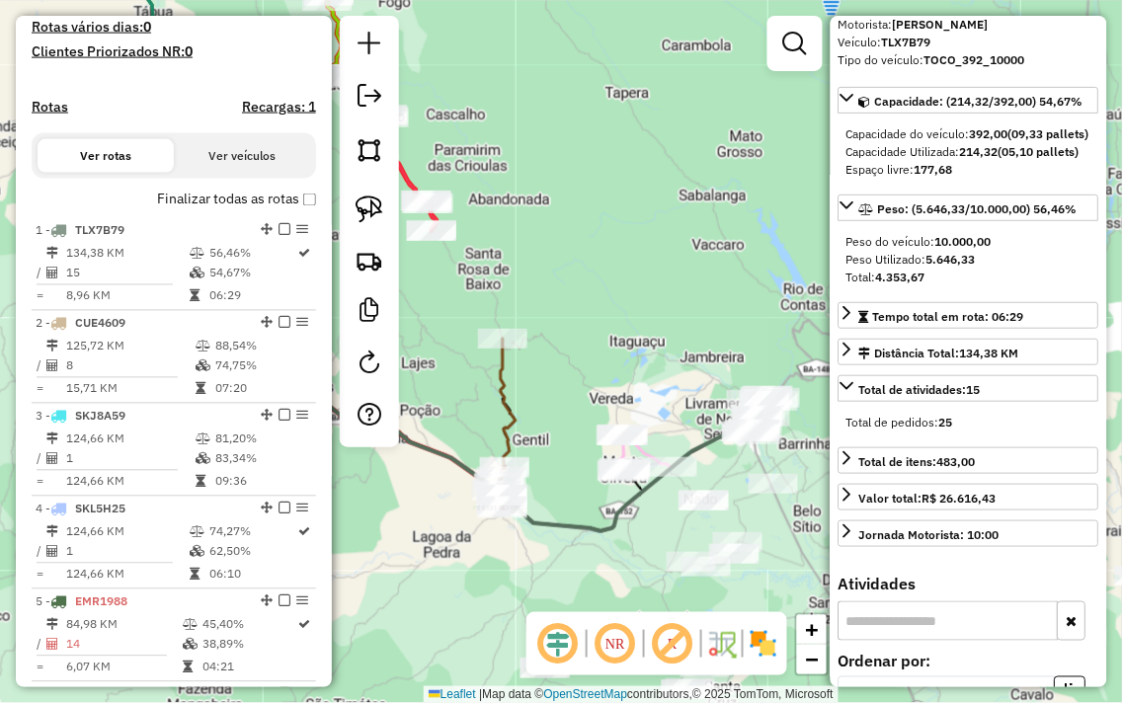
drag, startPoint x: 660, startPoint y: 347, endPoint x: 655, endPoint y: 283, distance: 63.4
click at [655, 283] on div "Janela de atendimento Grade de atendimento Capacidade Transportadoras Veículos …" at bounding box center [561, 351] width 1123 height 703
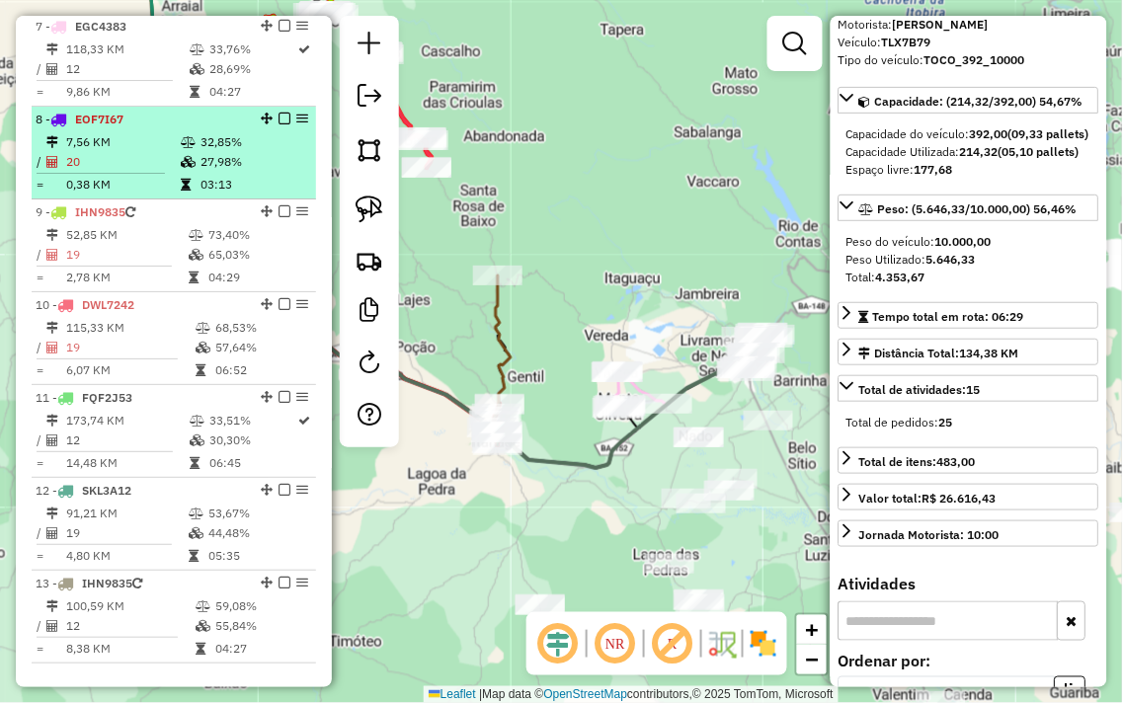
scroll to position [1422, 0]
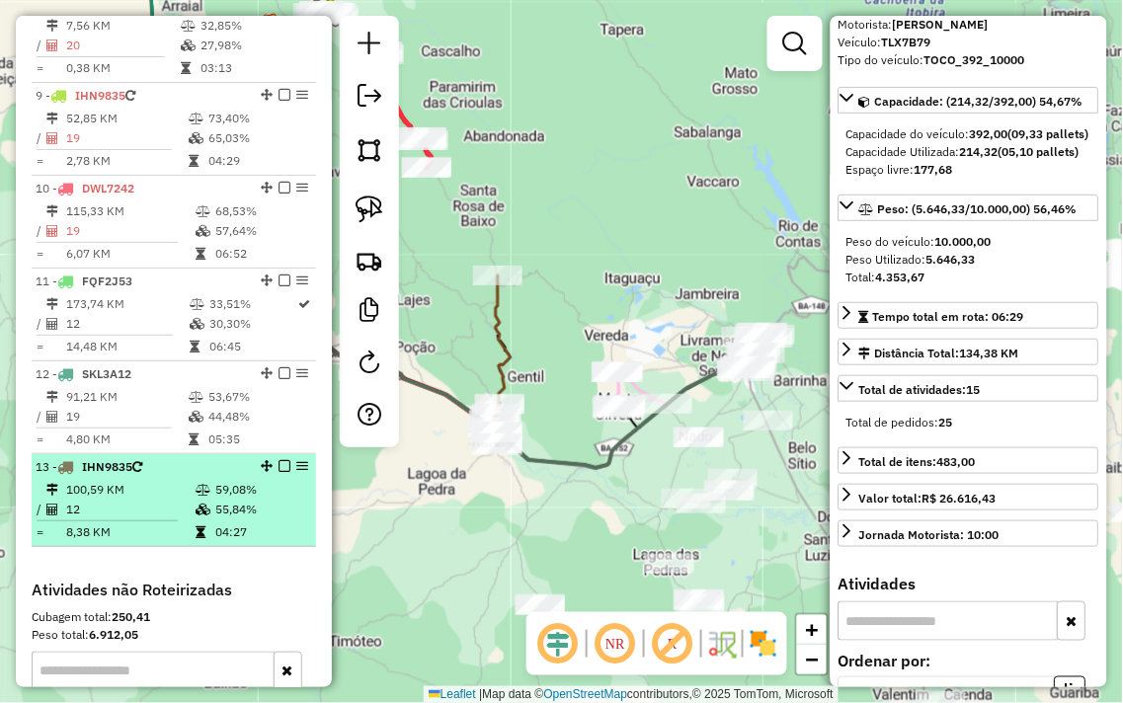
click at [238, 500] on td "59,08%" at bounding box center [261, 490] width 94 height 20
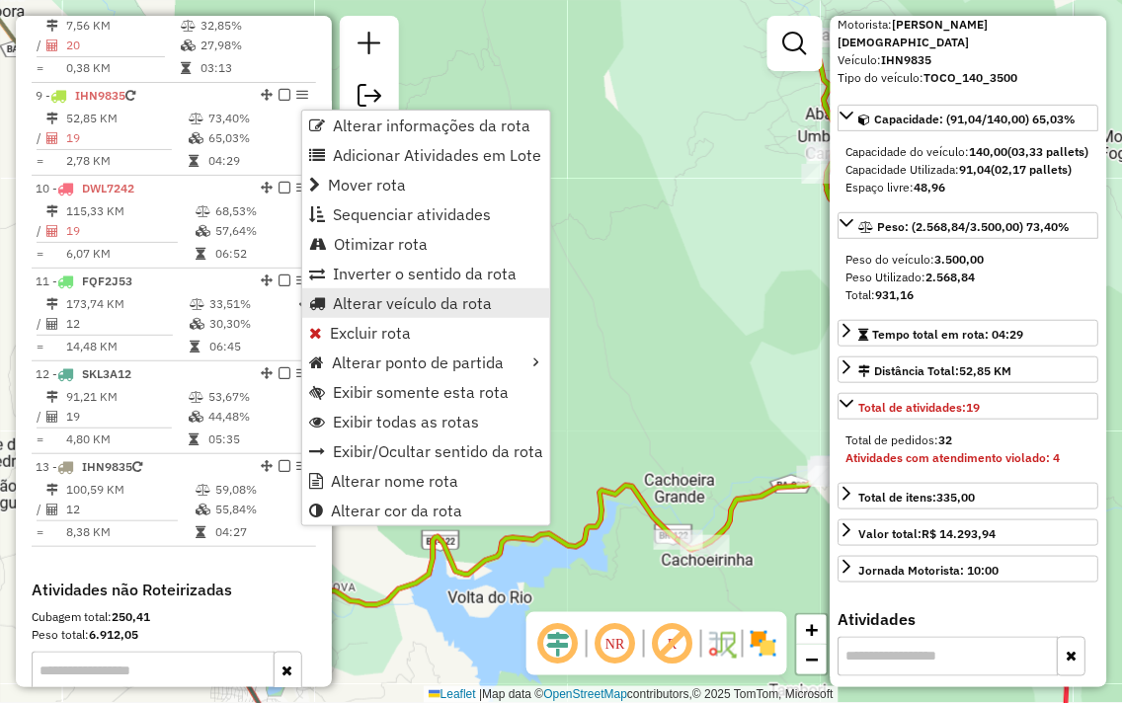
click at [432, 300] on span "Alterar veículo da rota" at bounding box center [412, 303] width 159 height 16
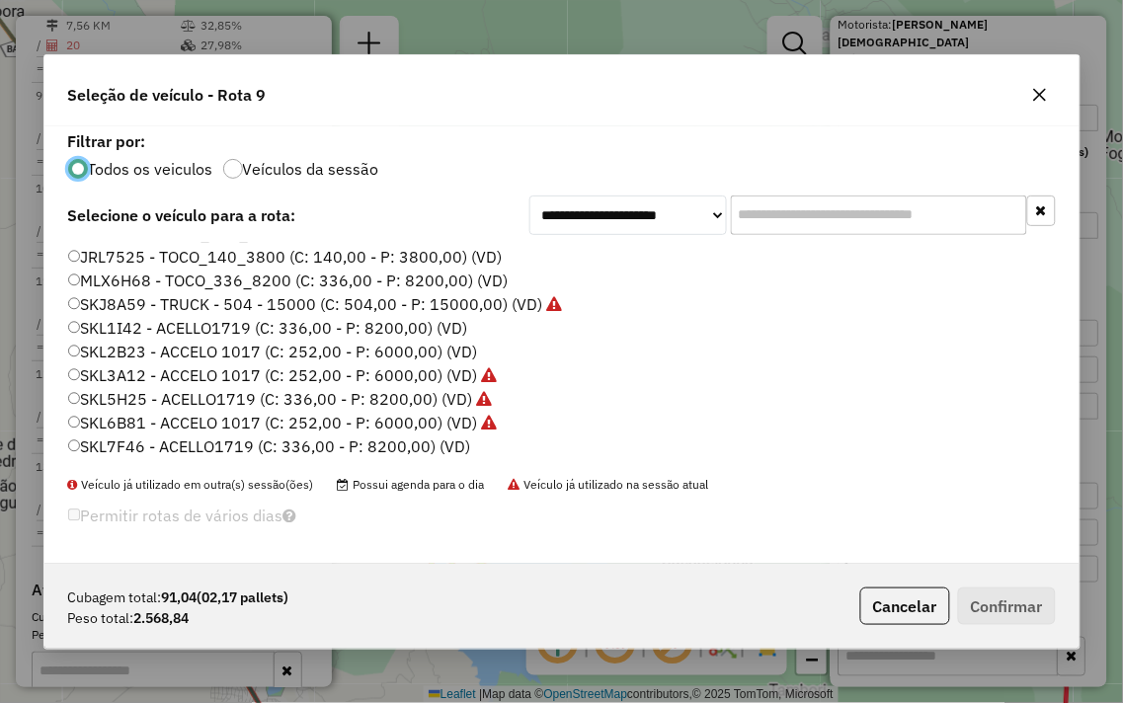
scroll to position [399, 0]
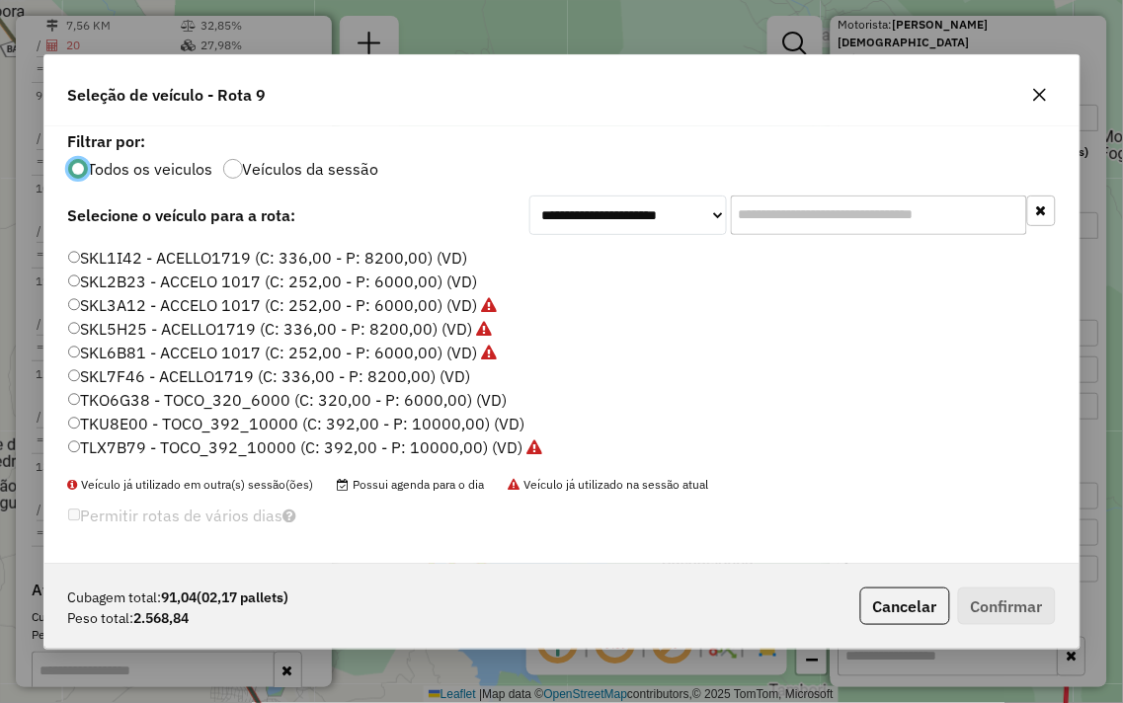
click at [1039, 87] on icon "button" at bounding box center [1040, 95] width 16 height 16
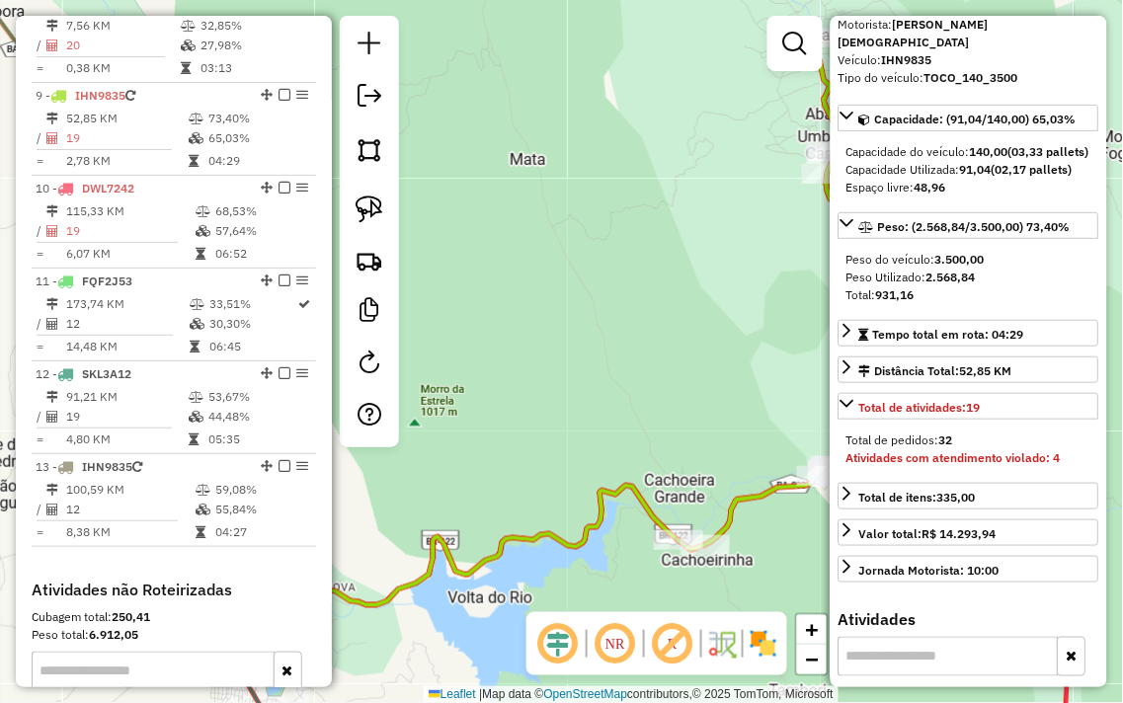
drag, startPoint x: 629, startPoint y: 398, endPoint x: 589, endPoint y: 259, distance: 145.0
click at [593, 274] on div "Janela de atendimento Grade de atendimento Capacidade Transportadoras Veículos …" at bounding box center [561, 351] width 1123 height 703
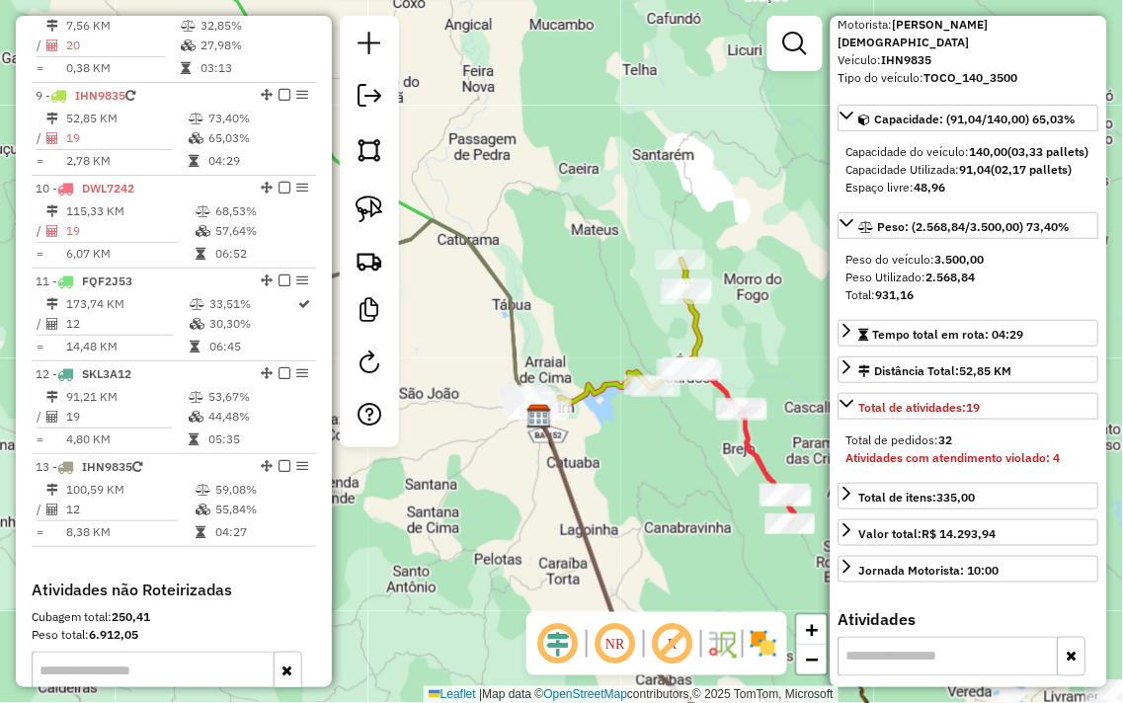
drag, startPoint x: 556, startPoint y: 158, endPoint x: 729, endPoint y: 358, distance: 264.7
click at [729, 358] on div "Janela de atendimento Grade de atendimento Capacidade Transportadoras Veículos …" at bounding box center [561, 351] width 1123 height 703
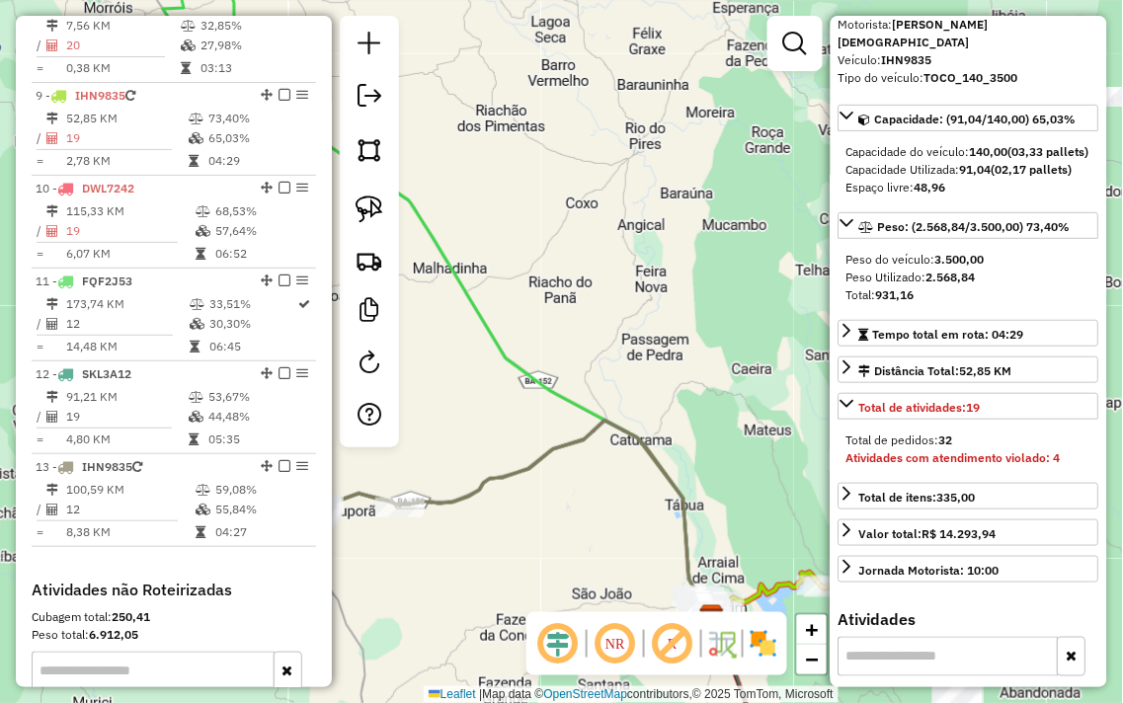
drag, startPoint x: 594, startPoint y: 252, endPoint x: 717, endPoint y: 380, distance: 178.1
click at [717, 380] on div "Janela de atendimento Grade de atendimento Capacidade Transportadoras Veículos …" at bounding box center [561, 351] width 1123 height 703
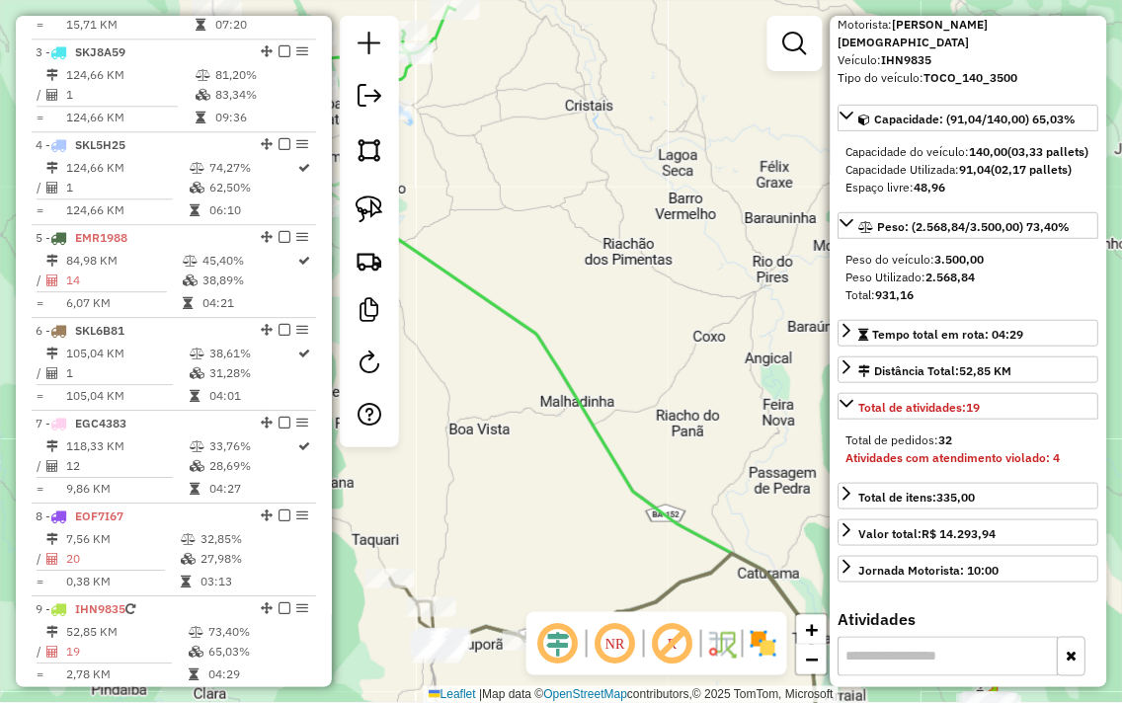
scroll to position [873, 0]
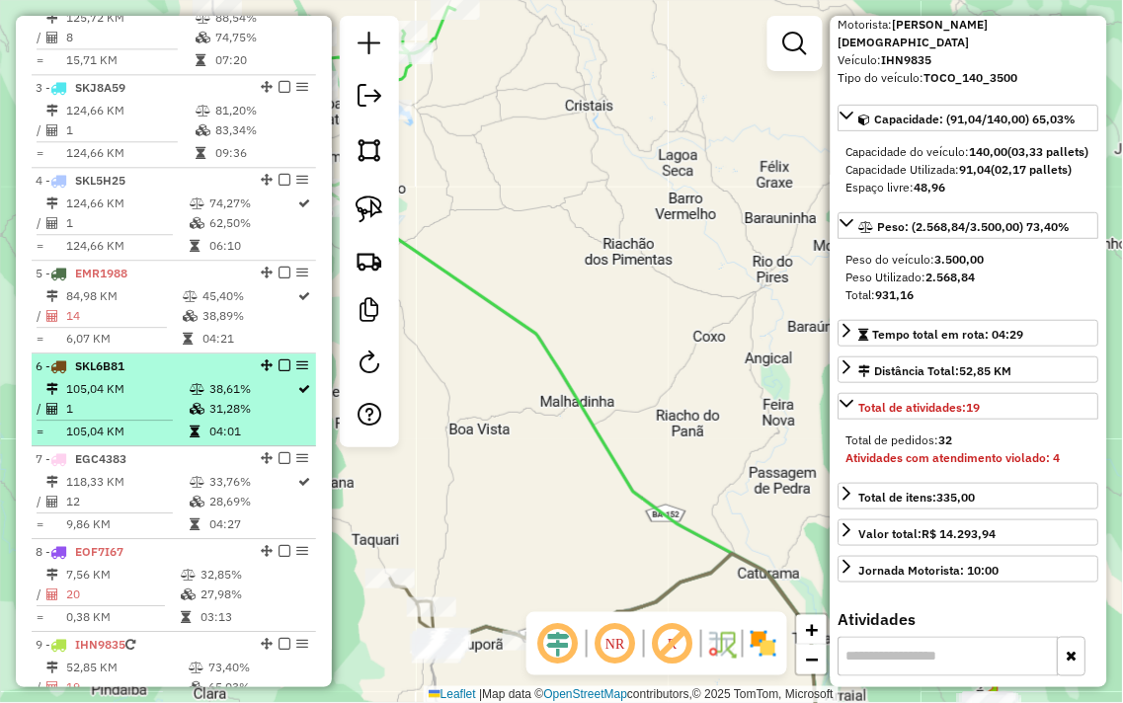
click at [155, 419] on td "1" at bounding box center [126, 409] width 123 height 20
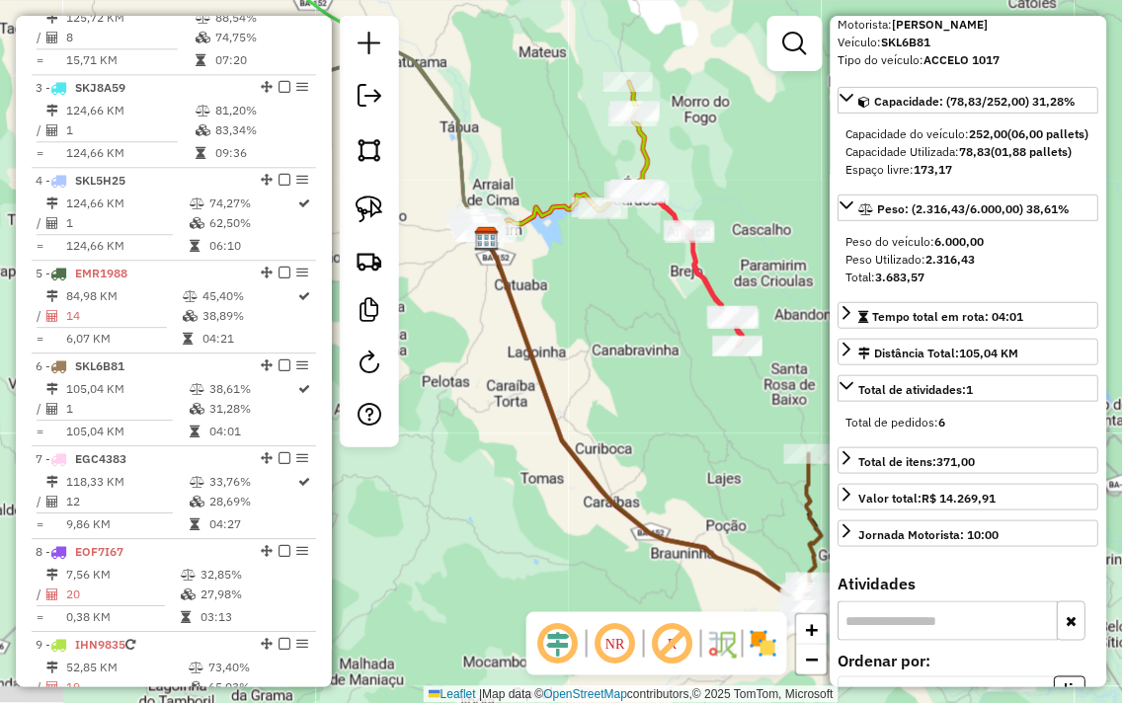
drag, startPoint x: 489, startPoint y: 193, endPoint x: 584, endPoint y: 264, distance: 118.5
click at [585, 264] on div "Janela de atendimento Grade de atendimento Capacidade Transportadoras Veículos …" at bounding box center [561, 351] width 1123 height 703
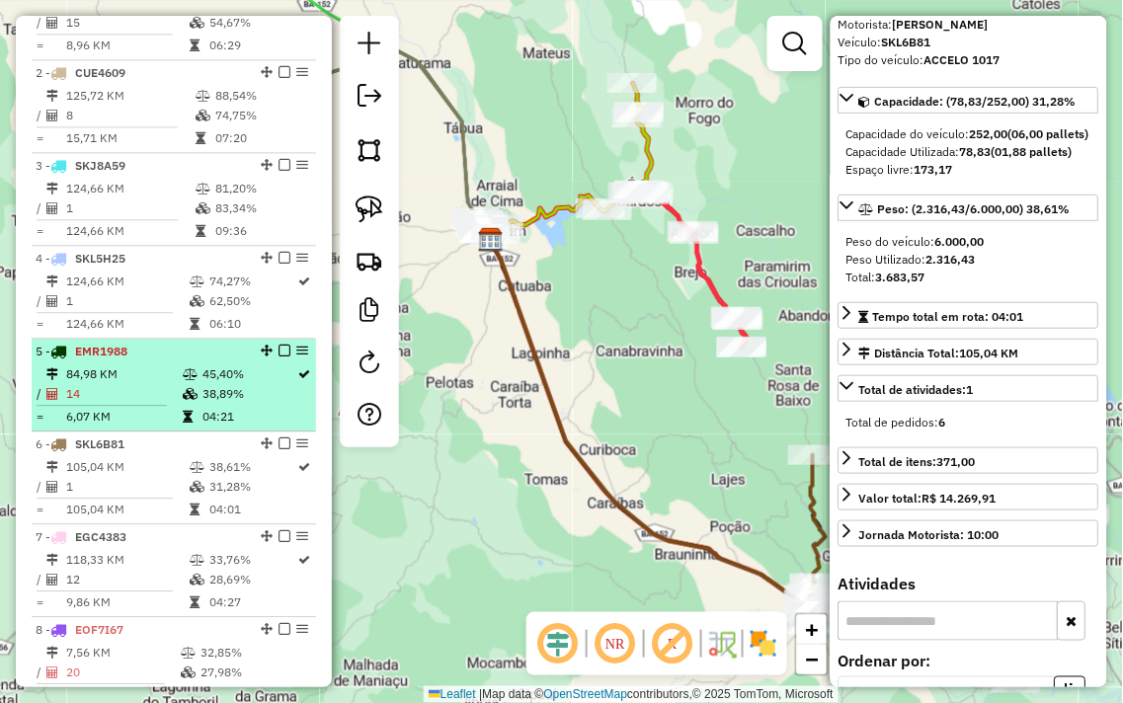
scroll to position [763, 0]
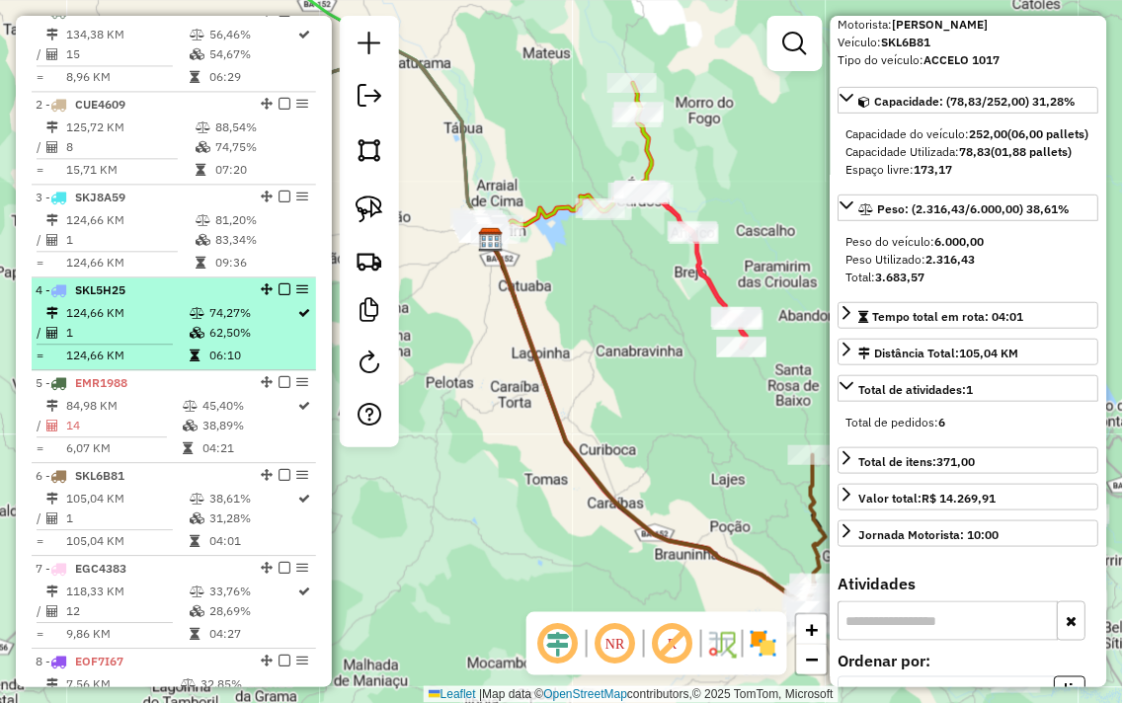
click at [164, 343] on td "1" at bounding box center [126, 333] width 123 height 20
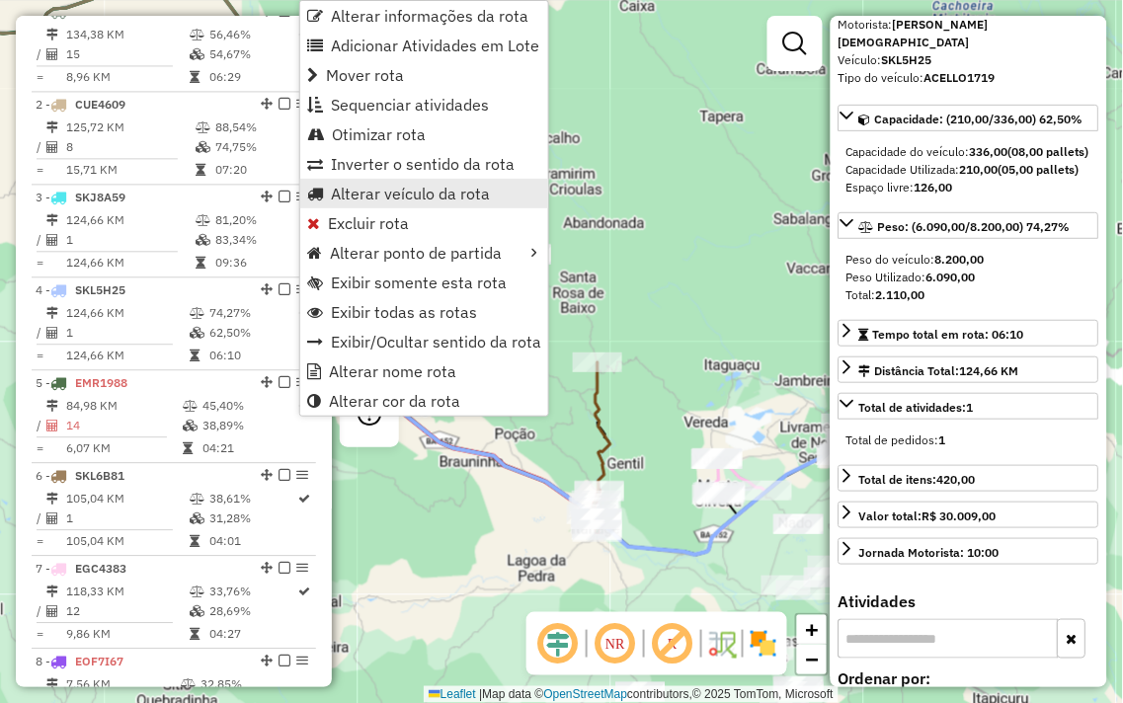
click at [377, 198] on span "Alterar veículo da rota" at bounding box center [410, 194] width 159 height 16
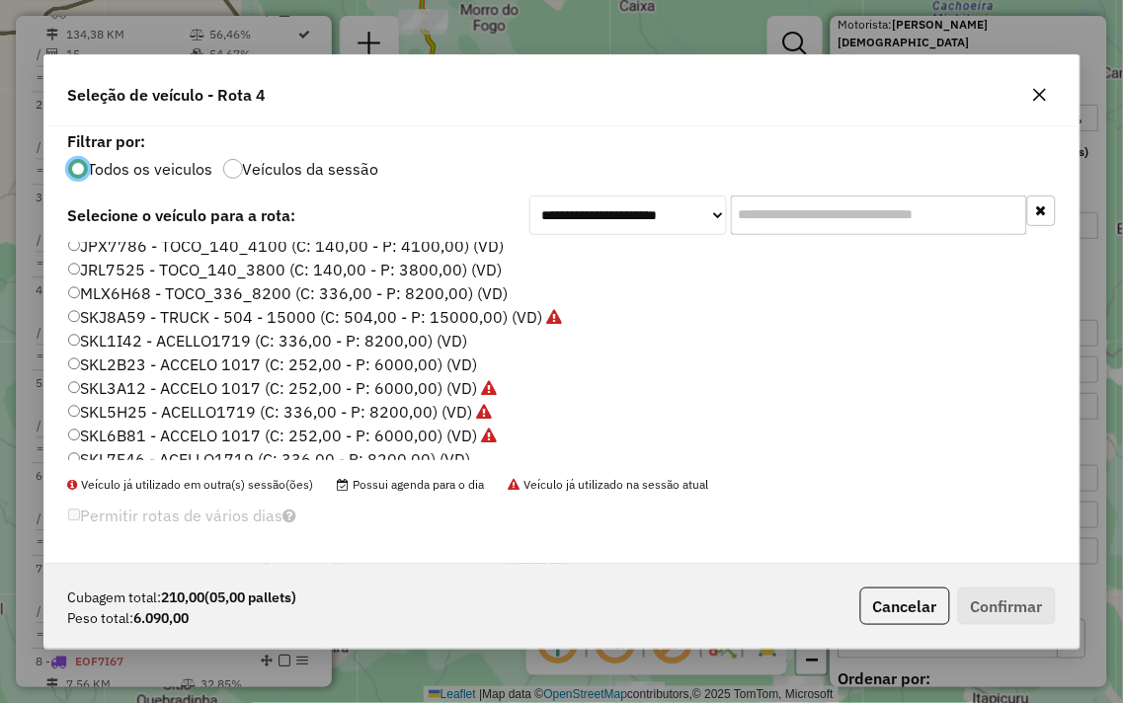
scroll to position [399, 0]
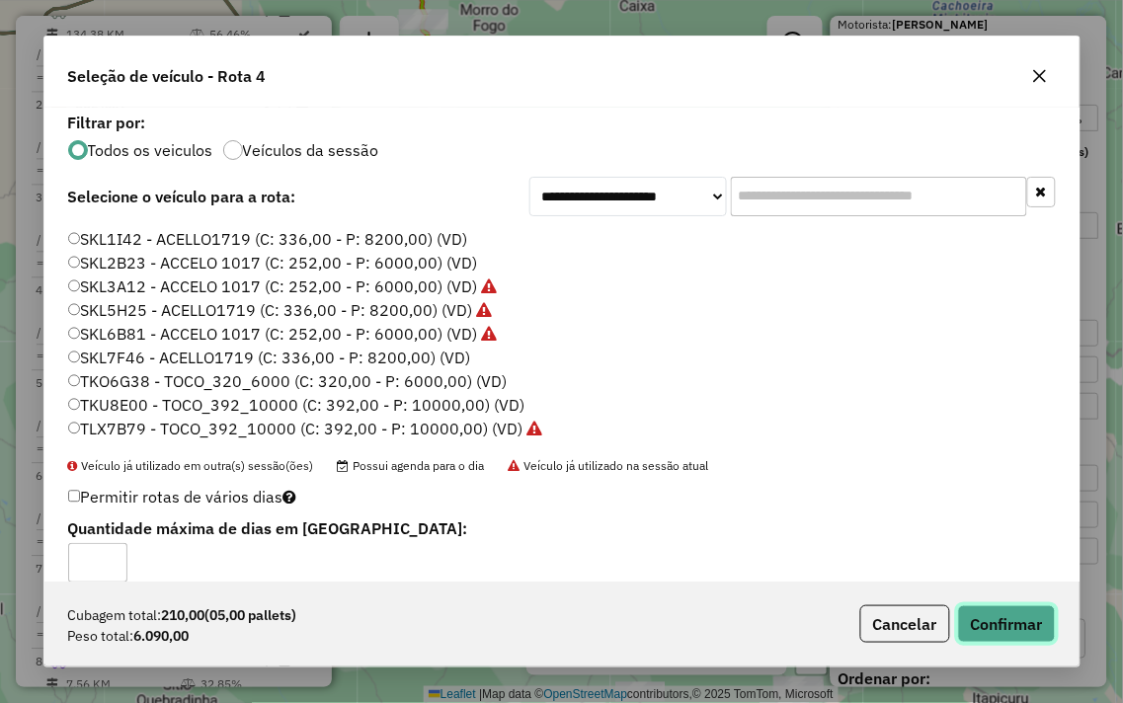
click at [1022, 624] on button "Confirmar" at bounding box center [1007, 624] width 98 height 38
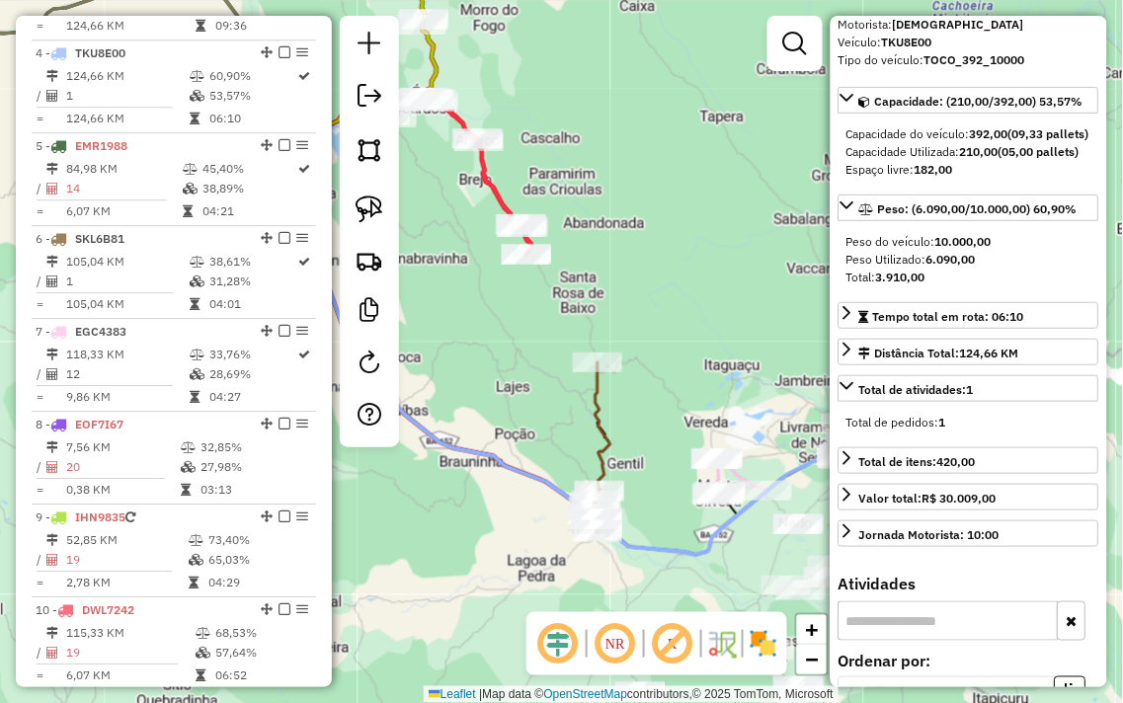
scroll to position [1042, 0]
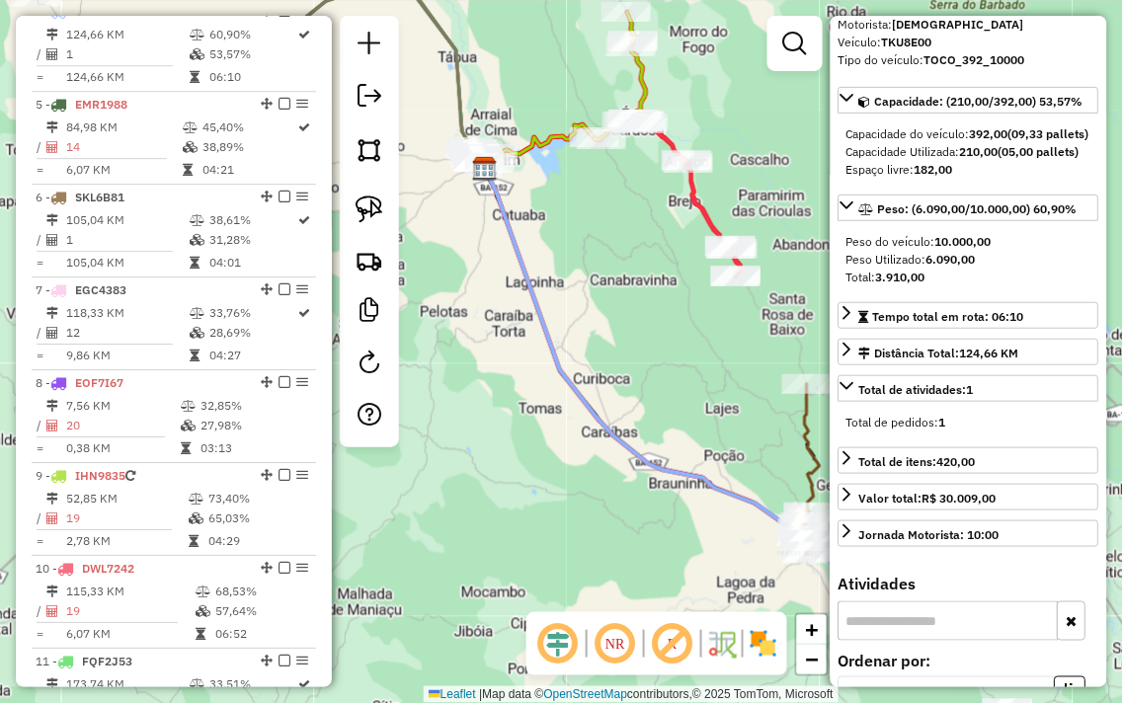
drag, startPoint x: 523, startPoint y: 332, endPoint x: 738, endPoint y: 356, distance: 215.6
click at [738, 356] on div "Janela de atendimento Grade de atendimento Capacidade Transportadoras Veículos …" at bounding box center [561, 351] width 1123 height 703
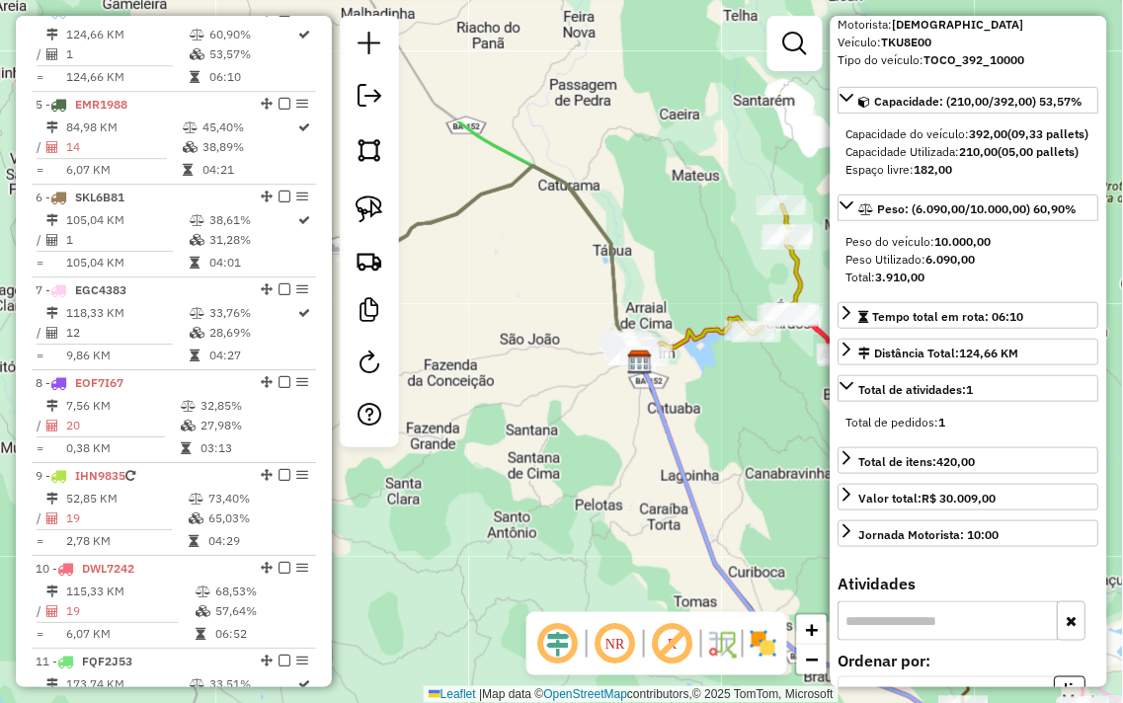
drag, startPoint x: 586, startPoint y: 300, endPoint x: 744, endPoint y: 494, distance: 249.9
click at [744, 494] on div "Janela de atendimento Grade de atendimento Capacidade Transportadoras Veículos …" at bounding box center [561, 351] width 1123 height 703
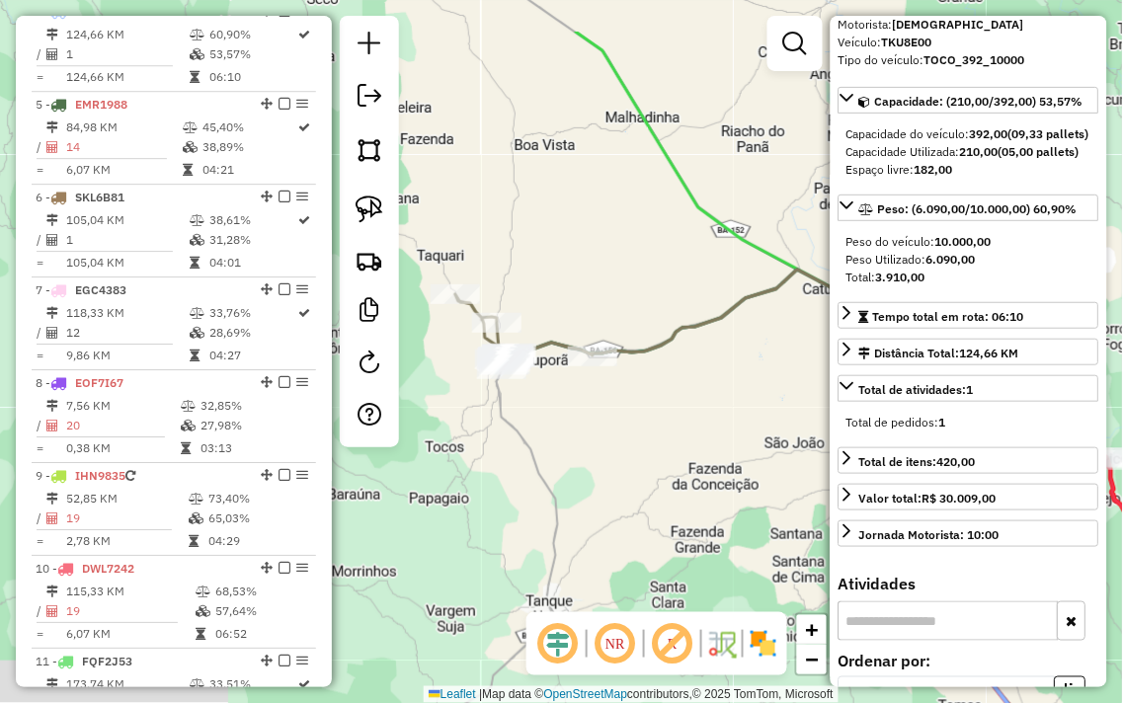
drag, startPoint x: 560, startPoint y: 386, endPoint x: 797, endPoint y: 478, distance: 254.2
click at [825, 490] on div "Janela de atendimento Grade de atendimento Capacidade Transportadoras Veículos …" at bounding box center [561, 351] width 1123 height 703
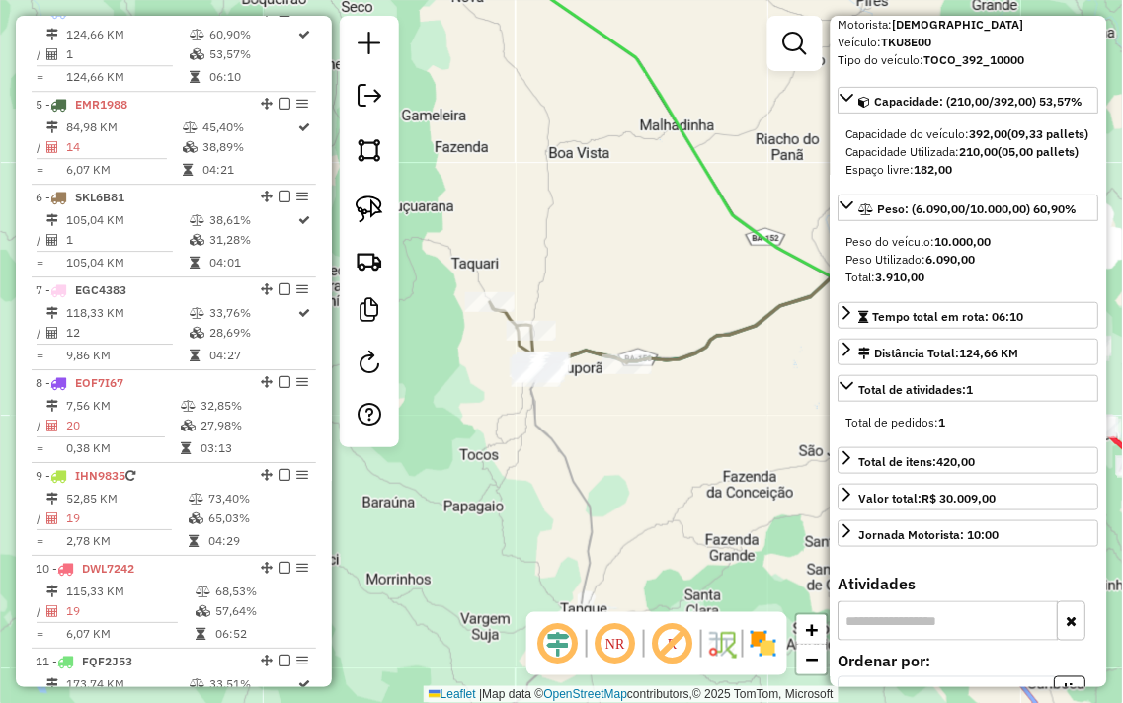
click at [610, 260] on div "Janela de atendimento Grade de atendimento Capacidade Transportadoras Veículos …" at bounding box center [561, 351] width 1123 height 703
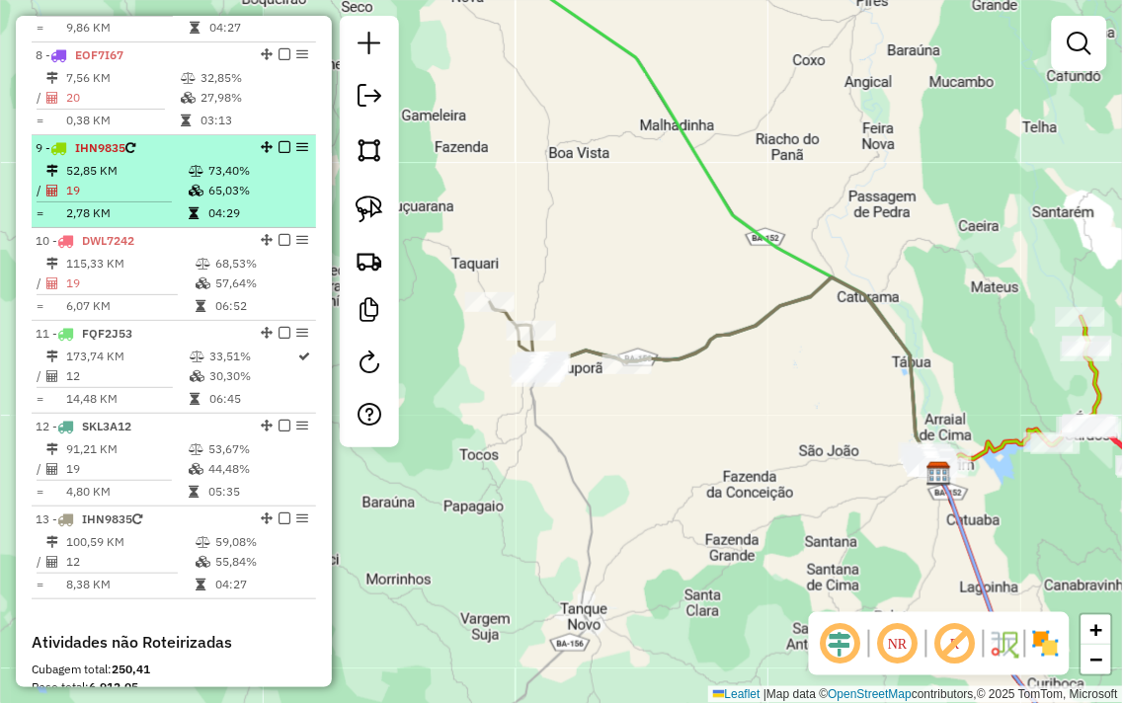
scroll to position [1371, 0]
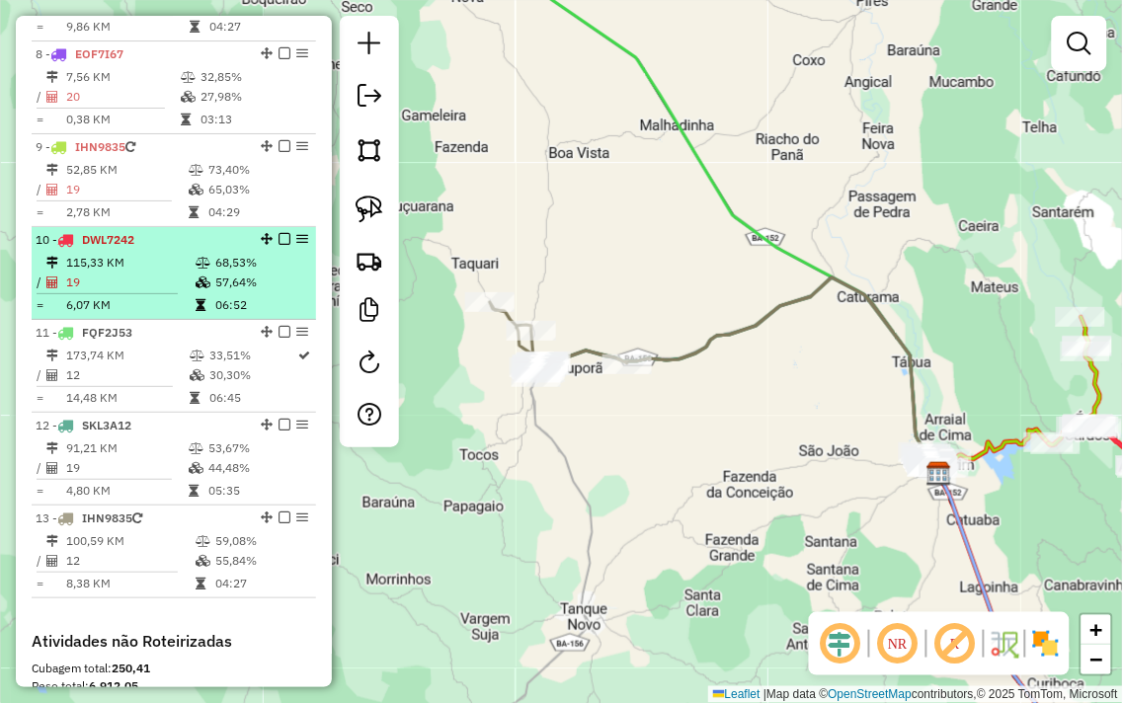
click at [178, 249] on div "10 - DWL7242" at bounding box center [140, 240] width 209 height 18
select select "**********"
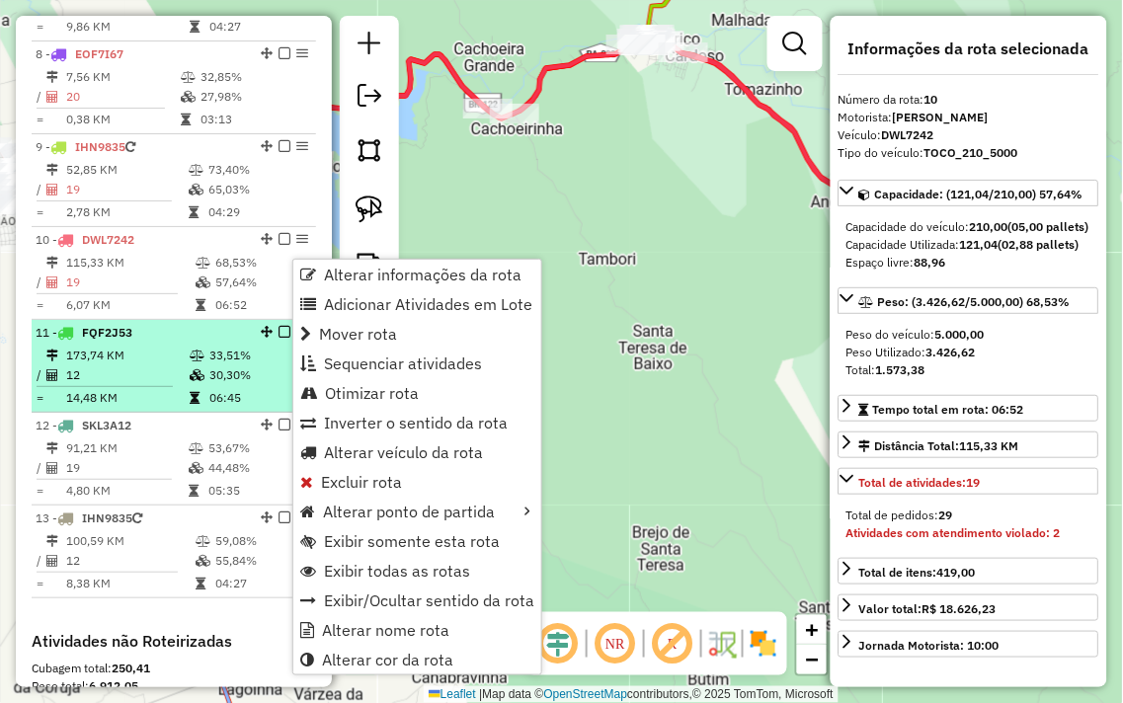
click at [151, 385] on td "12" at bounding box center [126, 375] width 123 height 20
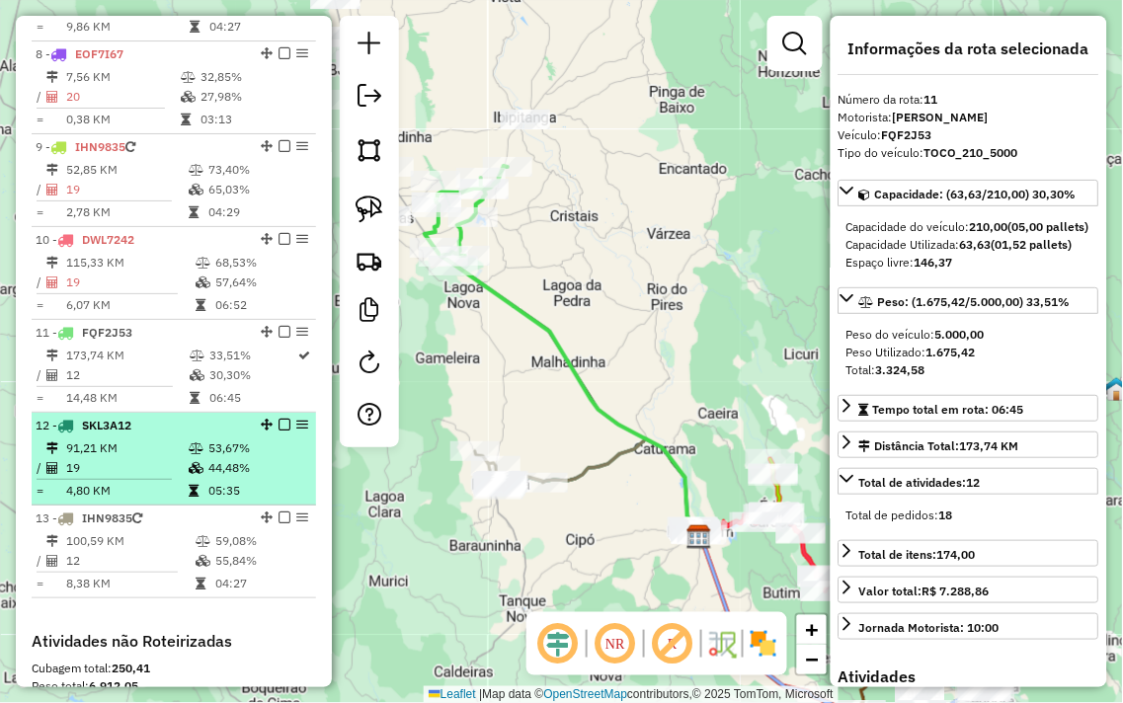
click at [190, 474] on icon at bounding box center [196, 468] width 15 height 12
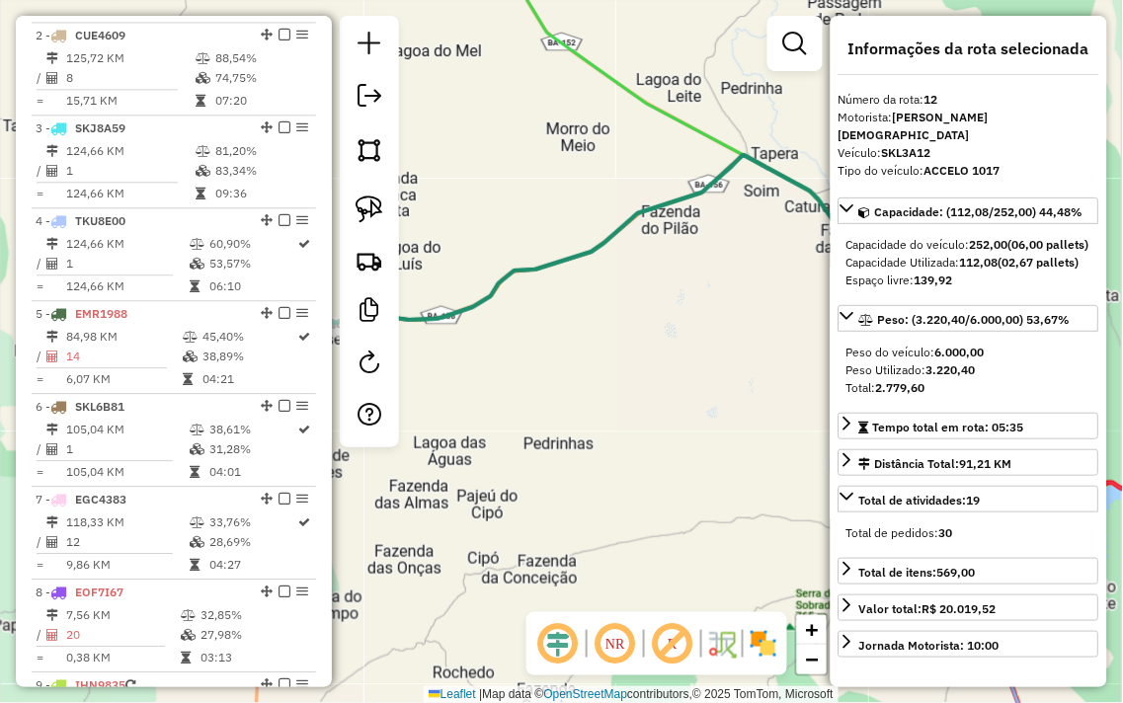
scroll to position [823, 0]
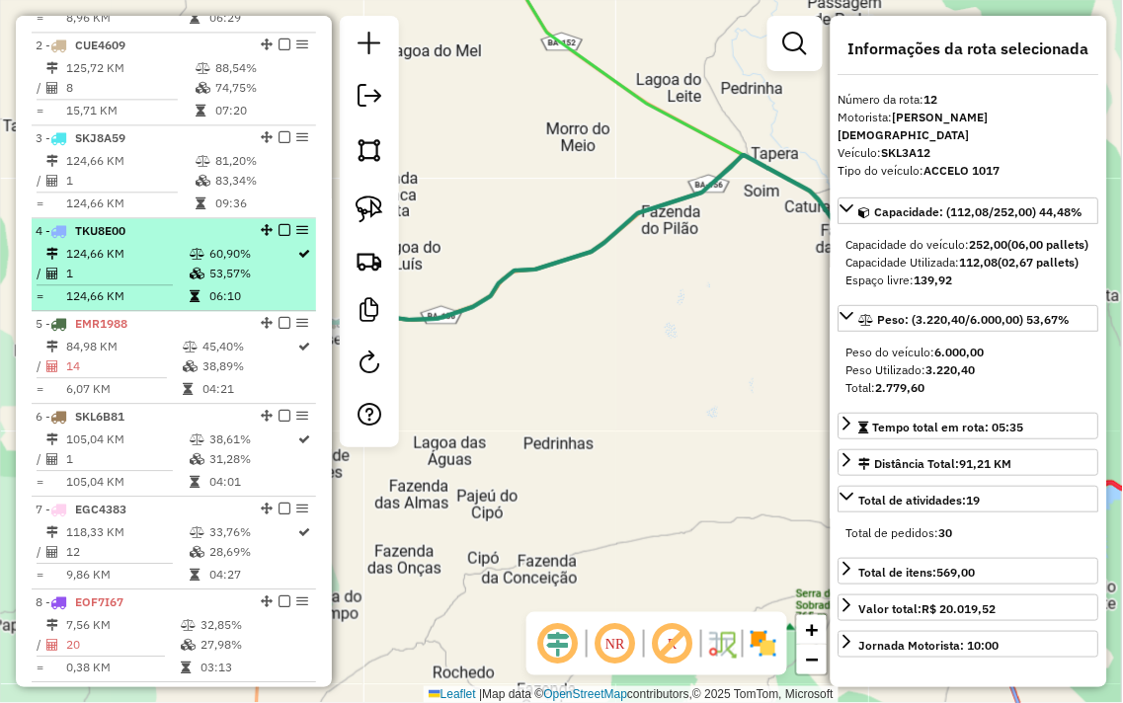
click at [180, 259] on li "4 - TKU8E00 124,66 KM 60,90% / 1 53,57% = 124,66 KM 06:10" at bounding box center [174, 264] width 284 height 93
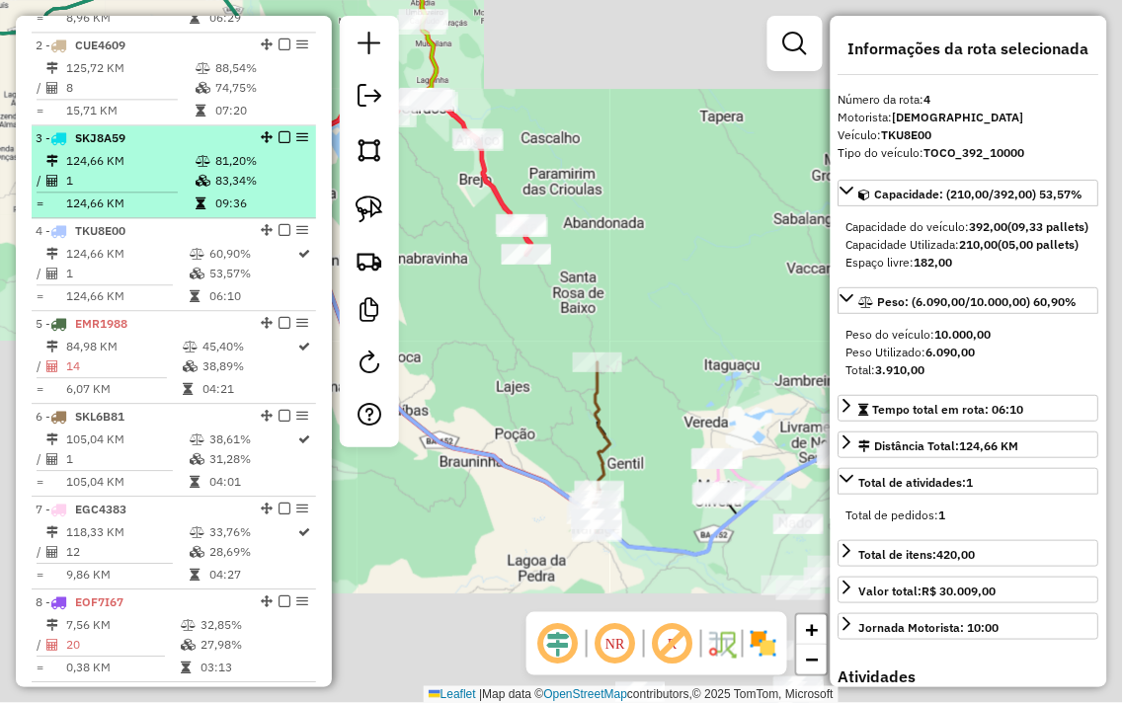
click at [180, 171] on td "124,66 KM" at bounding box center [129, 161] width 129 height 20
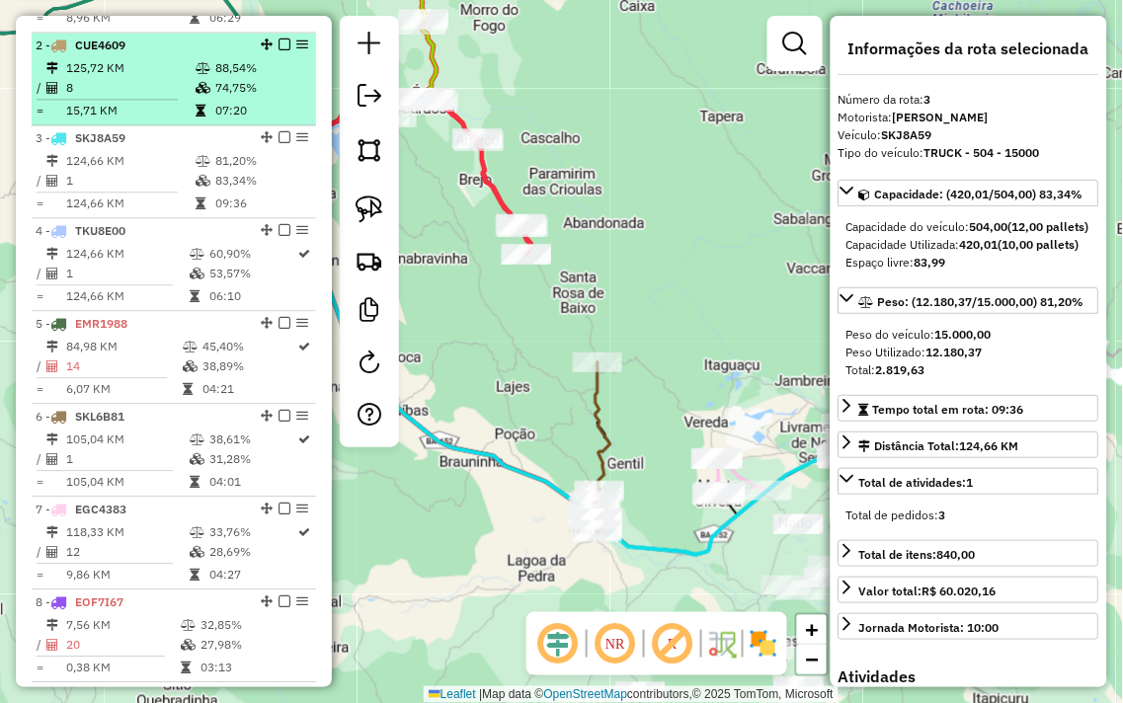
click at [182, 54] on div "2 - CUE4609" at bounding box center [140, 46] width 209 height 18
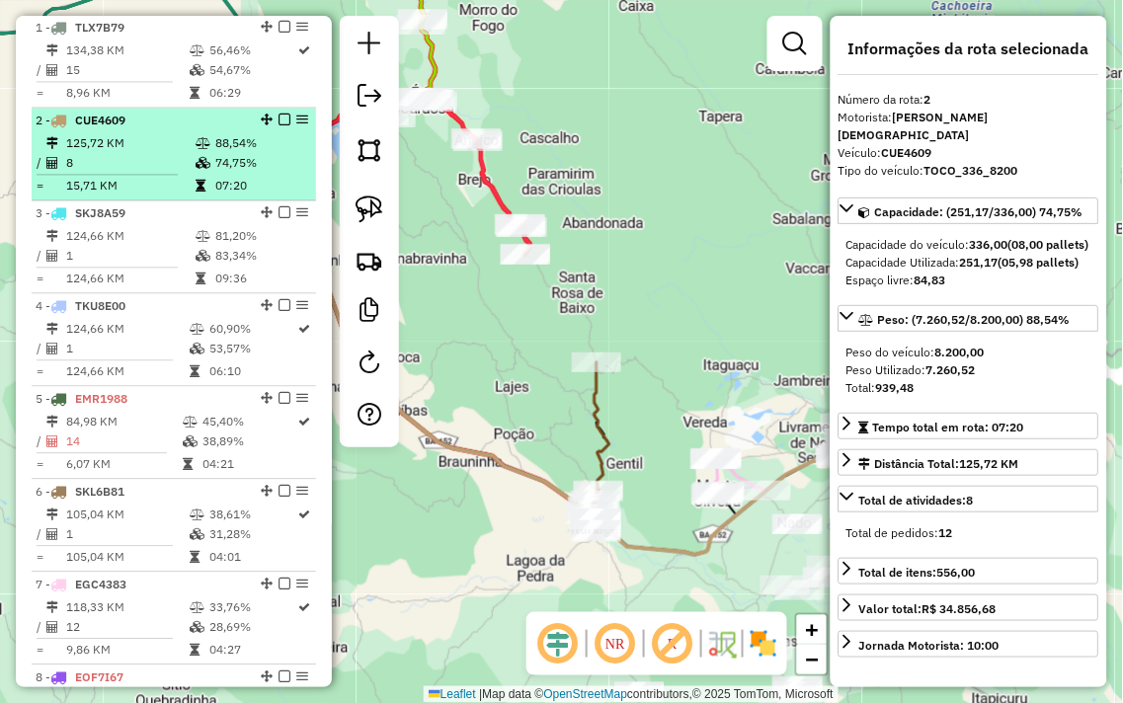
scroll to position [713, 0]
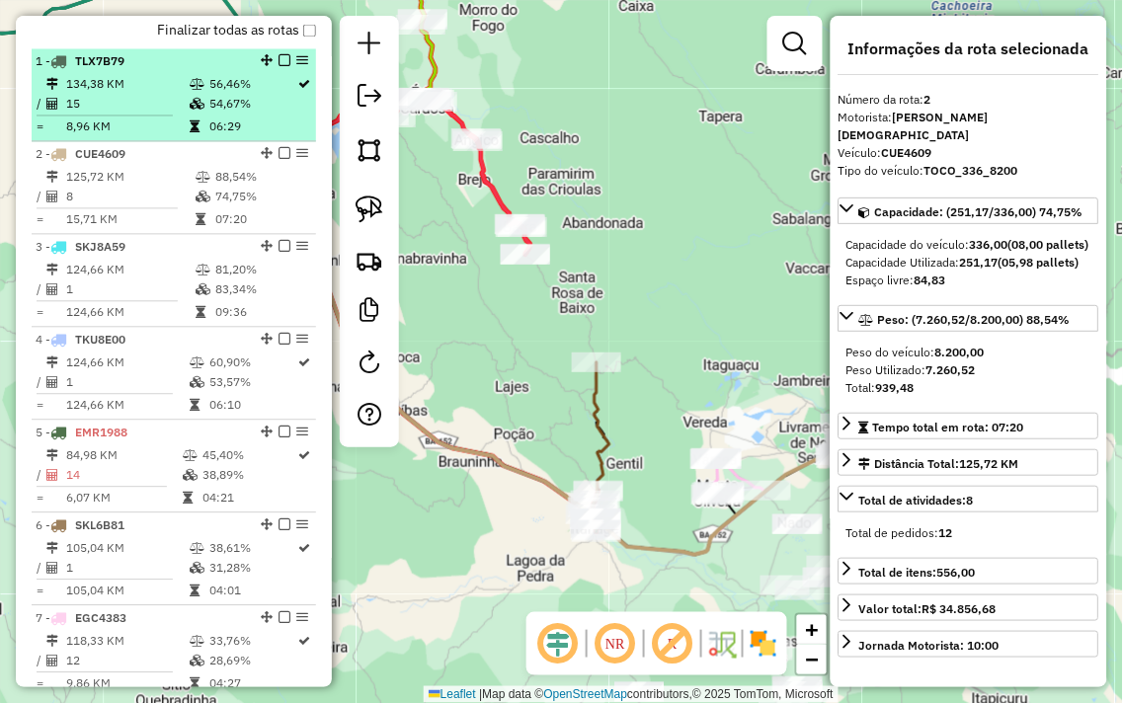
click at [174, 115] on td "15" at bounding box center [126, 105] width 123 height 20
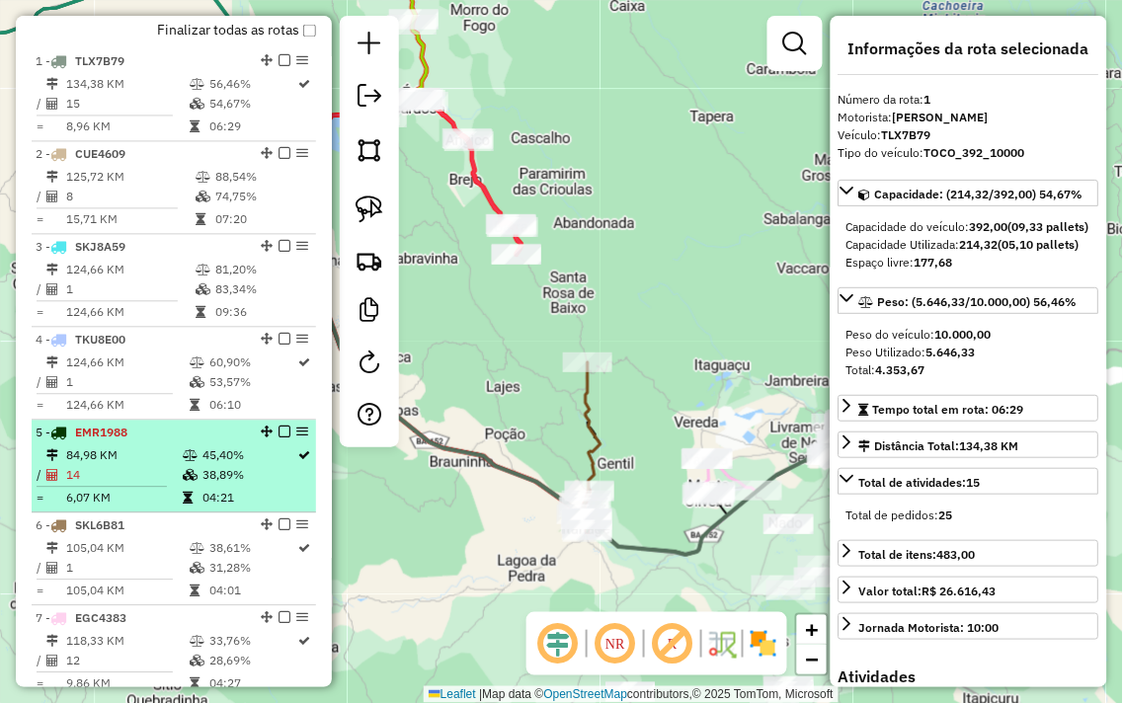
scroll to position [823, 0]
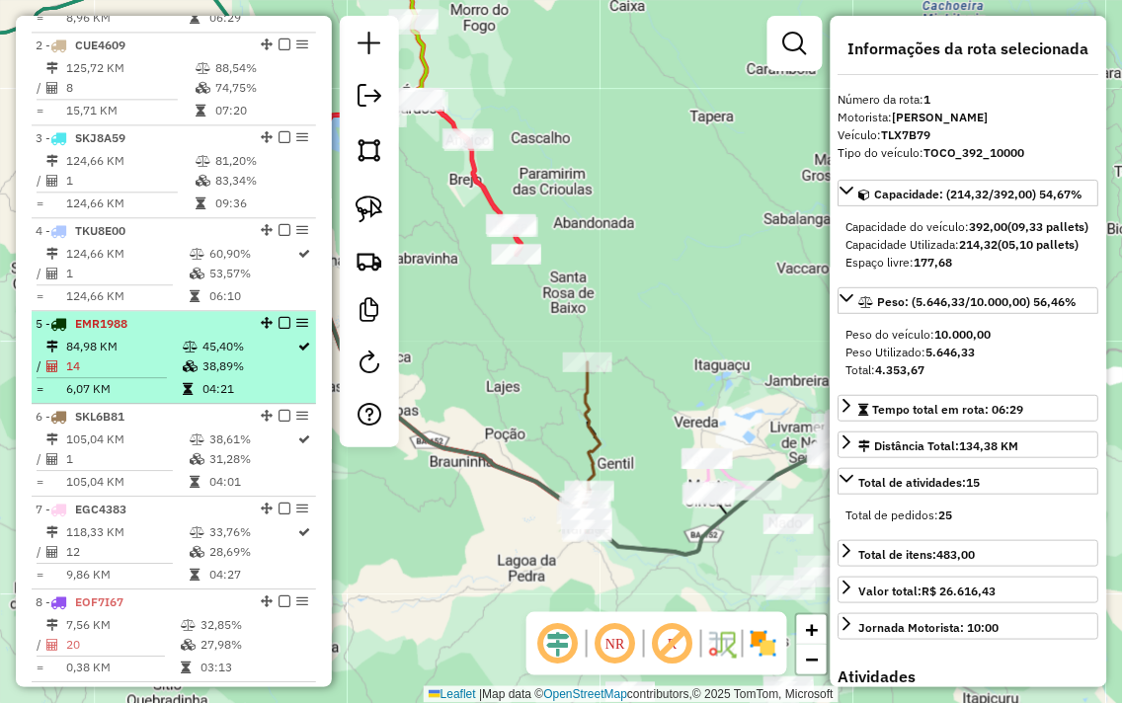
click at [183, 372] on icon at bounding box center [190, 366] width 15 height 12
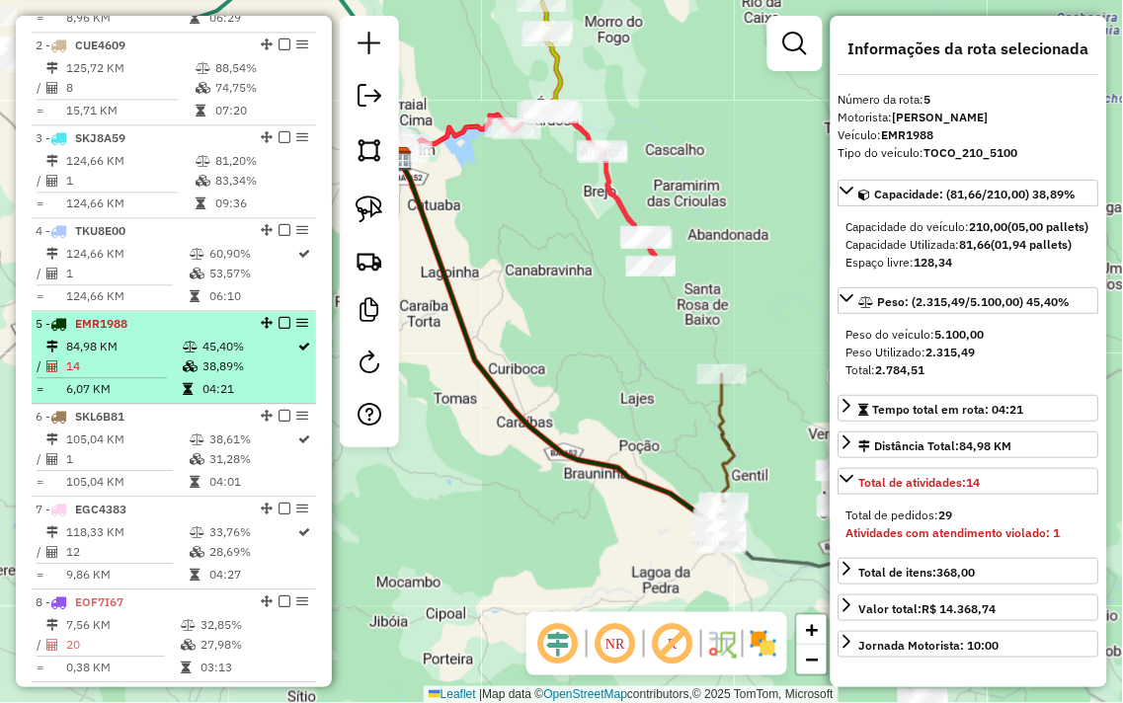
click at [183, 372] on icon at bounding box center [190, 366] width 15 height 12
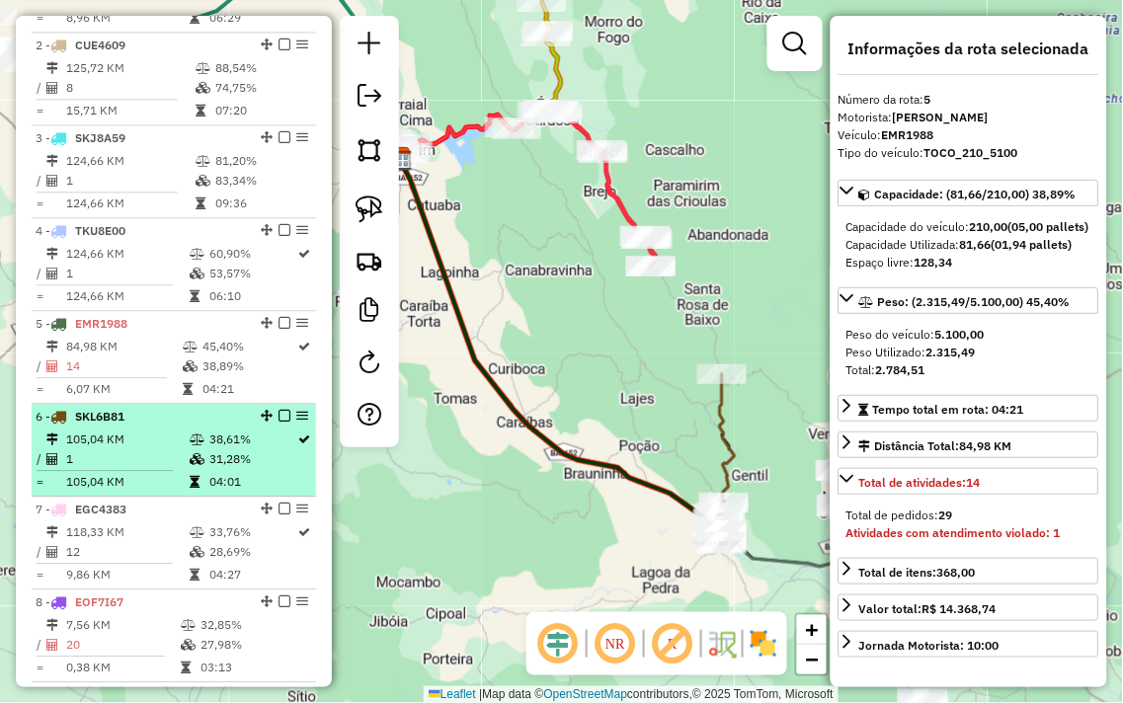
click at [176, 449] on td "105,04 KM" at bounding box center [126, 440] width 123 height 20
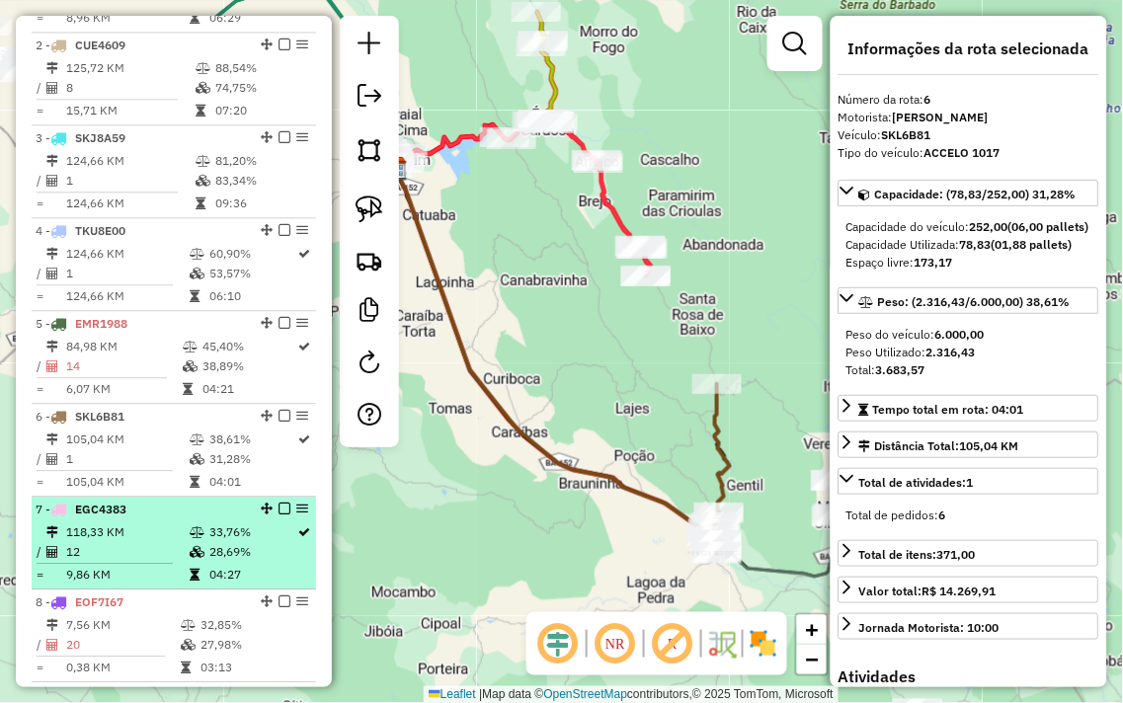
click at [190, 518] on div "7 - EGC4383" at bounding box center [140, 510] width 209 height 18
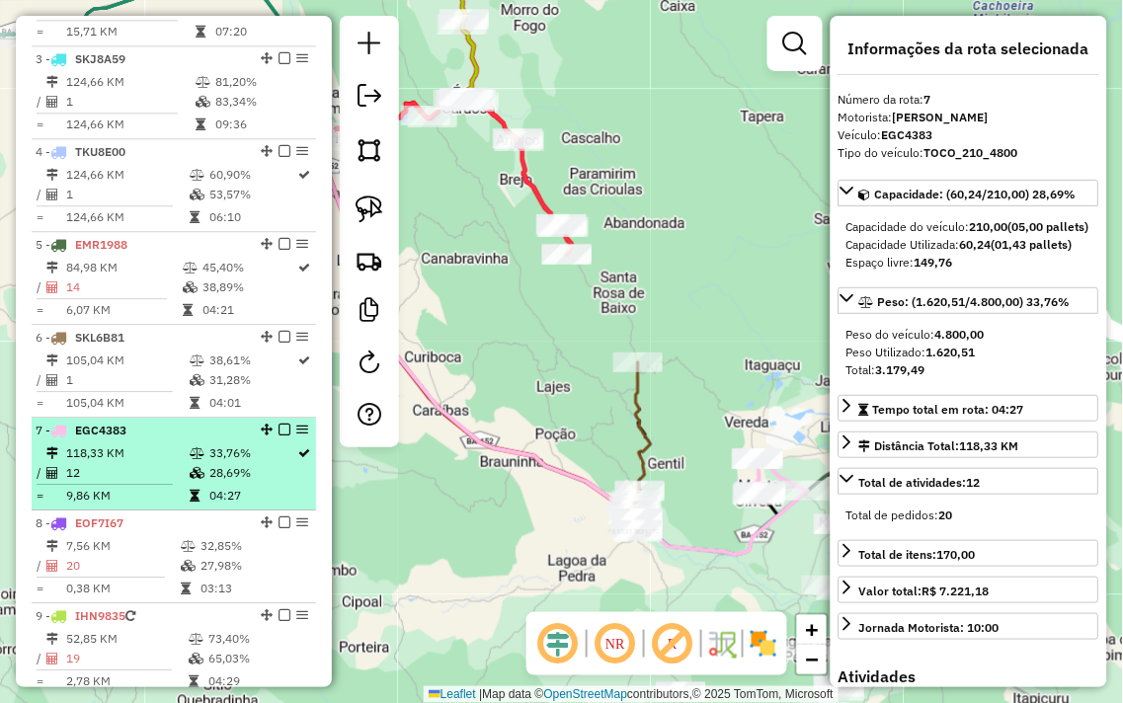
scroll to position [932, 0]
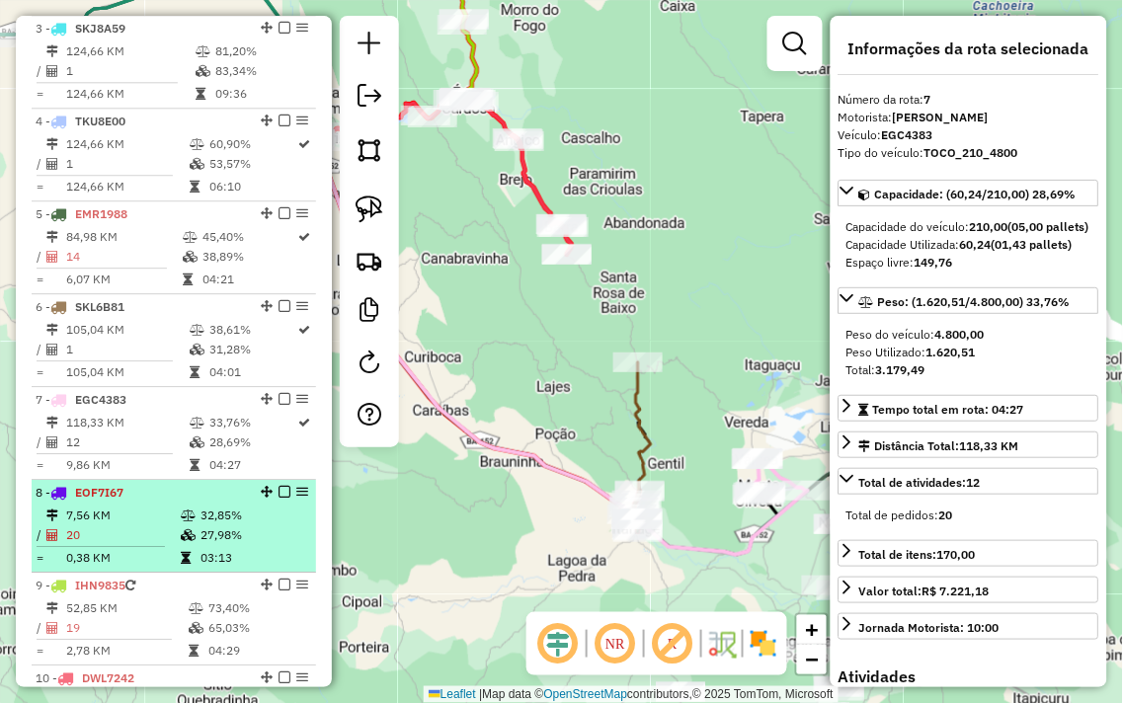
click at [189, 524] on td at bounding box center [190, 516] width 20 height 20
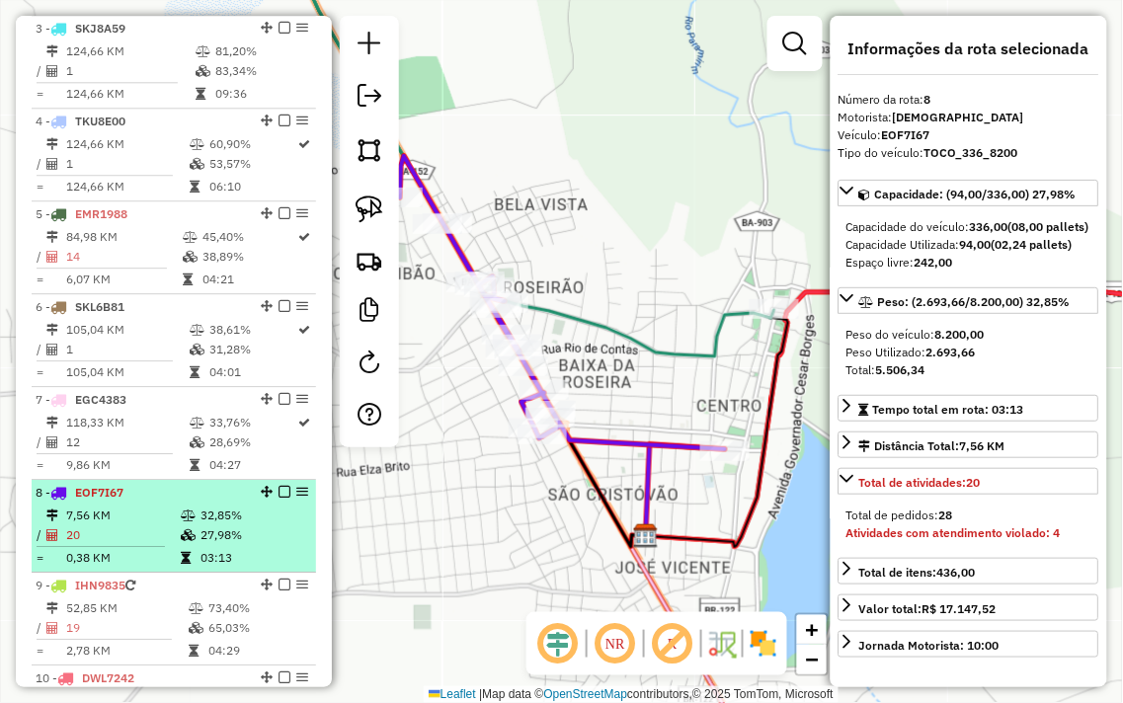
scroll to position [1042, 0]
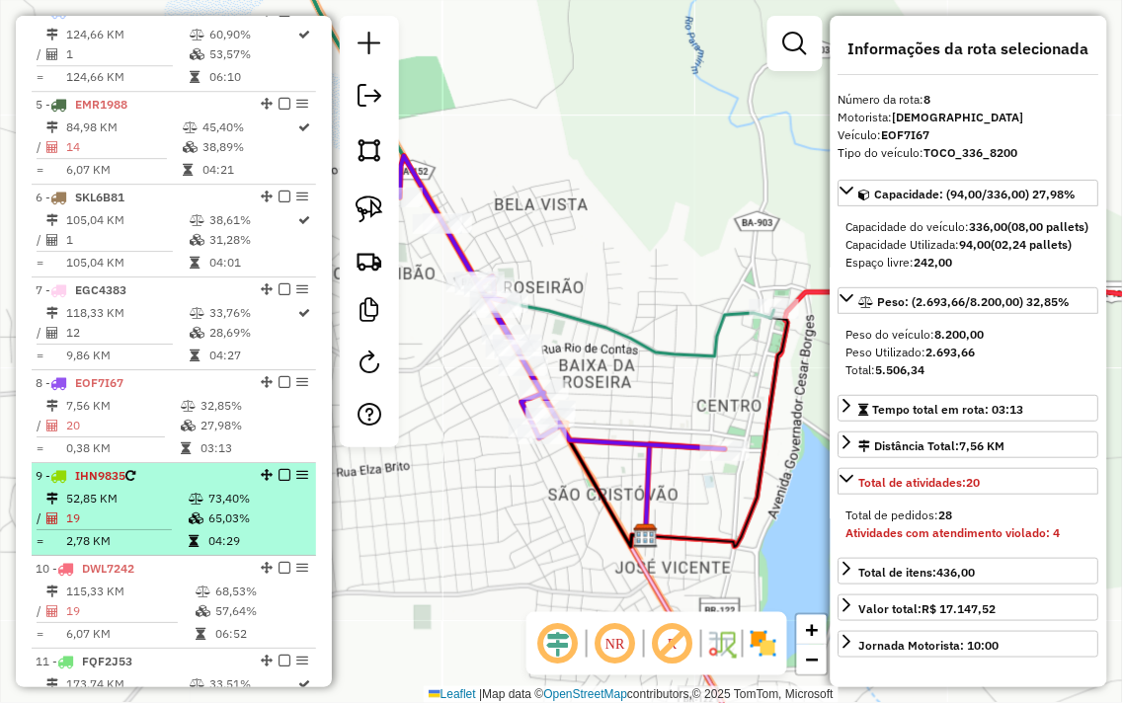
click at [191, 485] on div "9 - IHN9835" at bounding box center [140, 476] width 209 height 18
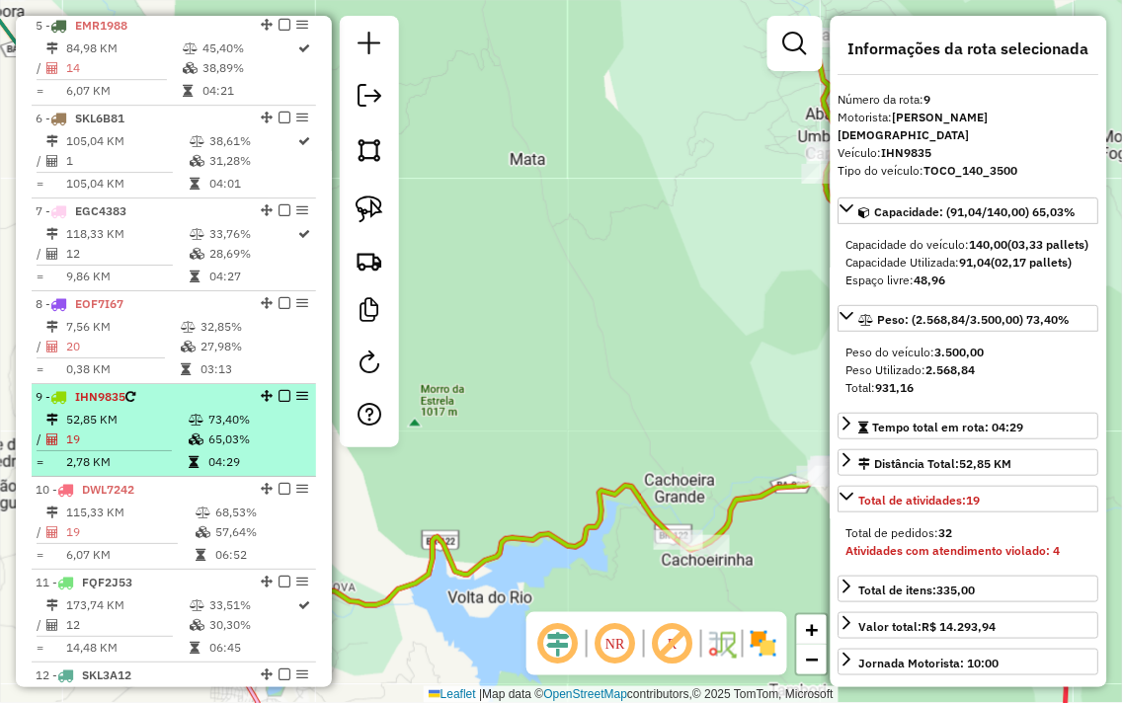
scroll to position [1151, 0]
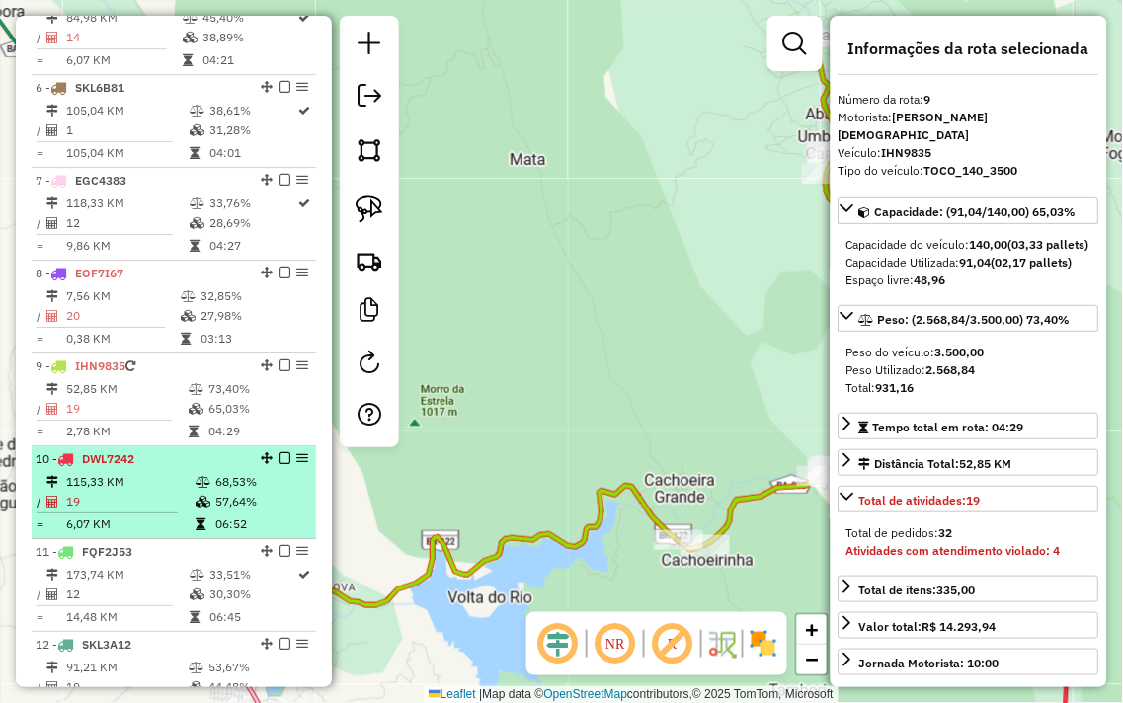
click at [201, 488] on icon at bounding box center [203, 482] width 15 height 12
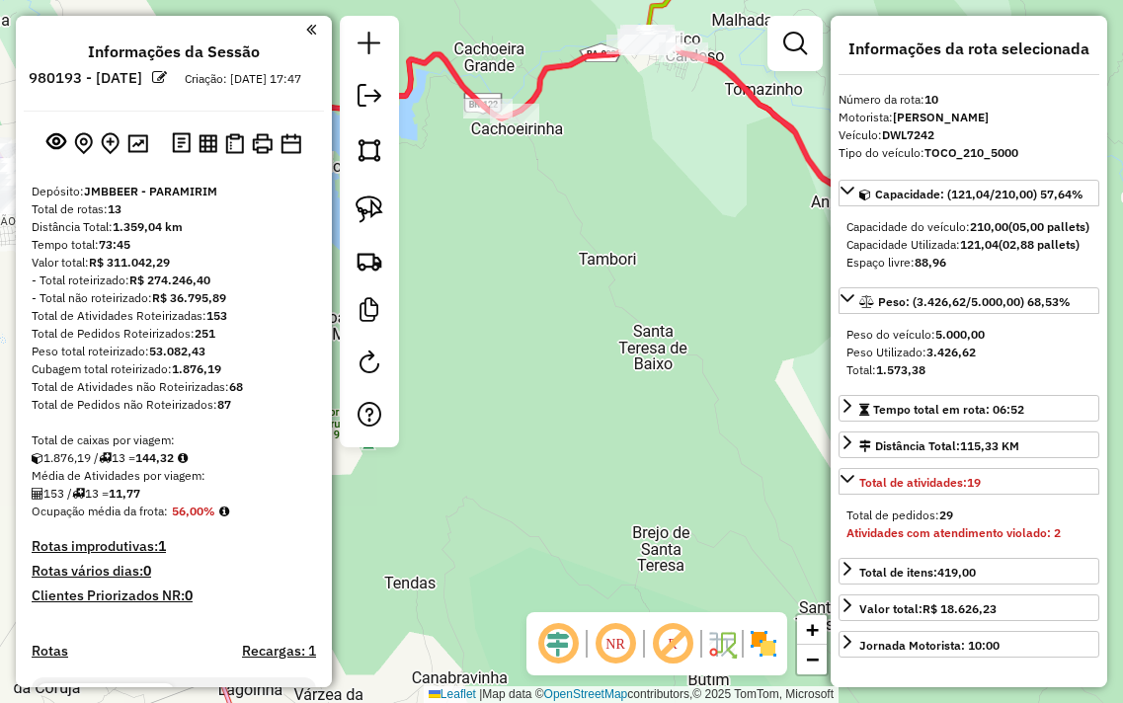
select select "**********"
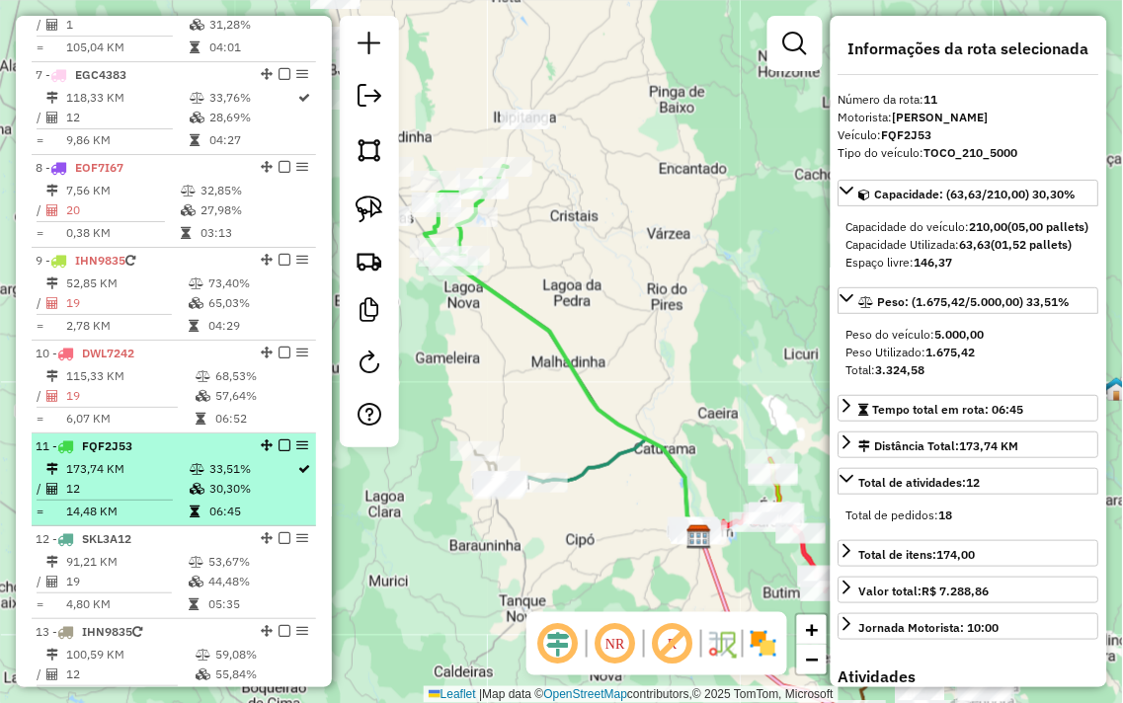
scroll to position [1261, 0]
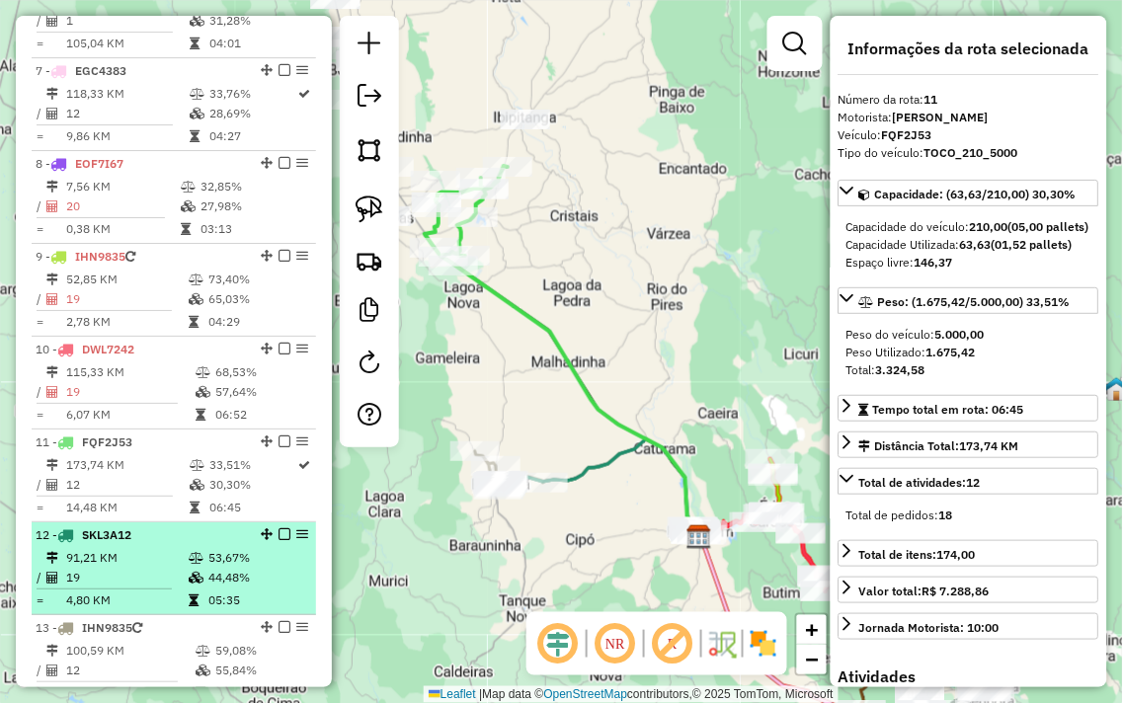
click at [198, 585] on td at bounding box center [198, 578] width 20 height 20
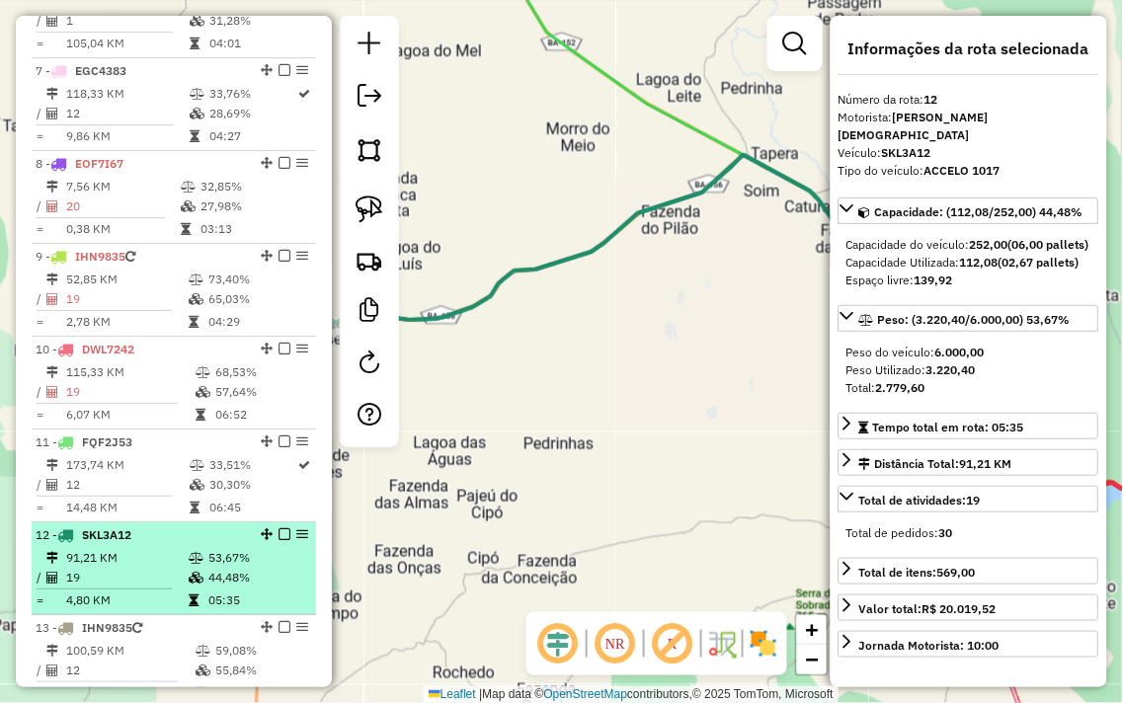
scroll to position [1371, 0]
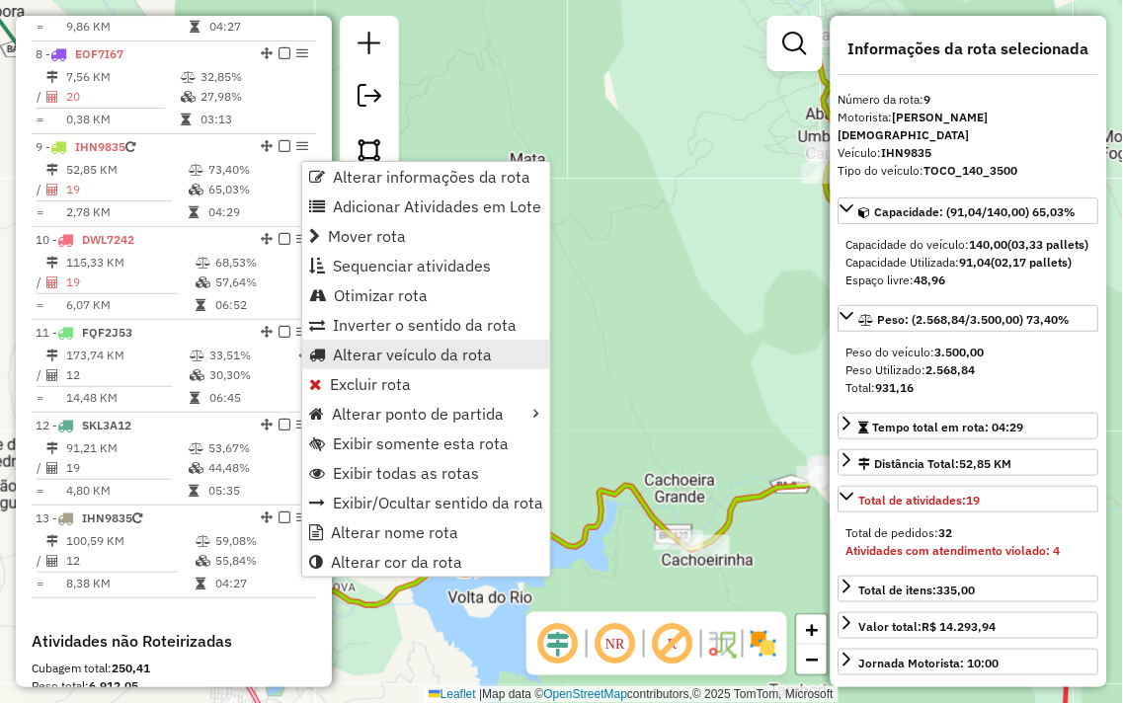
click at [418, 358] on span "Alterar veículo da rota" at bounding box center [412, 355] width 159 height 16
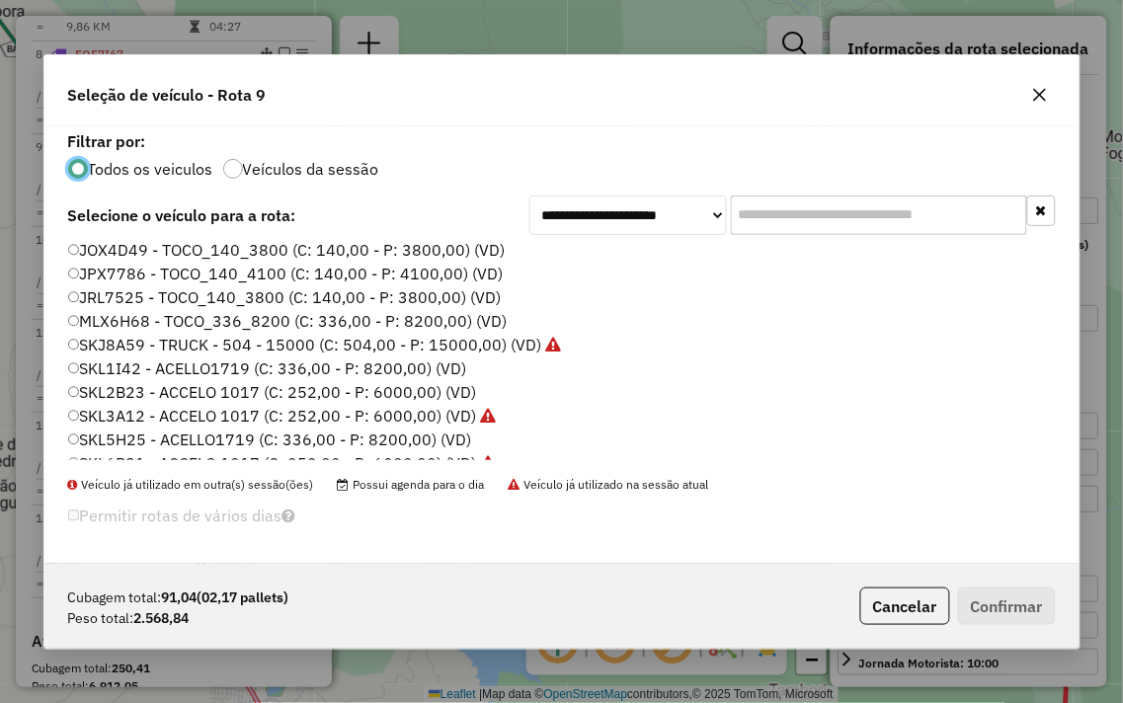
scroll to position [399, 0]
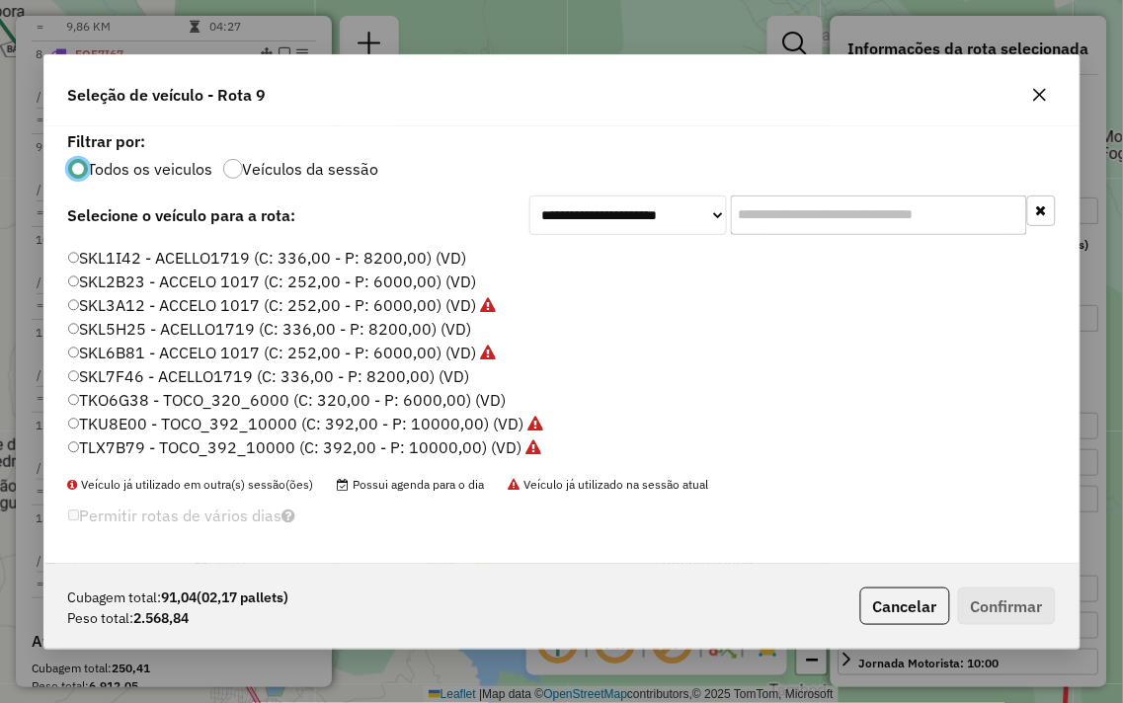
click at [72, 318] on label "SKL5H25 - ACELLO1719 (C: 336,00 - P: 8200,00) (VD)" at bounding box center [270, 329] width 404 height 24
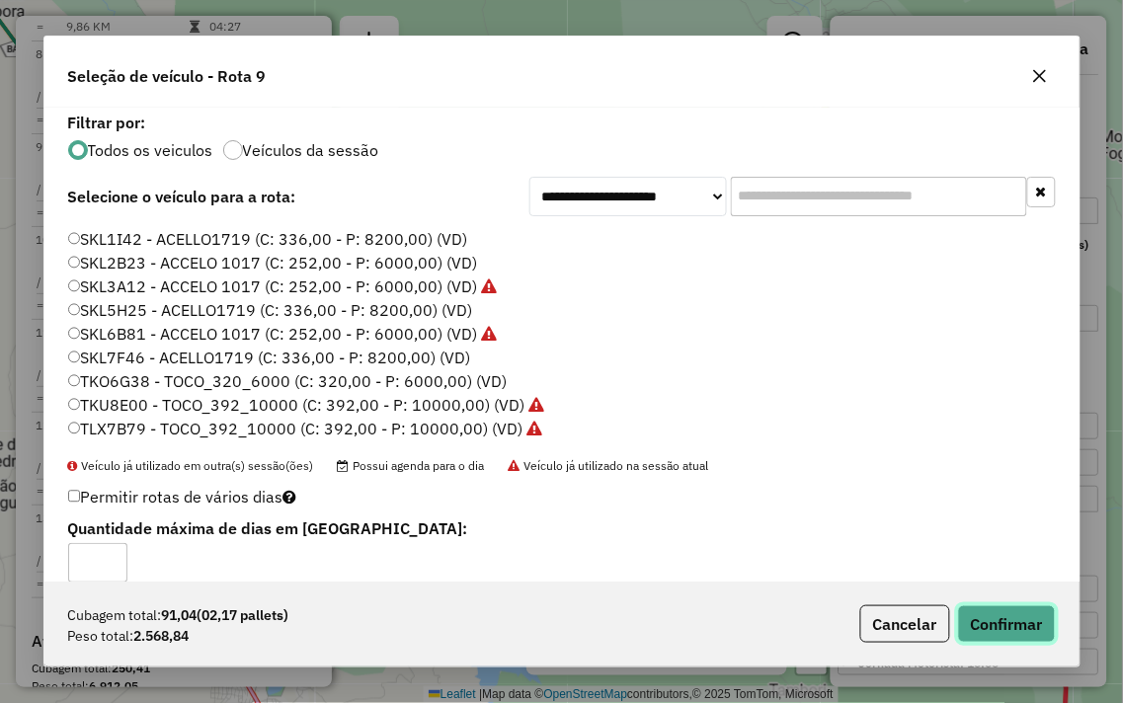
click at [994, 625] on button "Confirmar" at bounding box center [1007, 624] width 98 height 38
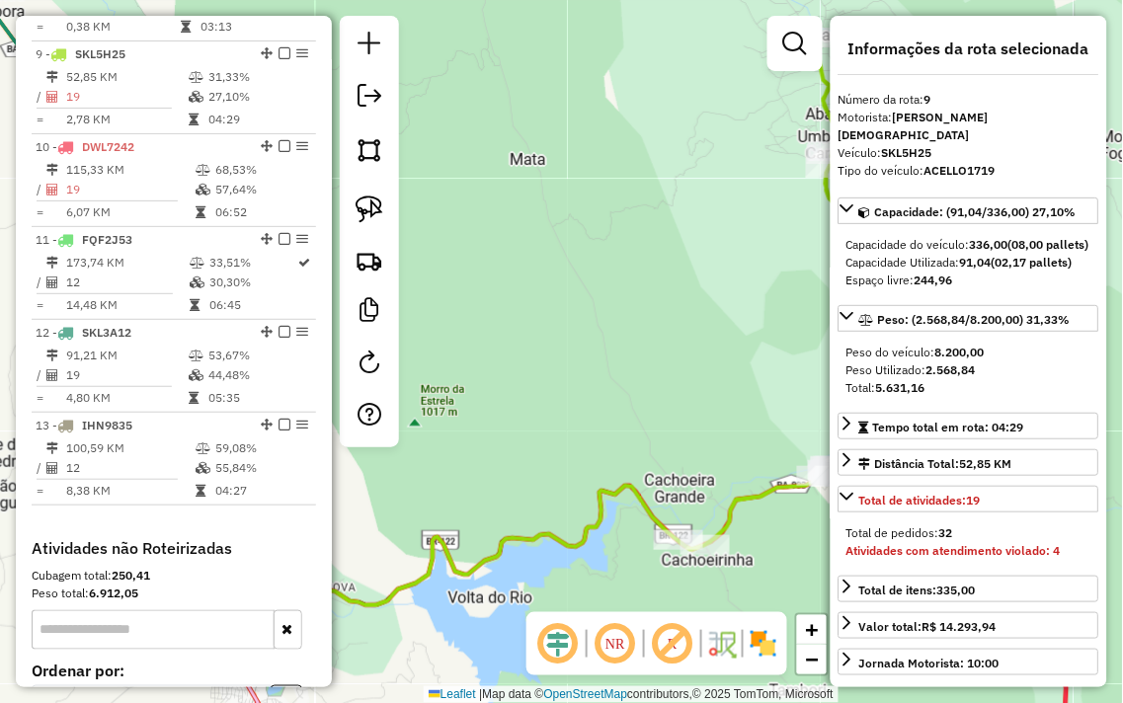
scroll to position [1506, 0]
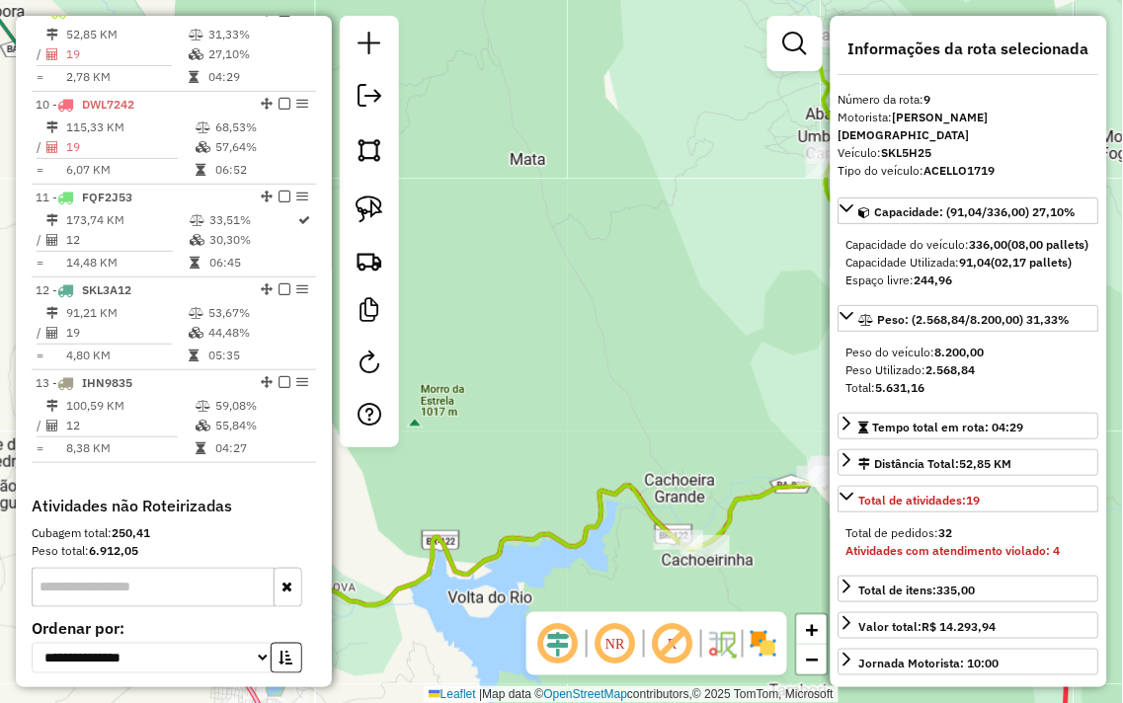
drag, startPoint x: 540, startPoint y: 363, endPoint x: 881, endPoint y: 281, distance: 350.4
click at [877, 281] on hb-router-mapa "Informações da Sessão 980193 - 16/08/2025 Criação: 15/08/2025 17:47 Depósito: J…" at bounding box center [561, 351] width 1123 height 703
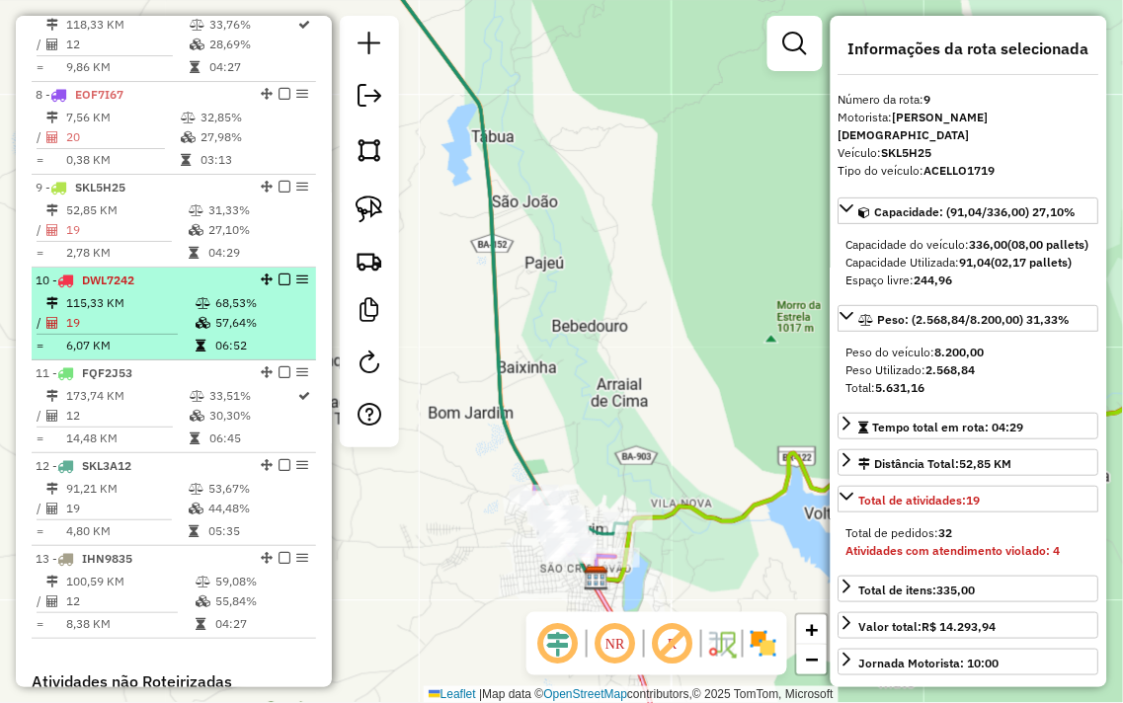
scroll to position [1396, 0]
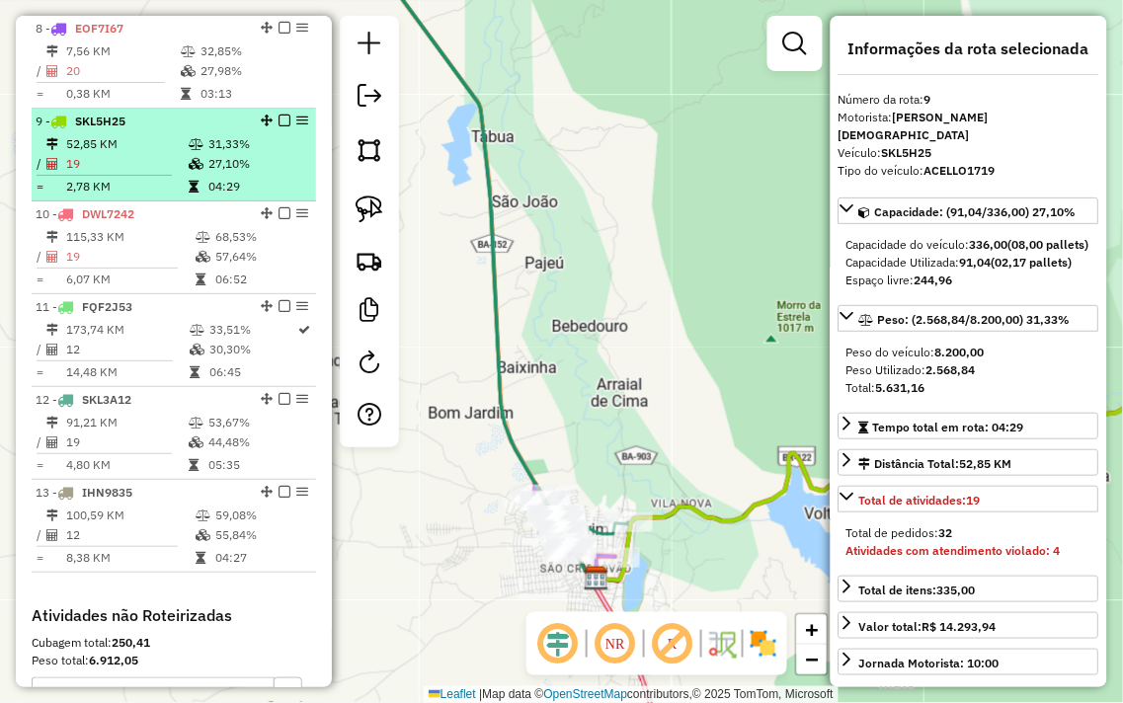
click at [198, 148] on li "9 - SKL5H25 52,85 KM 31,33% / 19 27,10% = 2,78 KM 04:29" at bounding box center [174, 155] width 284 height 93
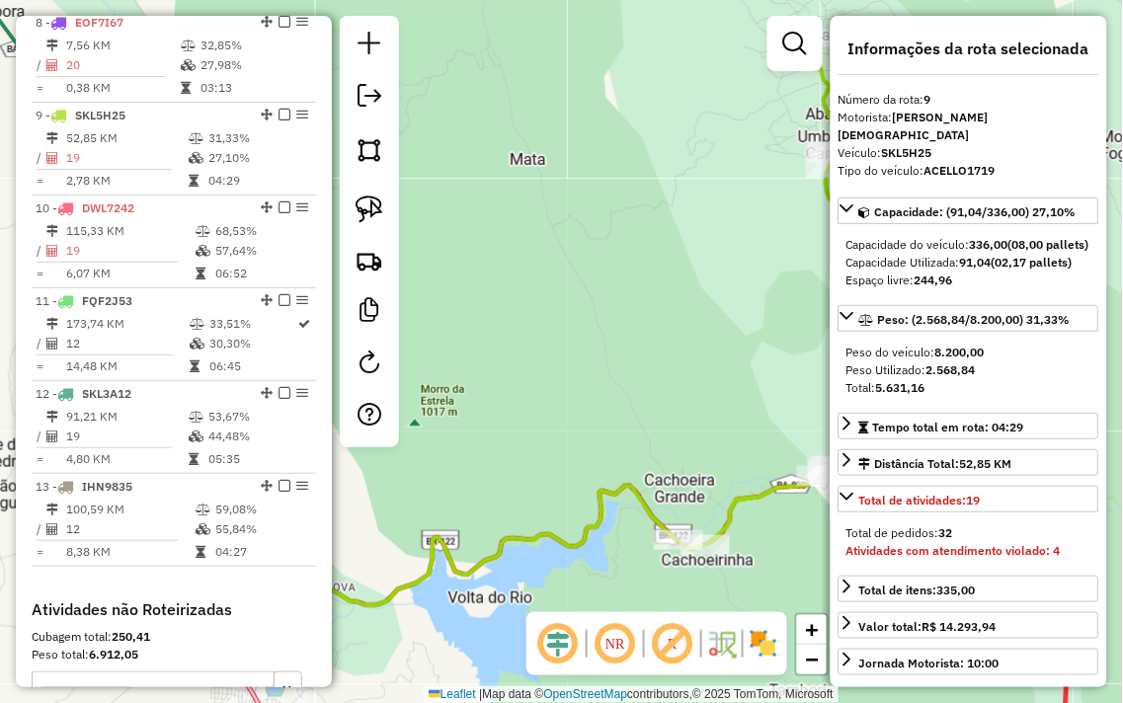
scroll to position [1506, 0]
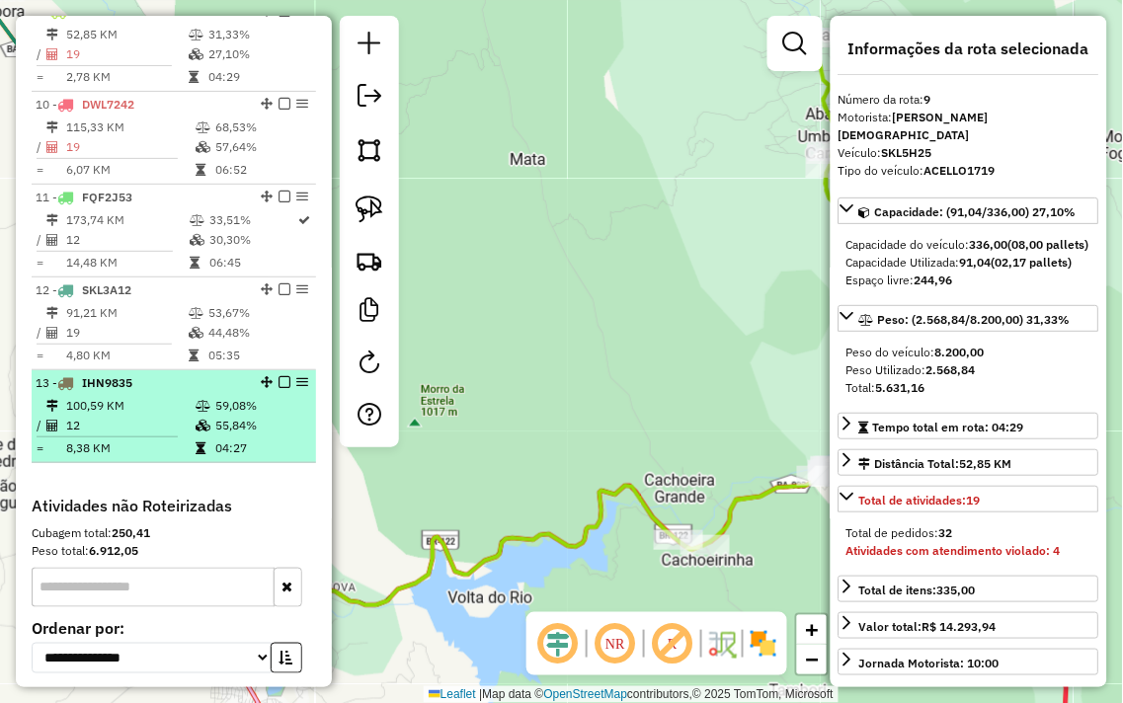
click at [153, 436] on td "12" at bounding box center [129, 426] width 129 height 20
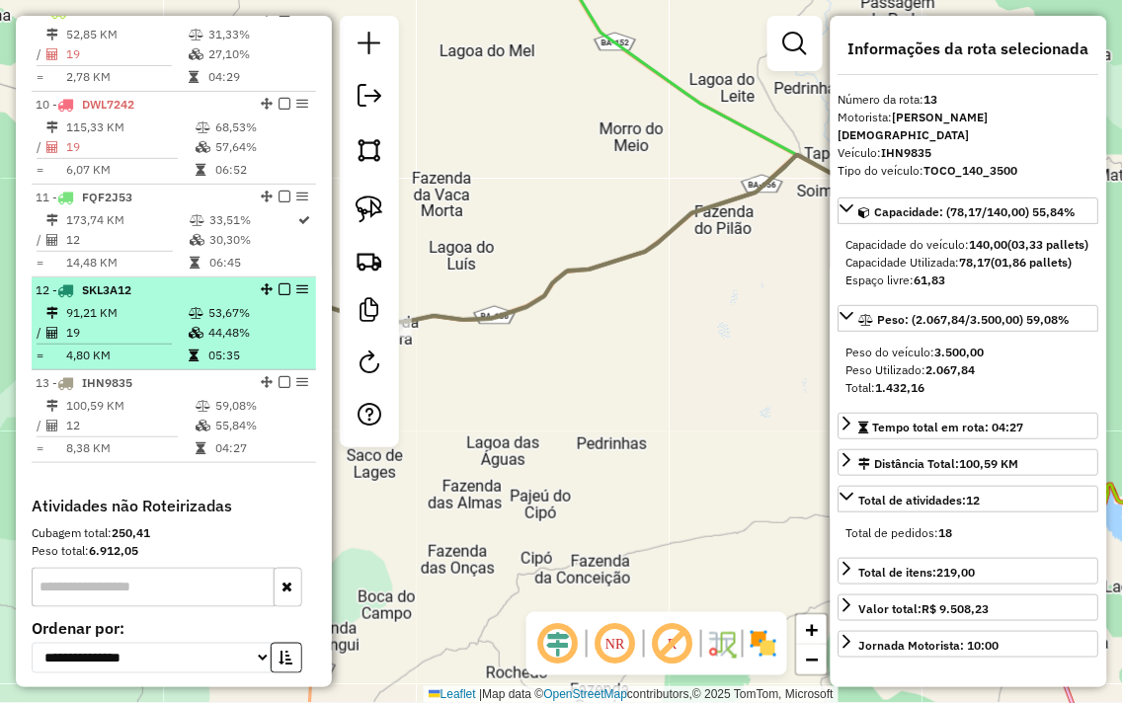
click at [153, 339] on td "19" at bounding box center [126, 333] width 122 height 20
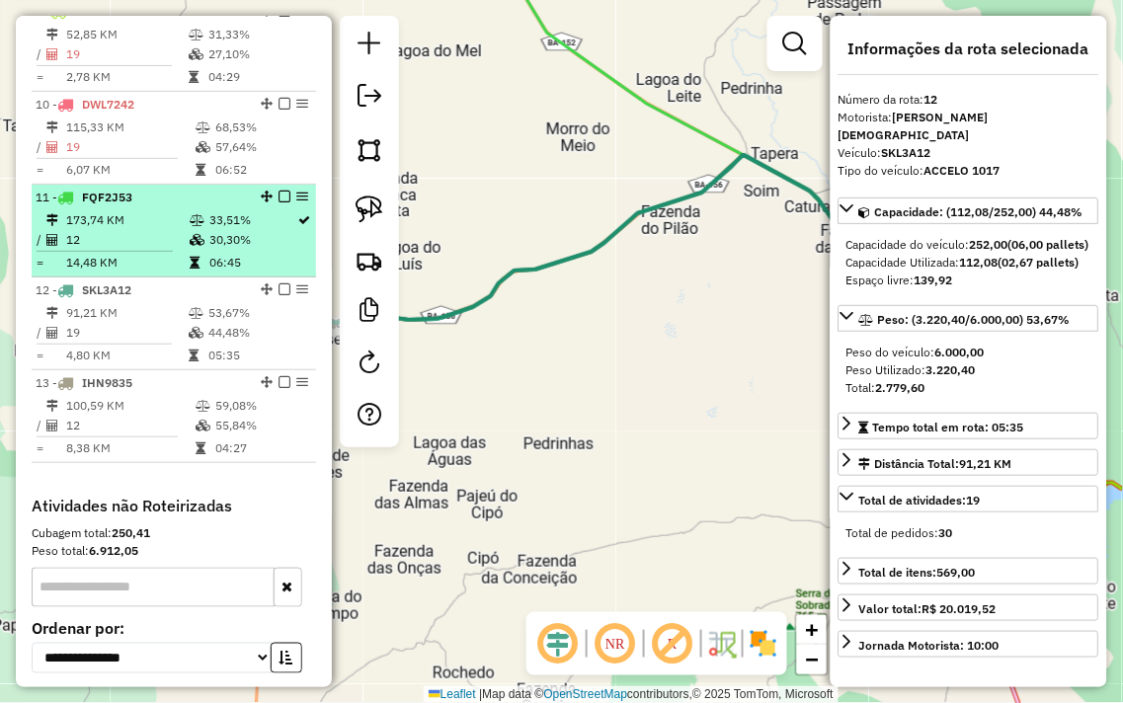
click at [170, 230] on td "173,74 KM" at bounding box center [126, 220] width 123 height 20
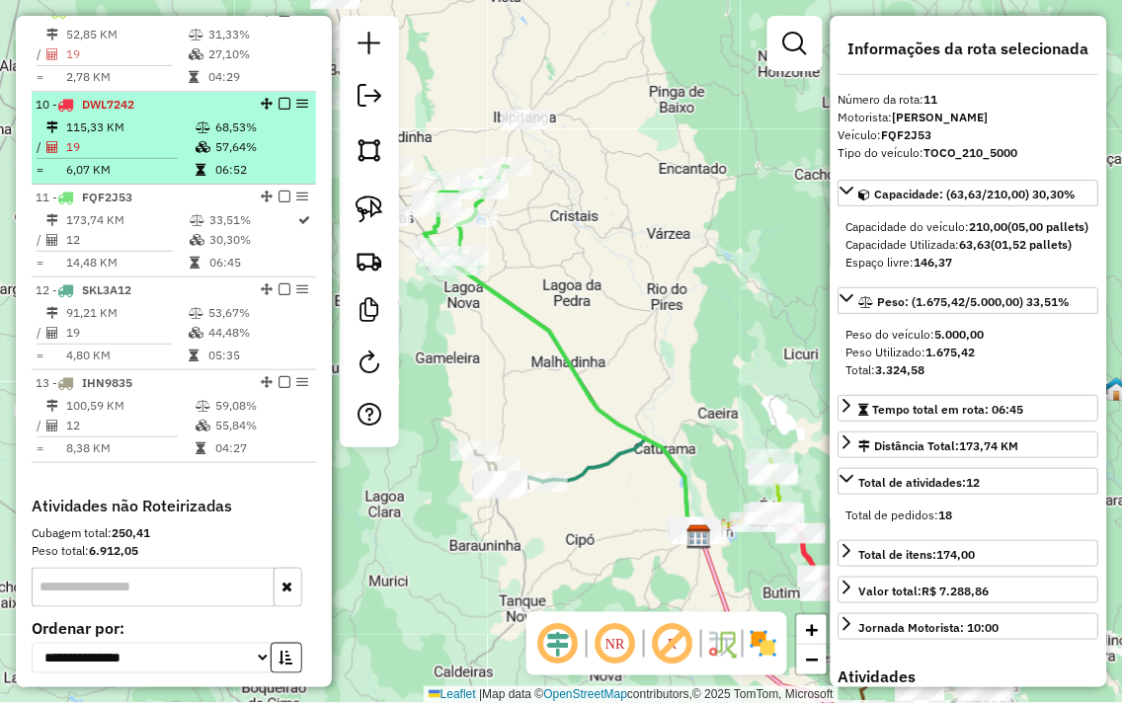
click at [169, 178] on td "6,07 KM" at bounding box center [129, 170] width 129 height 20
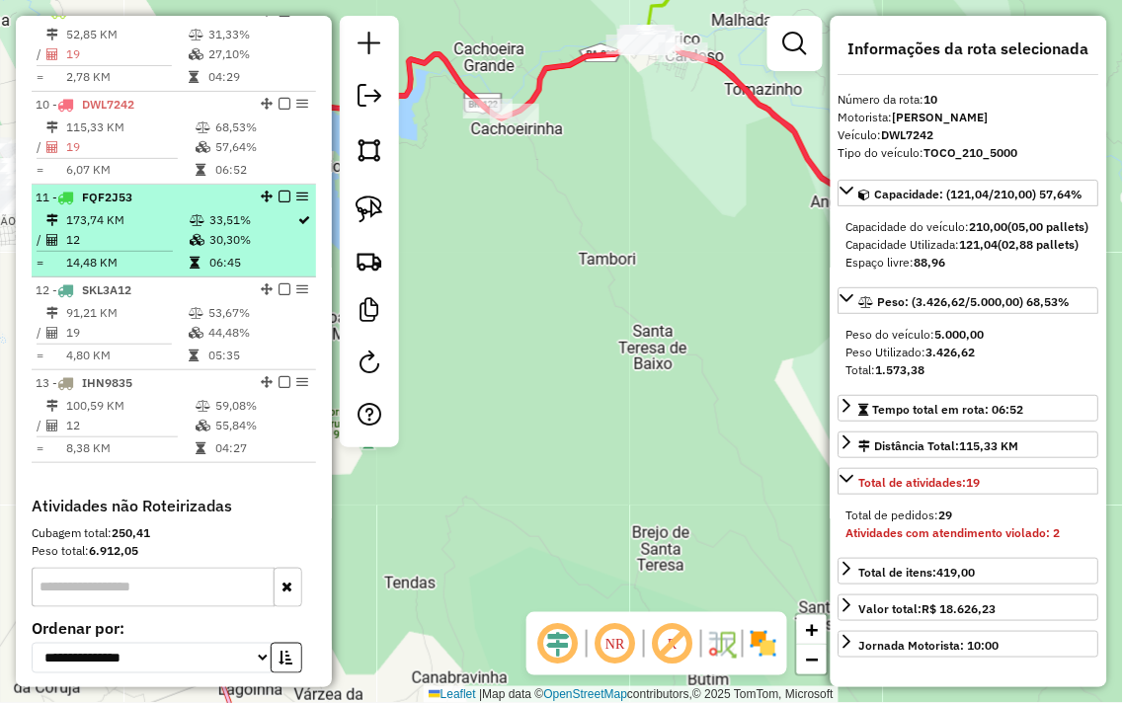
scroll to position [1396, 0]
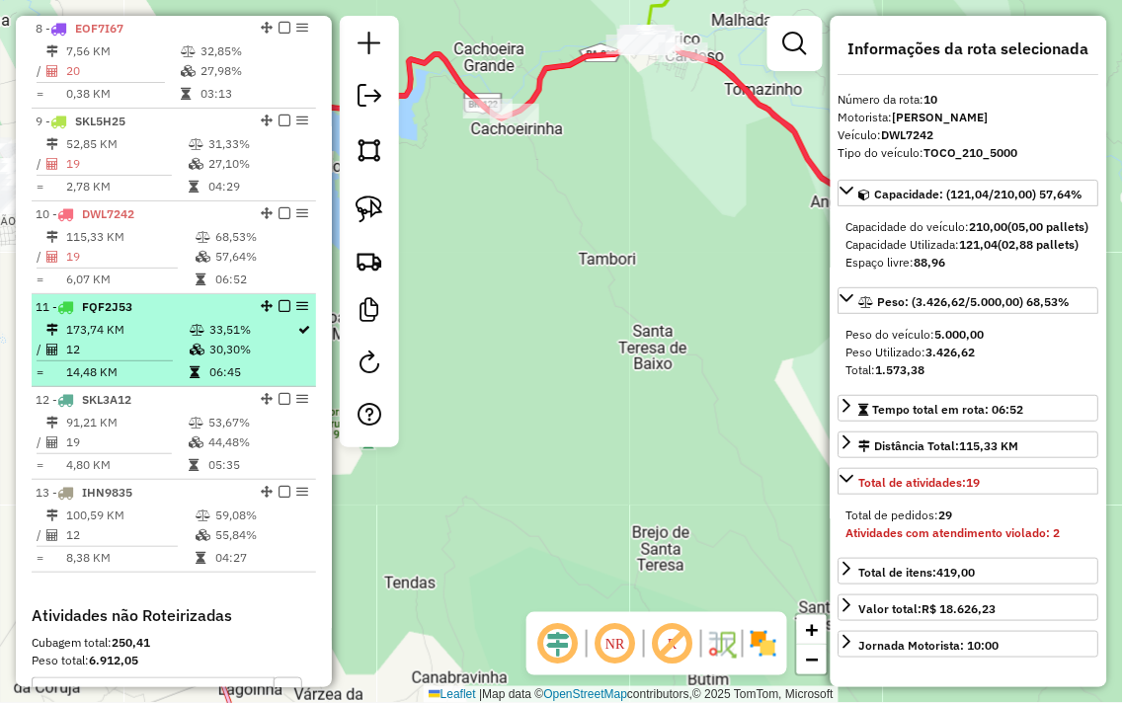
click at [152, 340] on td "173,74 KM" at bounding box center [126, 330] width 123 height 20
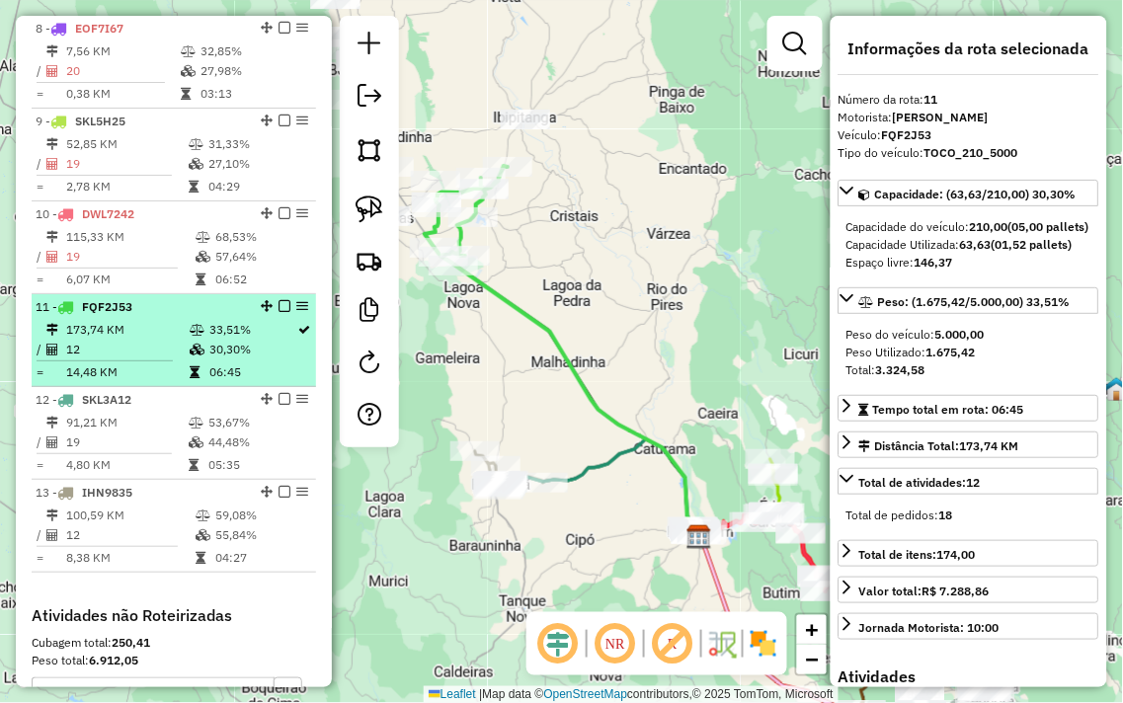
click at [153, 340] on td "173,74 KM" at bounding box center [126, 330] width 123 height 20
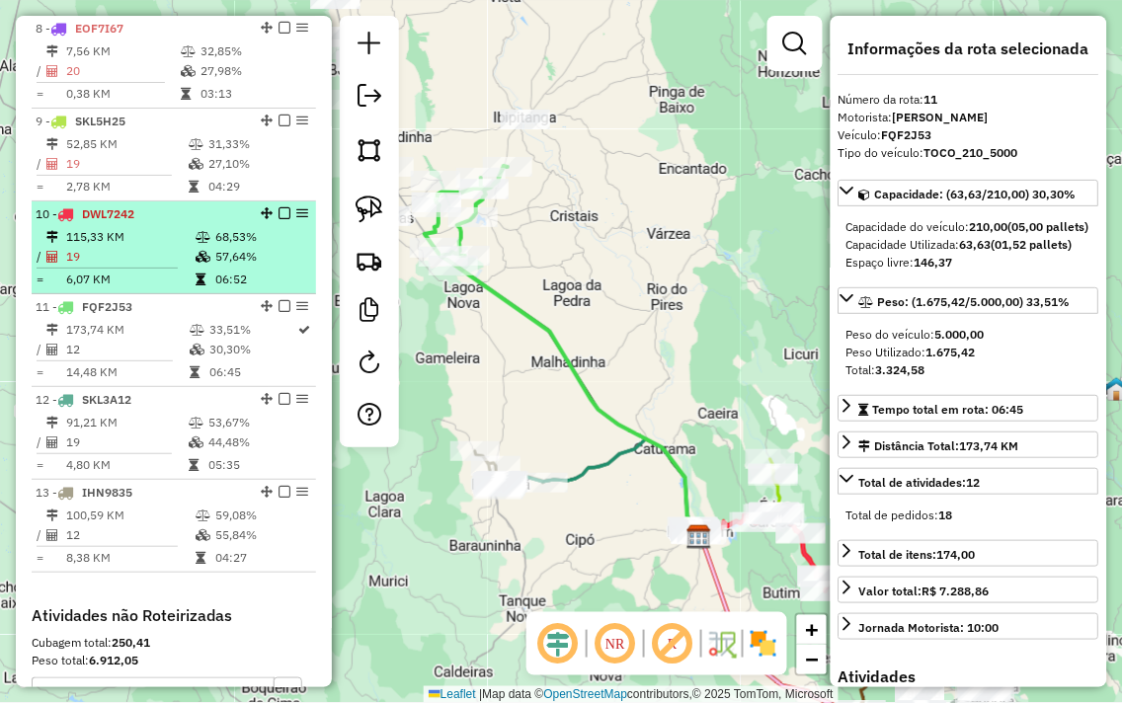
click at [152, 262] on td "19" at bounding box center [129, 257] width 129 height 20
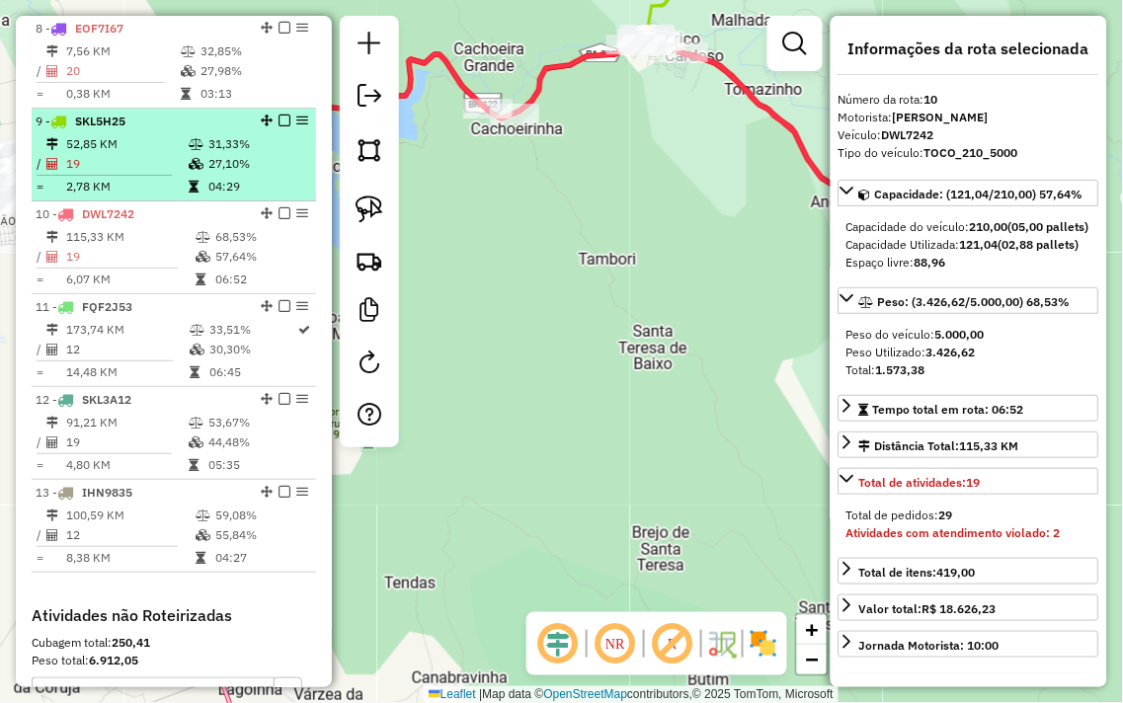
click at [180, 172] on td "19" at bounding box center [126, 164] width 122 height 20
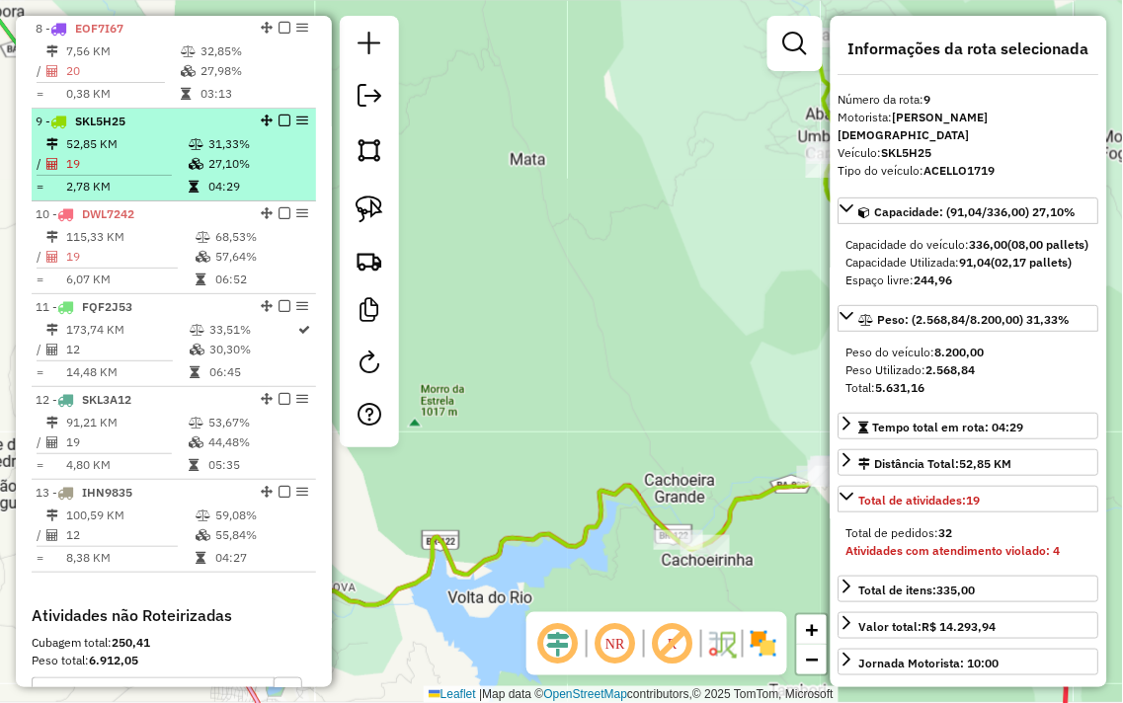
scroll to position [1287, 0]
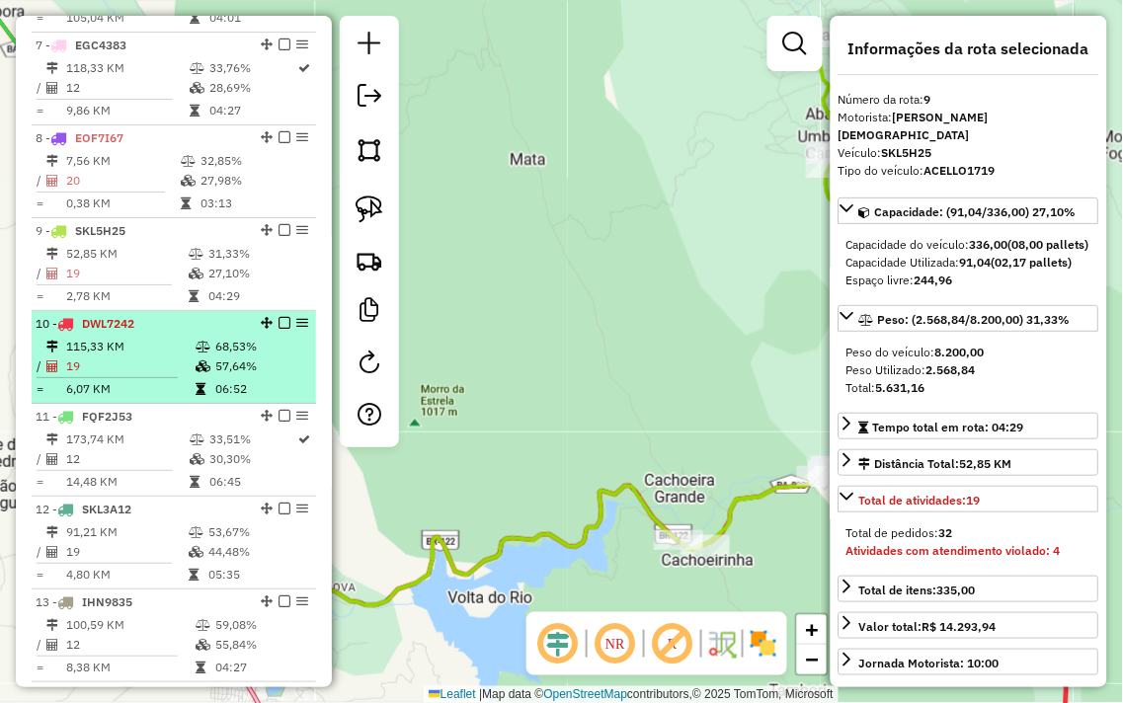
click at [176, 357] on td "115,33 KM" at bounding box center [129, 347] width 129 height 20
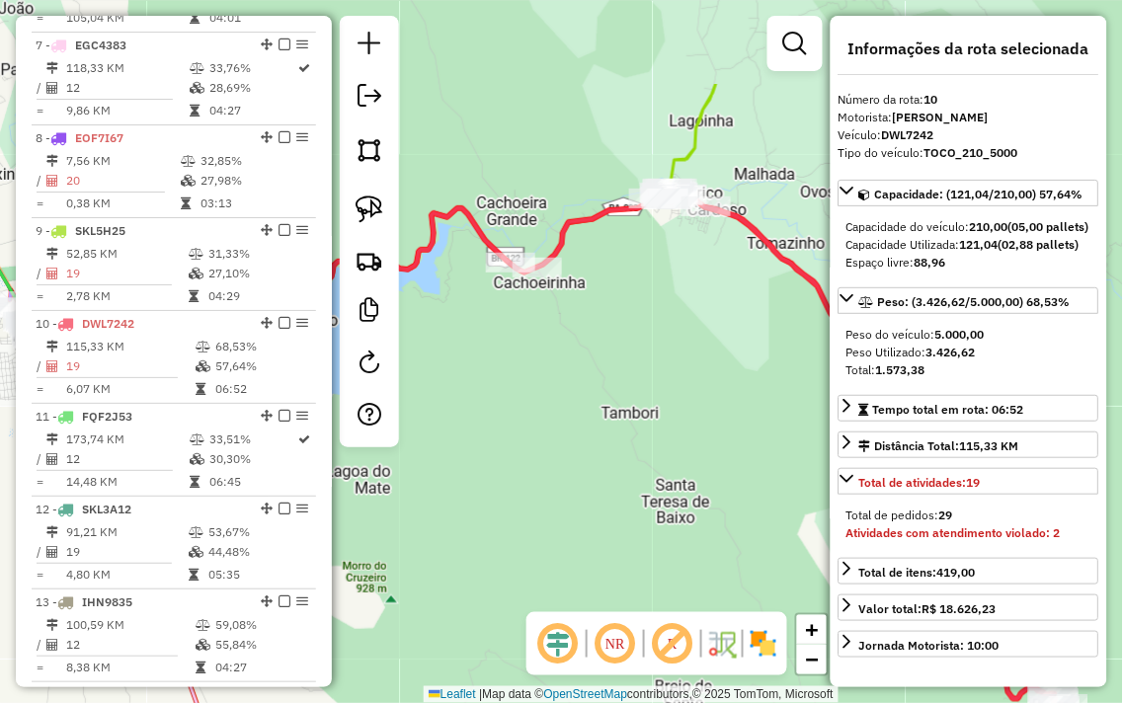
drag, startPoint x: 559, startPoint y: 156, endPoint x: 569, endPoint y: 310, distance: 154.4
click at [569, 310] on div "Janela de atendimento Grade de atendimento Capacidade Transportadoras Veículos …" at bounding box center [561, 351] width 1123 height 703
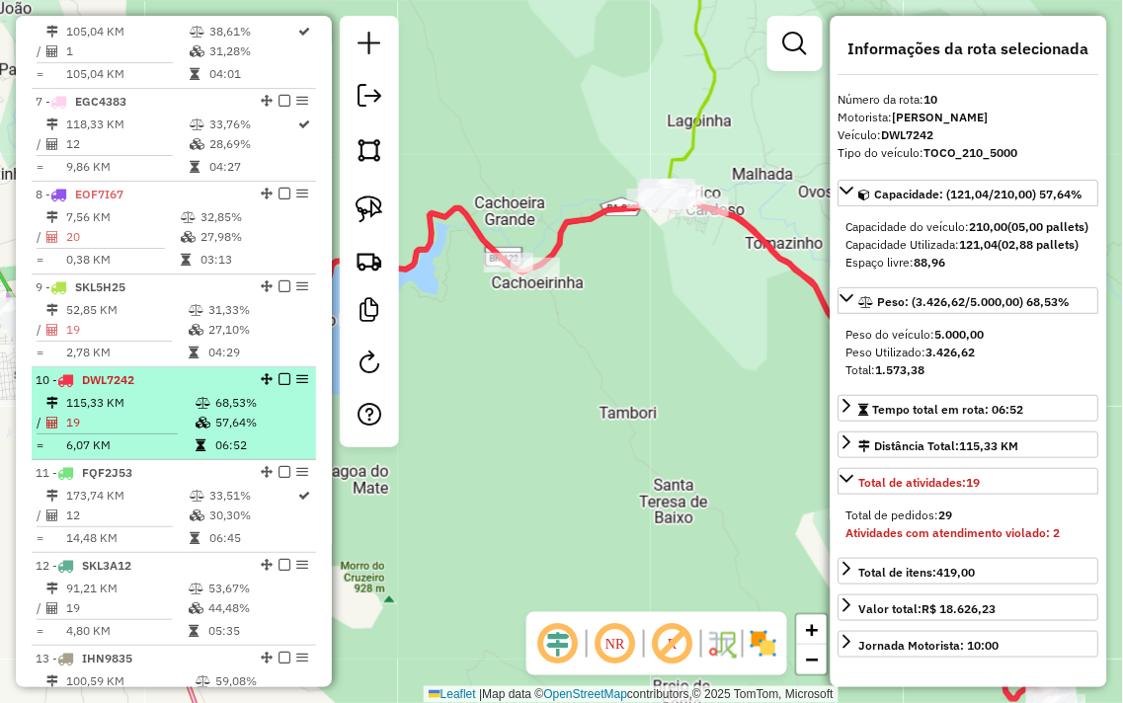
scroll to position [1177, 0]
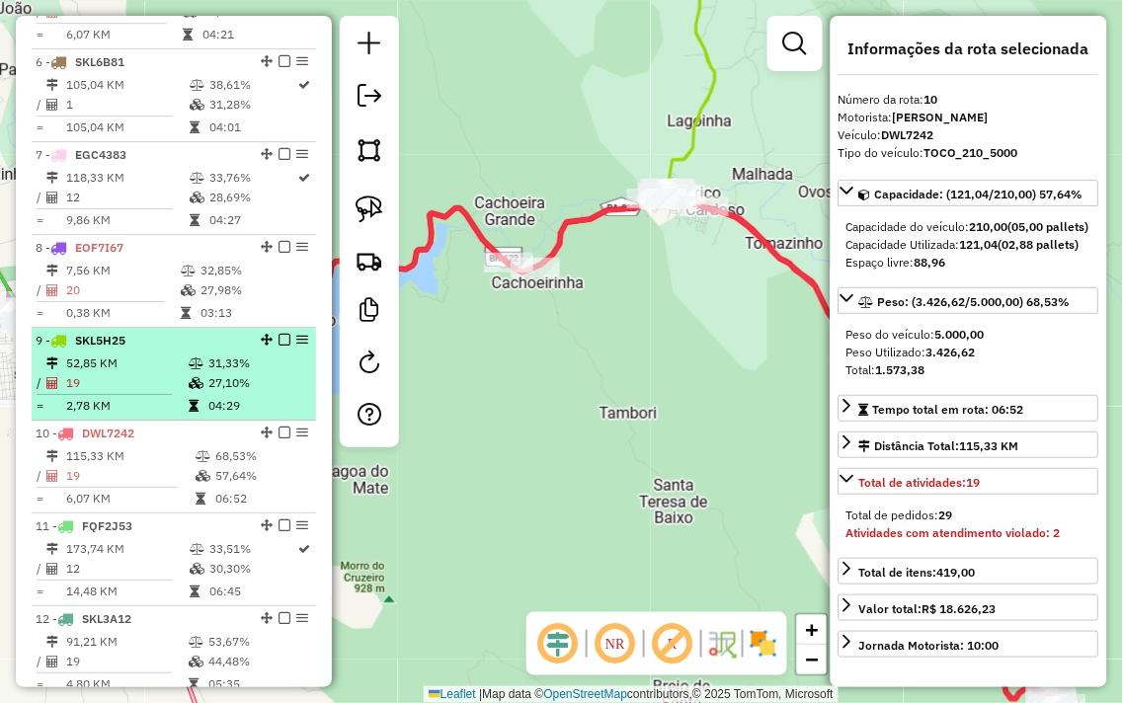
click at [259, 393] on td "27,10%" at bounding box center [257, 383] width 100 height 20
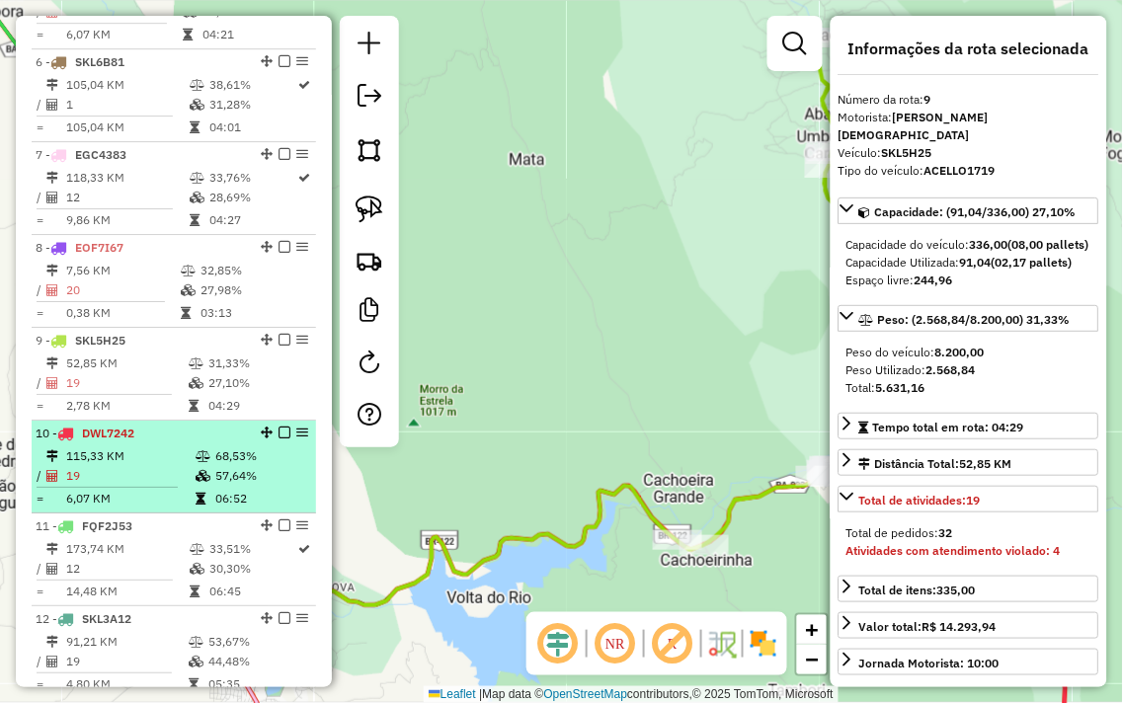
click at [291, 466] on td "68,53%" at bounding box center [261, 456] width 94 height 20
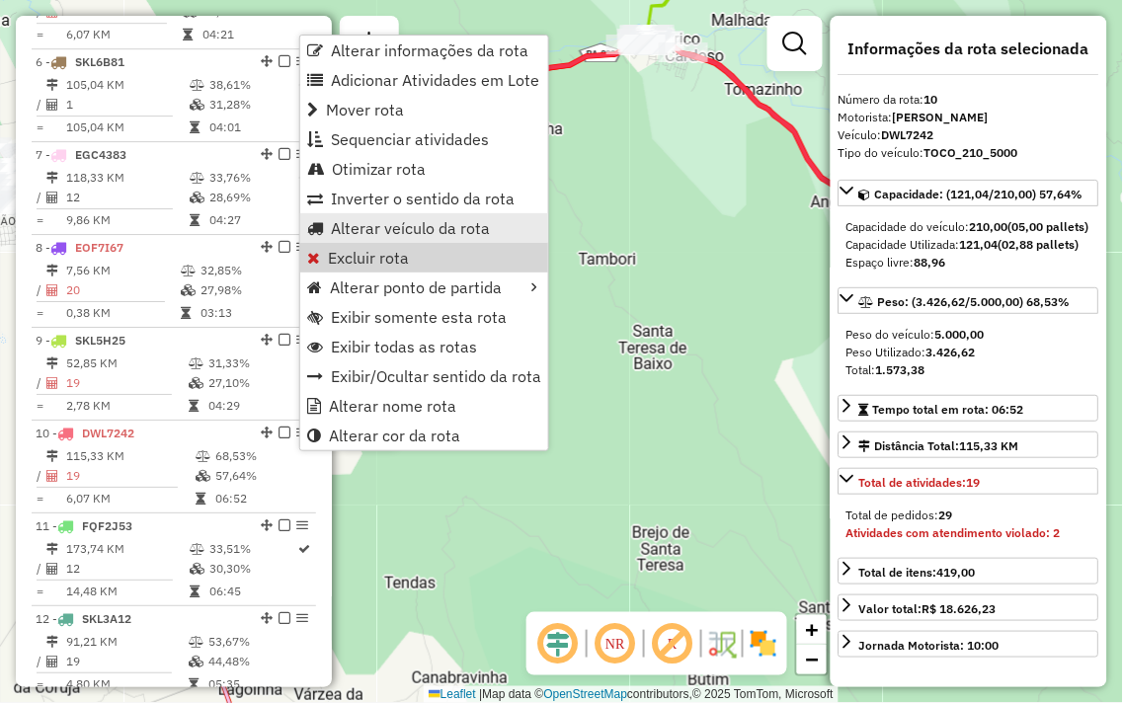
click at [381, 221] on span "Alterar veículo da rota" at bounding box center [410, 228] width 159 height 16
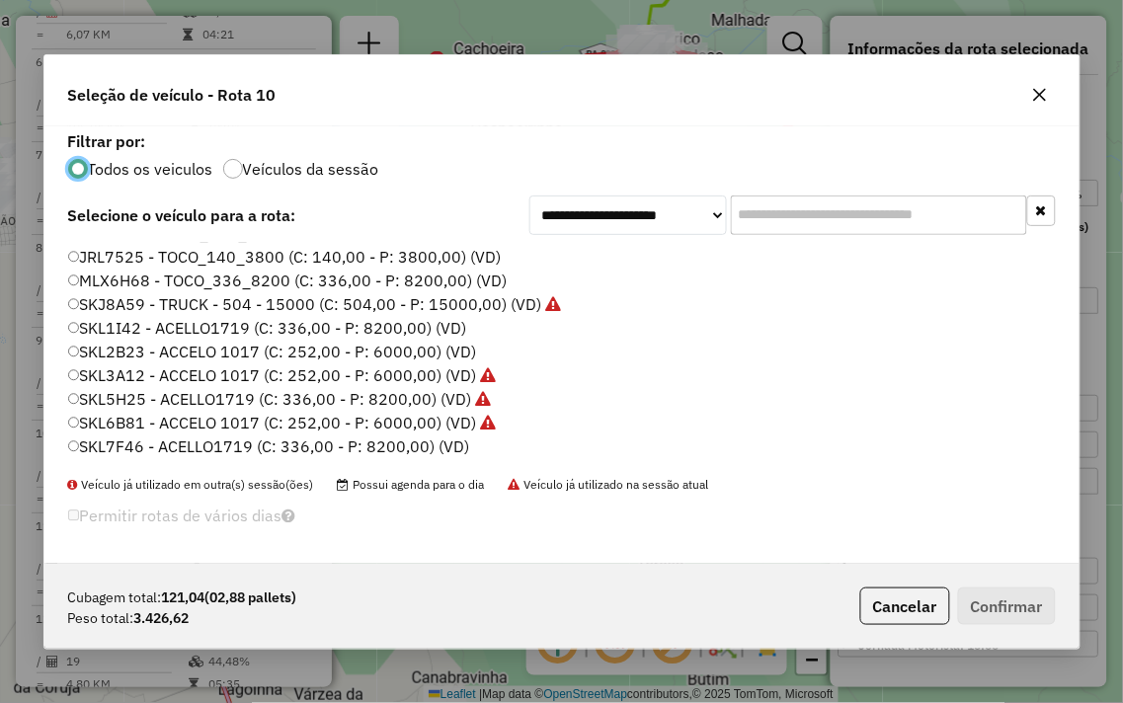
scroll to position [399, 0]
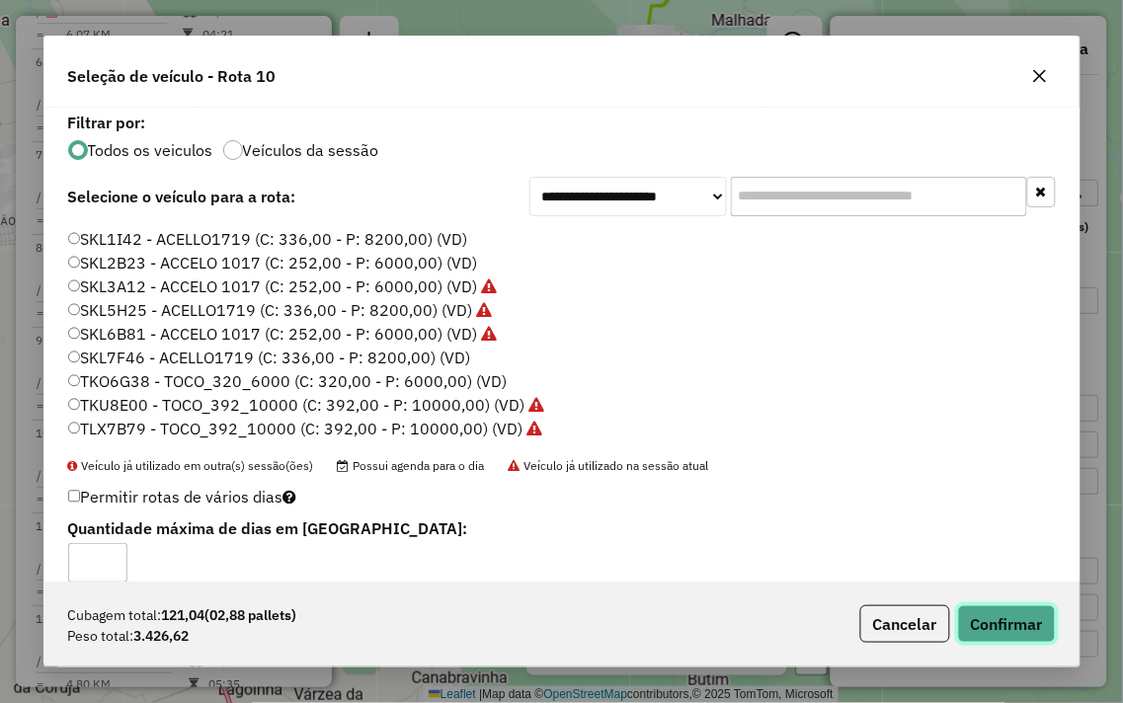
click at [1005, 633] on button "Confirmar" at bounding box center [1007, 624] width 98 height 38
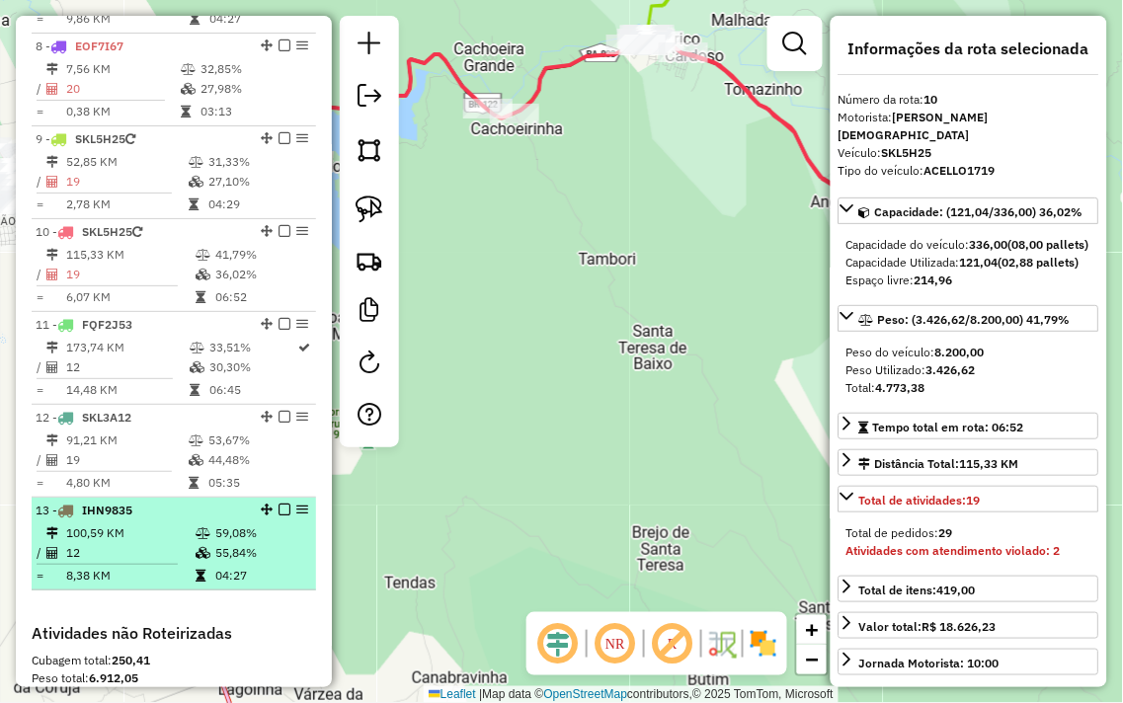
scroll to position [1269, 0]
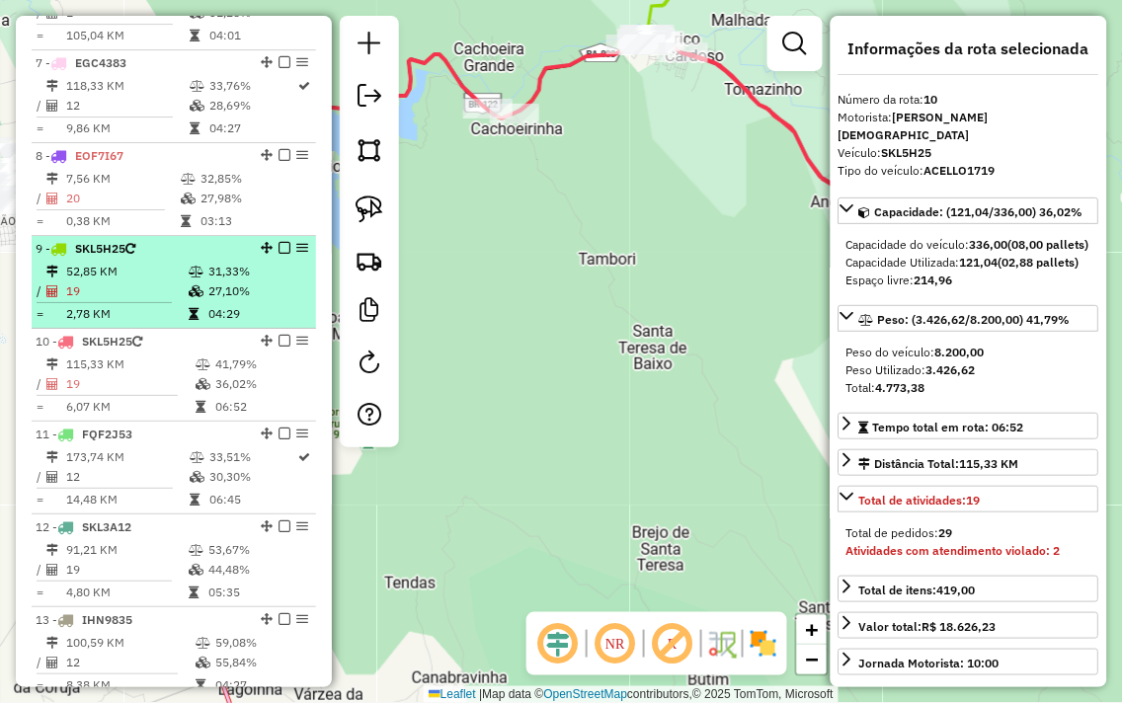
click at [196, 281] on td at bounding box center [198, 272] width 20 height 20
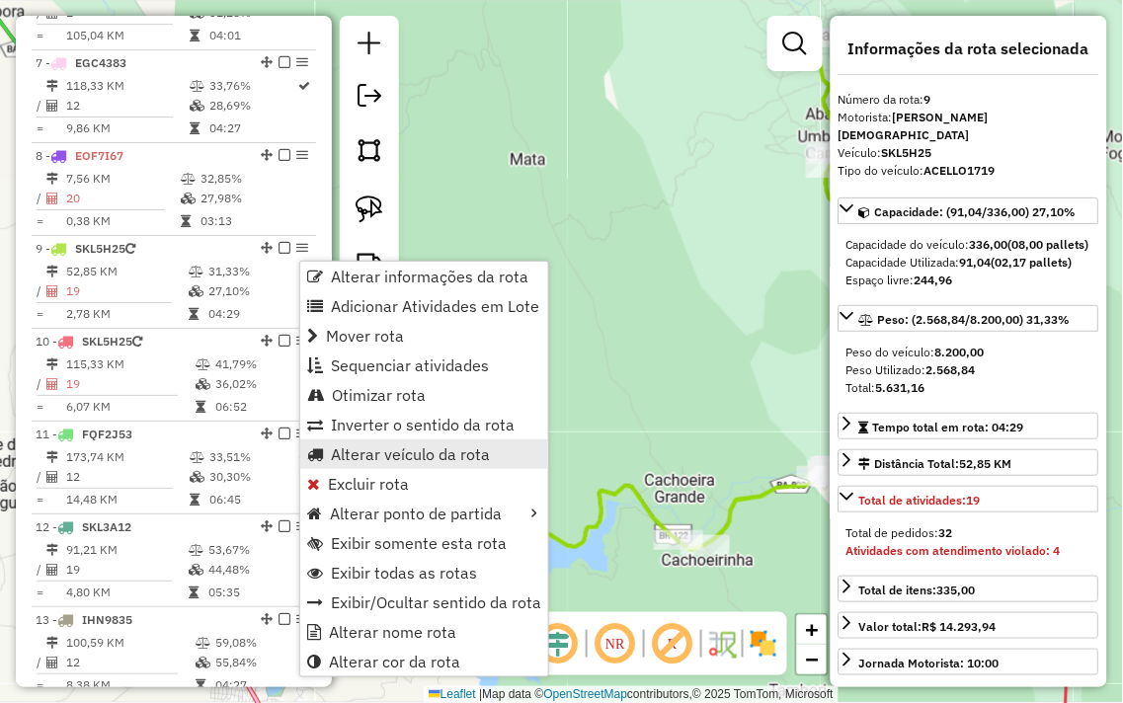
click at [376, 461] on span "Alterar veículo da rota" at bounding box center [410, 454] width 159 height 16
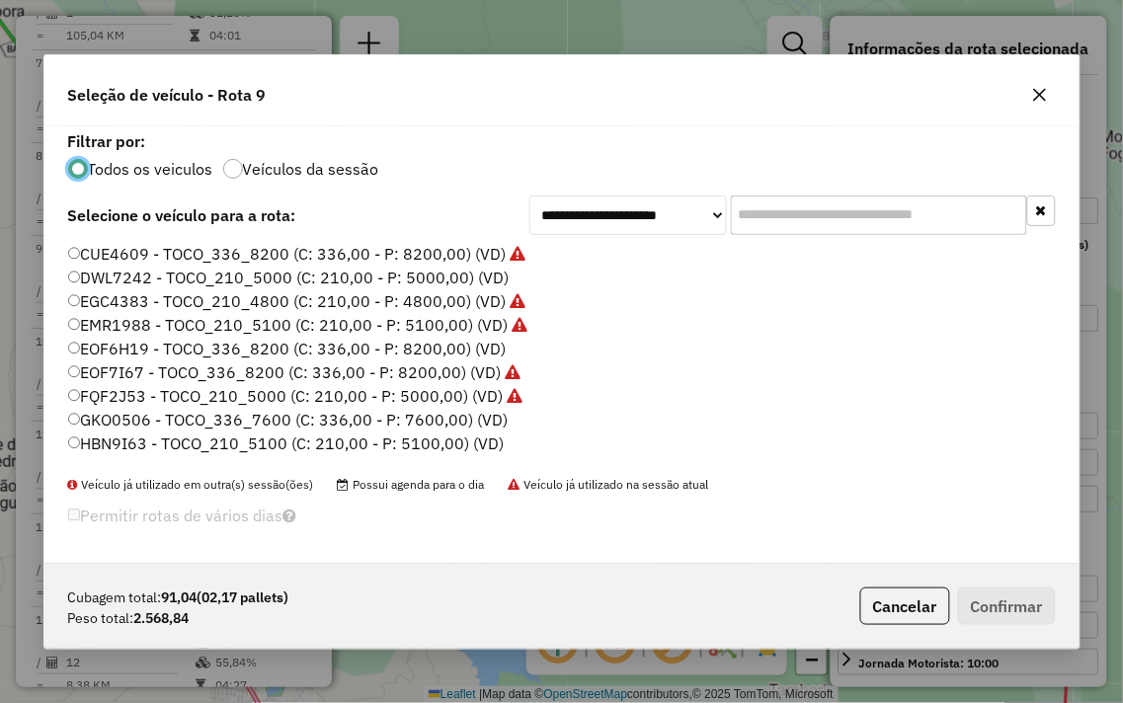
scroll to position [11, 5]
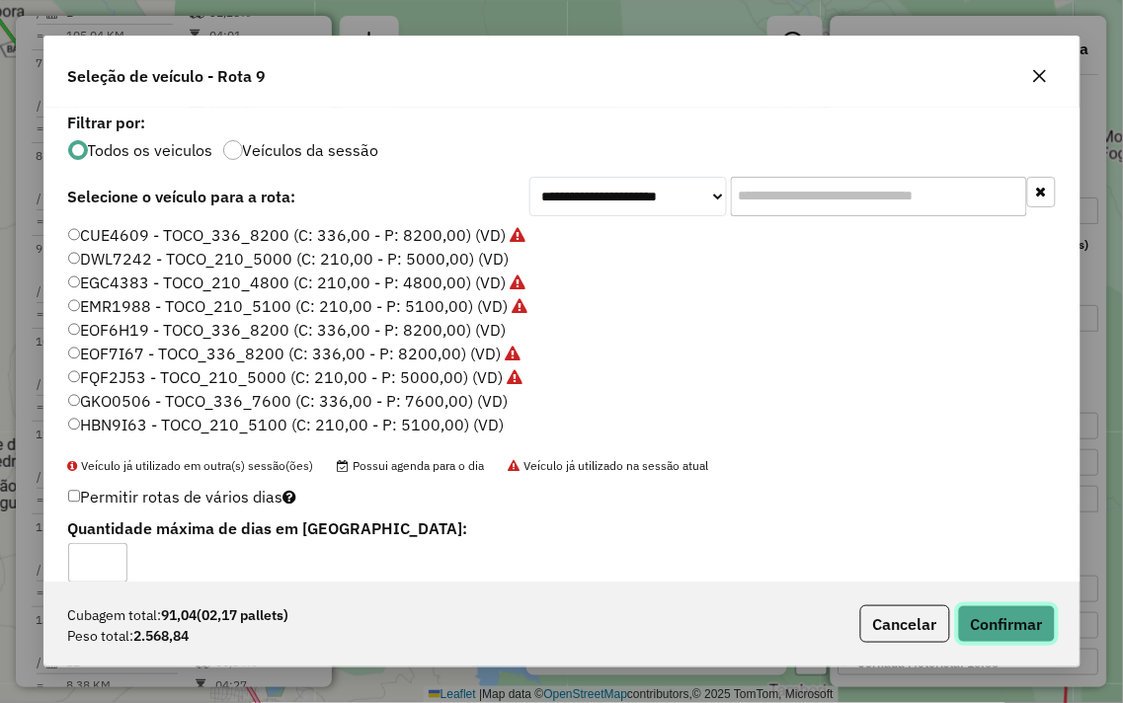
click at [1017, 613] on button "Confirmar" at bounding box center [1007, 624] width 98 height 38
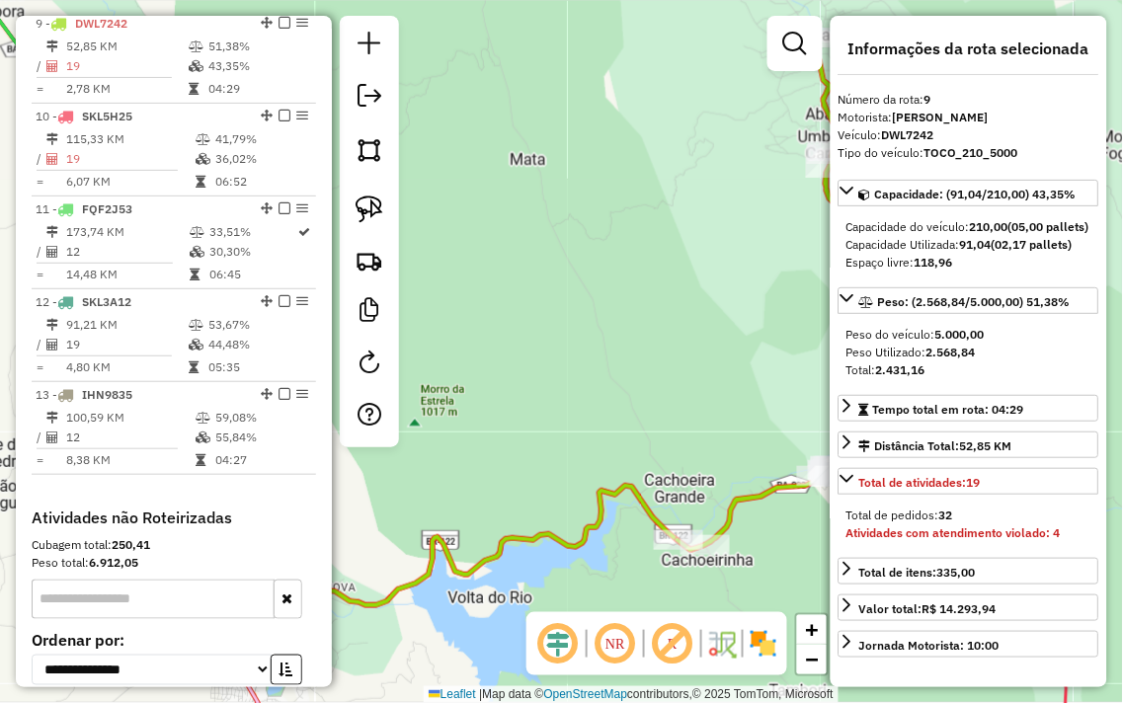
scroll to position [1506, 0]
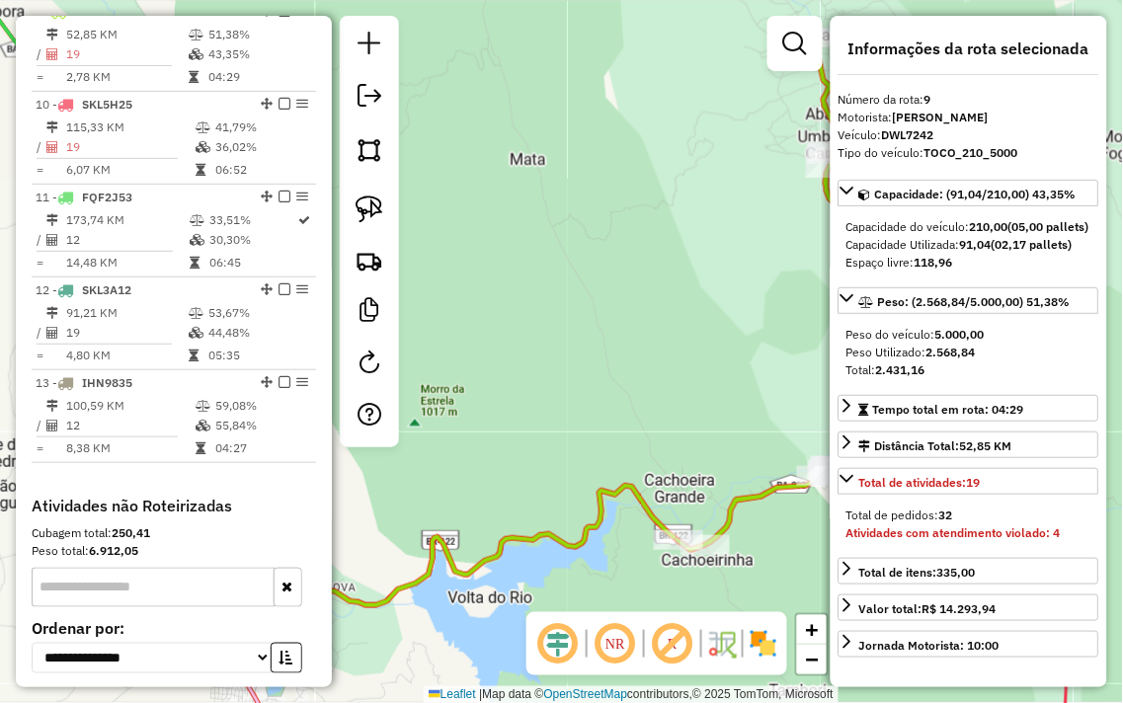
click at [551, 405] on div "Janela de atendimento Grade de atendimento Capacidade Transportadoras Veículos …" at bounding box center [561, 351] width 1123 height 703
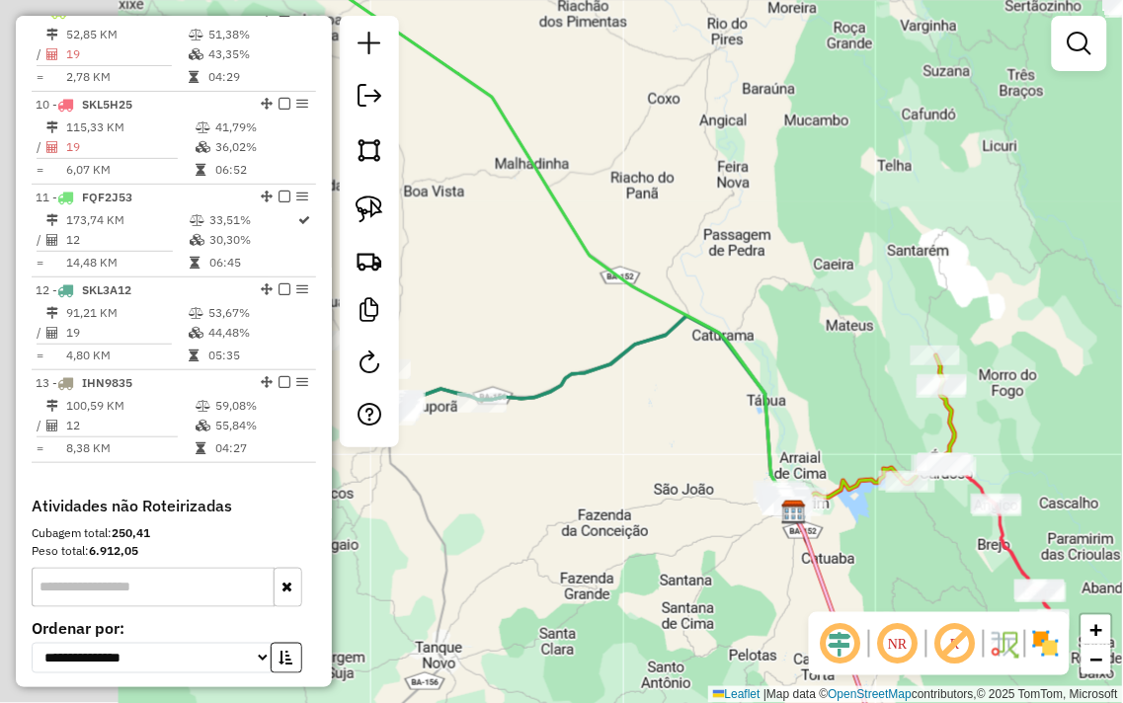
drag, startPoint x: 519, startPoint y: 300, endPoint x: 946, endPoint y: 392, distance: 436.4
click at [946, 392] on div "Janela de atendimento Grade de atendimento Capacidade Transportadoras Veículos …" at bounding box center [561, 351] width 1123 height 703
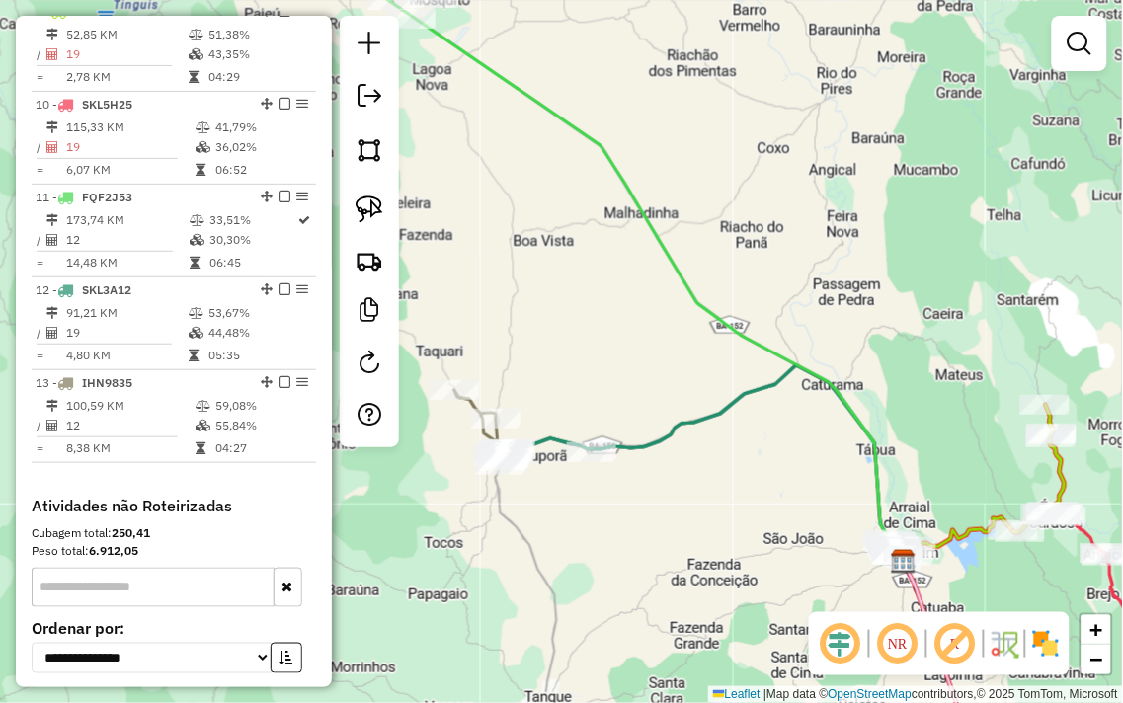
click at [760, 242] on div "Janela de atendimento Grade de atendimento Capacidade Transportadoras Veículos …" at bounding box center [561, 351] width 1123 height 703
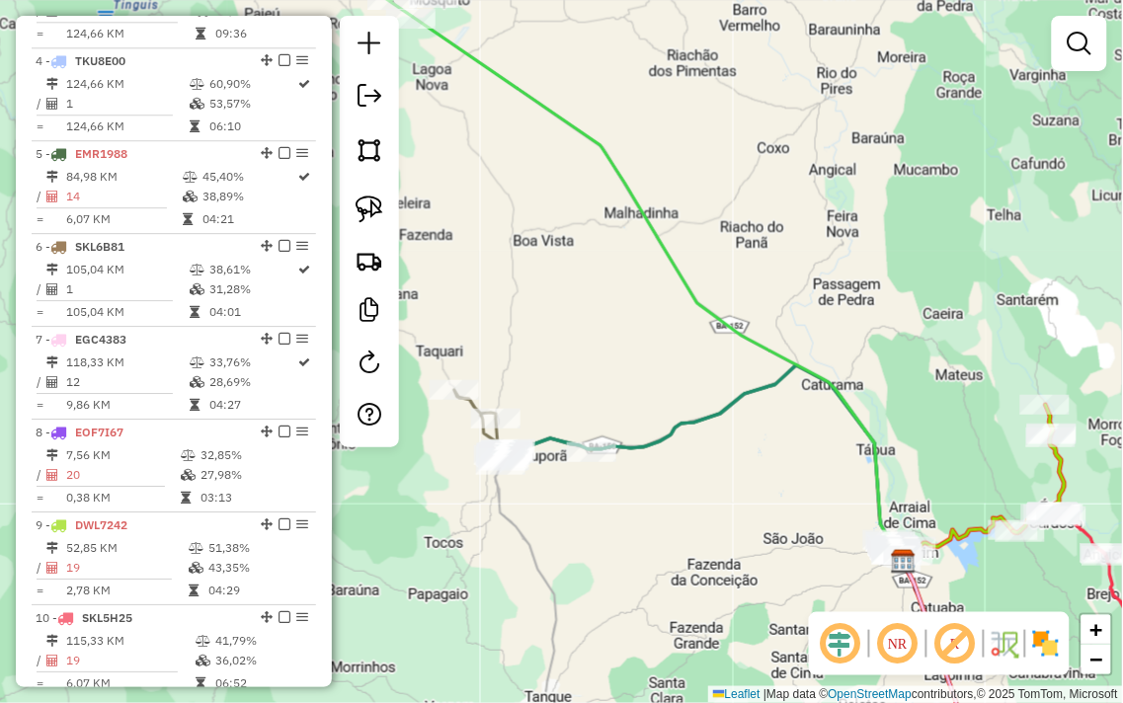
scroll to position [958, 0]
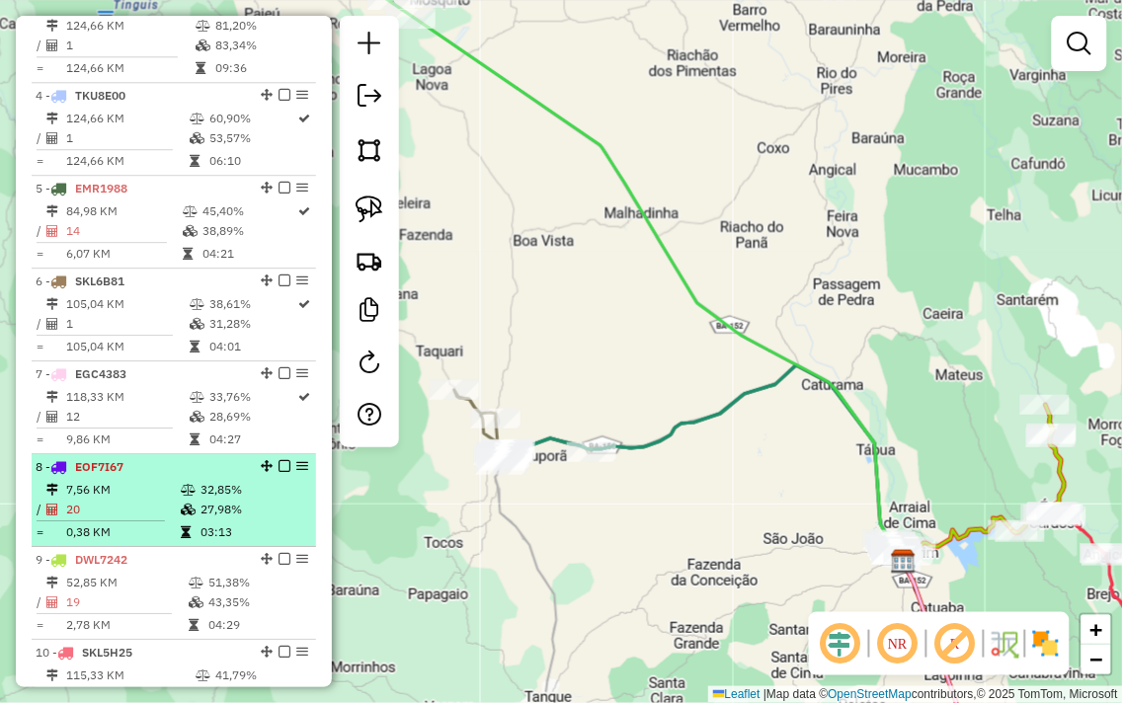
click at [130, 519] on td "20" at bounding box center [122, 510] width 115 height 20
select select "**********"
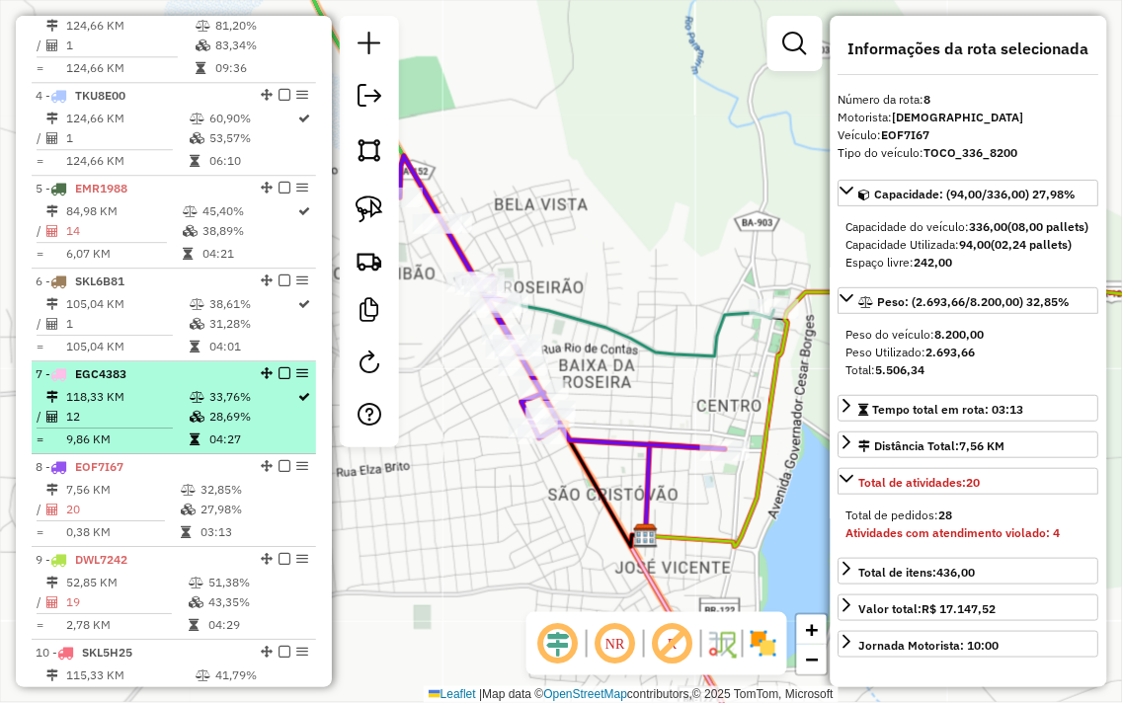
click at [152, 449] on td "9,86 KM" at bounding box center [126, 440] width 123 height 20
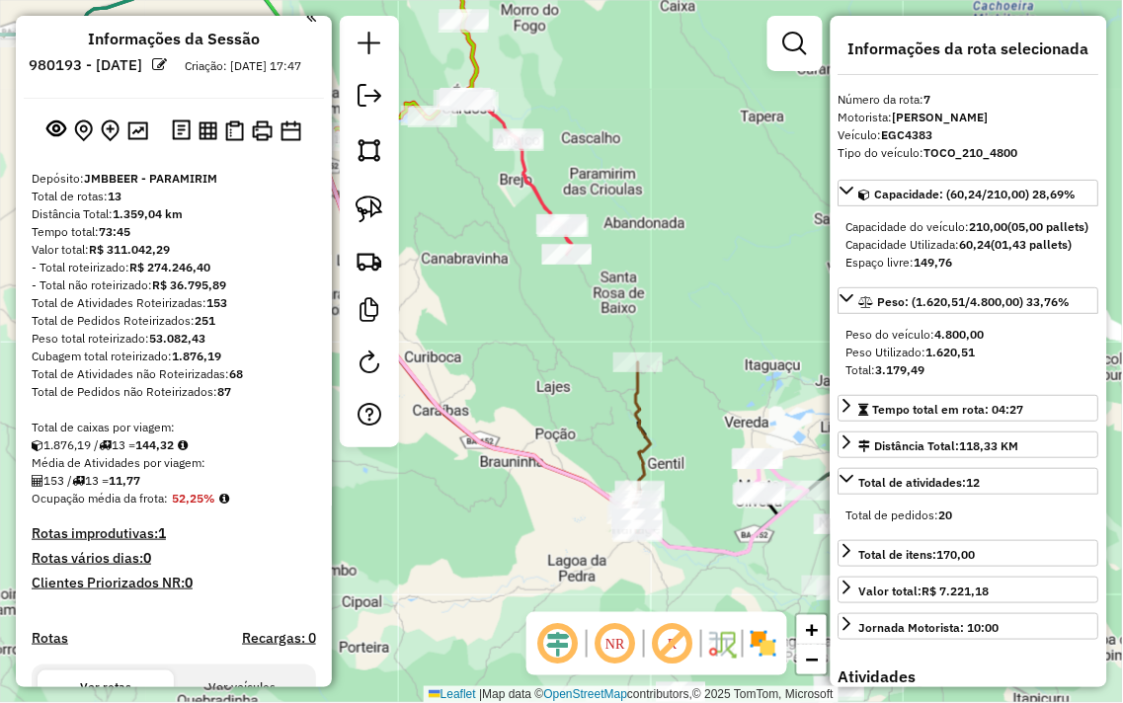
scroll to position [0, 0]
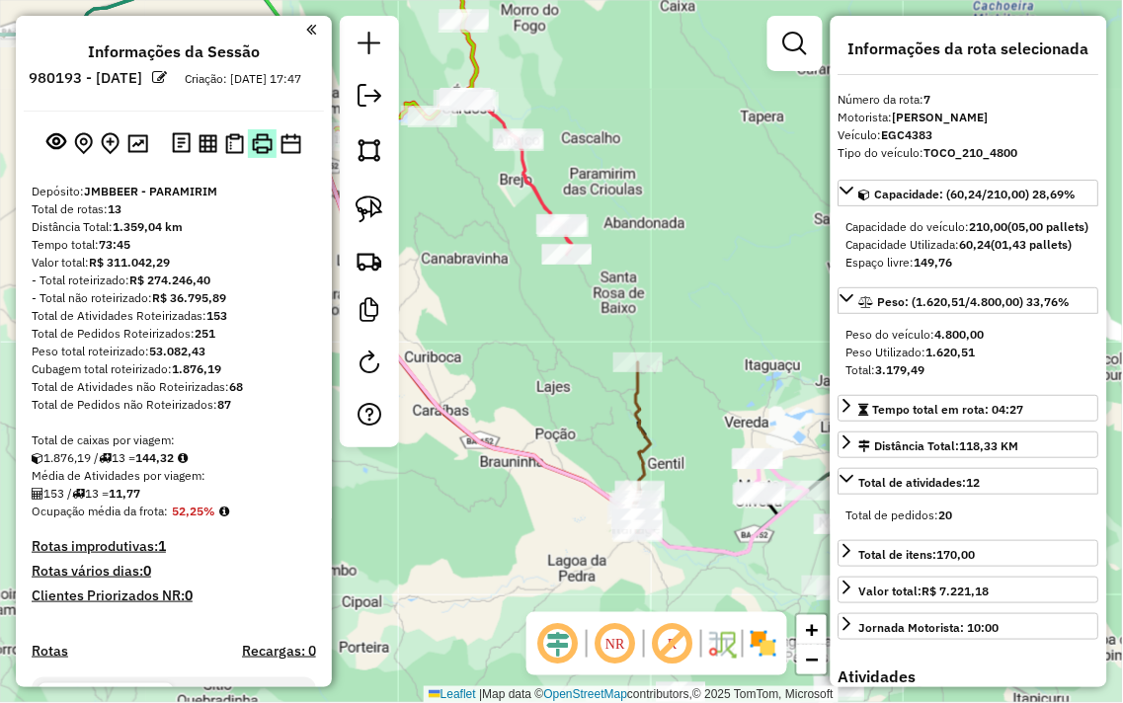
click at [261, 154] on img at bounding box center [262, 143] width 21 height 21
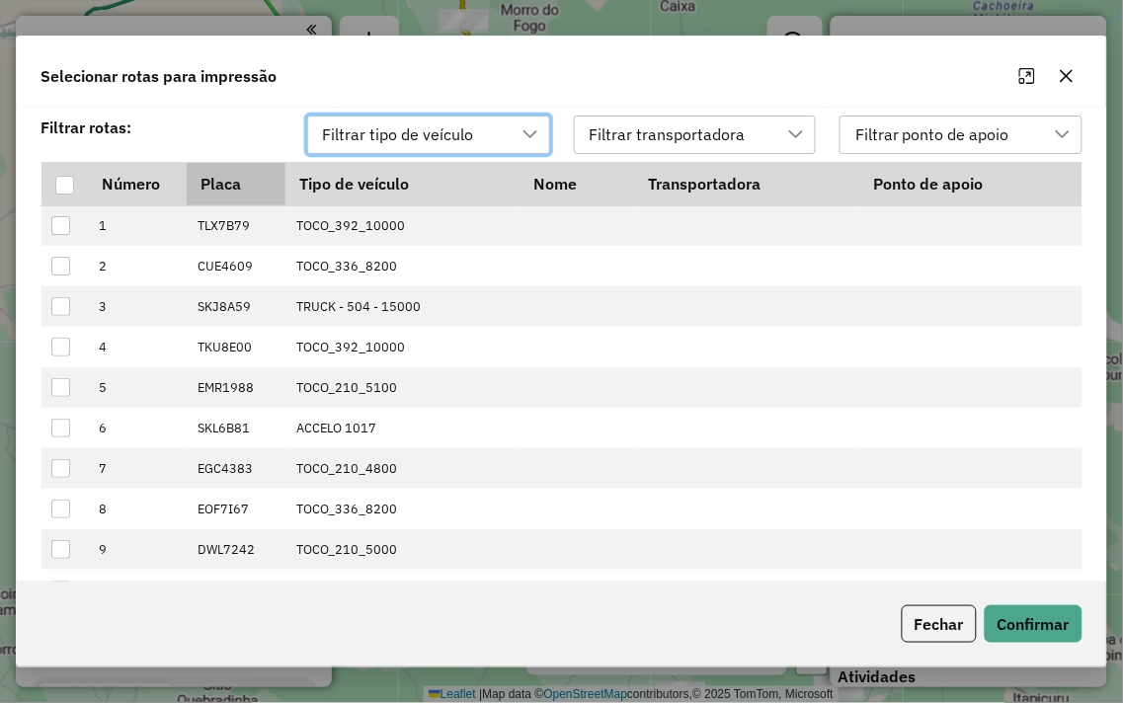
scroll to position [13, 87]
click at [67, 178] on div at bounding box center [64, 185] width 19 height 19
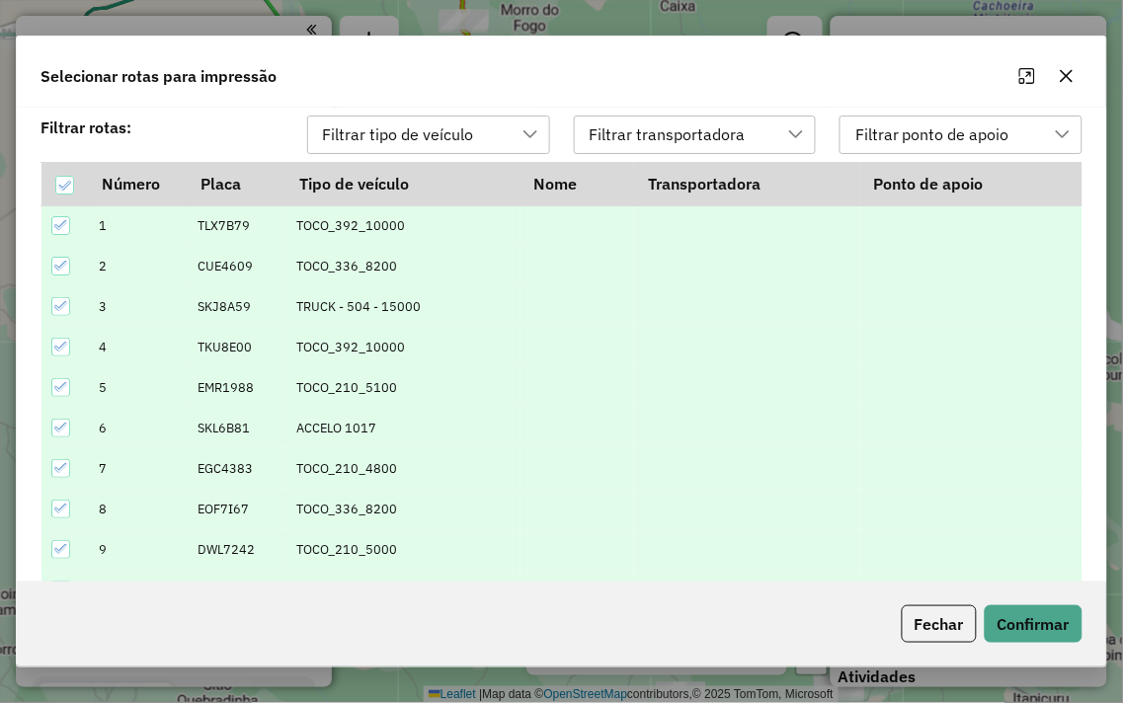
click at [1033, 645] on div "Fechar Confirmar" at bounding box center [561, 624] width 1089 height 85
click at [1030, 625] on button "Confirmar" at bounding box center [1034, 624] width 98 height 38
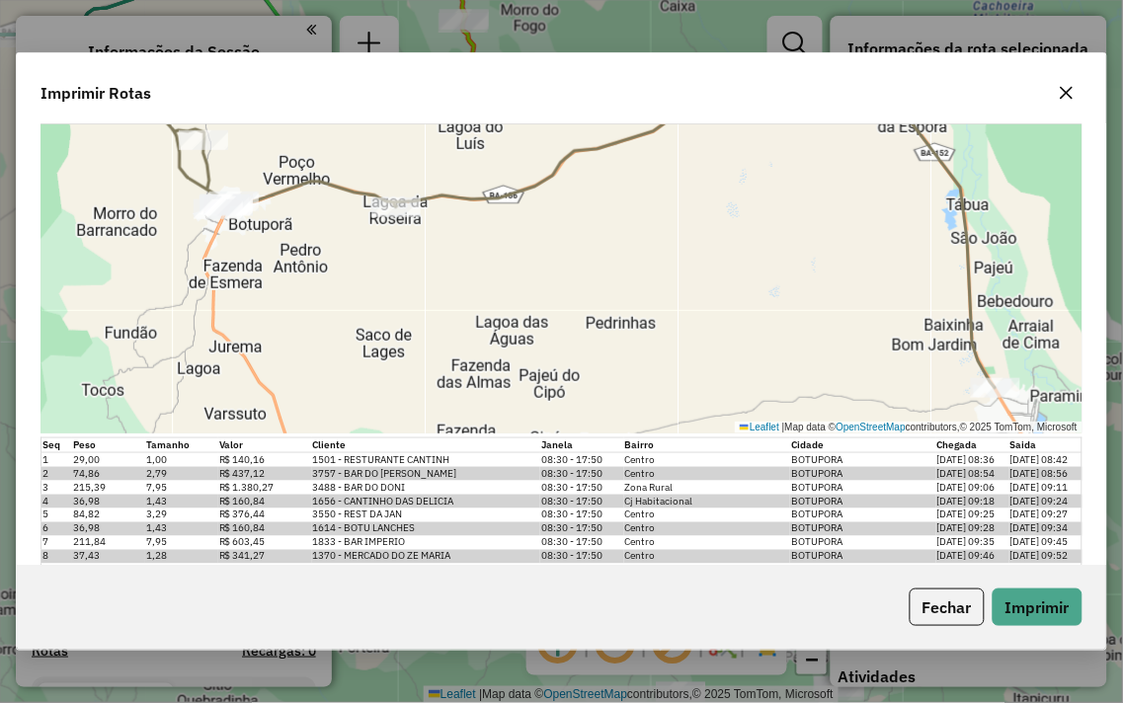
scroll to position [9080, 0]
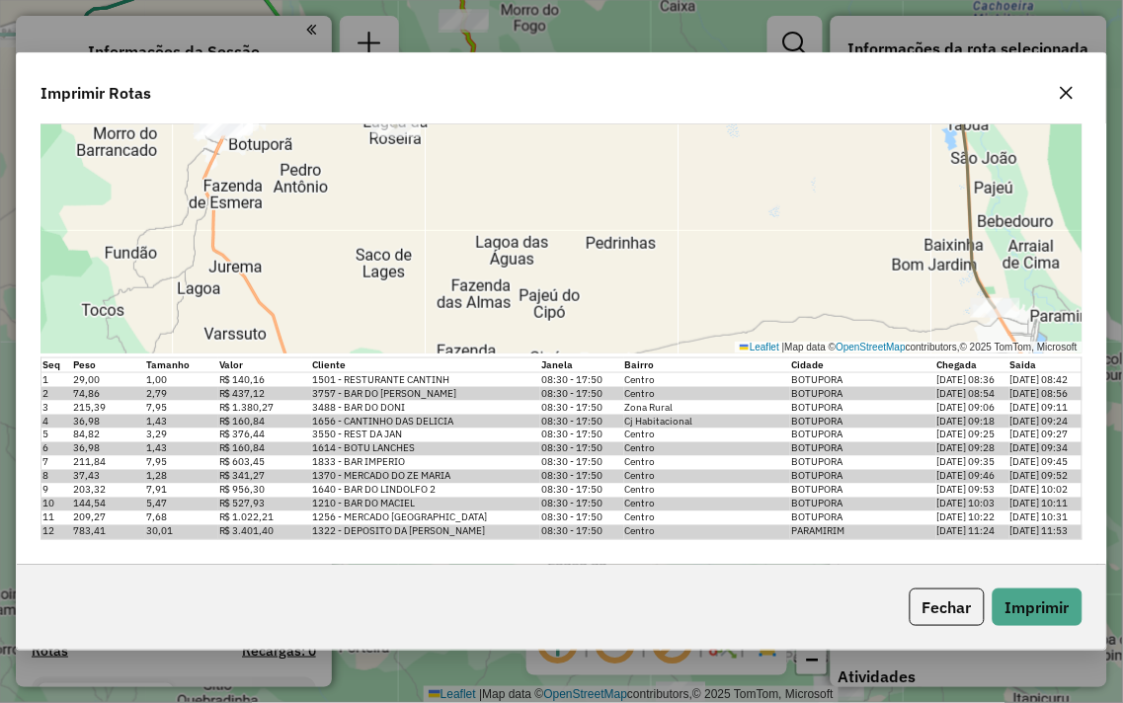
click at [1076, 92] on button "button" at bounding box center [1067, 93] width 32 height 32
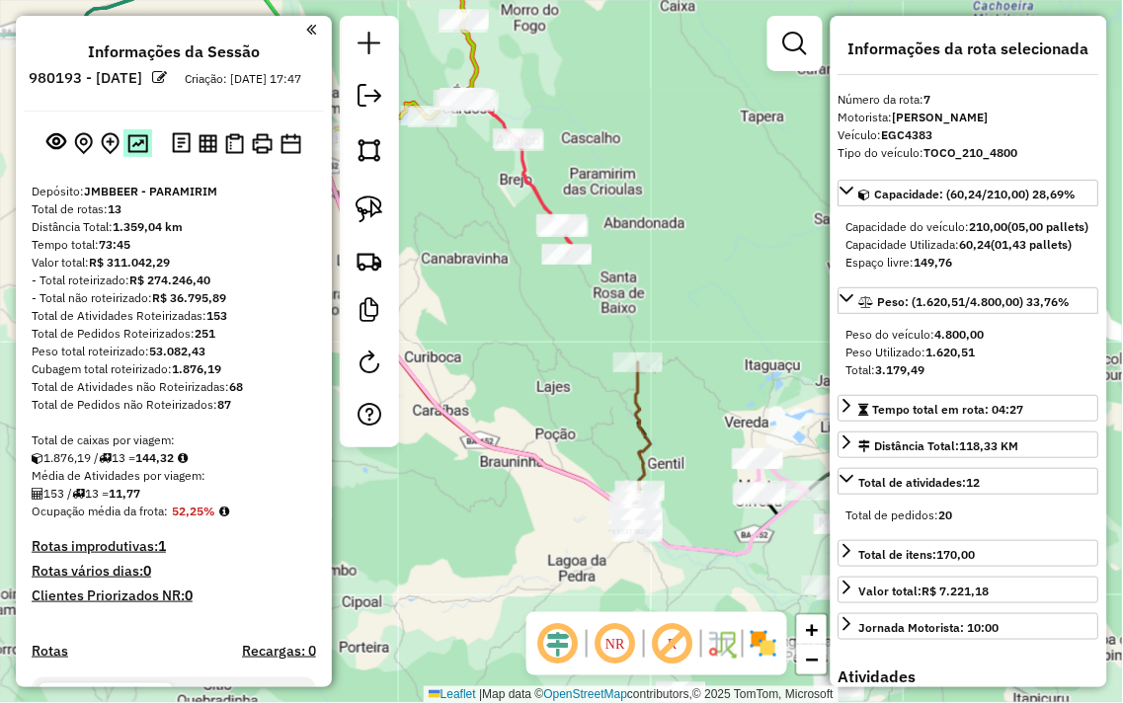
click at [134, 153] on img at bounding box center [137, 143] width 21 height 19
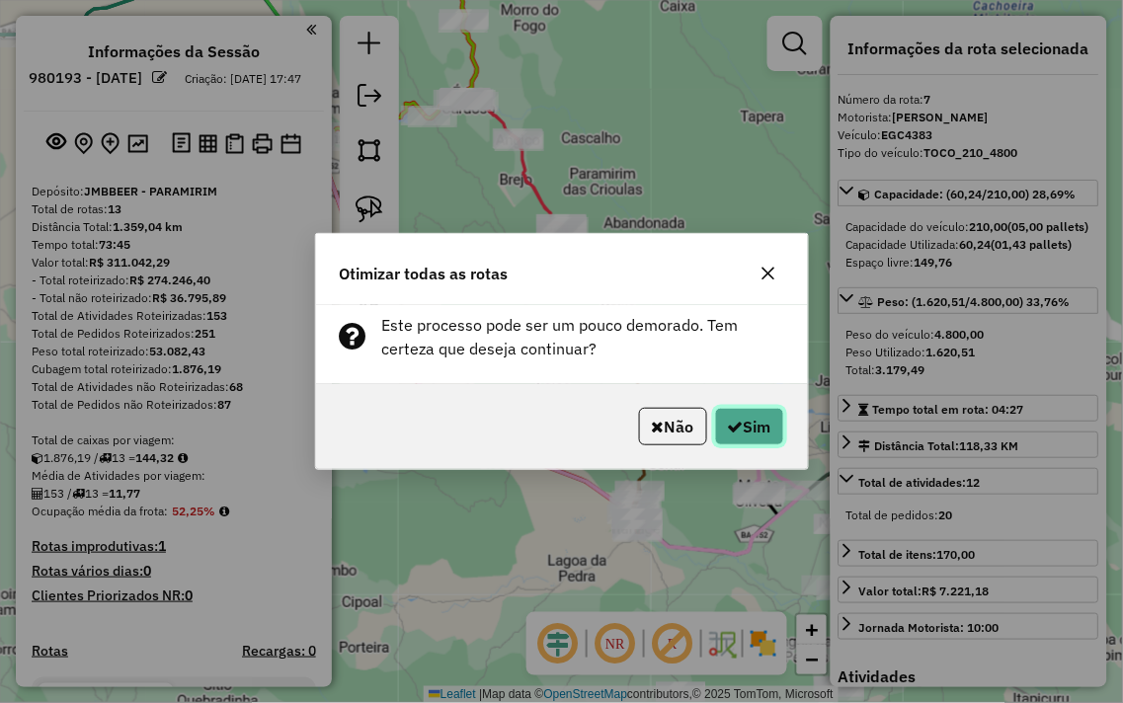
click at [739, 422] on button "Sim" at bounding box center [749, 427] width 69 height 38
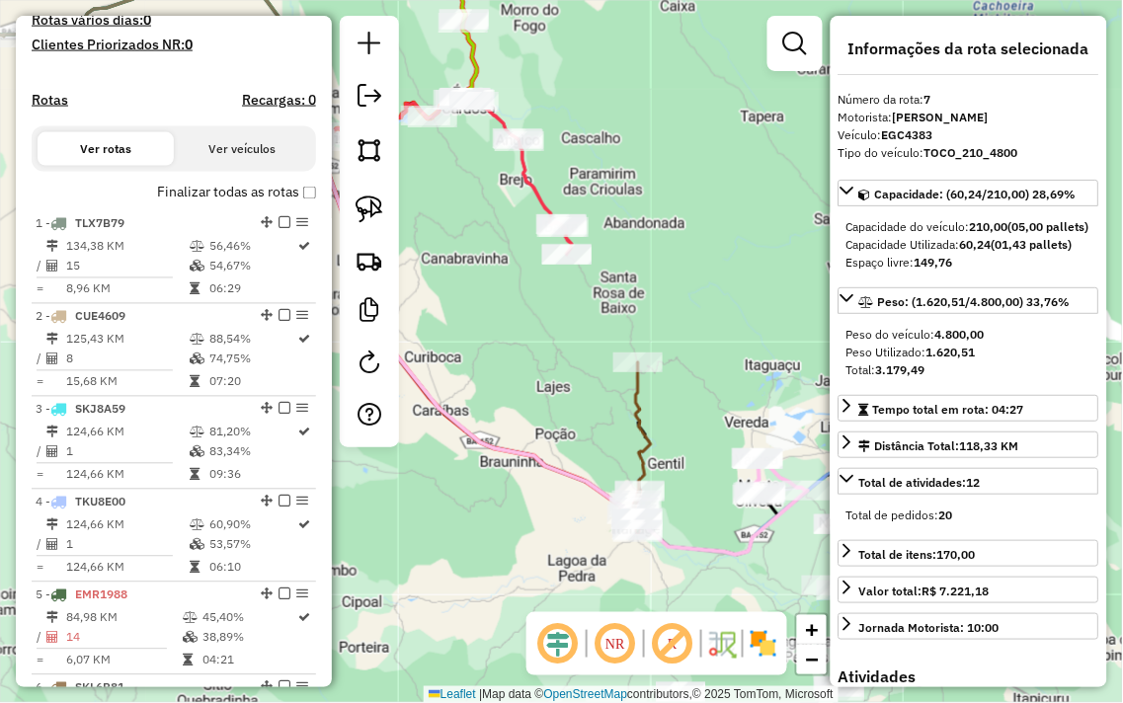
scroll to position [0, 0]
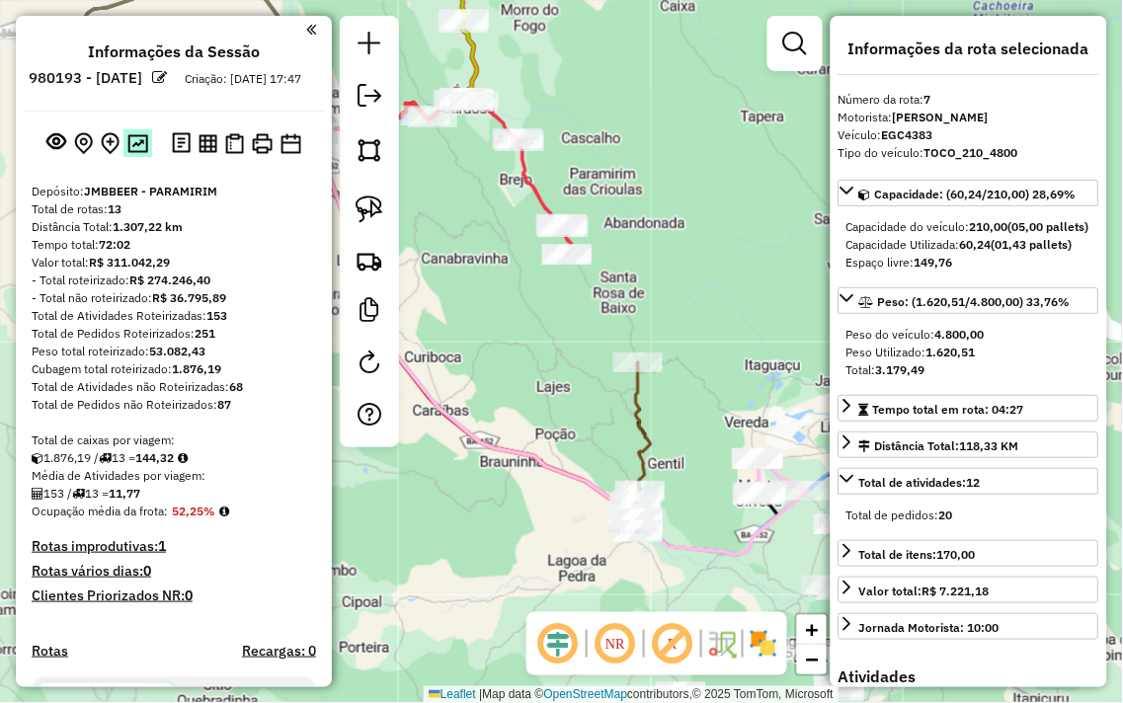
click at [135, 153] on img at bounding box center [137, 143] width 21 height 19
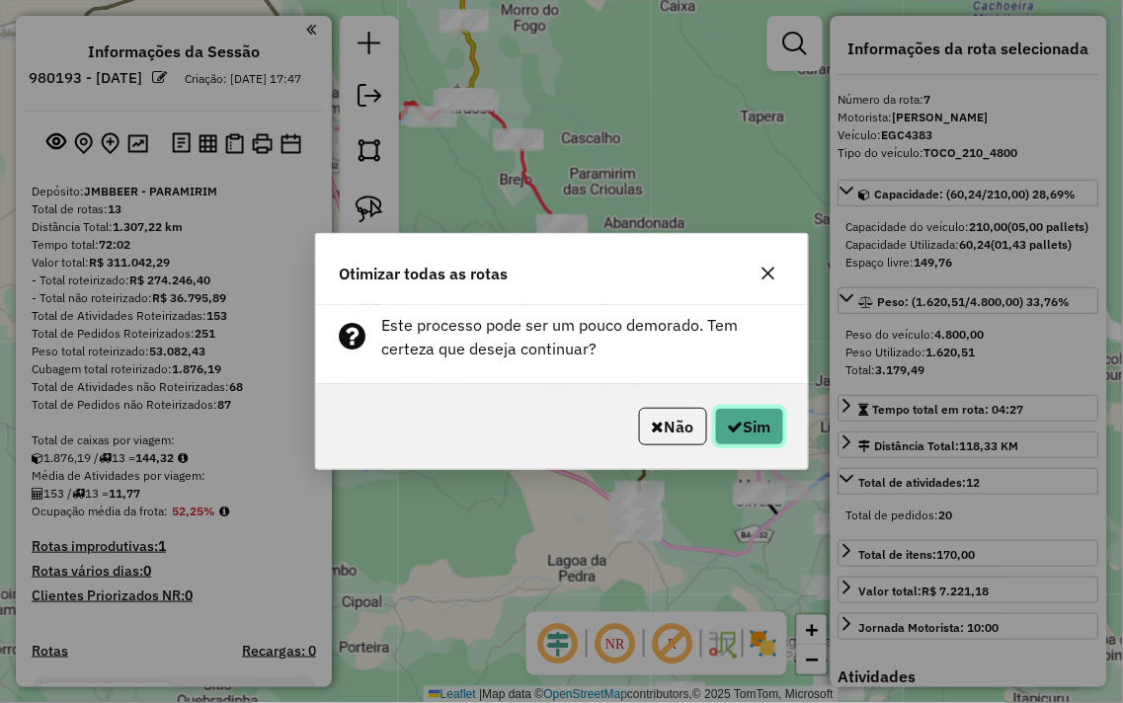
click at [754, 420] on button "Sim" at bounding box center [749, 427] width 69 height 38
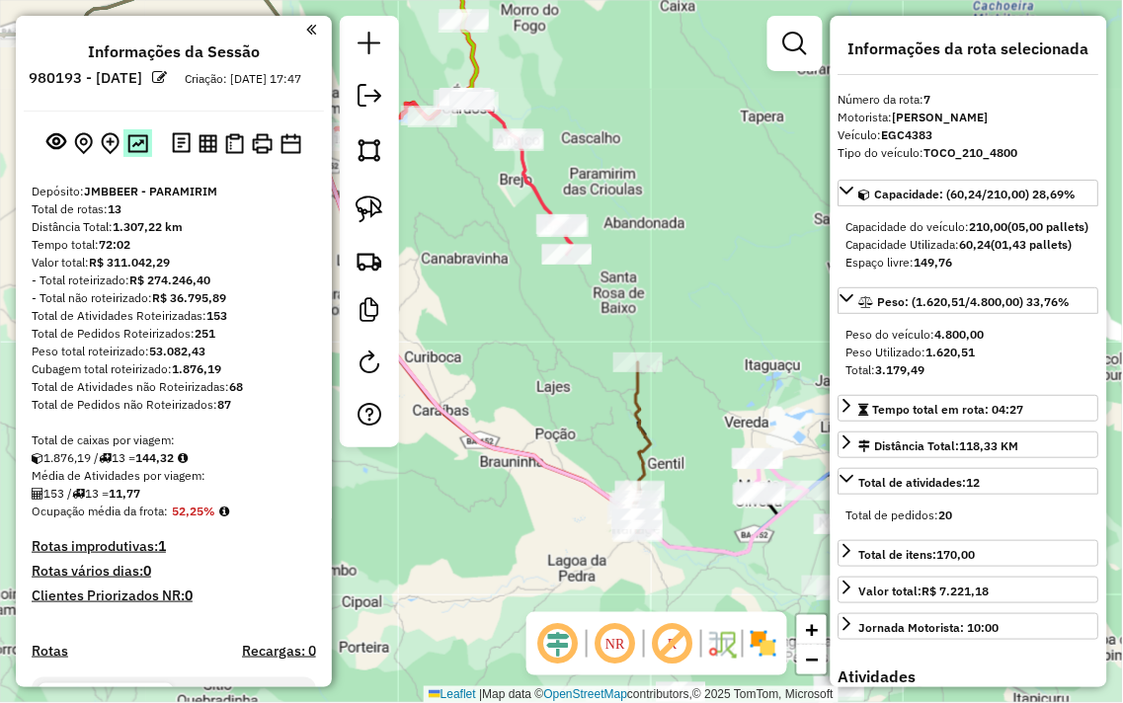
click at [134, 153] on img at bounding box center [137, 143] width 21 height 19
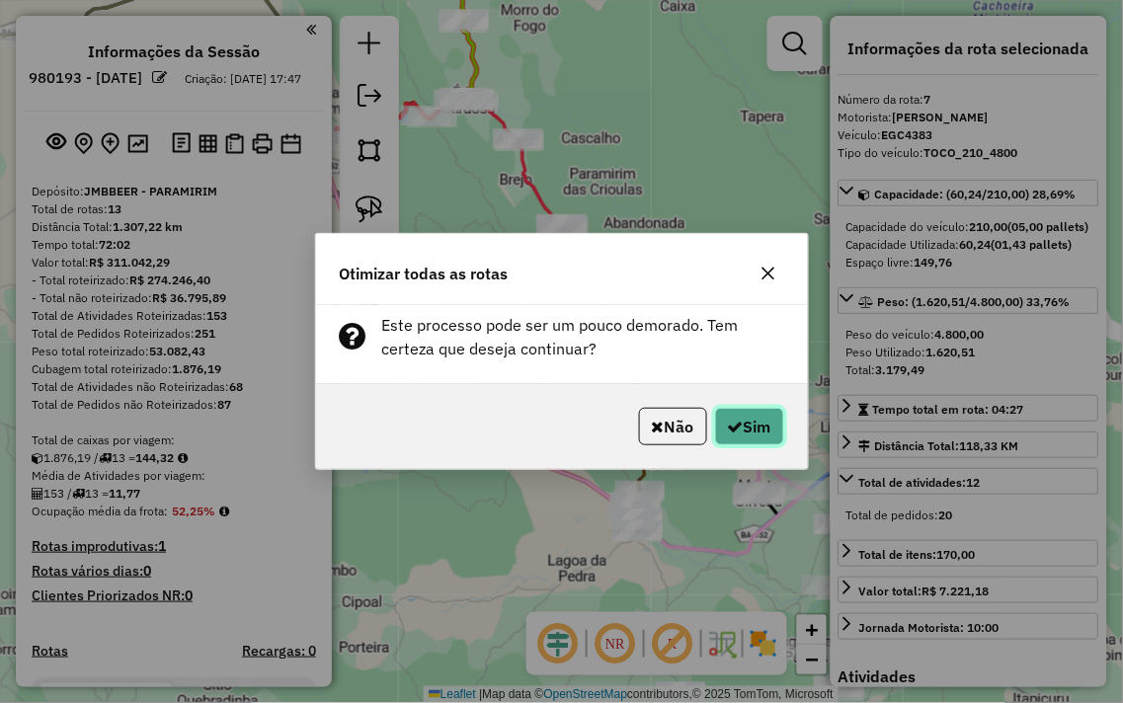
click at [758, 427] on button "Sim" at bounding box center [749, 427] width 69 height 38
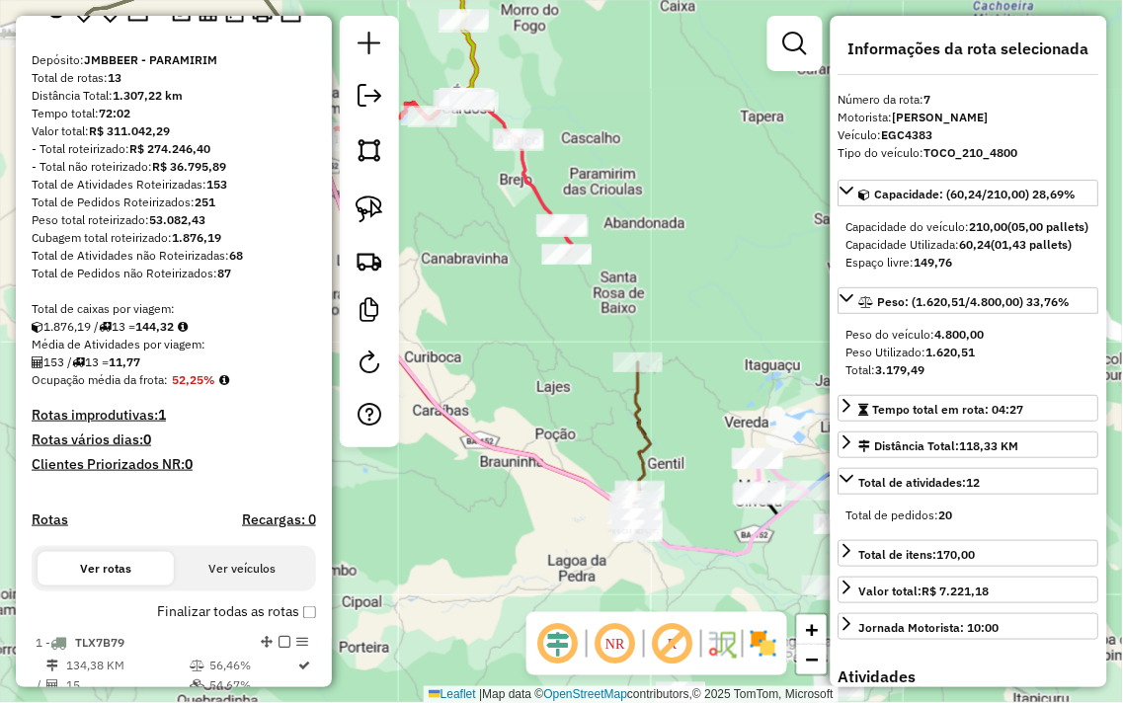
scroll to position [1319, 0]
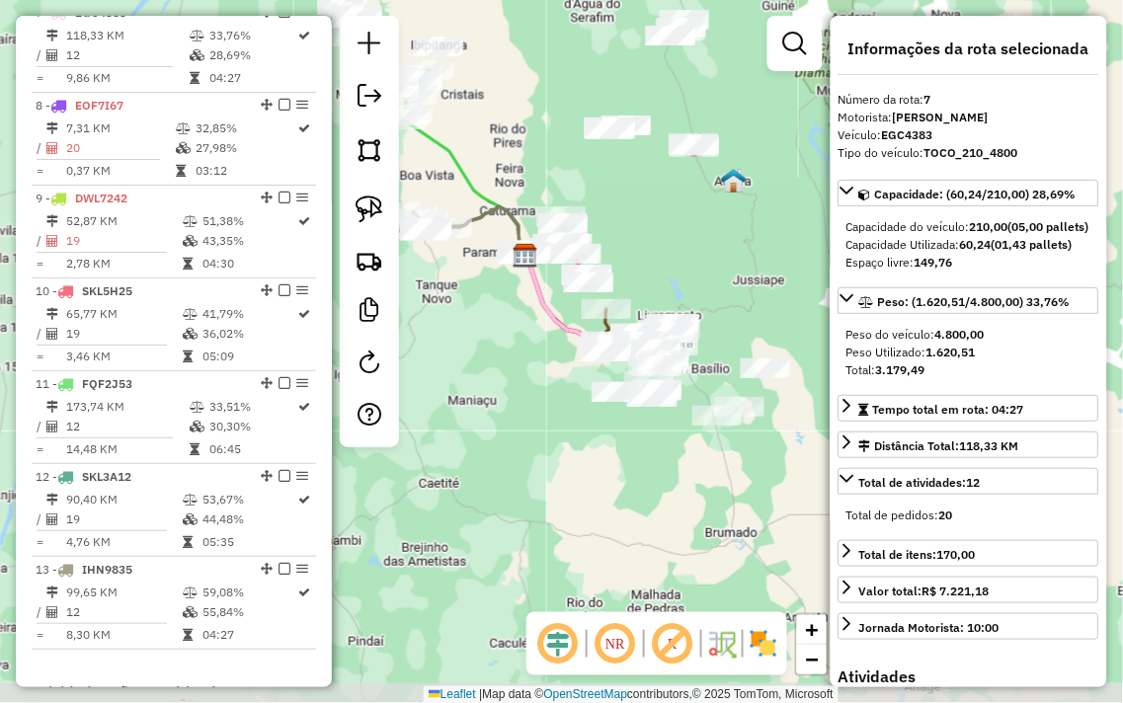
drag, startPoint x: 519, startPoint y: 422, endPoint x: 494, endPoint y: 366, distance: 61.0
click at [494, 366] on div "Janela de atendimento Grade de atendimento Capacidade Transportadoras Veículos …" at bounding box center [561, 351] width 1123 height 703
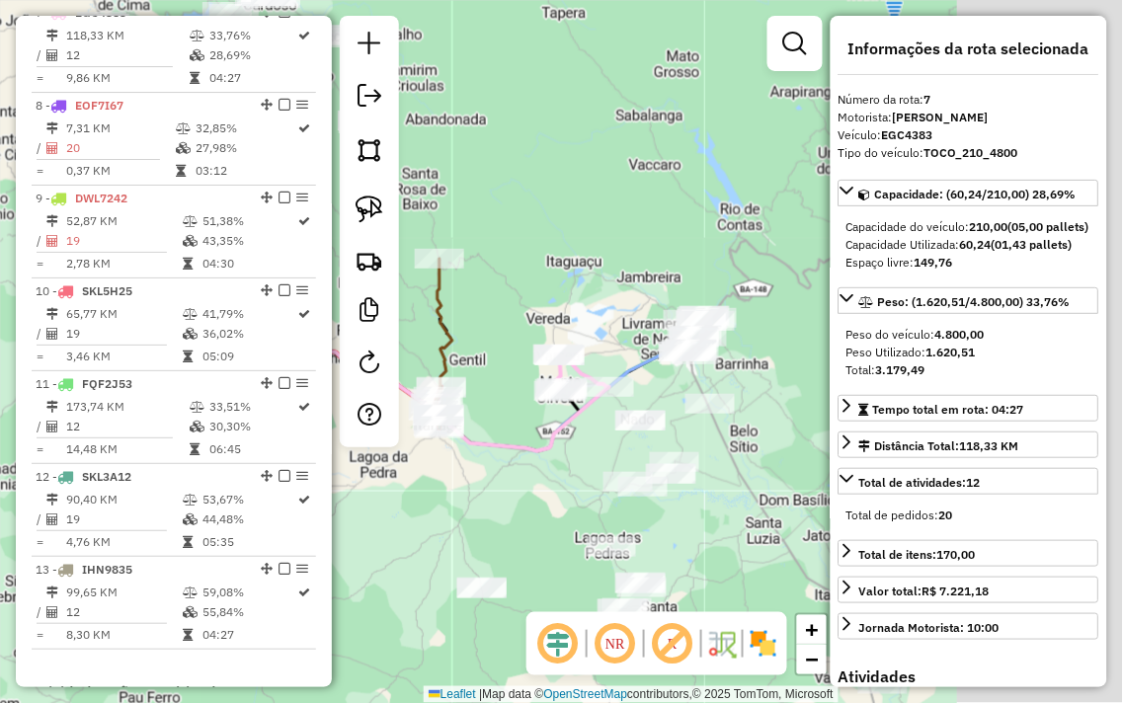
drag, startPoint x: 636, startPoint y: 379, endPoint x: 418, endPoint y: 555, distance: 280.2
click at [399, 566] on div "Janela de atendimento Grade de atendimento Capacidade Transportadoras Veículos …" at bounding box center [561, 351] width 1123 height 703
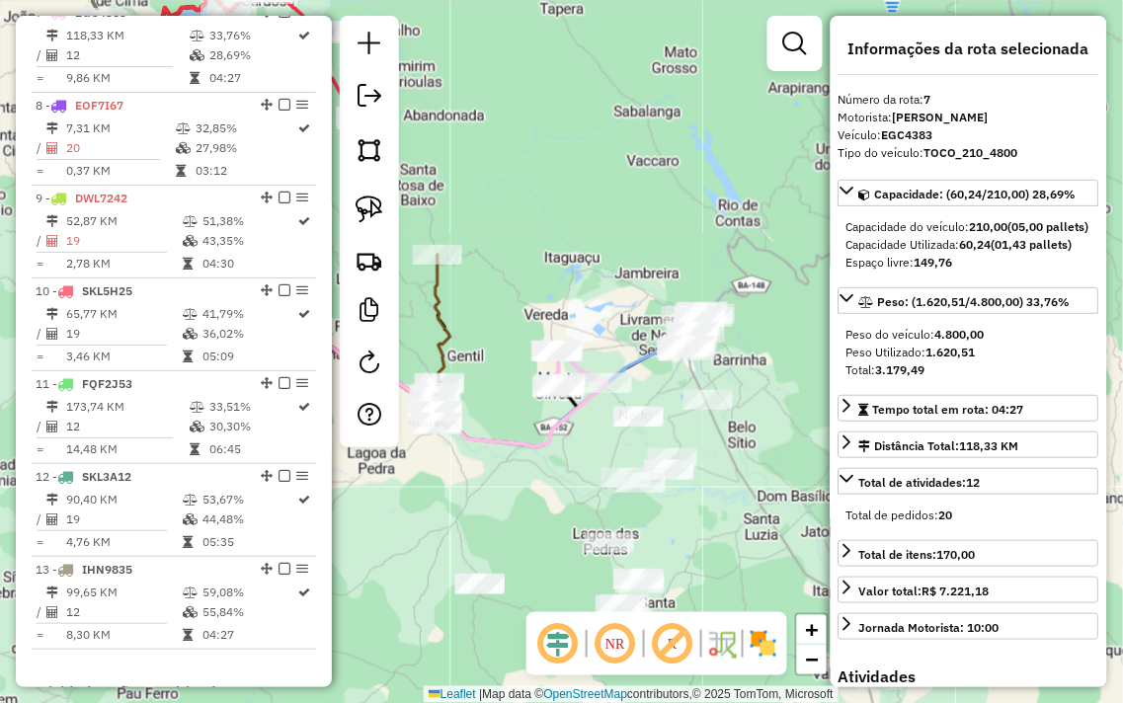
drag, startPoint x: 751, startPoint y: 373, endPoint x: 637, endPoint y: 326, distance: 123.1
click at [663, 331] on div "Rota 1 - Placa TLX7B79 272 - PRETO DISTRIBUIDOR Janela de atendimento Grade de …" at bounding box center [561, 351] width 1123 height 703
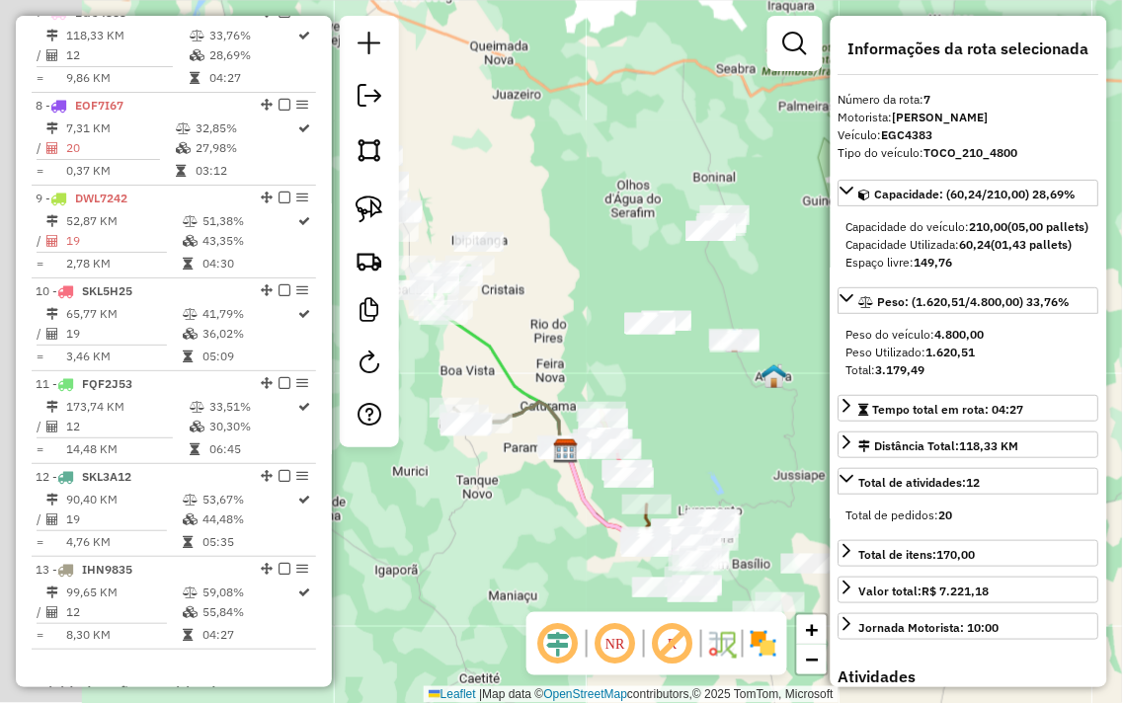
drag, startPoint x: 632, startPoint y: 382, endPoint x: 837, endPoint y: 537, distance: 257.4
click at [862, 547] on hb-router-mapa "Informações da Sessão 980193 - 16/08/2025 Criação: 15/08/2025 17:47 Depósito: J…" at bounding box center [561, 351] width 1123 height 703
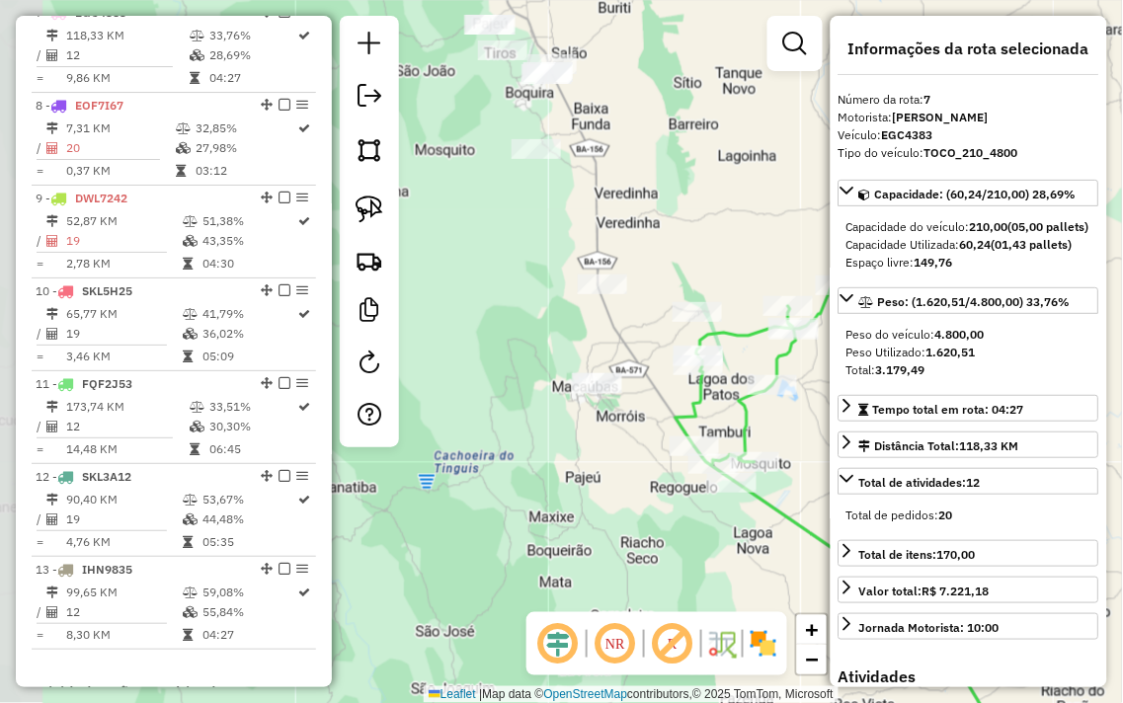
drag, startPoint x: 545, startPoint y: 406, endPoint x: 711, endPoint y: 531, distance: 208.0
click at [711, 531] on div "Janela de atendimento Grade de atendimento Capacidade Transportadoras Veículos …" at bounding box center [561, 351] width 1123 height 703
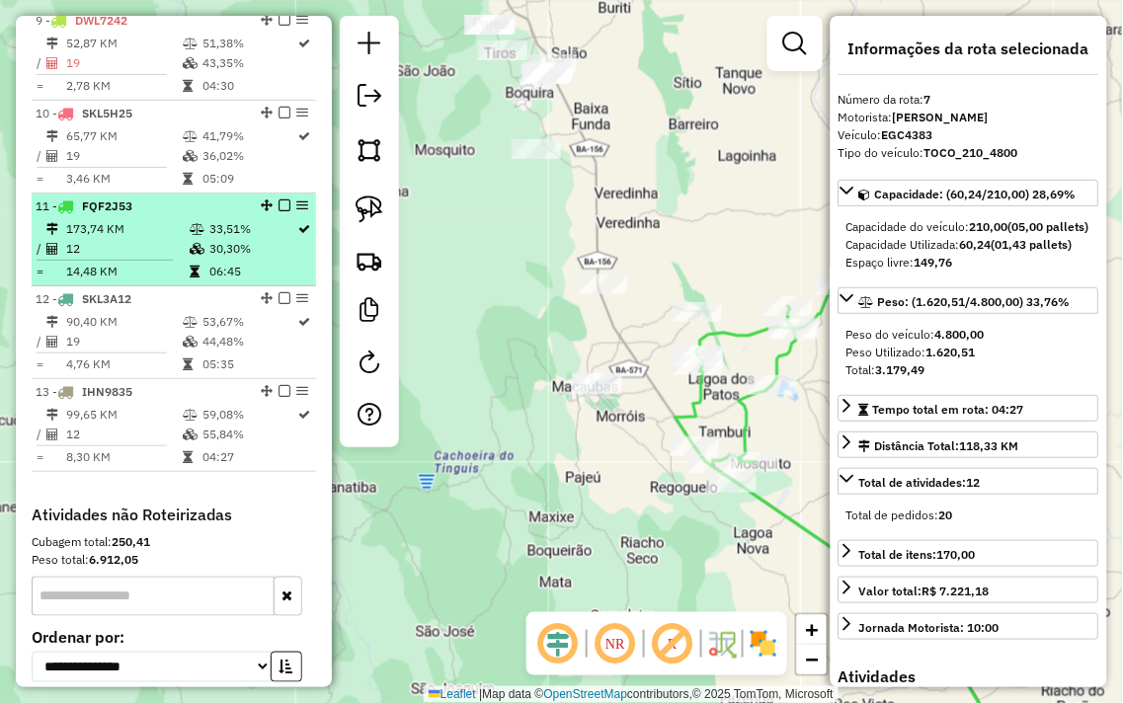
scroll to position [1539, 0]
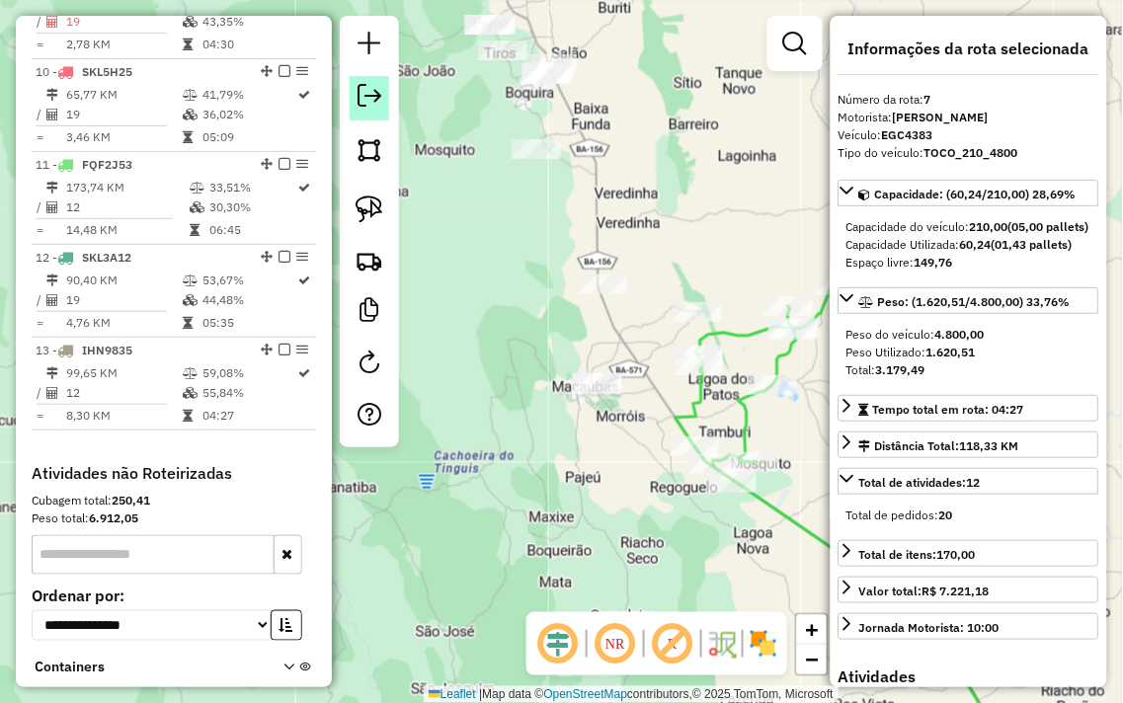
click at [359, 94] on em at bounding box center [369, 96] width 24 height 24
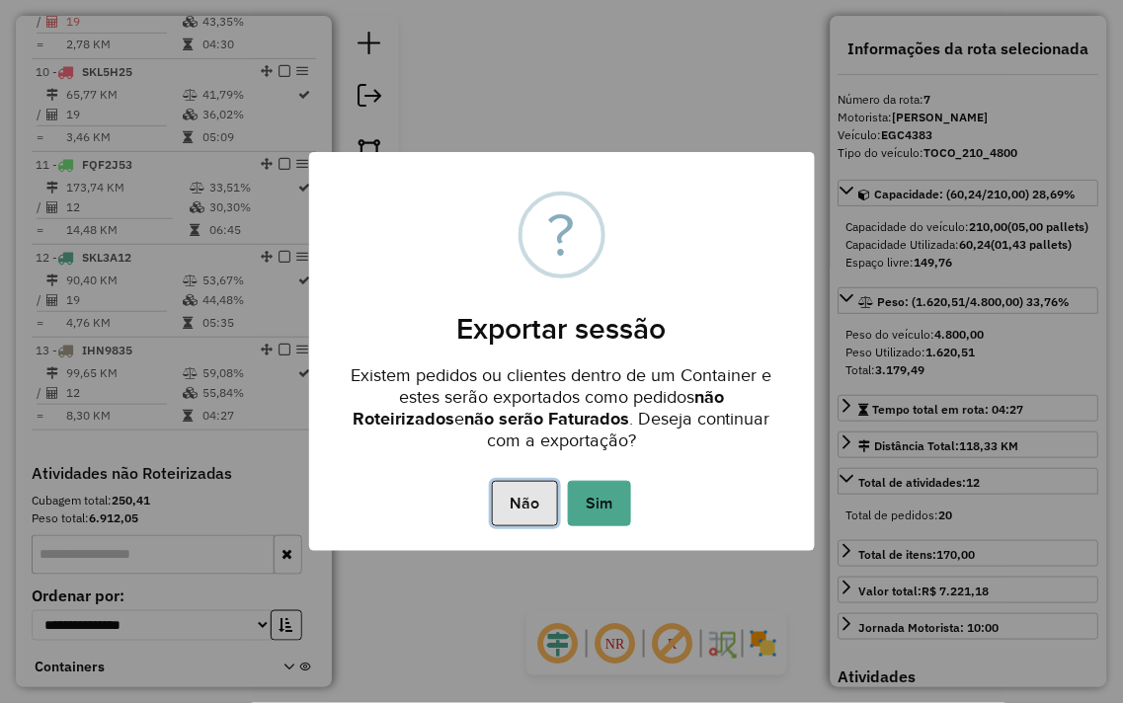
click at [506, 495] on button "Não" at bounding box center [525, 503] width 66 height 45
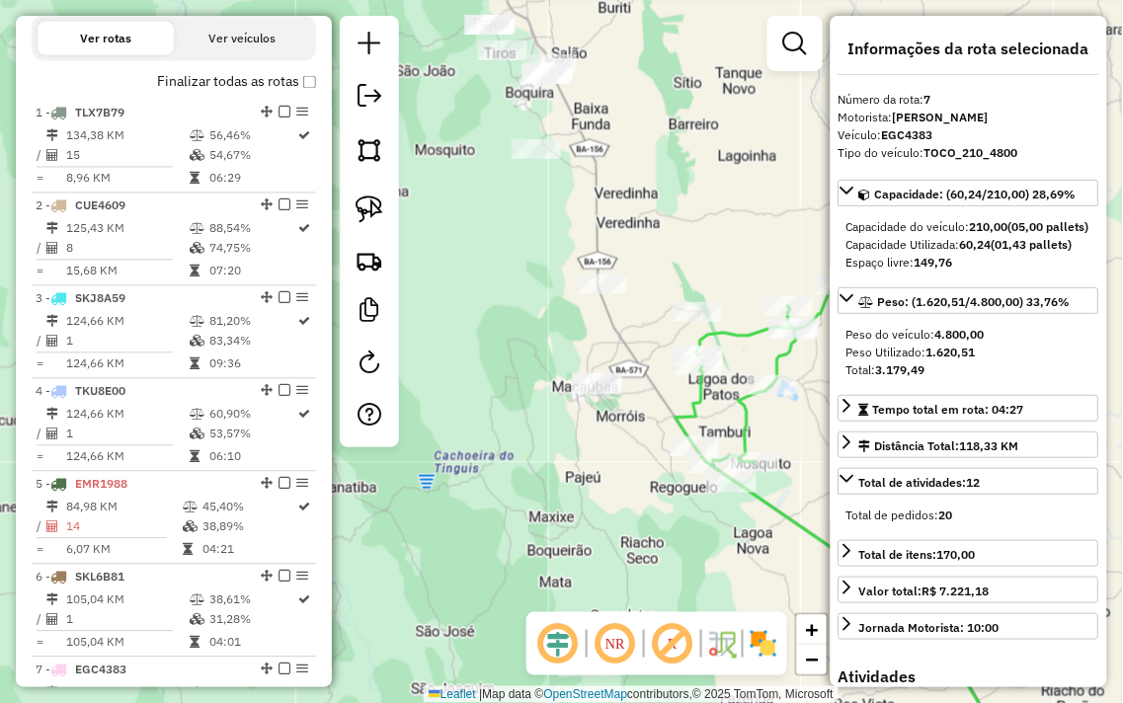
scroll to position [551, 0]
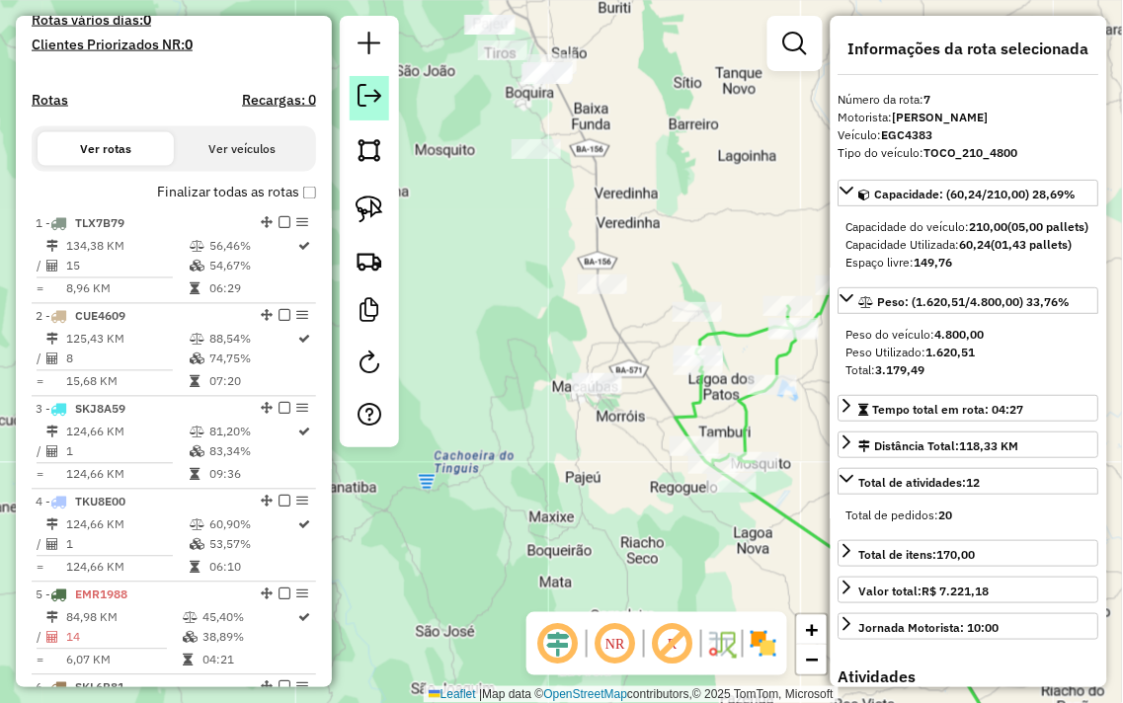
click at [357, 101] on em at bounding box center [369, 96] width 24 height 24
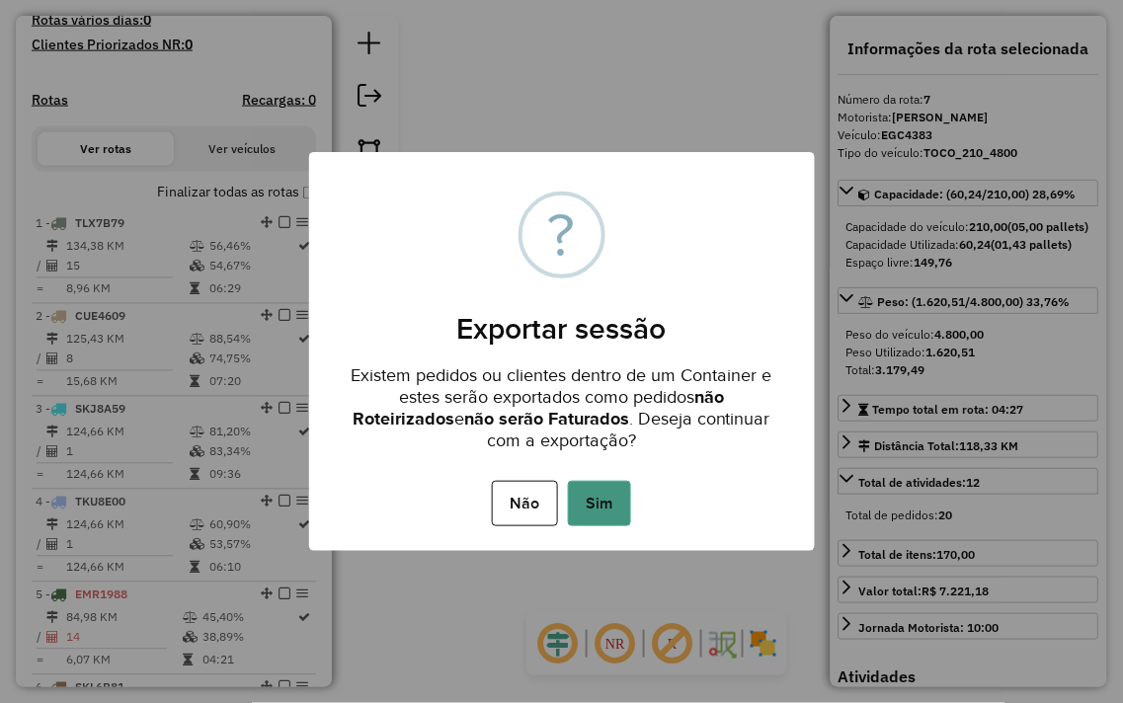
click at [614, 489] on button "Sim" at bounding box center [599, 503] width 63 height 45
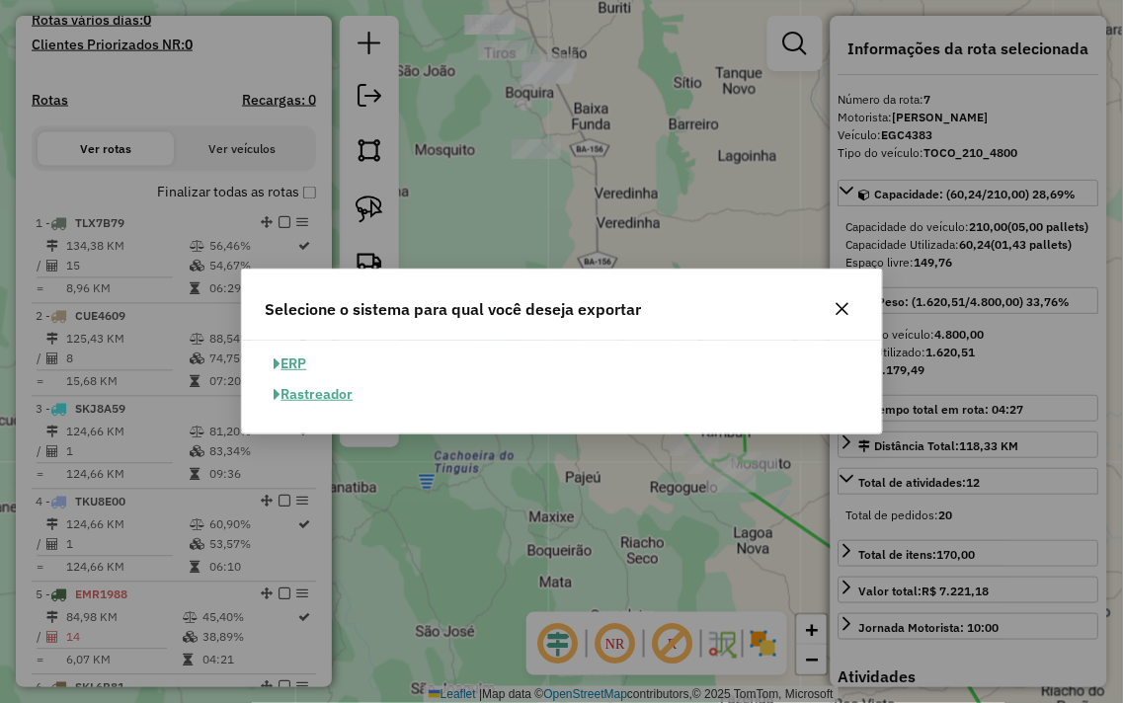
click at [296, 359] on button "ERP" at bounding box center [291, 364] width 50 height 31
select select "**"
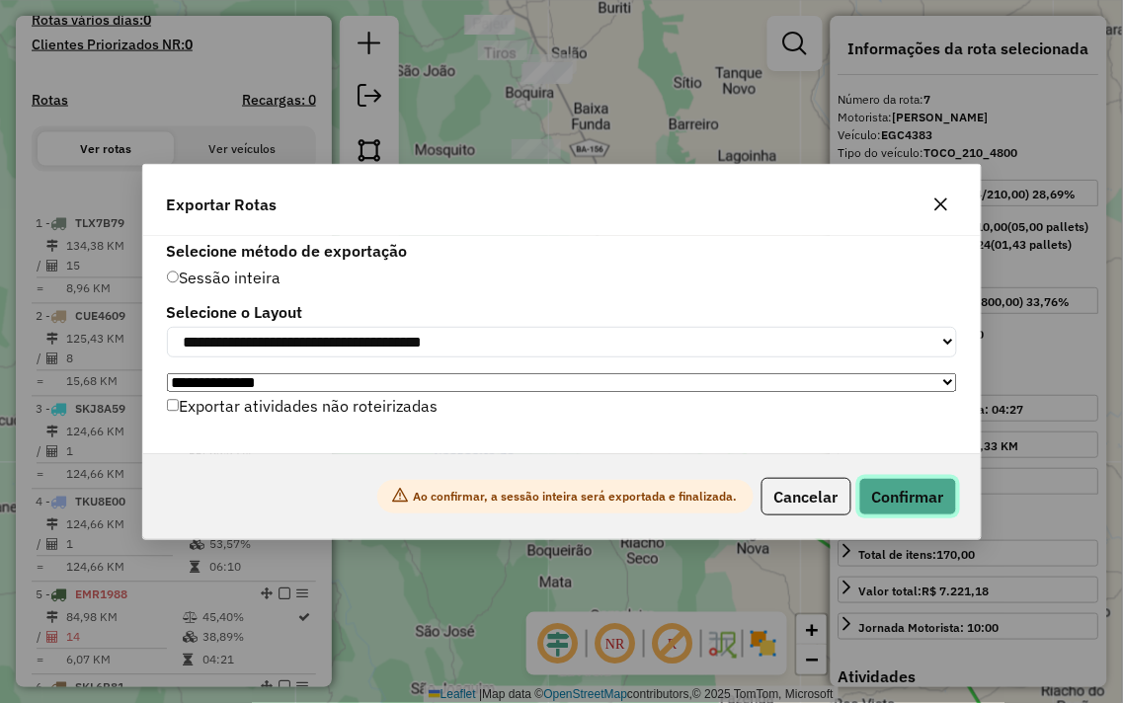
click at [886, 510] on button "Confirmar" at bounding box center [908, 497] width 98 height 38
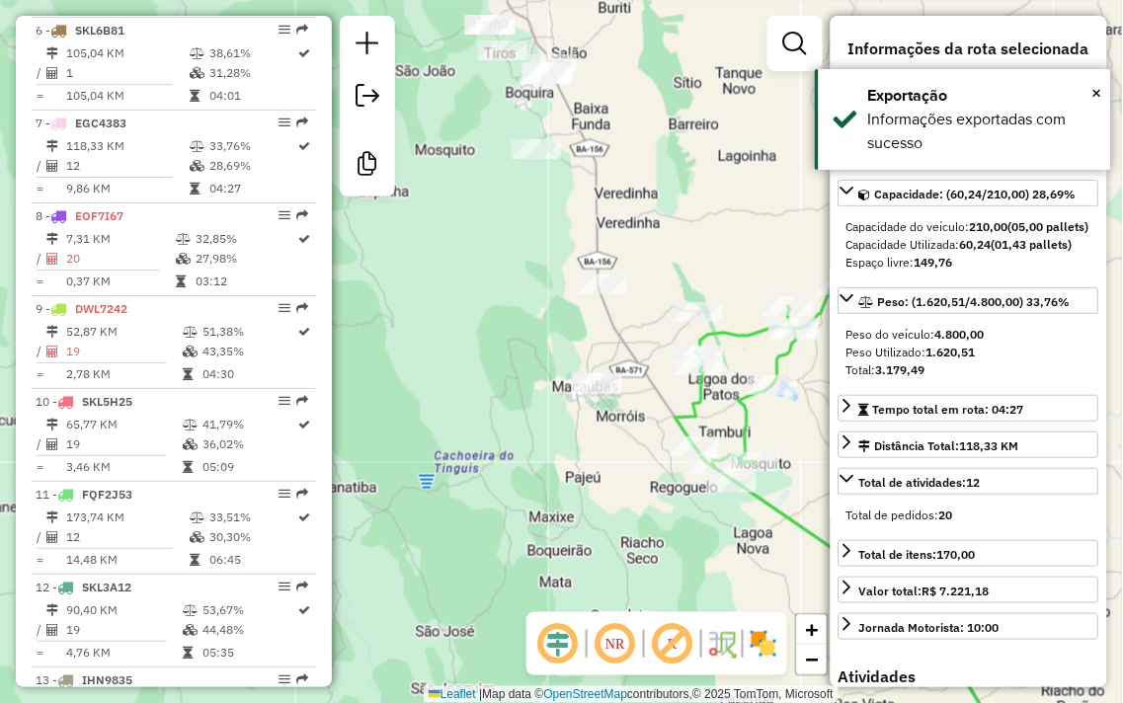
scroll to position [1334, 0]
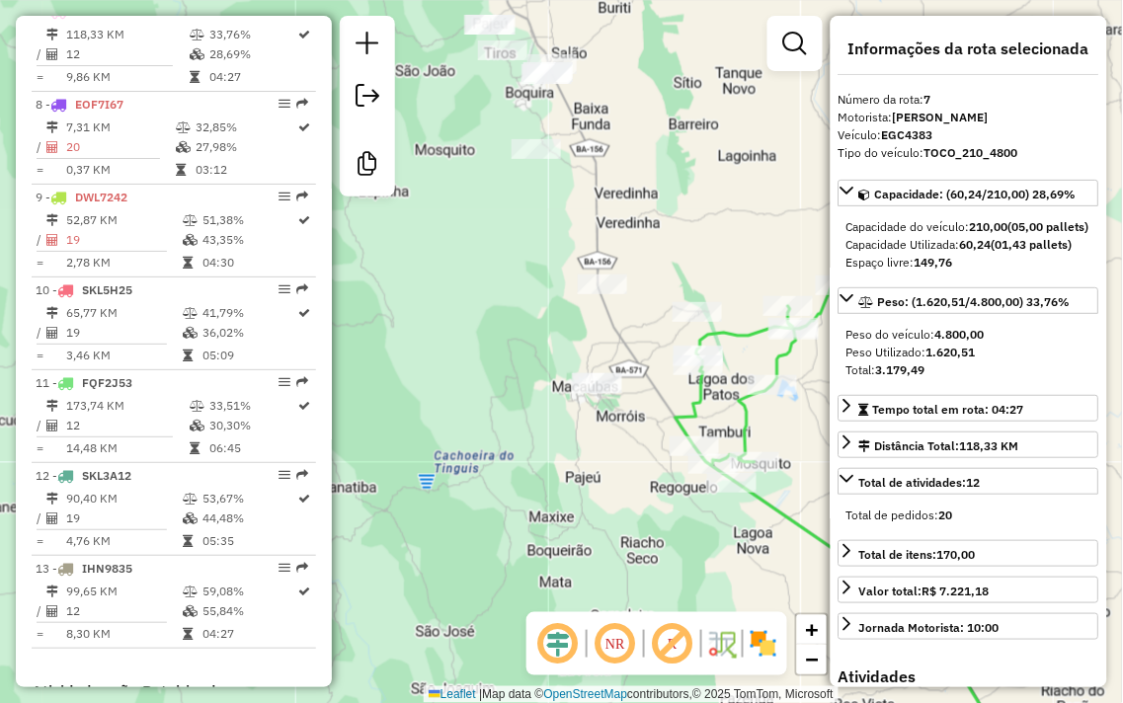
drag, startPoint x: 658, startPoint y: 164, endPoint x: 613, endPoint y: 159, distance: 44.7
click at [622, 161] on div "Janela de atendimento Grade de atendimento Capacidade Transportadoras Veículos …" at bounding box center [561, 351] width 1123 height 703
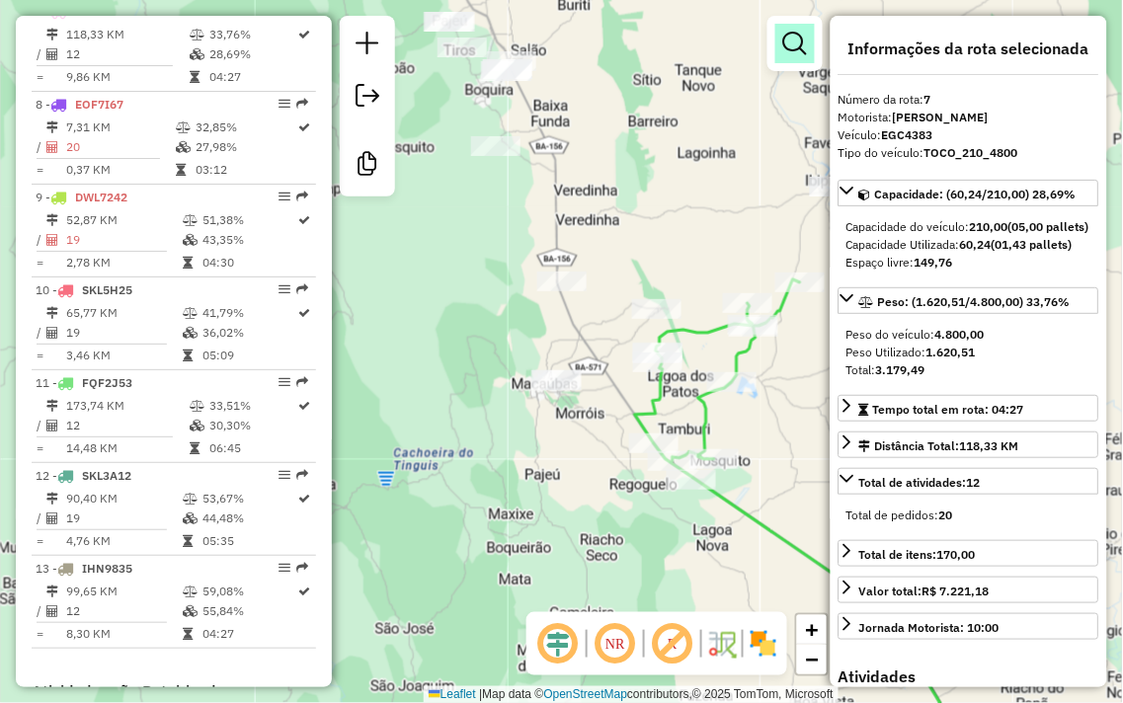
click at [796, 47] on em at bounding box center [795, 44] width 24 height 24
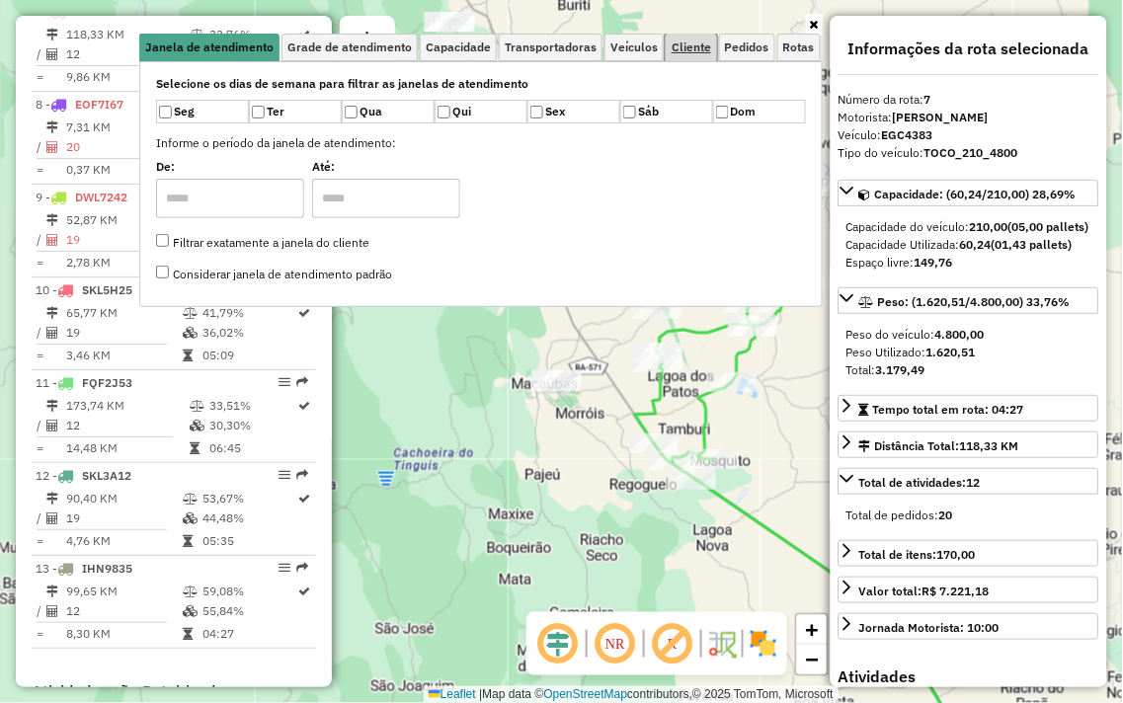
drag, startPoint x: 697, startPoint y: 45, endPoint x: 684, endPoint y: 47, distance: 13.0
click at [696, 45] on span "Cliente" at bounding box center [692, 47] width 40 height 12
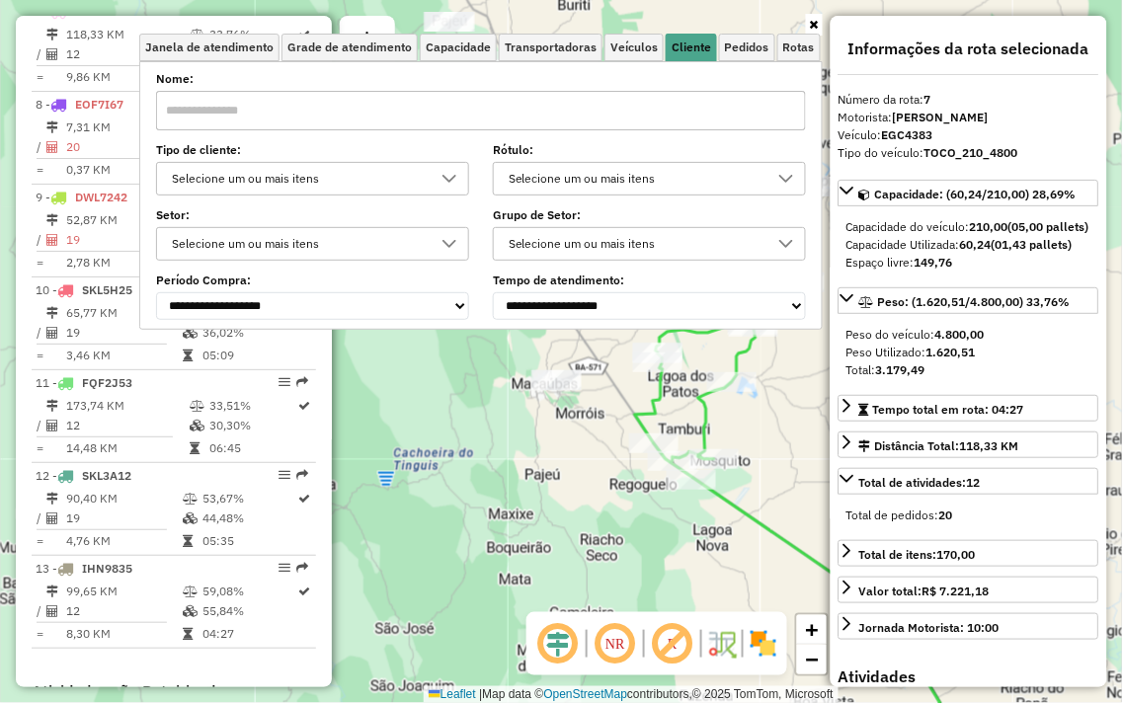
click at [265, 123] on input "text" at bounding box center [481, 111] width 650 height 40
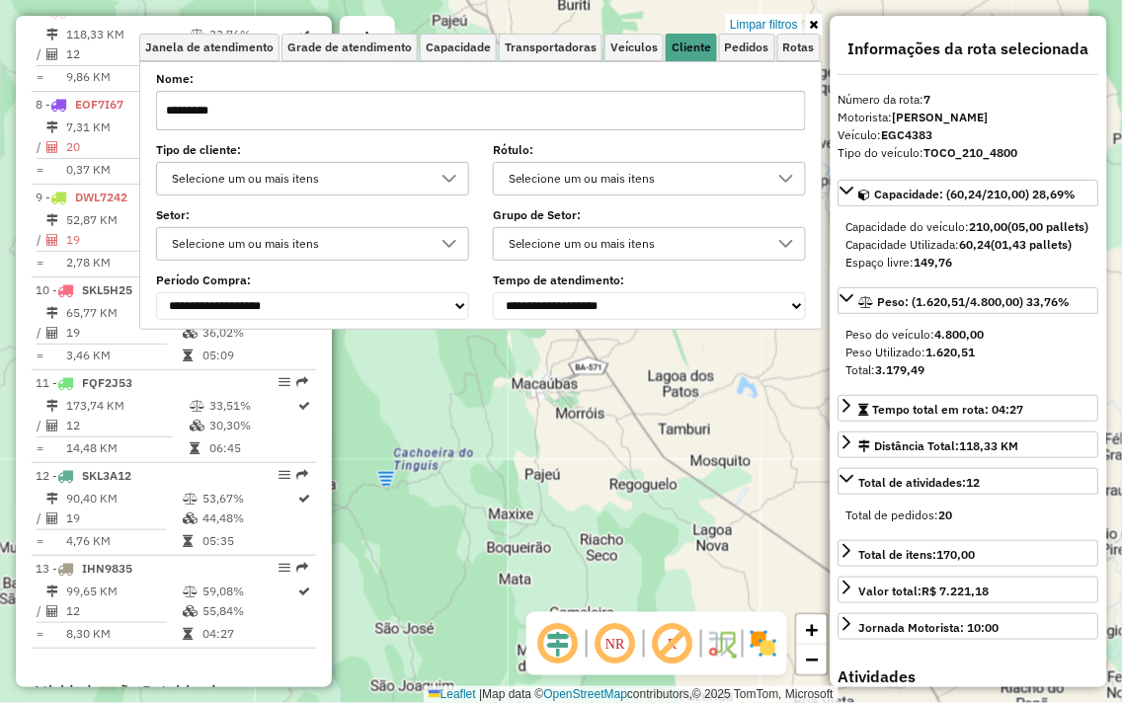
type input "*********"
click at [642, 449] on div "Limpar filtros Janela de atendimento Grade de atendimento Capacidade Transporta…" at bounding box center [561, 351] width 1123 height 703
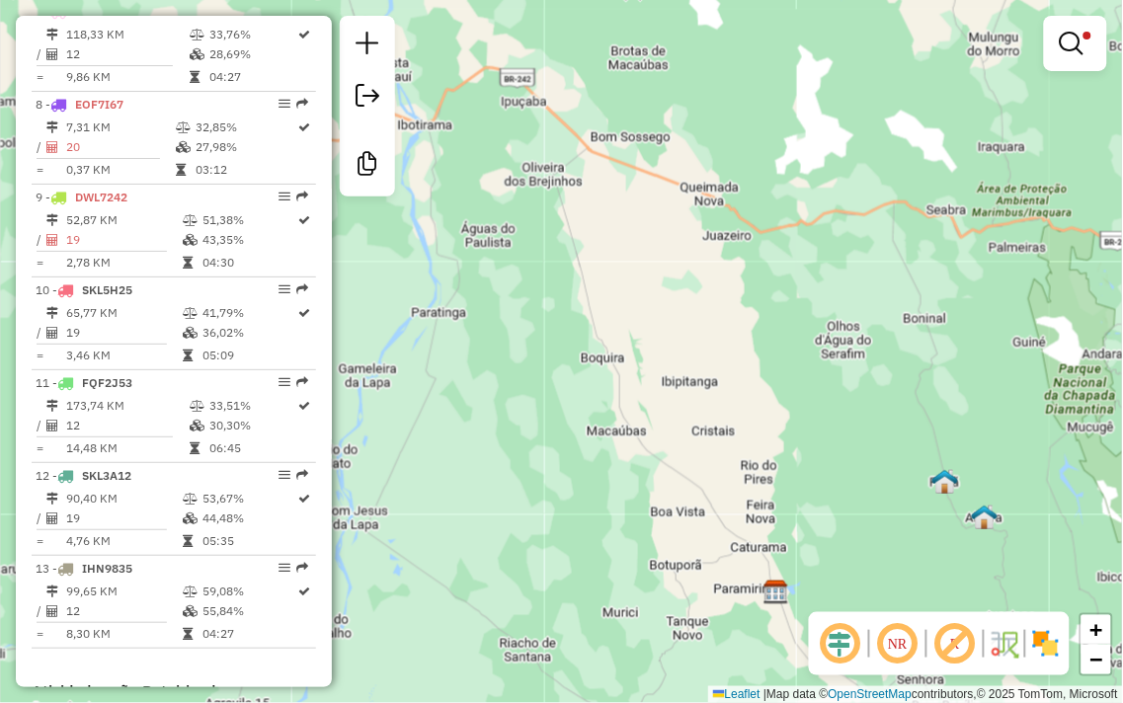
drag, startPoint x: 726, startPoint y: 519, endPoint x: 560, endPoint y: 222, distance: 340.4
click at [563, 227] on div "Limpar filtros Janela de atendimento Grade de atendimento Capacidade Transporta…" at bounding box center [561, 351] width 1123 height 703
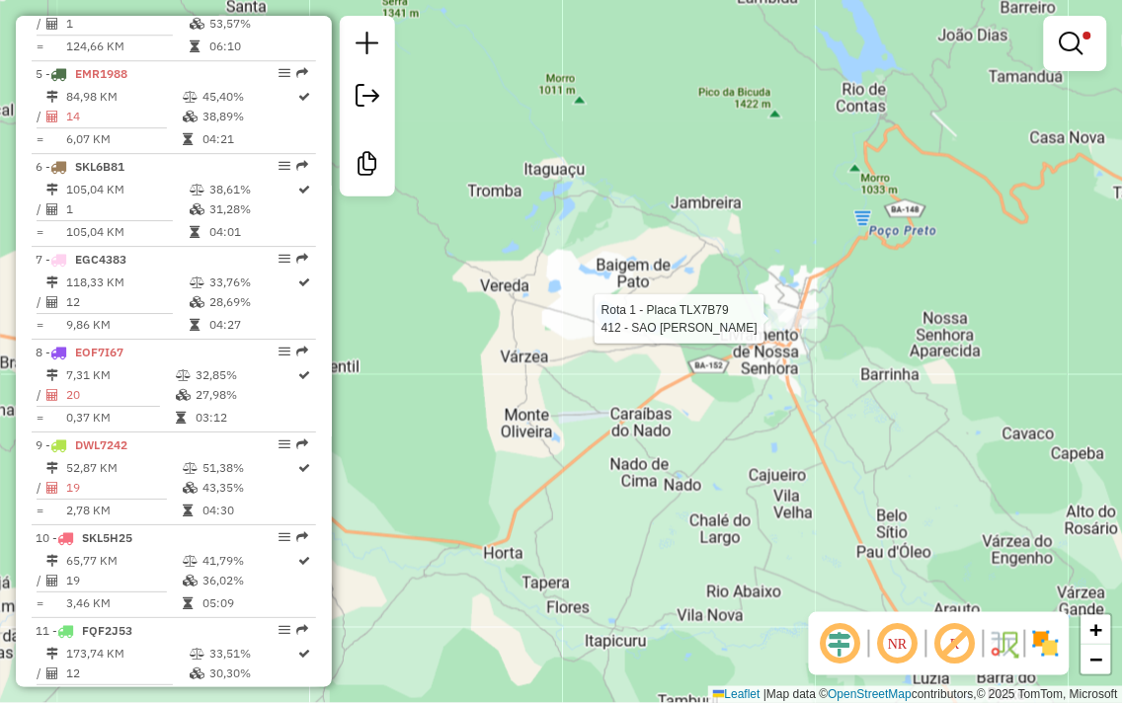
select select "**********"
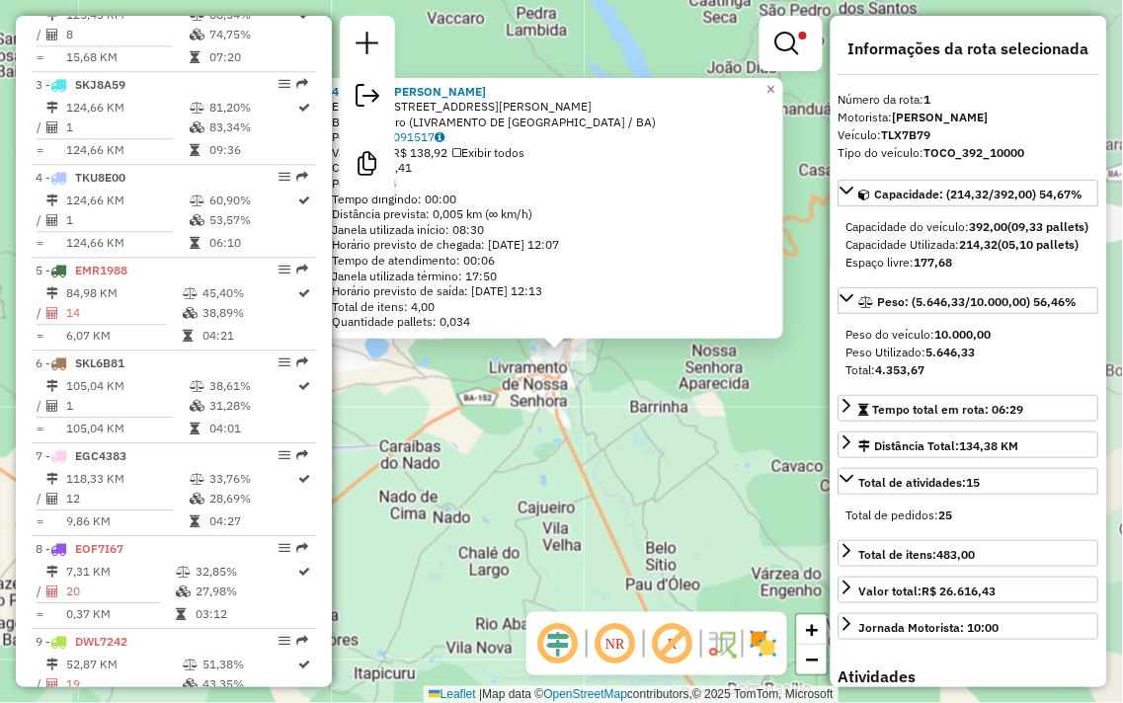
scroll to position [777, 0]
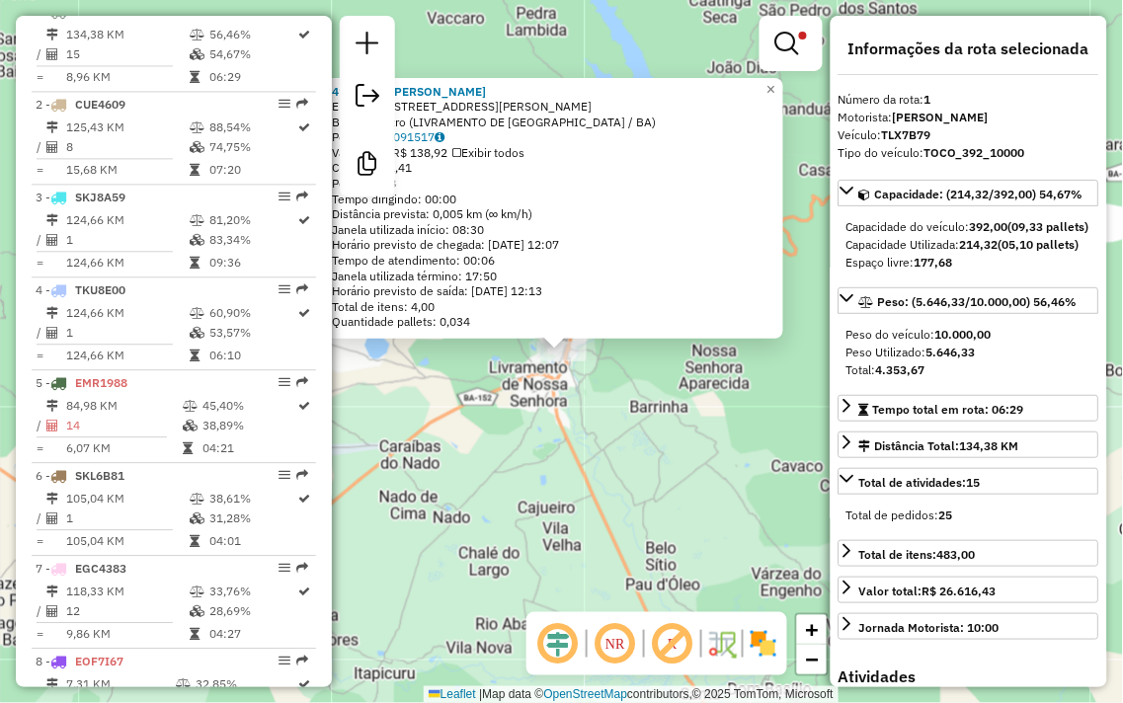
drag, startPoint x: 933, startPoint y: 132, endPoint x: 889, endPoint y: 132, distance: 44.4
click at [889, 132] on strong "TLX7B79" at bounding box center [906, 134] width 49 height 15
drag, startPoint x: 886, startPoint y: 133, endPoint x: 935, endPoint y: 130, distance: 49.5
click at [935, 130] on div "Veículo: TLX7B79" at bounding box center [968, 135] width 261 height 18
copy strong "TLX7B79"
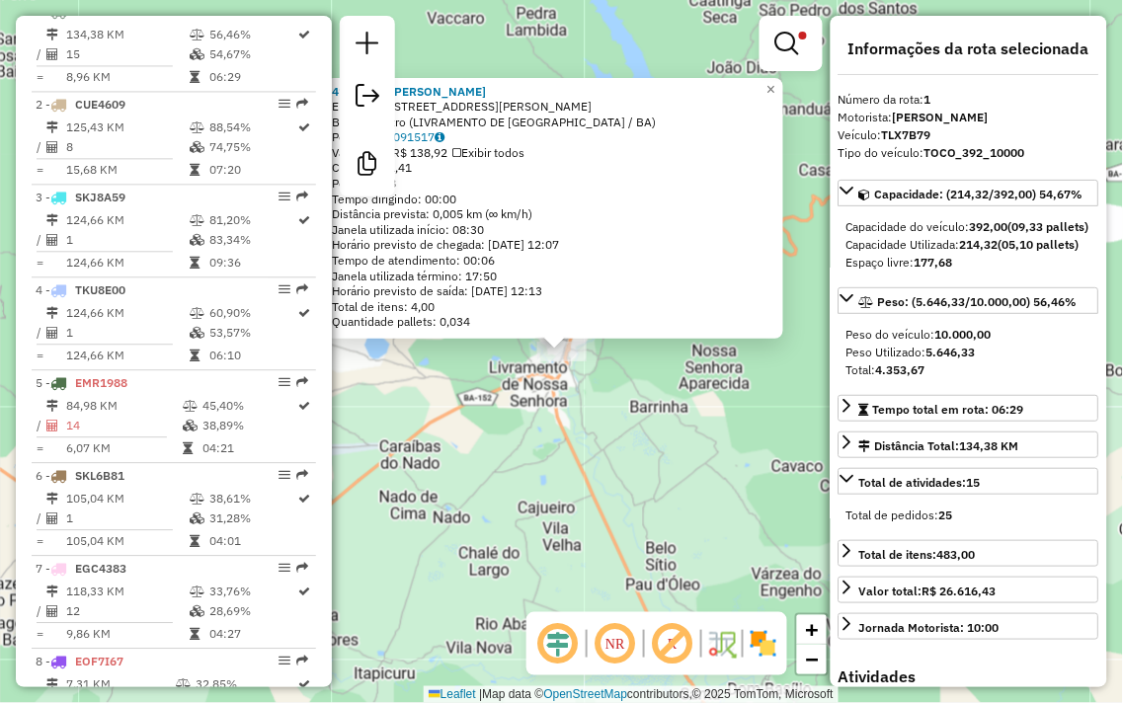
copy strong "TLX7B79"
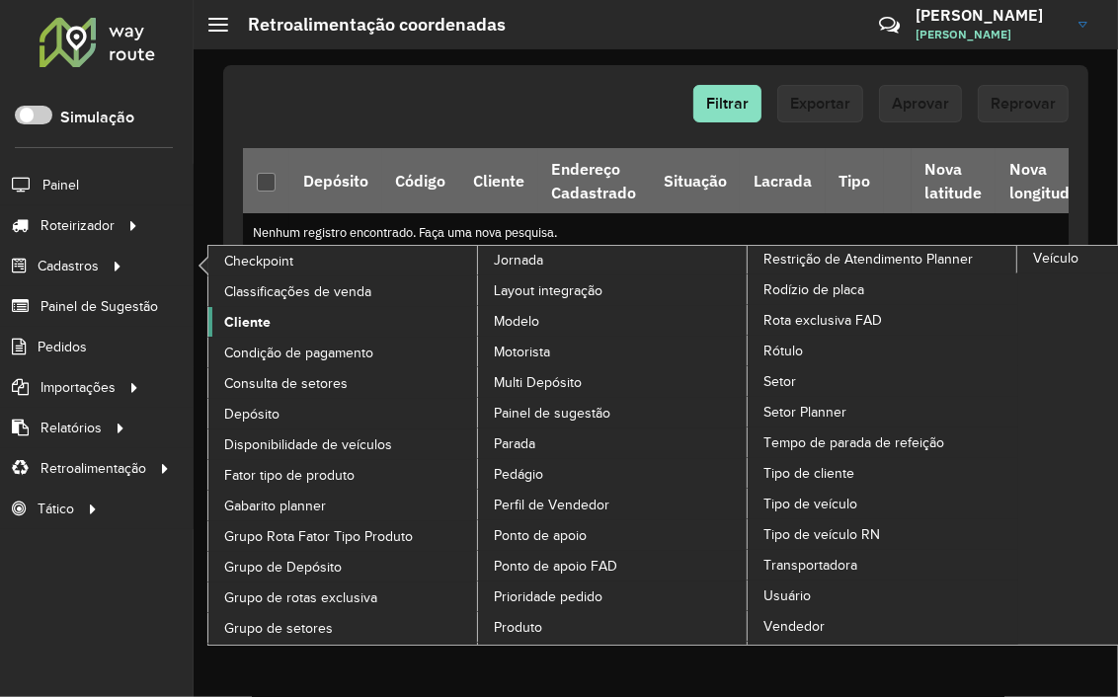
click at [263, 314] on span "Cliente" at bounding box center [247, 322] width 46 height 21
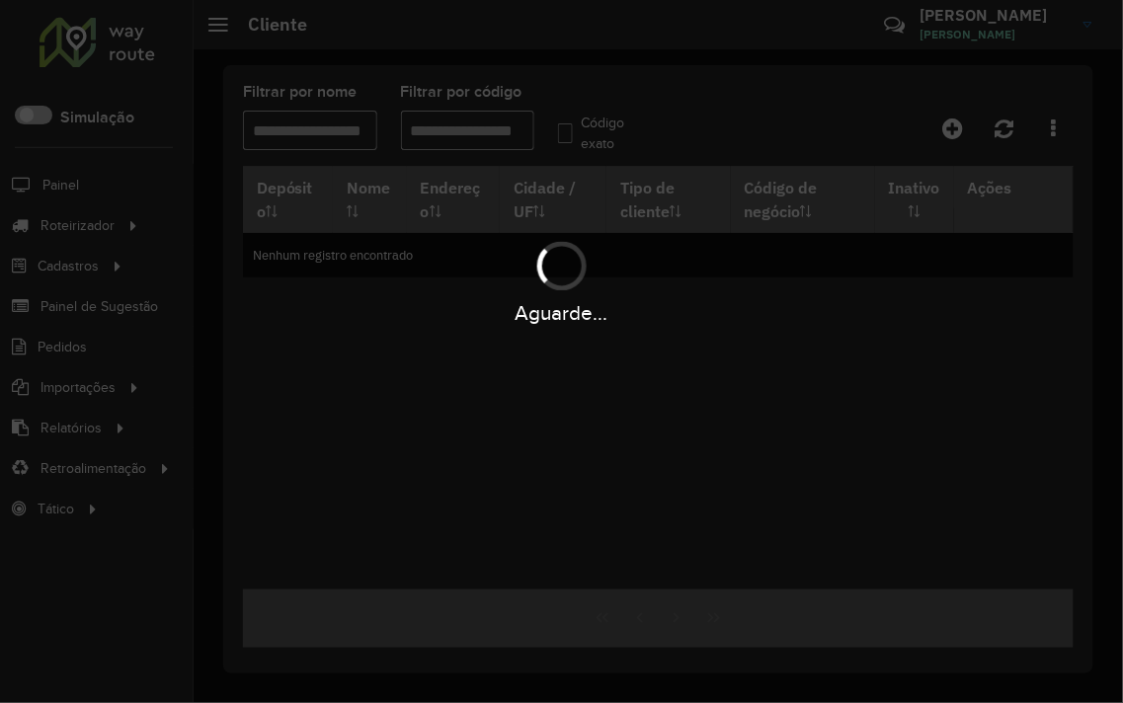
click at [431, 125] on div "Aguarde..." at bounding box center [561, 351] width 1123 height 703
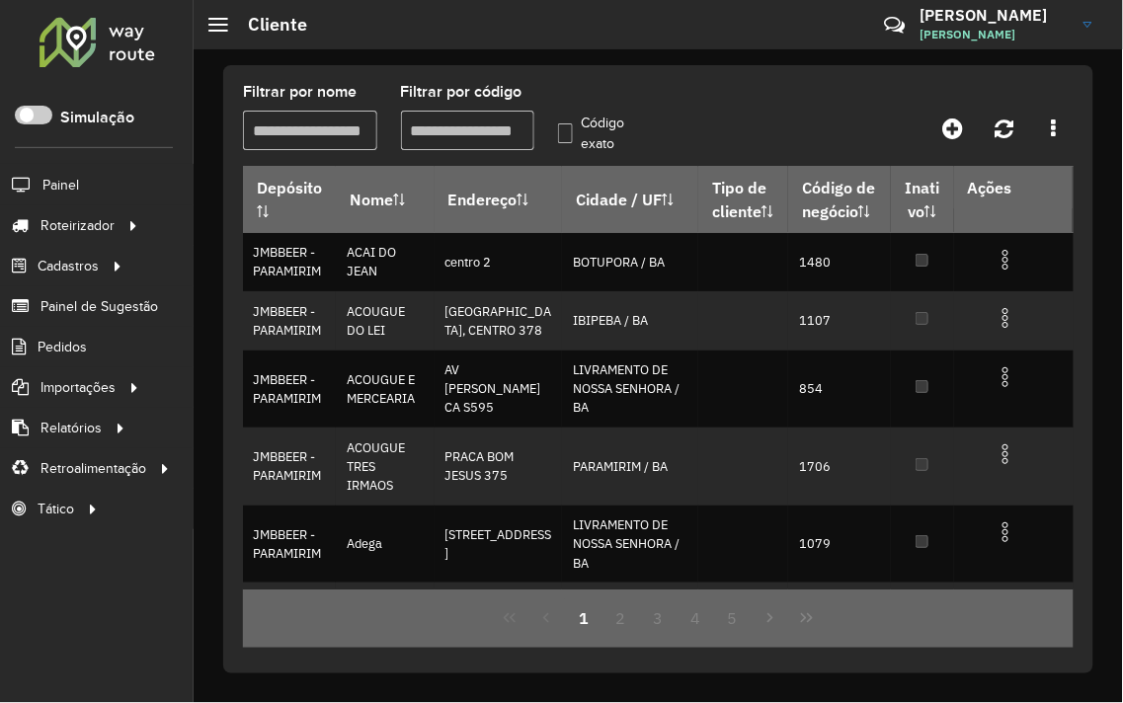
click at [437, 130] on input "Filtrar por código" at bounding box center [468, 131] width 134 height 40
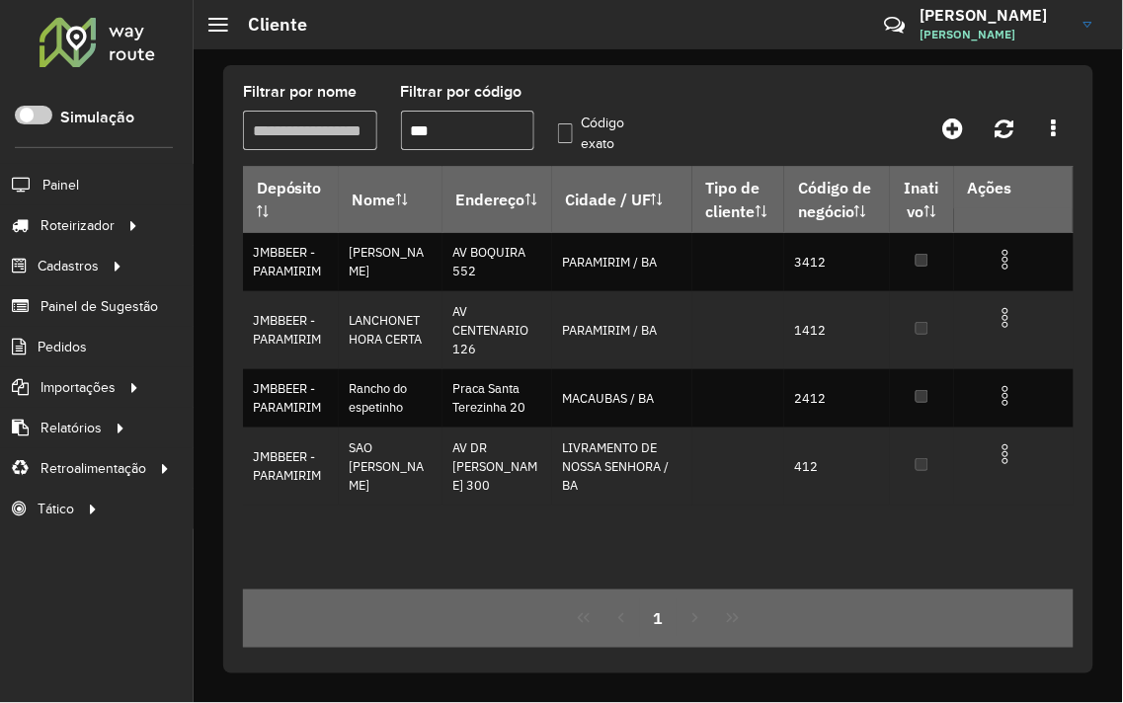
type input "***"
click at [564, 134] on label "Código exato" at bounding box center [598, 133] width 81 height 41
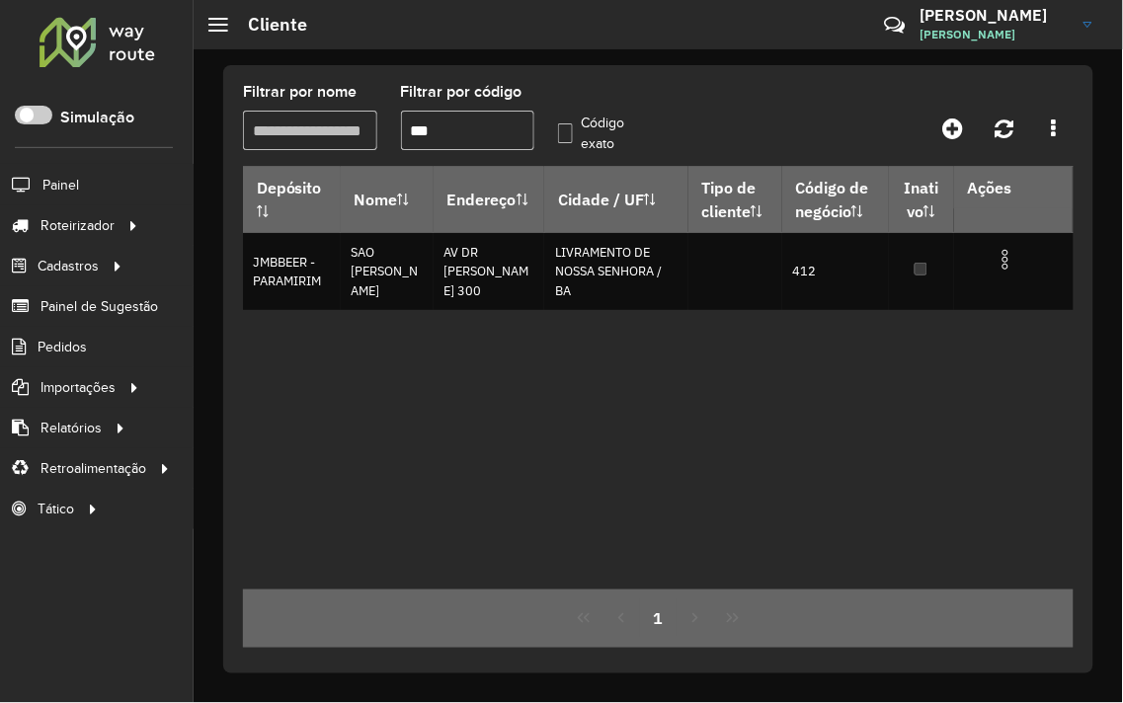
click at [471, 130] on input "***" at bounding box center [468, 131] width 134 height 40
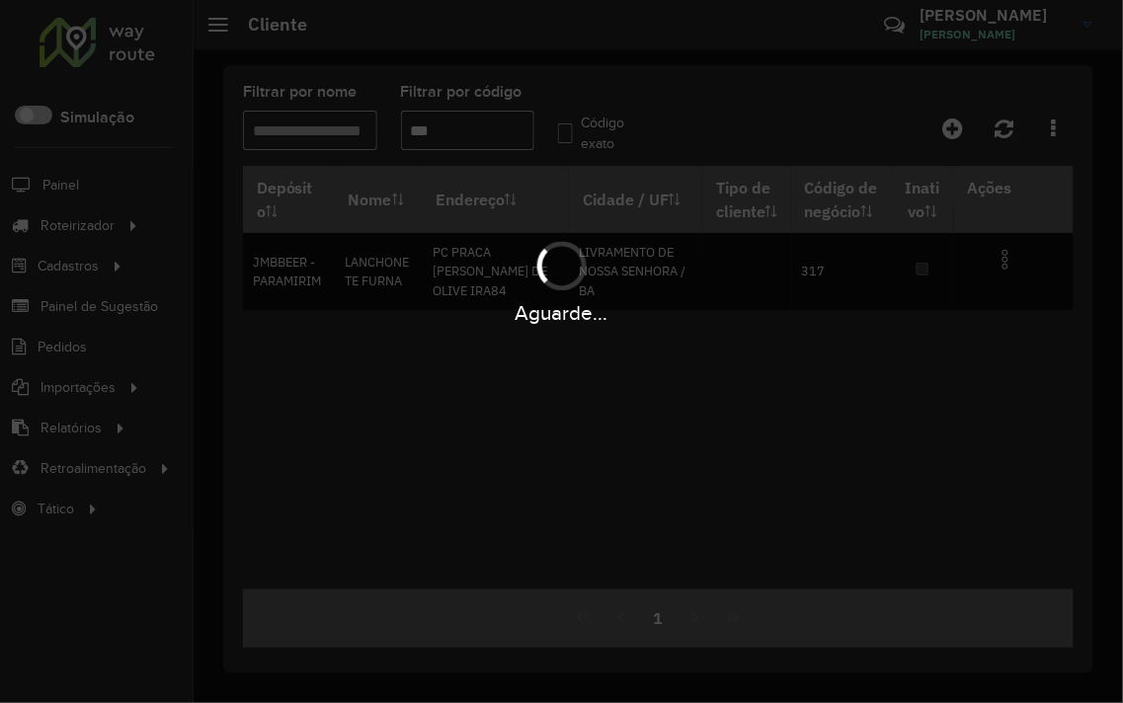
click at [559, 136] on div "Aguarde..." at bounding box center [561, 351] width 1123 height 703
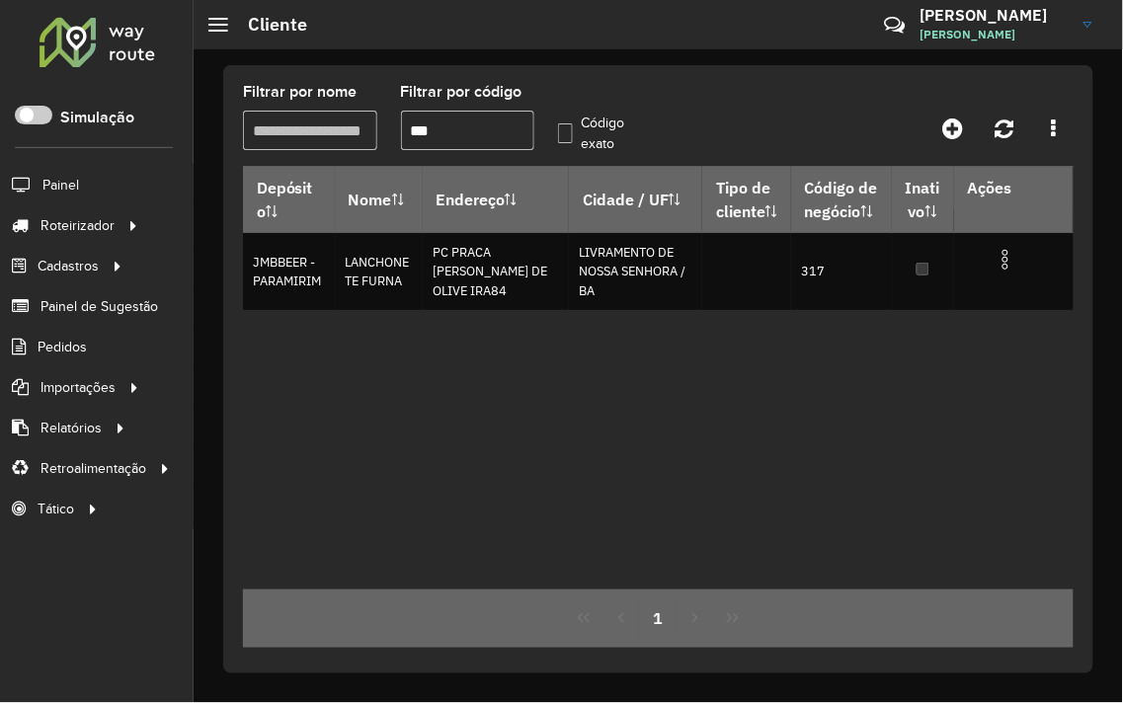
click at [561, 133] on label "Código exato" at bounding box center [598, 133] width 81 height 41
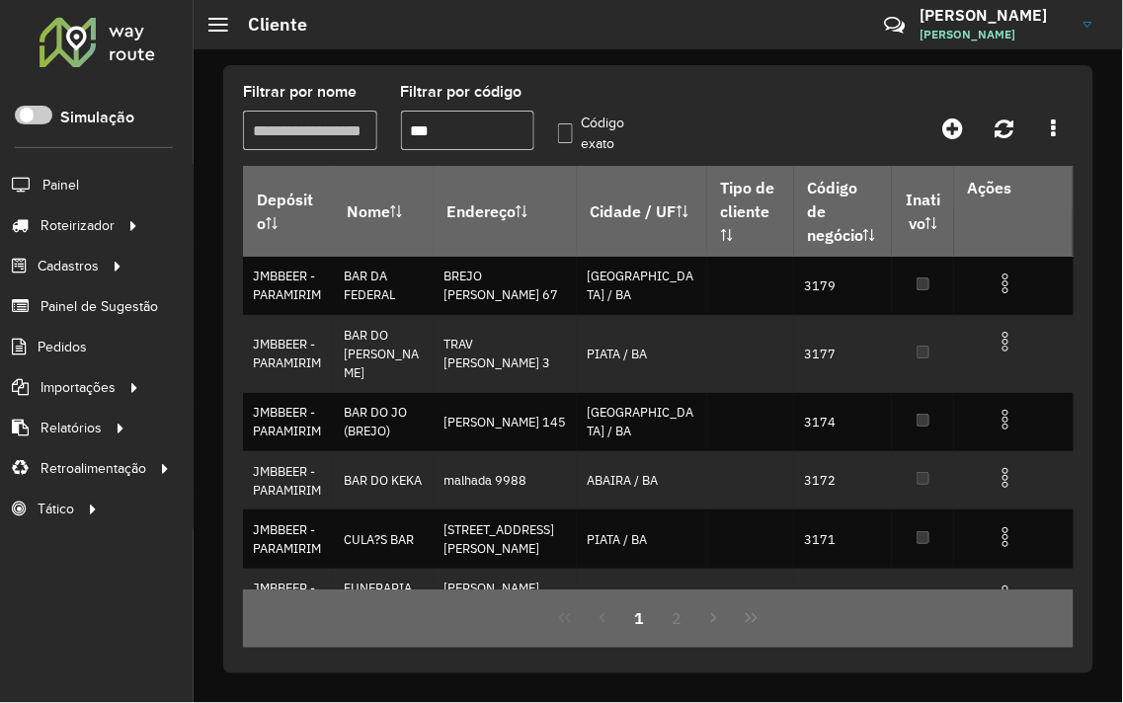
click at [575, 130] on label "Código exato" at bounding box center [598, 133] width 81 height 41
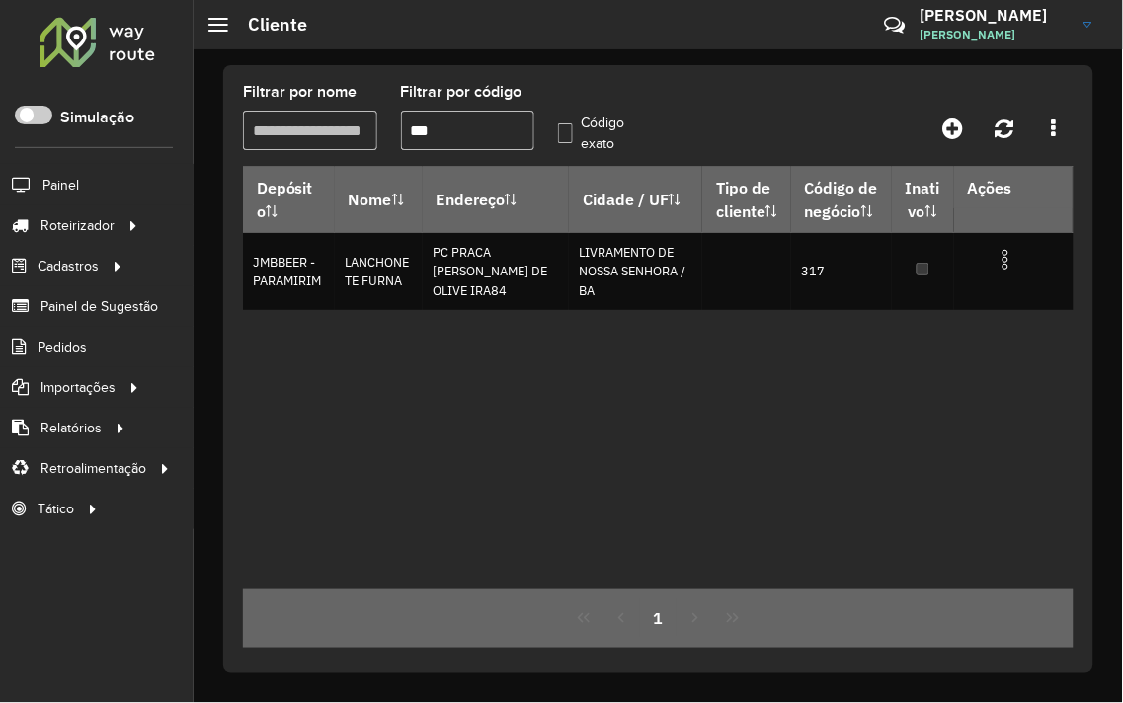
click at [470, 122] on input "***" at bounding box center [468, 131] width 134 height 40
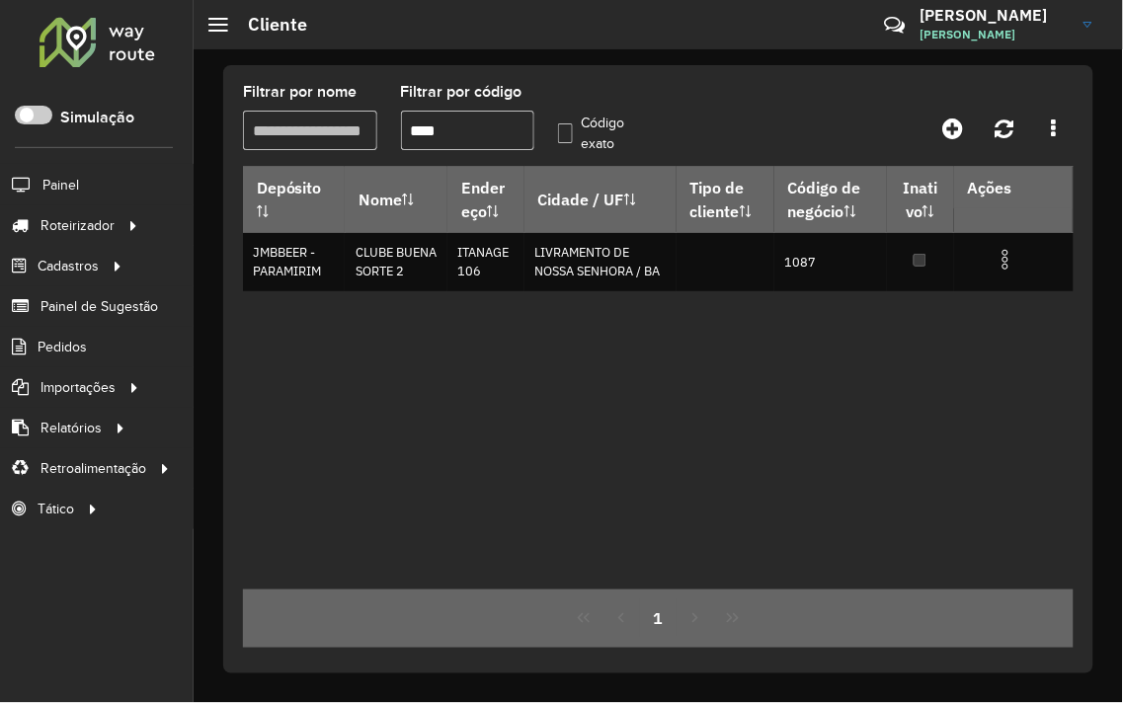
click at [474, 142] on input "****" at bounding box center [468, 131] width 134 height 40
click at [465, 140] on input "****" at bounding box center [468, 131] width 134 height 40
click at [456, 139] on input "****" at bounding box center [468, 131] width 134 height 40
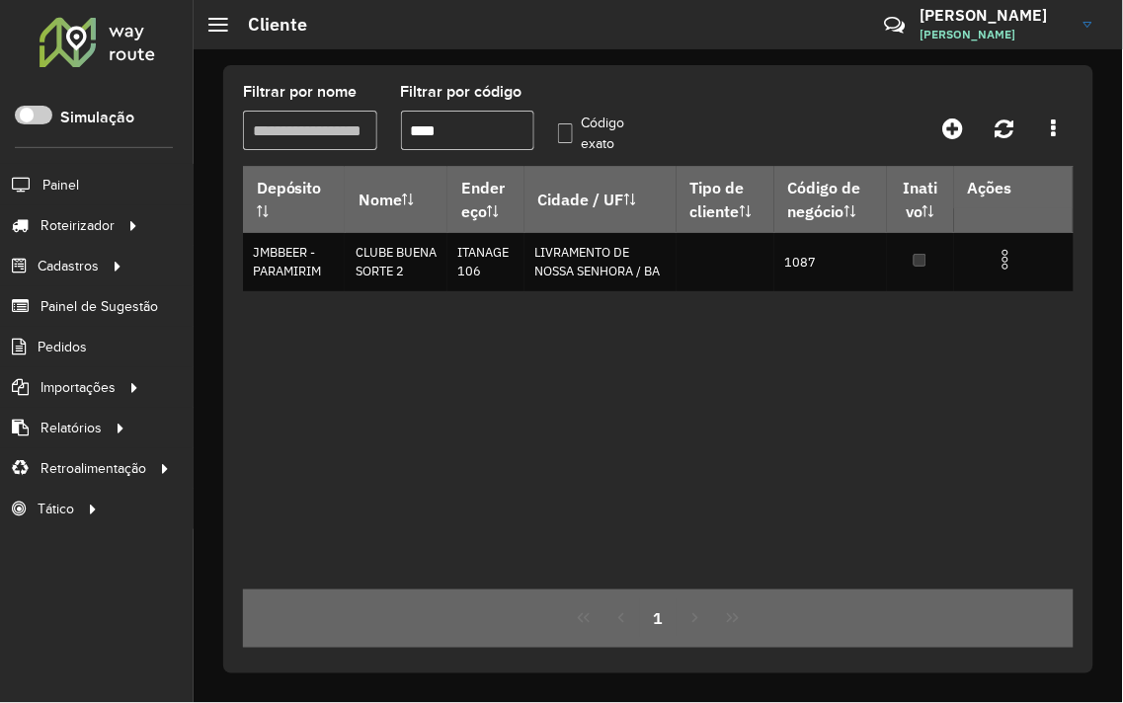
click at [456, 132] on input "****" at bounding box center [468, 131] width 134 height 40
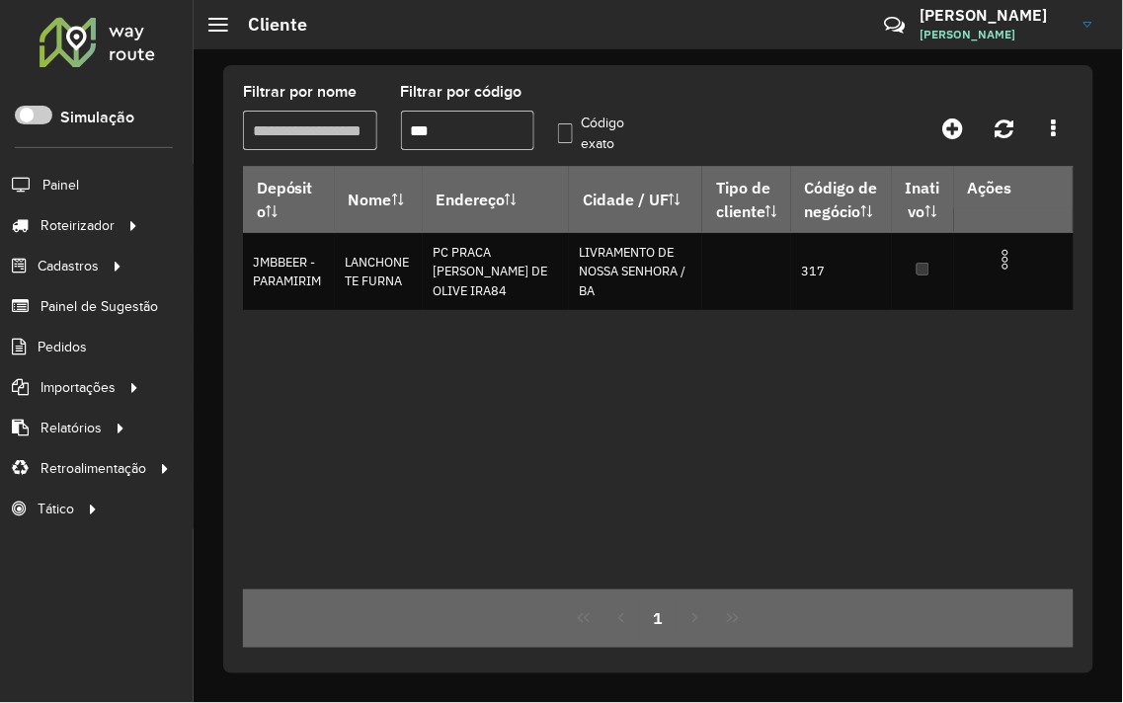
click at [474, 136] on input "***" at bounding box center [468, 131] width 134 height 40
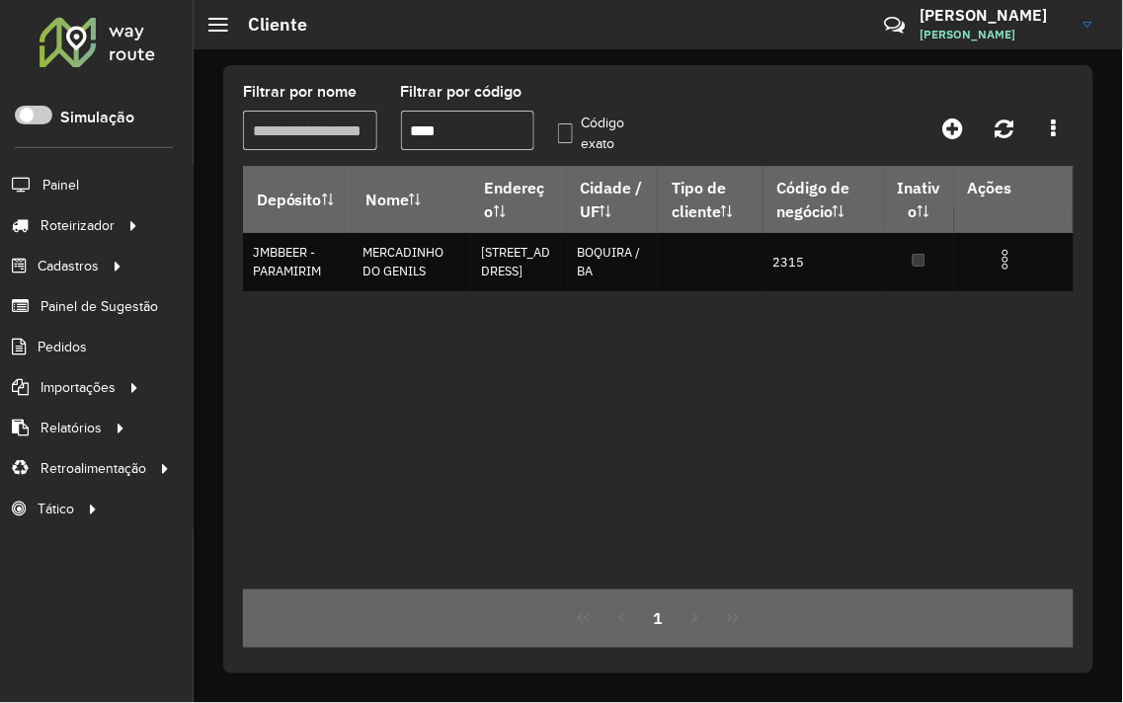
type input "****"
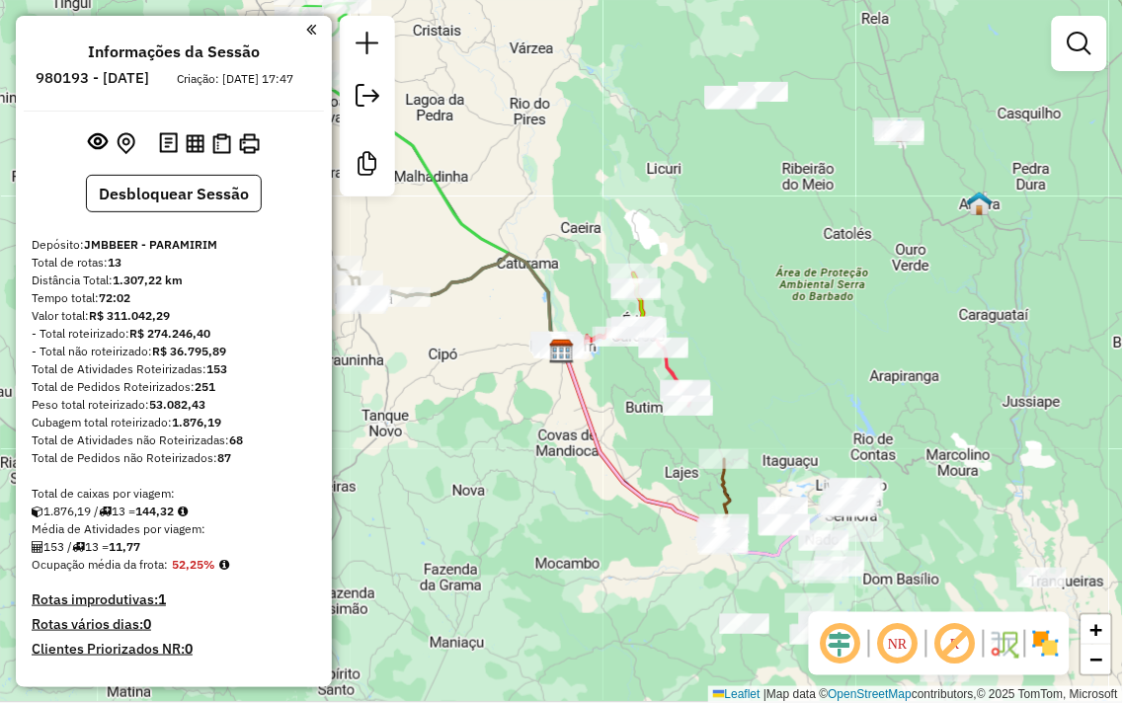
click at [1067, 69] on div at bounding box center [1079, 43] width 55 height 55
click at [1069, 40] on em at bounding box center [1080, 44] width 24 height 24
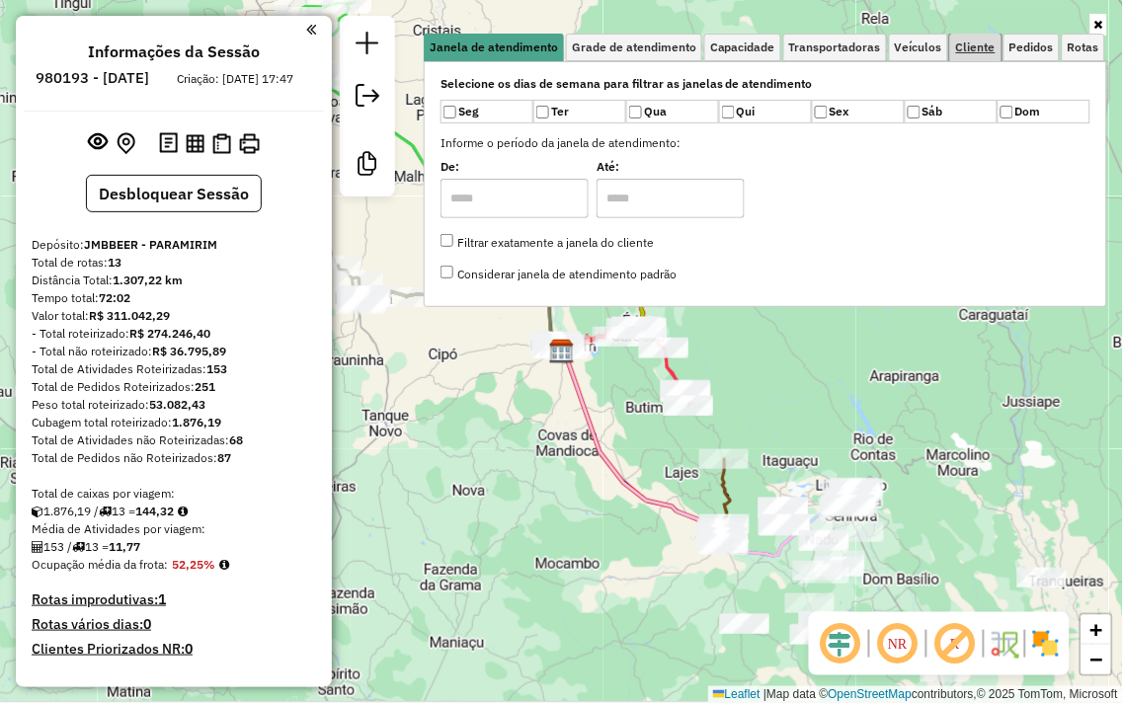
click at [980, 52] on span "Cliente" at bounding box center [976, 47] width 40 height 12
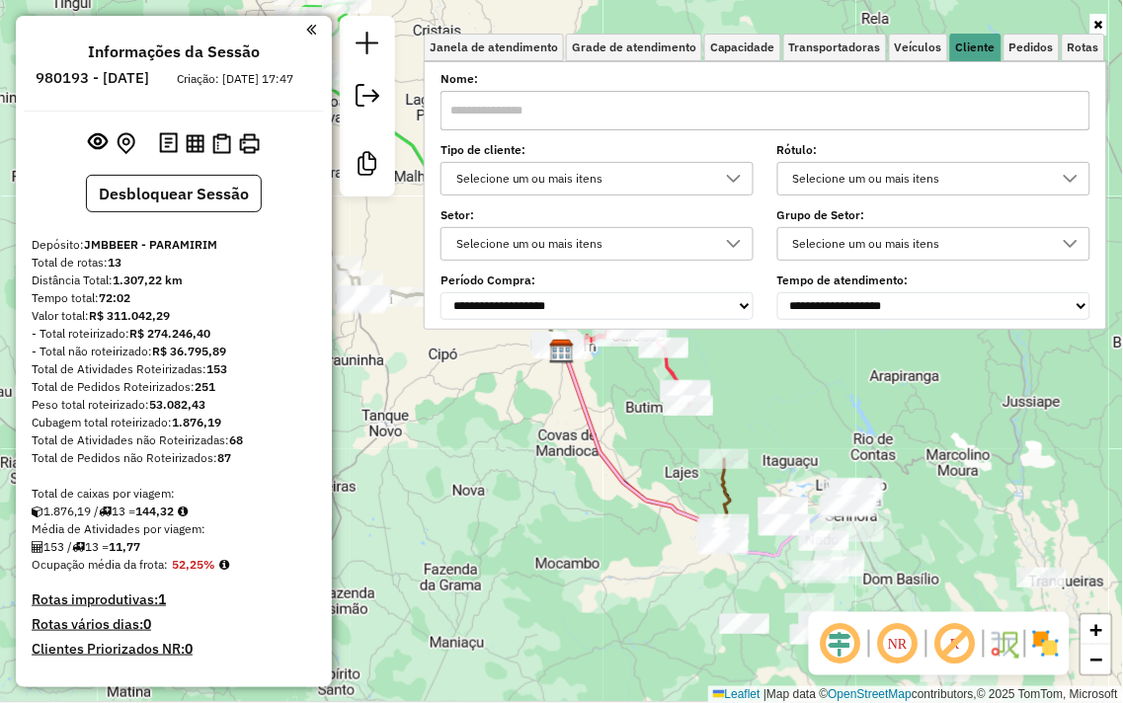
click at [584, 100] on input "text" at bounding box center [765, 111] width 650 height 40
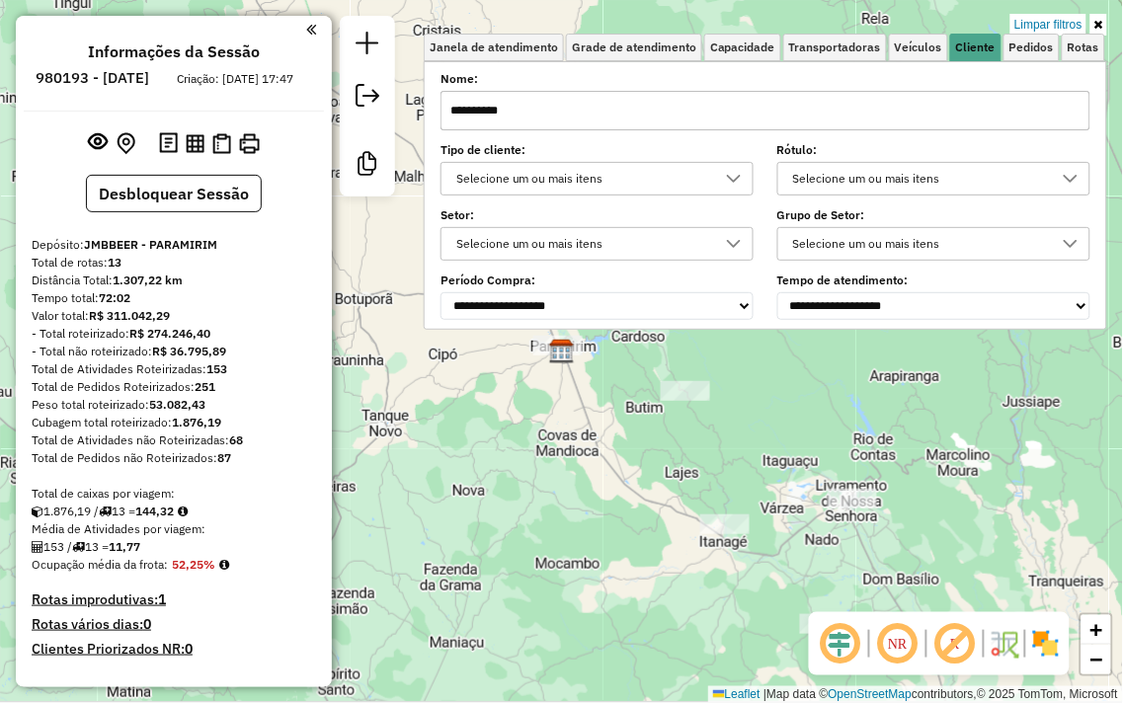
drag, startPoint x: 784, startPoint y: 435, endPoint x: 723, endPoint y: 429, distance: 61.5
click at [725, 429] on div "Limpar filtros Janela de atendimento Grade de atendimento Capacidade Transporta…" at bounding box center [561, 351] width 1123 height 703
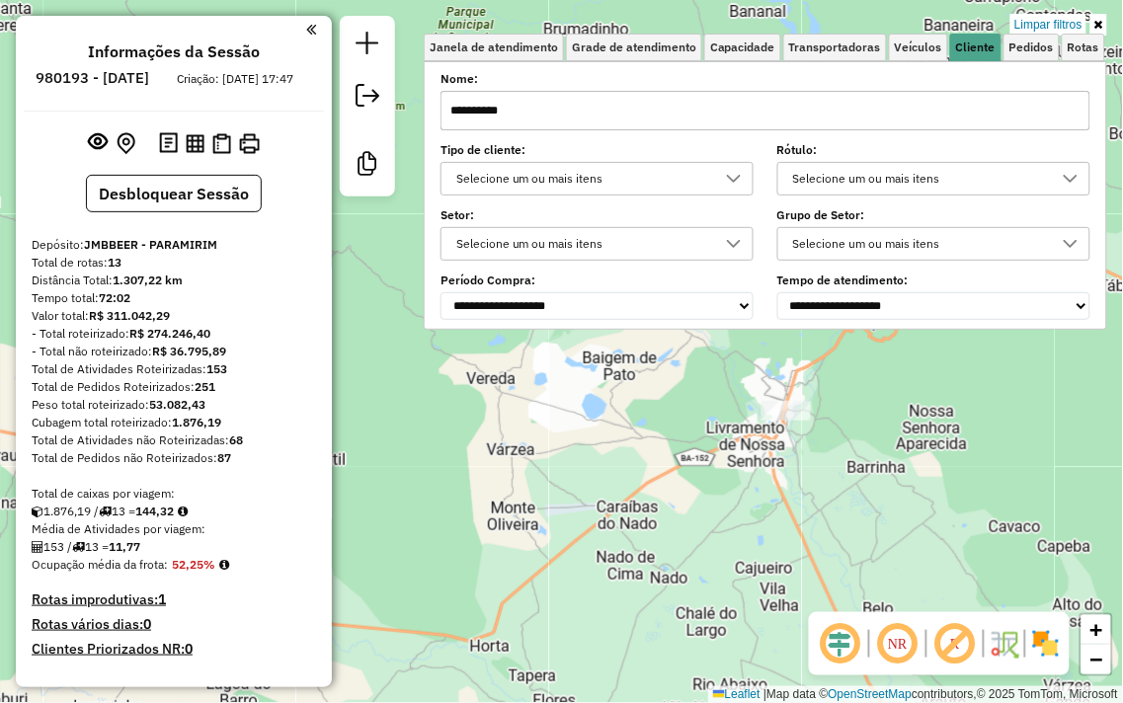
click at [606, 93] on input "**********" at bounding box center [765, 111] width 650 height 40
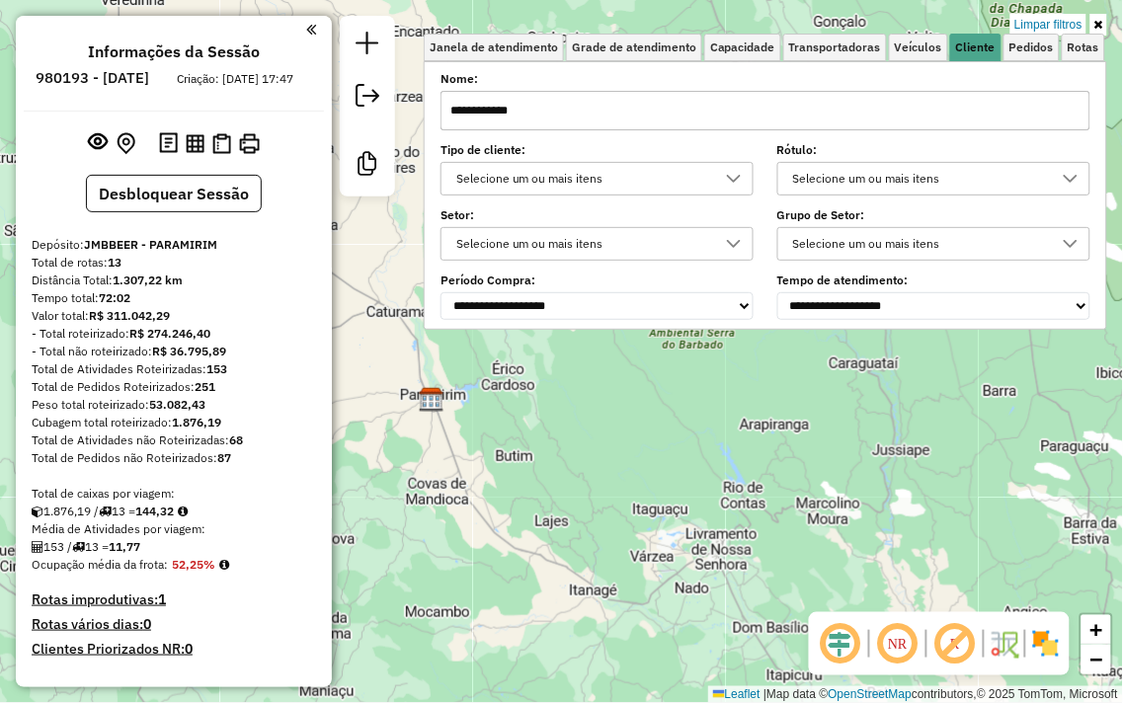
drag, startPoint x: 536, startPoint y: 569, endPoint x: 653, endPoint y: 344, distance: 253.5
click at [654, 358] on div "Limpar filtros Janela de atendimento Grade de atendimento Capacidade Transporta…" at bounding box center [561, 351] width 1123 height 703
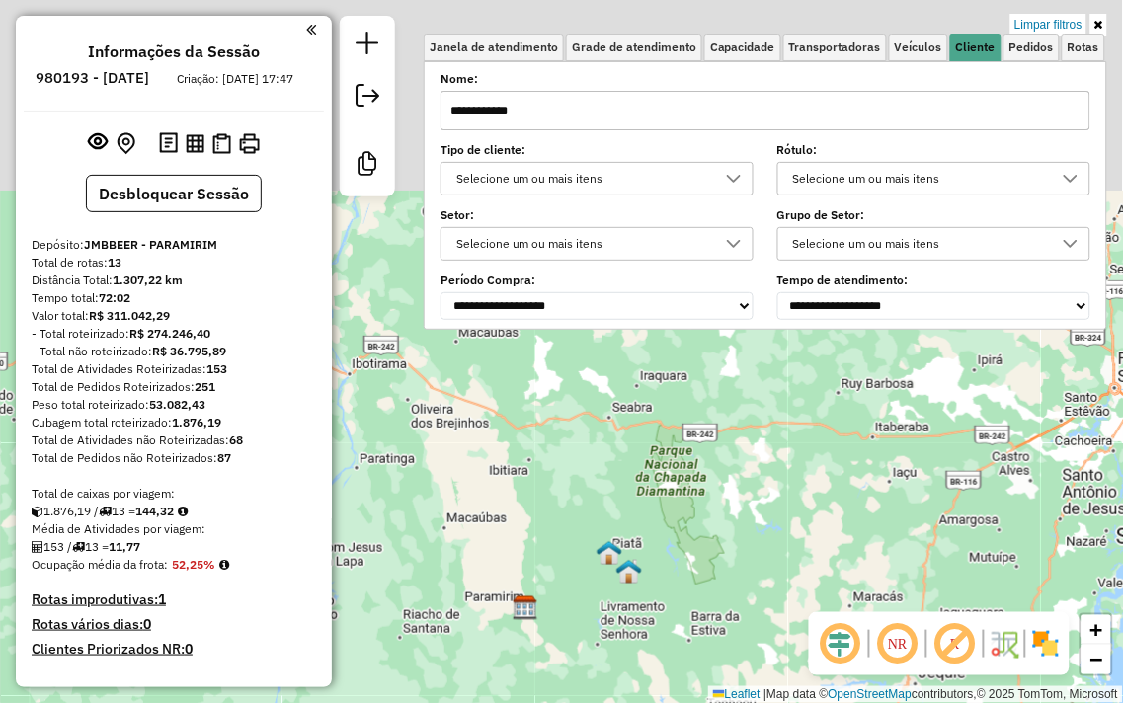
drag, startPoint x: 658, startPoint y: 452, endPoint x: 589, endPoint y: 666, distance: 224.2
click at [589, 666] on div "Limpar filtros Janela de atendimento Grade de atendimento Capacidade Transporta…" at bounding box center [561, 351] width 1123 height 703
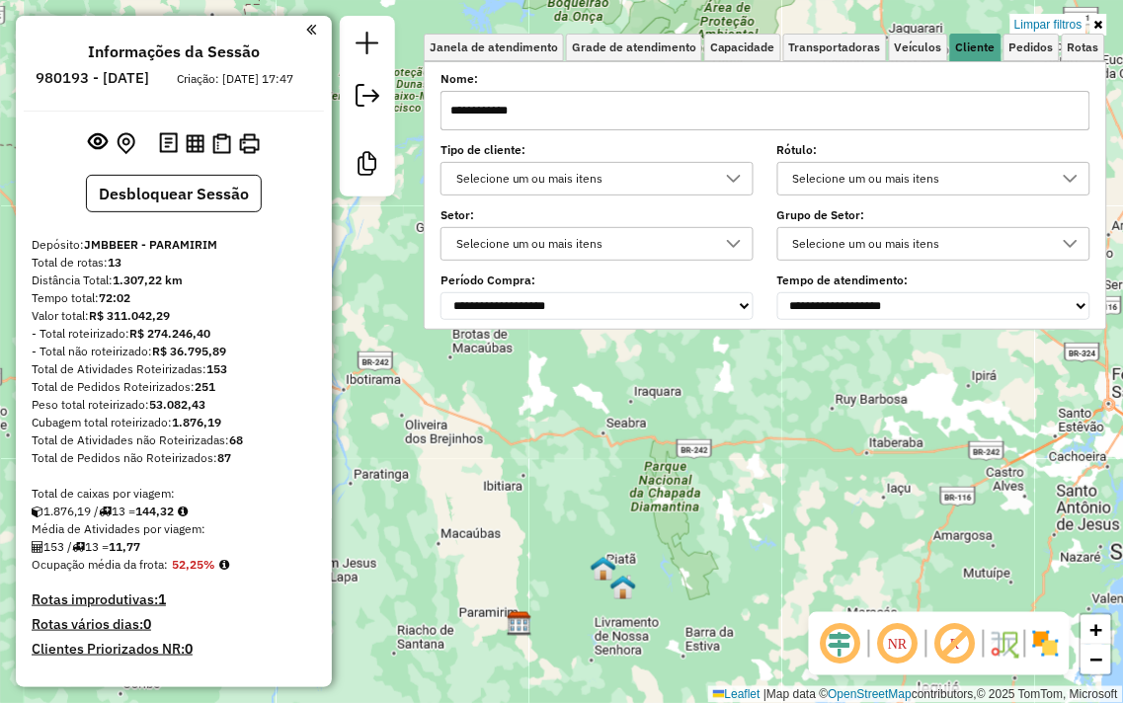
click at [591, 102] on input "**********" at bounding box center [765, 111] width 650 height 40
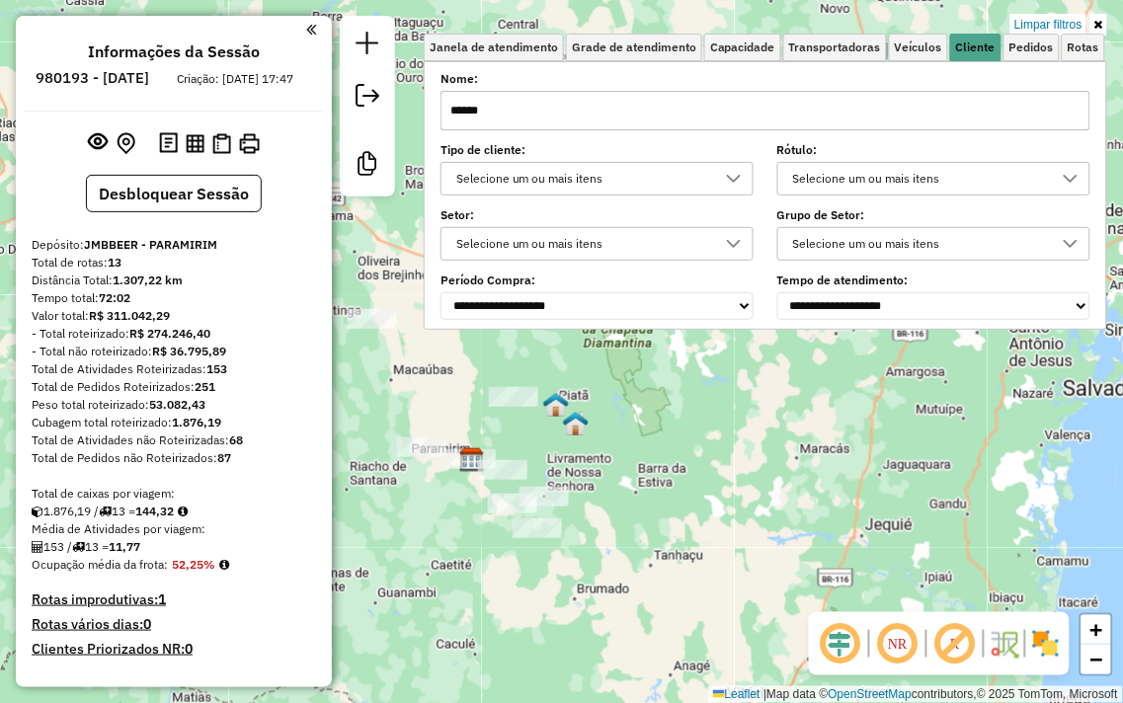
drag, startPoint x: 627, startPoint y: 439, endPoint x: 599, endPoint y: 358, distance: 85.6
click at [599, 358] on div "Limpar filtros Janela de atendimento Grade de atendimento Capacidade Transporta…" at bounding box center [561, 351] width 1123 height 703
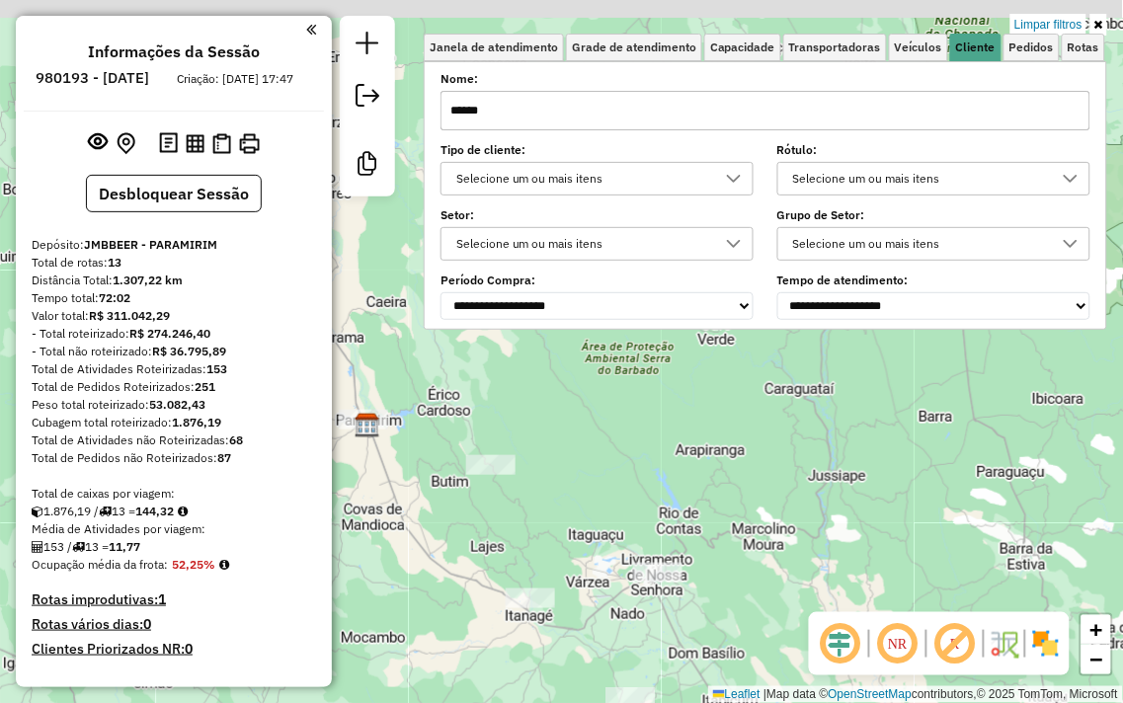
drag, startPoint x: 464, startPoint y: 471, endPoint x: 505, endPoint y: 612, distance: 146.9
click at [505, 612] on div "Limpar filtros Janela de atendimento Grade de atendimento Capacidade Transporta…" at bounding box center [561, 351] width 1123 height 703
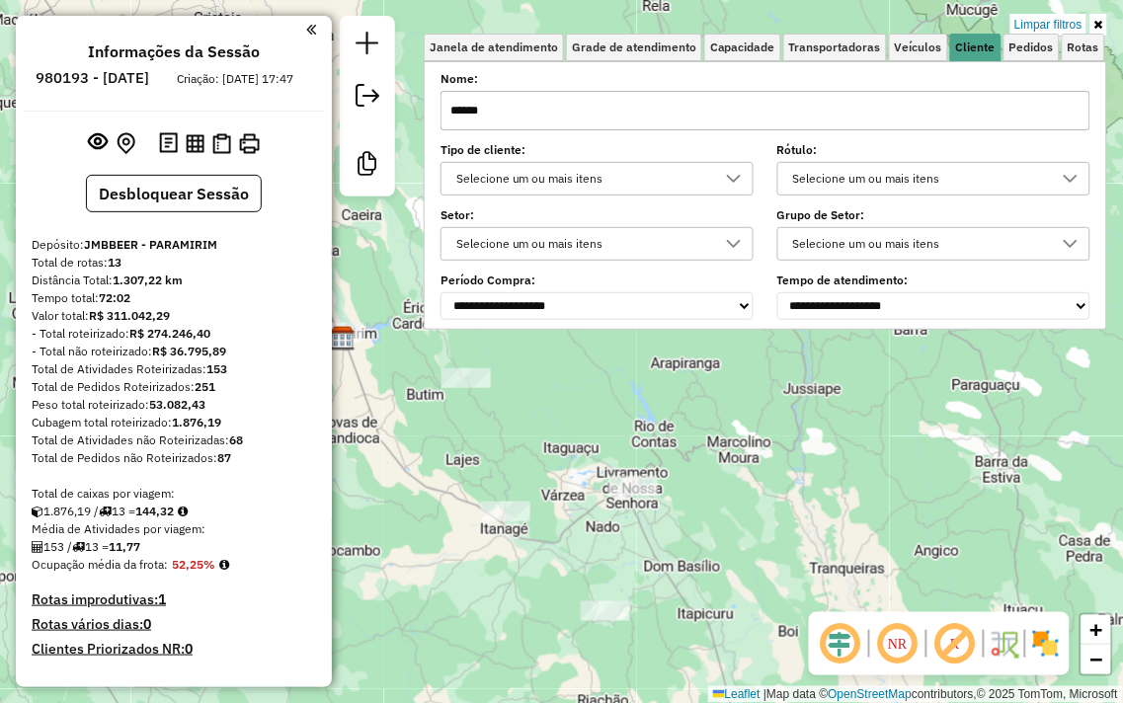
drag, startPoint x: 578, startPoint y: 541, endPoint x: 579, endPoint y: 551, distance: 9.9
click at [554, 446] on div "Limpar filtros Janela de atendimento Grade de atendimento Capacidade Transporta…" at bounding box center [561, 351] width 1123 height 703
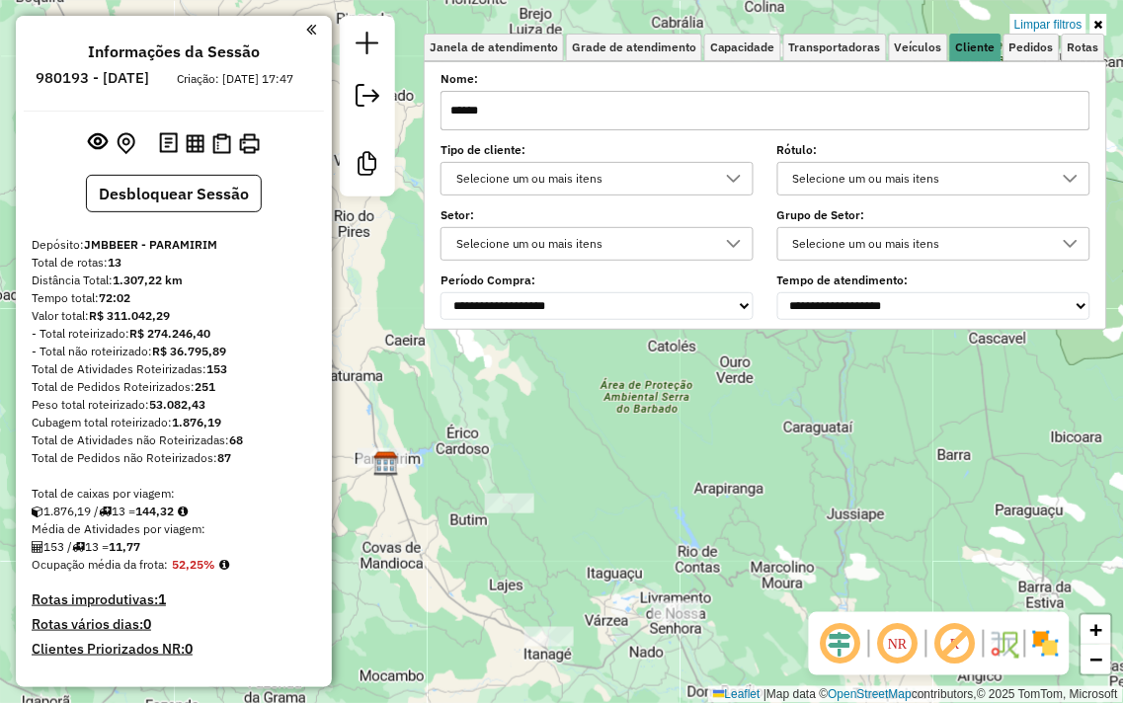
drag, startPoint x: 524, startPoint y: 348, endPoint x: 547, endPoint y: 484, distance: 138.2
click at [567, 482] on div "Limpar filtros Janela de atendimento Grade de atendimento Capacidade Transporta…" at bounding box center [561, 351] width 1123 height 703
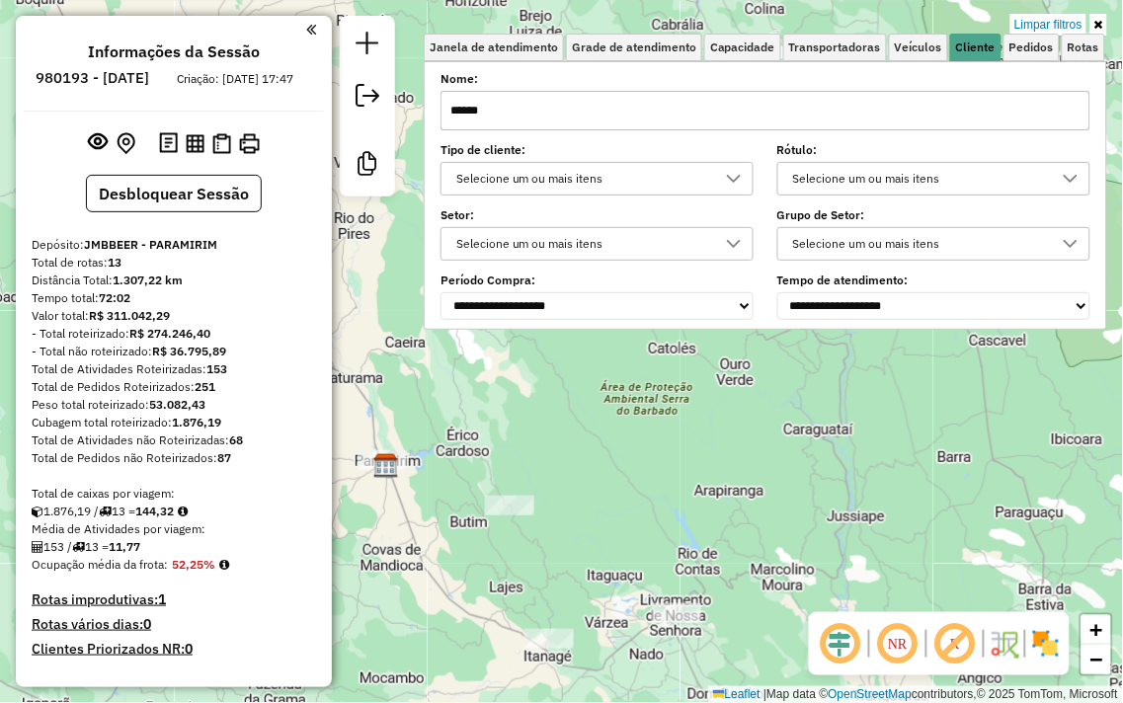
click at [507, 553] on div "Limpar filtros Janela de atendimento Grade de atendimento Capacidade Transporta…" at bounding box center [561, 351] width 1123 height 703
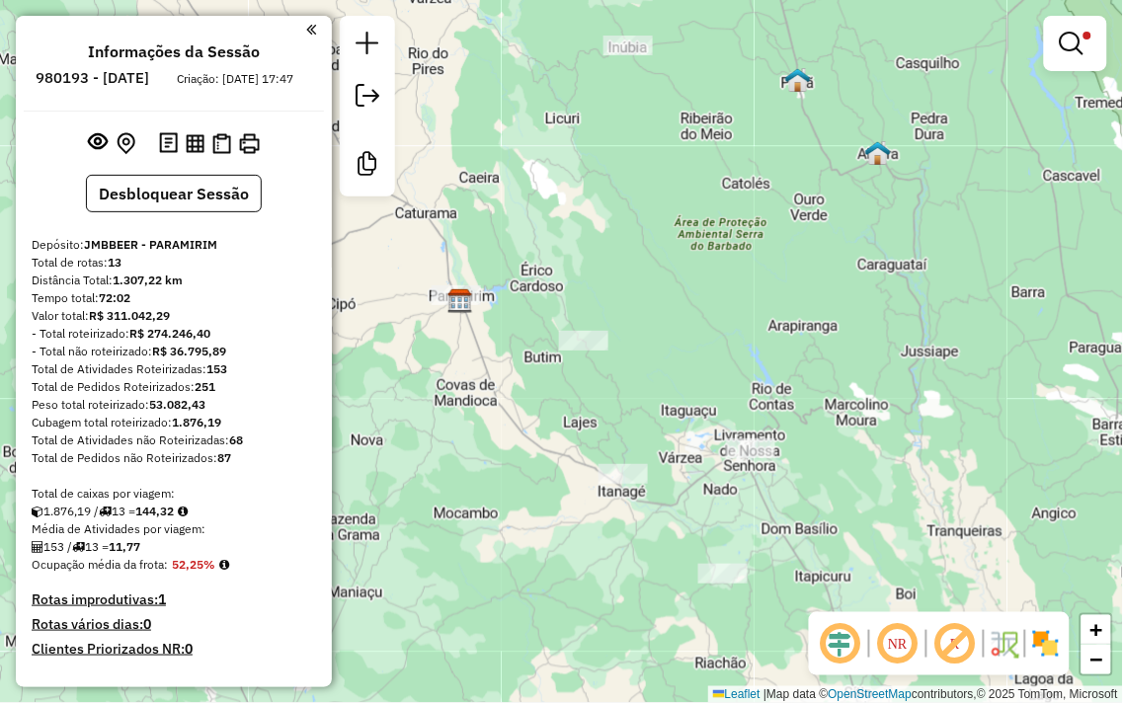
drag, startPoint x: 579, startPoint y: 545, endPoint x: 692, endPoint y: 361, distance: 216.0
click at [692, 361] on div "Limpar filtros Janela de atendimento Grade de atendimento Capacidade Transporta…" at bounding box center [561, 351] width 1123 height 703
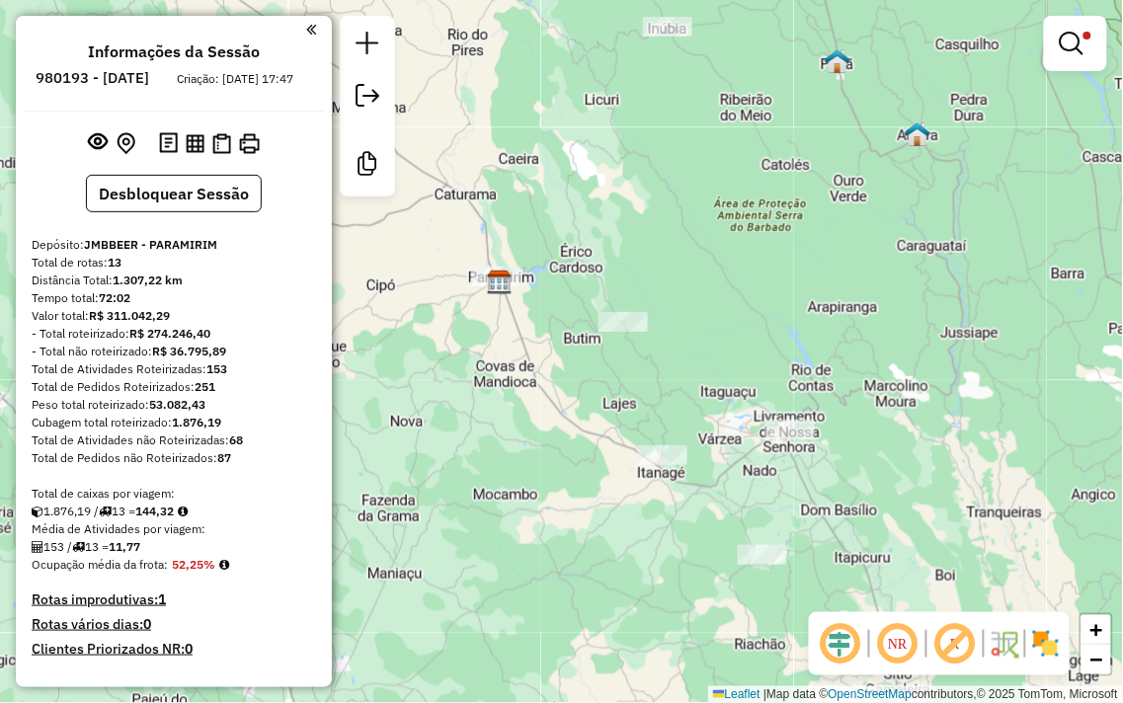
drag, startPoint x: 693, startPoint y: 371, endPoint x: 545, endPoint y: 409, distance: 152.8
click at [545, 409] on div "Limpar filtros Janela de atendimento Grade de atendimento Capacidade Transporta…" at bounding box center [561, 351] width 1123 height 703
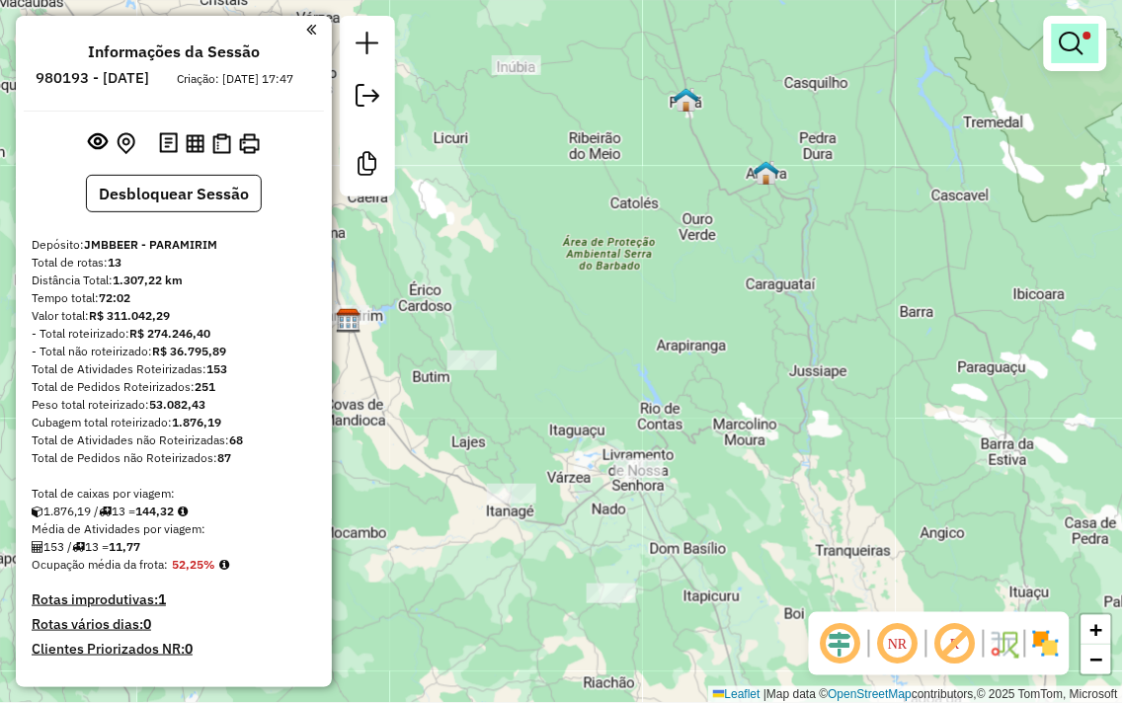
click at [1059, 45] on link at bounding box center [1075, 44] width 47 height 40
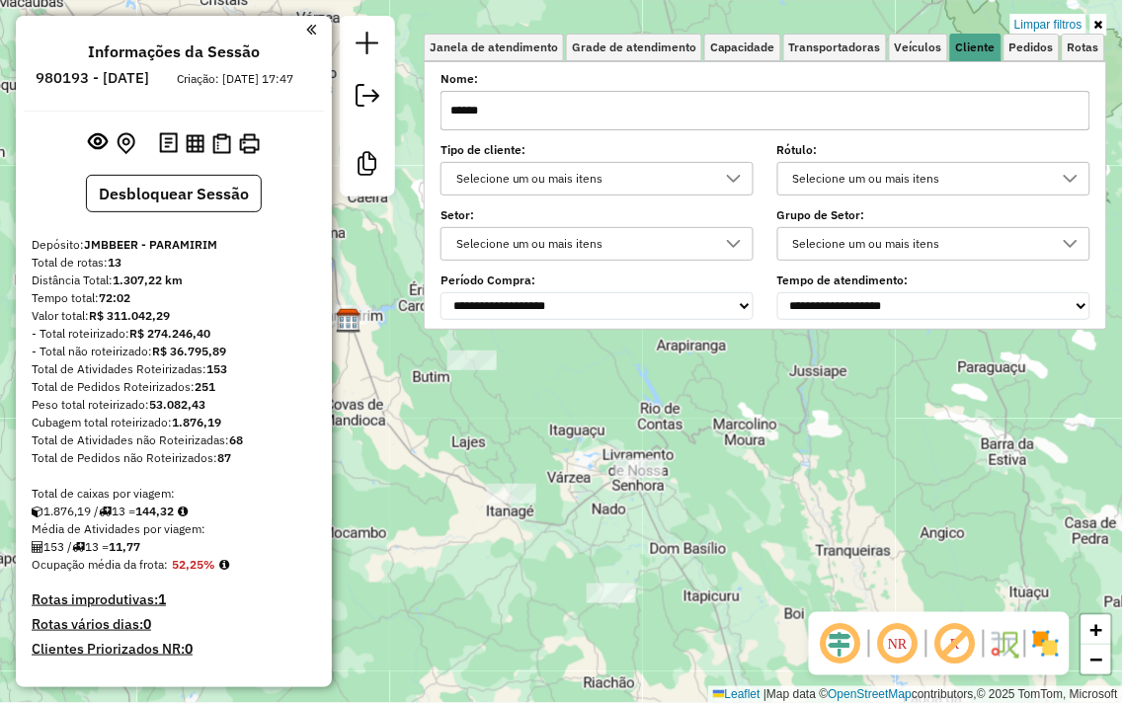
click at [644, 113] on input "******" at bounding box center [765, 111] width 650 height 40
type input "*****"
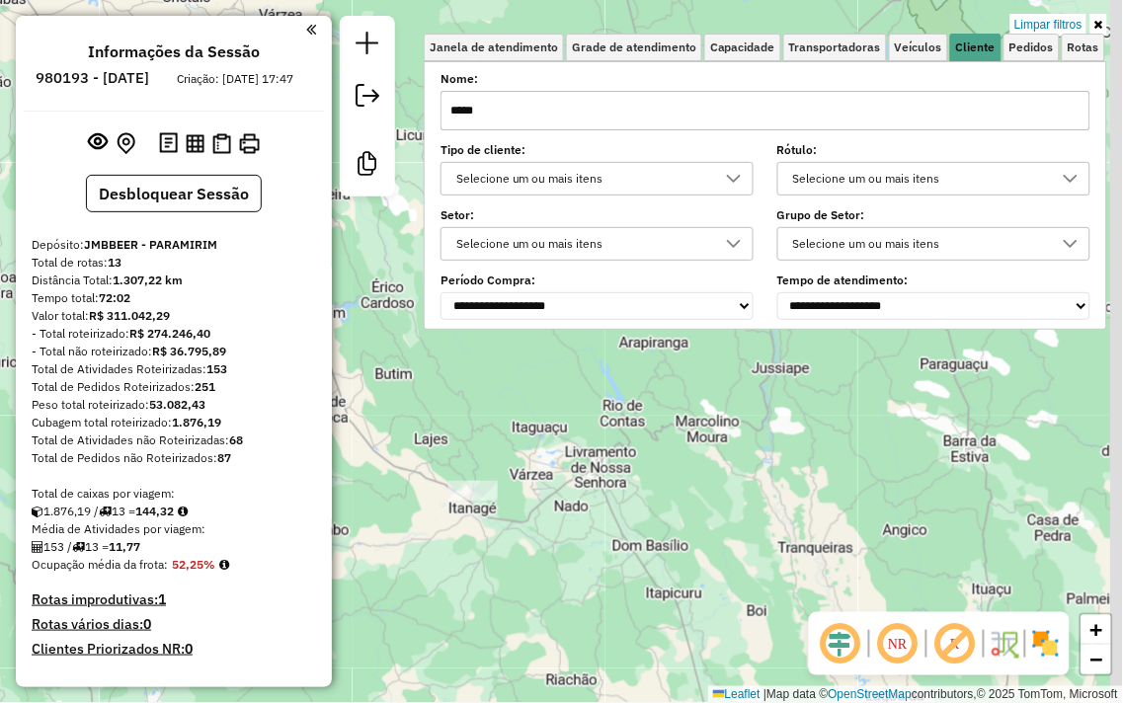
drag, startPoint x: 617, startPoint y: 440, endPoint x: 566, endPoint y: 433, distance: 52.0
click at [567, 435] on div "Limpar filtros Janela de atendimento Grade de atendimento Capacidade Transporta…" at bounding box center [561, 351] width 1123 height 703
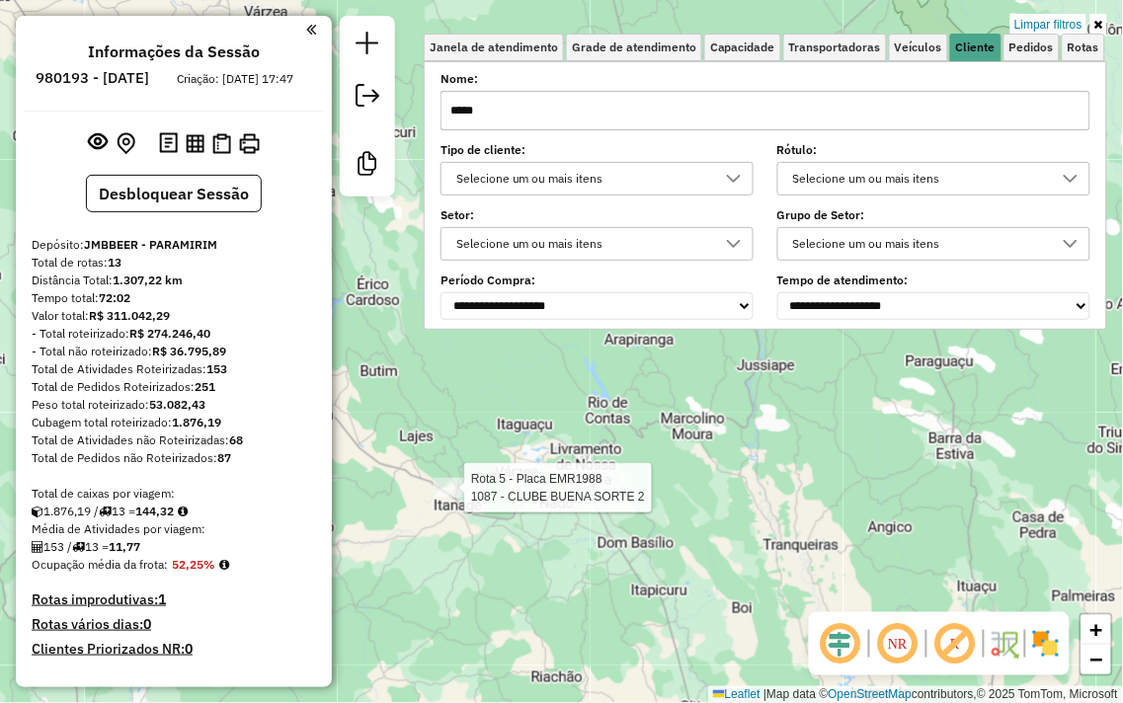
select select "**********"
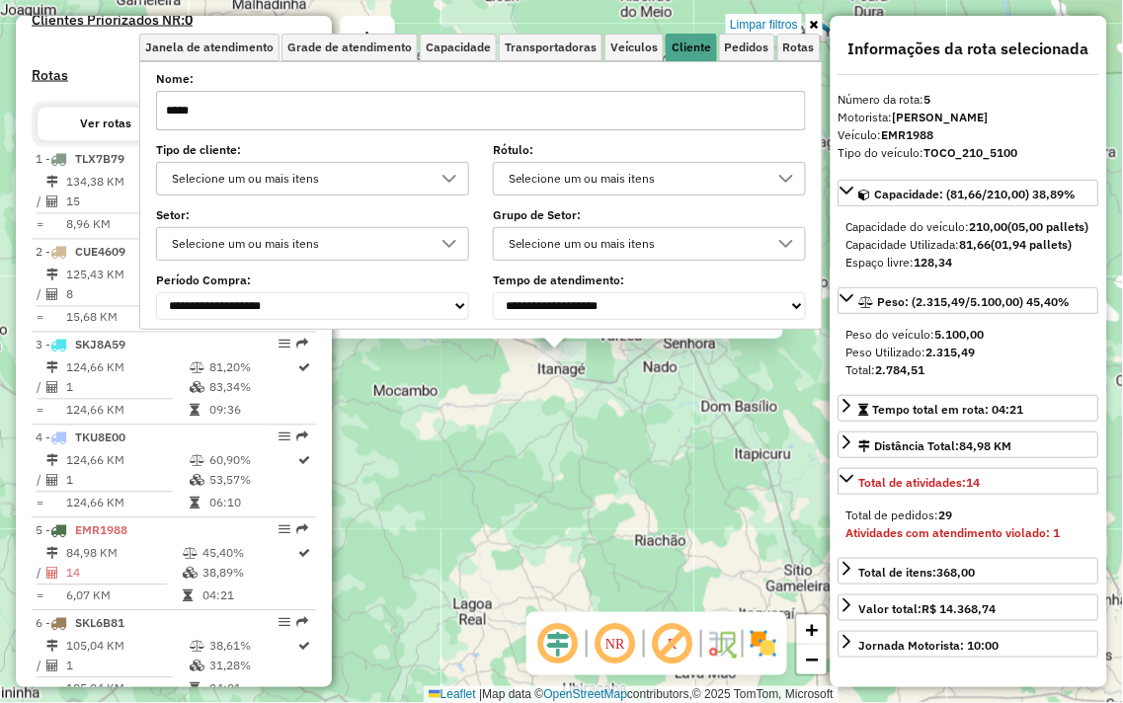
scroll to position [1149, 0]
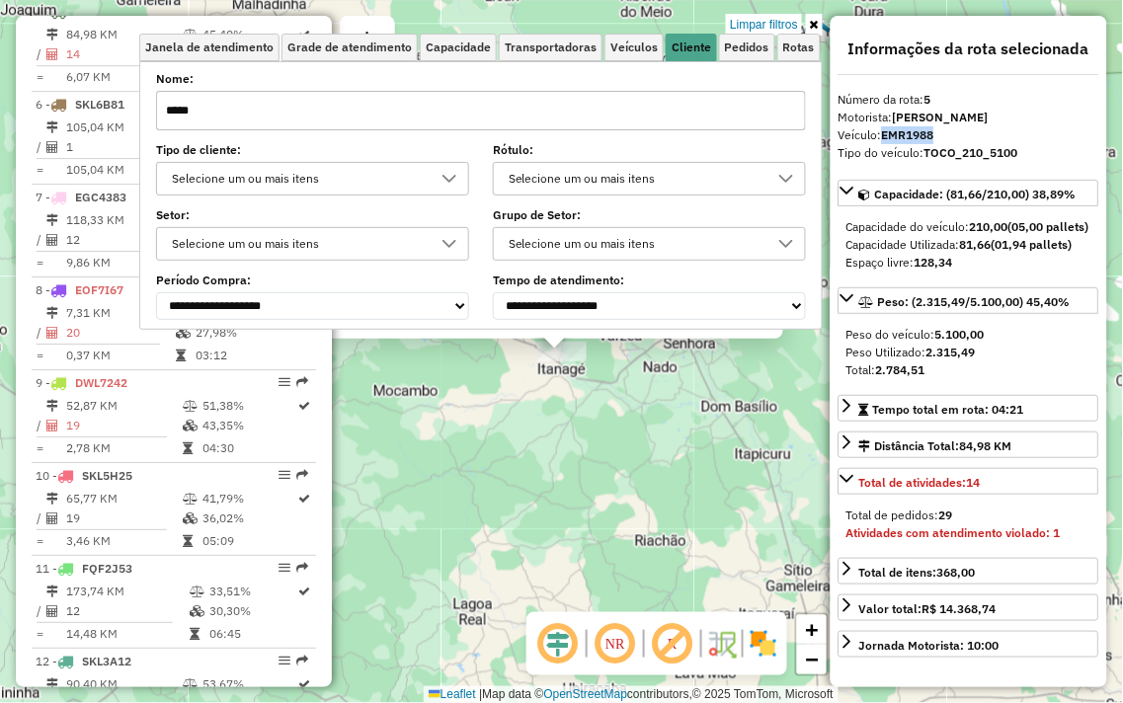
drag, startPoint x: 946, startPoint y: 130, endPoint x: 884, endPoint y: 142, distance: 63.3
click at [884, 130] on div "Veículo: EMR1988" at bounding box center [968, 135] width 261 height 18
copy strong "EMR1988"
click at [637, 114] on input "*****" at bounding box center [481, 111] width 650 height 40
click at [636, 115] on input "*****" at bounding box center [481, 111] width 650 height 40
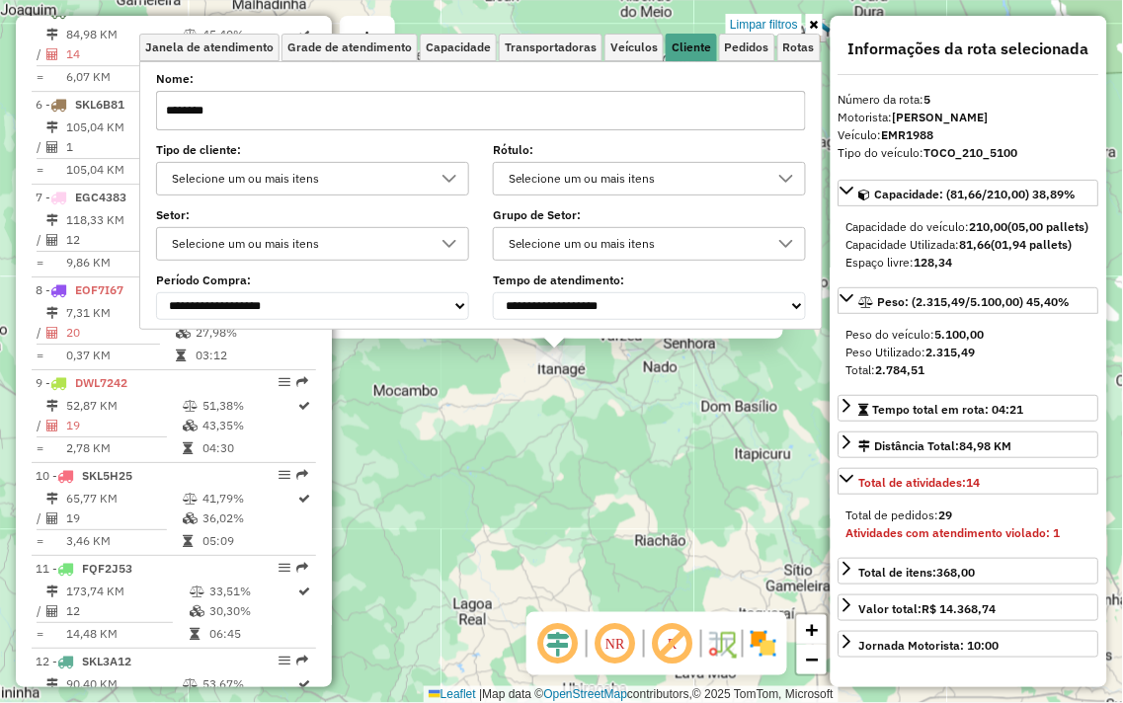
type input "********"
click at [585, 435] on div "1087 - CLUBE BUENA SORTE 2 Endereço: ITANAGE 106 Bairro: [GEOGRAPHIC_DATA] (LIV…" at bounding box center [561, 351] width 1123 height 703
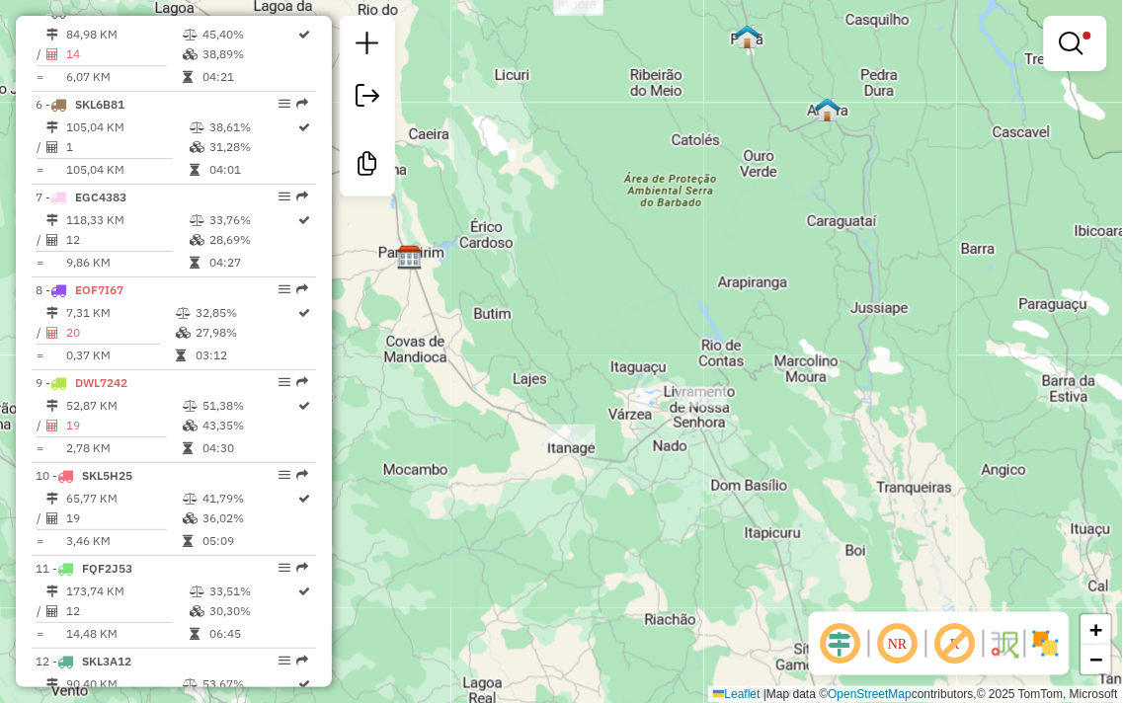
drag, startPoint x: 587, startPoint y: 422, endPoint x: 598, endPoint y: 512, distance: 90.6
click at [598, 512] on div "Limpar filtros Janela de atendimento Grade de atendimento Capacidade Transporta…" at bounding box center [561, 351] width 1123 height 703
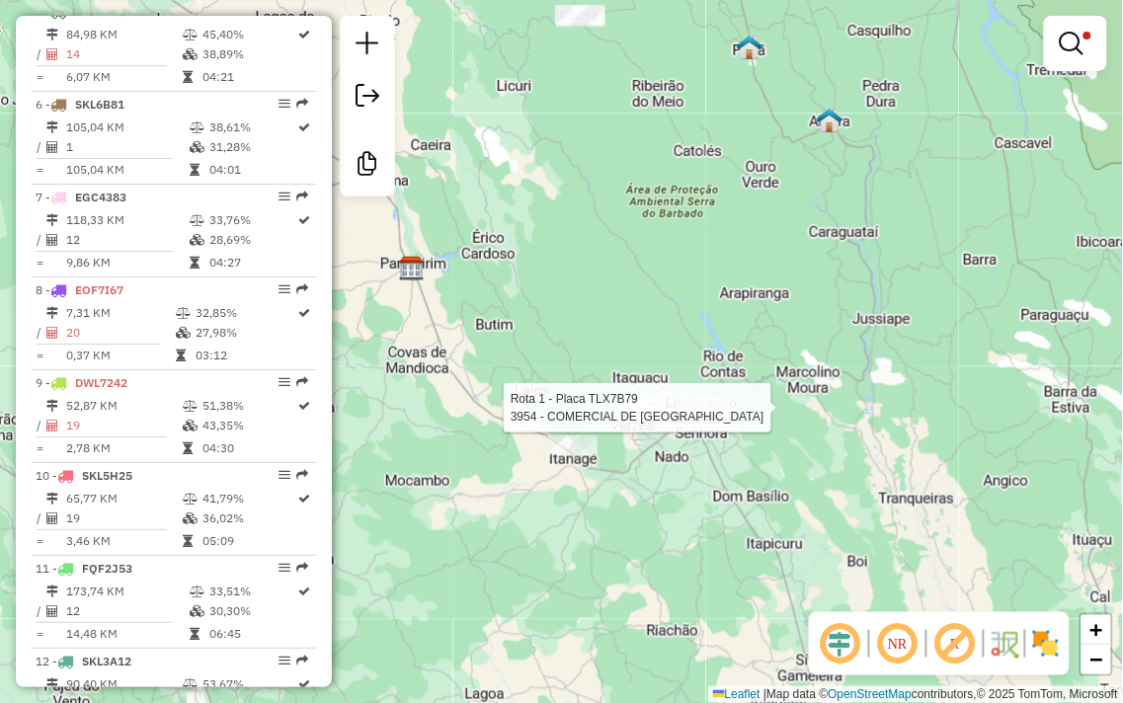
select select "**********"
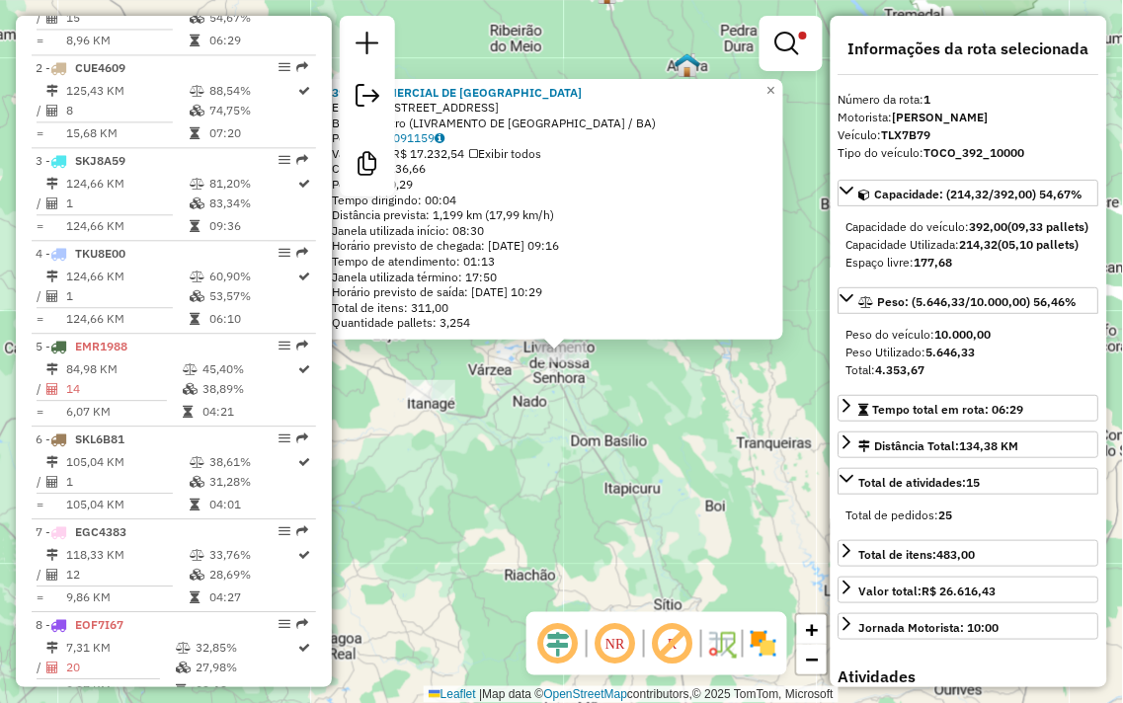
scroll to position [777, 0]
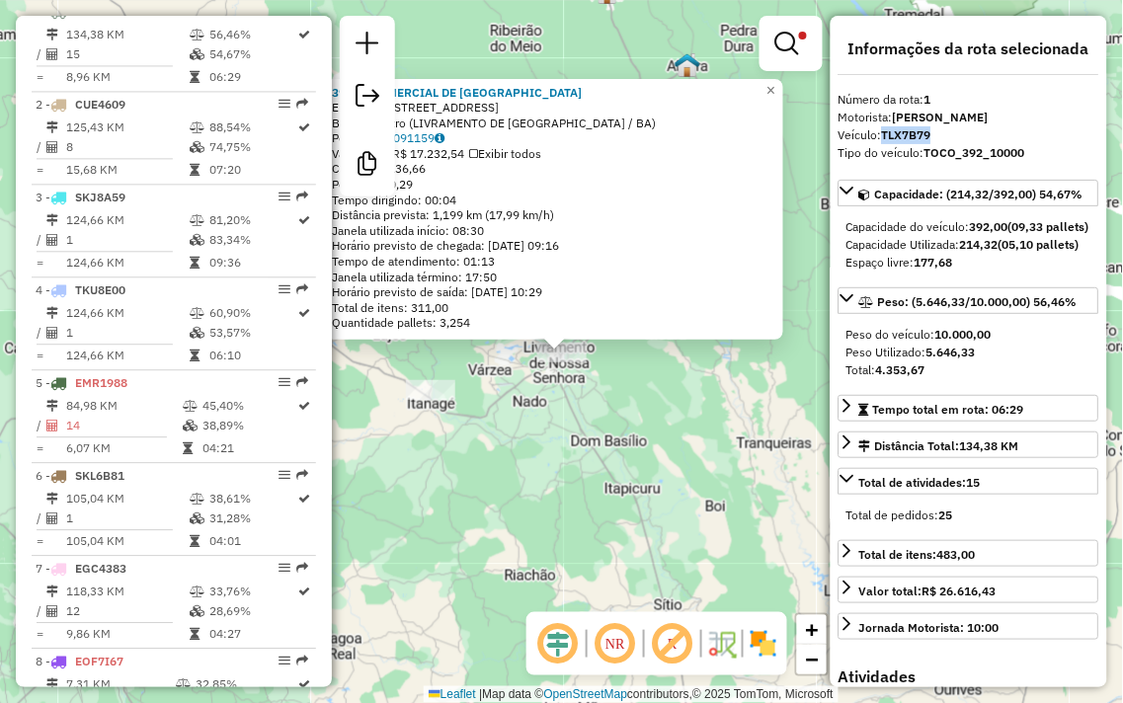
drag, startPoint x: 935, startPoint y: 132, endPoint x: 885, endPoint y: 126, distance: 50.7
click at [885, 126] on div "Veículo: TLX7B79" at bounding box center [968, 135] width 261 height 18
copy strong "TLX7B79"
click at [784, 46] on em at bounding box center [787, 44] width 24 height 24
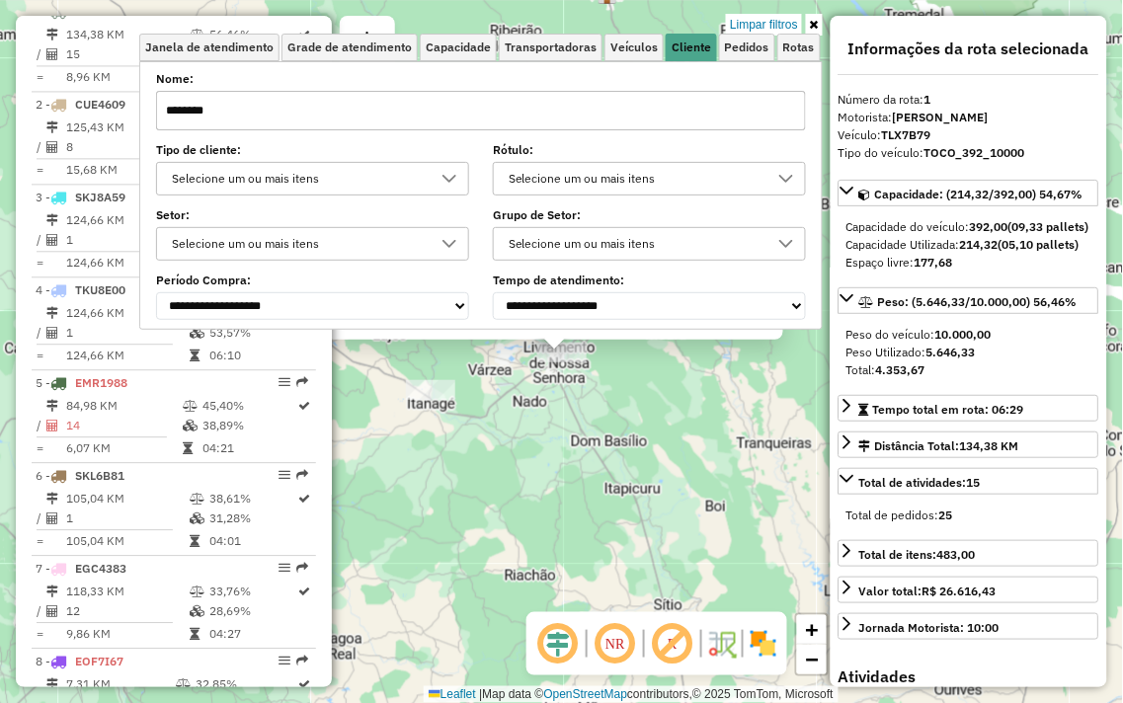
click at [548, 100] on input "********" at bounding box center [481, 111] width 650 height 40
click at [547, 100] on input "********" at bounding box center [481, 111] width 650 height 40
click at [567, 480] on div "3954 - COMERCIAL DE GAS AVE Endereço: [STREET_ADDRESS] Bairro: [GEOGRAPHIC_DATA…" at bounding box center [561, 351] width 1123 height 703
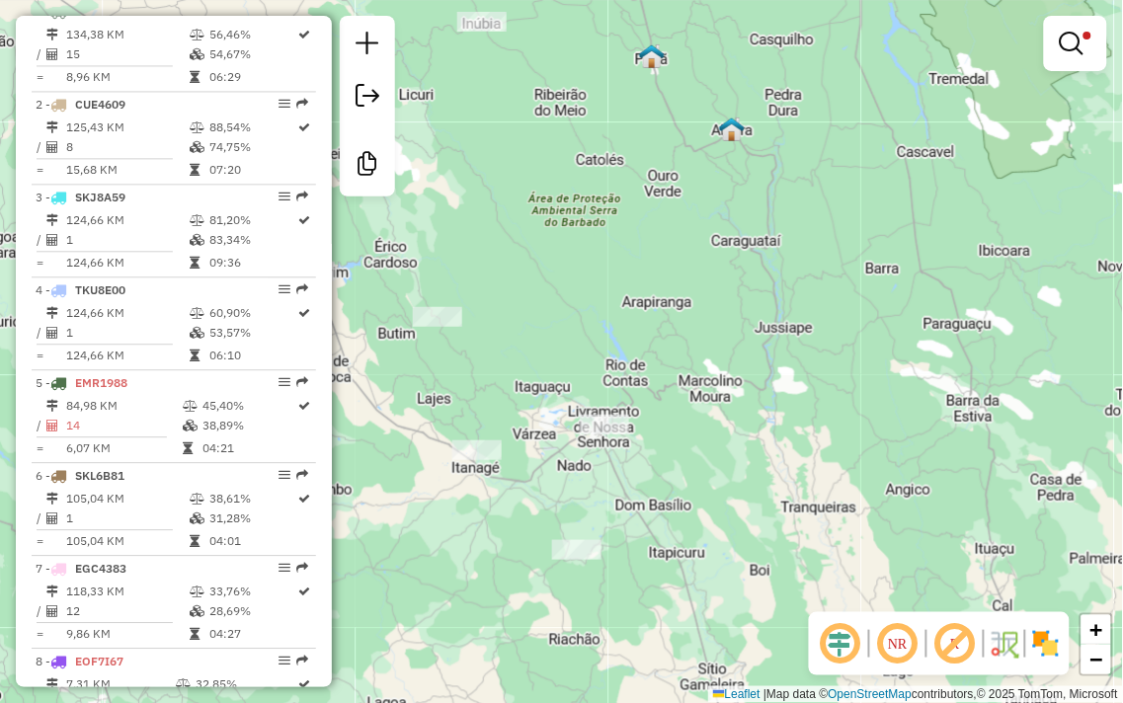
drag, startPoint x: 551, startPoint y: 445, endPoint x: 609, endPoint y: 523, distance: 97.4
click at [609, 523] on div "Limpar filtros Janela de atendimento Grade de atendimento Capacidade Transporta…" at bounding box center [561, 351] width 1123 height 703
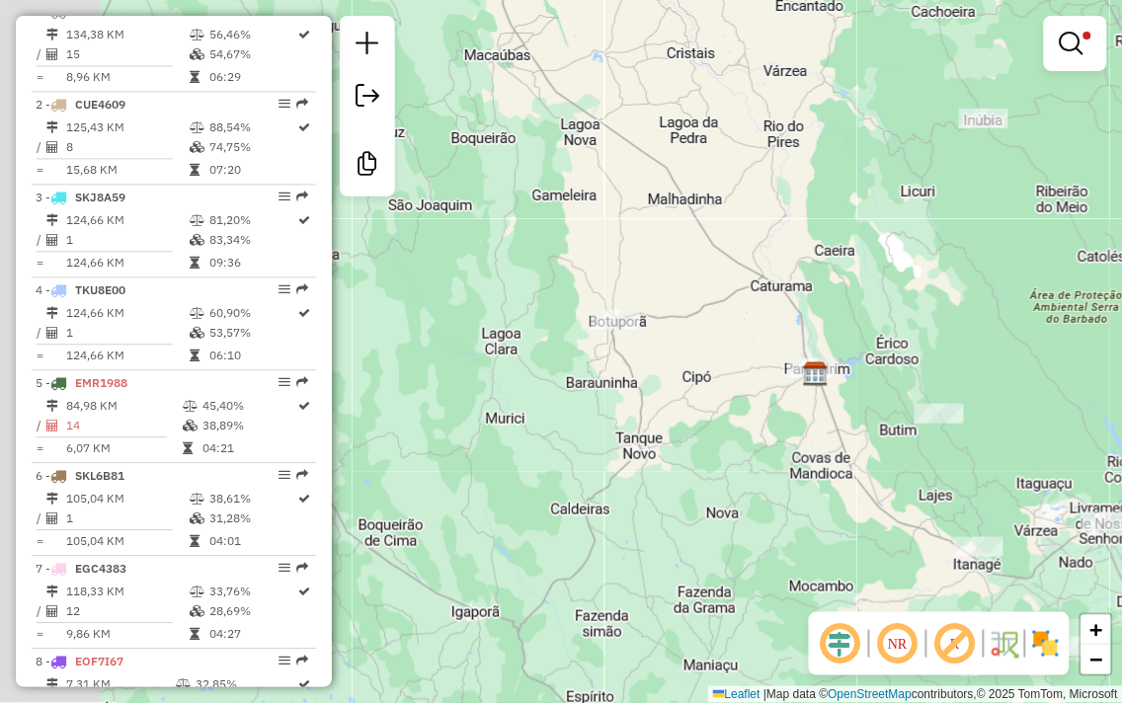
drag, startPoint x: 749, startPoint y: 294, endPoint x: 1122, endPoint y: 385, distance: 384.2
click at [1122, 385] on div "Limpar filtros Janela de atendimento Grade de atendimento Capacidade Transporta…" at bounding box center [561, 351] width 1123 height 703
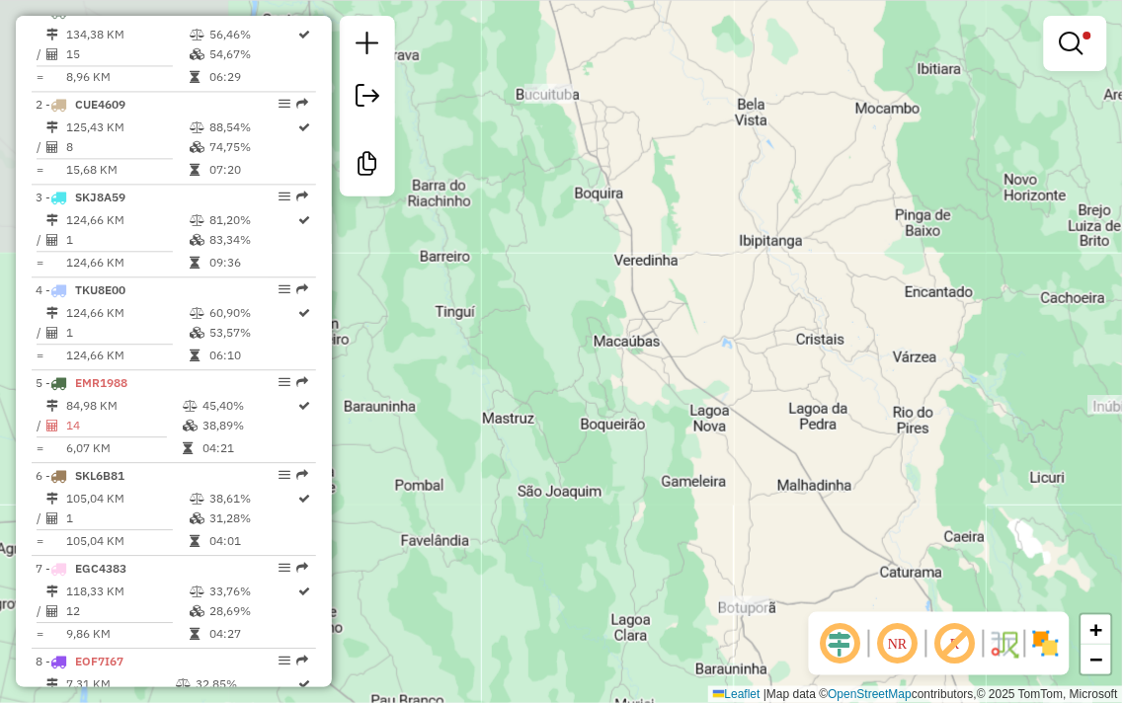
drag, startPoint x: 563, startPoint y: 180, endPoint x: 610, endPoint y: 264, distance: 96.4
click at [692, 452] on div "Limpar filtros Janela de atendimento Grade de atendimento Capacidade Transporta…" at bounding box center [561, 351] width 1123 height 703
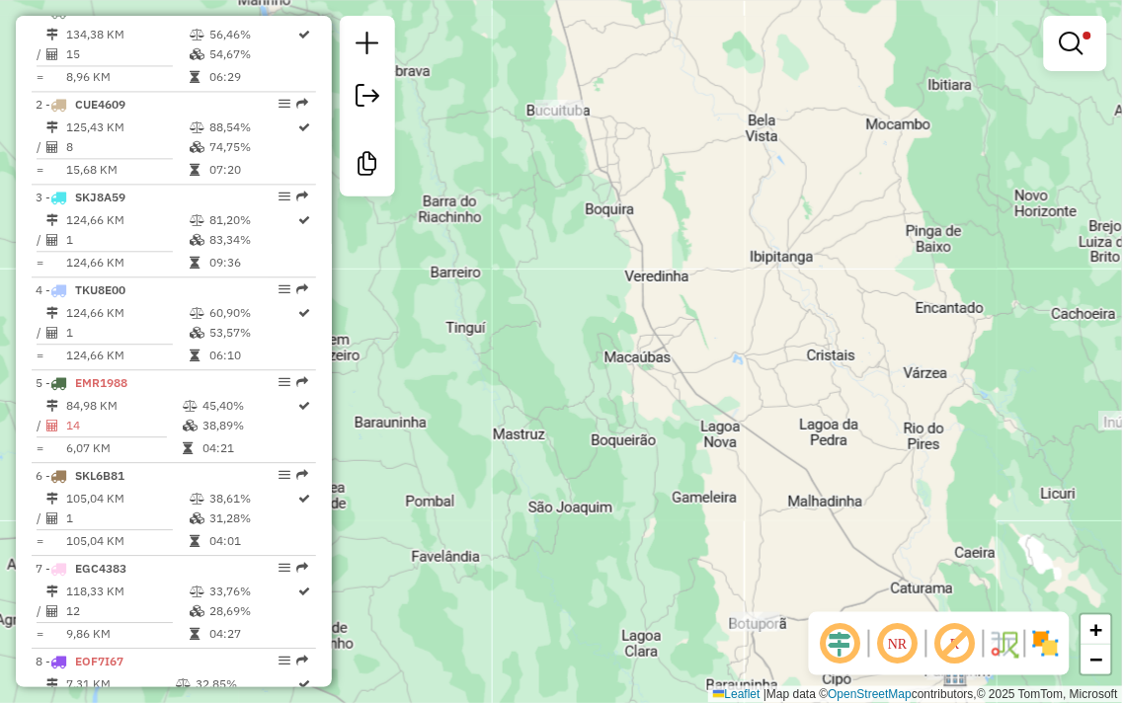
drag, startPoint x: 837, startPoint y: 191, endPoint x: 528, endPoint y: 126, distance: 315.7
click at [507, 123] on div "Limpar filtros Janela de atendimento Grade de atendimento Capacidade Transporta…" at bounding box center [561, 351] width 1123 height 703
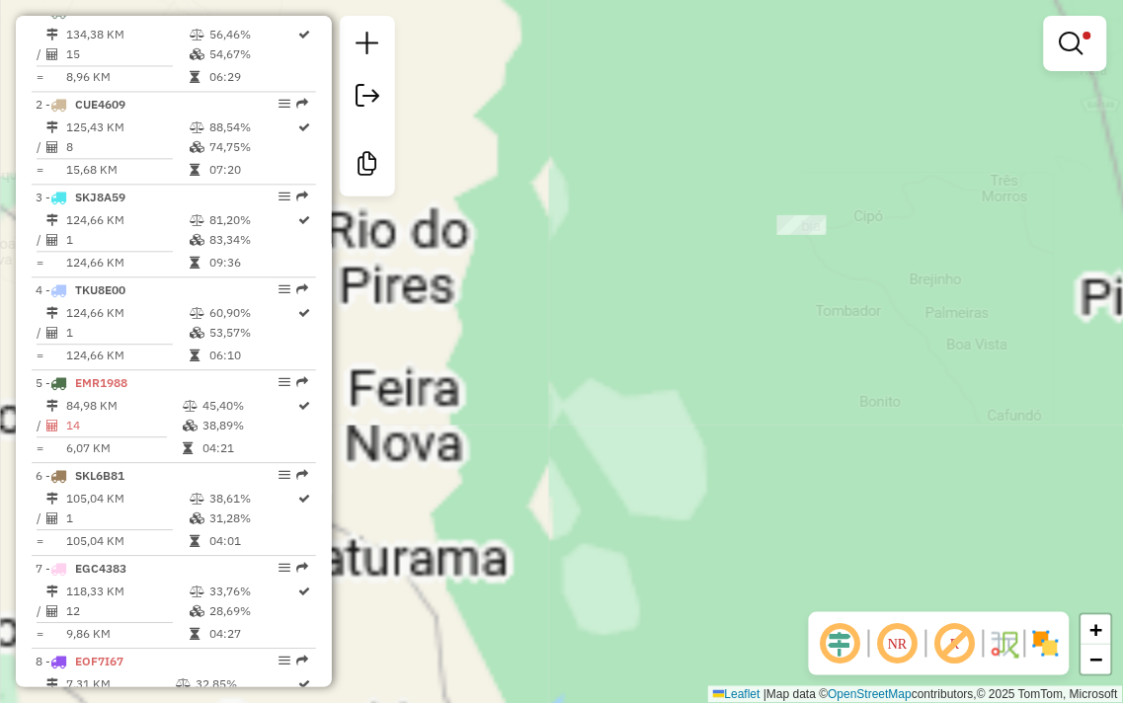
drag, startPoint x: 610, startPoint y: 427, endPoint x: 701, endPoint y: 310, distance: 147.8
click at [715, 290] on div "Limpar filtros Janela de atendimento Grade de atendimento Capacidade Transporta…" at bounding box center [561, 351] width 1123 height 703
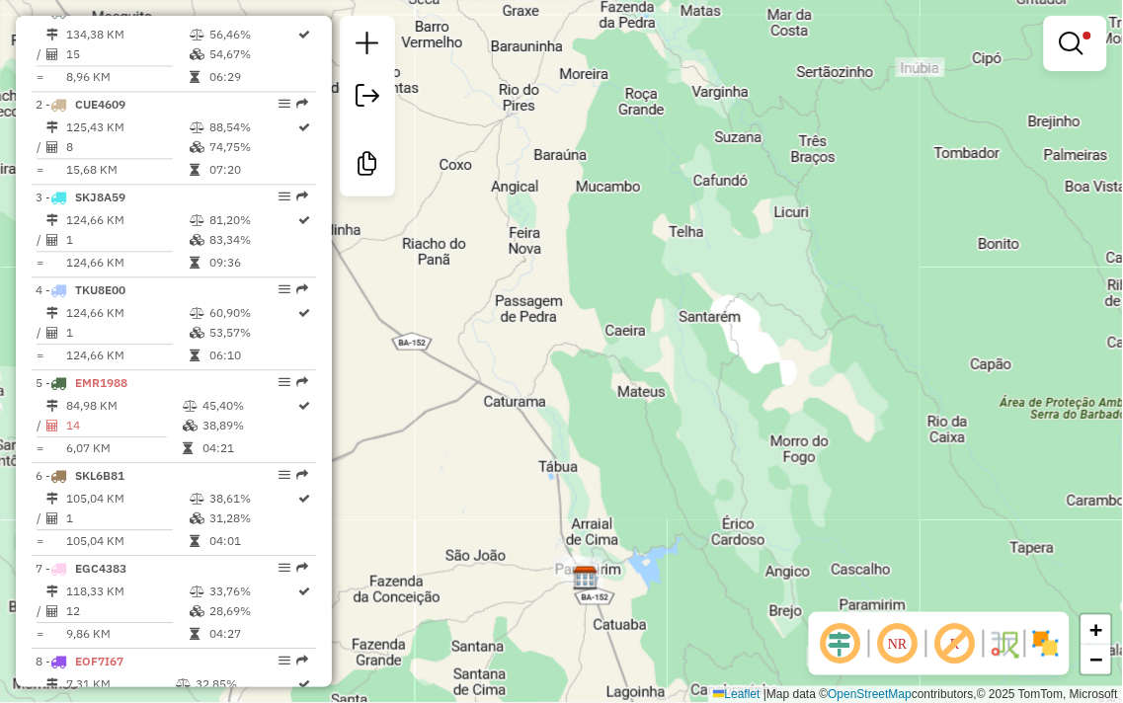
click at [1061, 64] on div at bounding box center [1075, 43] width 63 height 55
click at [1058, 49] on link at bounding box center [1075, 44] width 47 height 40
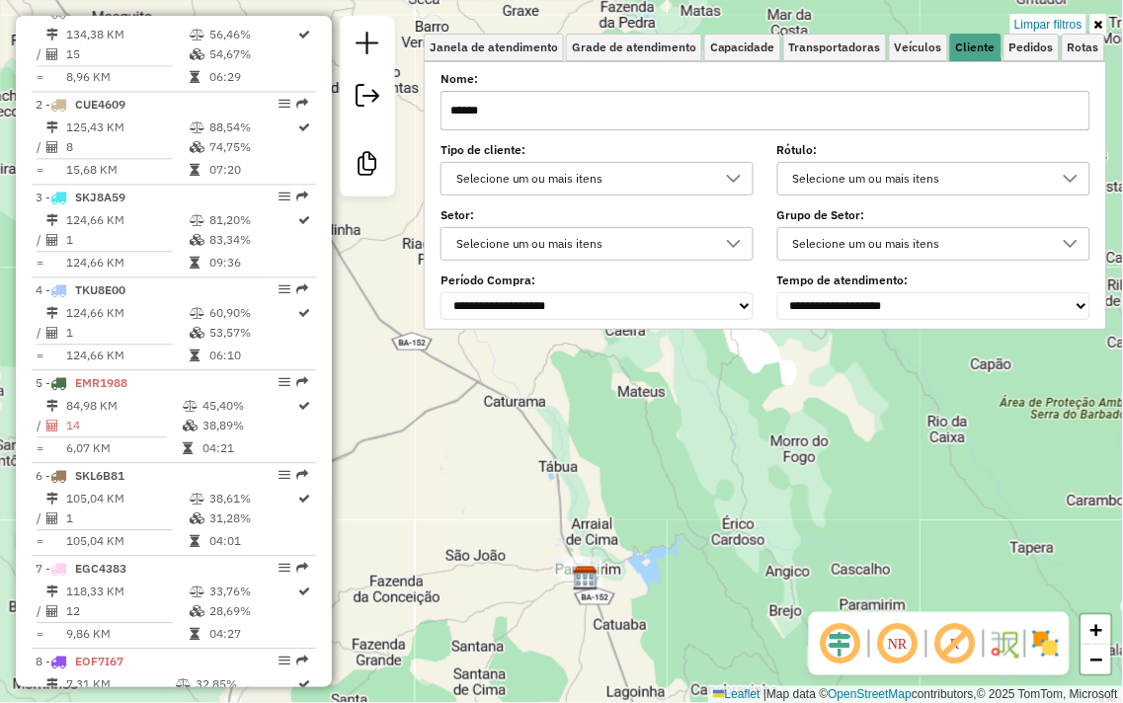
click at [563, 103] on input "******" at bounding box center [765, 111] width 650 height 40
type input "**********"
click at [609, 461] on div "Limpar filtros Janela de atendimento Grade de atendimento Capacidade Transporta…" at bounding box center [561, 351] width 1123 height 703
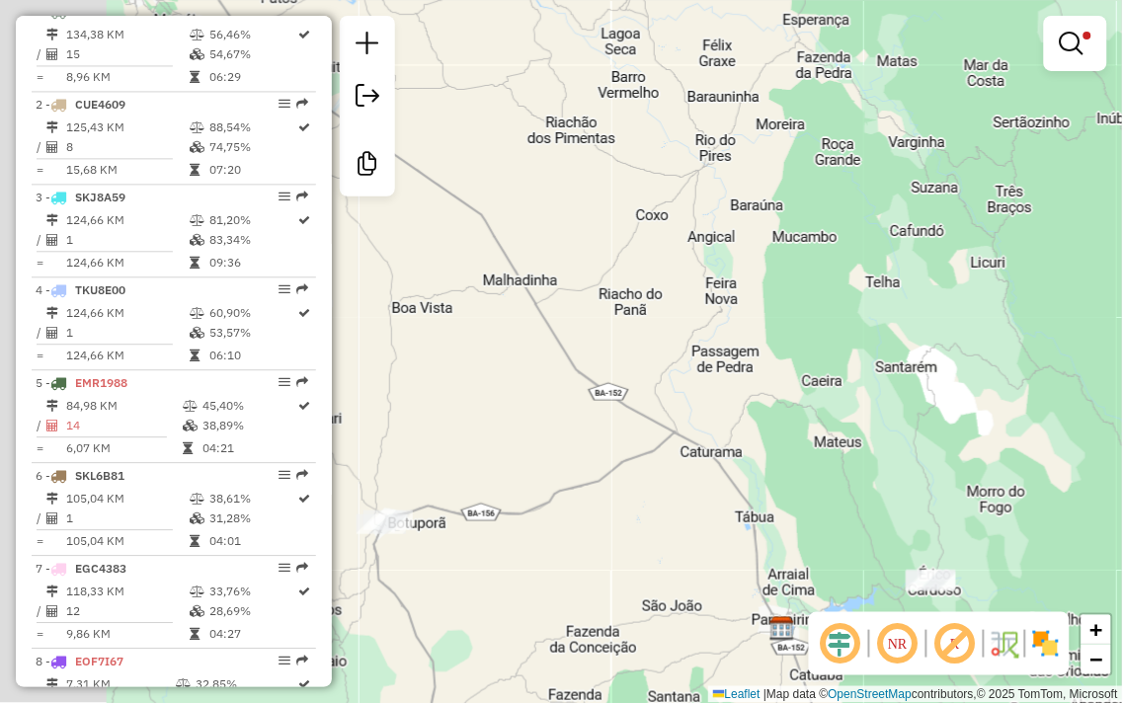
drag, startPoint x: 560, startPoint y: 439, endPoint x: 795, endPoint y: 501, distance: 242.9
click at [801, 512] on div "Limpar filtros Janela de atendimento Grade de atendimento Capacidade Transporta…" at bounding box center [561, 351] width 1123 height 703
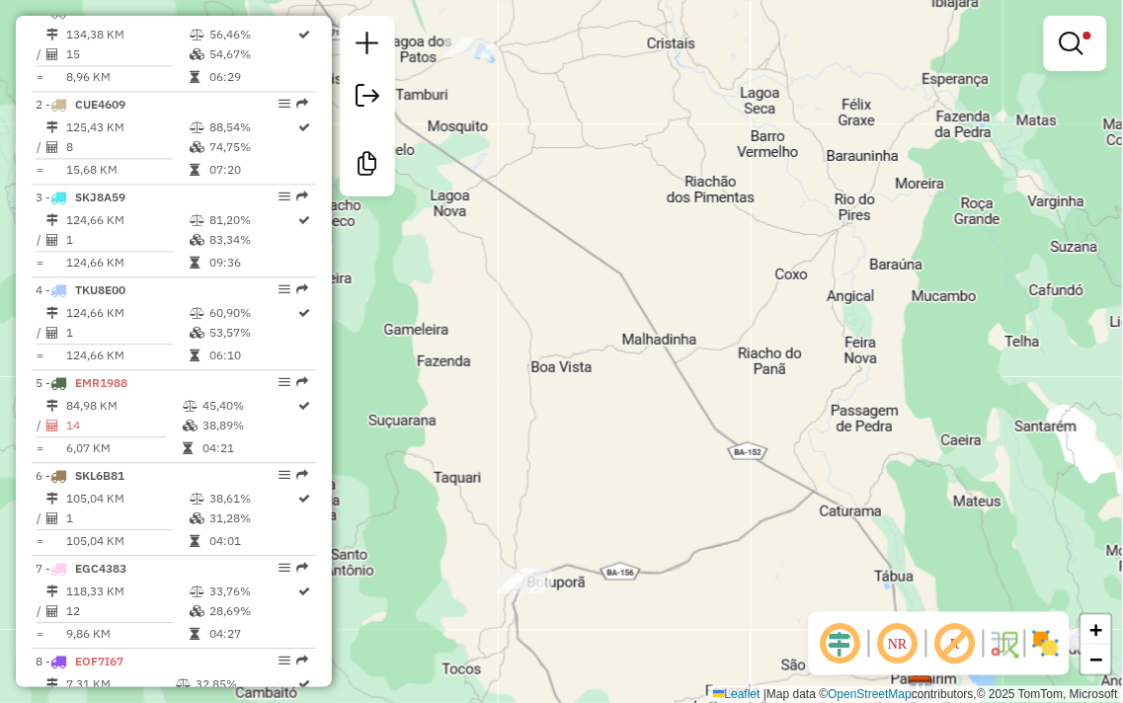
drag, startPoint x: 627, startPoint y: 238, endPoint x: 956, endPoint y: 564, distance: 463.0
click at [960, 565] on div "Limpar filtros Janela de atendimento Grade de atendimento Capacidade Transporta…" at bounding box center [561, 351] width 1123 height 703
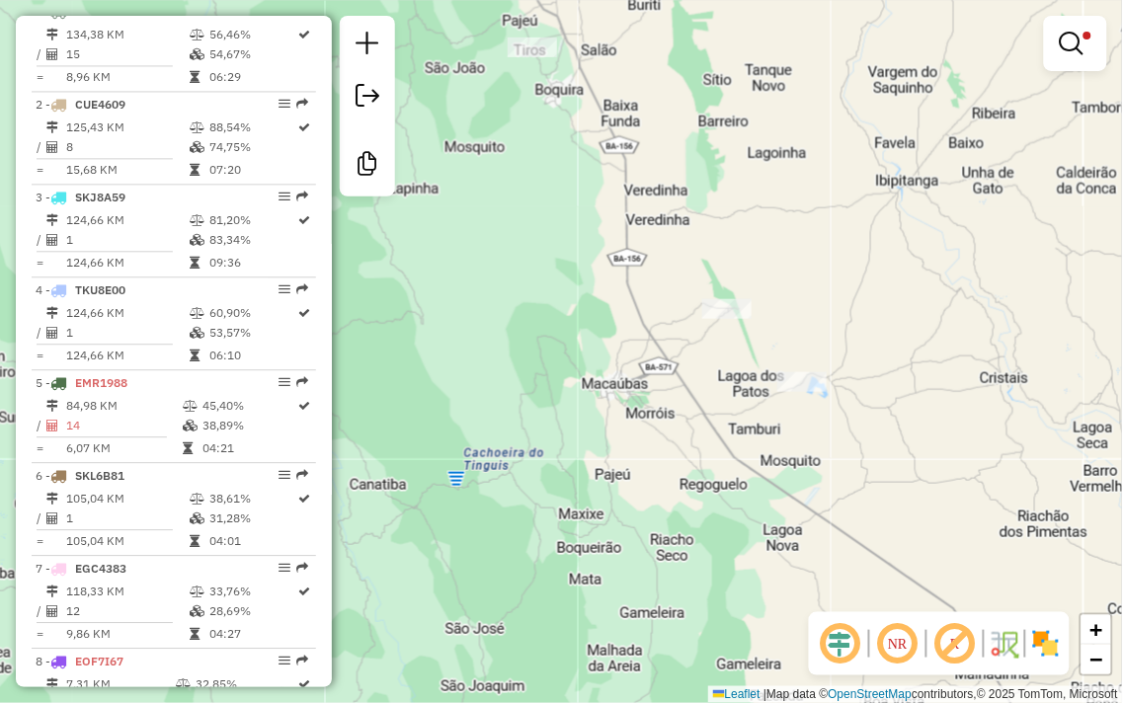
drag, startPoint x: 530, startPoint y: 144, endPoint x: 584, endPoint y: 330, distance: 193.2
click at [584, 330] on div "Limpar filtros Janela de atendimento Grade de atendimento Capacidade Transporta…" at bounding box center [561, 351] width 1123 height 703
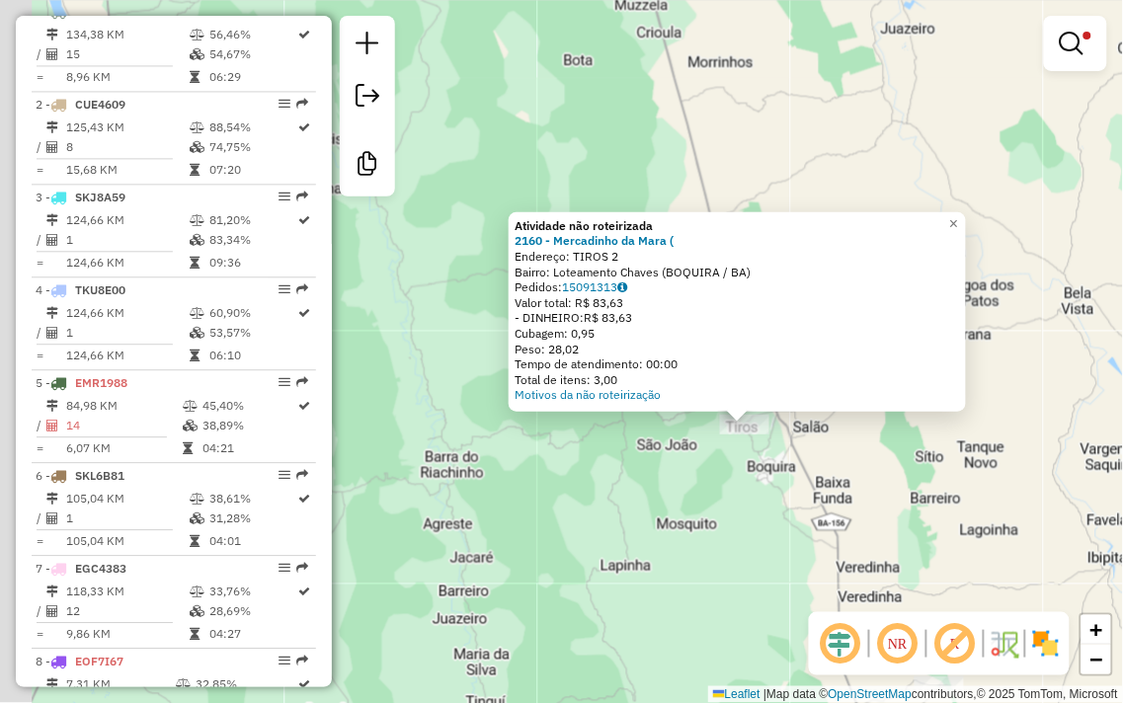
drag, startPoint x: 492, startPoint y: 442, endPoint x: 675, endPoint y: 514, distance: 196.0
click at [675, 514] on div "Atividade não roteirizada 2160 - Mercadinho da Mara ( Endereço: TIROS 2 Bairro:…" at bounding box center [561, 351] width 1123 height 703
click at [635, 500] on div "Atividade não roteirizada 2160 - Mercadinho da Mara ( Endereço: TIROS 2 Bairro:…" at bounding box center [561, 351] width 1123 height 703
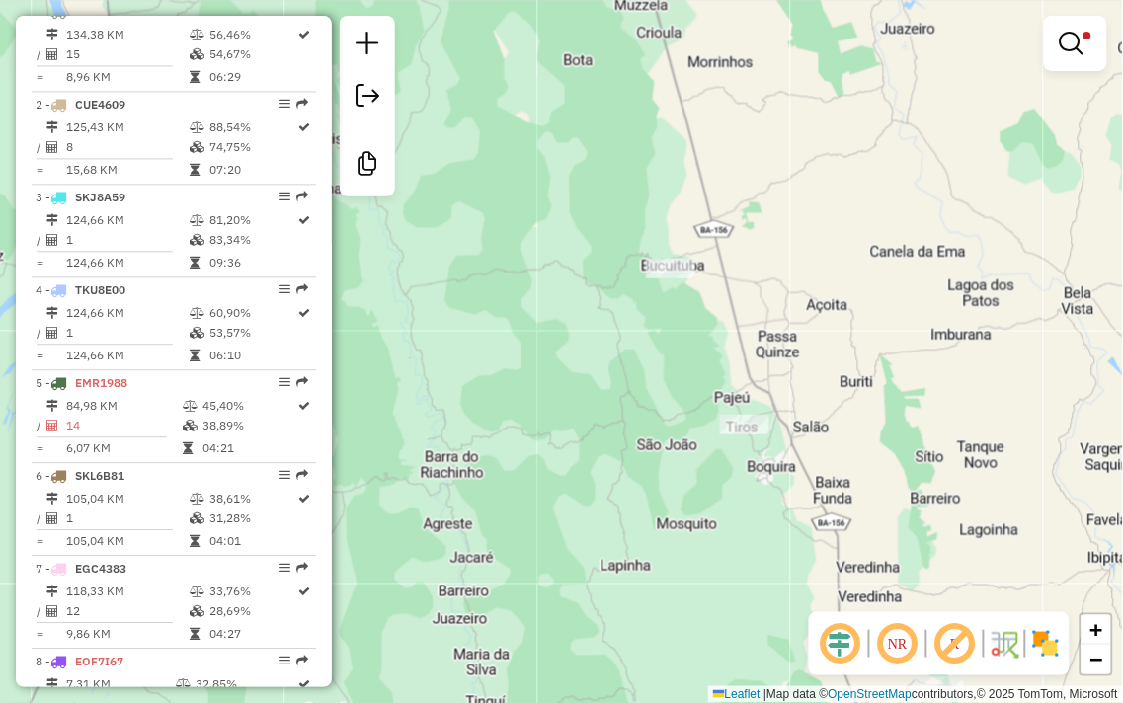
click at [666, 282] on div "Limpar filtros Janela de atendimento Grade de atendimento Capacidade Transporta…" at bounding box center [561, 351] width 1123 height 703
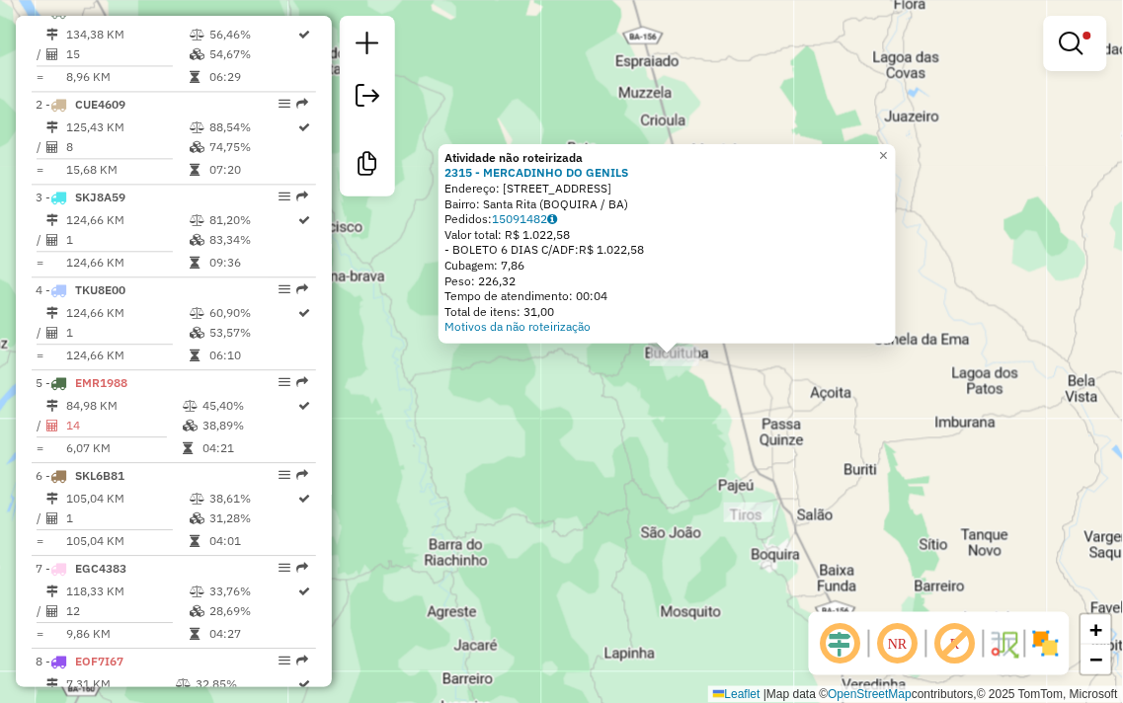
drag, startPoint x: 491, startPoint y: 406, endPoint x: 603, endPoint y: 411, distance: 112.7
click at [603, 411] on div "Atividade não roteirizada 2315 - MERCADINHO DO GENILS Endereço: [STREET_ADDRESS…" at bounding box center [561, 351] width 1123 height 703
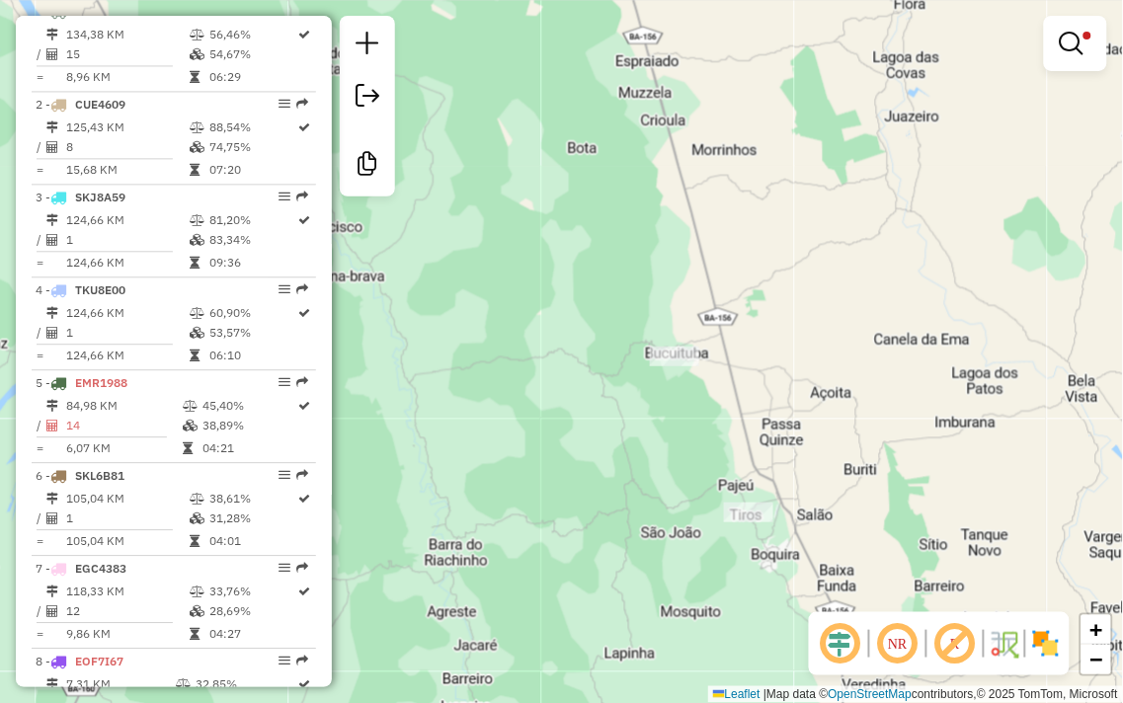
drag, startPoint x: 726, startPoint y: 312, endPoint x: 669, endPoint y: 185, distance: 139.7
click at [676, 198] on div "Limpar filtros Janela de atendimento Grade de atendimento Capacidade Transporta…" at bounding box center [561, 351] width 1123 height 703
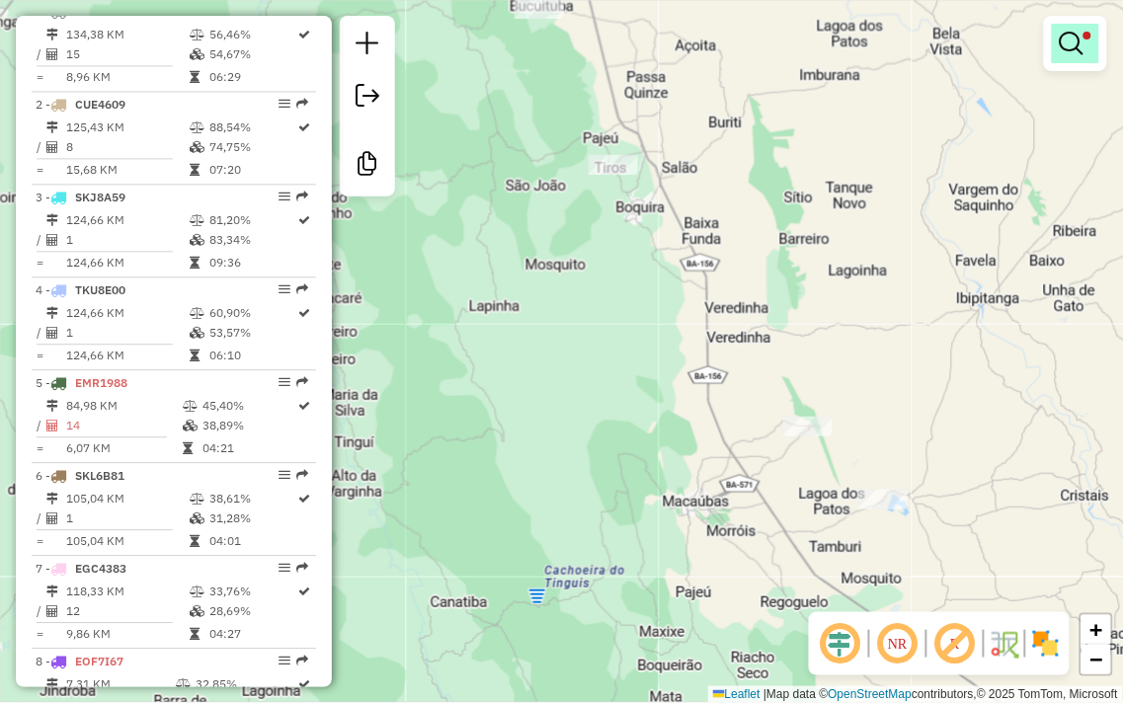
click at [1070, 52] on em at bounding box center [1072, 44] width 24 height 24
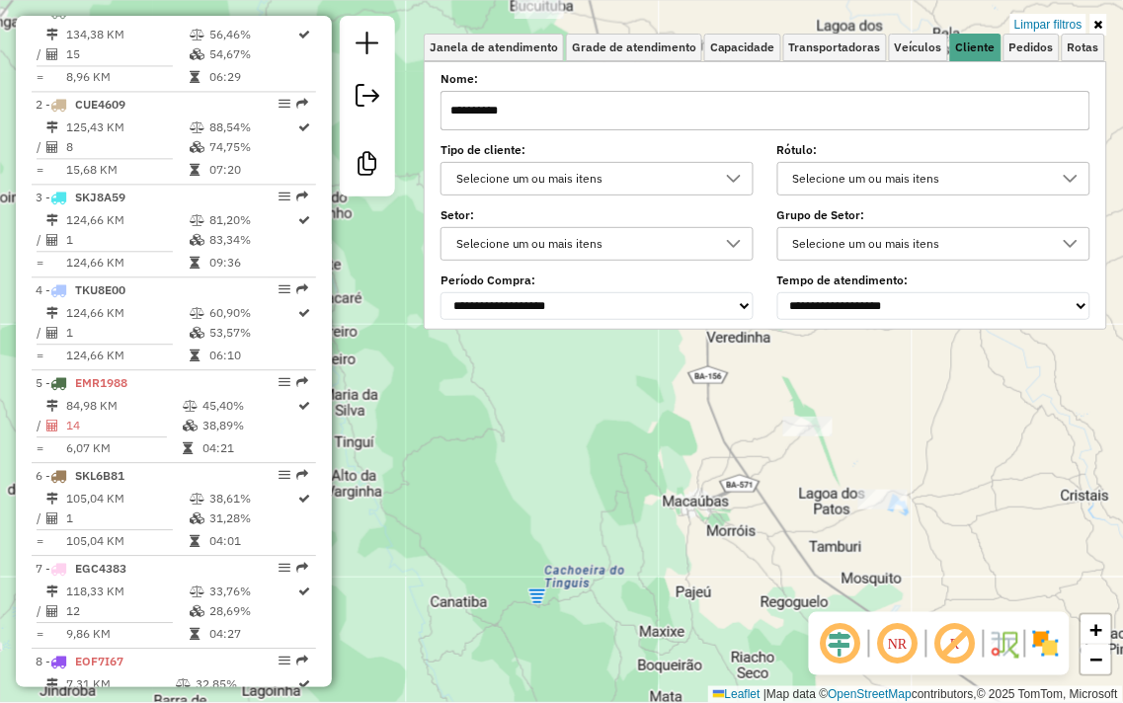
drag, startPoint x: 548, startPoint y: 86, endPoint x: 557, endPoint y: 96, distance: 13.3
click at [550, 89] on div "**********" at bounding box center [765, 102] width 650 height 55
click at [560, 100] on input "**********" at bounding box center [765, 111] width 650 height 40
click at [561, 106] on input "**********" at bounding box center [765, 111] width 650 height 40
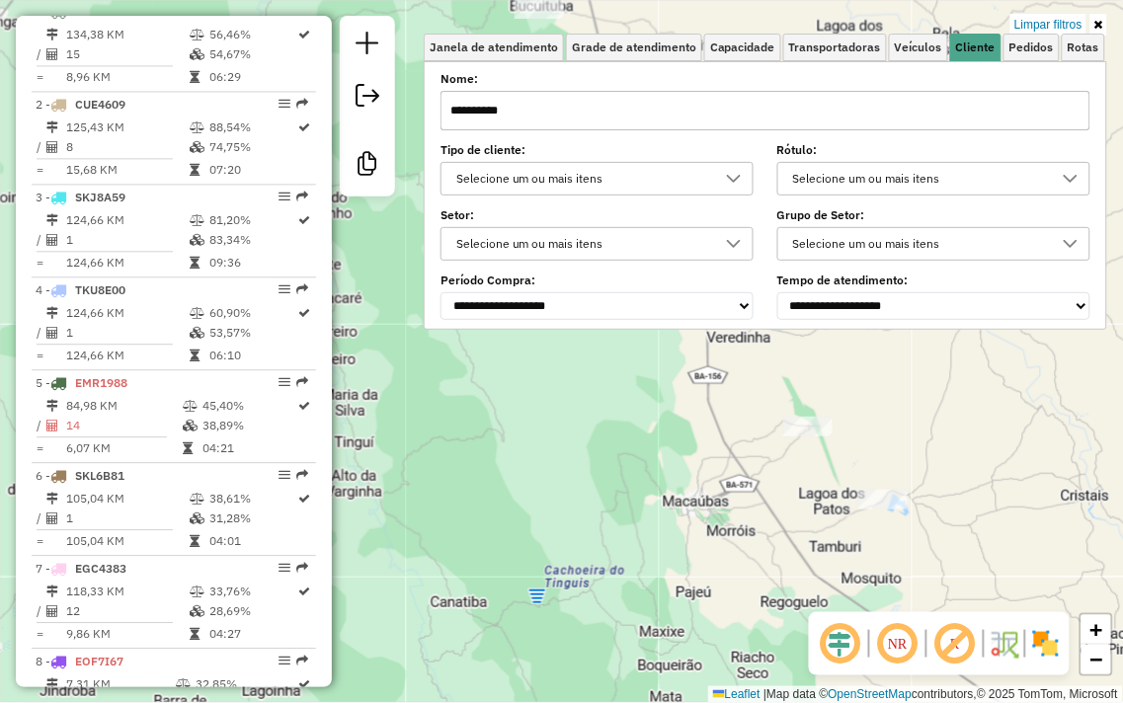
click at [561, 106] on input "**********" at bounding box center [765, 111] width 650 height 40
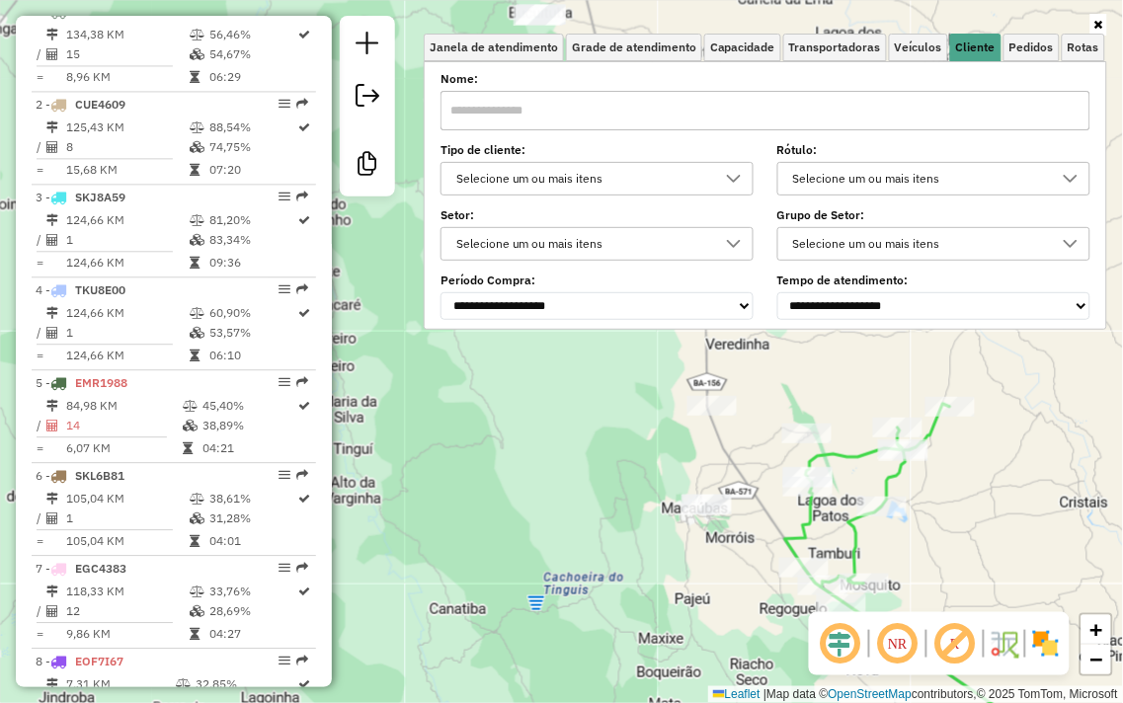
click at [633, 465] on div "Janela de atendimento Grade de atendimento Capacidade Transportadoras Veículos …" at bounding box center [561, 351] width 1123 height 703
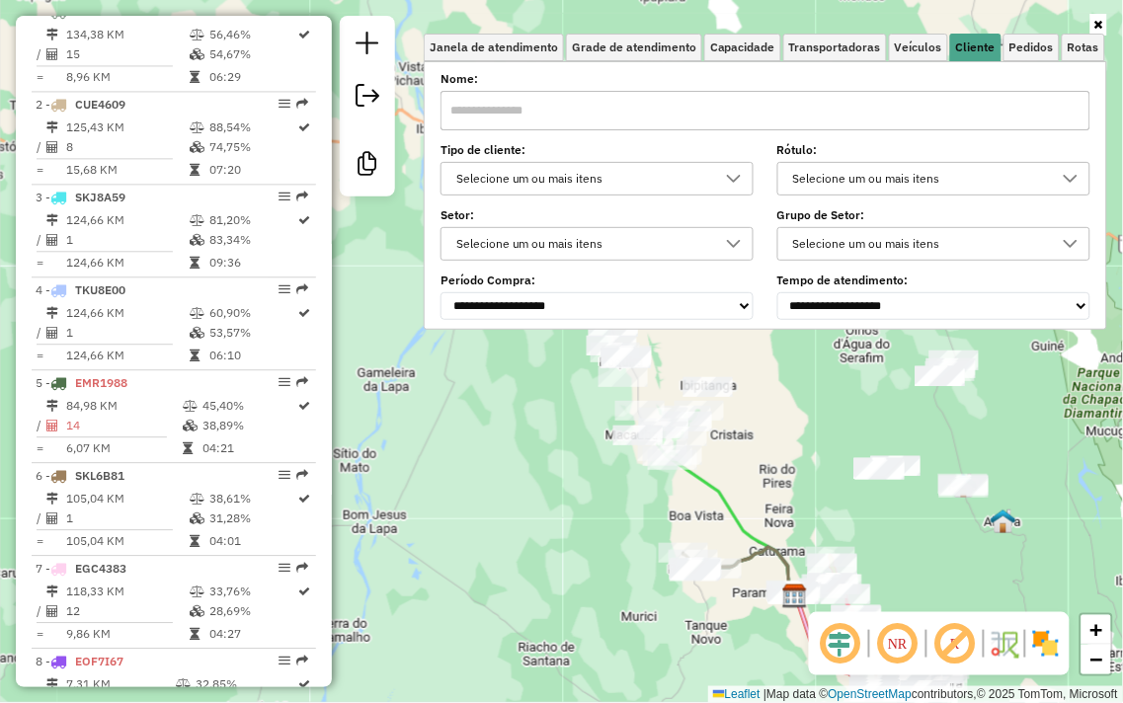
drag, startPoint x: 822, startPoint y: 436, endPoint x: 874, endPoint y: 454, distance: 55.6
click at [800, 383] on div "Janela de atendimento Grade de atendimento Capacidade Transportadoras Veículos …" at bounding box center [561, 351] width 1123 height 703
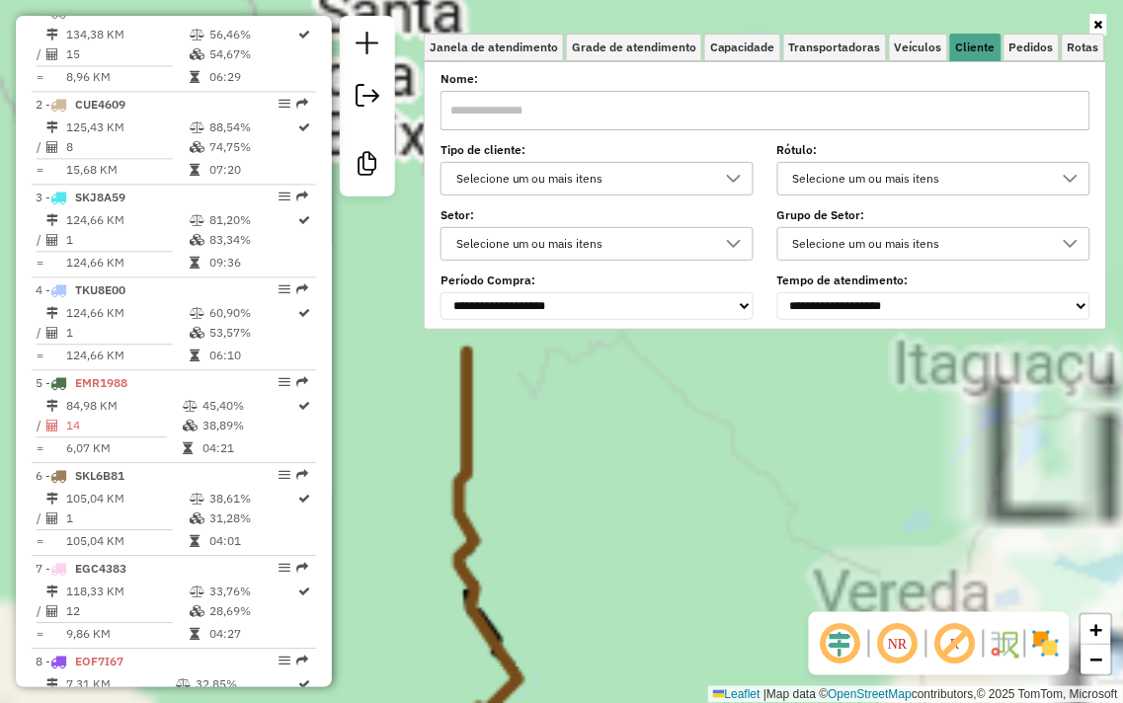
click at [776, 410] on div "Janela de atendimento Grade de atendimento Capacidade Transportadoras Veículos …" at bounding box center [561, 351] width 1123 height 703
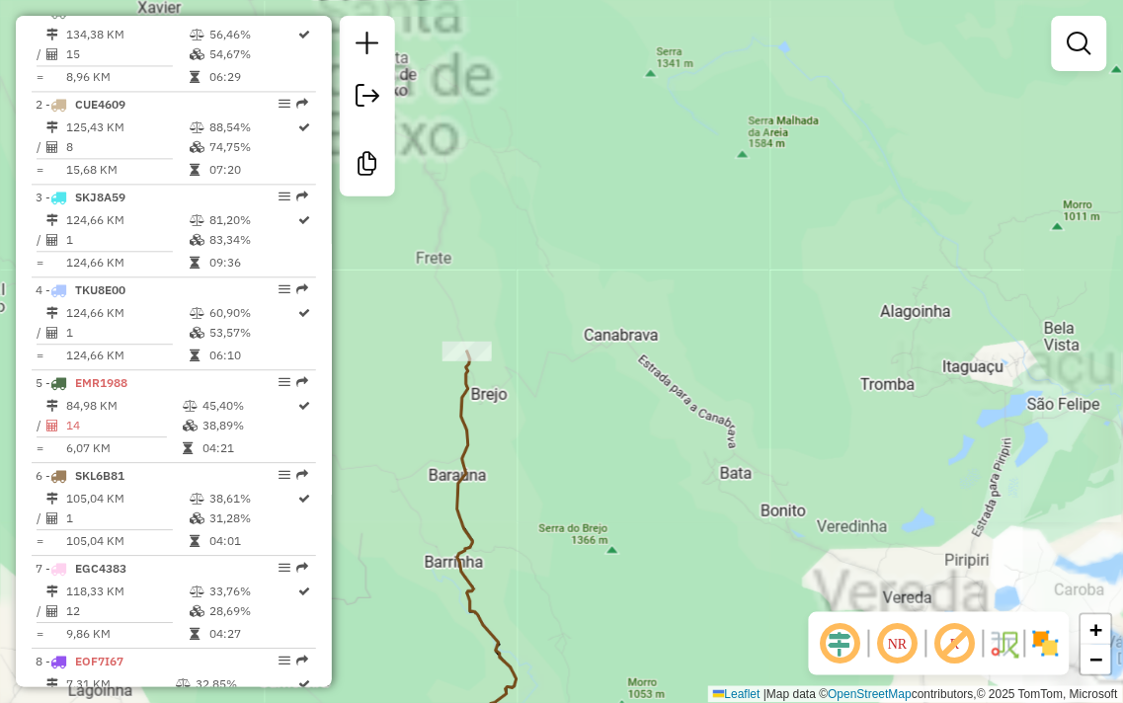
drag, startPoint x: 696, startPoint y: 410, endPoint x: 913, endPoint y: 454, distance: 221.8
click at [913, 454] on div "Janela de atendimento Grade de atendimento Capacidade Transportadoras Veículos …" at bounding box center [561, 351] width 1123 height 703
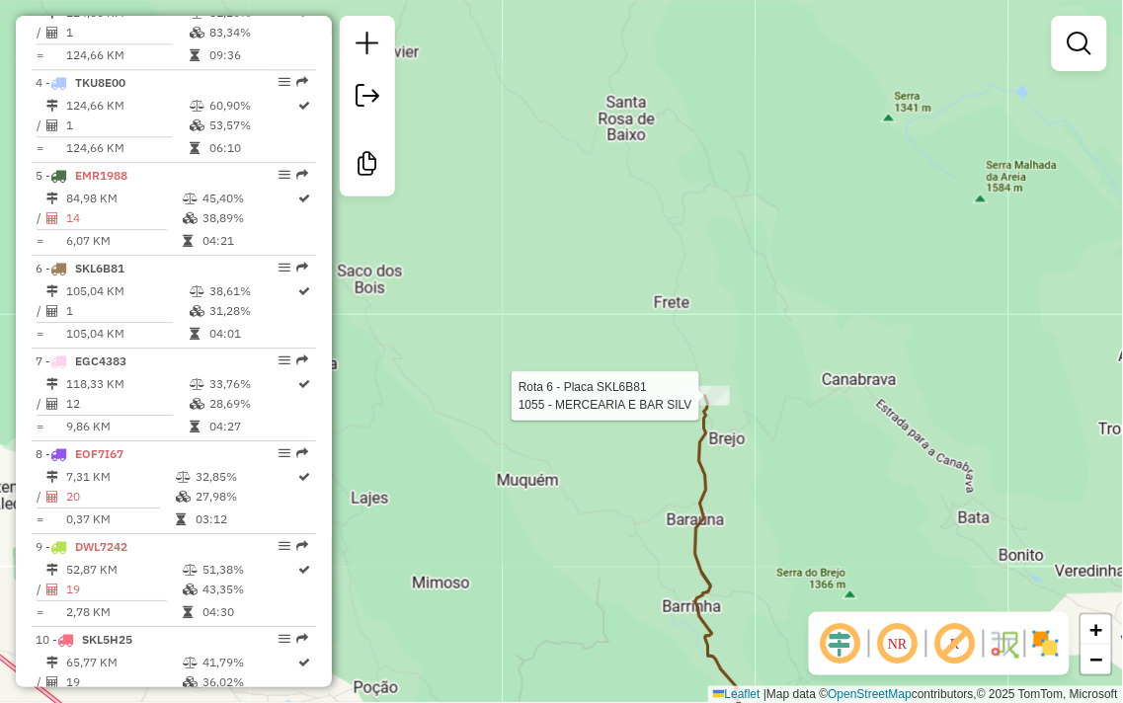
select select "**********"
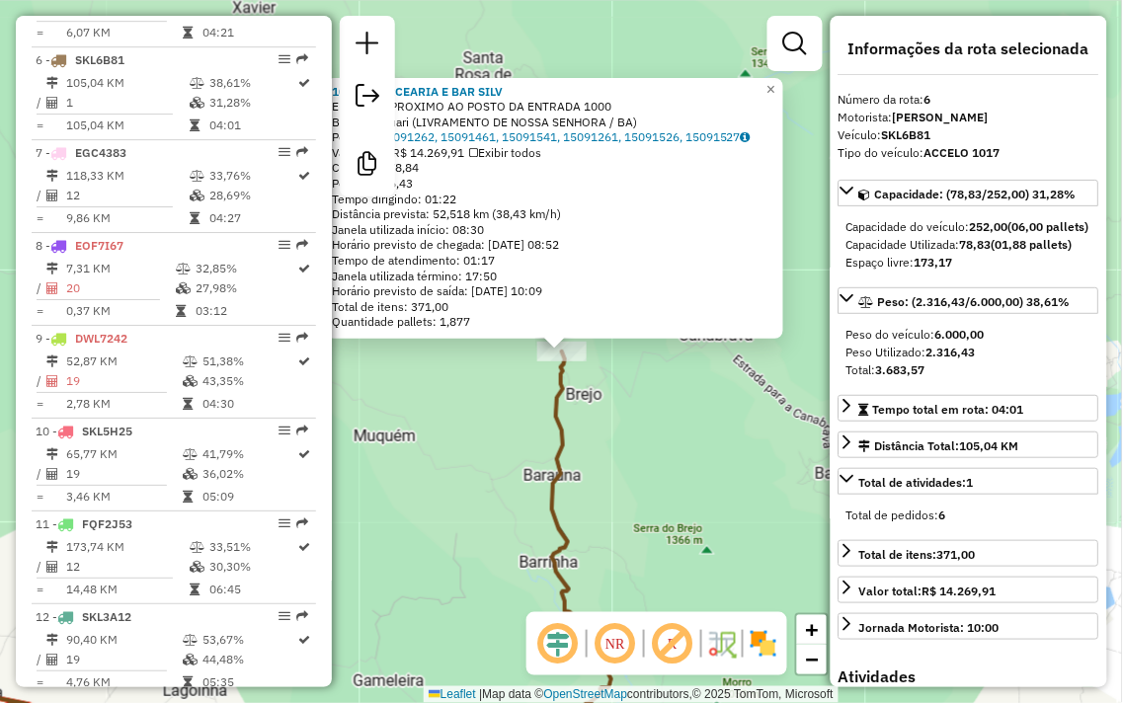
scroll to position [1240, 0]
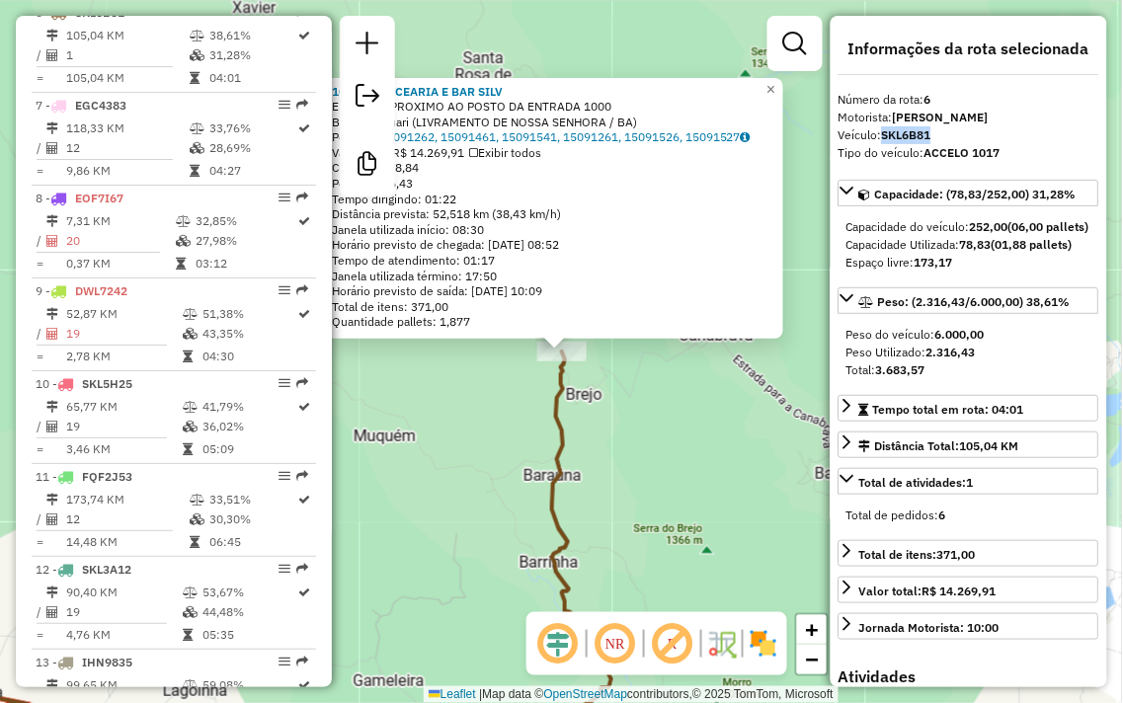
drag, startPoint x: 938, startPoint y: 135, endPoint x: 884, endPoint y: 129, distance: 54.6
click at [884, 129] on div "Veículo: SKL6B81" at bounding box center [968, 135] width 261 height 18
copy strong "SKL6B81"
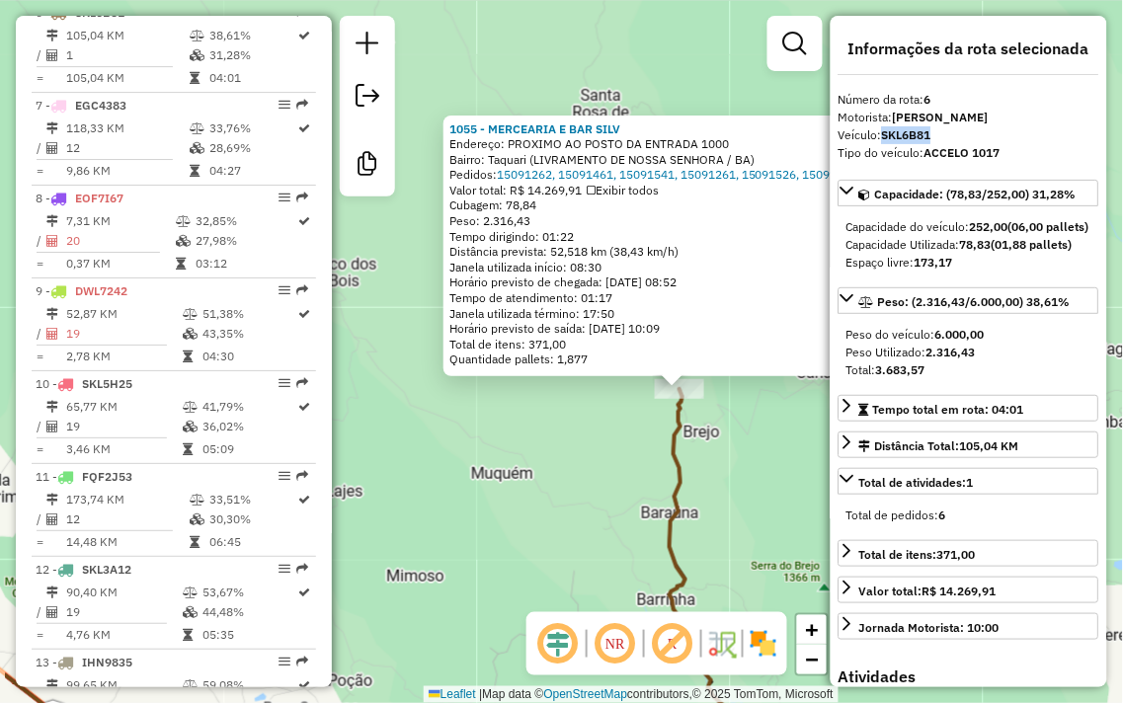
drag, startPoint x: 488, startPoint y: 420, endPoint x: 605, endPoint y: 457, distance: 123.4
click at [605, 457] on div "1055 - MERCEARIA E BAR SILV Endereço: PROXIMO AO POSTO DA ENTRADA 1000 Bairro: …" at bounding box center [561, 351] width 1123 height 703
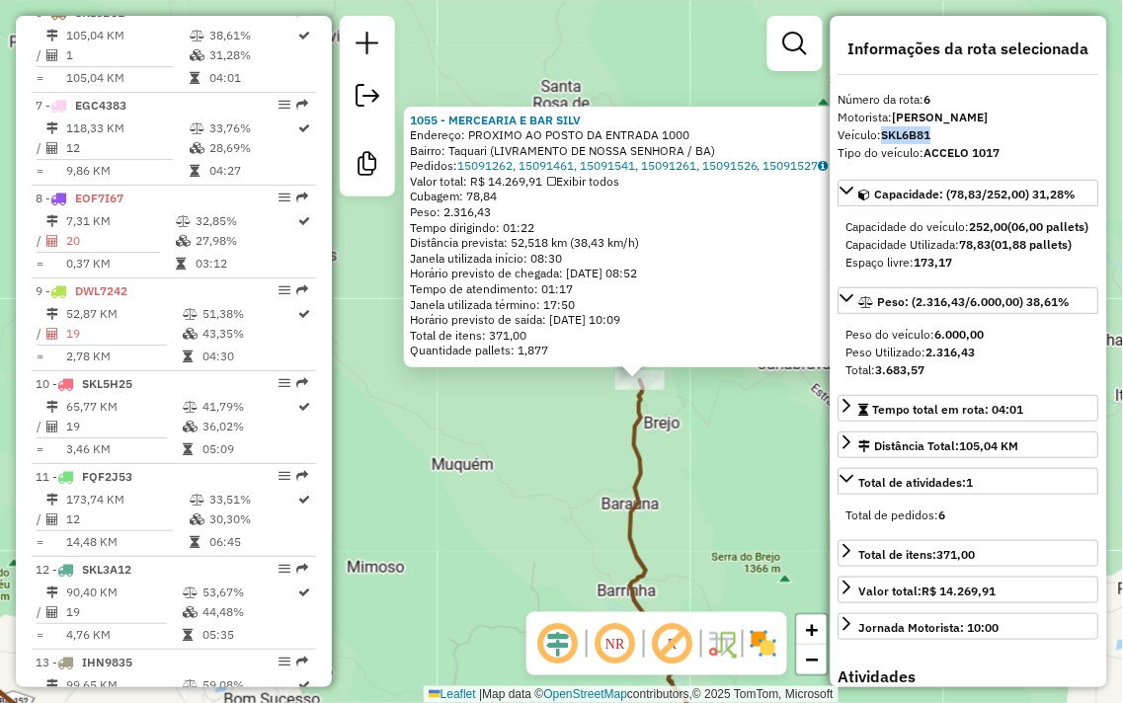
drag, startPoint x: 494, startPoint y: 494, endPoint x: 454, endPoint y: 485, distance: 40.5
click at [454, 485] on div "1055 - MERCEARIA E BAR SILV Endereço: PROXIMO AO POSTO DA ENTRADA 1000 Bairro: …" at bounding box center [561, 351] width 1123 height 703
click at [585, 487] on div "1055 - MERCEARIA E BAR SILV Endereço: PROXIMO AO POSTO DA ENTRADA 1000 Bairro: …" at bounding box center [561, 351] width 1123 height 703
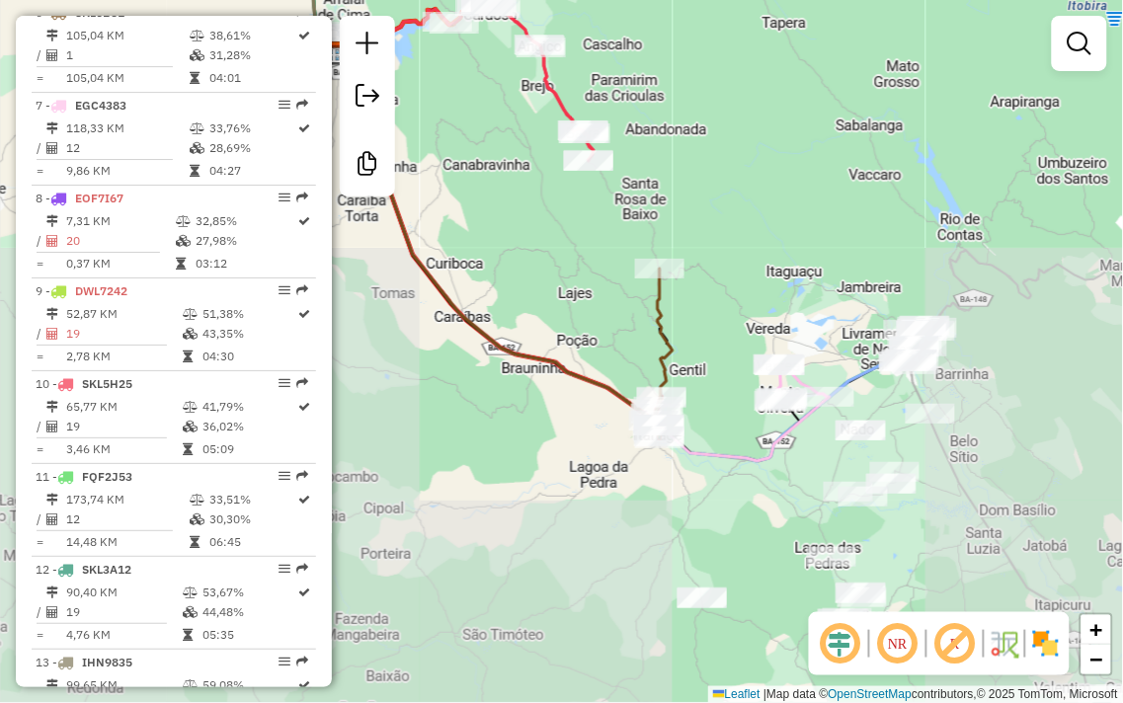
drag, startPoint x: 811, startPoint y: 433, endPoint x: 719, endPoint y: 252, distance: 202.7
click at [723, 258] on div "Janela de atendimento Grade de atendimento Capacidade Transportadoras Veículos …" at bounding box center [561, 351] width 1123 height 703
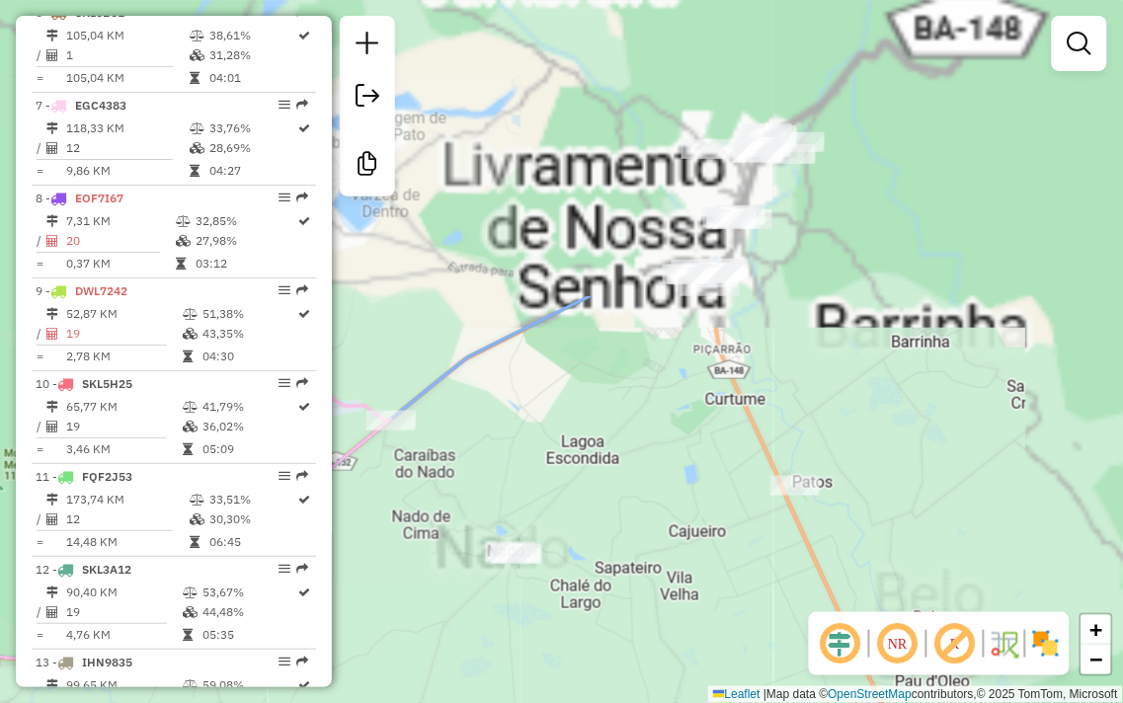
drag, startPoint x: 822, startPoint y: 120, endPoint x: 672, endPoint y: 430, distance: 343.6
click at [633, 496] on div "Janela de atendimento Grade de atendimento Capacidade Transportadoras Veículos …" at bounding box center [561, 351] width 1123 height 703
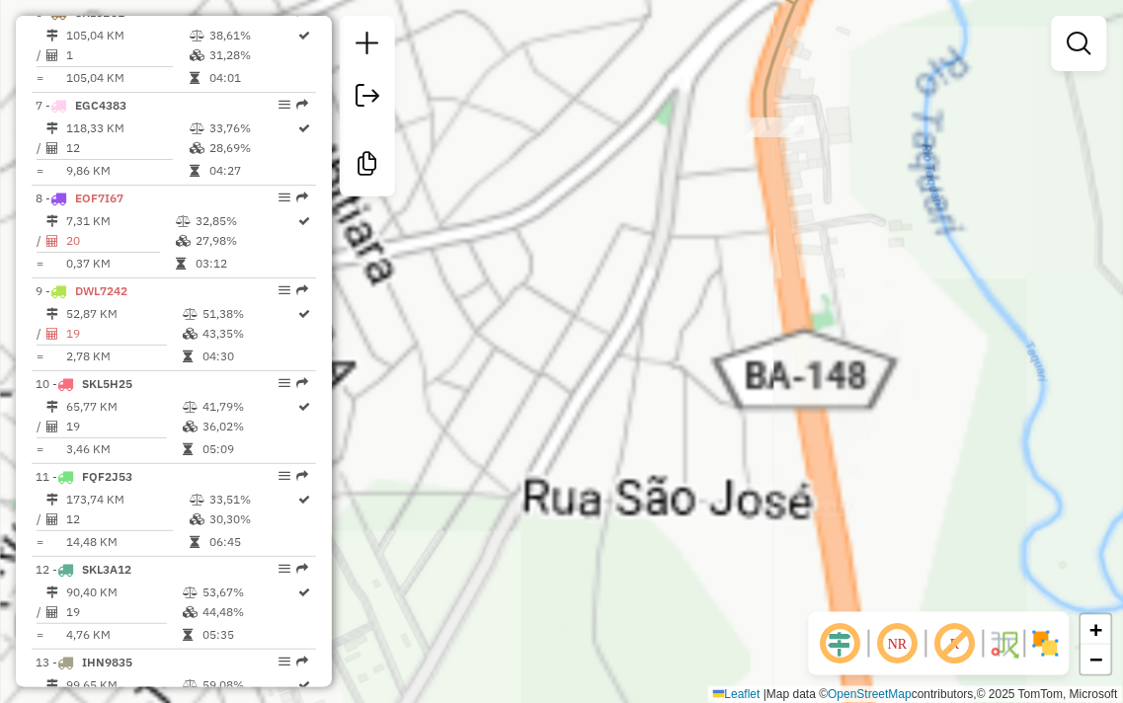
drag, startPoint x: 886, startPoint y: 235, endPoint x: 760, endPoint y: 509, distance: 300.9
click at [761, 525] on div "Janela de atendimento Grade de atendimento Capacidade Transportadoras Veículos …" at bounding box center [561, 351] width 1123 height 703
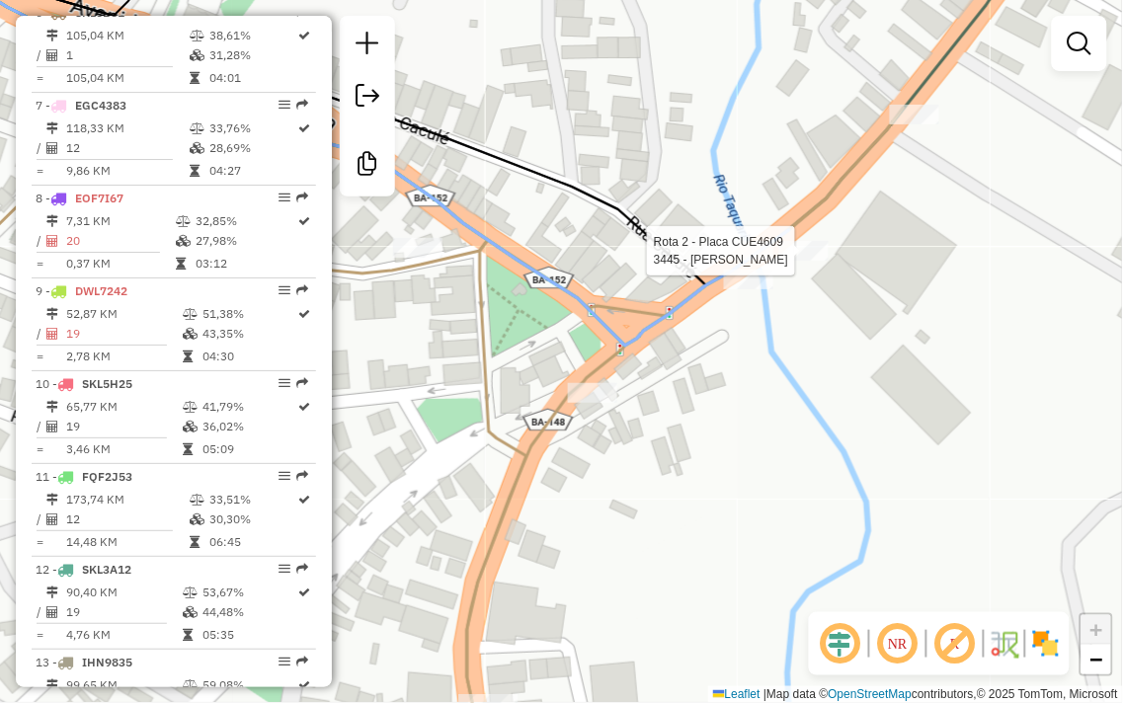
select select "**********"
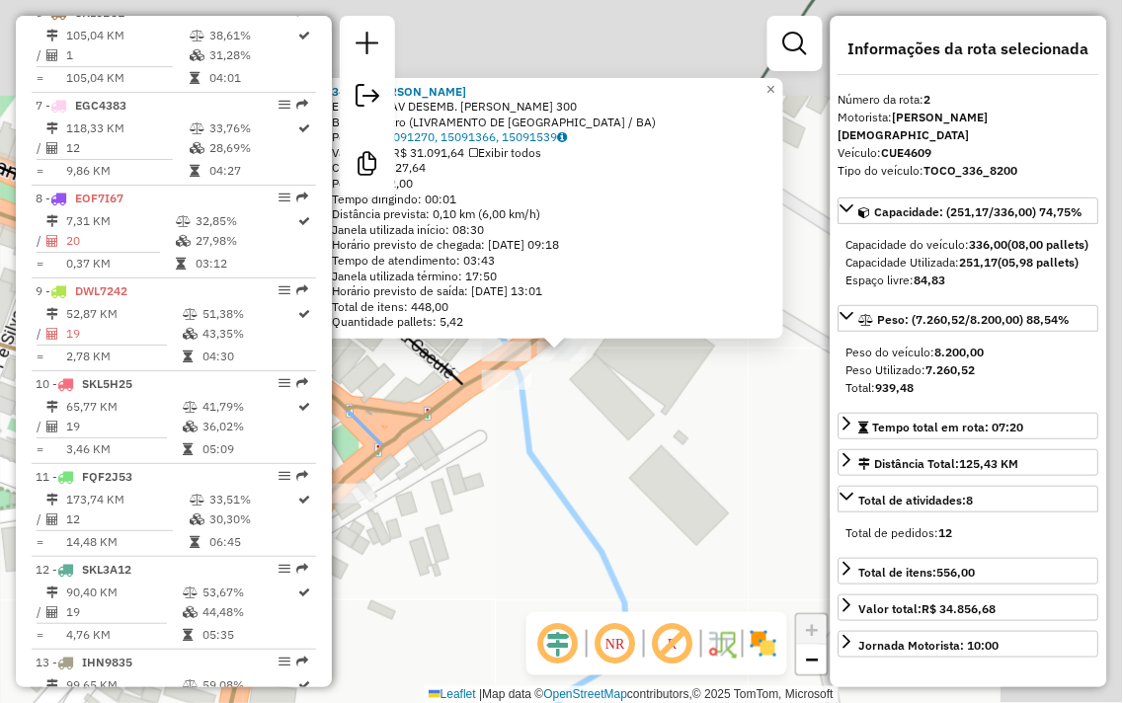
scroll to position [870, 0]
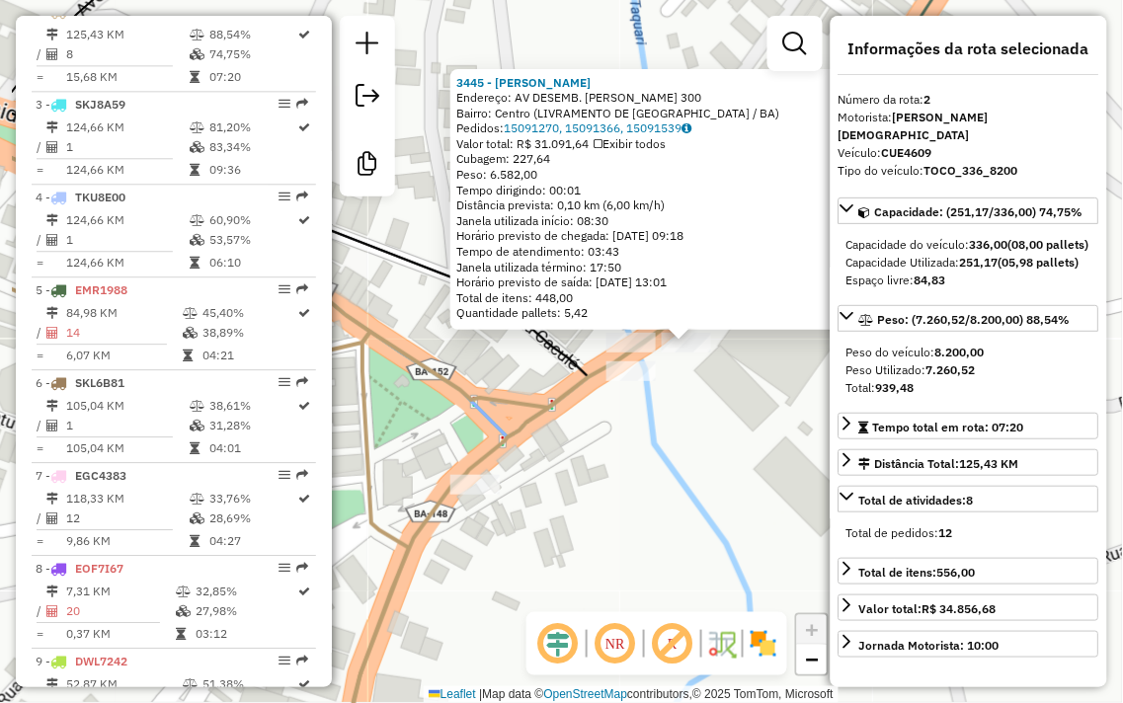
drag, startPoint x: 640, startPoint y: 426, endPoint x: 764, endPoint y: 417, distance: 124.7
click at [764, 417] on div "3445 - RONY DA SKIMEL Endereço: AV DESEMB. [PERSON_NAME] 300 Bairro: Centro (LI…" at bounding box center [561, 351] width 1123 height 703
click at [599, 451] on div "3445 - RONY DA SKIMEL Endereço: AV DESEMB. [PERSON_NAME] 300 Bairro: Centro (LI…" at bounding box center [561, 351] width 1123 height 703
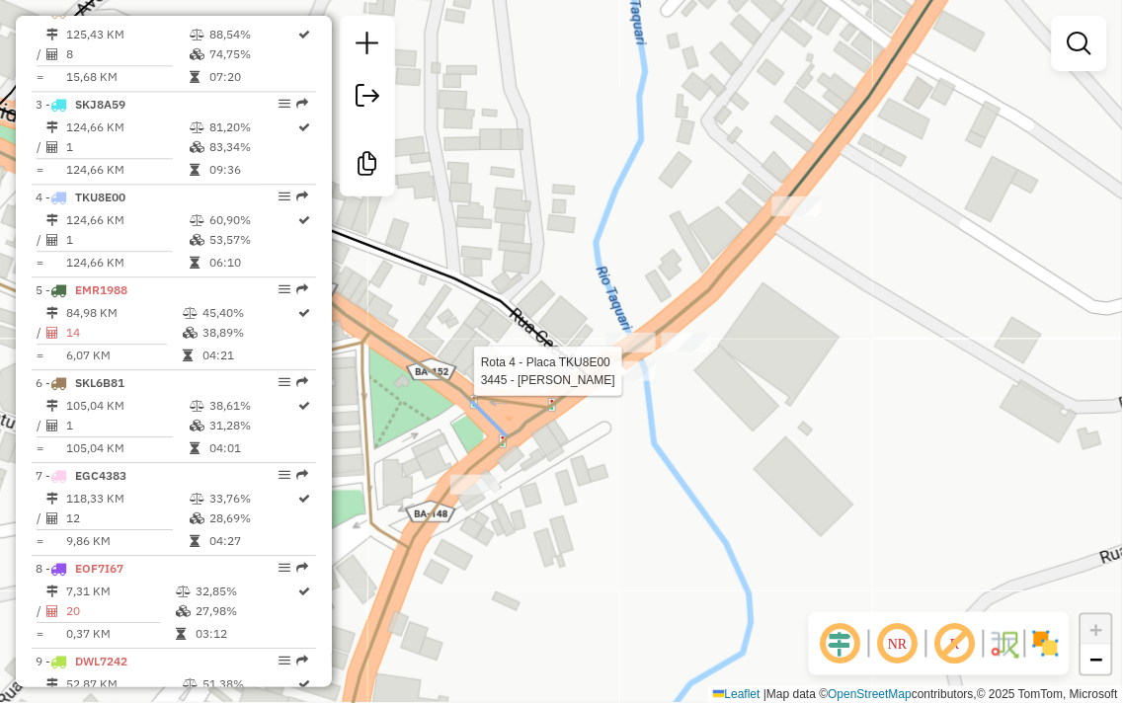
select select "**********"
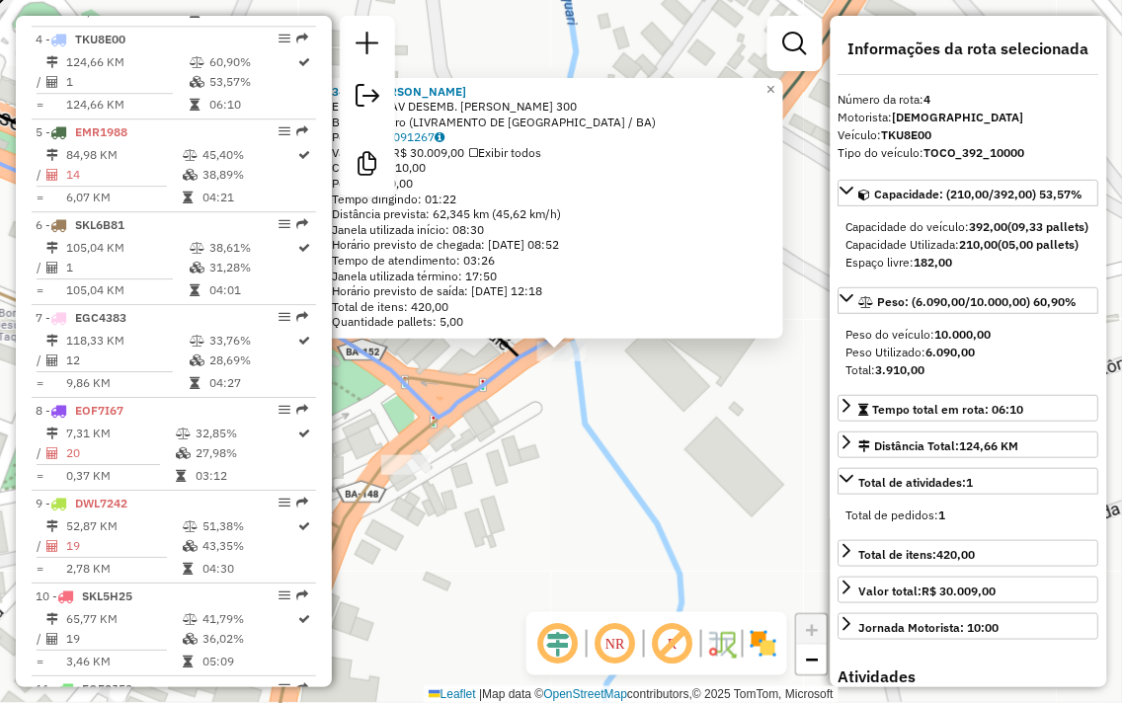
scroll to position [1055, 0]
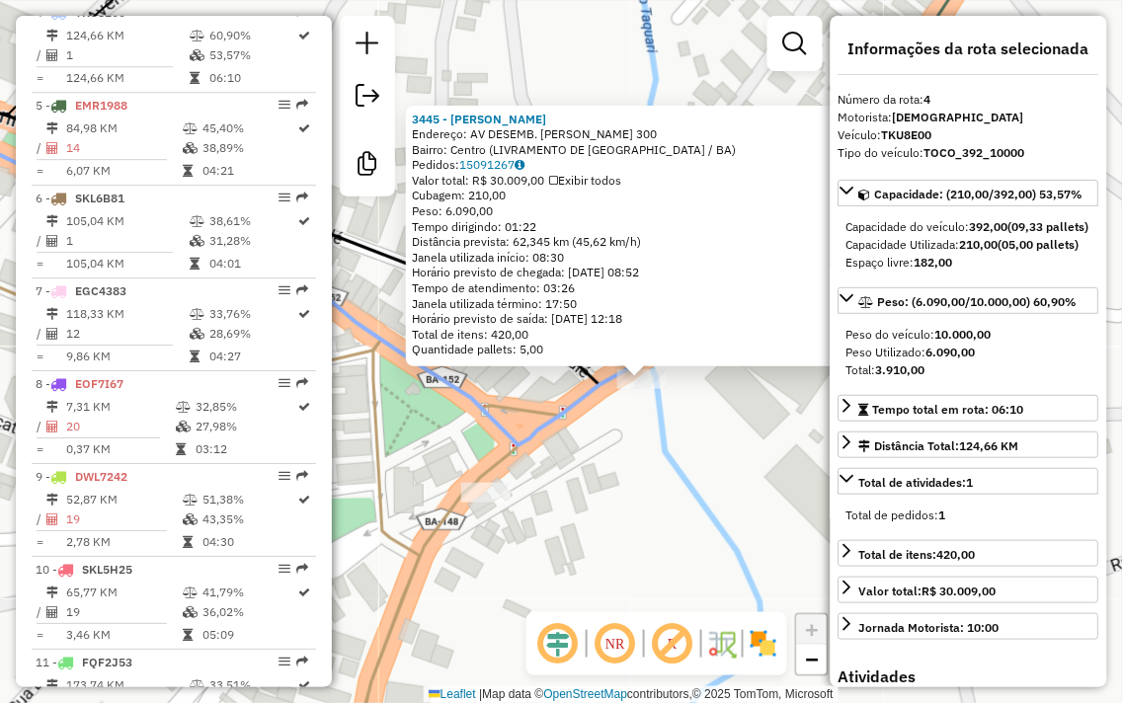
drag, startPoint x: 567, startPoint y: 476, endPoint x: 647, endPoint y: 504, distance: 84.6
click at [647, 504] on div "3445 - RONY DA SKIMEL Endereço: AV DESEMB. [PERSON_NAME] 300 Bairro: Centro (LI…" at bounding box center [561, 351] width 1123 height 703
click at [646, 491] on div "3445 - RONY DA SKIMEL Endereço: AV DESEMB. [PERSON_NAME] 300 Bairro: Centro (LI…" at bounding box center [561, 351] width 1123 height 703
